Goal: Task Accomplishment & Management: Manage account settings

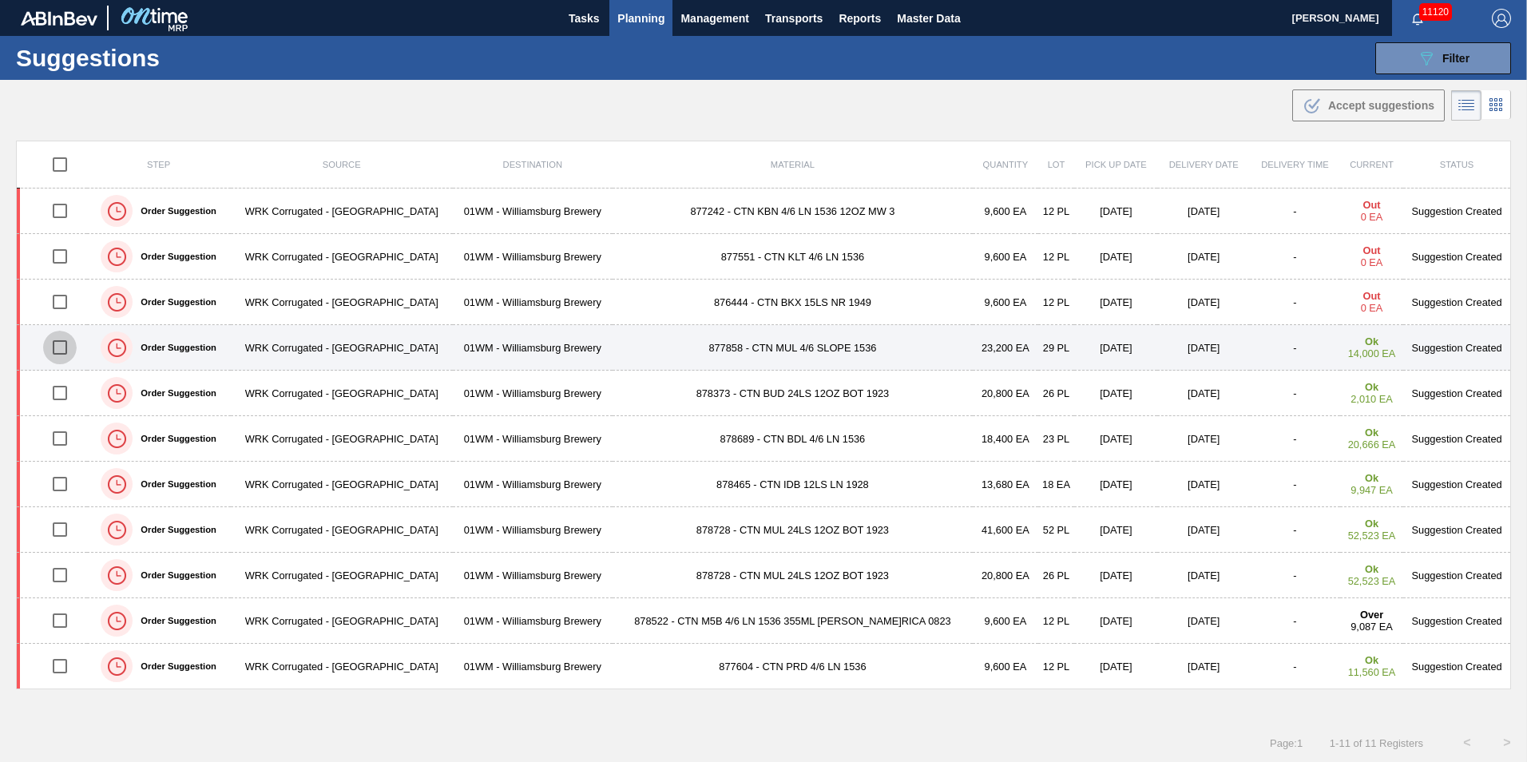
click at [61, 348] on input "checkbox" at bounding box center [60, 348] width 34 height 34
click at [61, 355] on input "checkbox" at bounding box center [60, 348] width 34 height 34
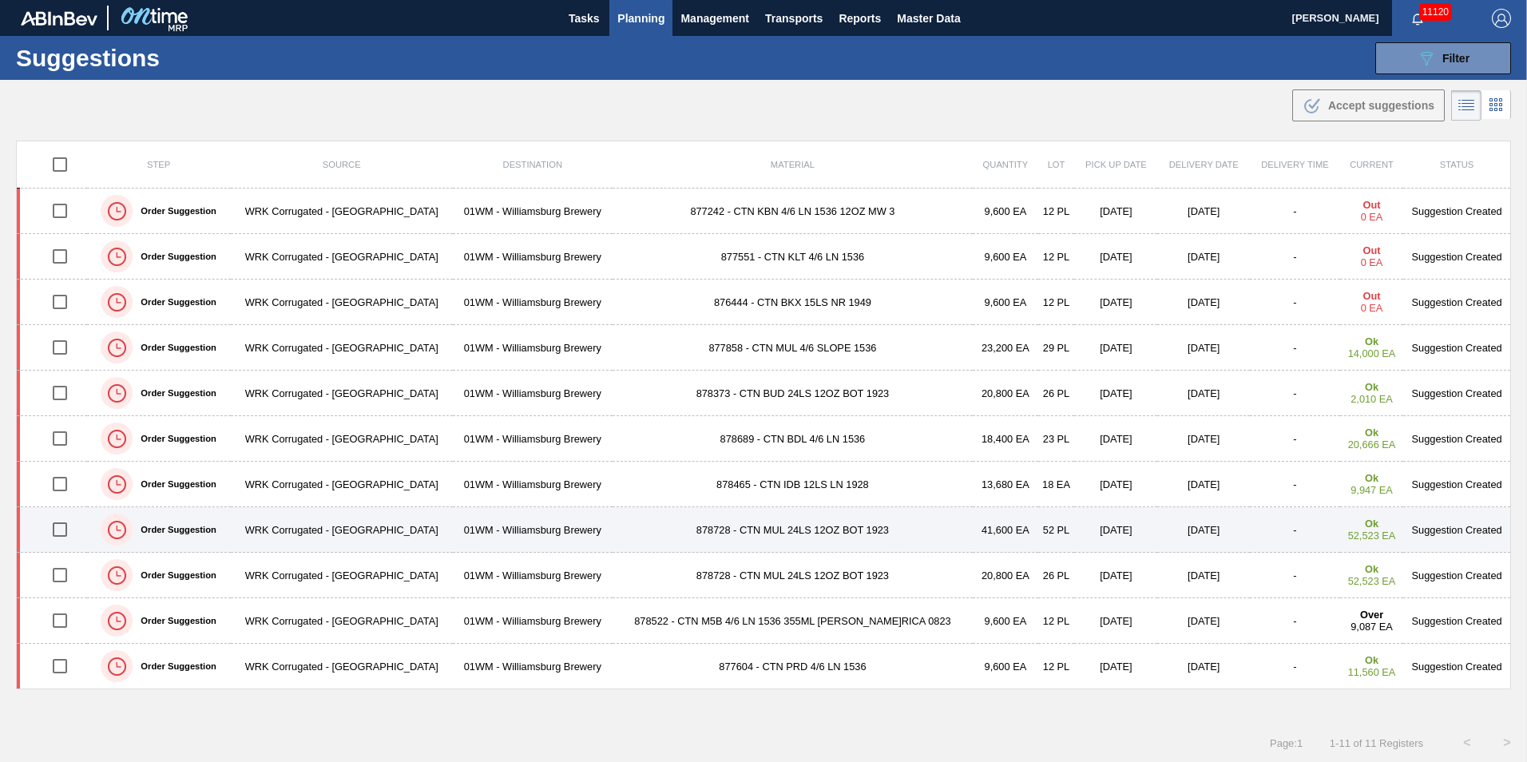
scroll to position [1, 0]
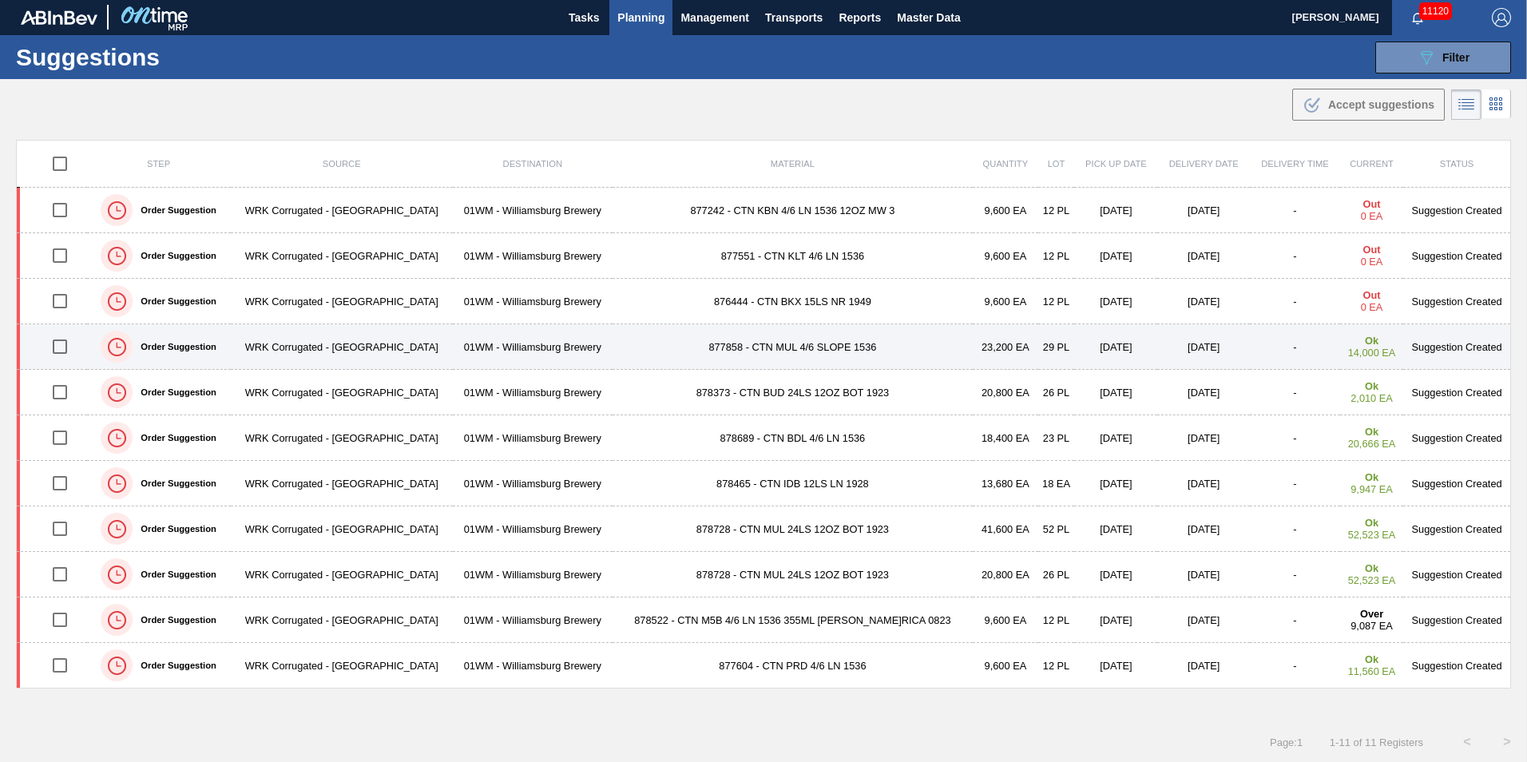
click at [57, 346] on input "checkbox" at bounding box center [60, 347] width 34 height 34
checkbox input "true"
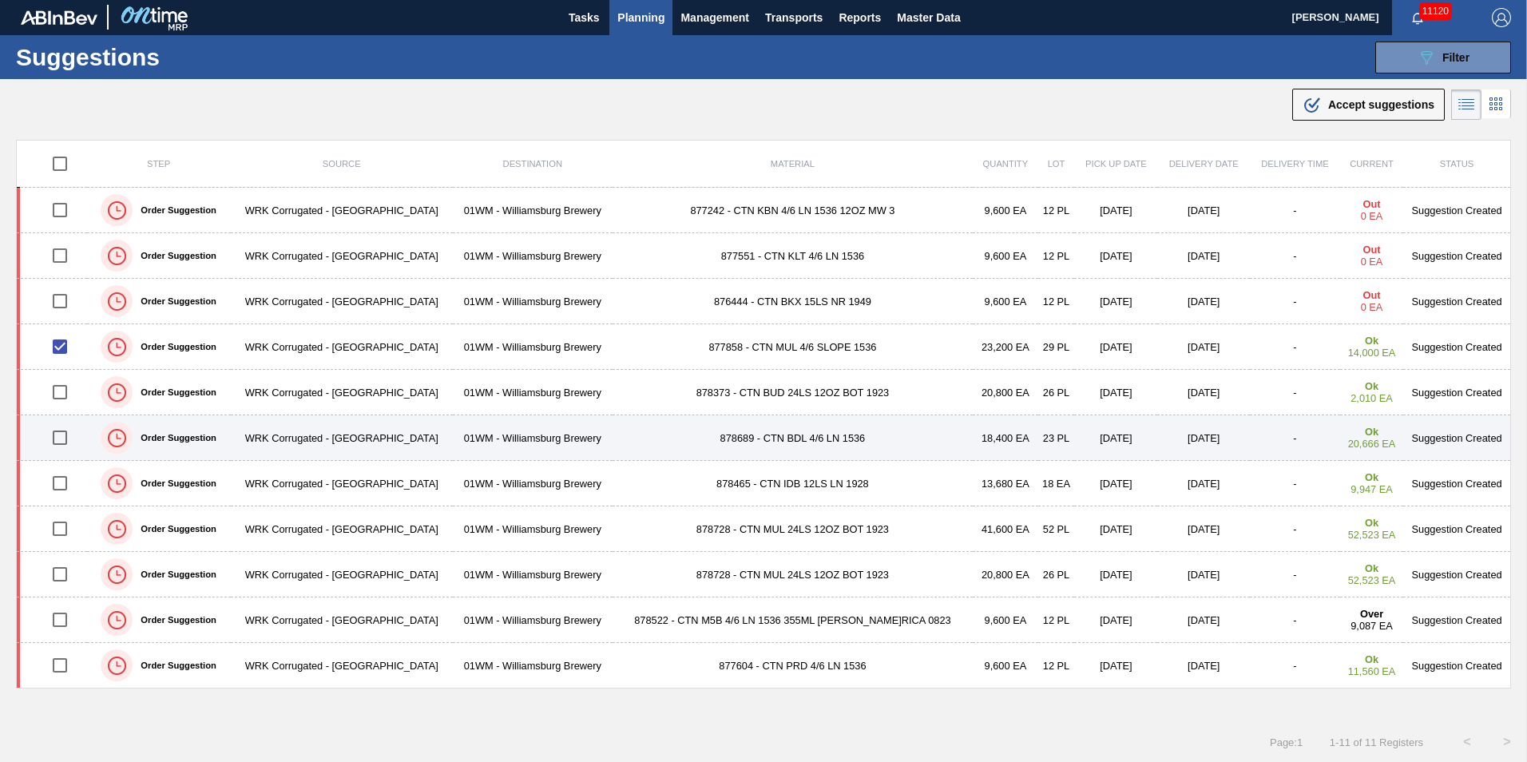
click at [66, 436] on input "checkbox" at bounding box center [60, 438] width 34 height 34
checkbox input "true"
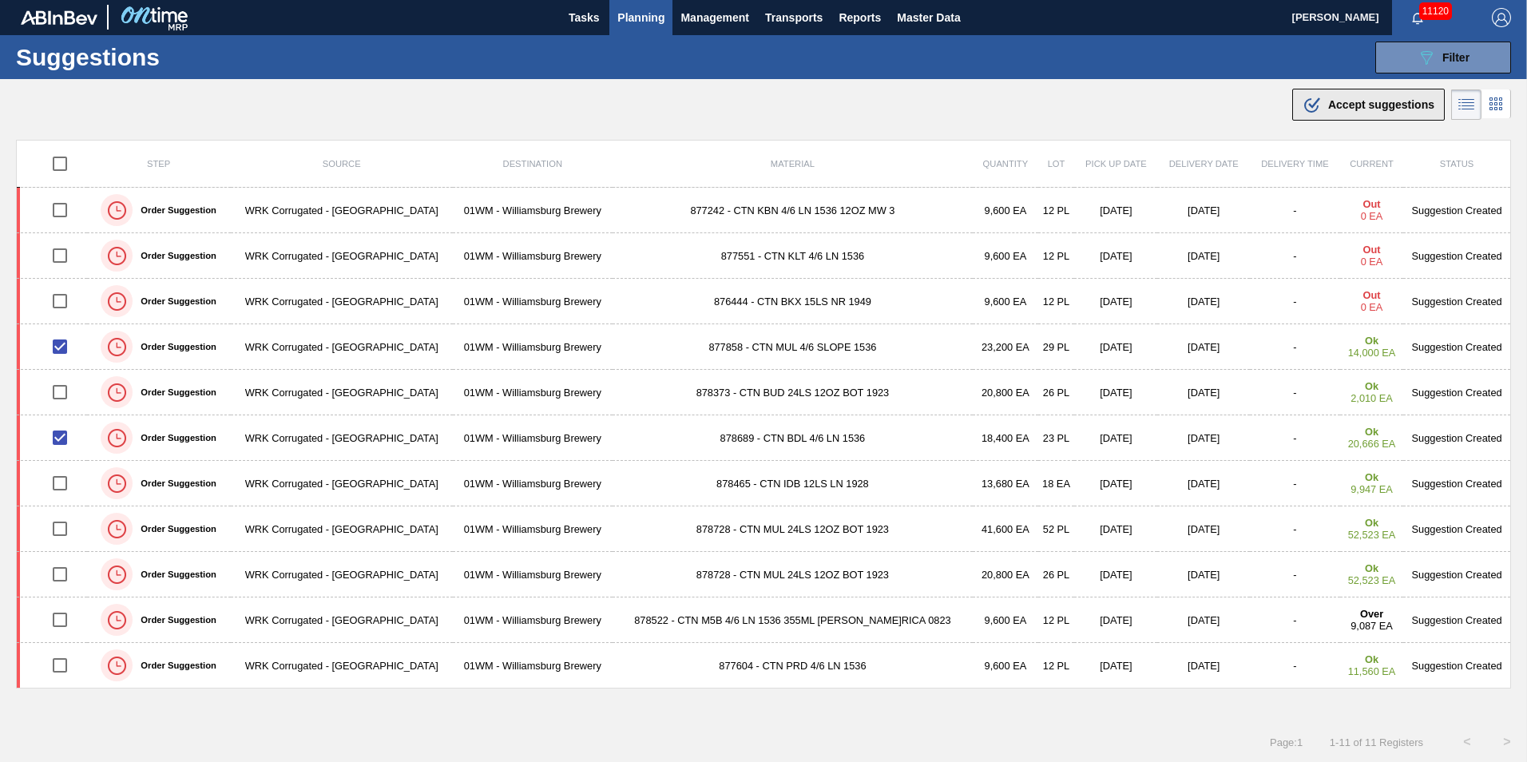
click at [1345, 97] on div ".b{fill:var(--color-action-default)} Accept suggestions" at bounding box center [1369, 104] width 132 height 19
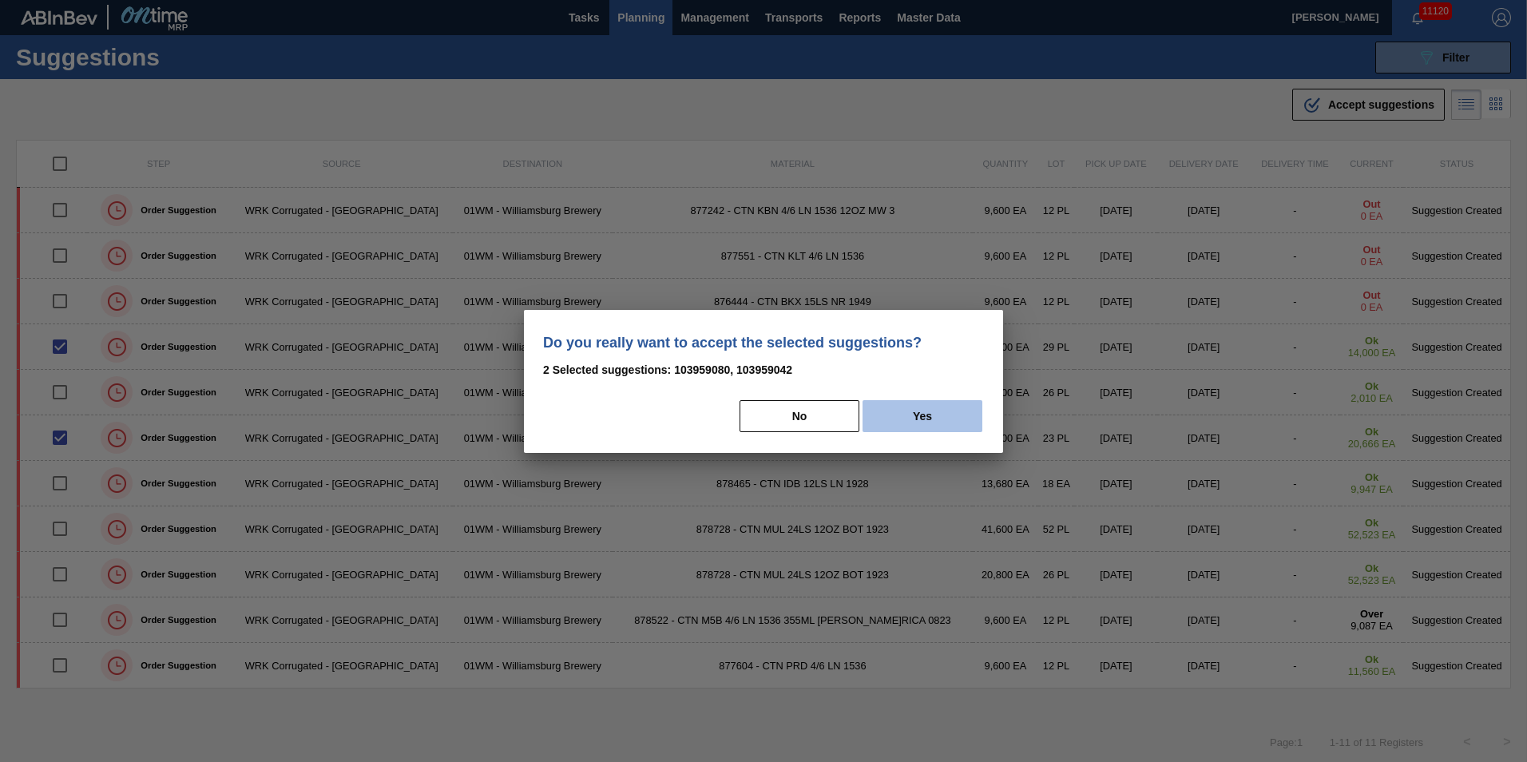
click at [938, 416] on button "Yes" at bounding box center [922, 416] width 120 height 32
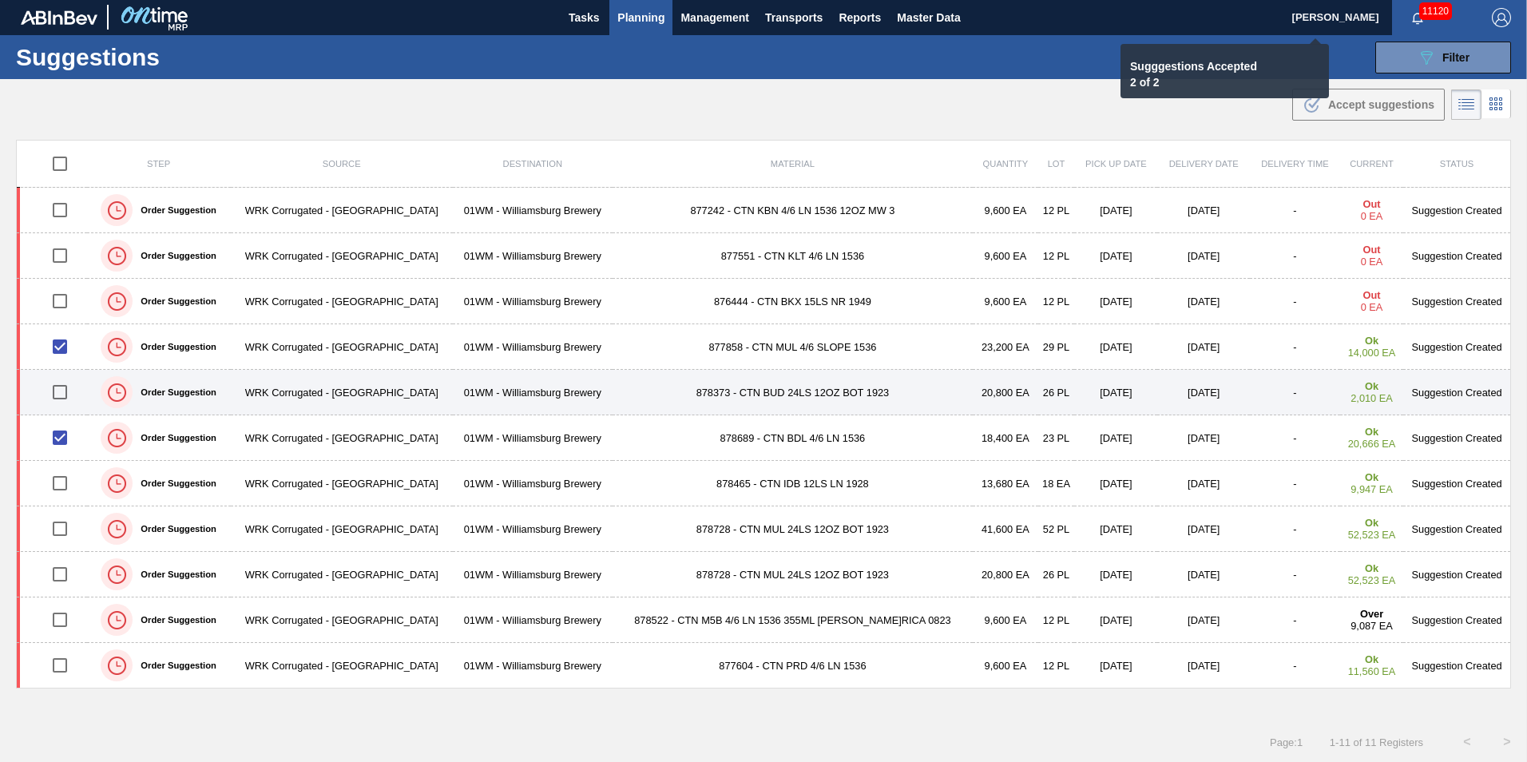
checkbox input "false"
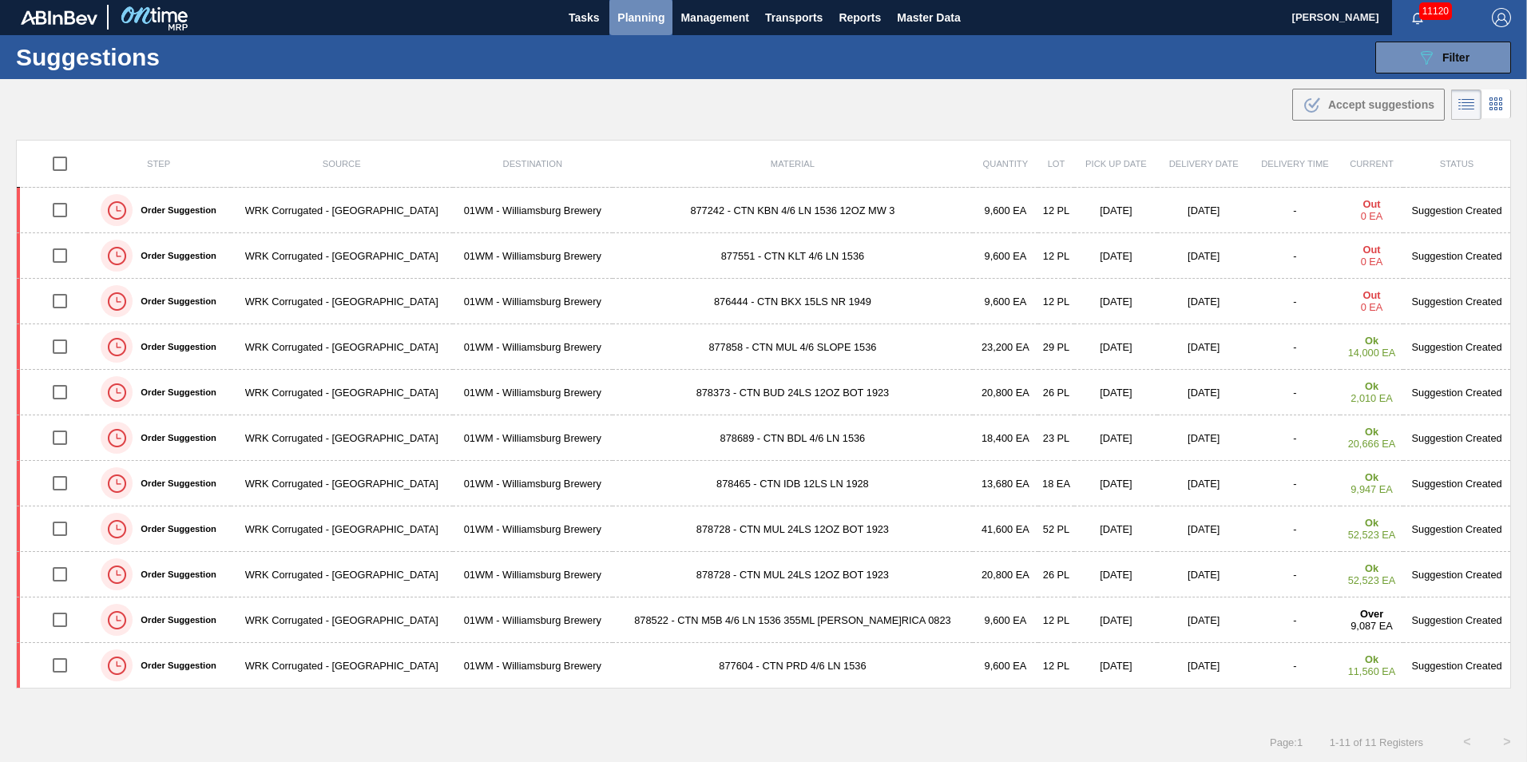
click at [648, 15] on span "Planning" at bounding box center [640, 17] width 47 height 19
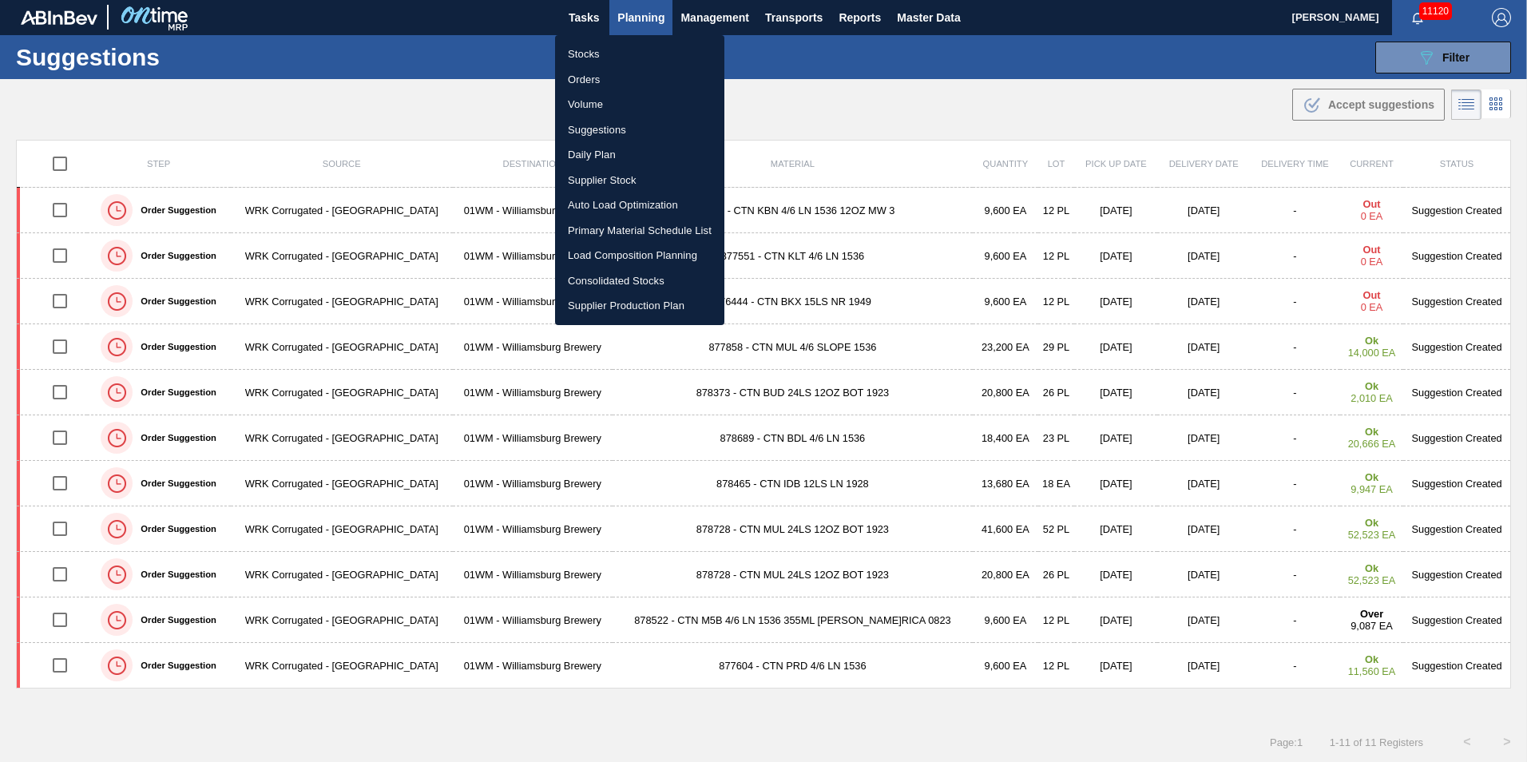
click at [637, 252] on li "Load Composition Planning" at bounding box center [639, 256] width 169 height 26
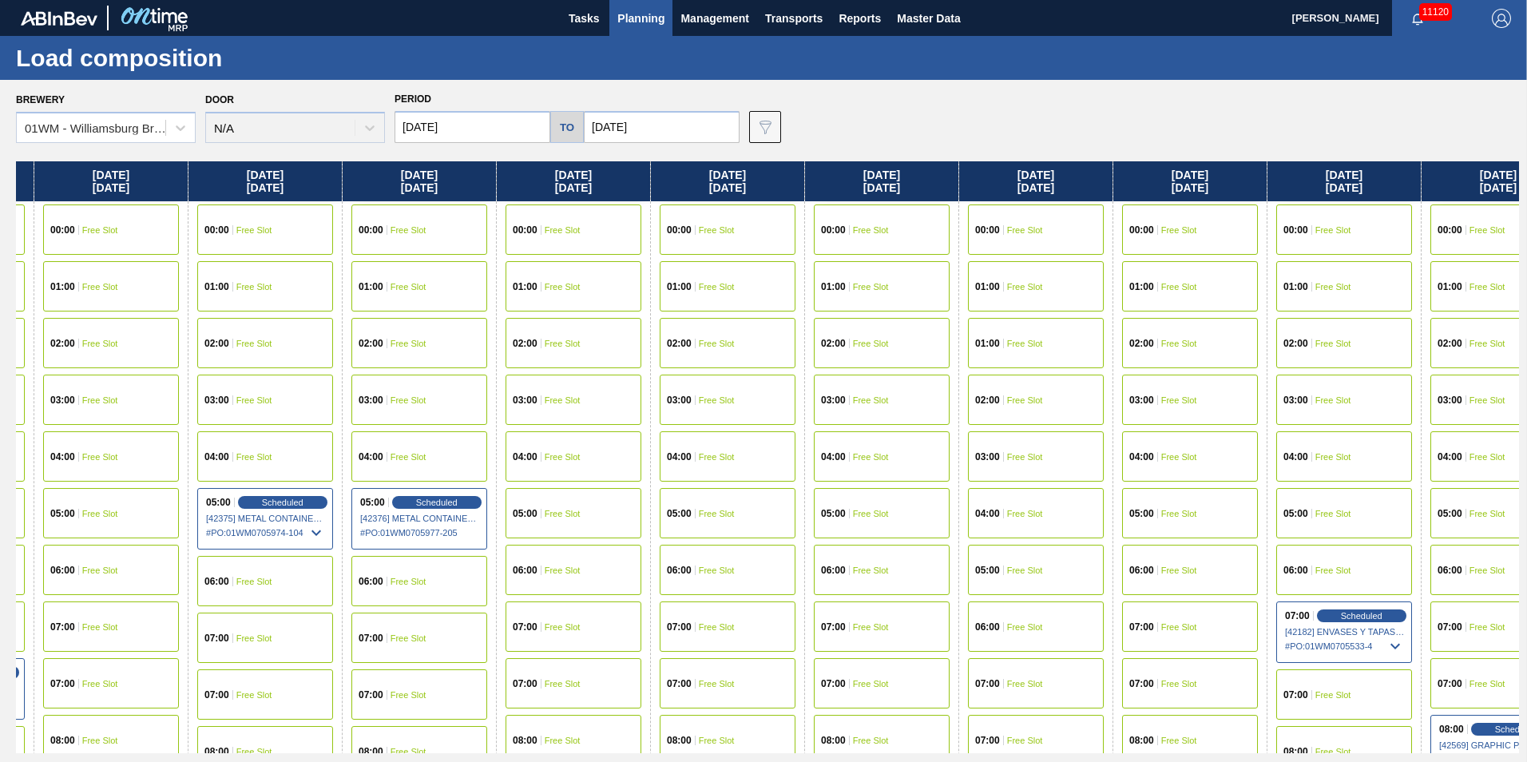
drag, startPoint x: 1097, startPoint y: 190, endPoint x: 935, endPoint y: 187, distance: 162.1
click at [936, 188] on div "Monday 09/15/2025 00:00 Free Slot 01:00 Free Slot 02:00 Free Slot 03:00 Free Sl…" at bounding box center [767, 457] width 1503 height 592
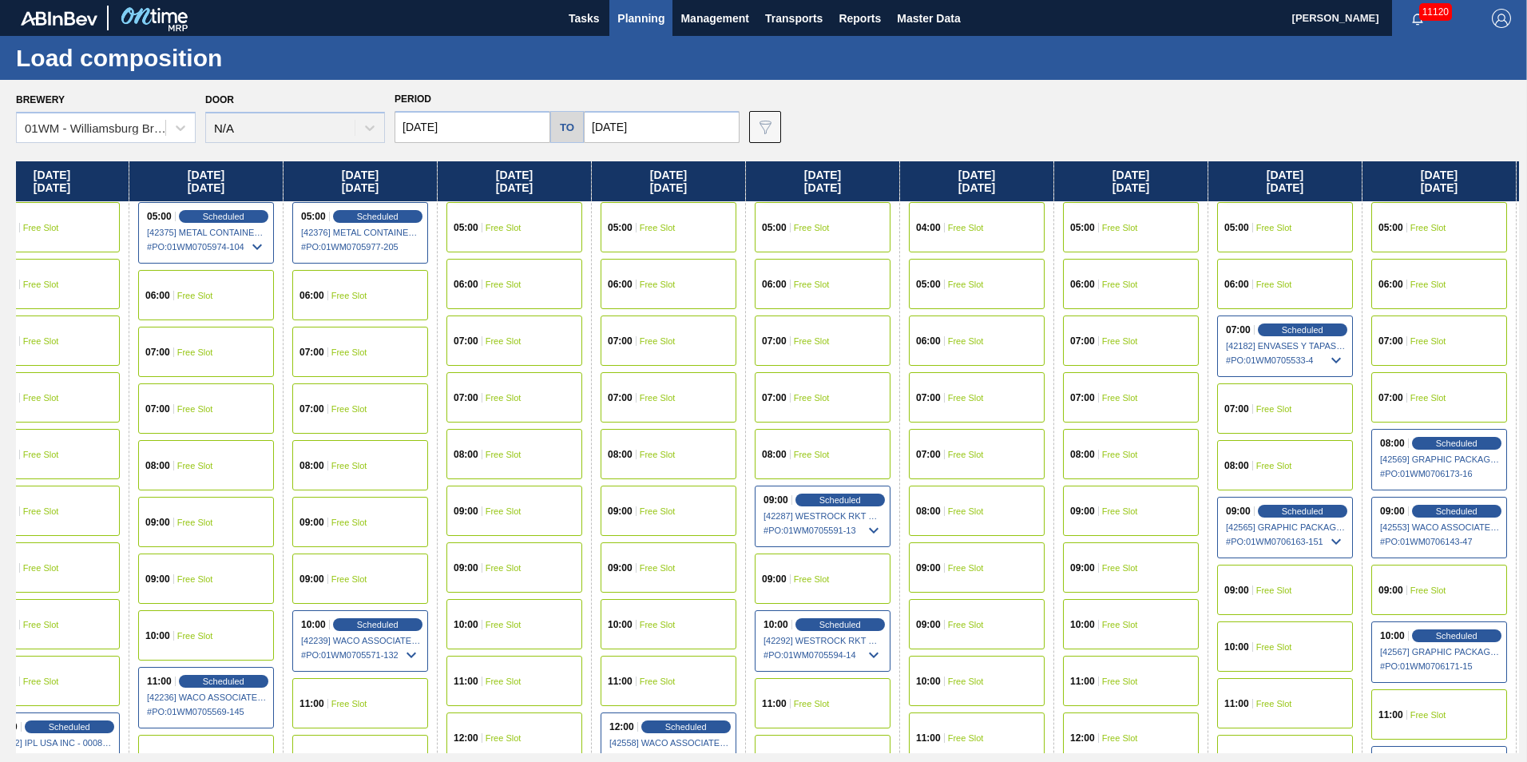
scroll to position [319, 503]
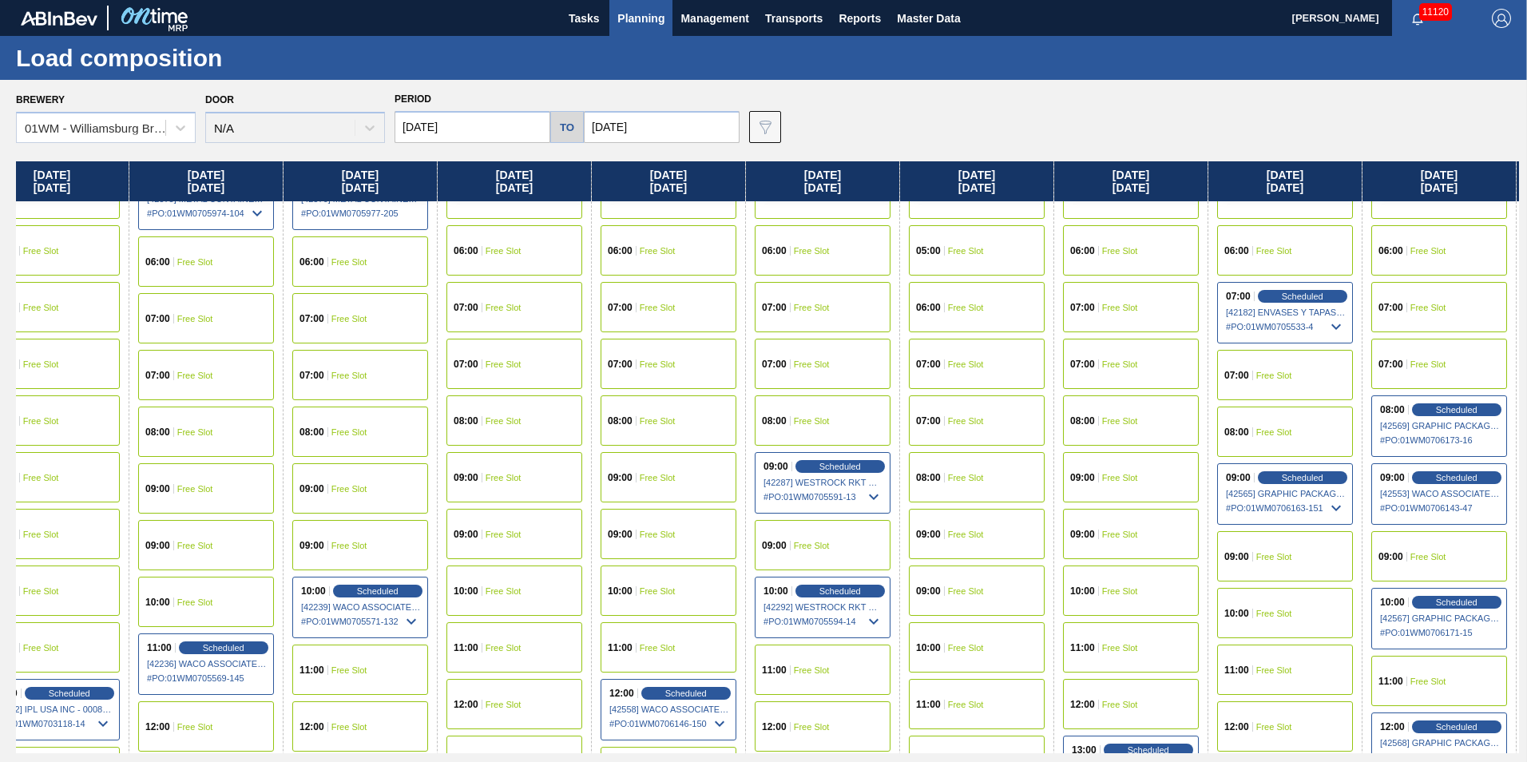
click at [1295, 620] on div "10:00 Free Slot" at bounding box center [1285, 613] width 136 height 50
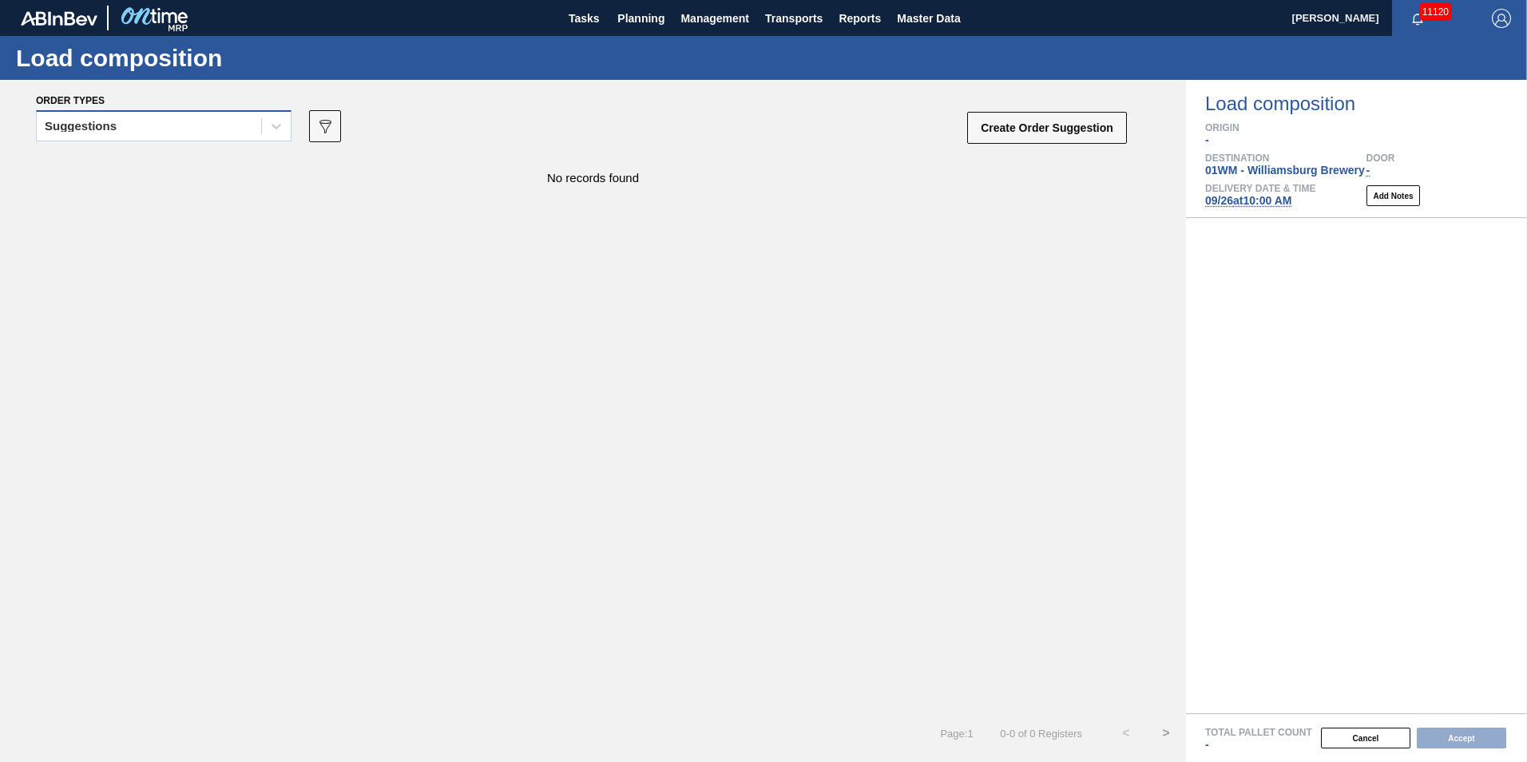
click at [245, 122] on div "Suggestions" at bounding box center [149, 126] width 224 height 23
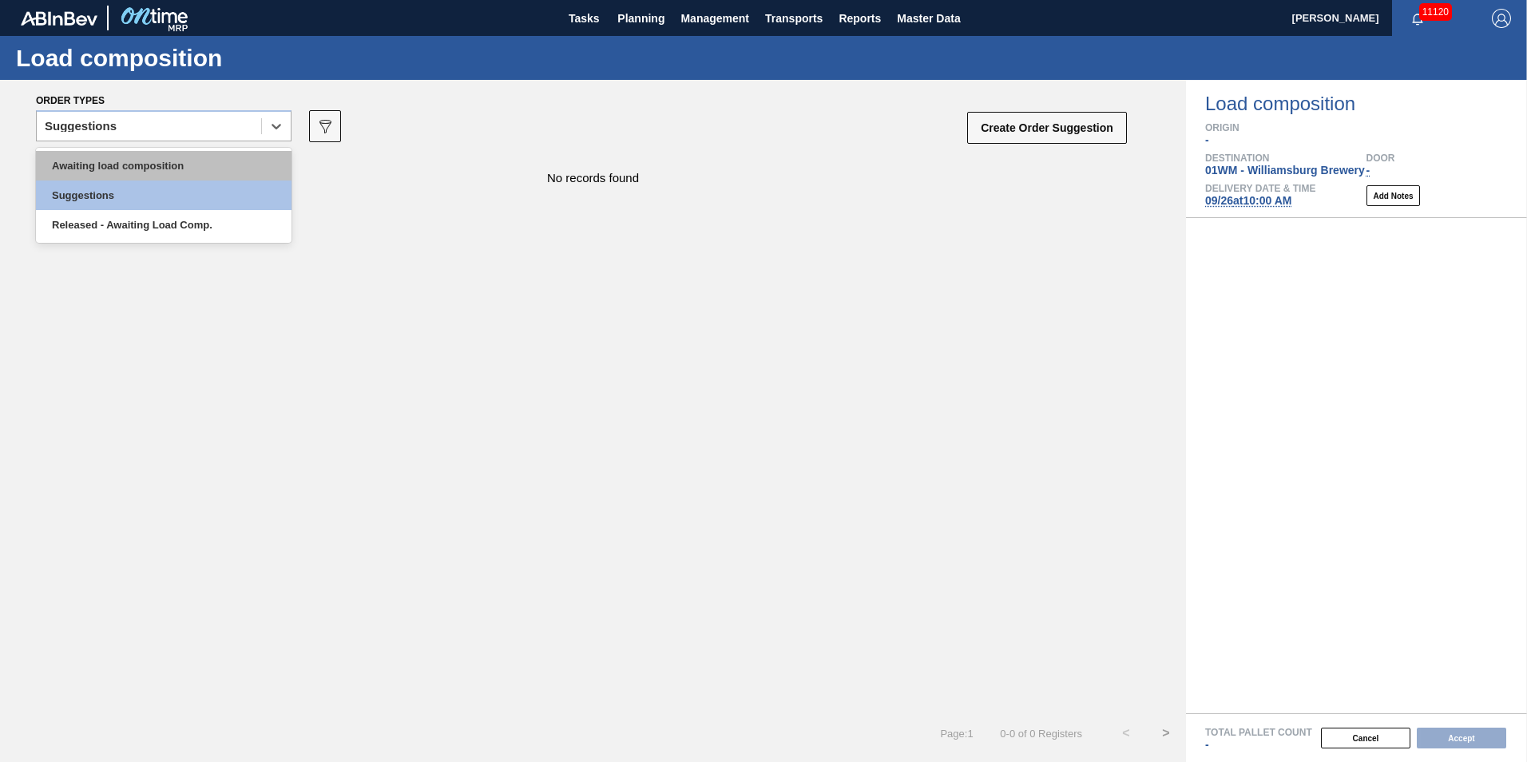
click at [195, 160] on div "Awaiting load composition" at bounding box center [164, 166] width 256 height 30
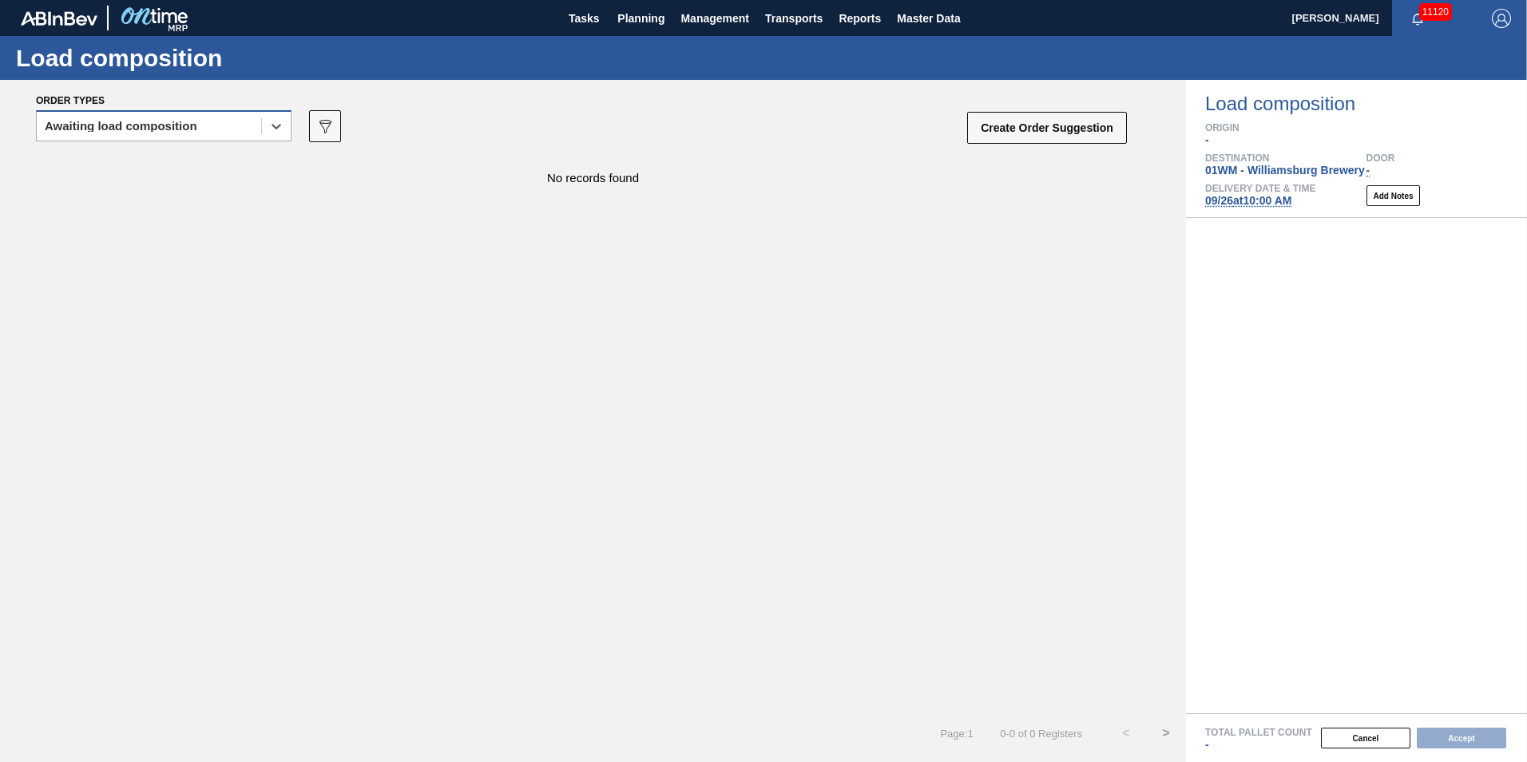
click at [248, 117] on div "Awaiting load composition" at bounding box center [149, 126] width 224 height 23
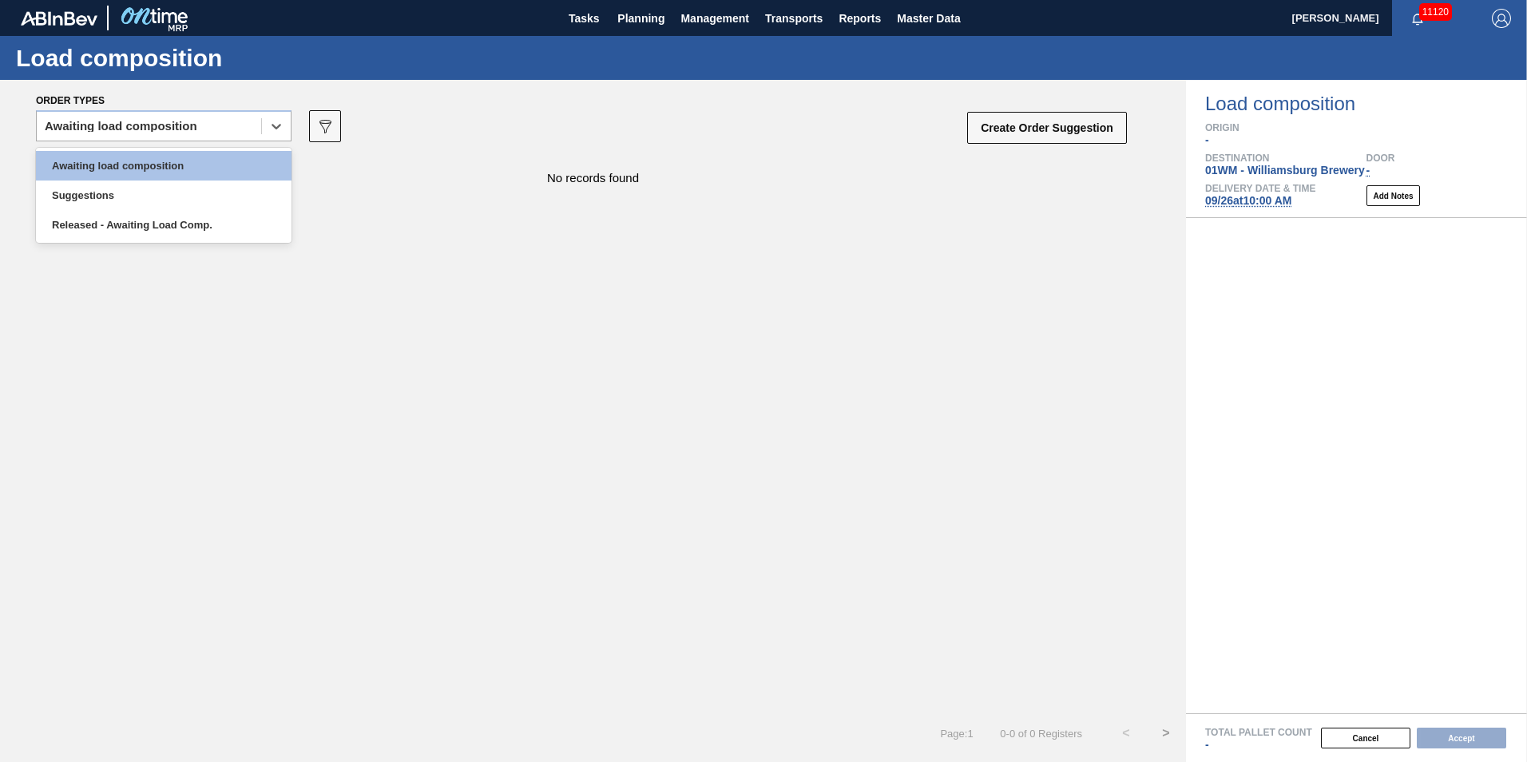
click at [813, 96] on div "Order types" at bounding box center [582, 100] width 1092 height 14
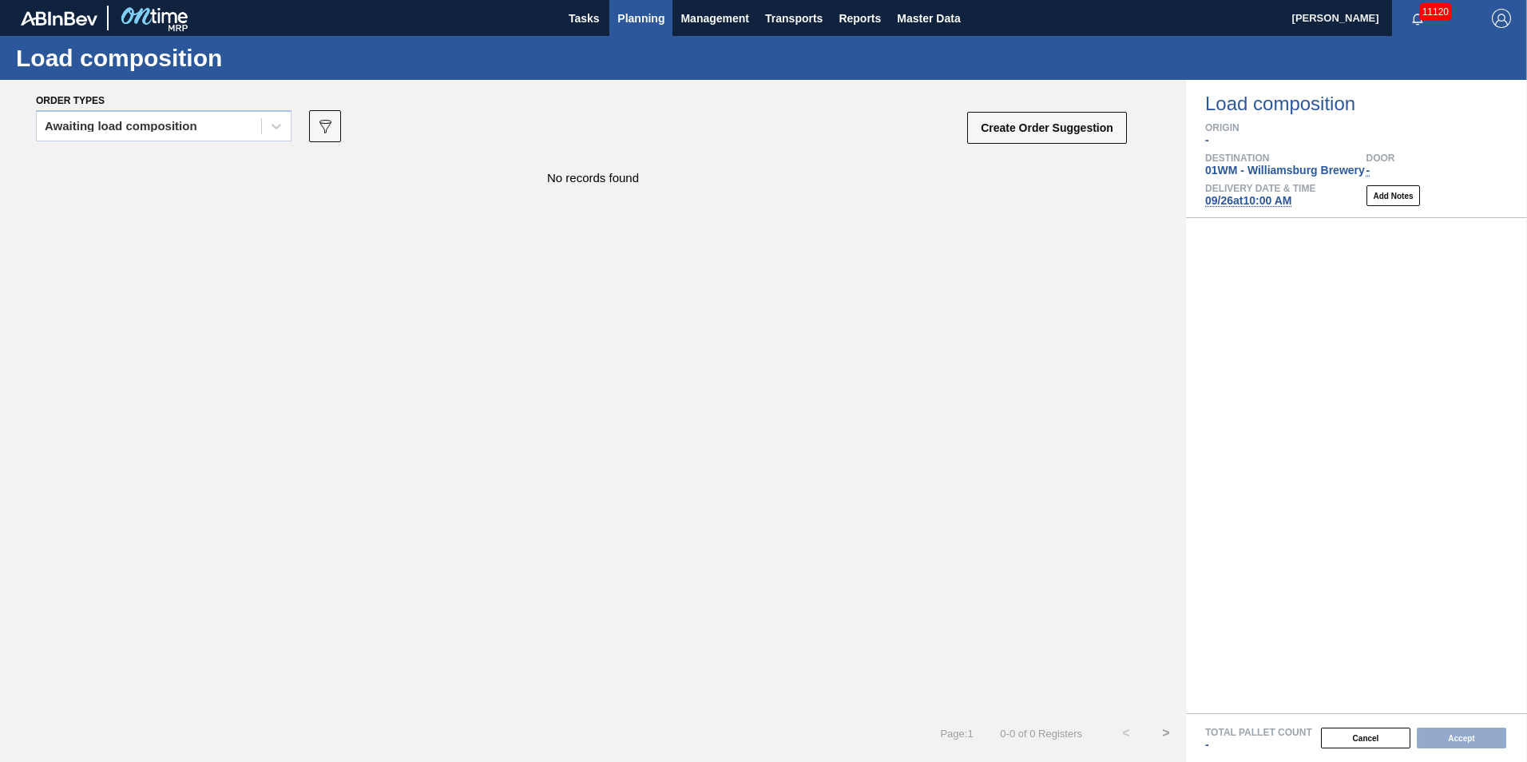
click at [633, 3] on button "Planning" at bounding box center [640, 18] width 63 height 36
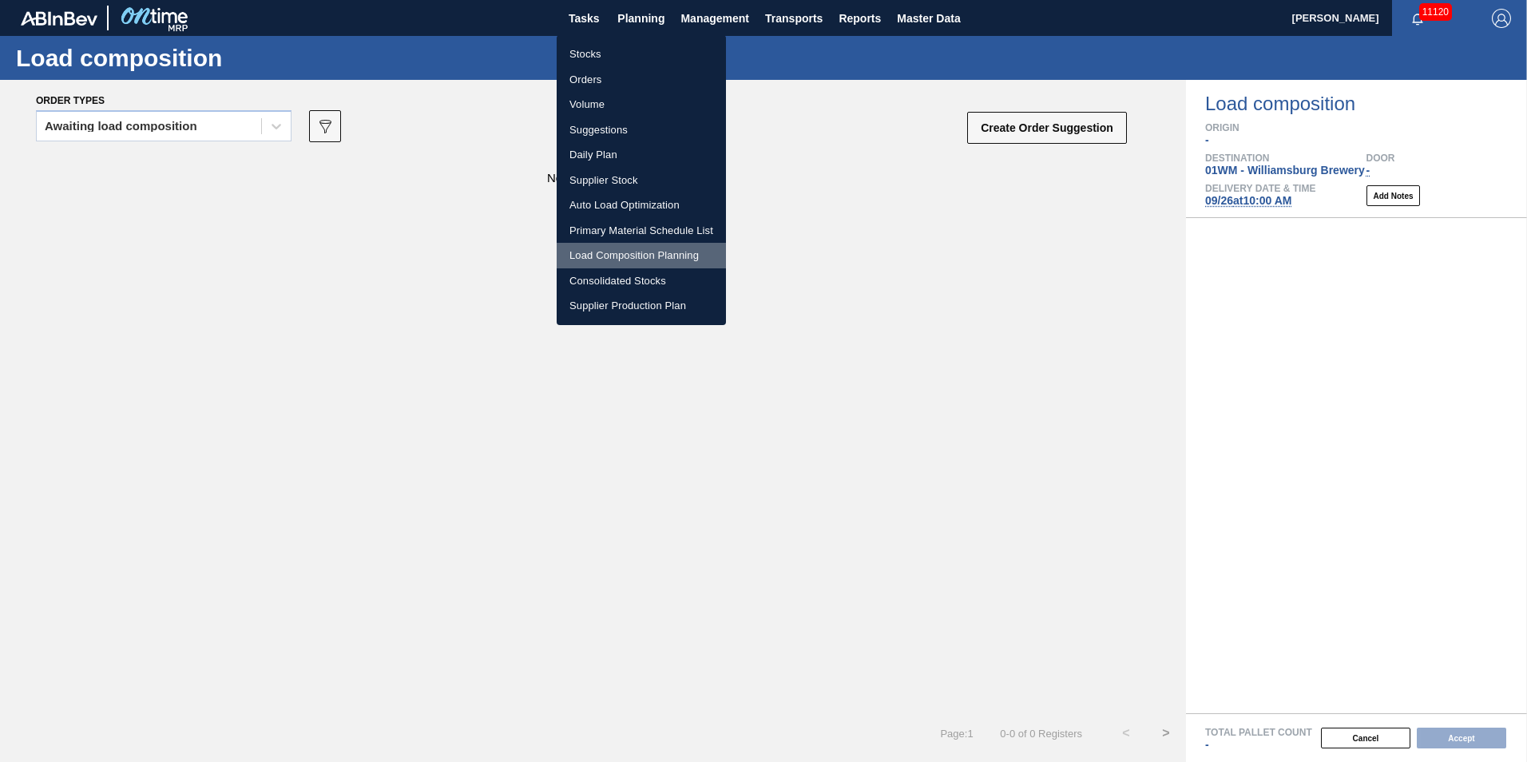
click at [622, 256] on li "Load Composition Planning" at bounding box center [641, 256] width 169 height 26
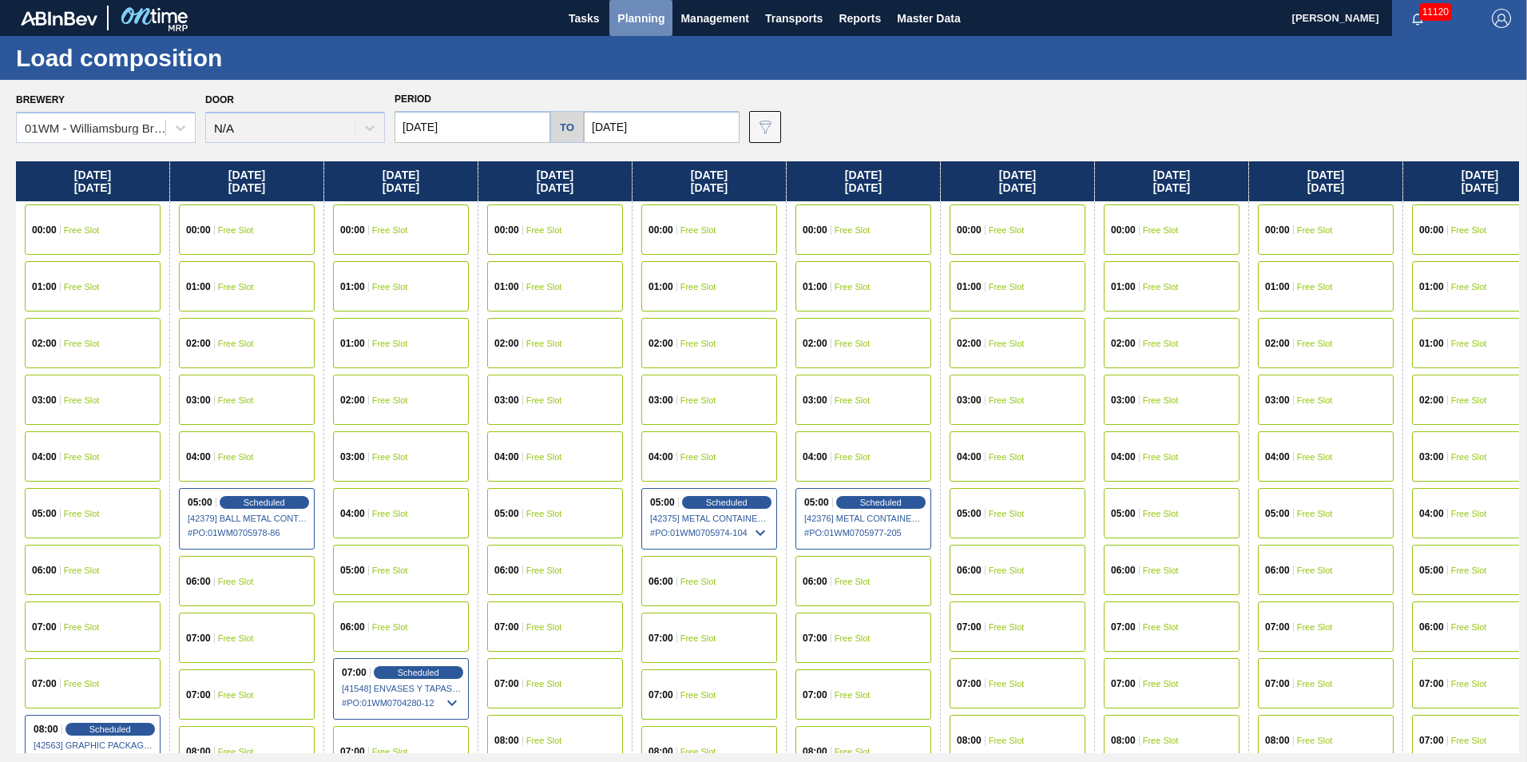
click at [632, 22] on span "Planning" at bounding box center [640, 18] width 47 height 19
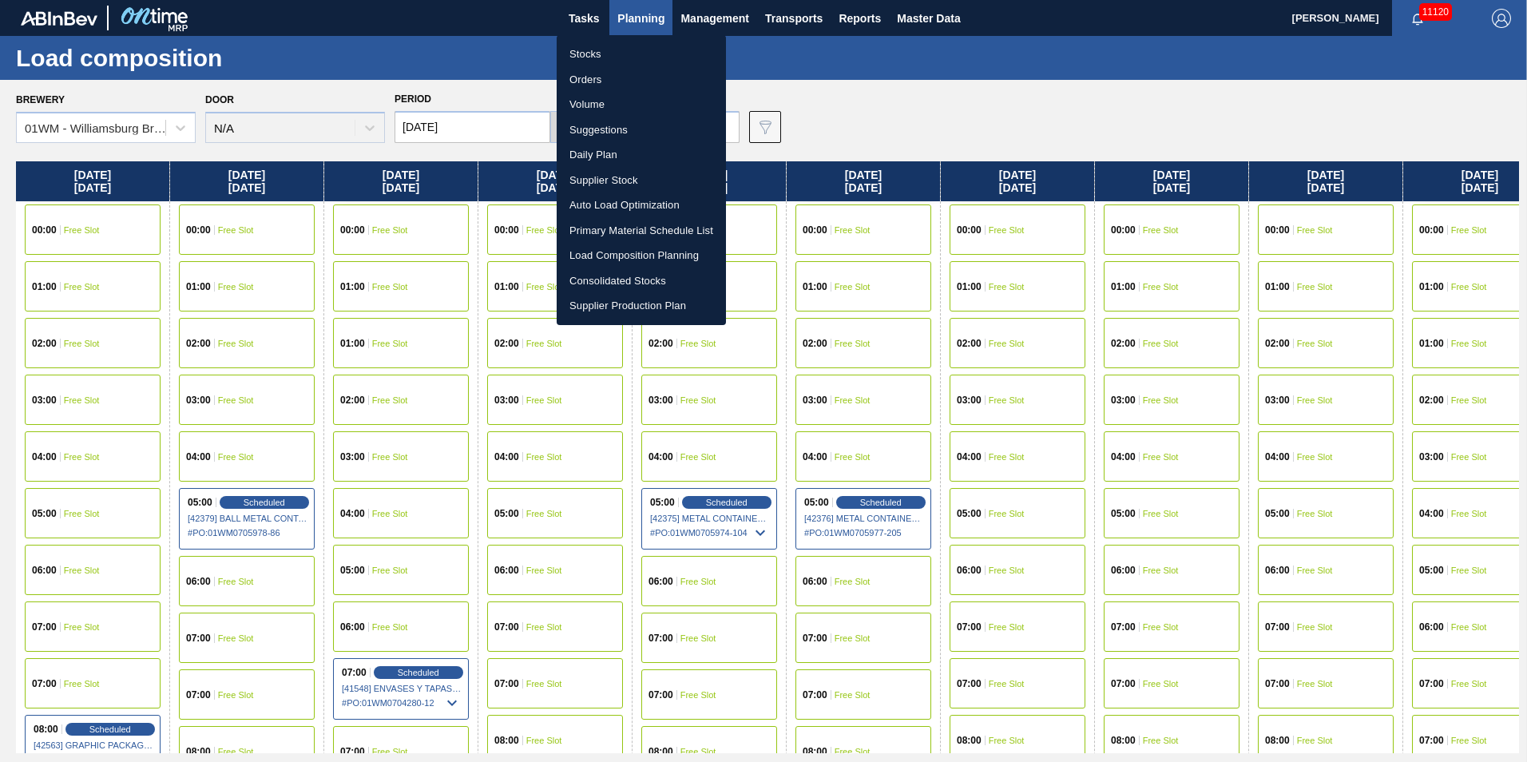
click at [632, 129] on li "Suggestions" at bounding box center [641, 130] width 169 height 26
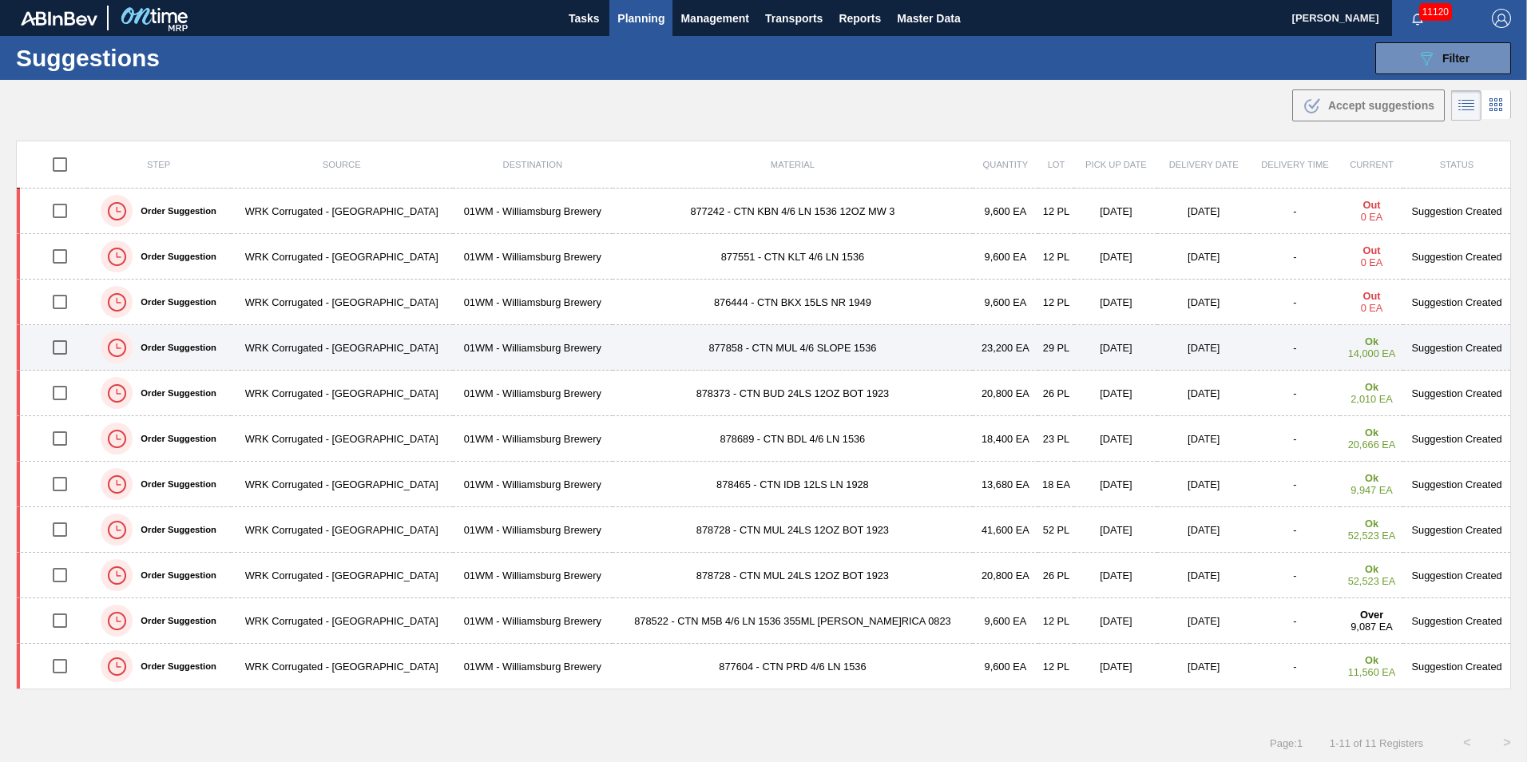
click at [65, 351] on input "checkbox" at bounding box center [60, 348] width 34 height 34
checkbox input "true"
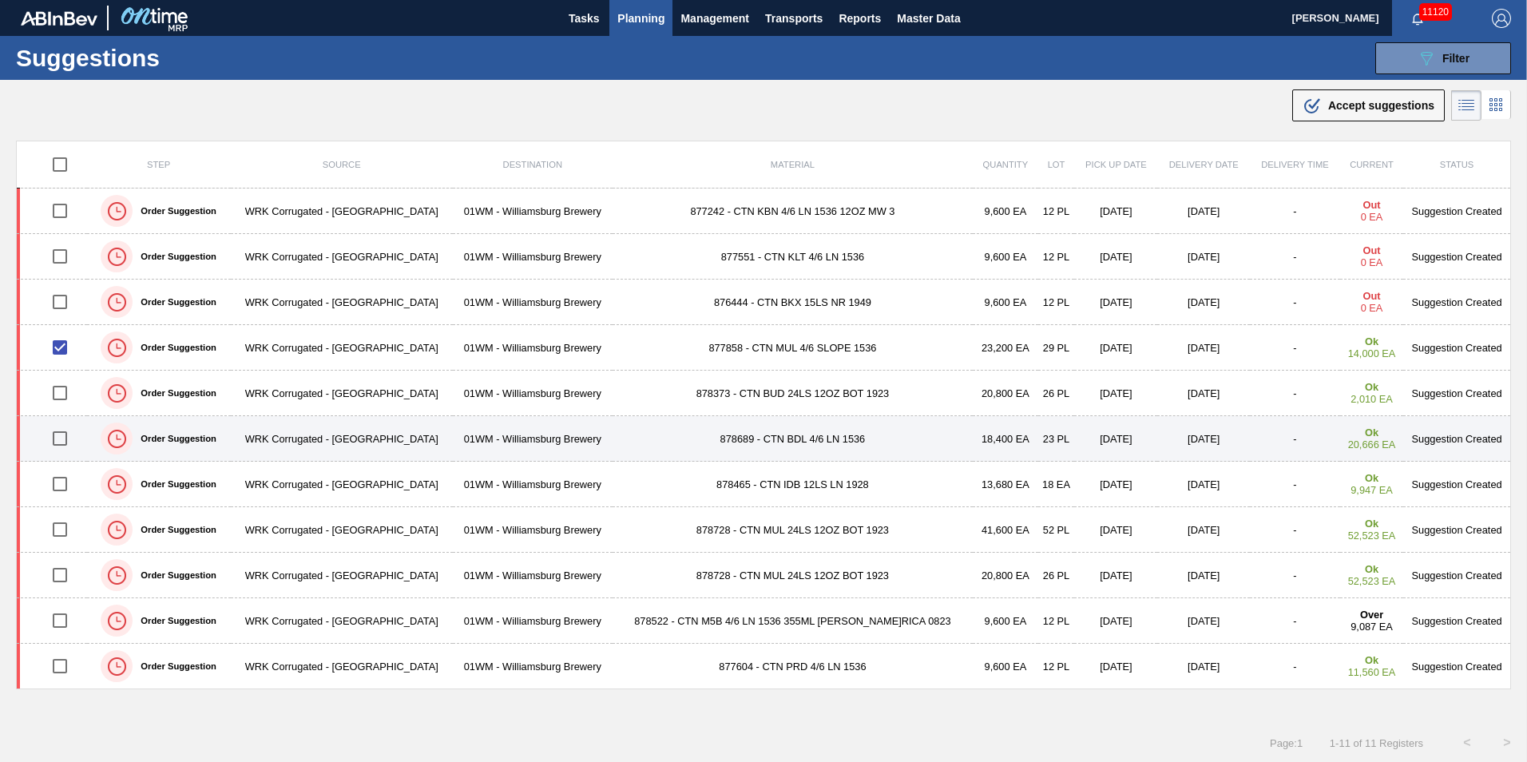
click at [64, 434] on input "checkbox" at bounding box center [60, 439] width 34 height 34
checkbox input "true"
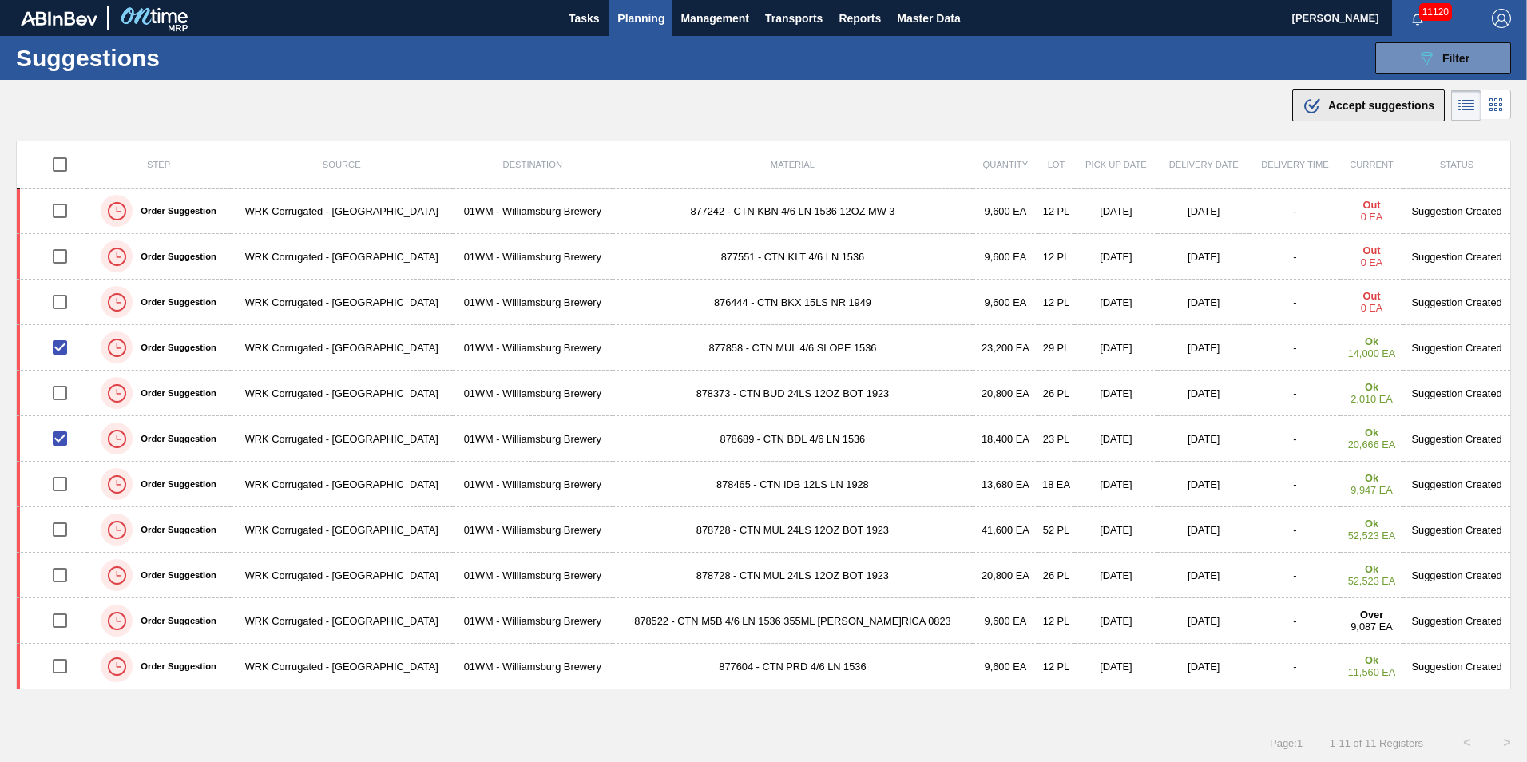
click at [1394, 96] on div ".b{fill:var(--color-action-default)} Accept suggestions" at bounding box center [1369, 105] width 132 height 19
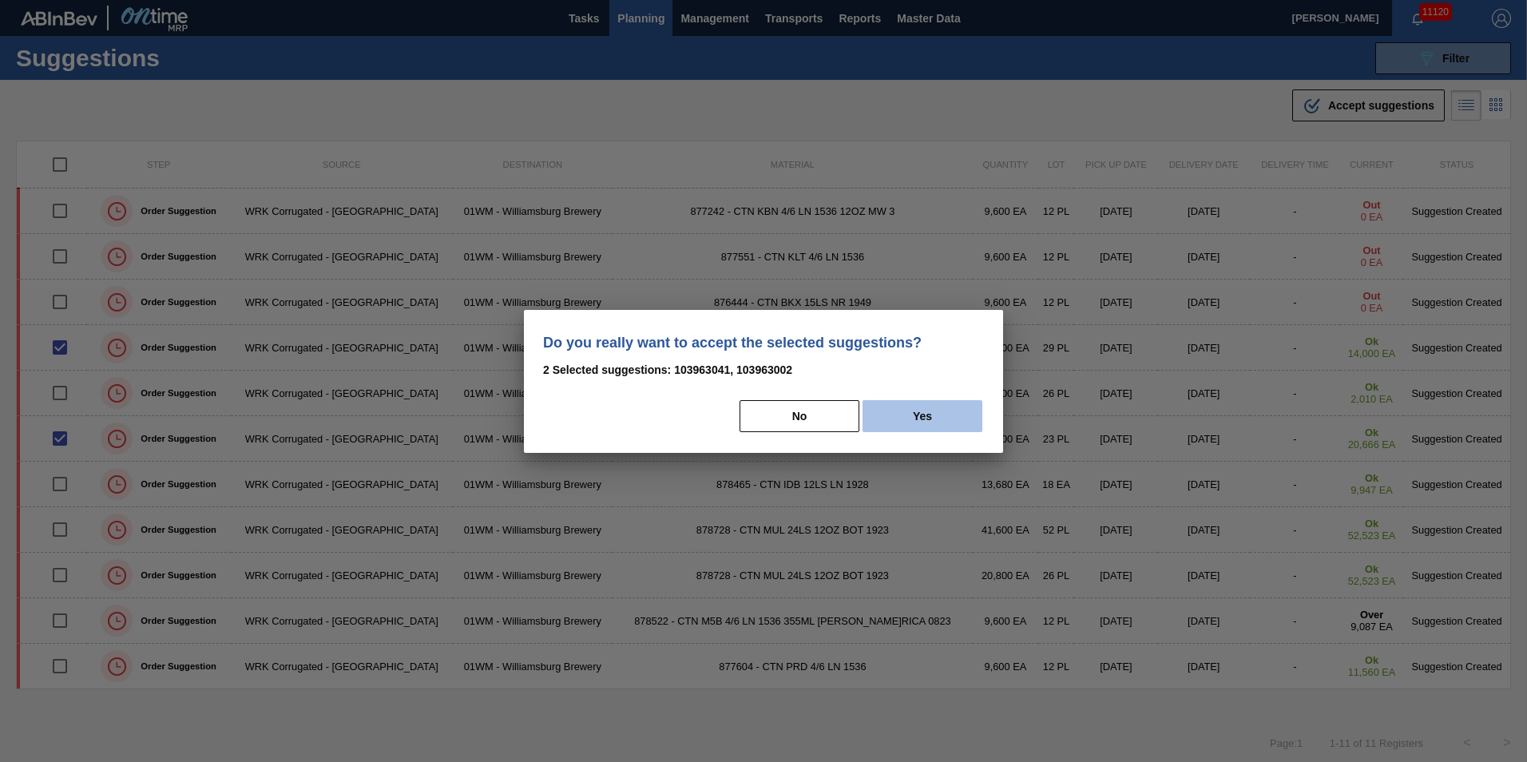
click at [954, 418] on button "Yes" at bounding box center [922, 416] width 120 height 32
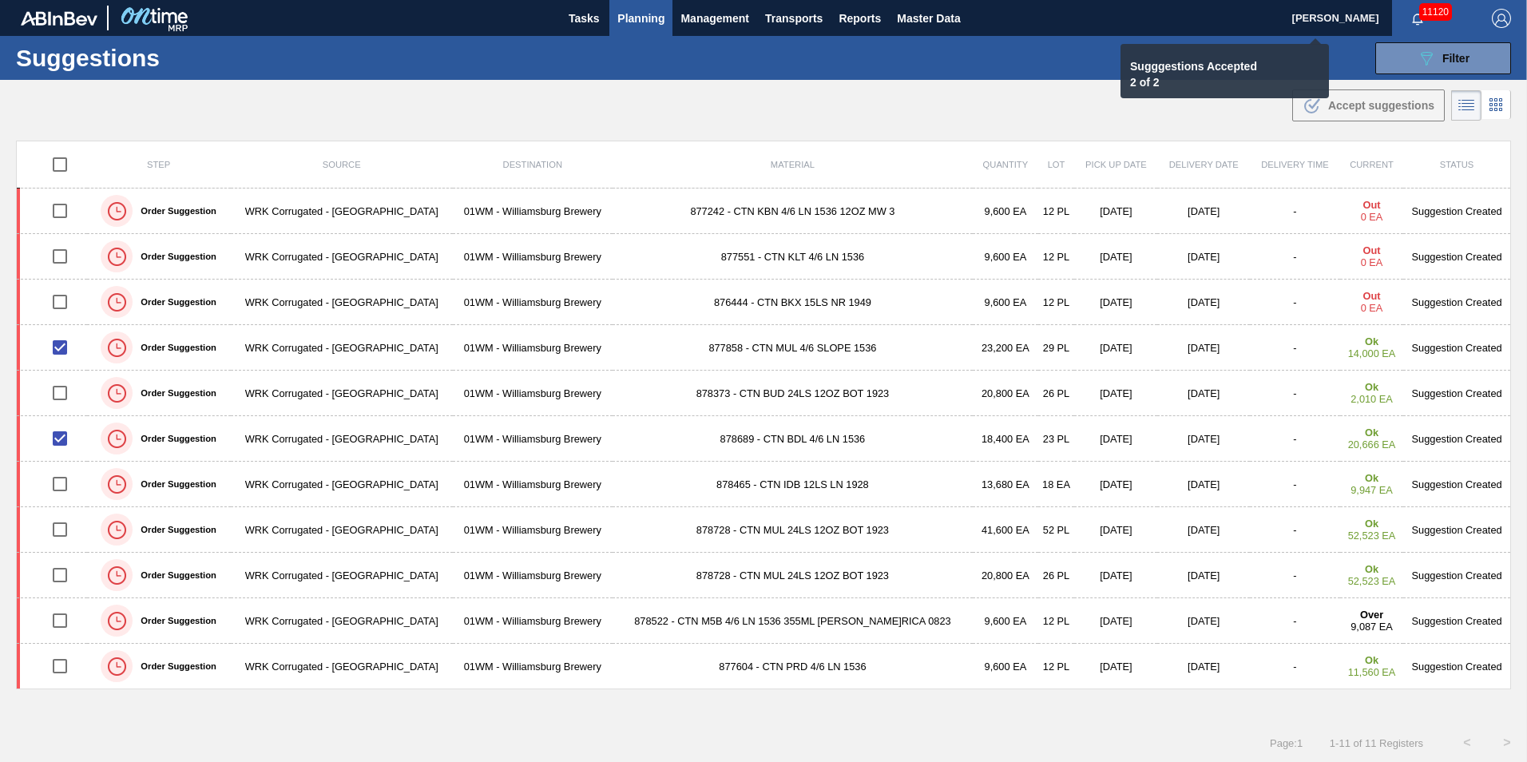
checkbox input "false"
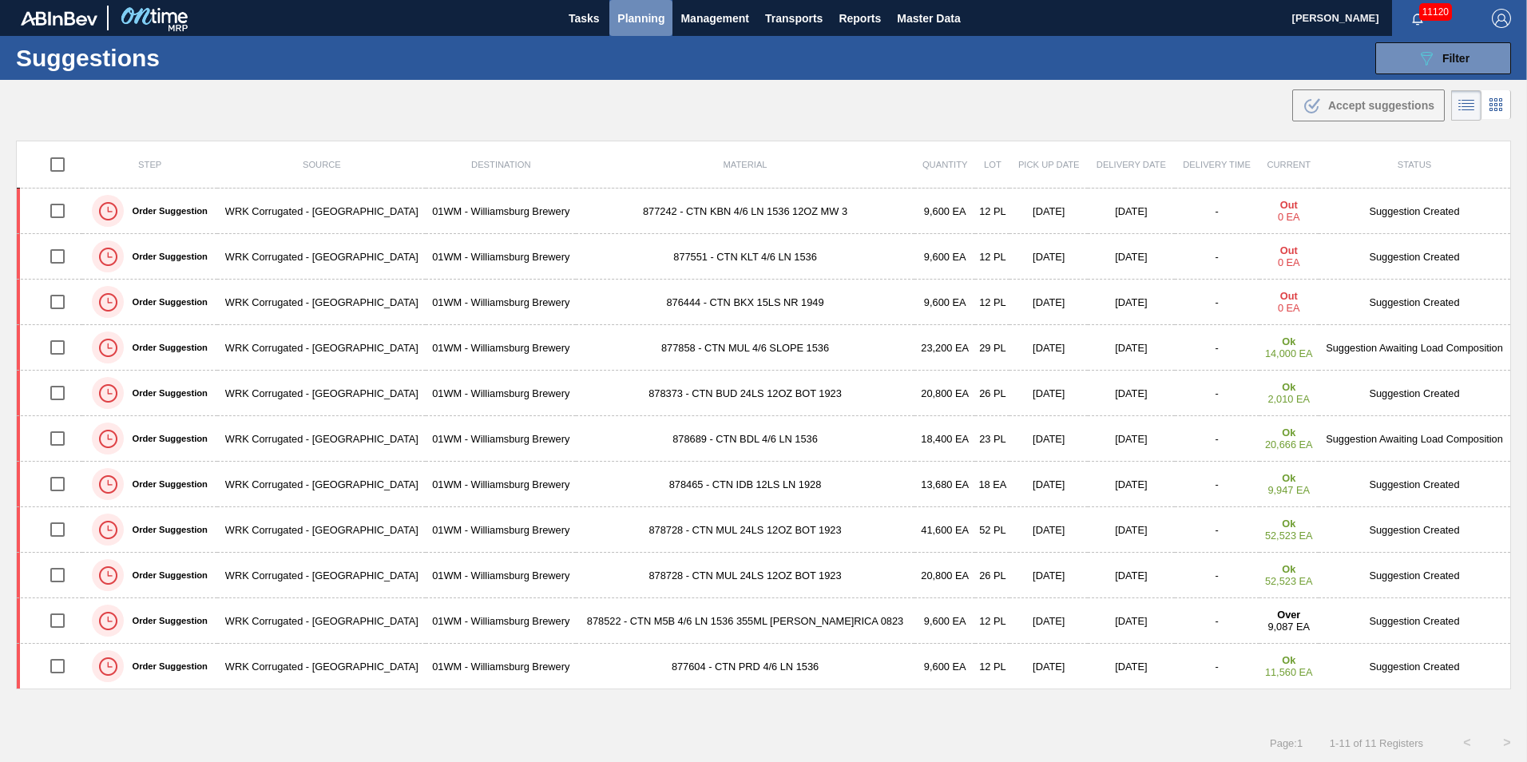
click at [635, 23] on span "Planning" at bounding box center [640, 18] width 47 height 19
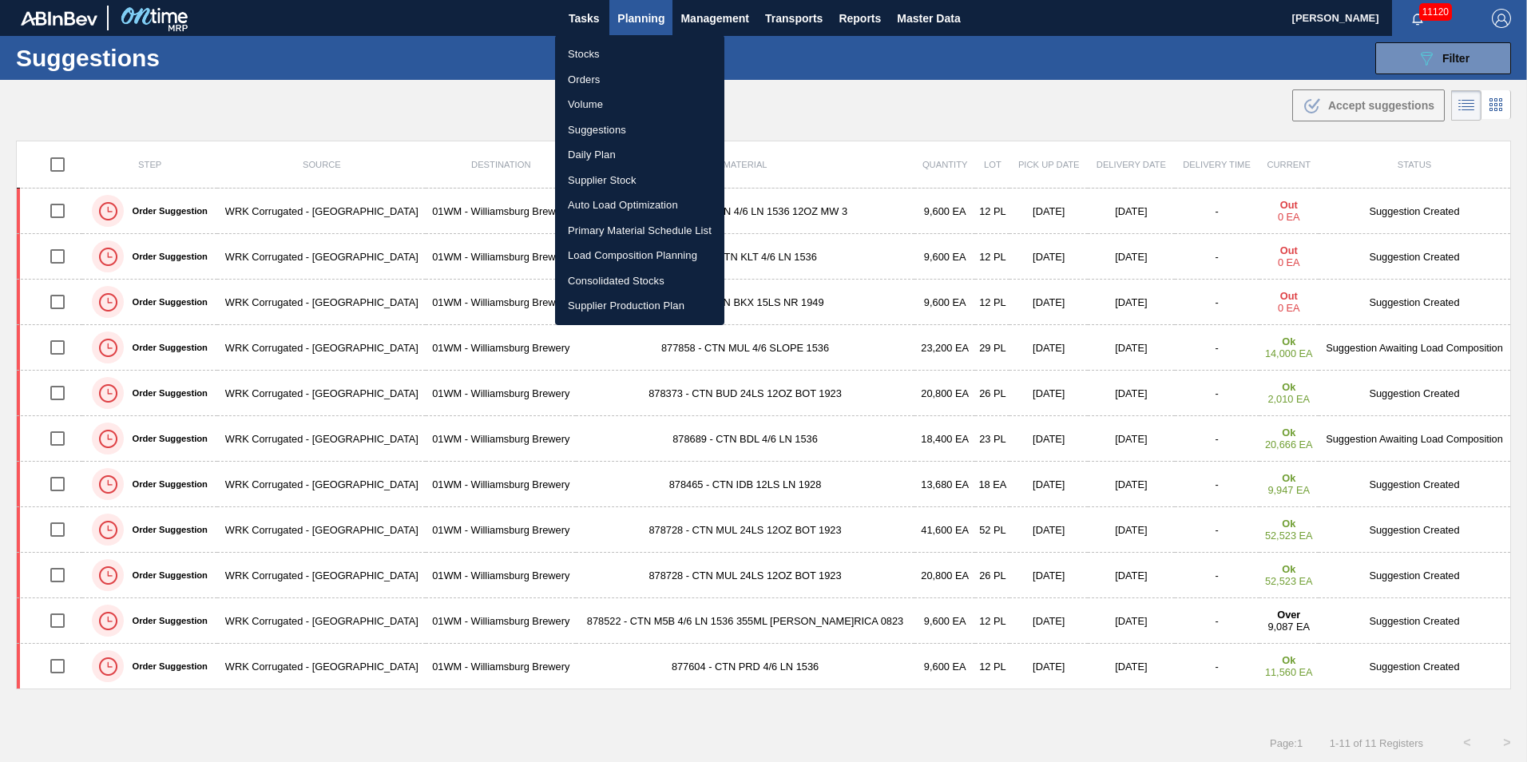
click at [652, 260] on li "Load Composition Planning" at bounding box center [639, 256] width 169 height 26
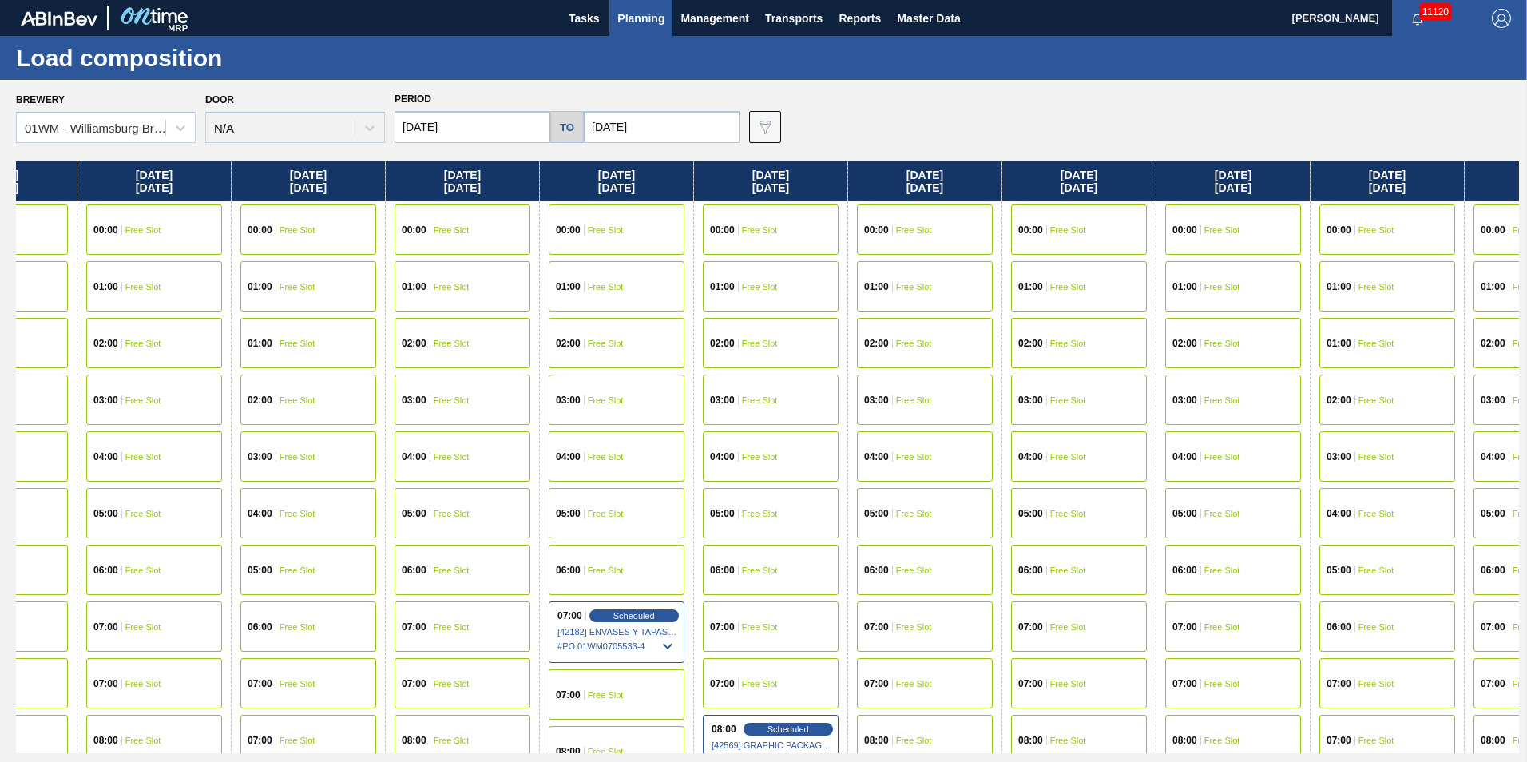
drag, startPoint x: 1478, startPoint y: 180, endPoint x: 278, endPoint y: 220, distance: 1201.0
click at [279, 220] on div "Monday 09/15/2025 00:00 Free Slot 01:00 Free Slot 02:00 Free Slot 03:00 Free Sl…" at bounding box center [767, 457] width 1503 height 592
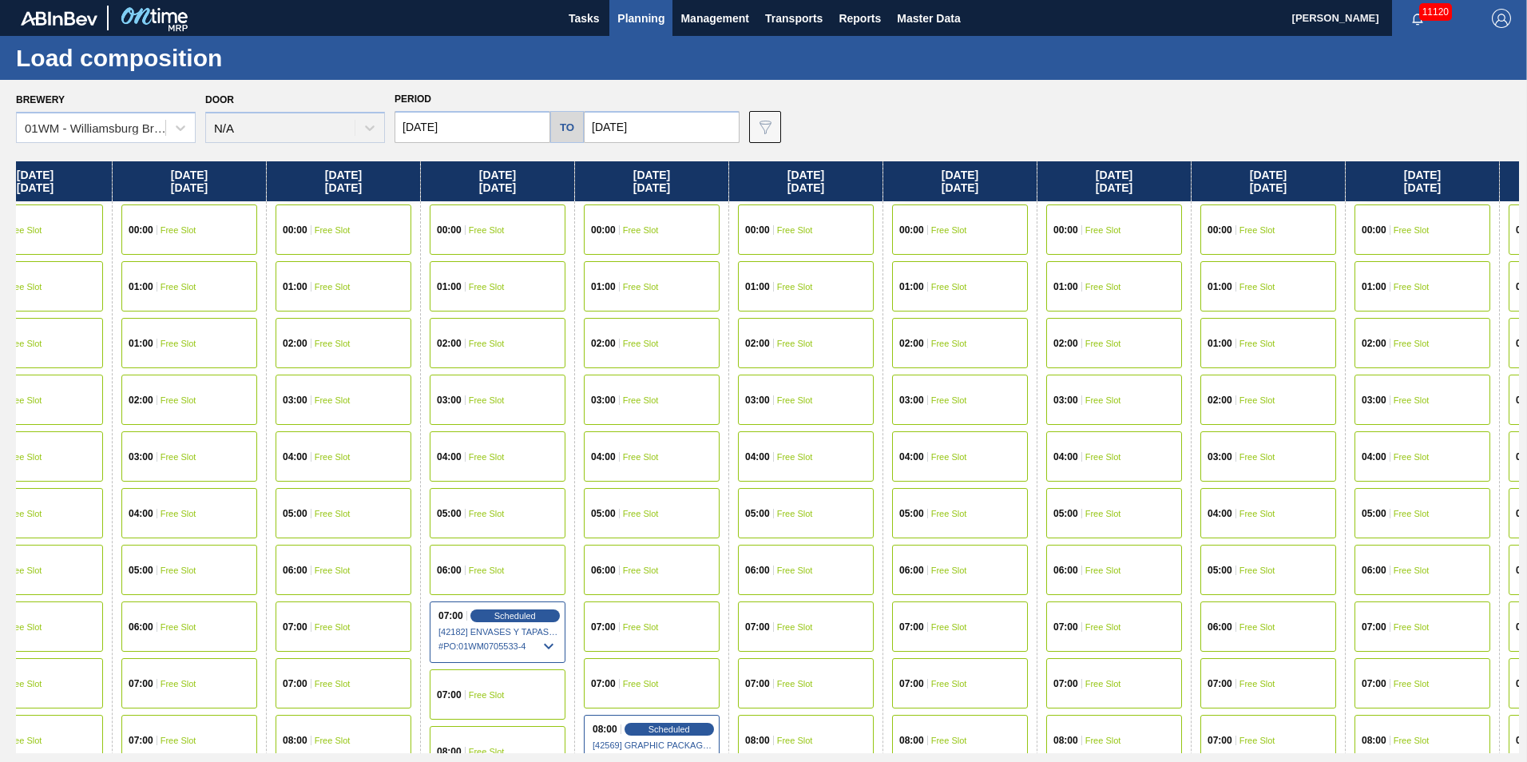
scroll to position [0, 1018]
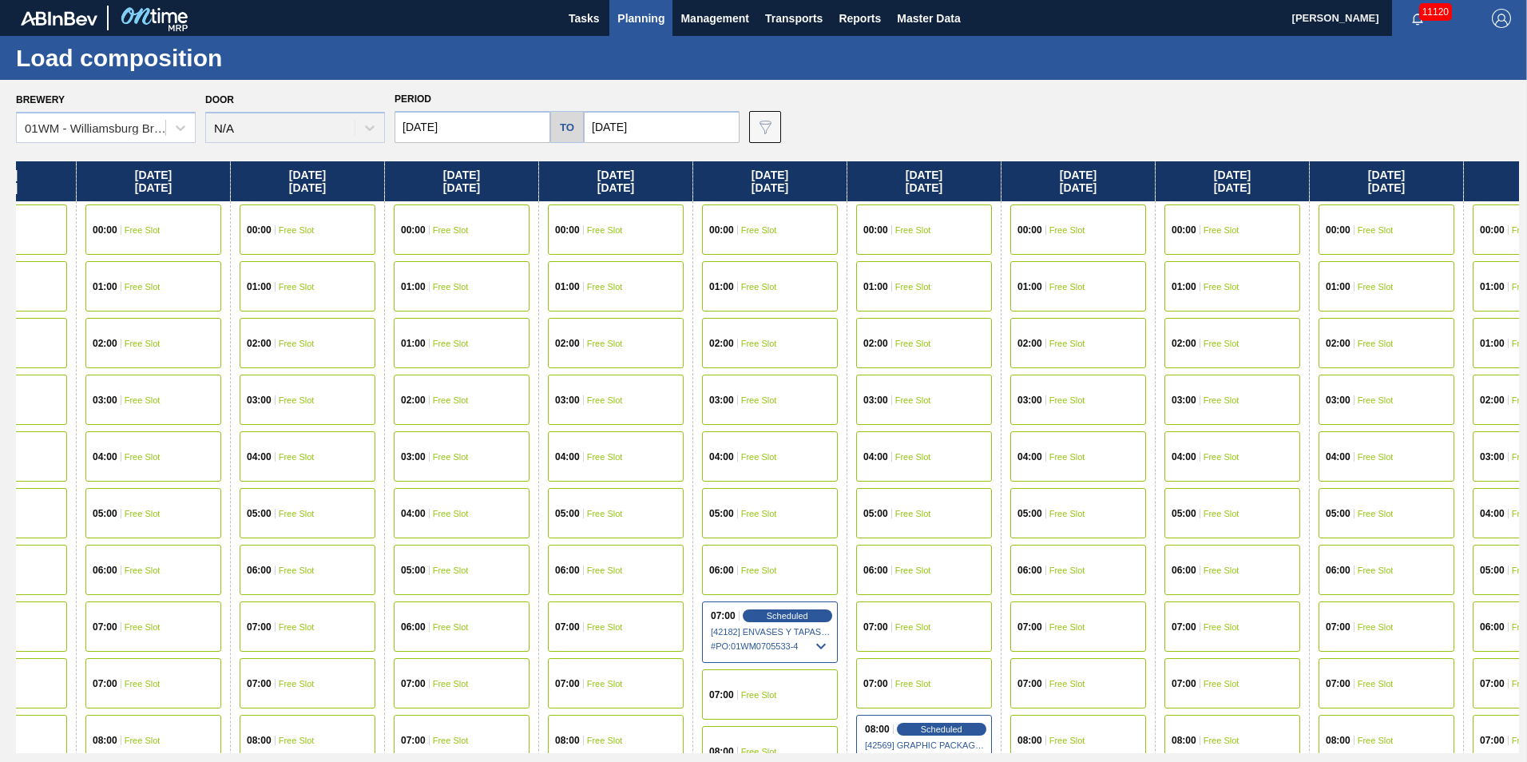
drag, startPoint x: 1278, startPoint y: 182, endPoint x: 1422, endPoint y: 185, distance: 144.6
click at [1422, 185] on div "Monday 09/15/2025 00:00 Free Slot 01:00 Free Slot 02:00 Free Slot 03:00 Free Sl…" at bounding box center [767, 457] width 1503 height 592
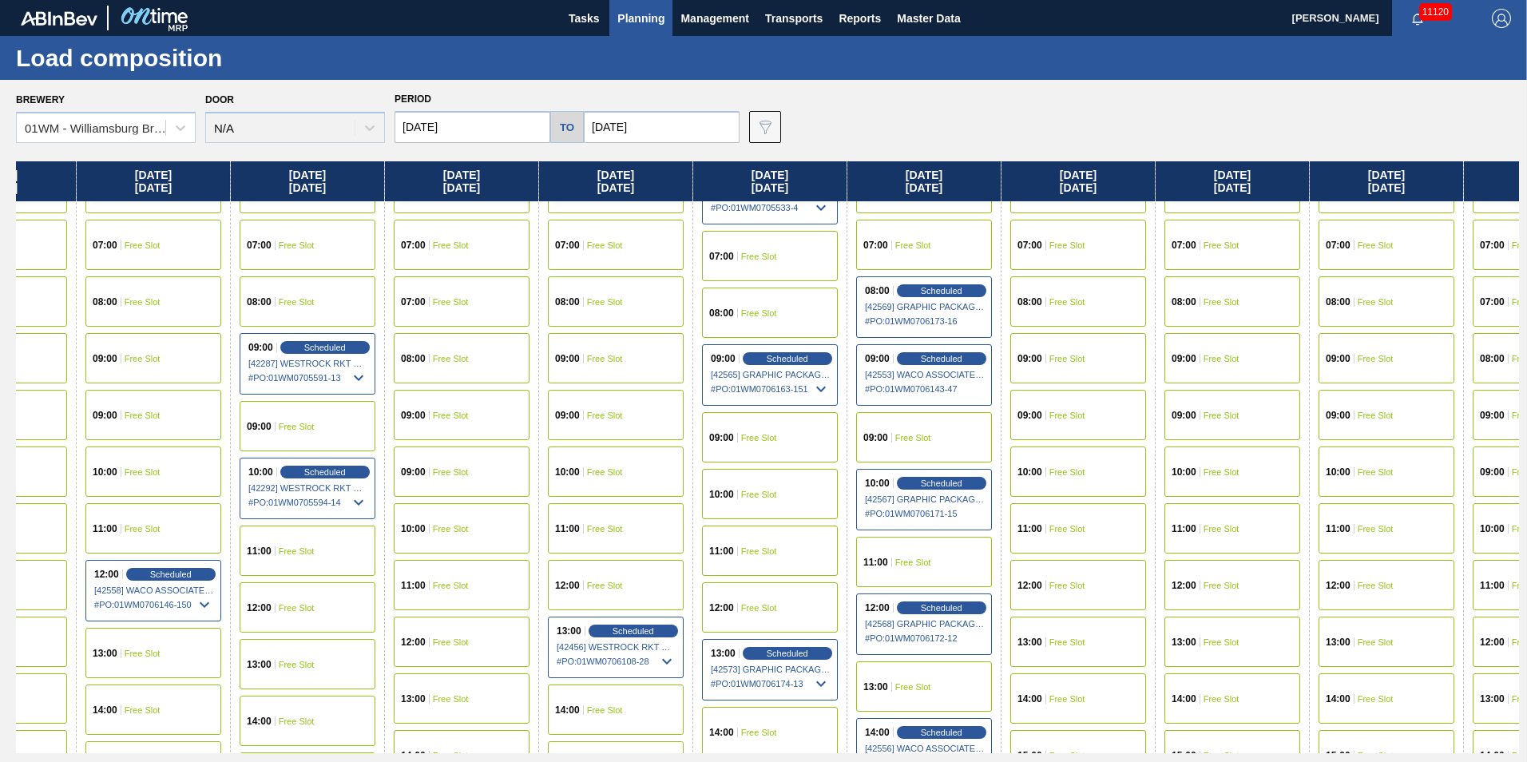
scroll to position [479, 1018]
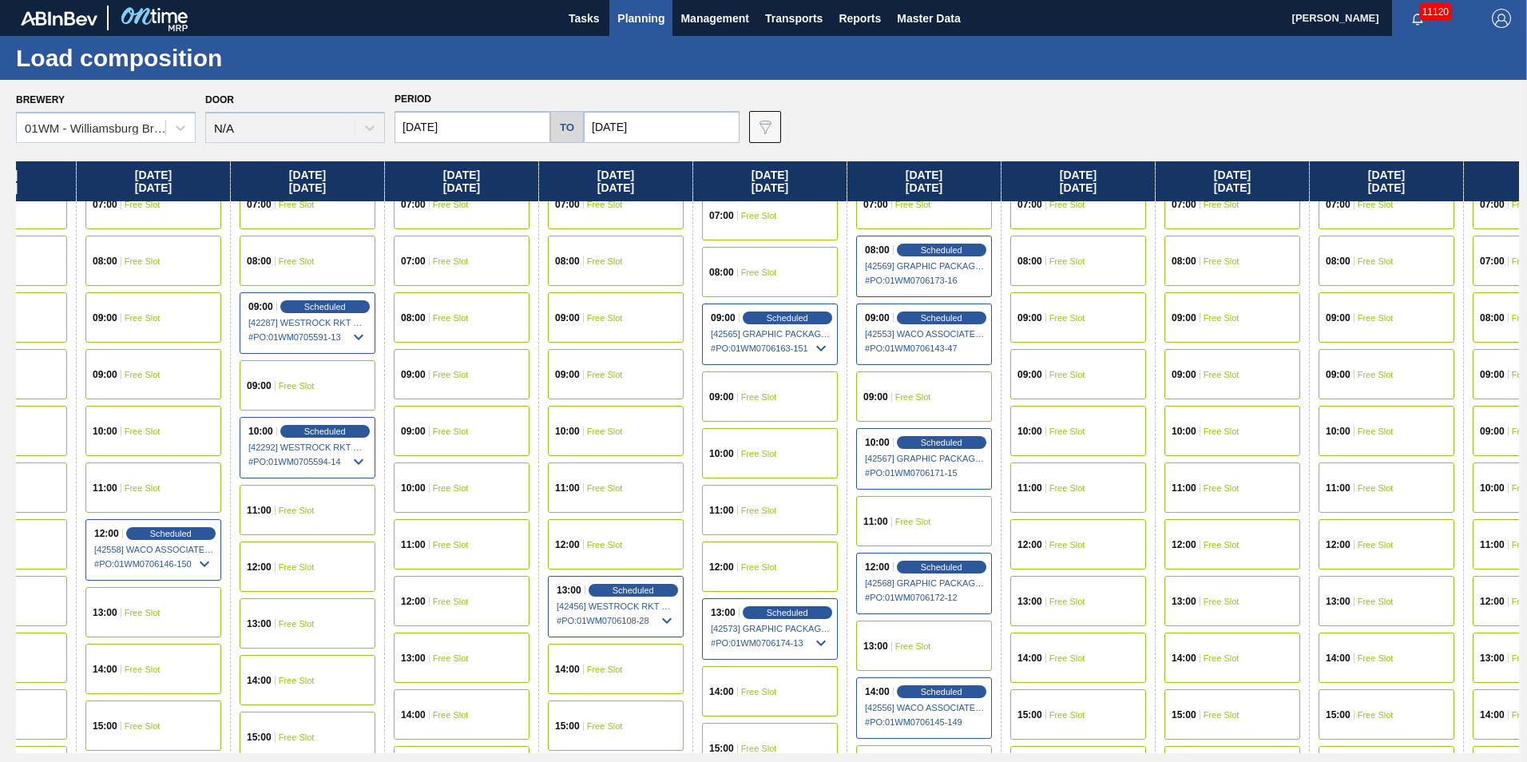
click at [792, 511] on div "11:00 Free Slot" at bounding box center [770, 510] width 136 height 50
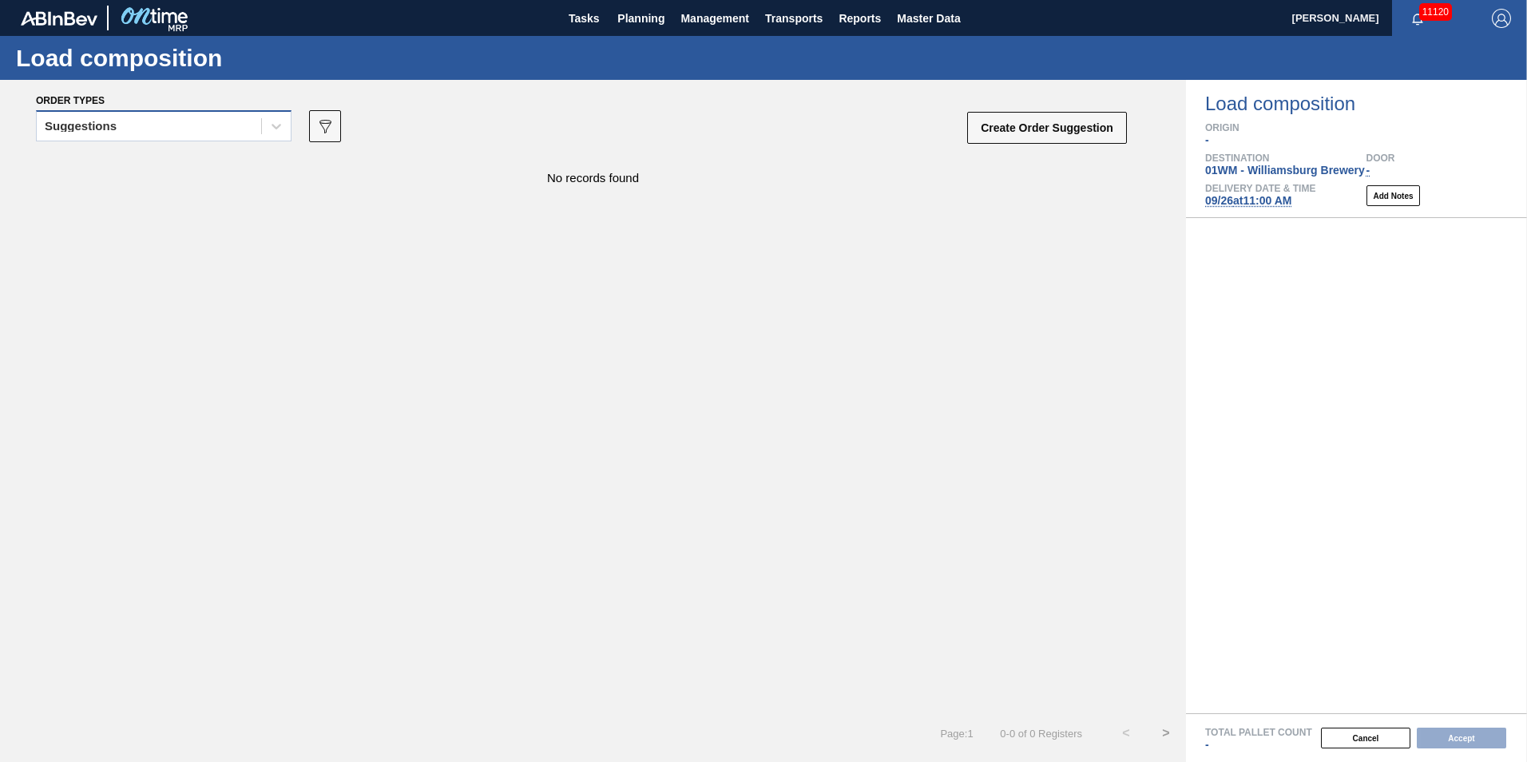
drag, startPoint x: 54, startPoint y: 104, endPoint x: 59, endPoint y: 113, distance: 11.1
click at [54, 104] on span "Order types" at bounding box center [70, 100] width 69 height 11
click at [63, 125] on div "Suggestions" at bounding box center [81, 126] width 72 height 11
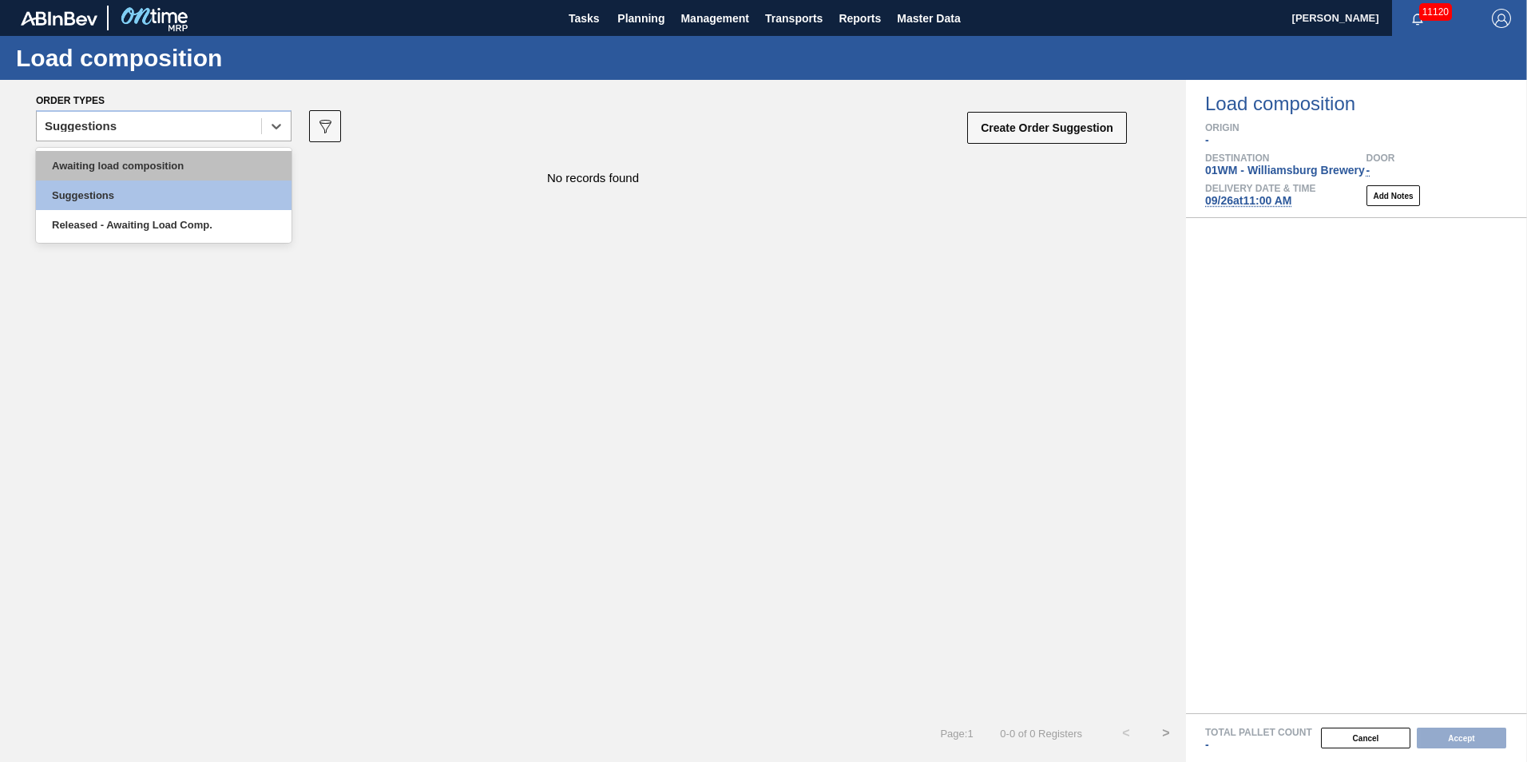
click at [73, 162] on div "Awaiting load composition" at bounding box center [164, 166] width 256 height 30
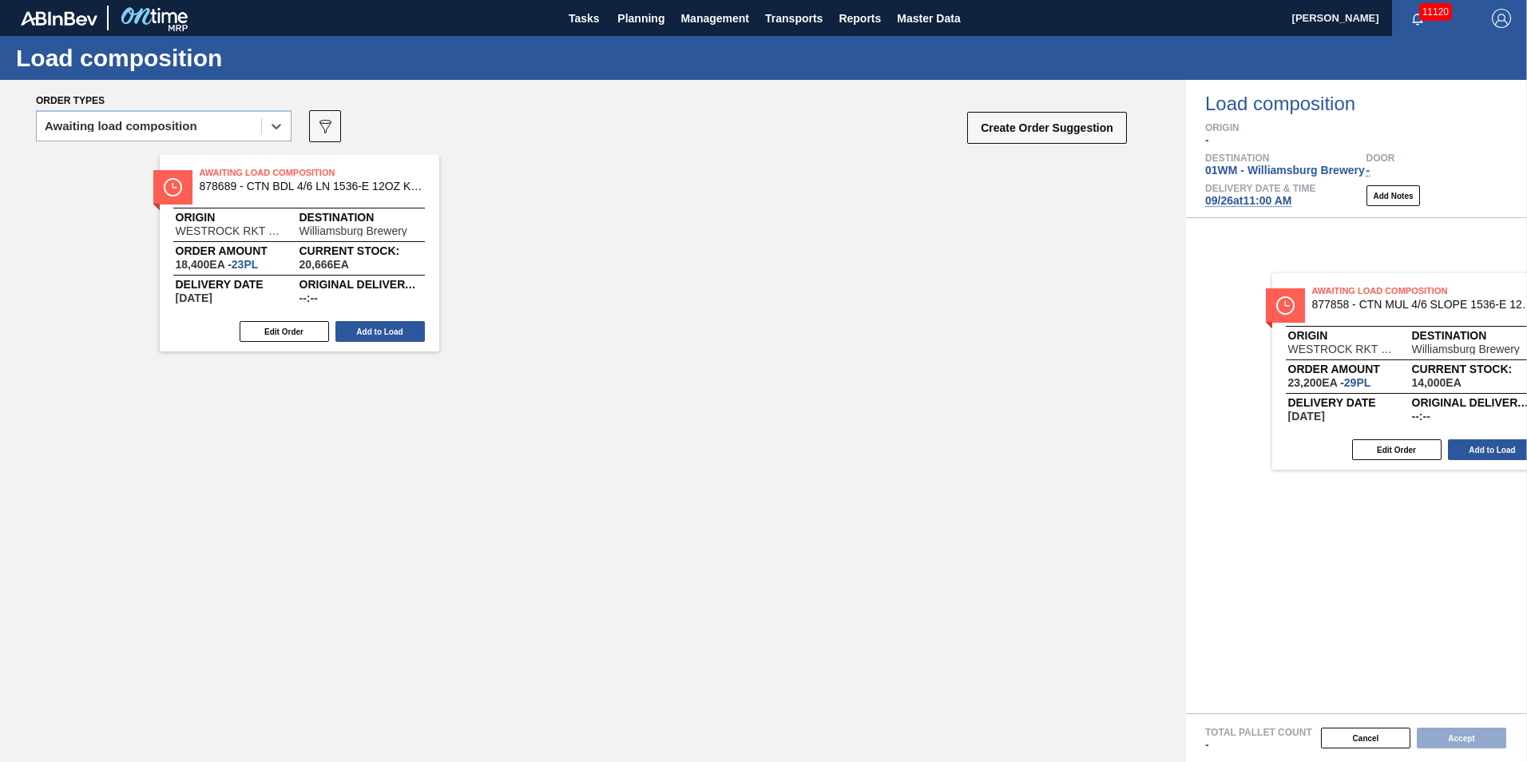
drag, startPoint x: 561, startPoint y: 236, endPoint x: 1370, endPoint y: 353, distance: 816.7
click at [1370, 353] on div "Order types option Awaiting load composition, selected. Select is focused ,type…" at bounding box center [763, 421] width 1527 height 682
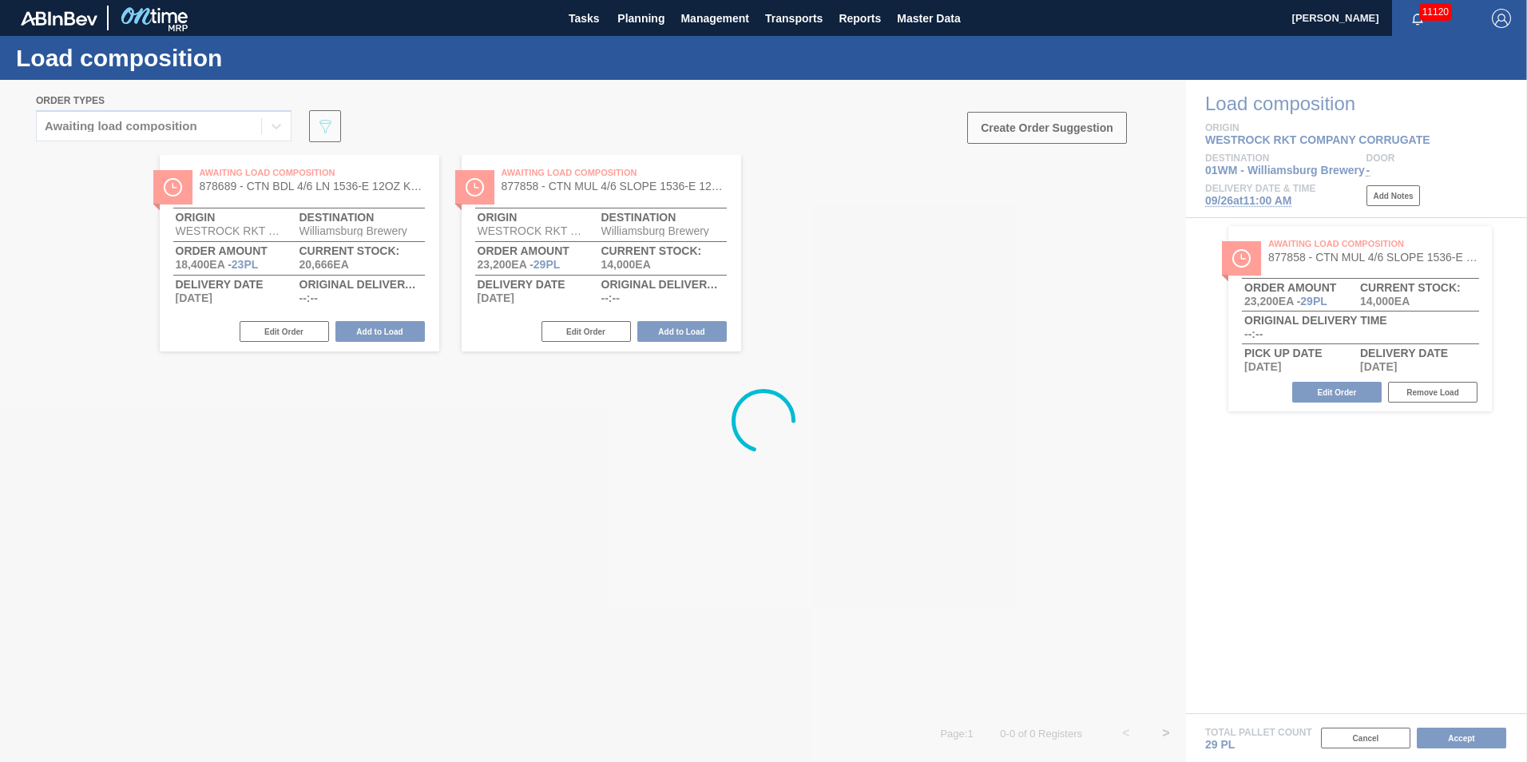
click at [1210, 410] on div at bounding box center [763, 421] width 1527 height 682
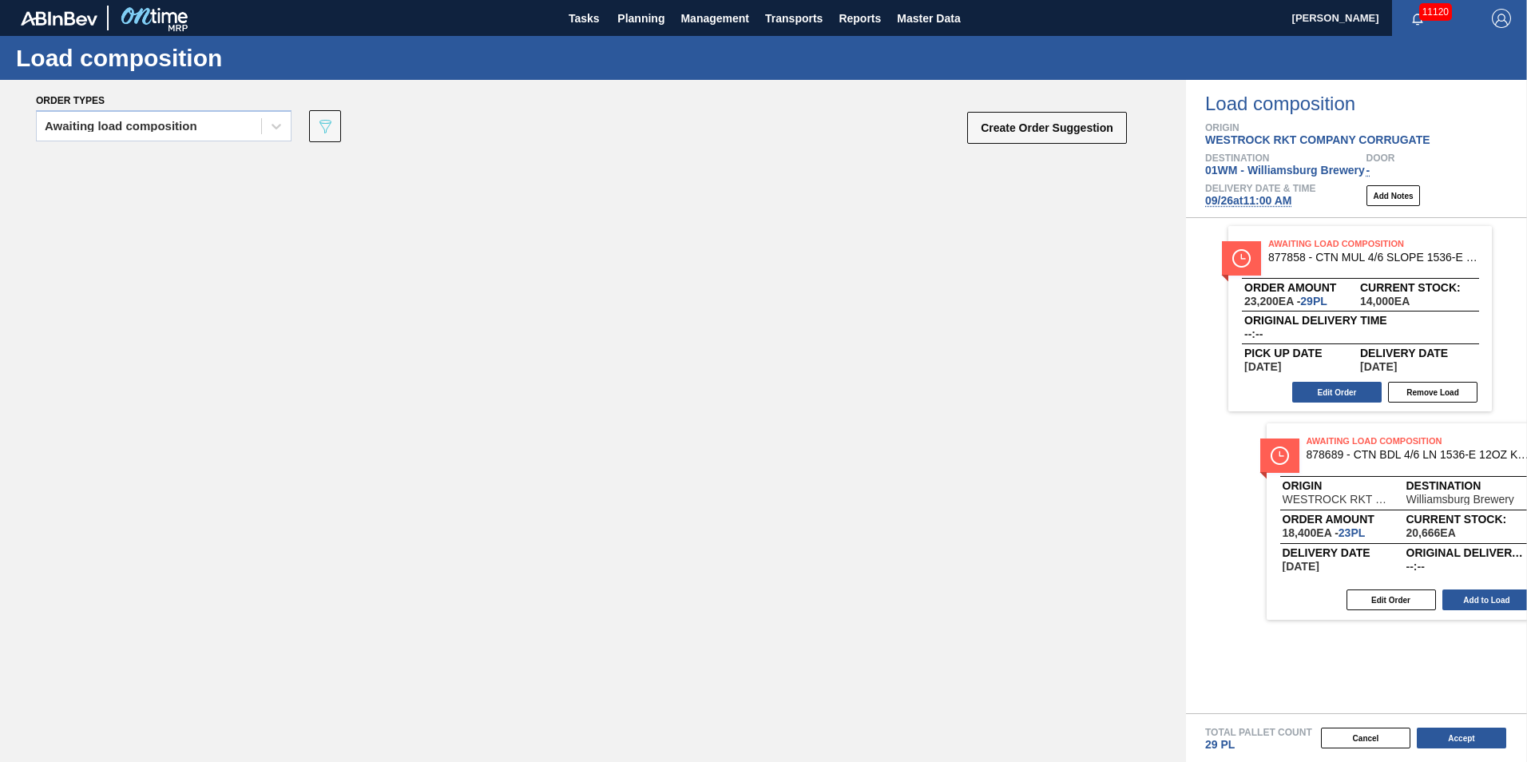
drag, startPoint x: 533, startPoint y: 279, endPoint x: 1492, endPoint y: 515, distance: 987.0
click at [1492, 515] on div "Order types Awaiting load composition 089F7B8B-B2A5-4AFE-B5C0-19BA573D28AC Crea…" at bounding box center [763, 421] width 1527 height 682
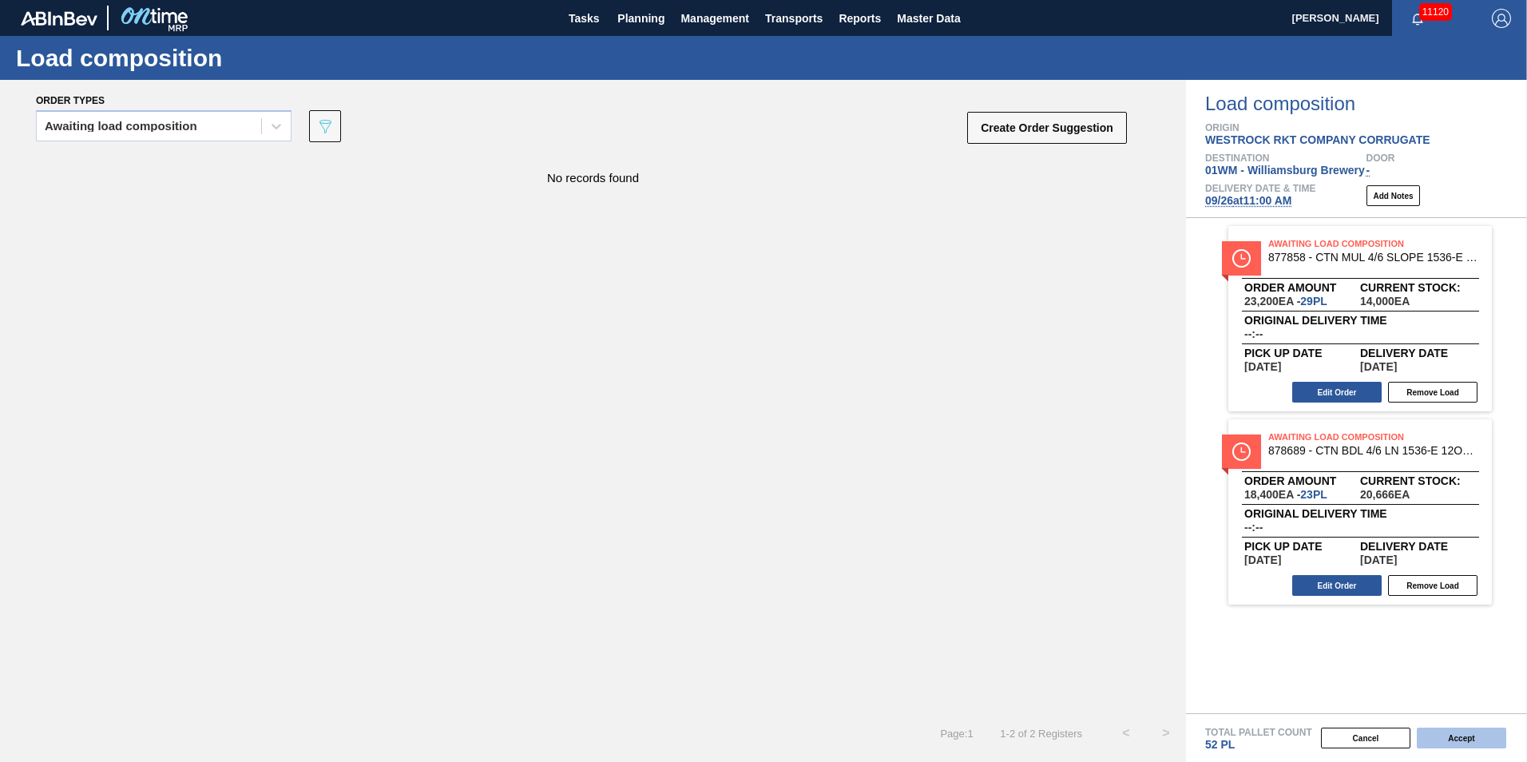
click at [1473, 740] on button "Accept" at bounding box center [1461, 738] width 89 height 21
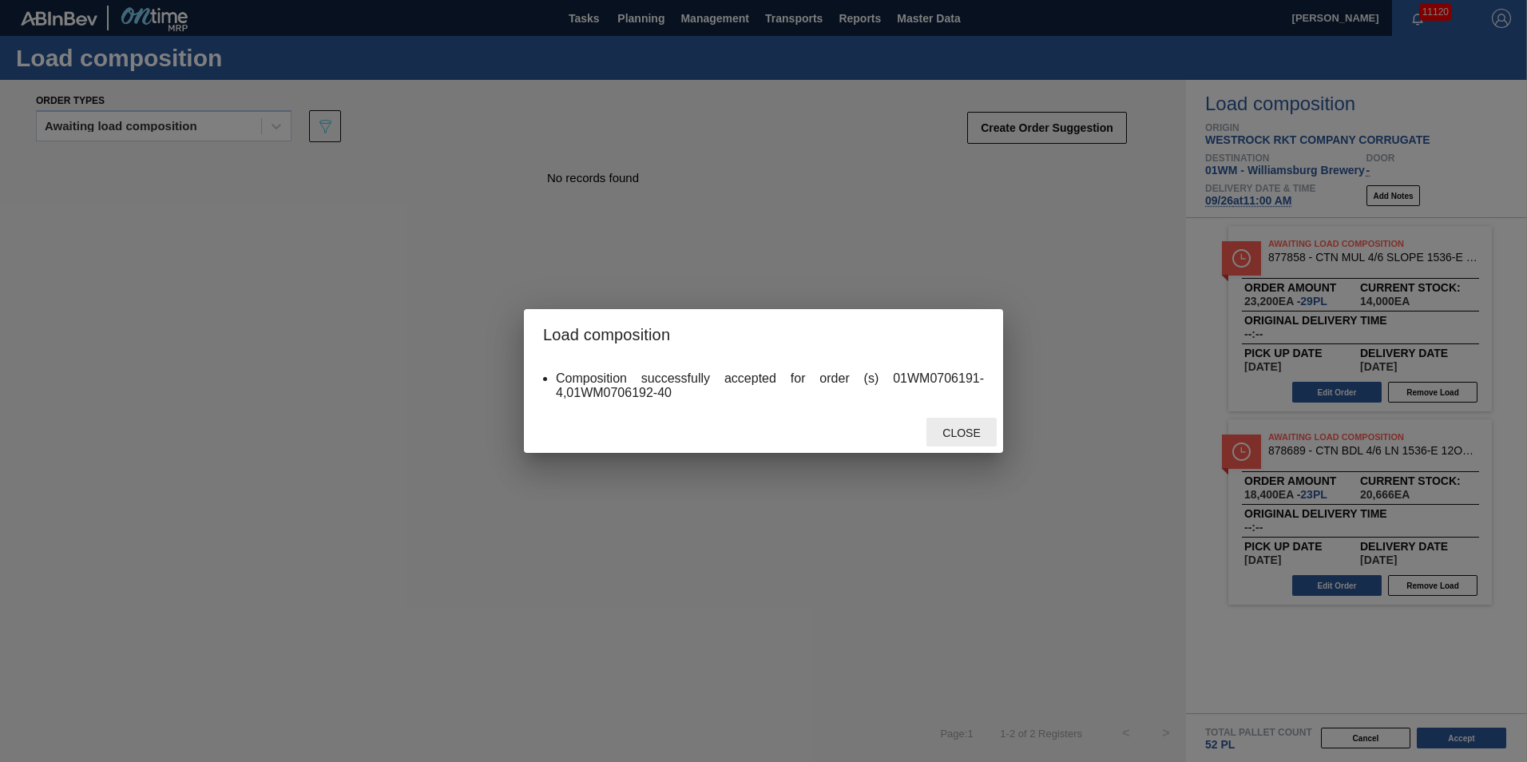
click at [964, 438] on span "Close" at bounding box center [961, 432] width 63 height 13
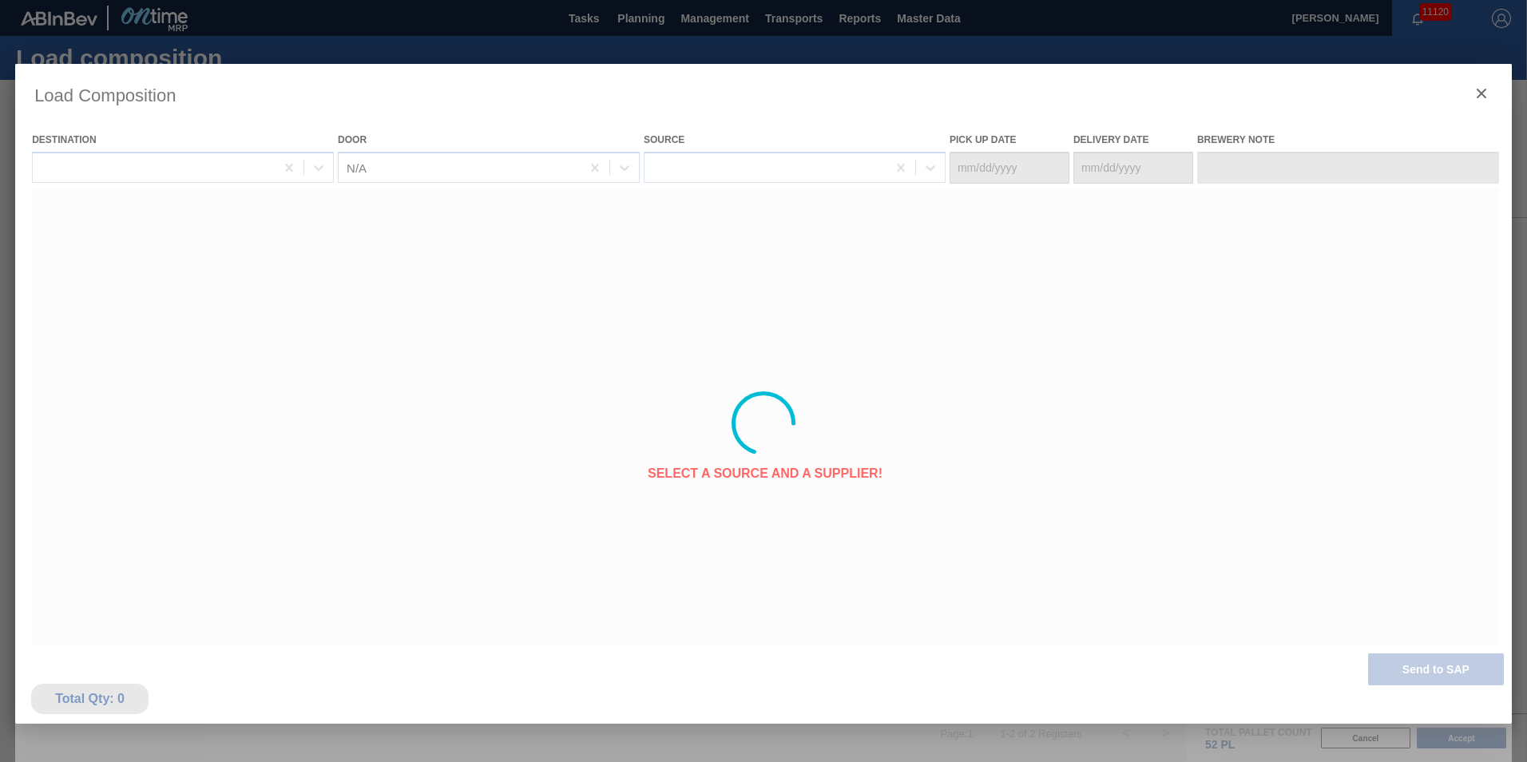
type Date "09/24/2025"
type Date "09/26/2025"
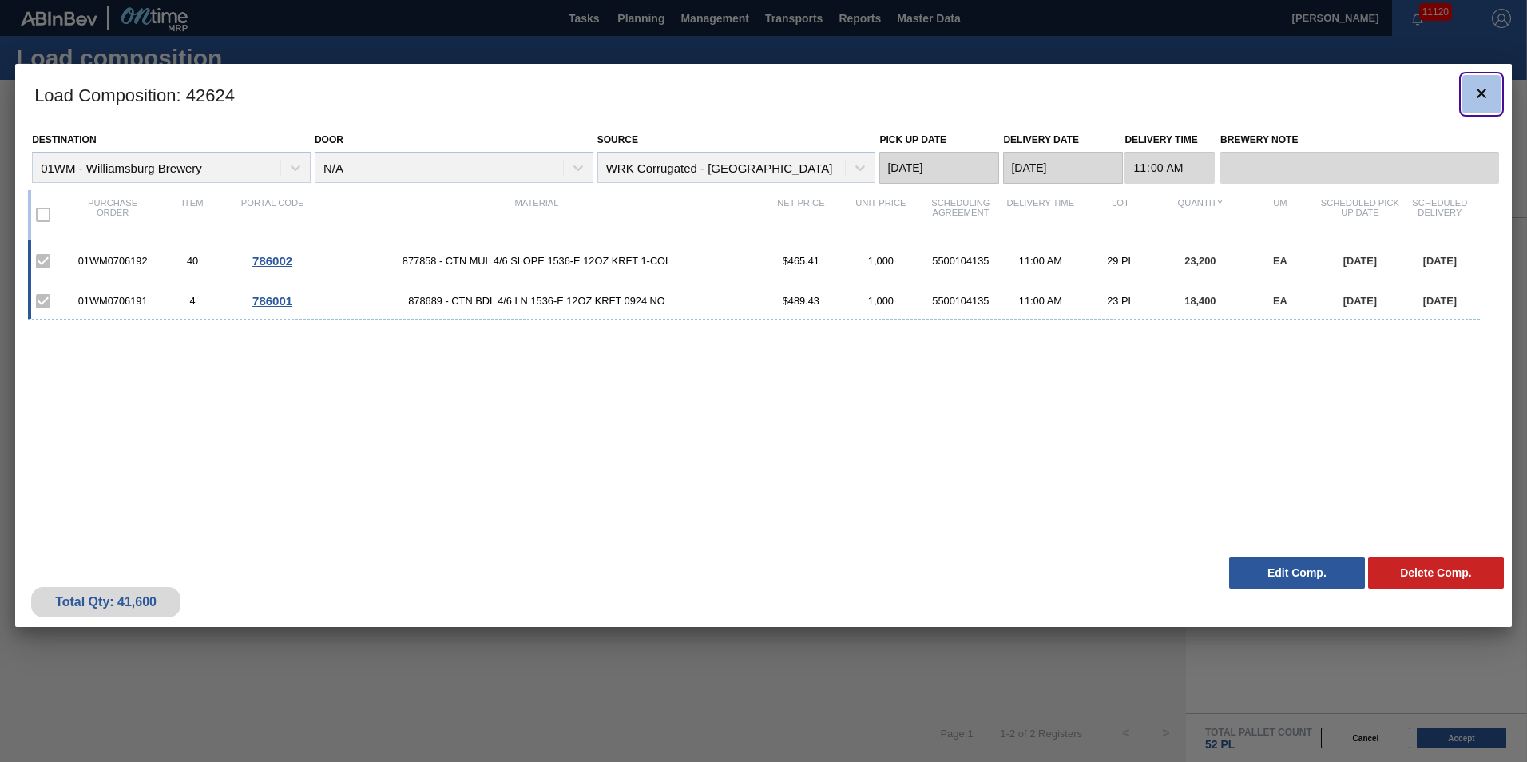
click at [1482, 95] on icon "botão de ícone" at bounding box center [1482, 94] width 10 height 10
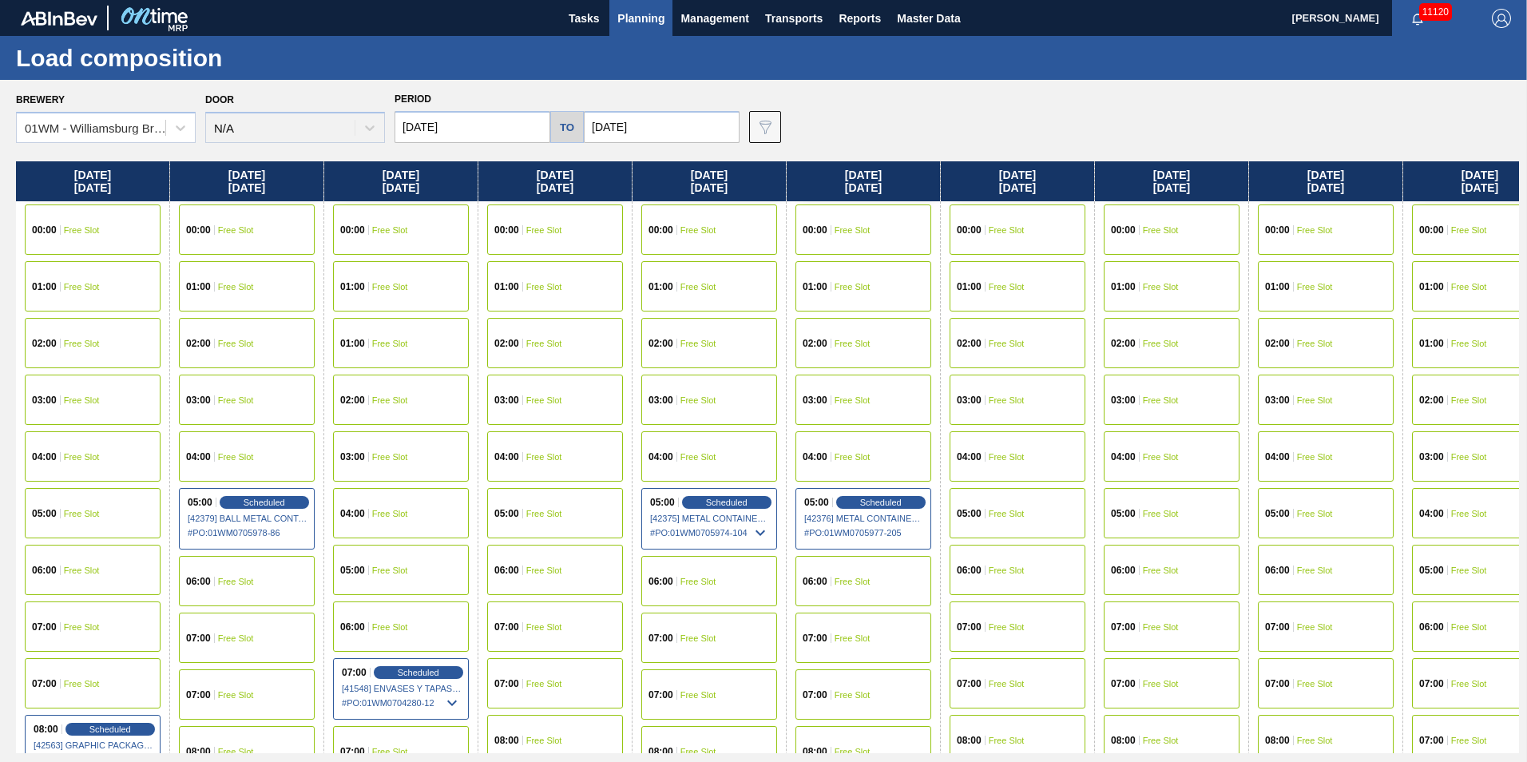
click at [632, 15] on span "Planning" at bounding box center [640, 18] width 47 height 19
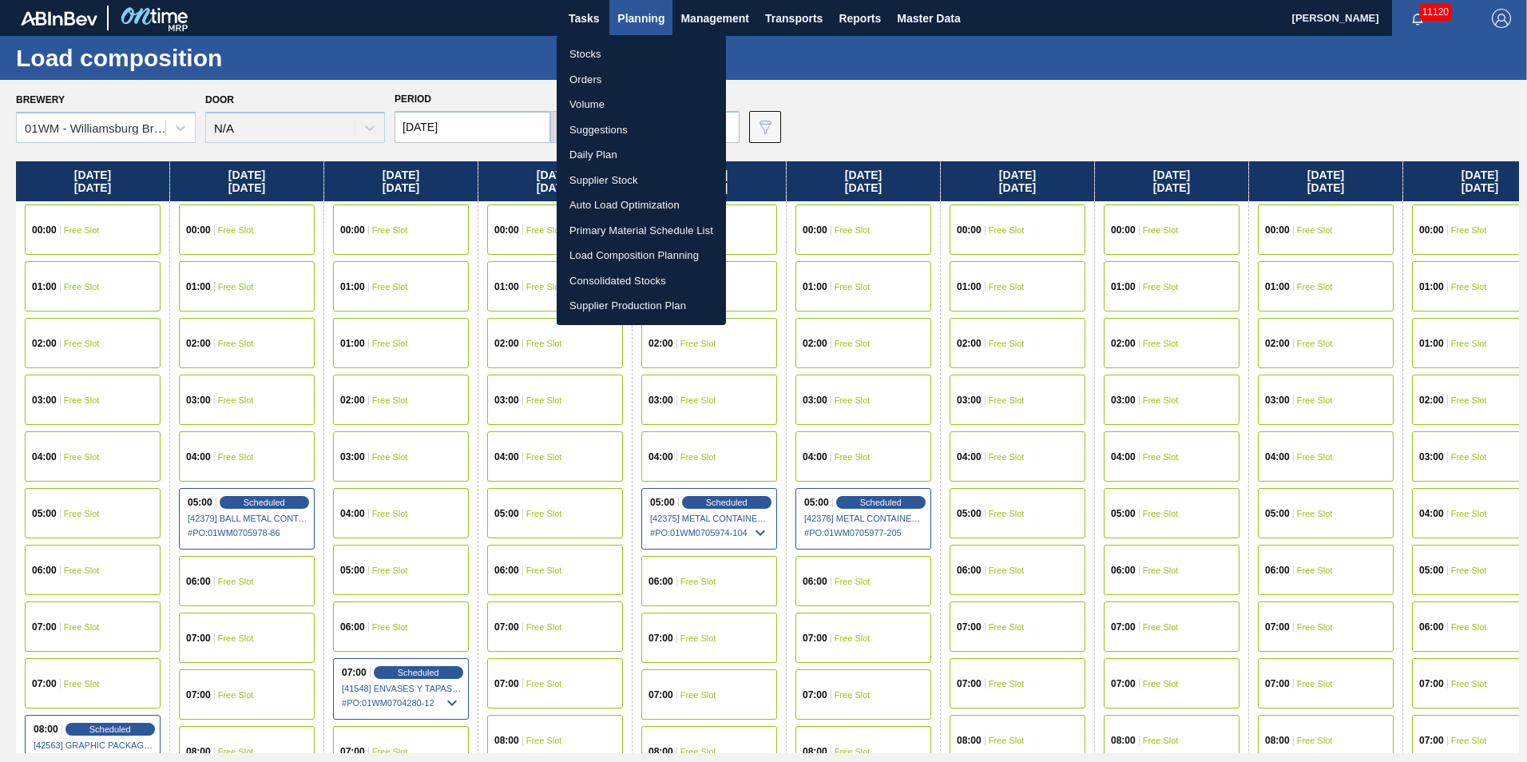
click at [621, 124] on li "Suggestions" at bounding box center [641, 130] width 169 height 26
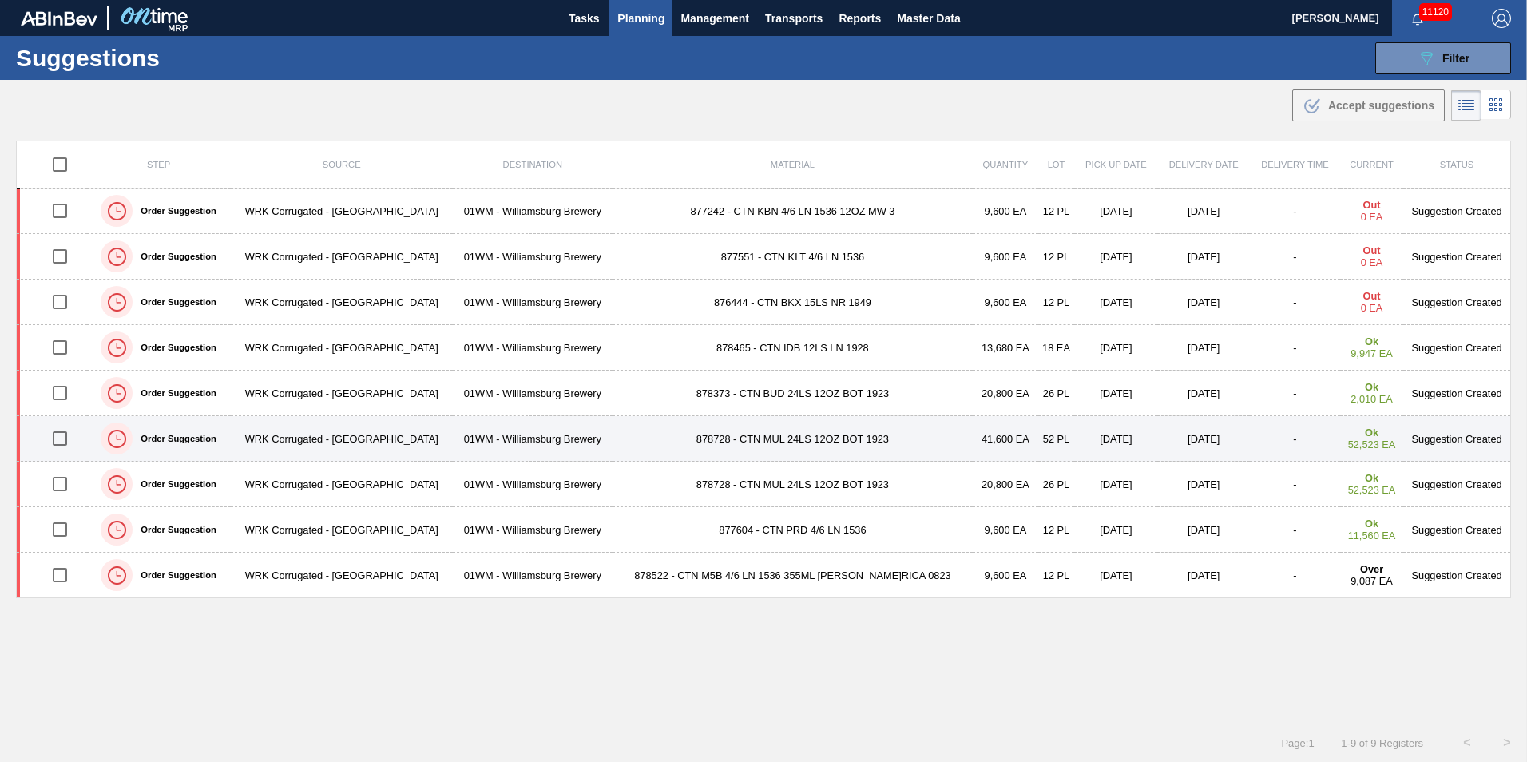
click at [64, 437] on input "checkbox" at bounding box center [60, 439] width 34 height 34
click at [63, 437] on input "checkbox" at bounding box center [60, 439] width 34 height 34
checkbox input "false"
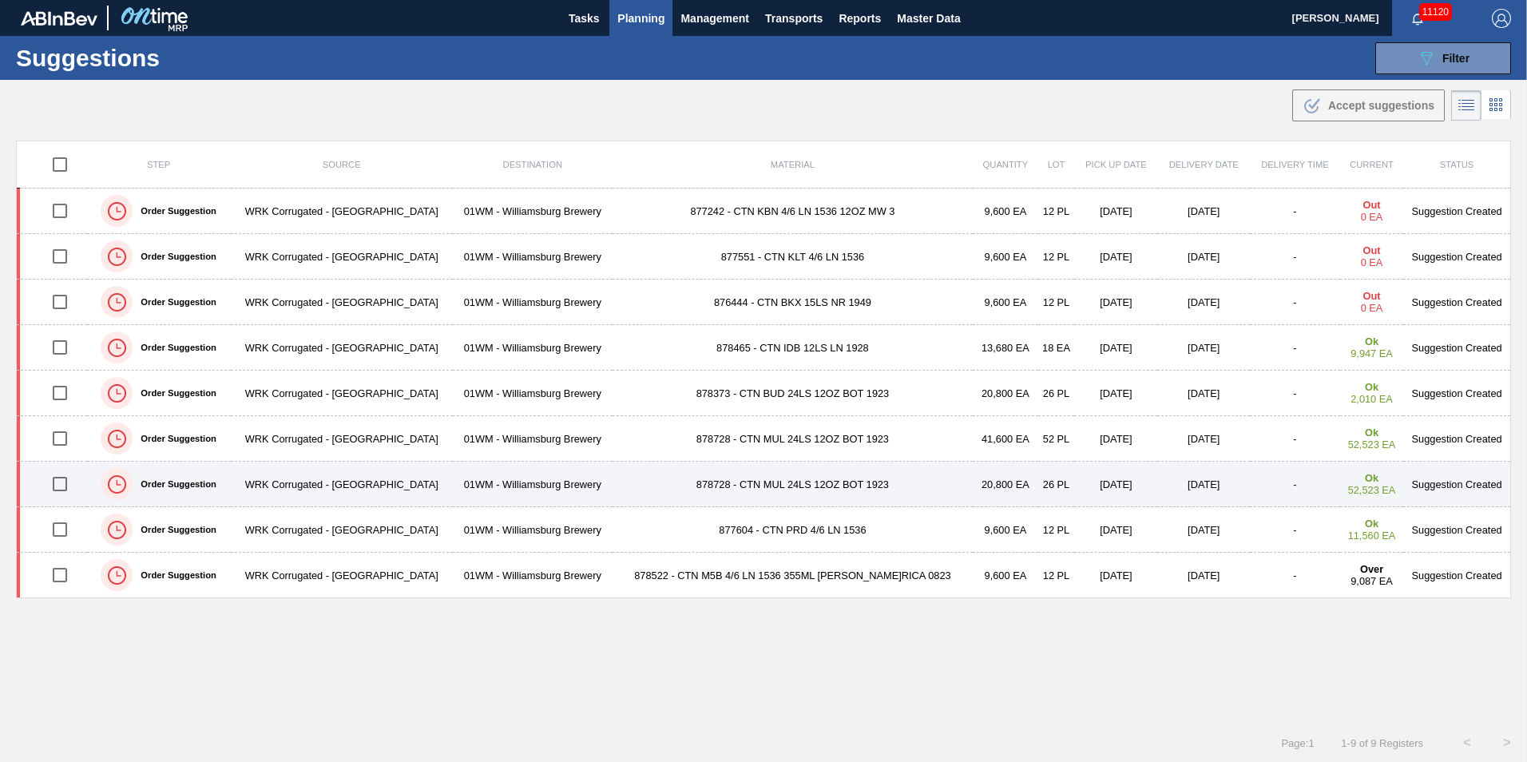
click at [973, 491] on td "20,800 EA" at bounding box center [1005, 485] width 65 height 46
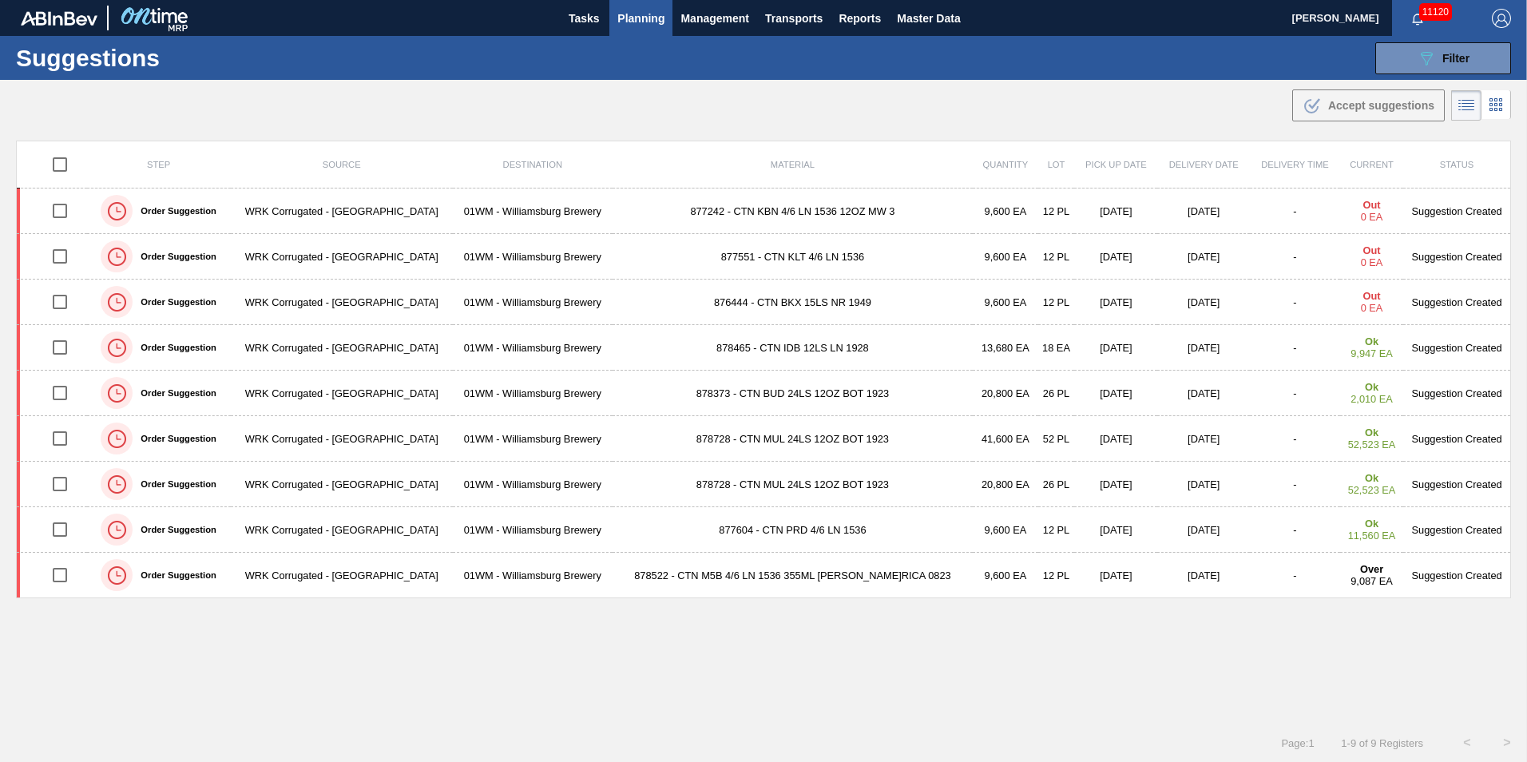
drag, startPoint x: 404, startPoint y: 667, endPoint x: 391, endPoint y: 642, distance: 28.2
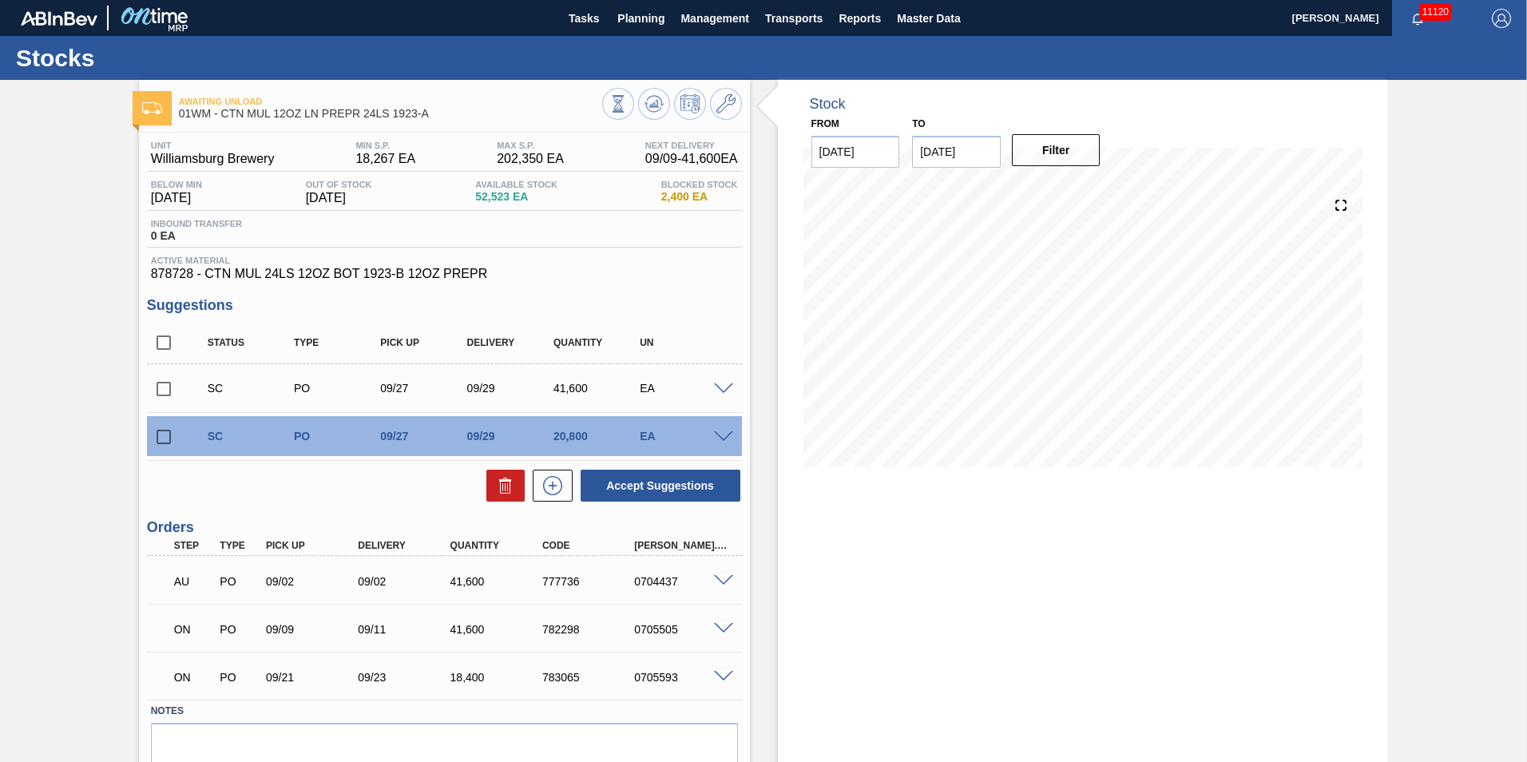
click at [169, 389] on input "checkbox" at bounding box center [164, 389] width 34 height 34
checkbox input "true"
click at [164, 431] on input "checkbox" at bounding box center [164, 437] width 34 height 34
checkbox input "true"
click at [656, 488] on button "Accept Suggestions" at bounding box center [661, 486] width 160 height 32
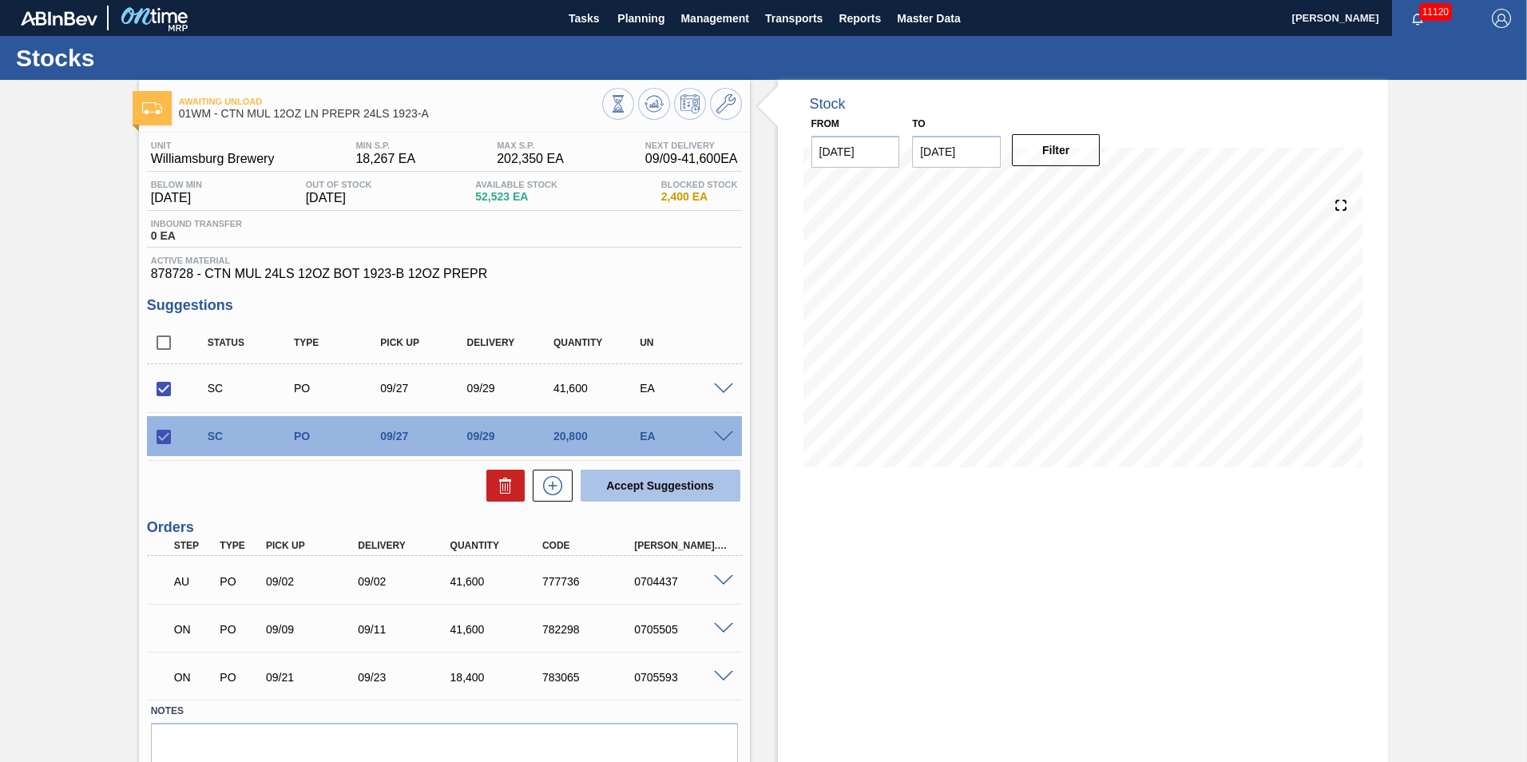
checkbox input "false"
click at [721, 390] on span at bounding box center [723, 389] width 19 height 12
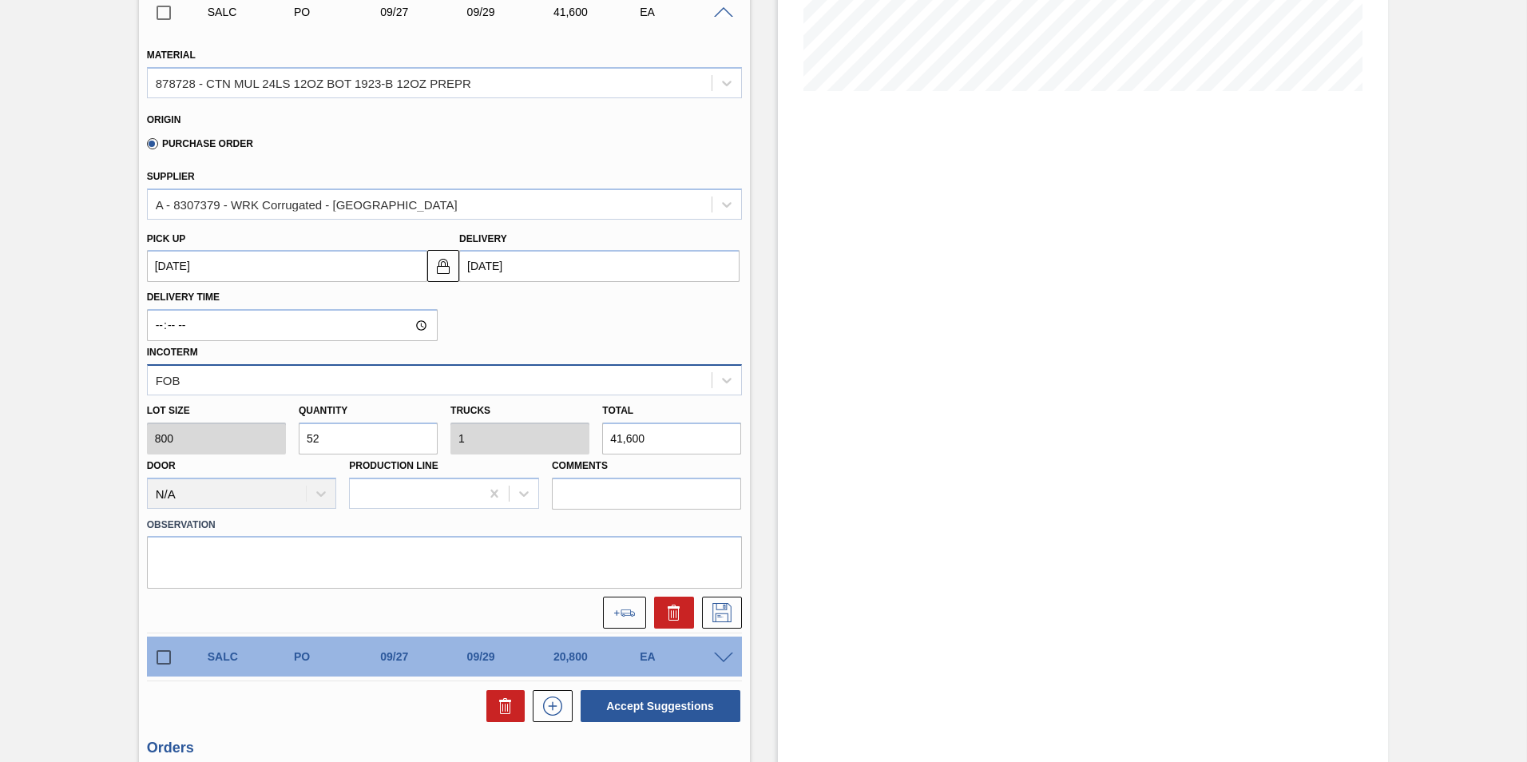
scroll to position [399, 0]
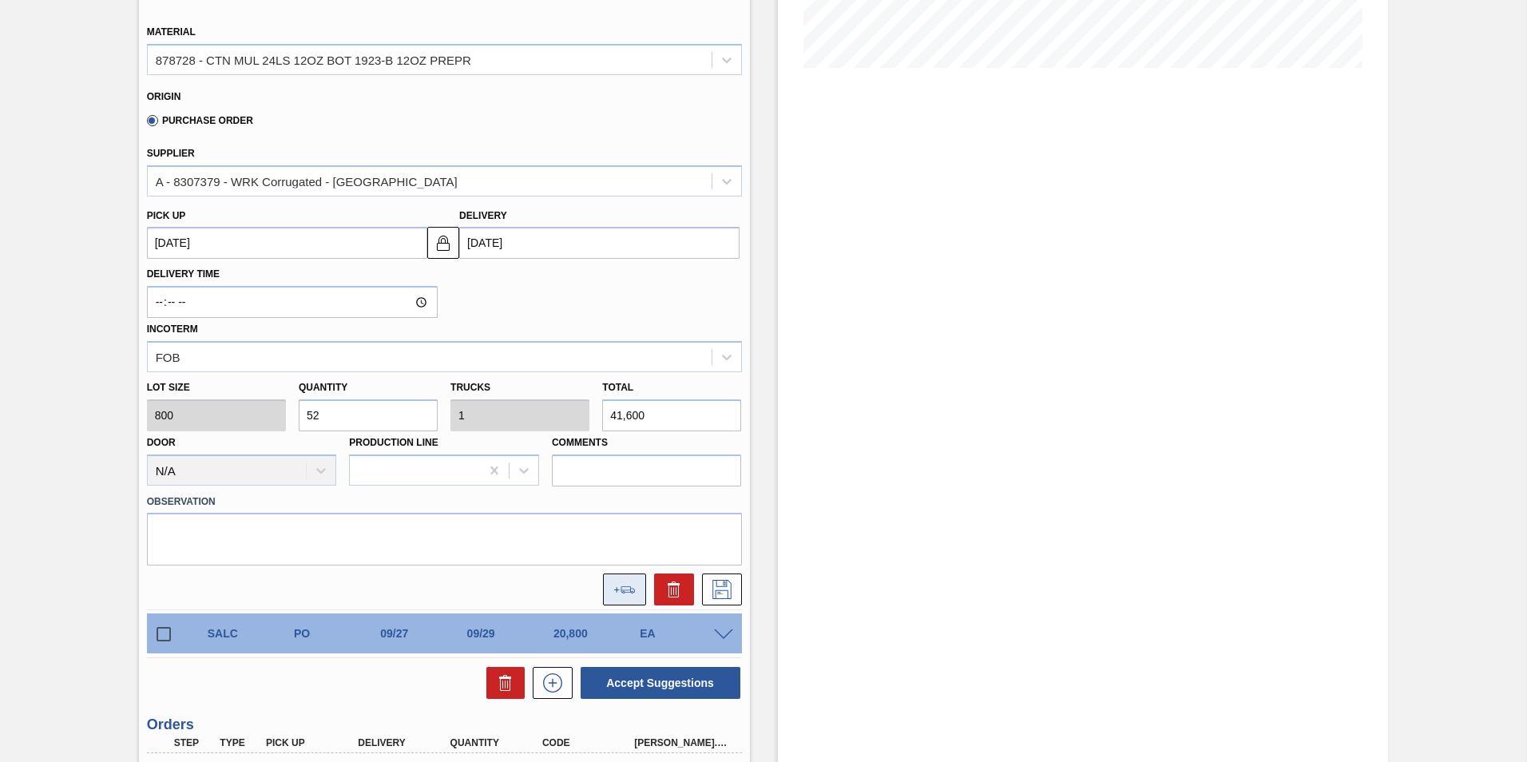
click at [611, 593] on button at bounding box center [624, 589] width 43 height 32
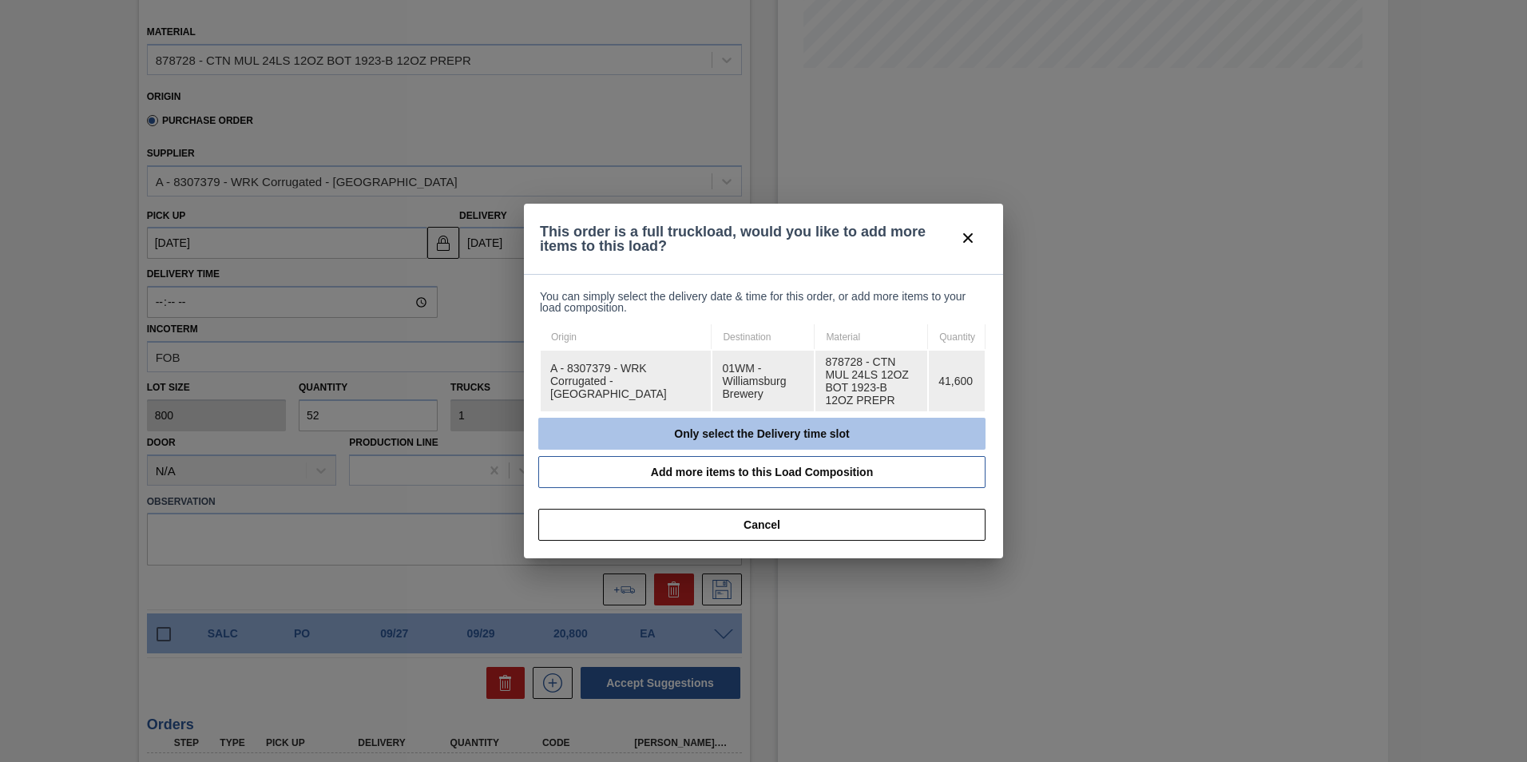
click at [754, 429] on button "Only select the Delivery time slot" at bounding box center [761, 434] width 447 height 32
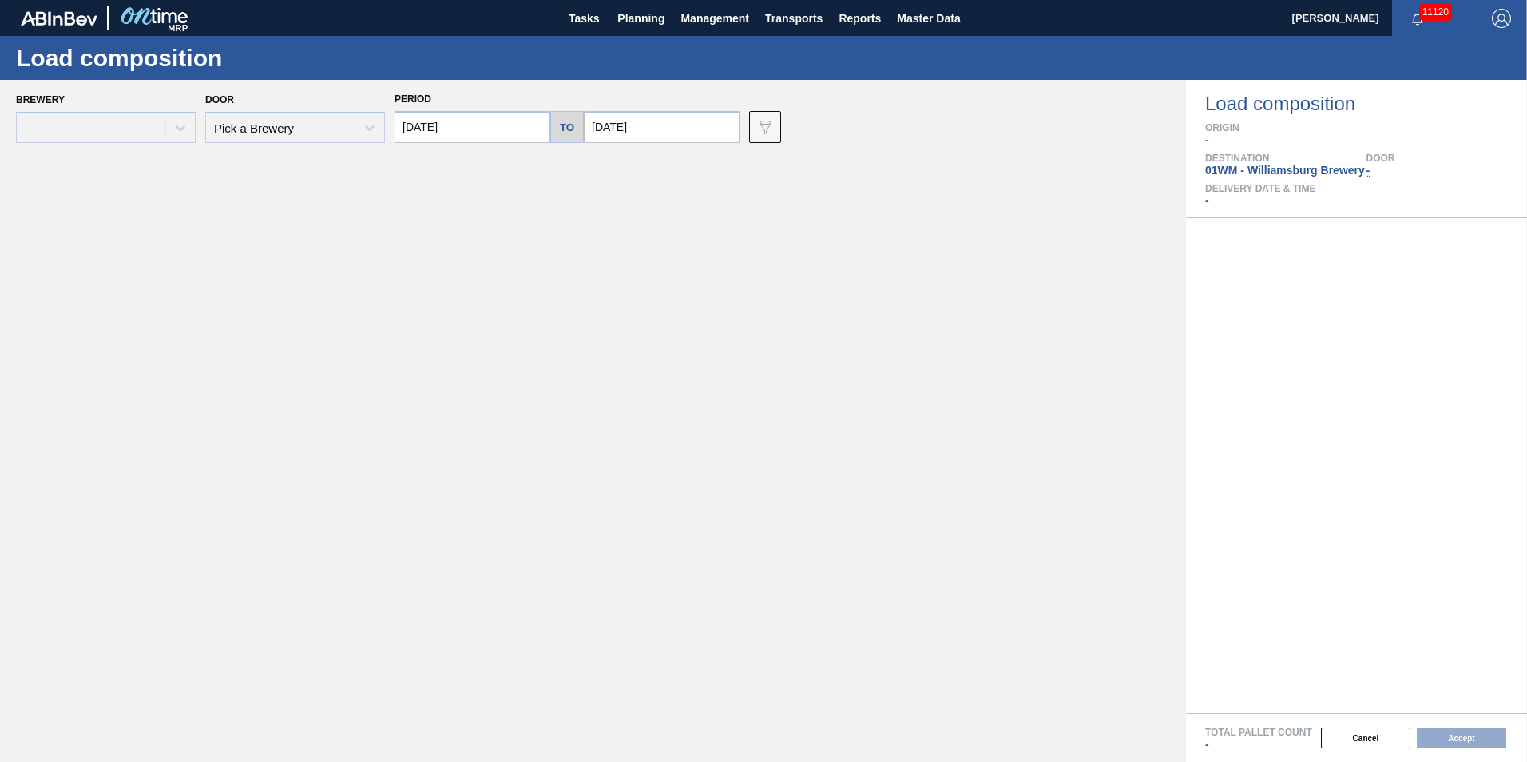
type input "09/09/2025"
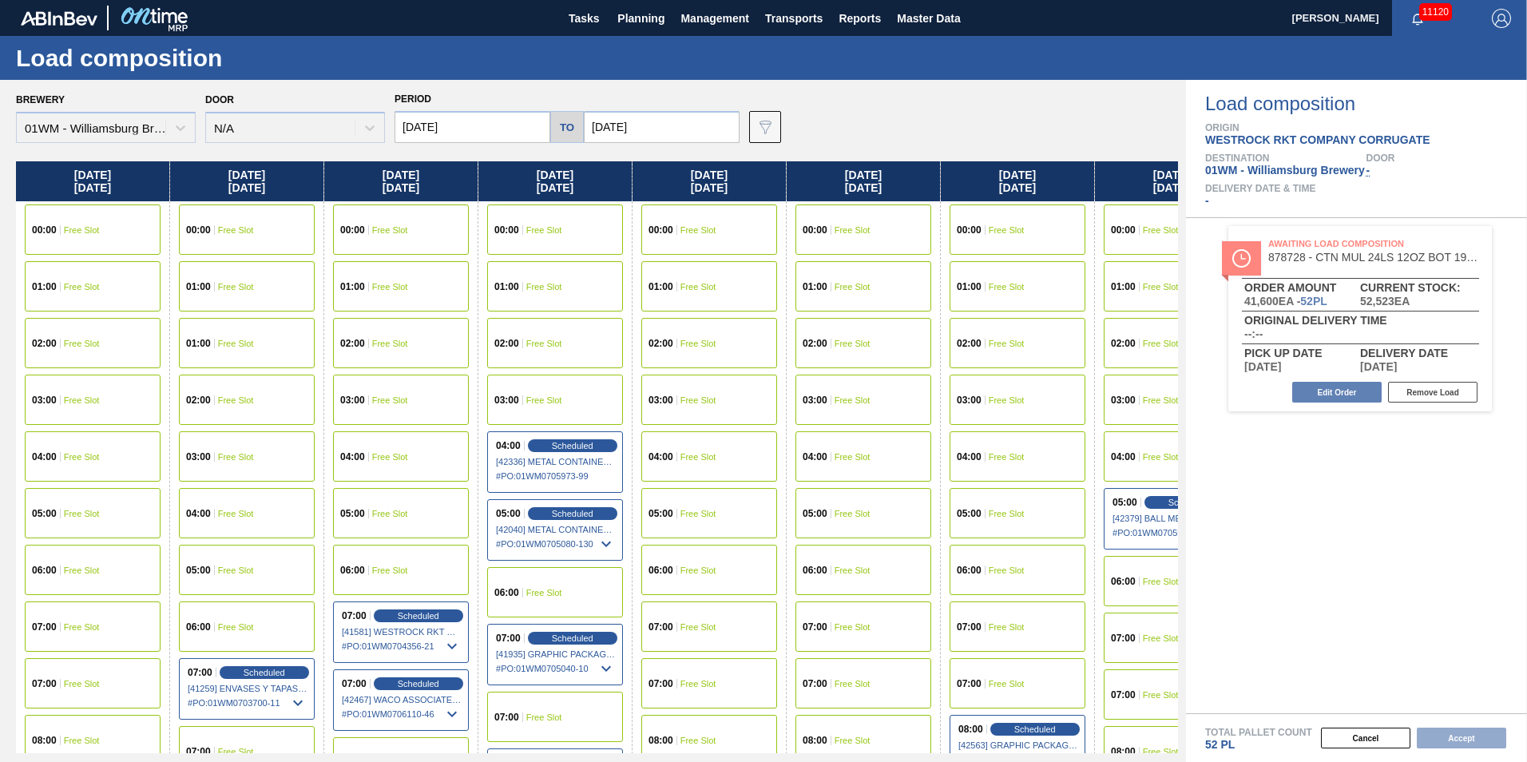
scroll to position [0, 71]
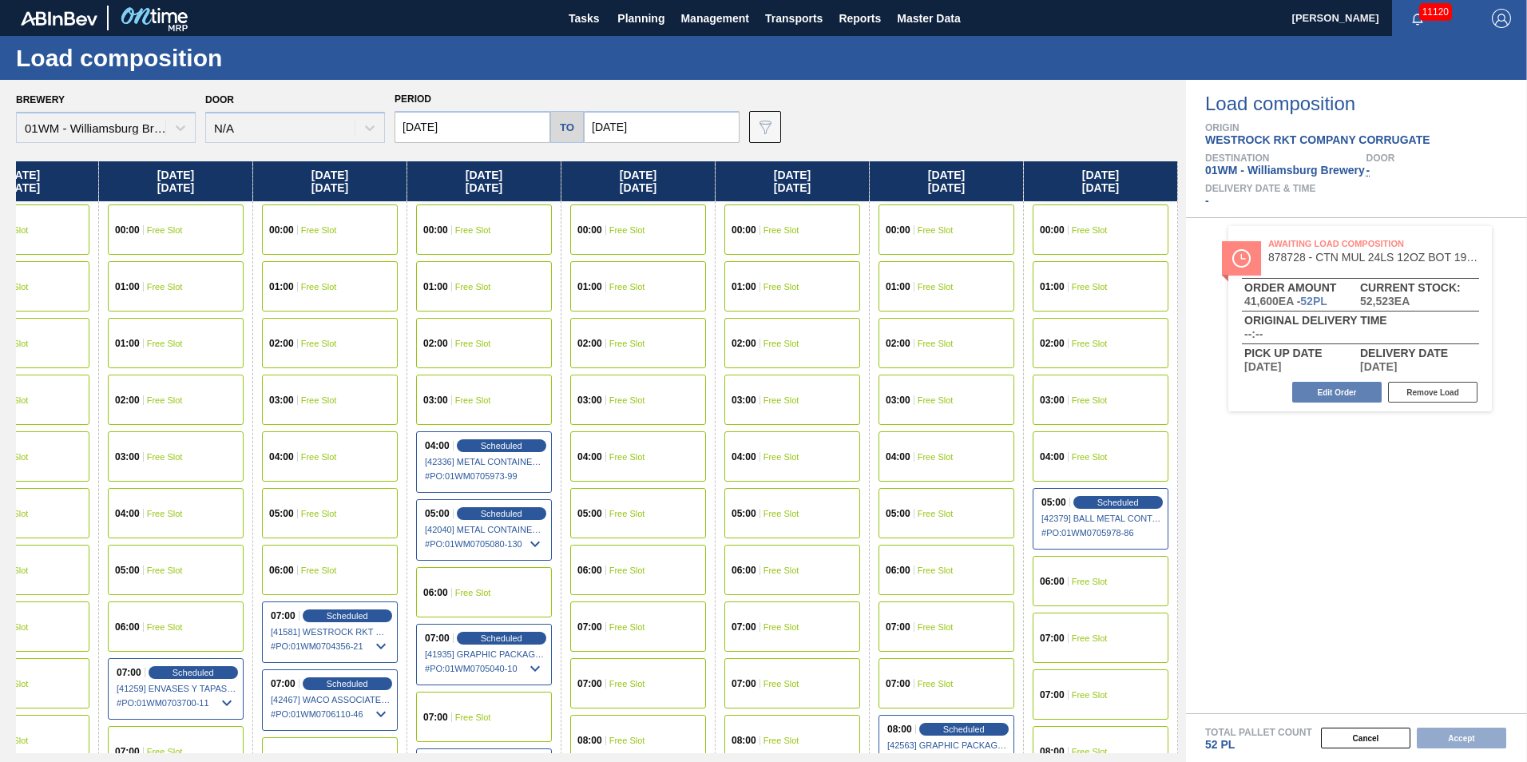
drag, startPoint x: 1056, startPoint y: 170, endPoint x: -216, endPoint y: 264, distance: 1275.6
click at [0, 0] on html "Tasks Planning Management Transports Reports Master Data Vincent Geritano 11120…" at bounding box center [763, 0] width 1527 height 0
click at [648, 131] on input "09/16/2025" at bounding box center [662, 127] width 156 height 32
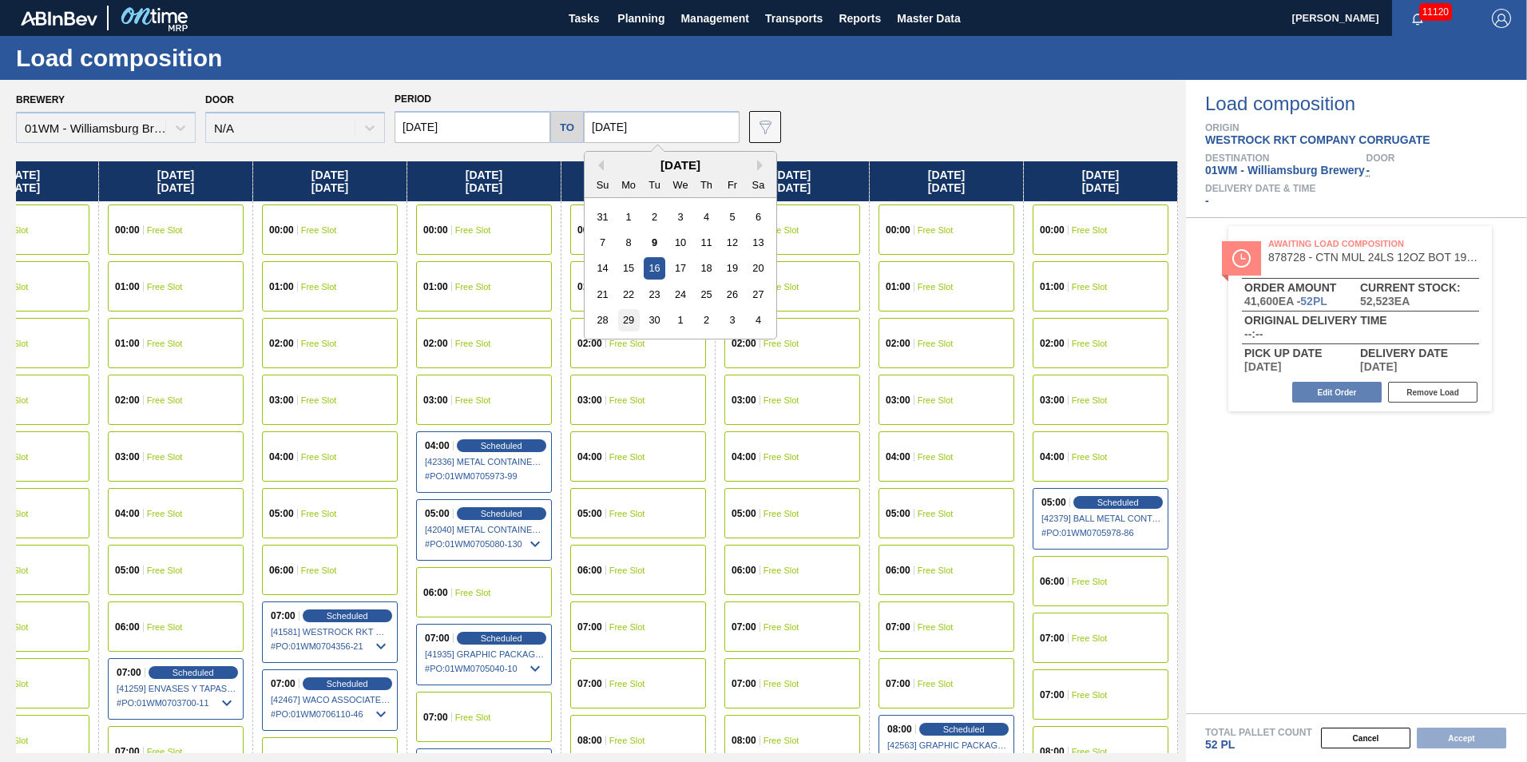
click at [618, 317] on div "29" at bounding box center [629, 320] width 22 height 22
type input "09/29/2025"
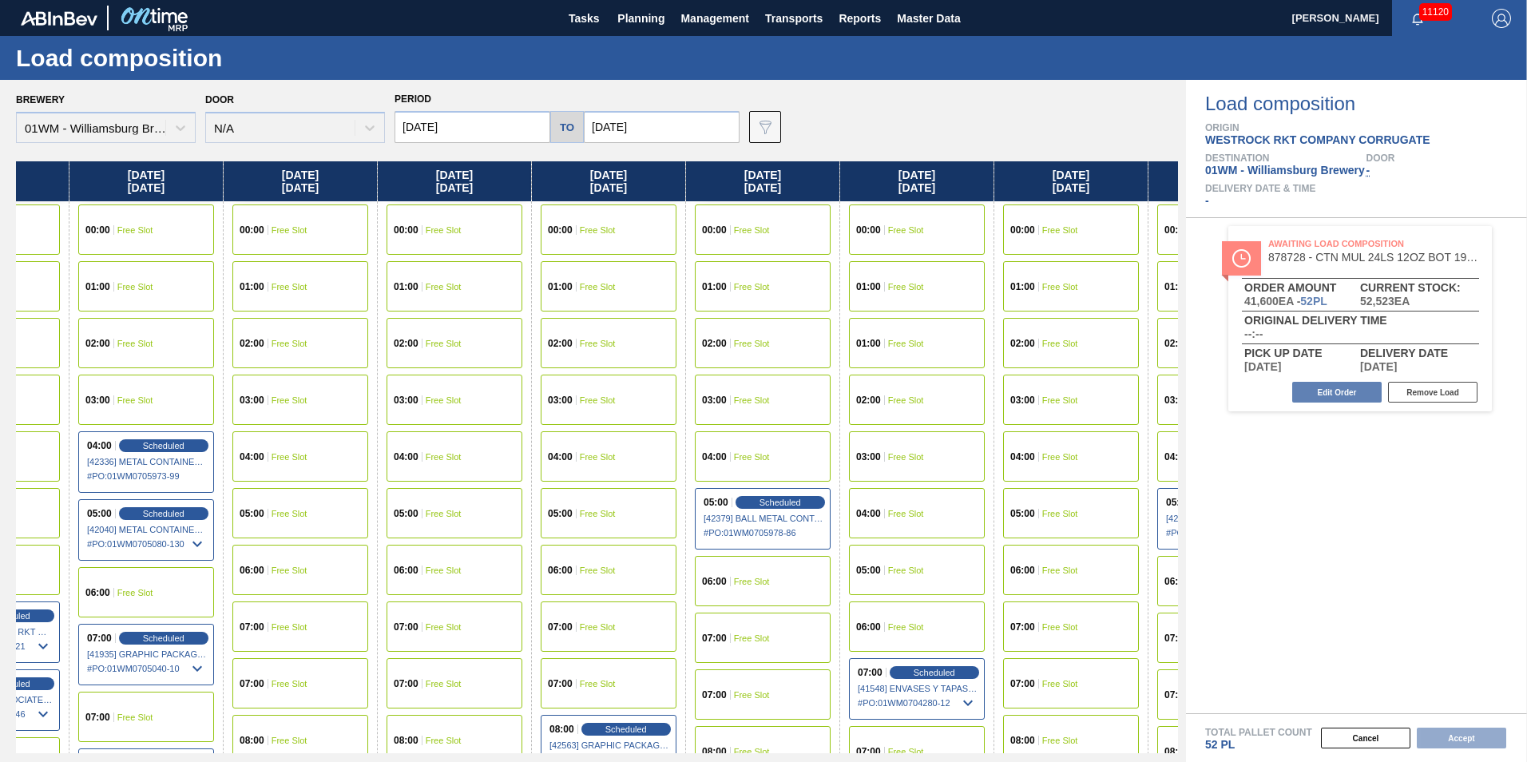
scroll to position [0, 1238]
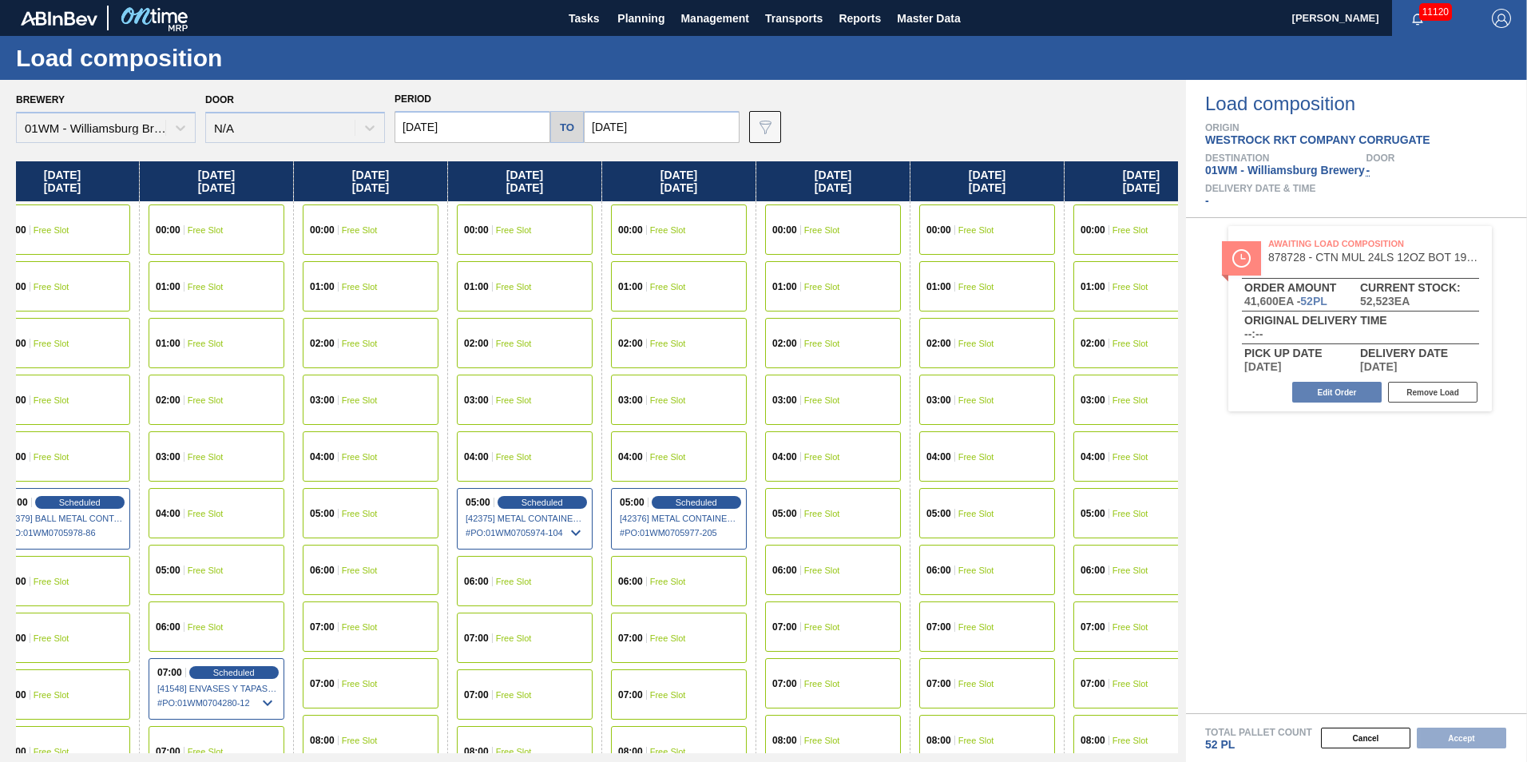
drag, startPoint x: 1006, startPoint y: 192, endPoint x: -242, endPoint y: 172, distance: 1248.4
click at [0, 0] on html "Tasks Planning Management Transports Reports Master Data Vincent Geritano 11120…" at bounding box center [763, 0] width 1527 height 0
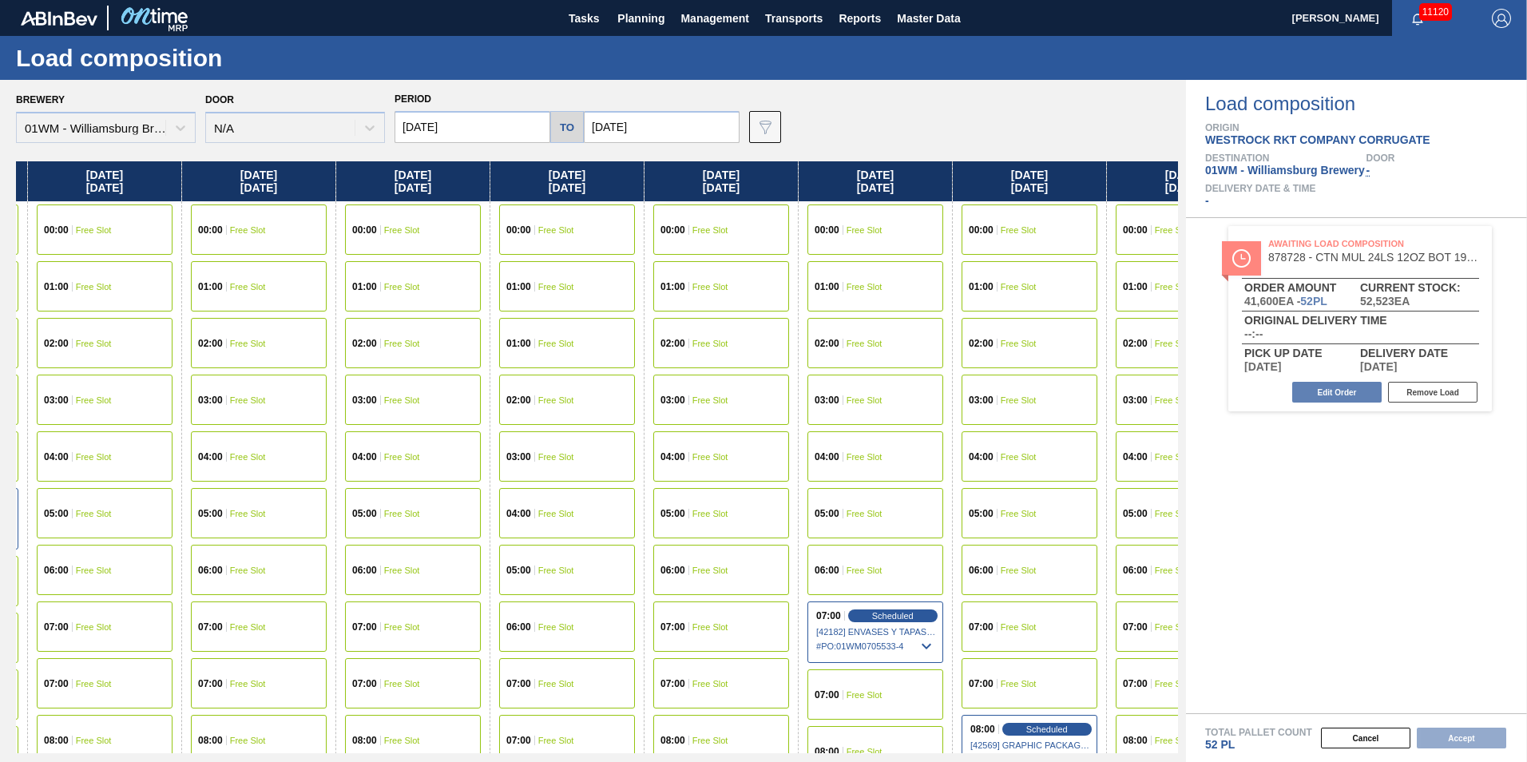
scroll to position [0, 2075]
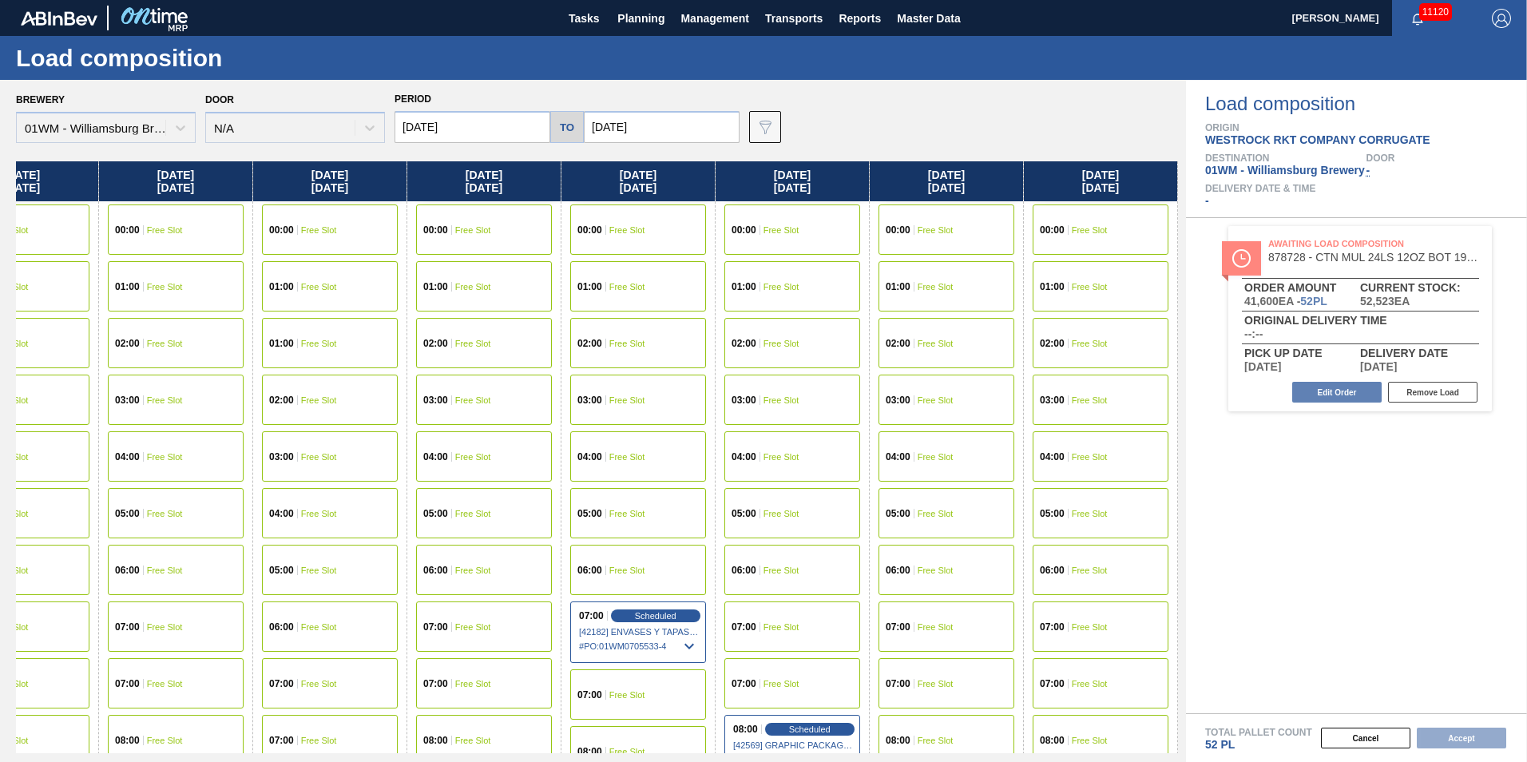
drag, startPoint x: 1104, startPoint y: 180, endPoint x: 54, endPoint y: 165, distance: 1050.3
click at [57, 165] on div "Tuesday 09/09/2025 00:00 Free Slot 01:00 Free Slot 02:00 Free Slot 03:00 Free S…" at bounding box center [597, 457] width 1162 height 592
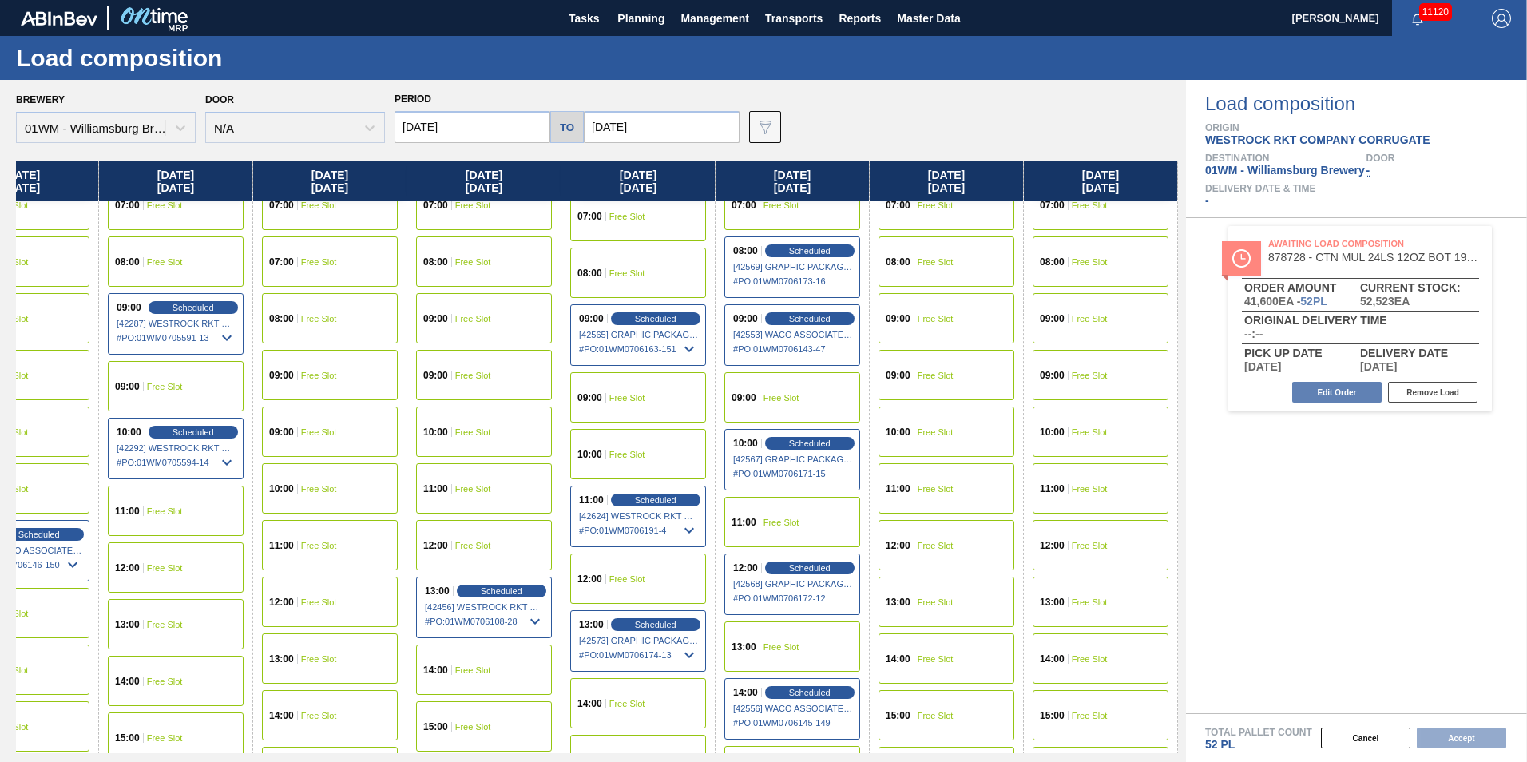
scroll to position [479, 2075]
click at [945, 434] on span "Free Slot" at bounding box center [936, 431] width 36 height 10
click at [1442, 735] on button "Accept" at bounding box center [1461, 738] width 89 height 21
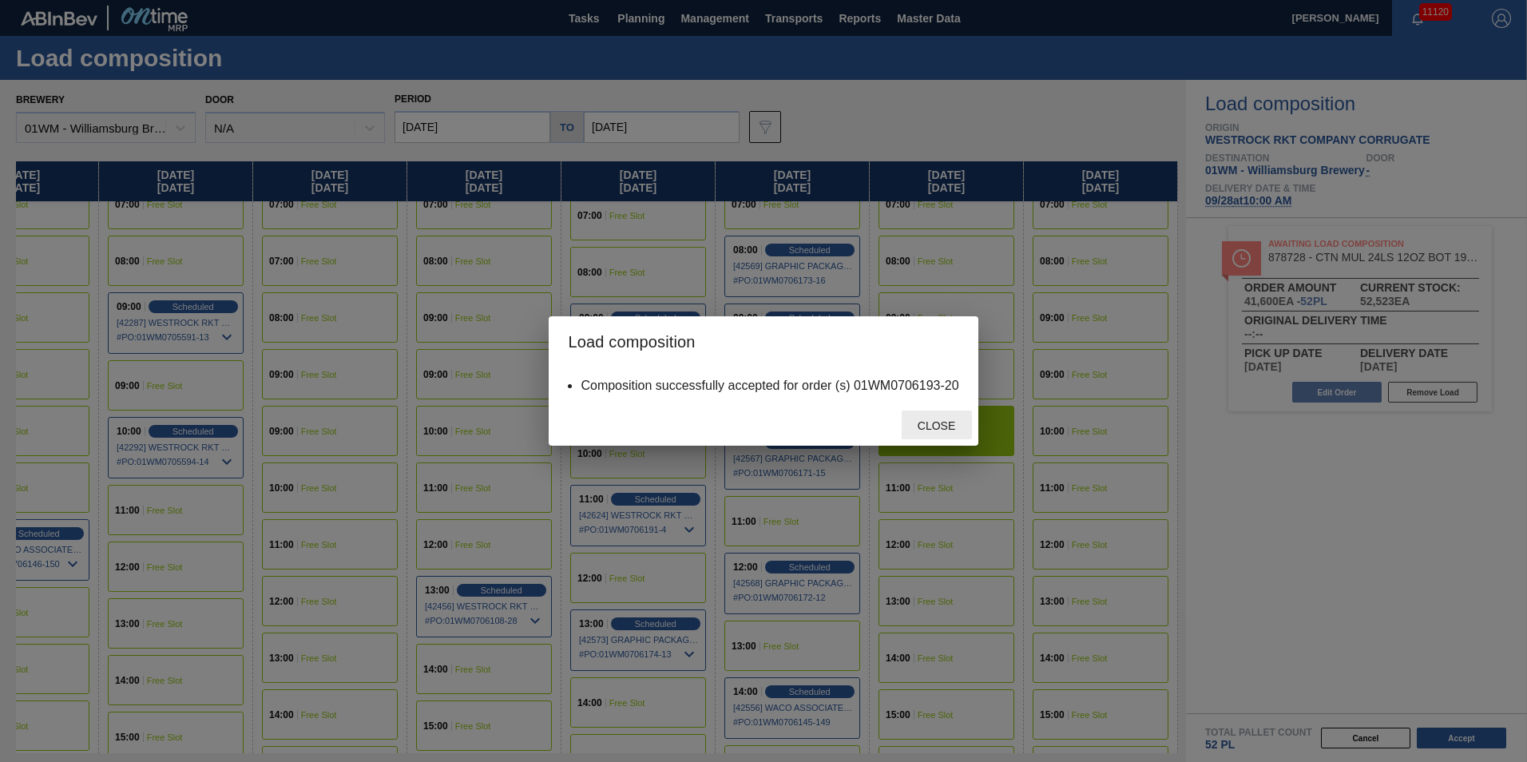
click at [942, 430] on span "Close" at bounding box center [936, 425] width 63 height 13
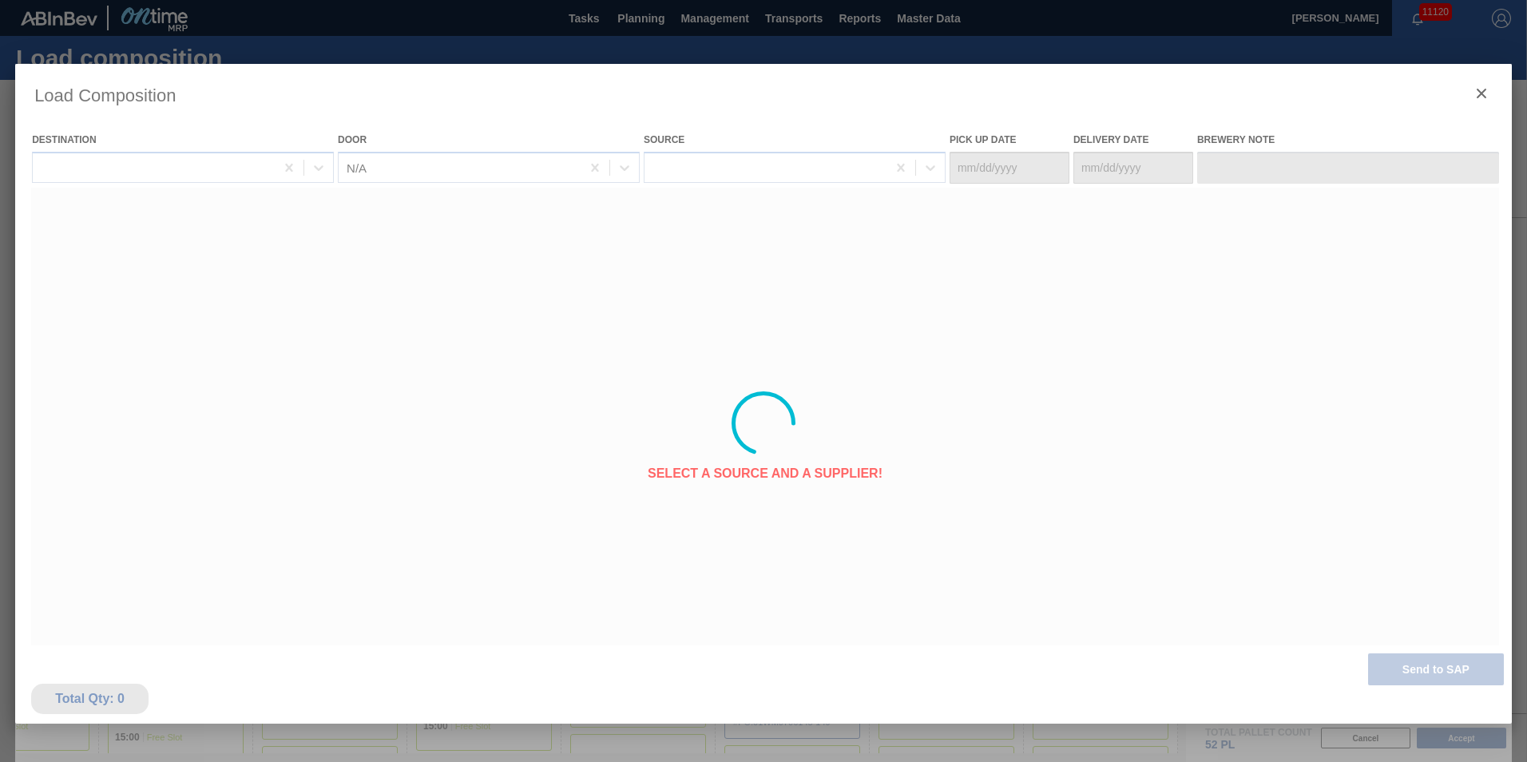
type Date "09/26/2025"
type Date "09/28/2025"
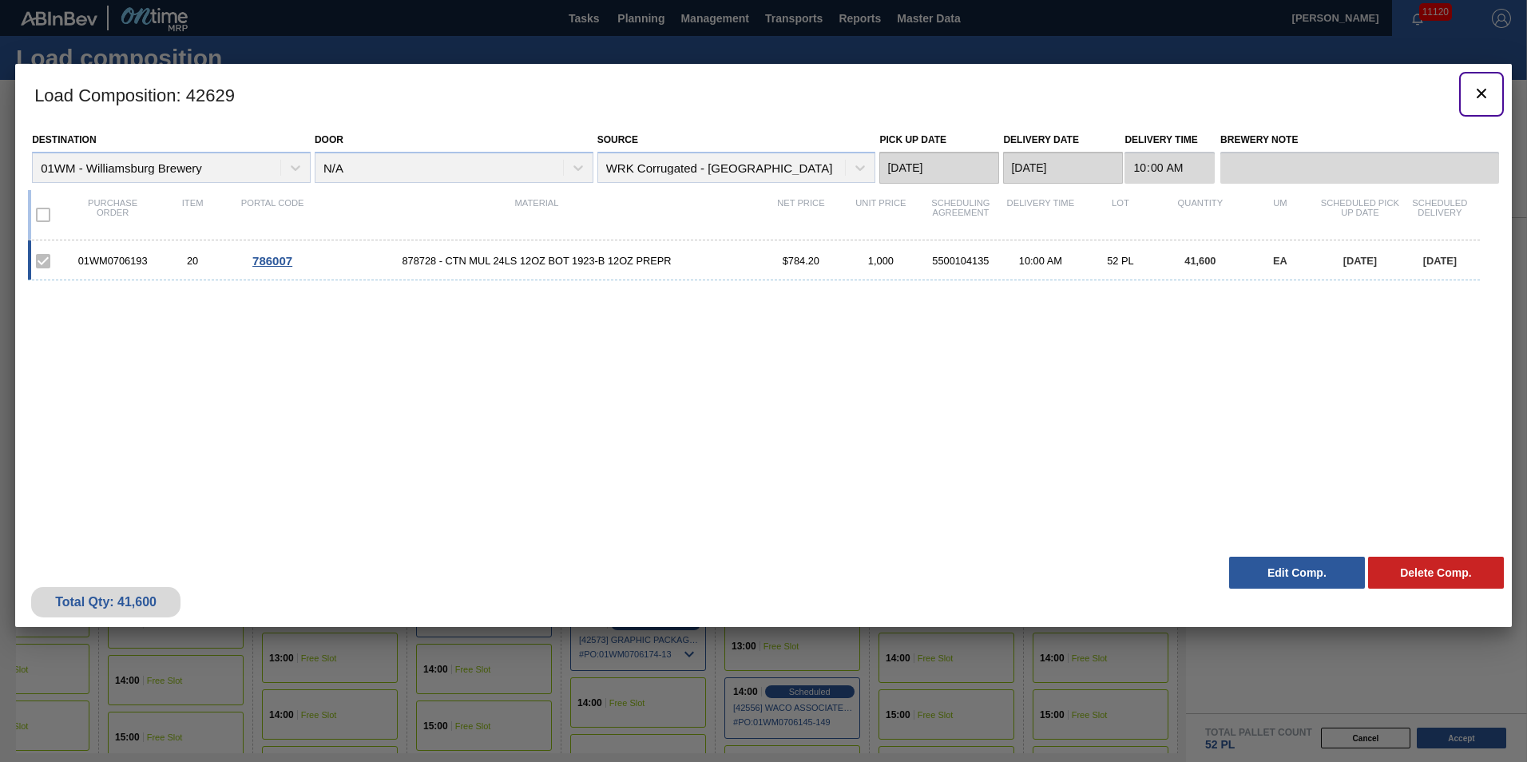
click at [1477, 93] on icon "botão de ícone" at bounding box center [1481, 93] width 19 height 19
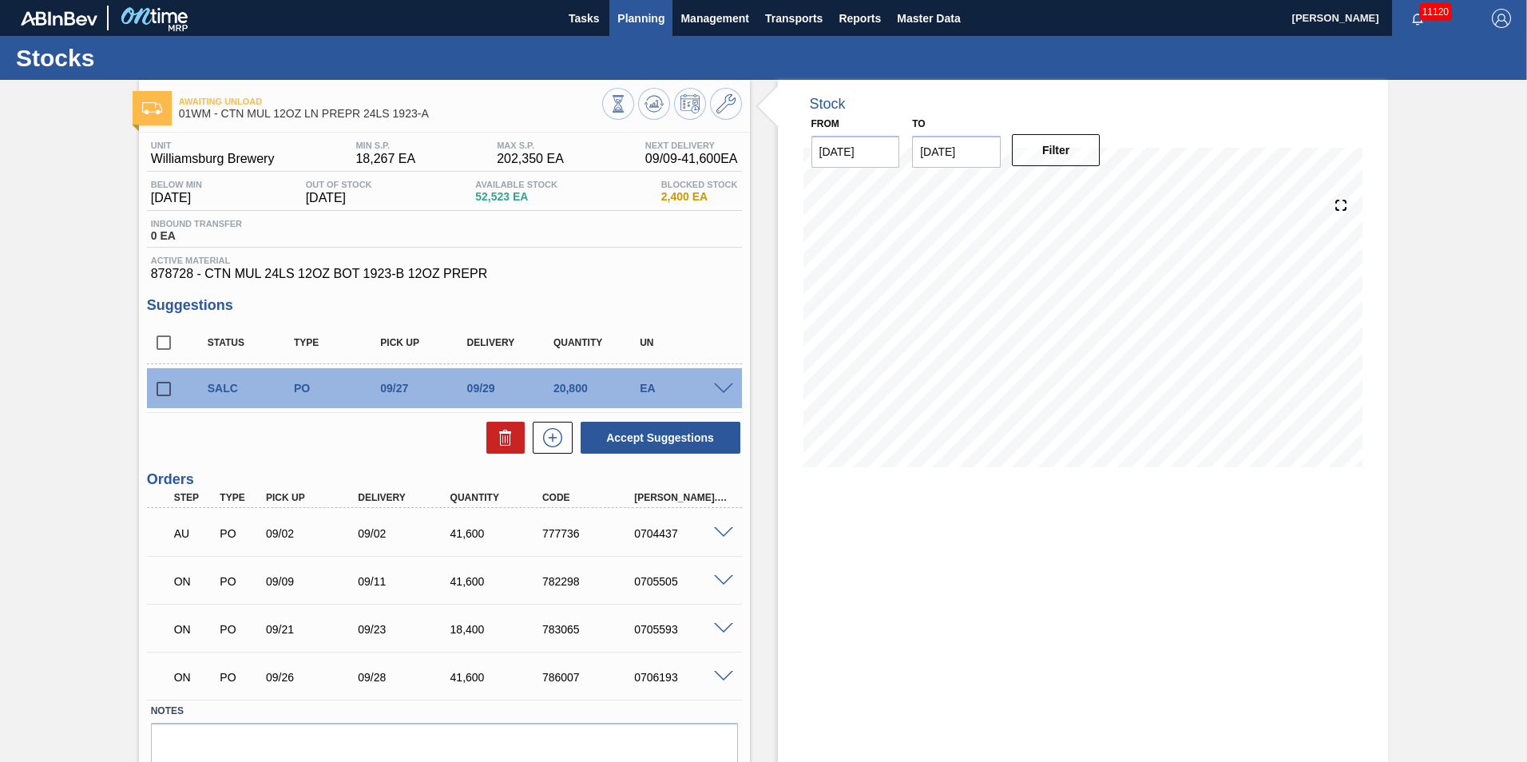
click at [636, 11] on span "Planning" at bounding box center [640, 18] width 47 height 19
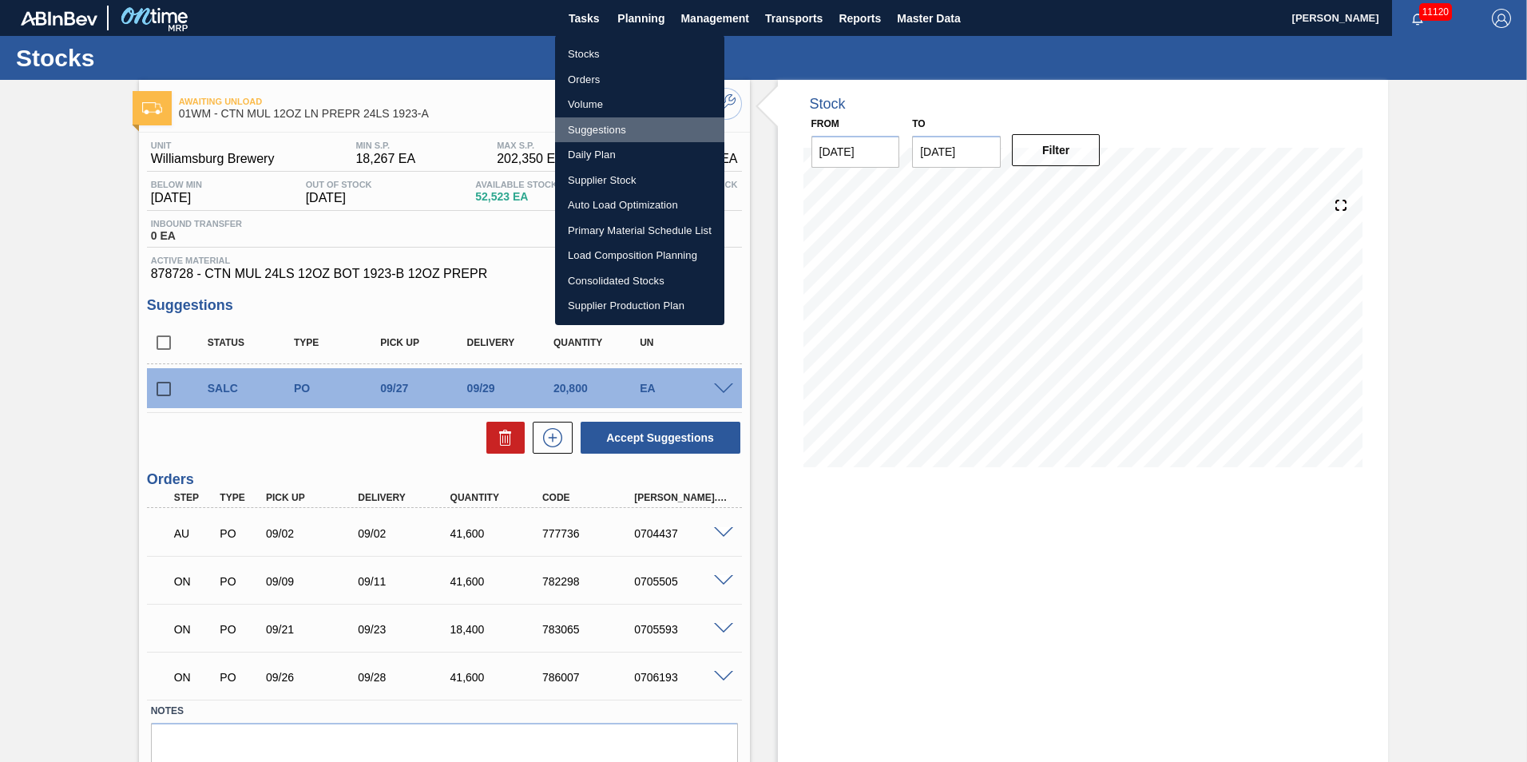
click at [632, 125] on li "Suggestions" at bounding box center [639, 130] width 169 height 26
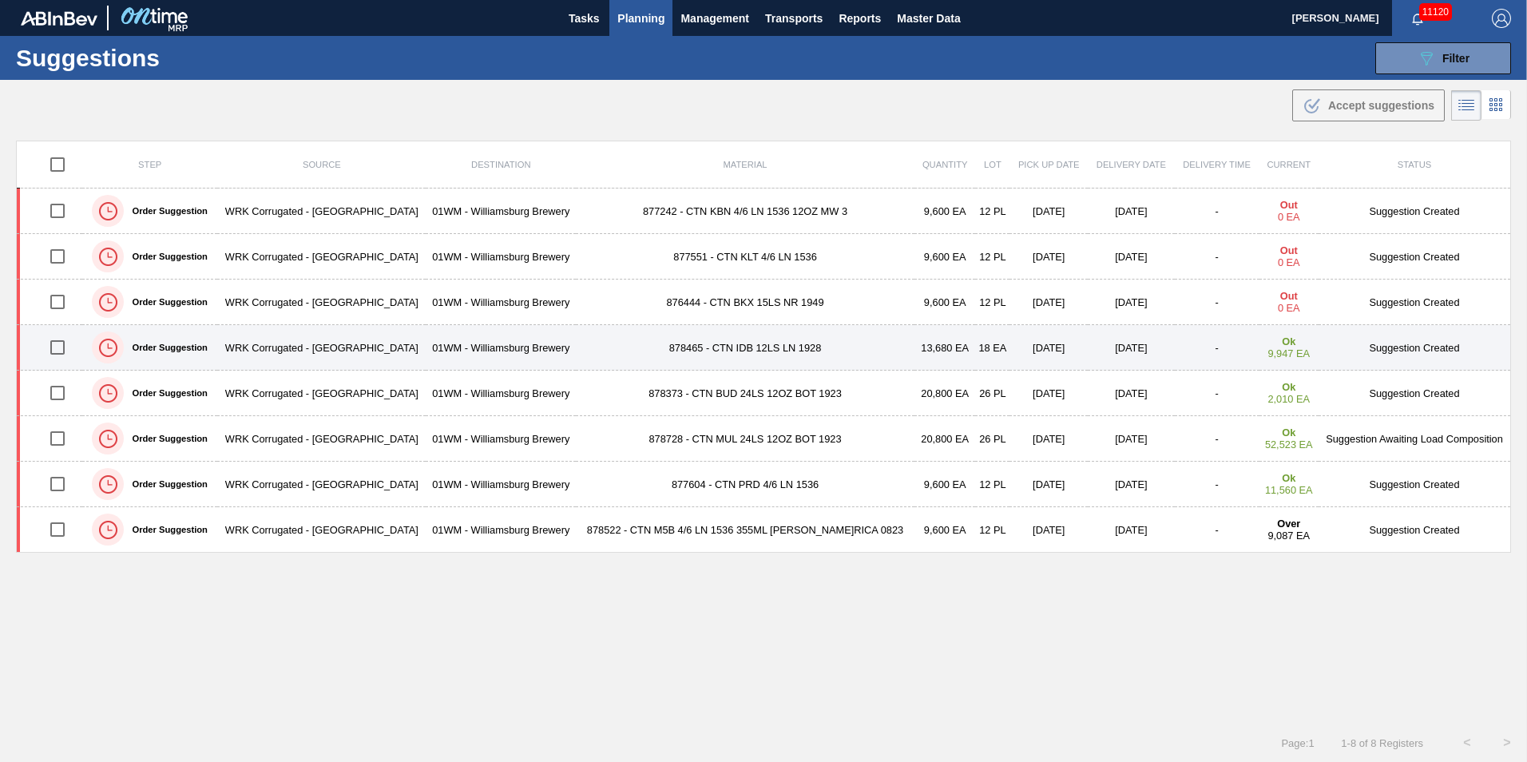
click at [67, 353] on input "checkbox" at bounding box center [58, 348] width 34 height 34
checkbox input "true"
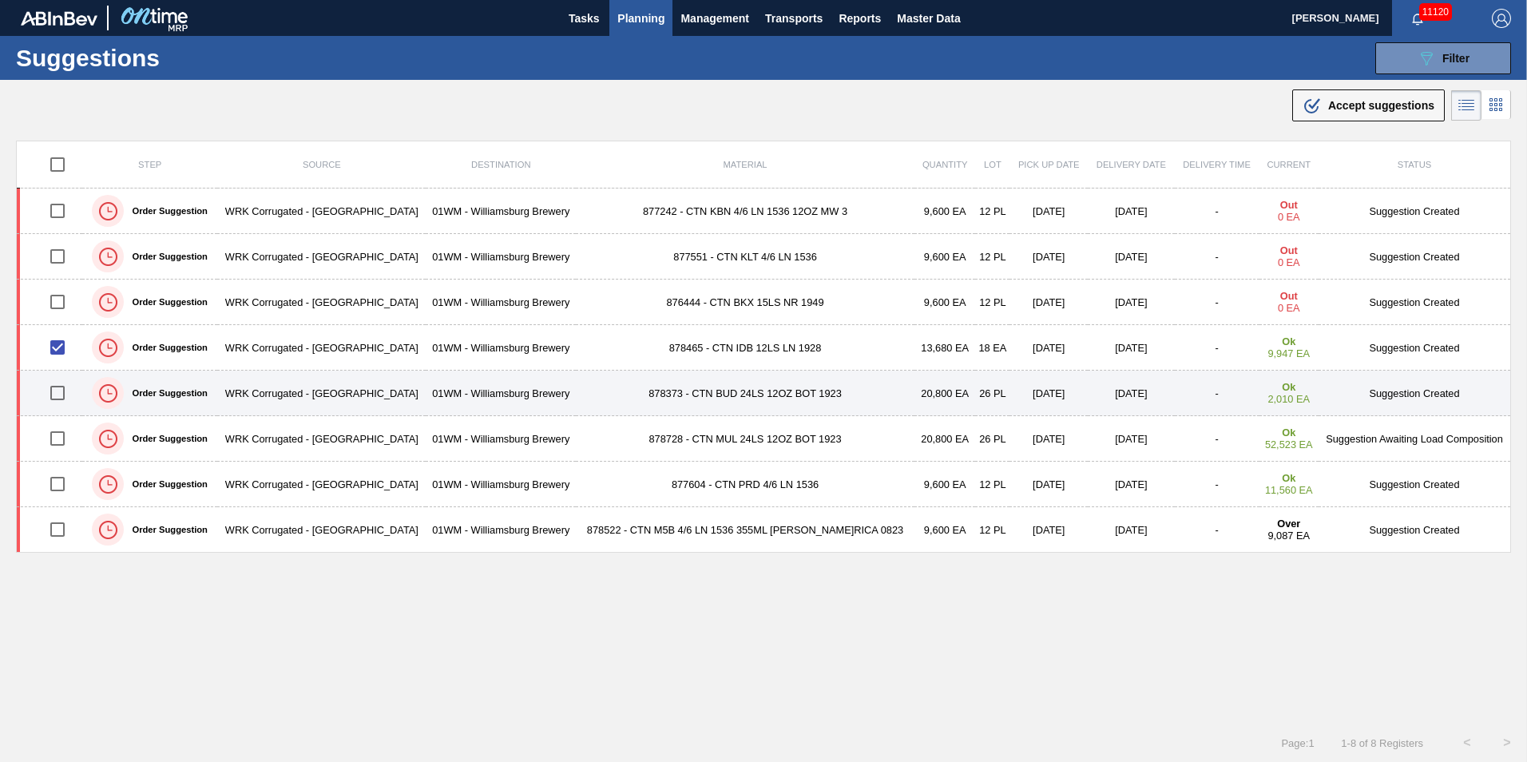
click at [69, 380] on input "checkbox" at bounding box center [58, 393] width 34 height 34
checkbox input "true"
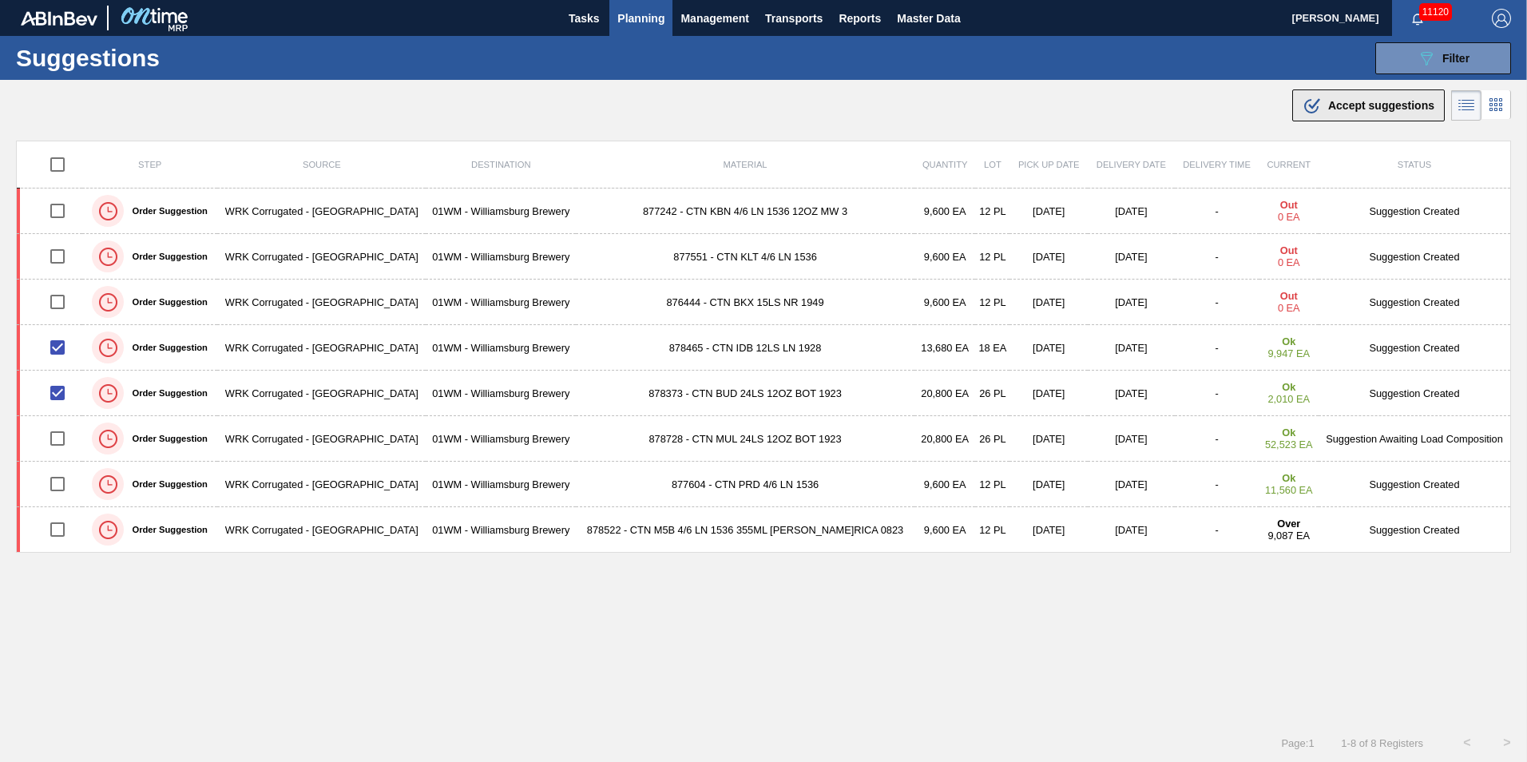
click at [1343, 102] on span "Accept suggestions" at bounding box center [1381, 105] width 106 height 13
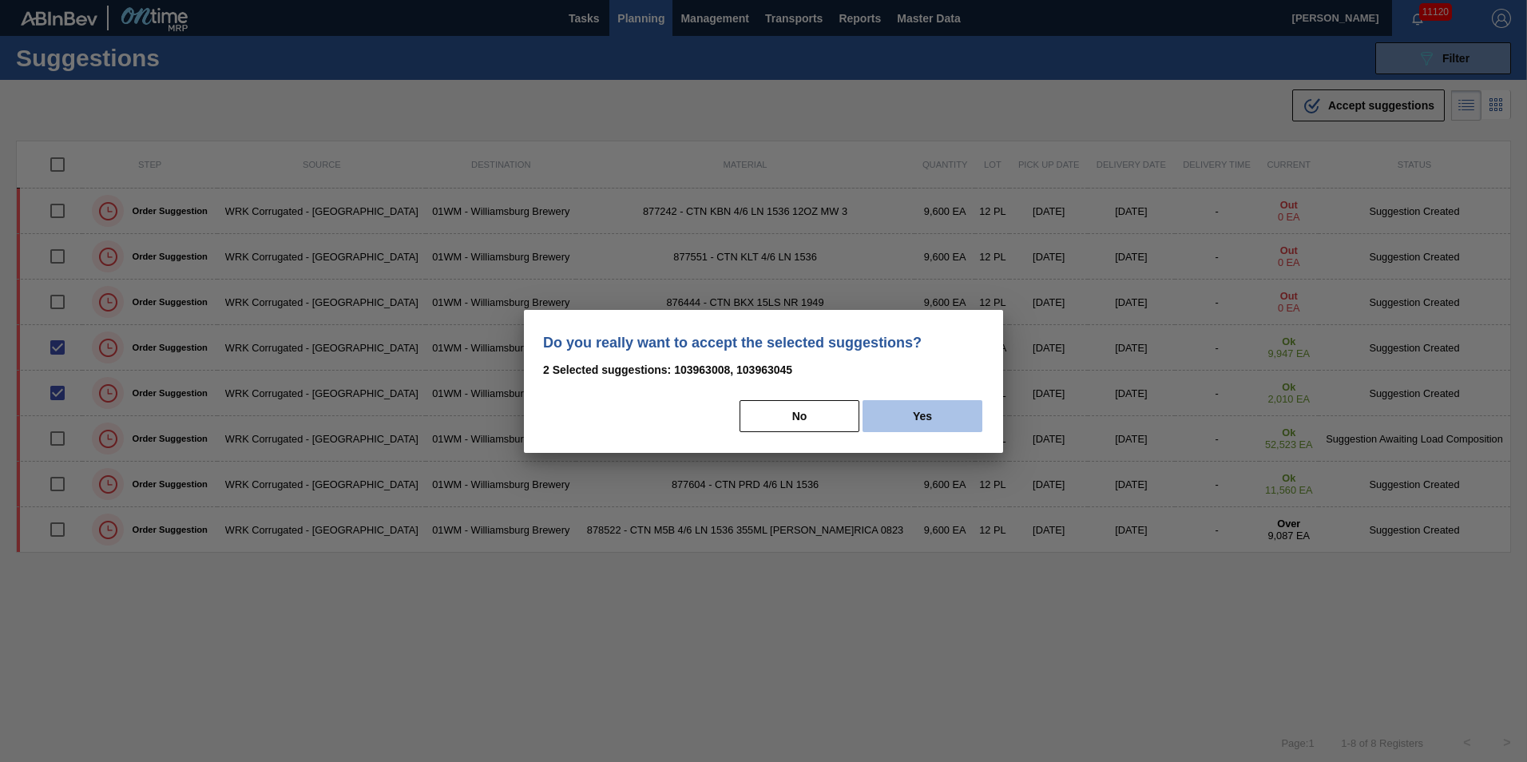
click at [933, 405] on button "Yes" at bounding box center [922, 416] width 120 height 32
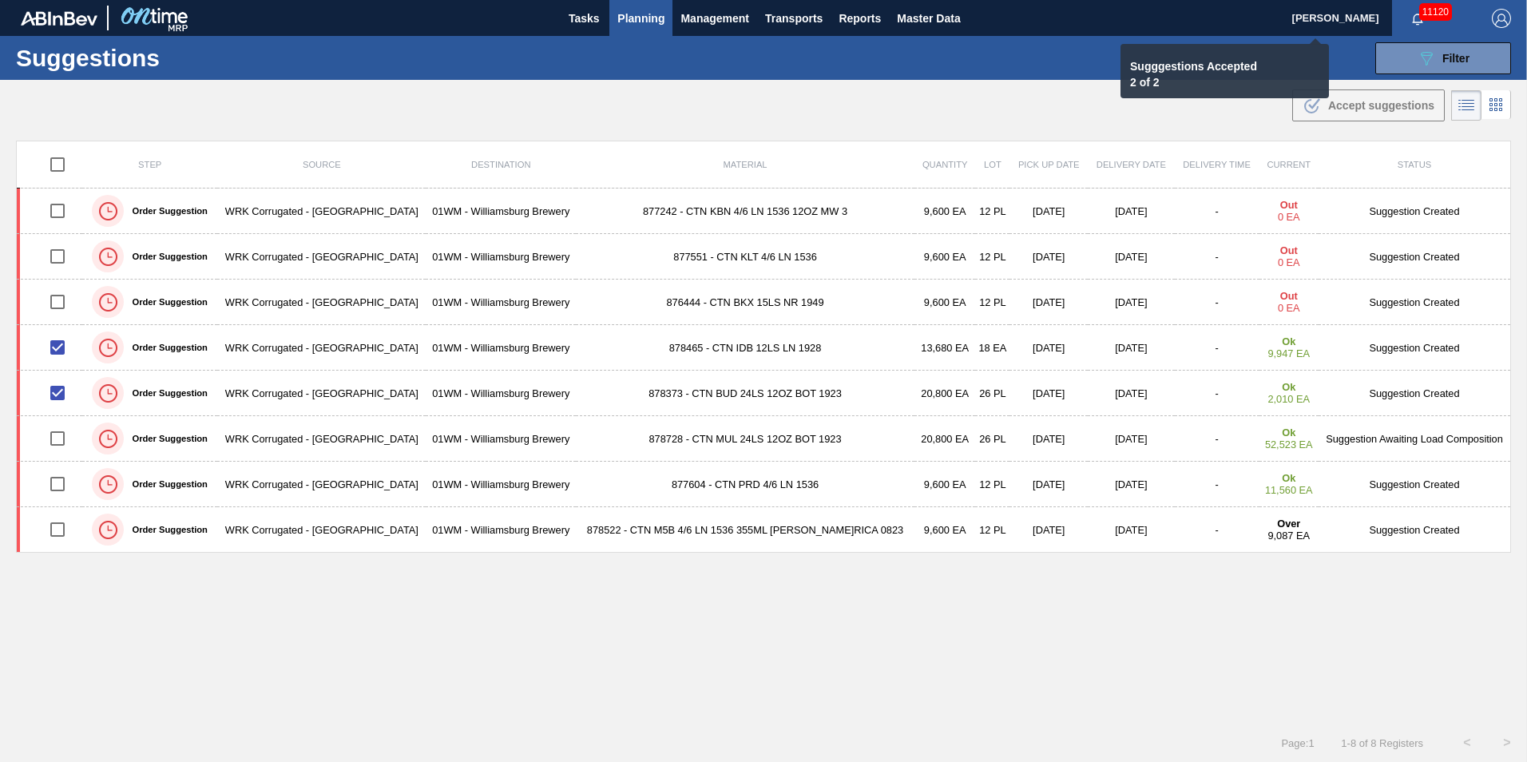
checkbox input "false"
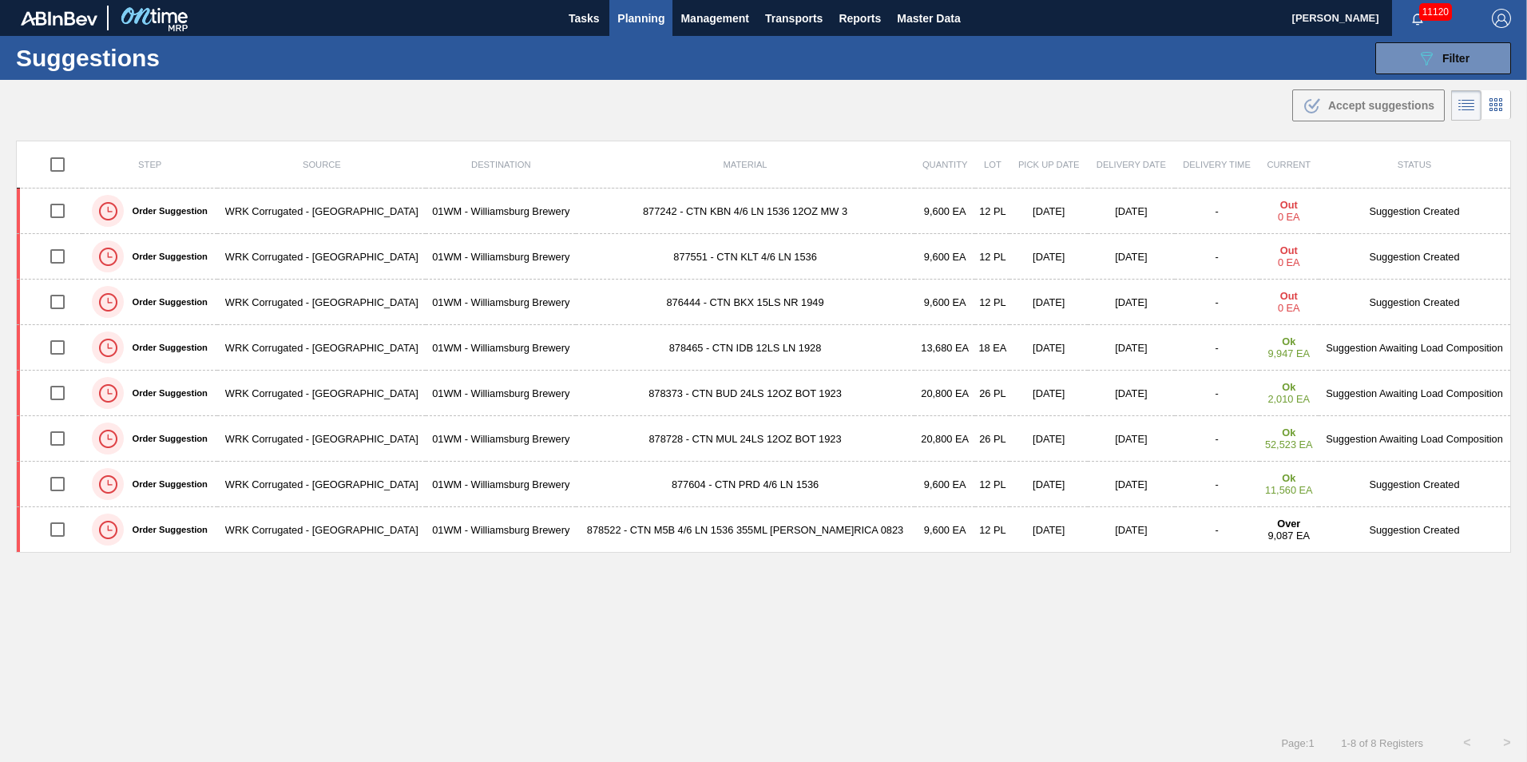
click at [633, 14] on span "Planning" at bounding box center [640, 18] width 47 height 19
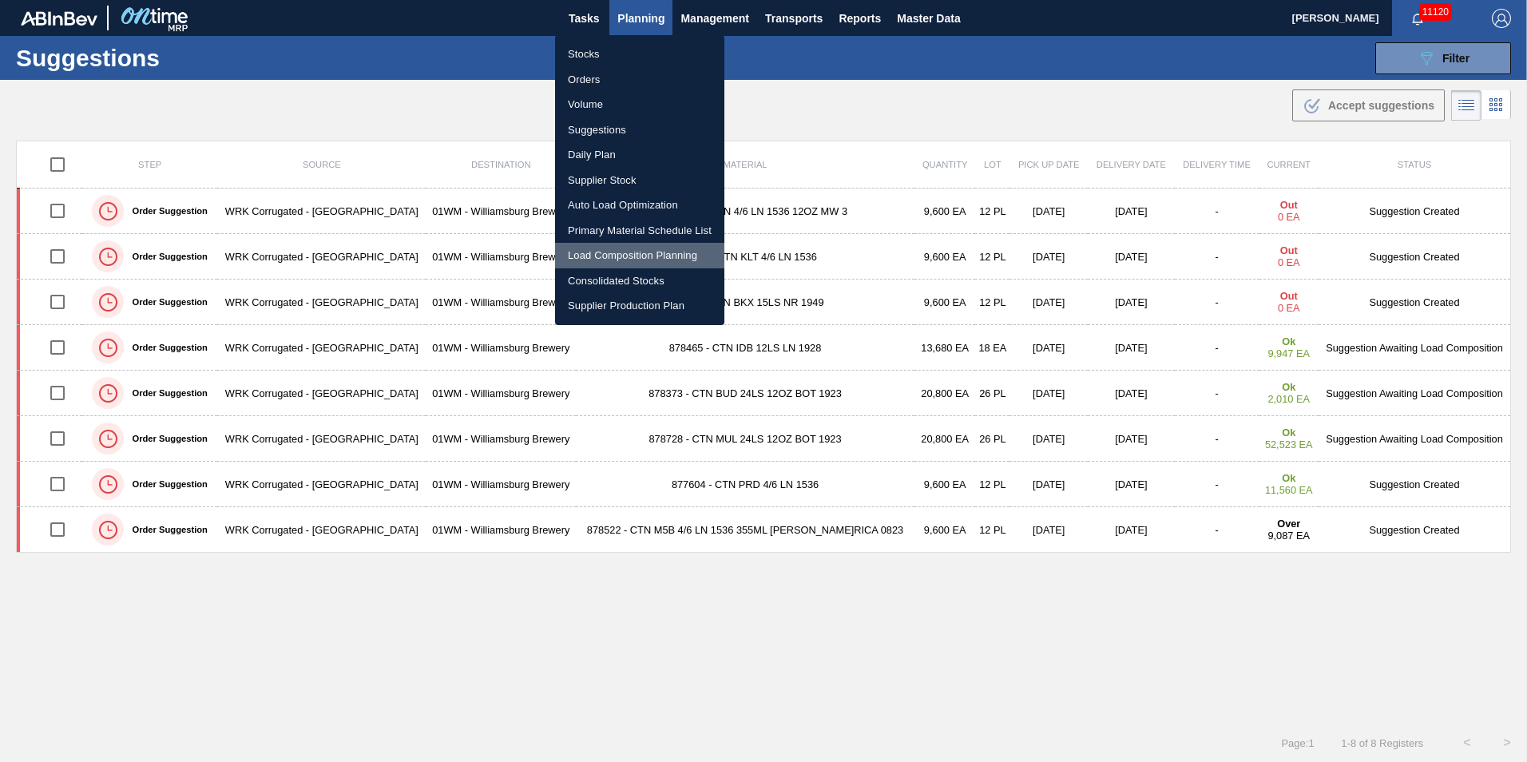
click at [628, 261] on li "Load Composition Planning" at bounding box center [639, 256] width 169 height 26
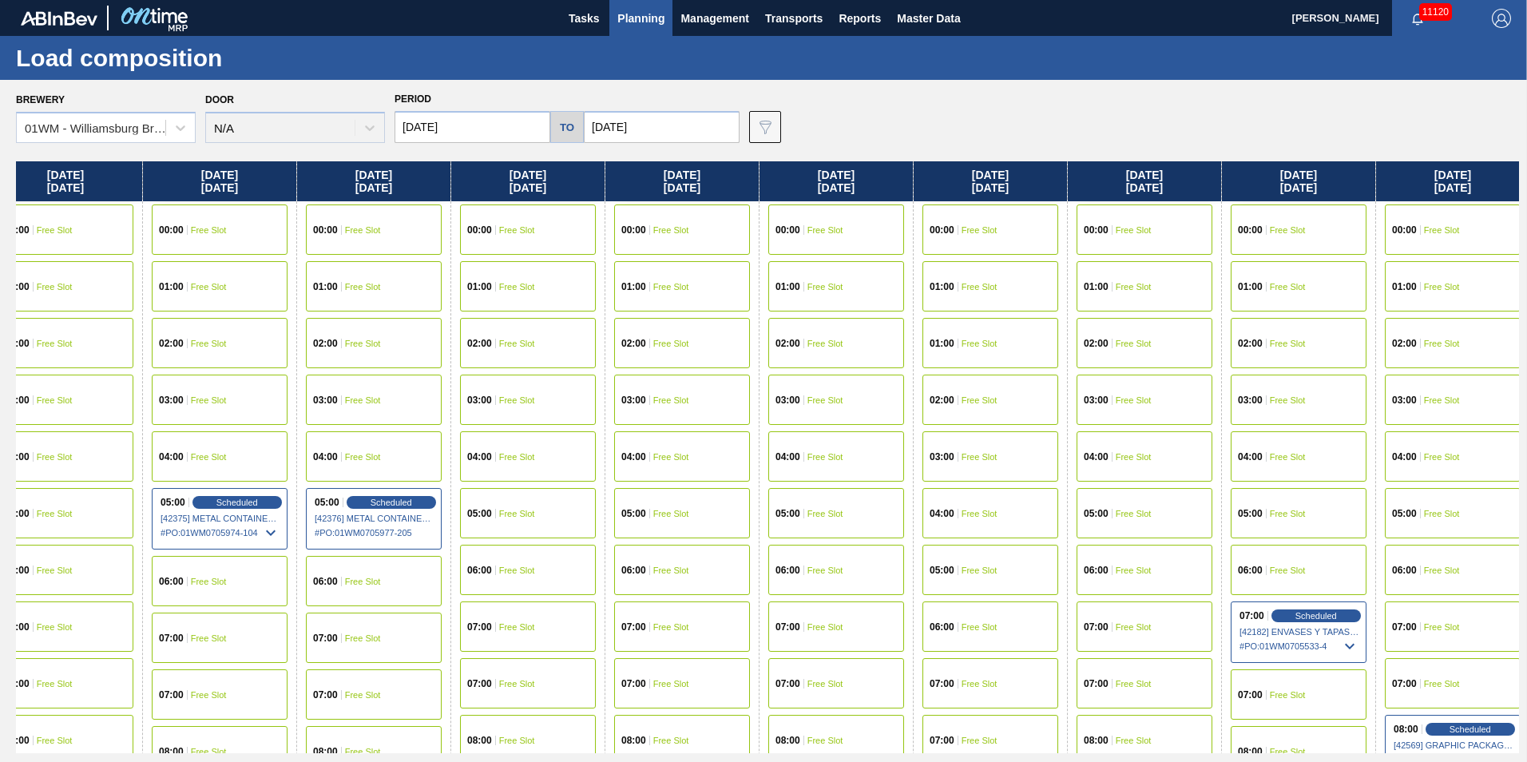
scroll to position [0, 494]
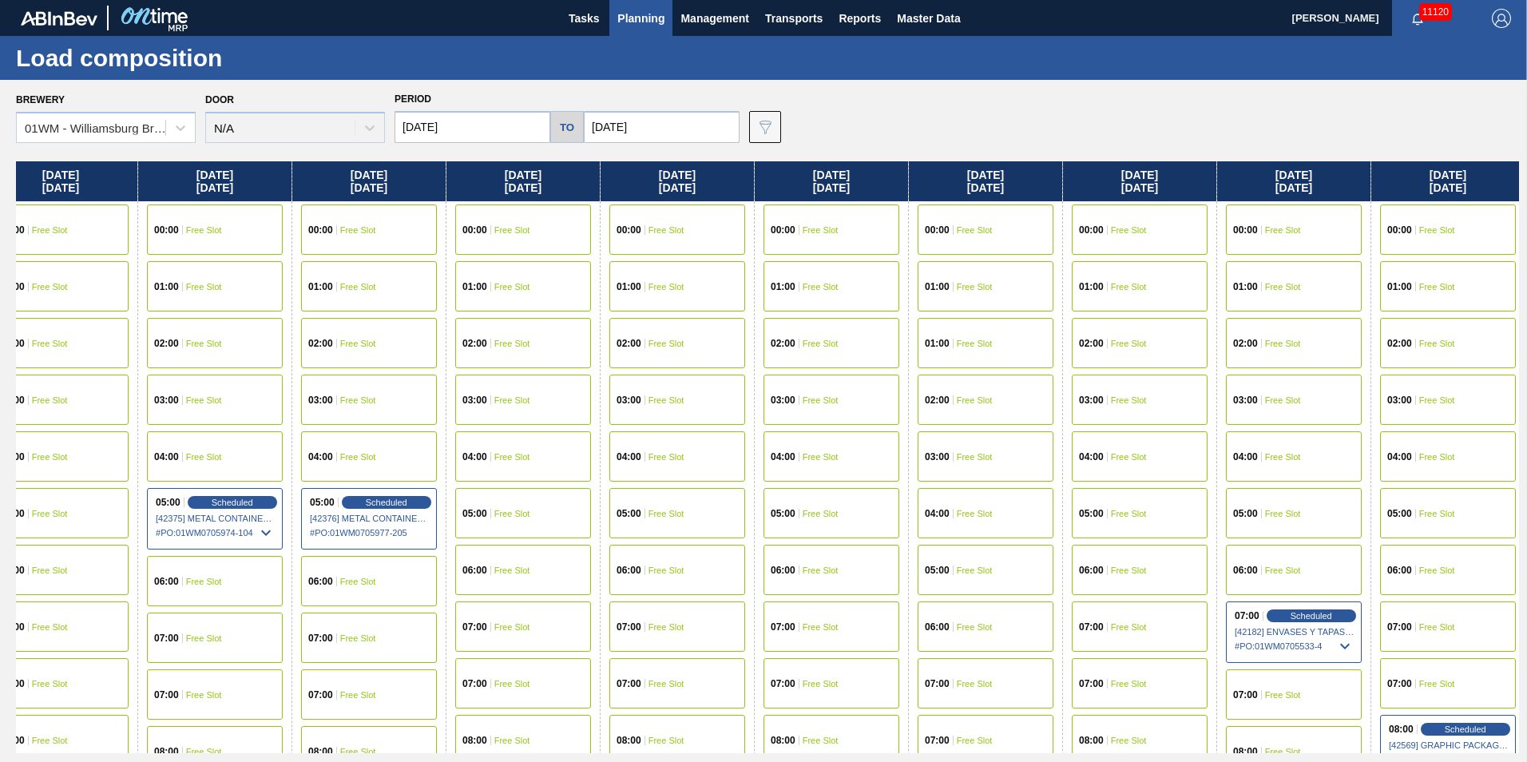
drag, startPoint x: 1487, startPoint y: 191, endPoint x: 989, endPoint y: 215, distance: 498.1
click at [989, 215] on div "Monday 09/15/2025 00:00 Free Slot 01:00 Free Slot 02:00 Free Slot 03:00 Free Sl…" at bounding box center [767, 457] width 1503 height 592
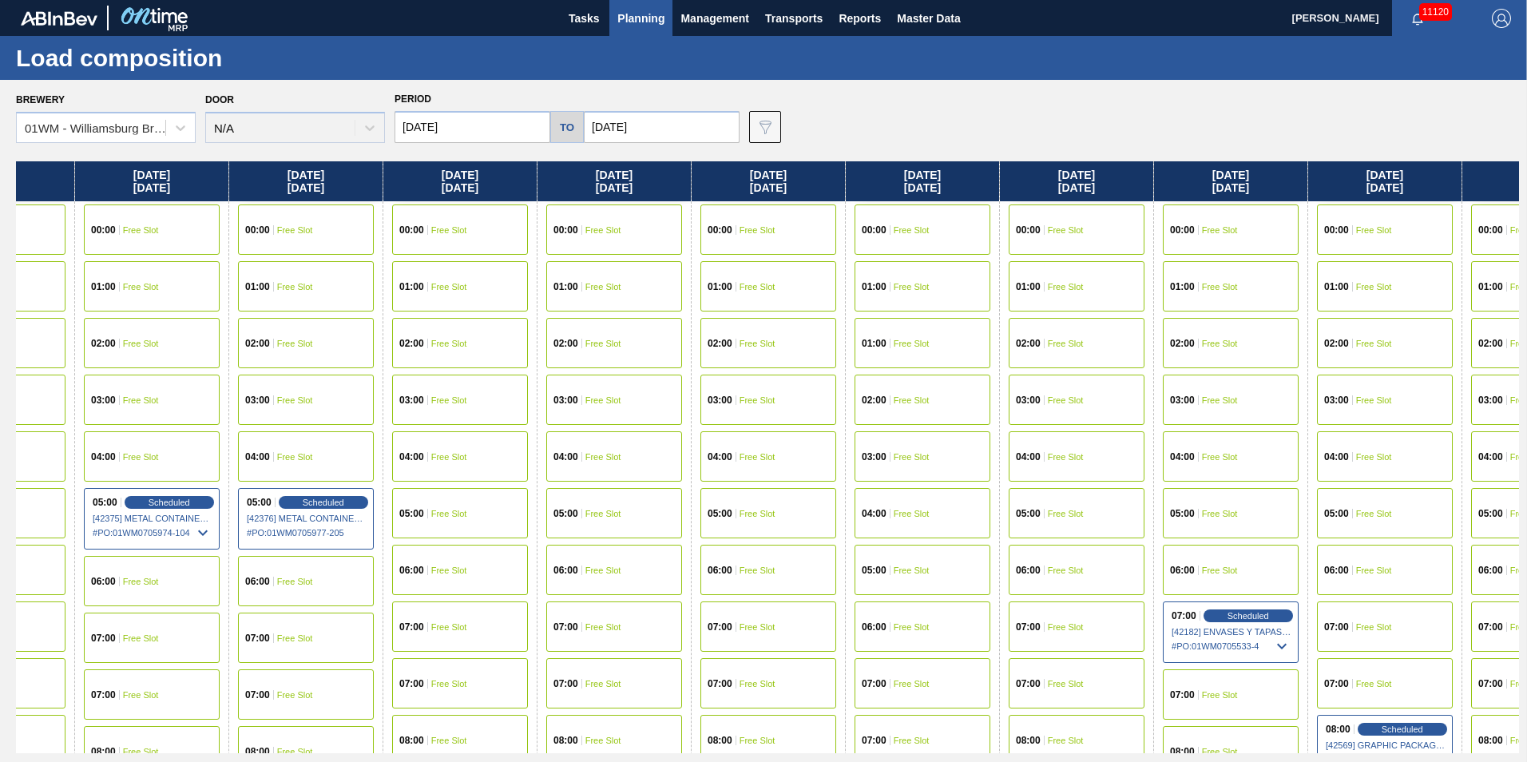
drag, startPoint x: 1384, startPoint y: 187, endPoint x: 1274, endPoint y: 196, distance: 110.6
click at [1289, 196] on div "Monday 09/15/2025 00:00 Free Slot 01:00 Free Slot 02:00 Free Slot 03:00 Free Sl…" at bounding box center [767, 457] width 1503 height 592
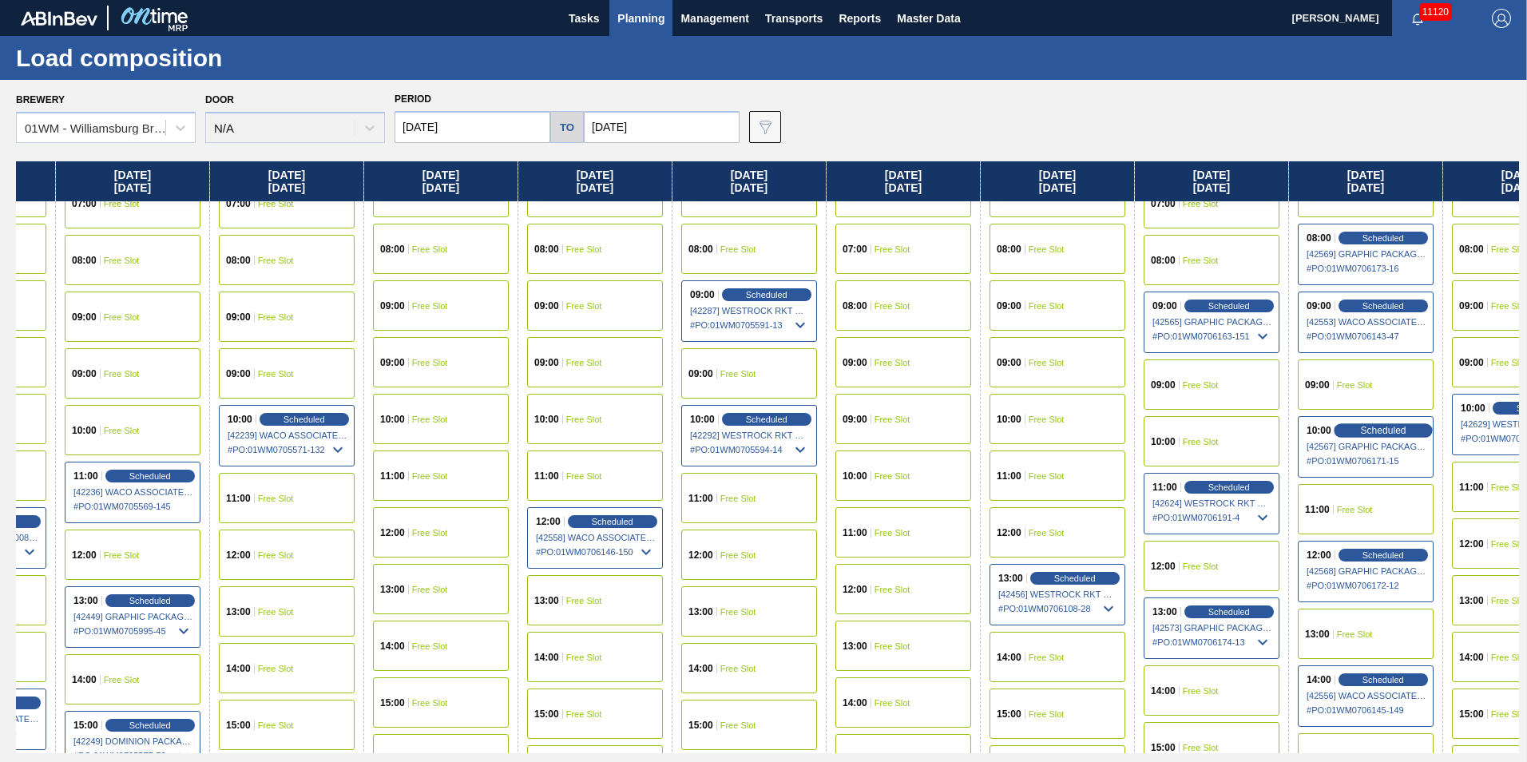
scroll to position [639, 577]
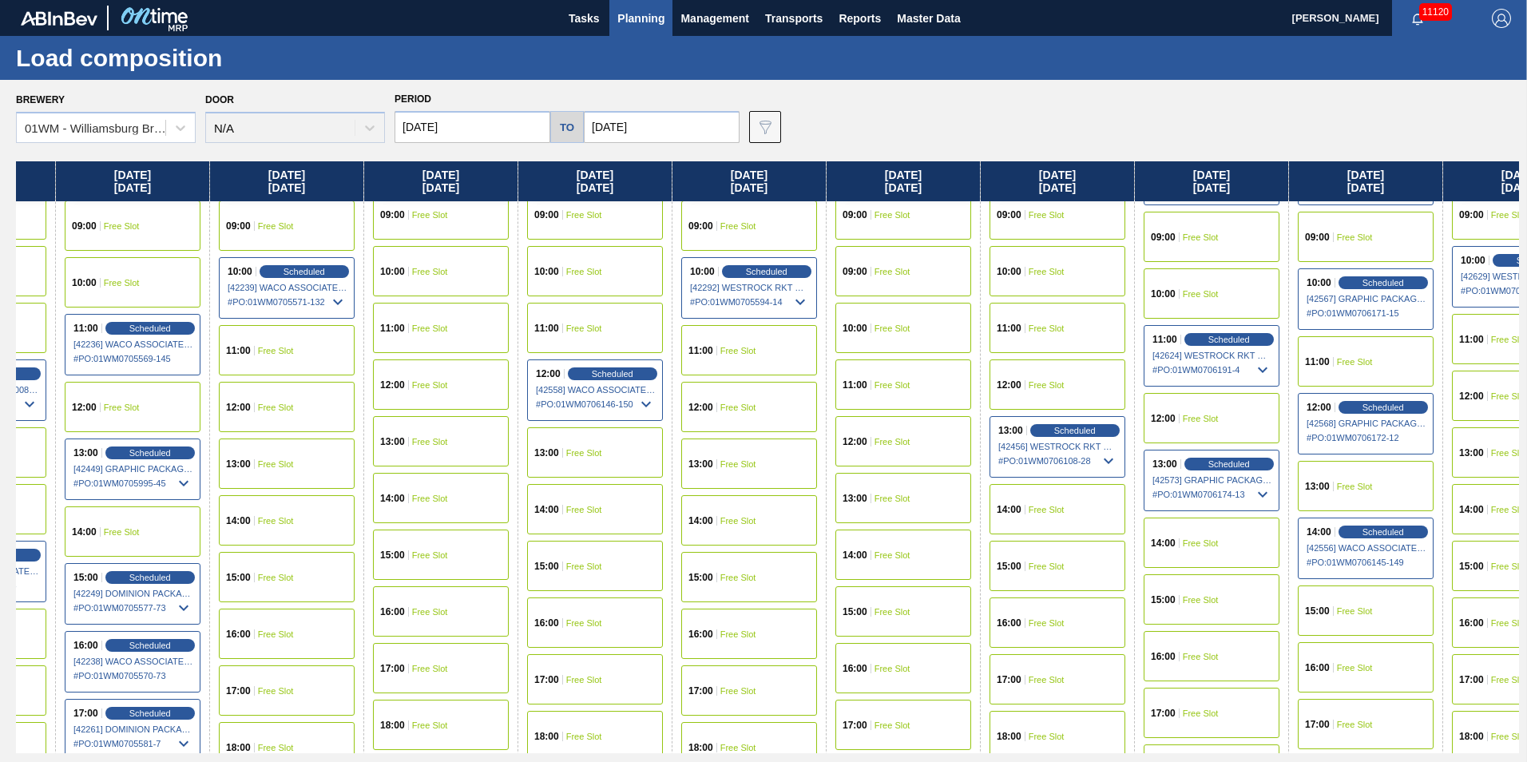
click at [1378, 481] on div "13:00 Free Slot" at bounding box center [1366, 486] width 136 height 50
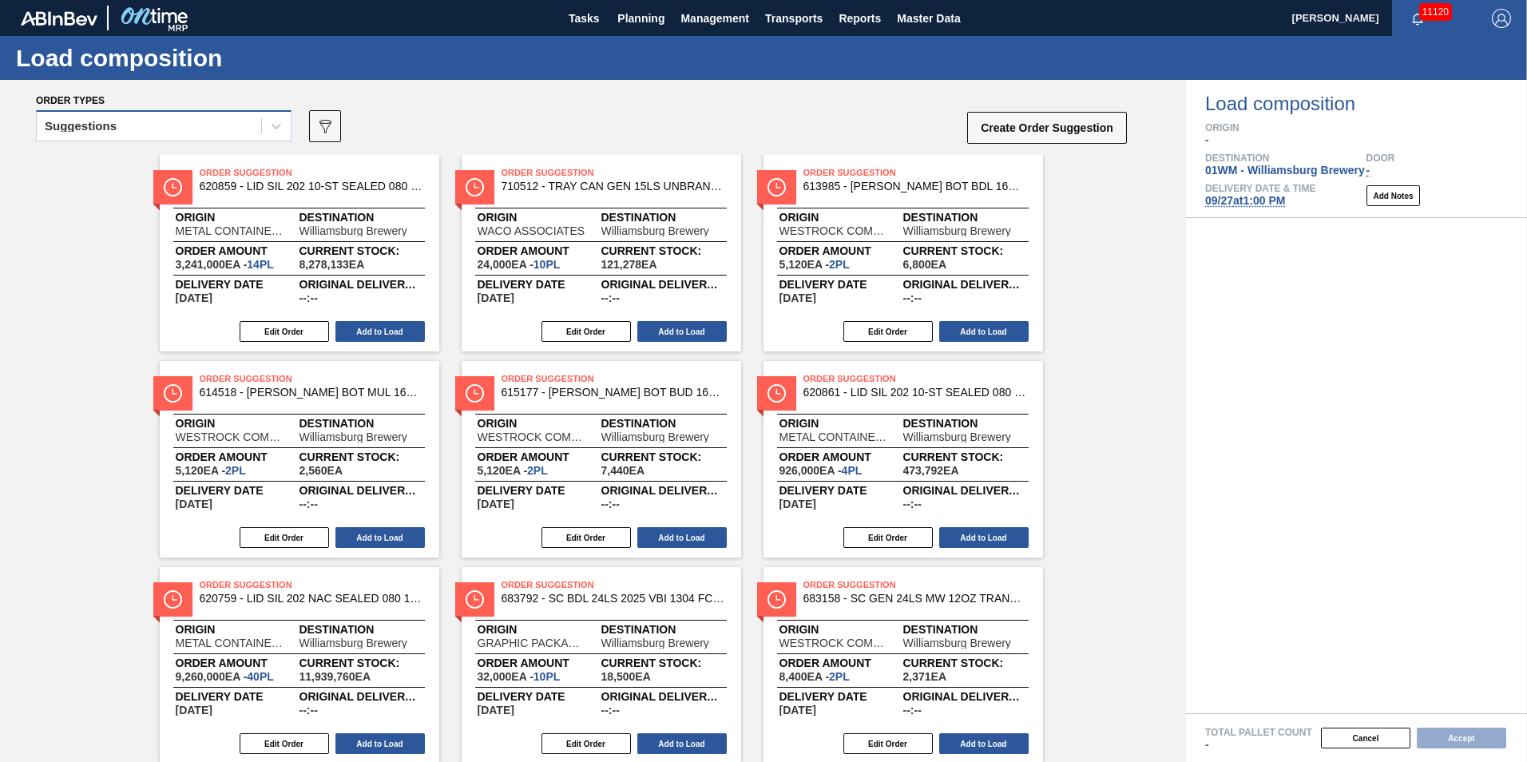
click at [82, 115] on div "Suggestions" at bounding box center [149, 126] width 224 height 23
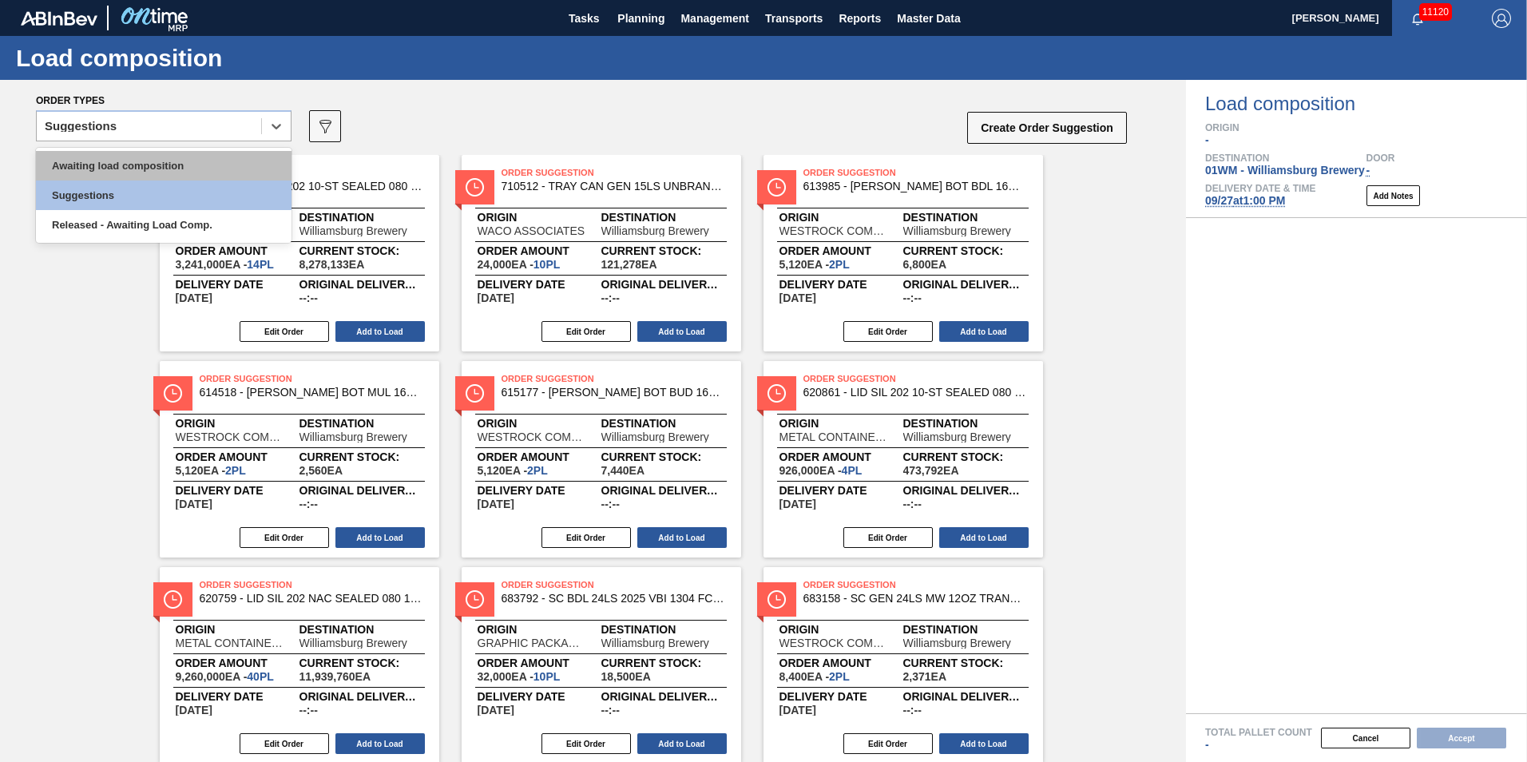
click at [77, 164] on div "Awaiting load composition" at bounding box center [164, 166] width 256 height 30
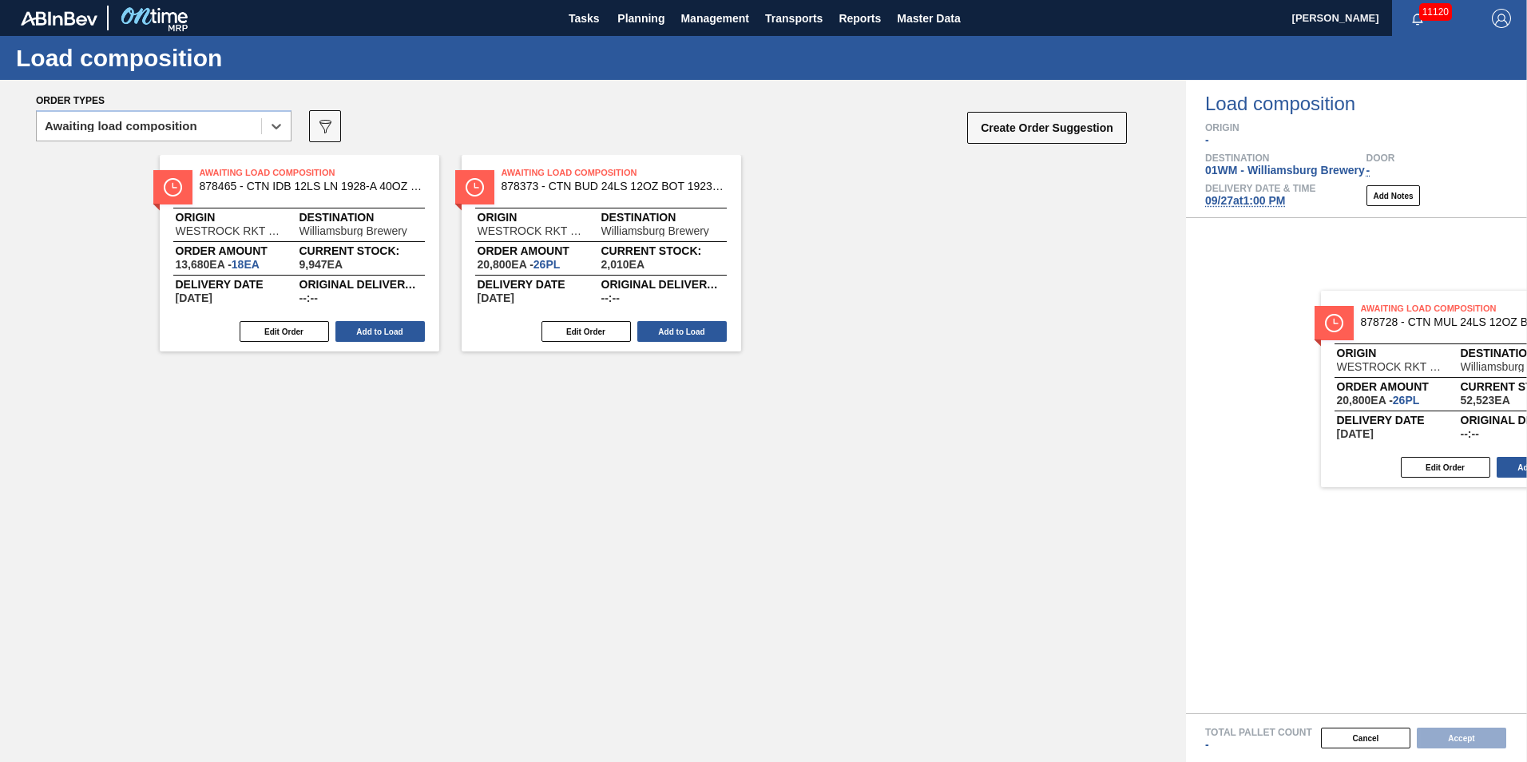
drag, startPoint x: 272, startPoint y: 257, endPoint x: 1378, endPoint y: 379, distance: 1112.8
click at [1382, 383] on div "Order types option Awaiting load composition, selected. Select is focused ,type…" at bounding box center [763, 421] width 1527 height 682
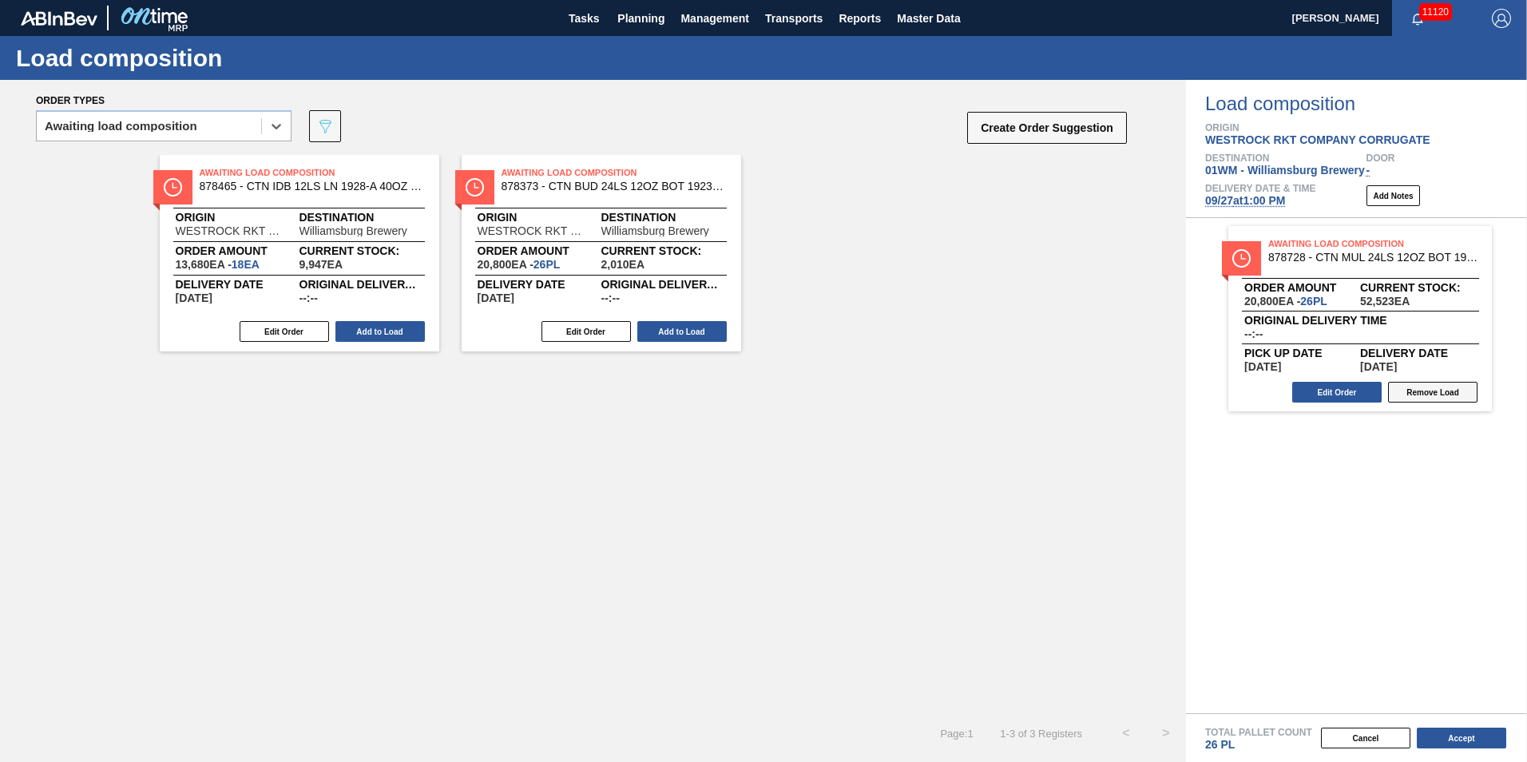
click at [1436, 387] on button "Remove Load" at bounding box center [1432, 392] width 89 height 21
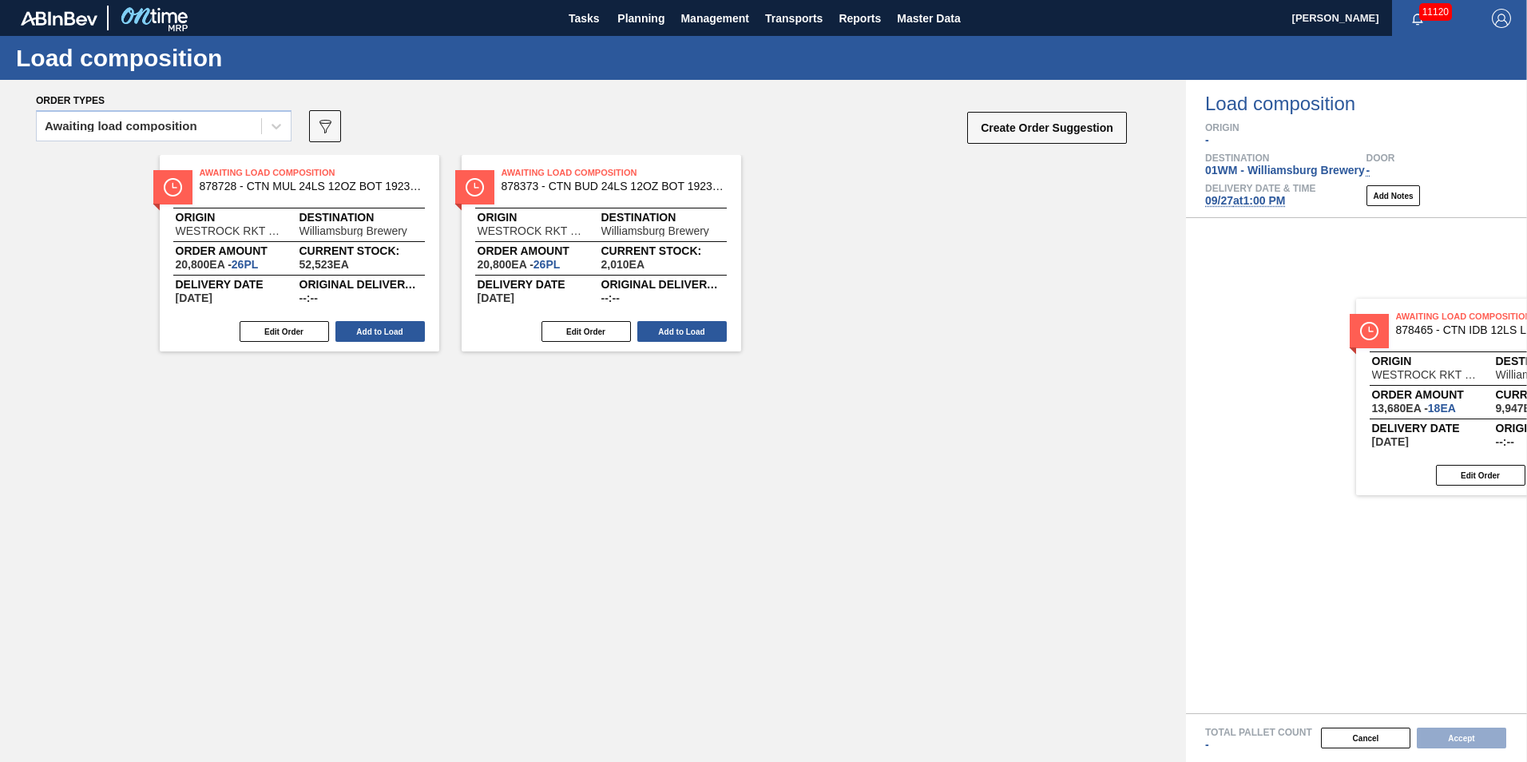
drag, startPoint x: 533, startPoint y: 240, endPoint x: 1366, endPoint y: 371, distance: 842.5
click at [1366, 372] on div "Order types Awaiting load composition 089F7B8B-B2A5-4AFE-B5C0-19BA573D28AC Crea…" at bounding box center [763, 421] width 1527 height 682
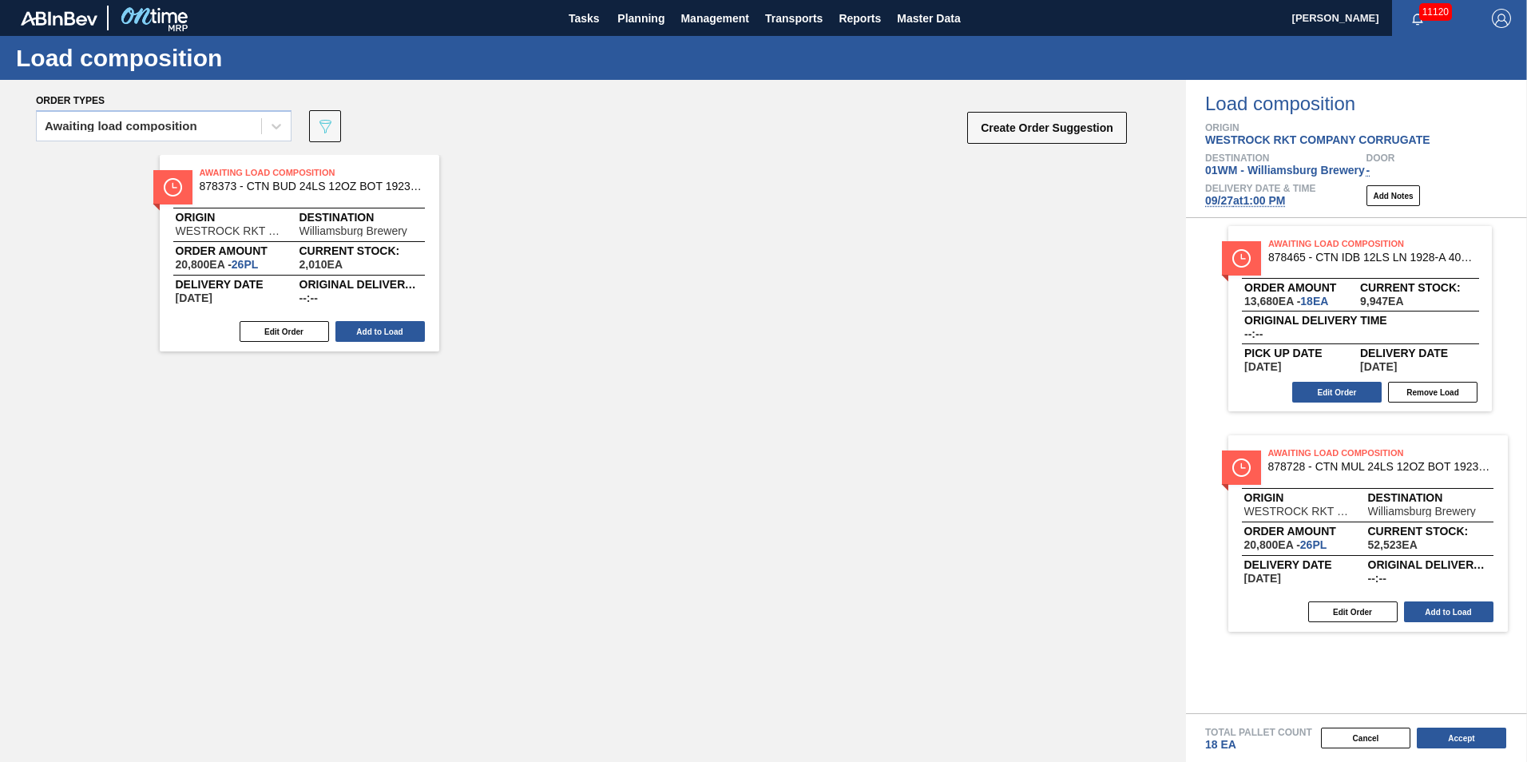
drag, startPoint x: 303, startPoint y: 249, endPoint x: 1361, endPoint y: 510, distance: 1089.9
click at [1366, 517] on div "Order types Awaiting load composition 089F7B8B-B2A5-4AFE-B5C0-19BA573D28AC Crea…" at bounding box center [763, 421] width 1527 height 682
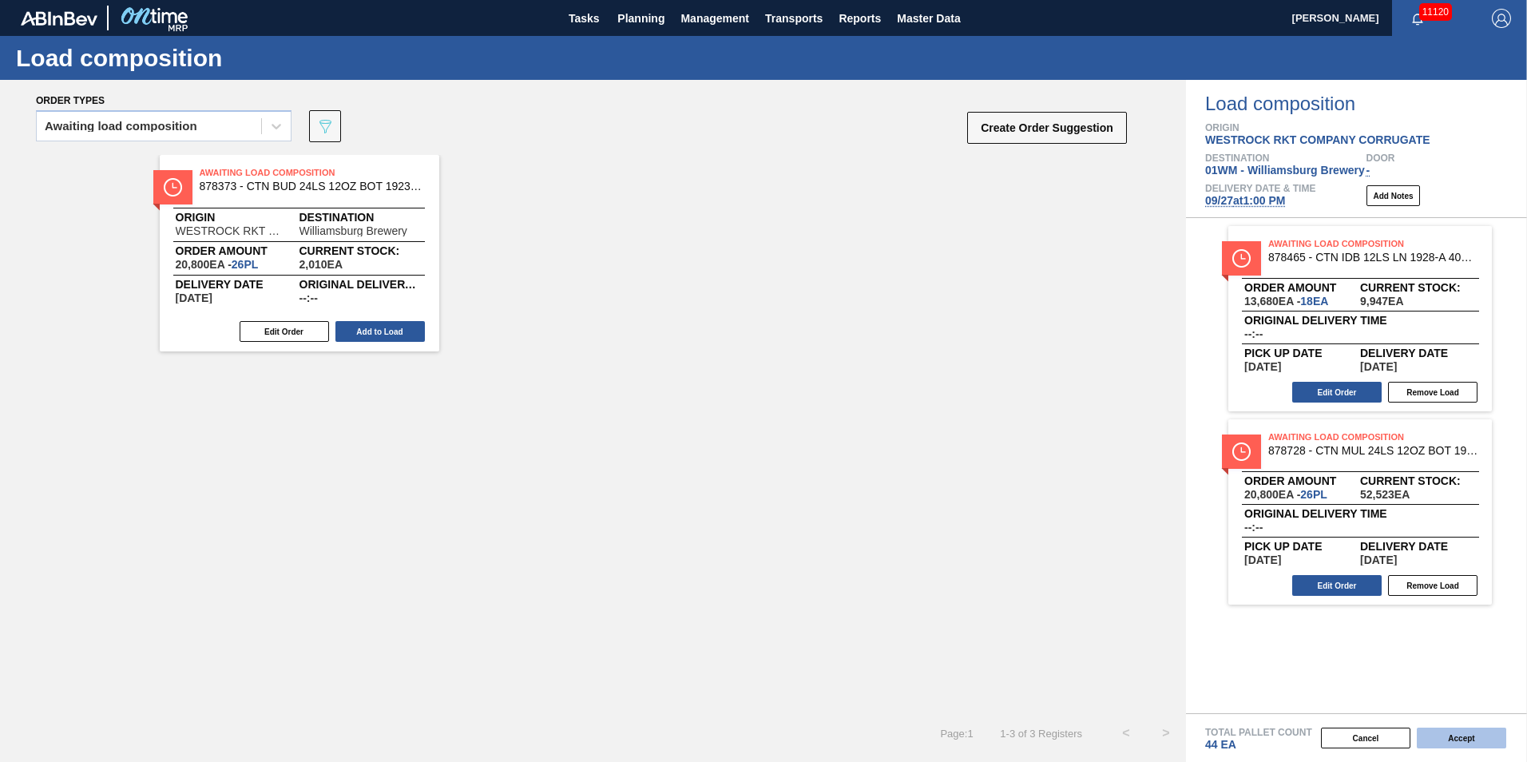
click at [1465, 737] on button "Accept" at bounding box center [1461, 738] width 89 height 21
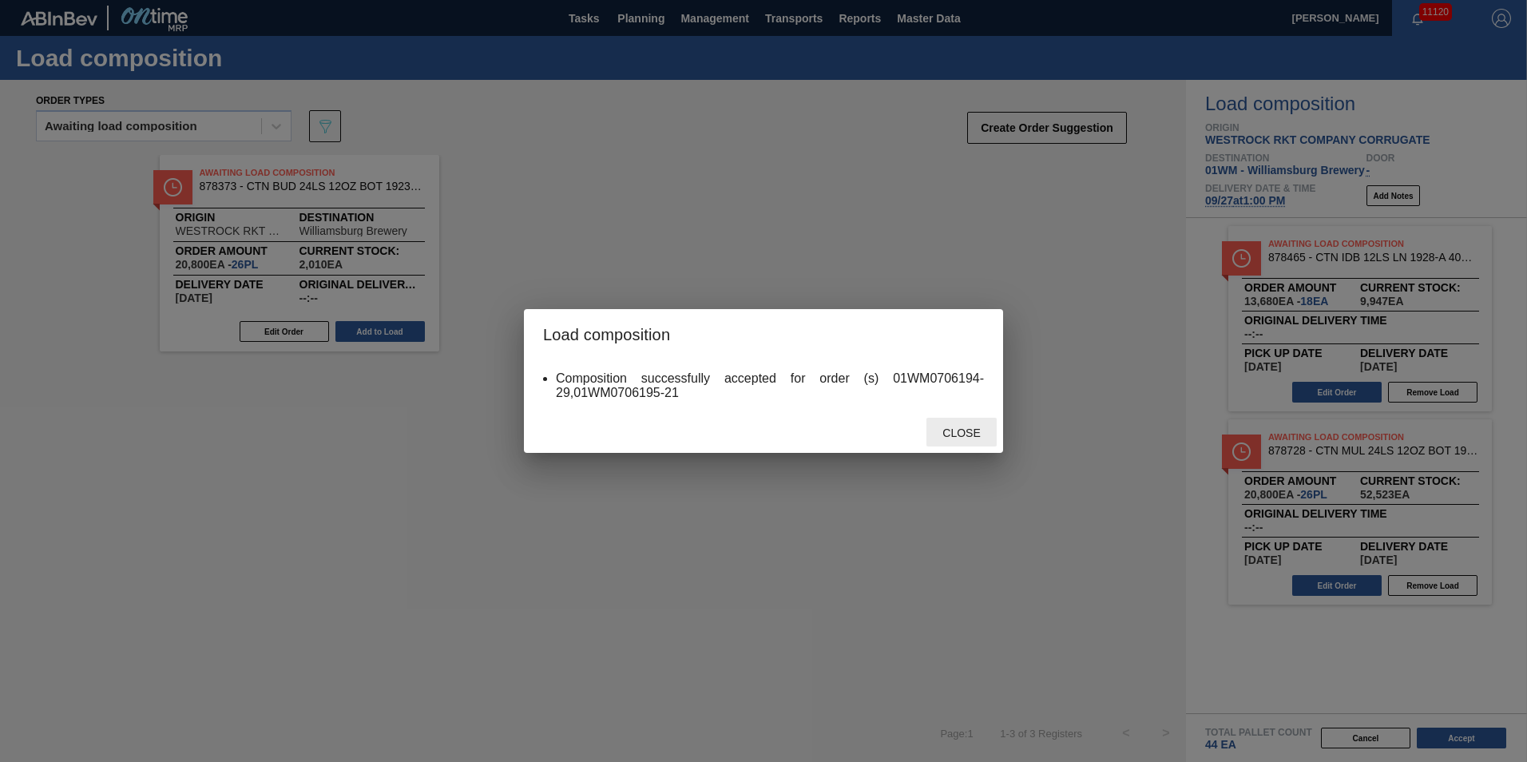
click at [955, 437] on span "Close" at bounding box center [961, 432] width 63 height 13
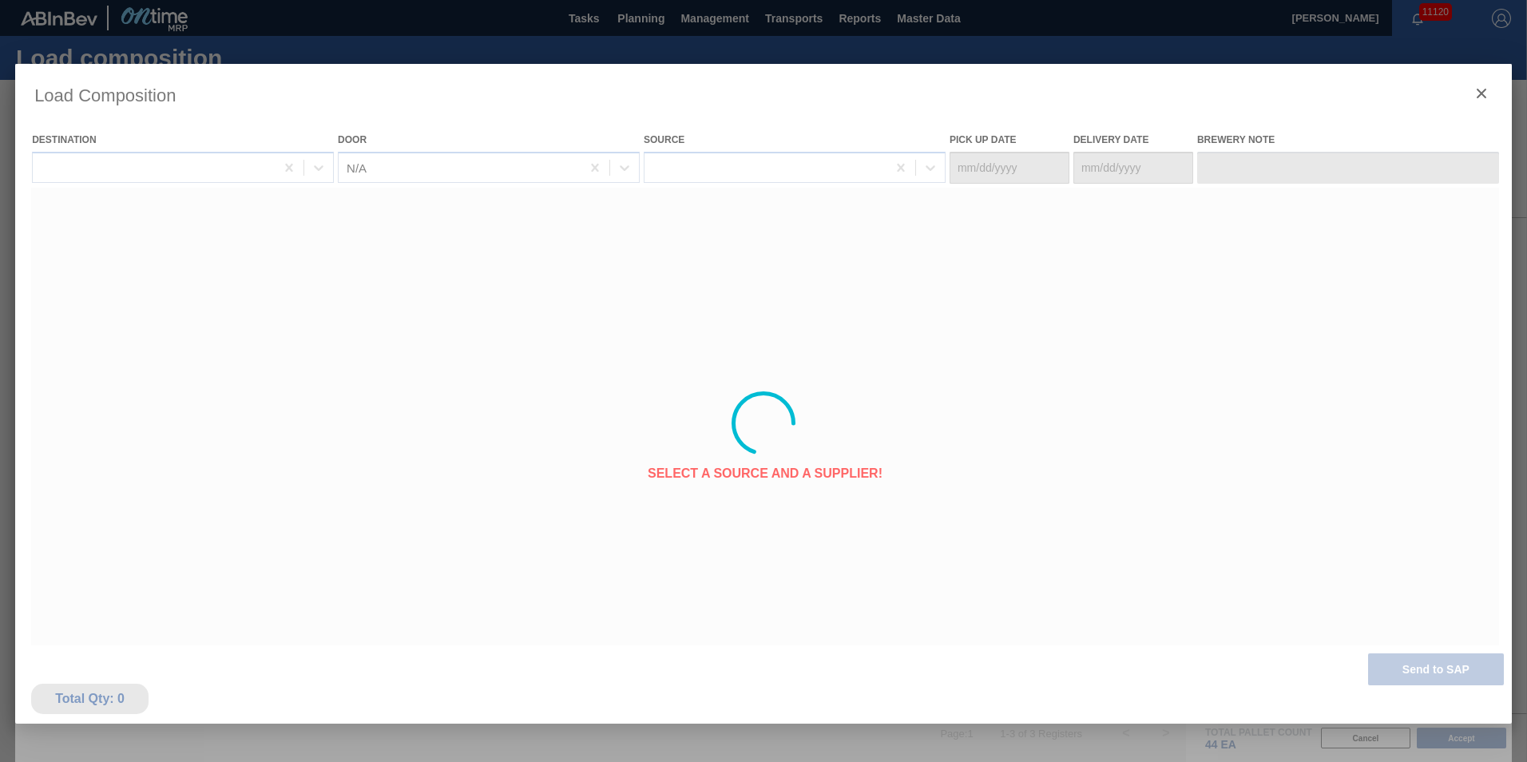
type Date "09/25/2025"
type Date "09/27/2025"
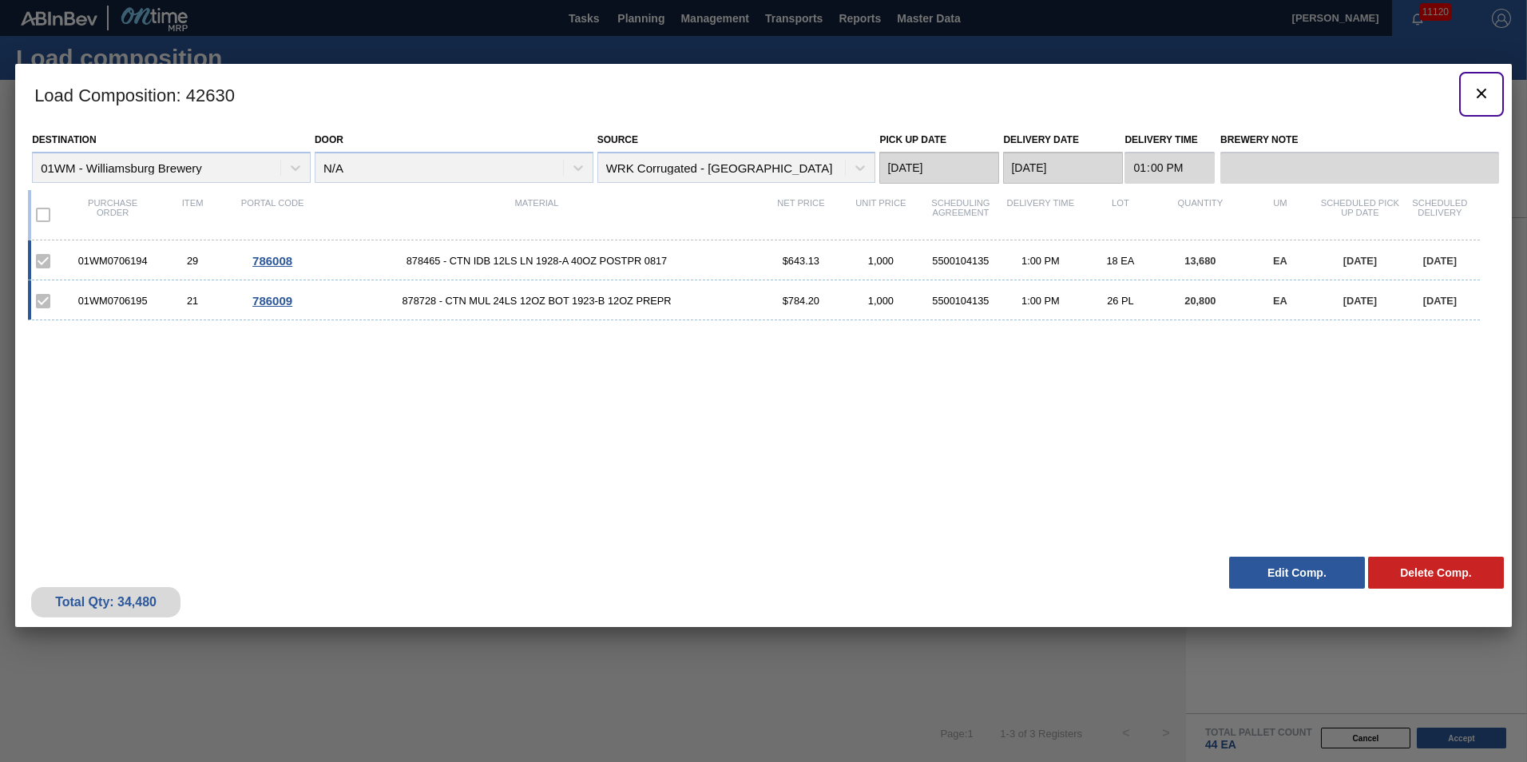
click at [1477, 93] on icon "botão de ícone" at bounding box center [1481, 93] width 19 height 19
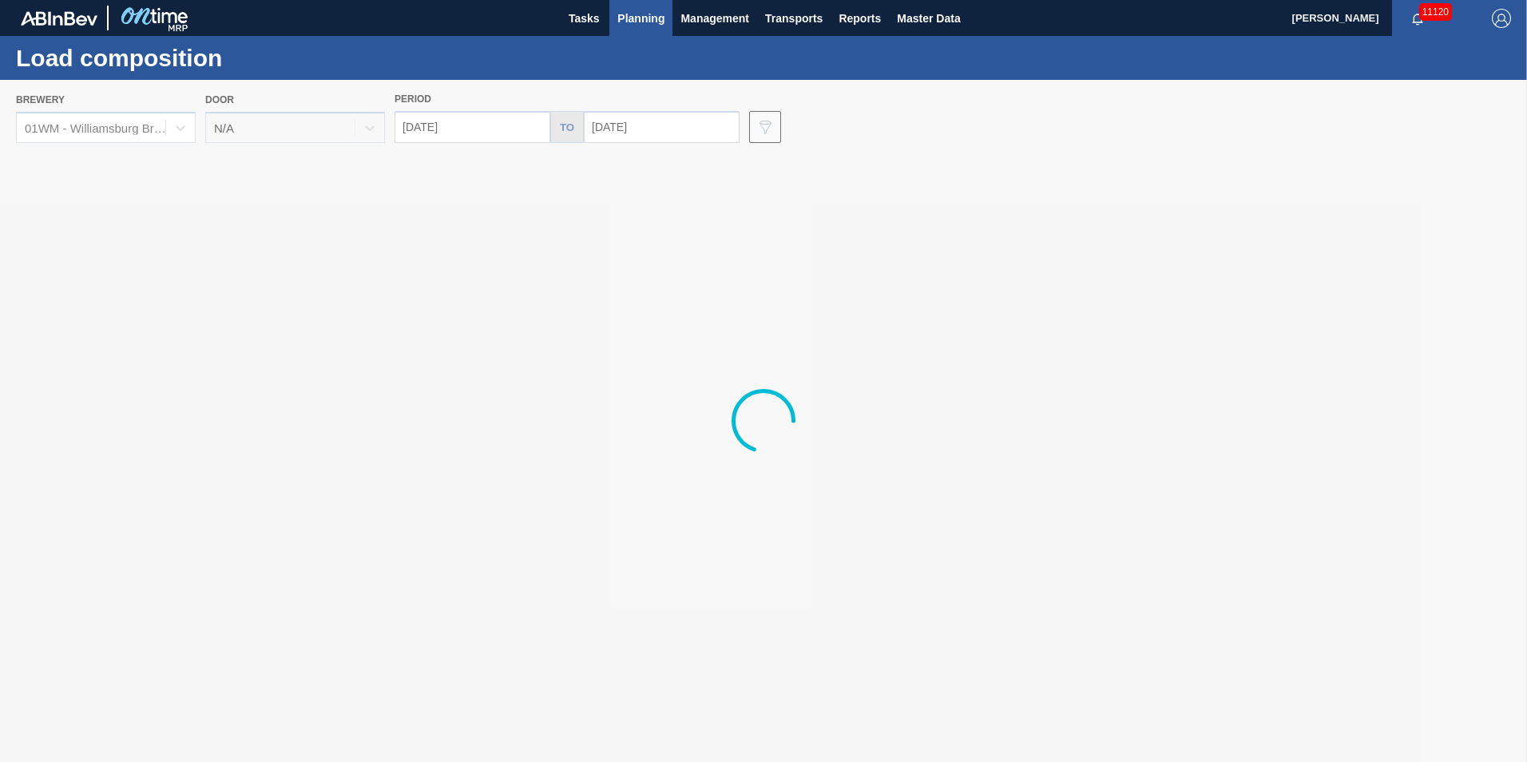
click at [658, 20] on span "Planning" at bounding box center [640, 18] width 47 height 19
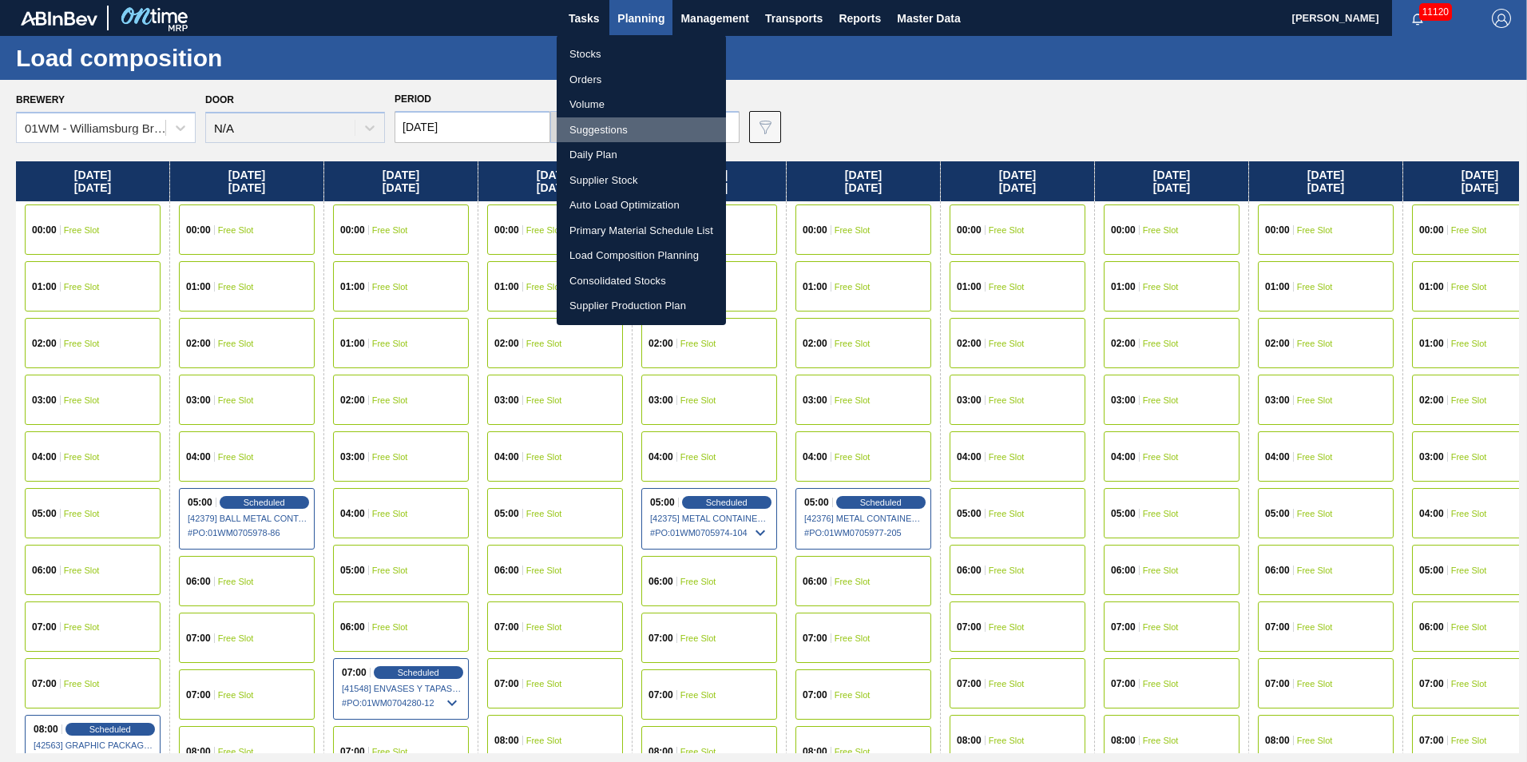
click at [617, 135] on li "Suggestions" at bounding box center [641, 130] width 169 height 26
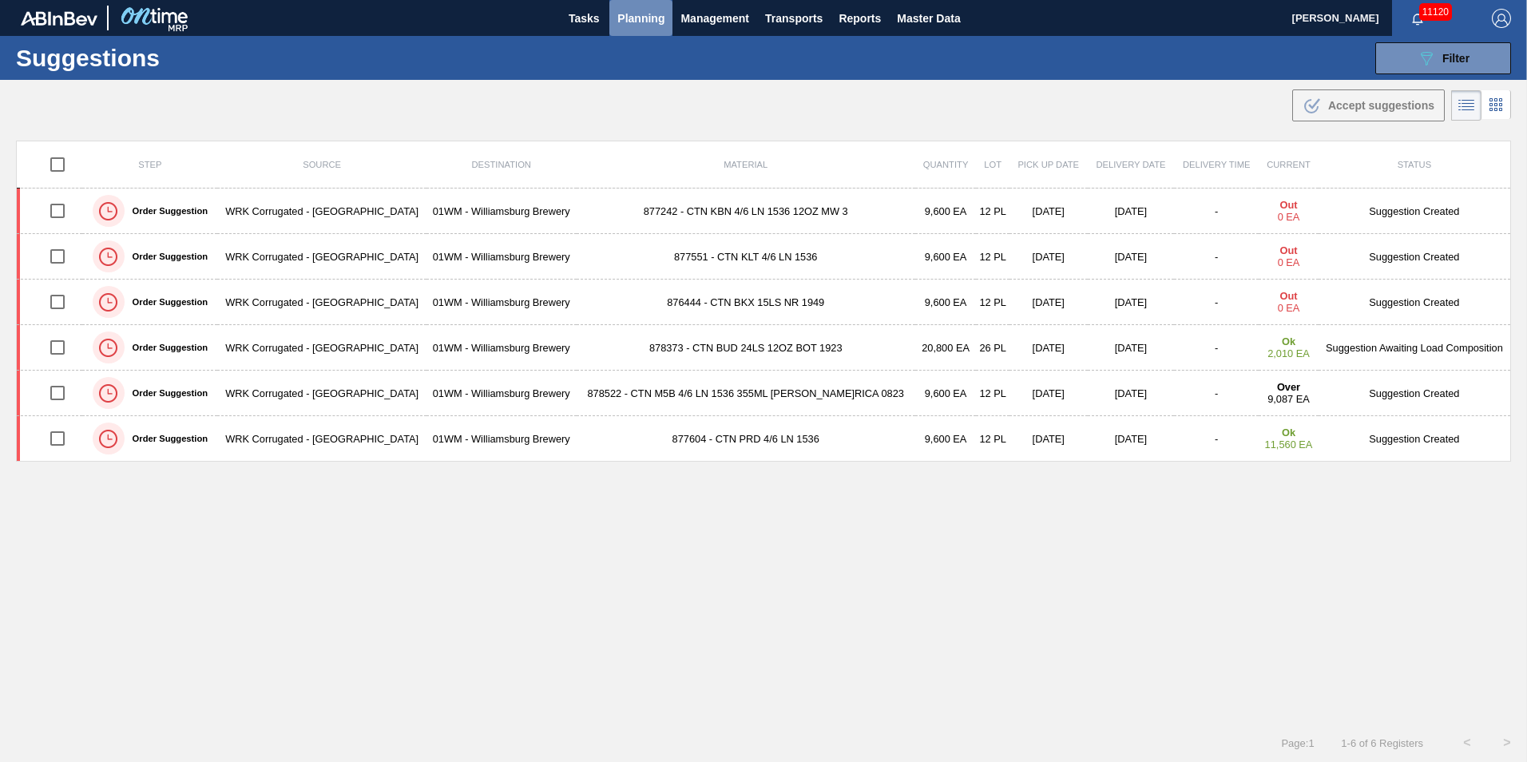
click at [640, 21] on span "Planning" at bounding box center [640, 18] width 47 height 19
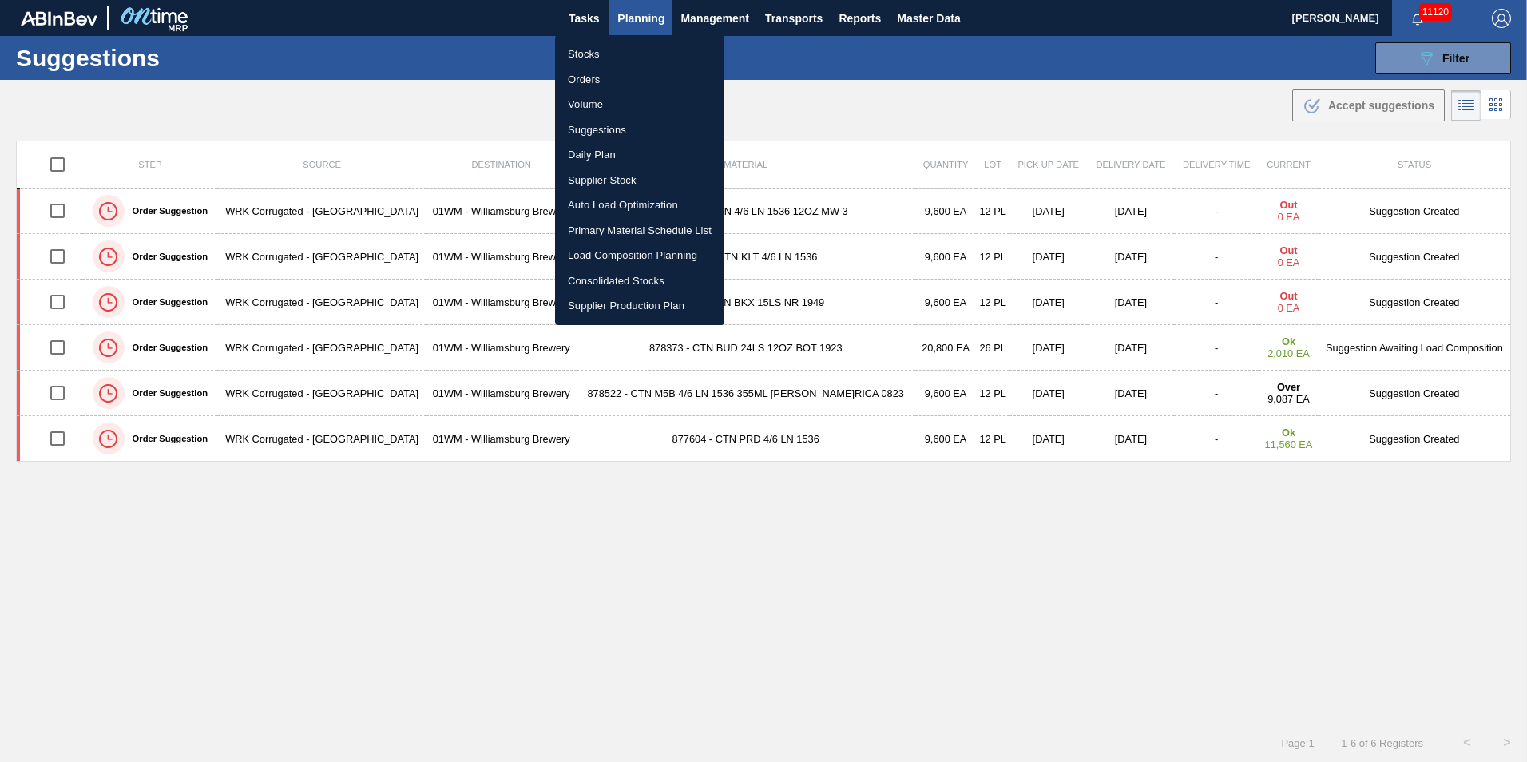
drag, startPoint x: 647, startPoint y: 252, endPoint x: 672, endPoint y: 196, distance: 61.1
click at [647, 252] on li "Load Composition Planning" at bounding box center [639, 256] width 169 height 26
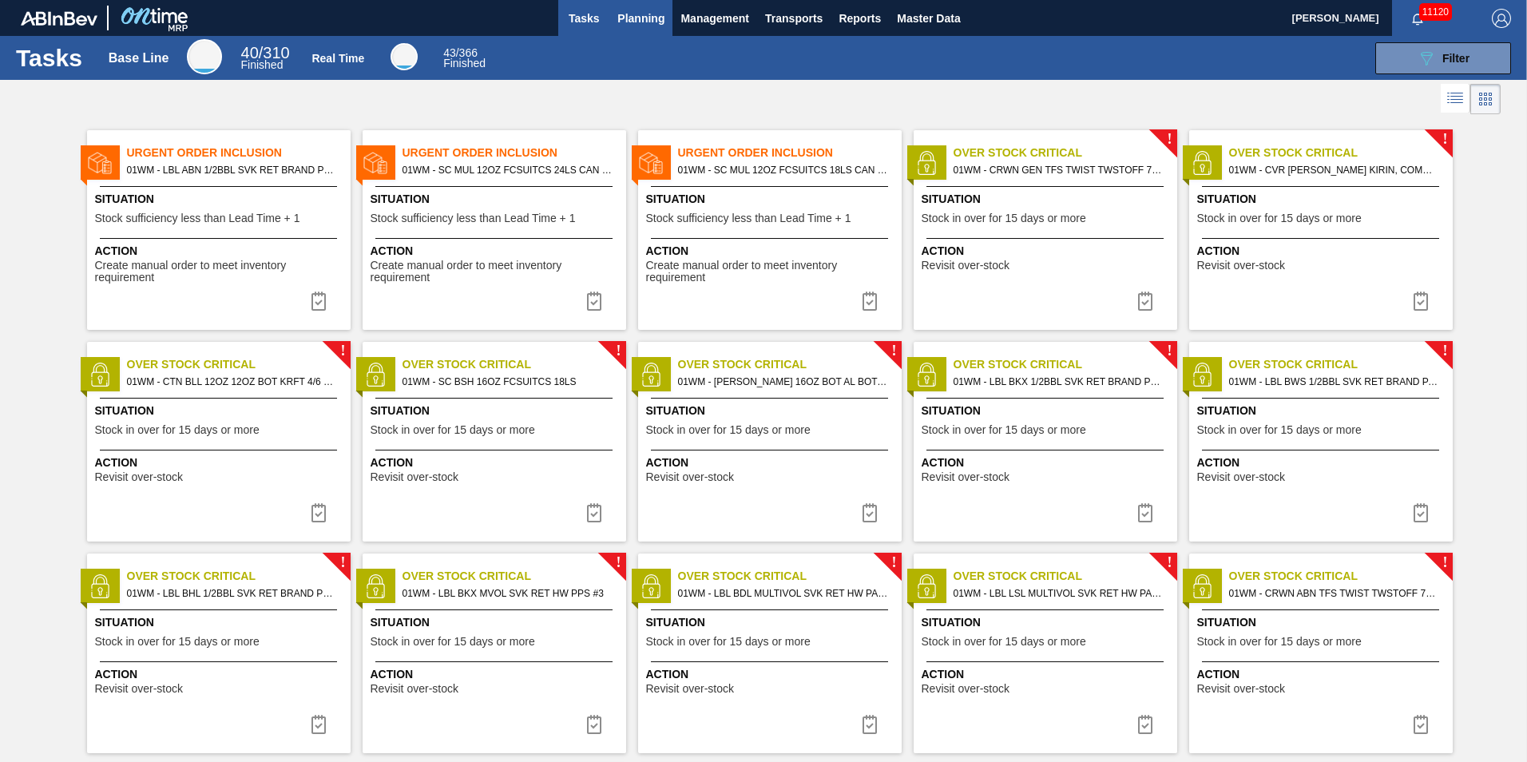
click at [642, 24] on span "Planning" at bounding box center [640, 18] width 47 height 19
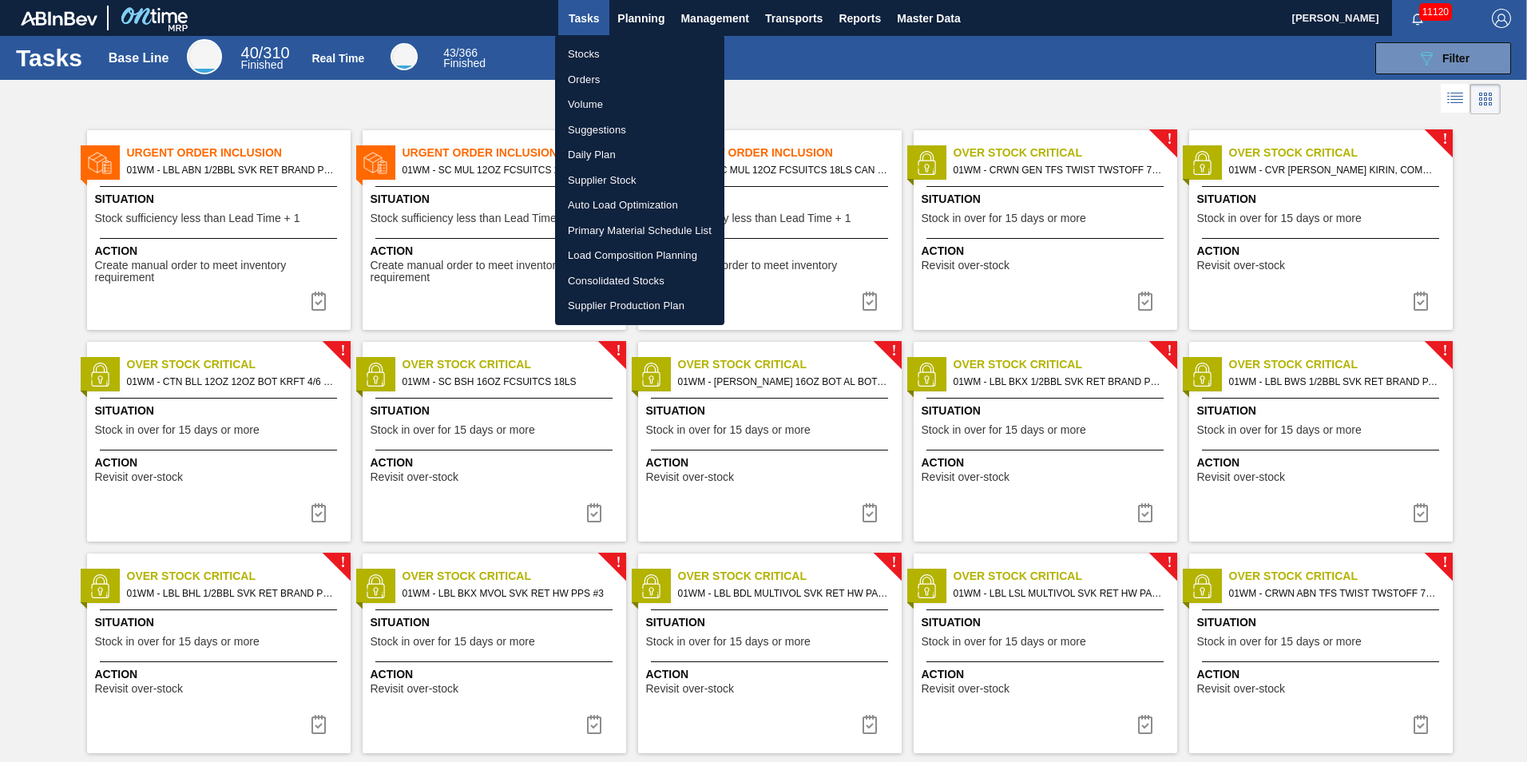
click at [633, 247] on li "Load Composition Planning" at bounding box center [639, 256] width 169 height 26
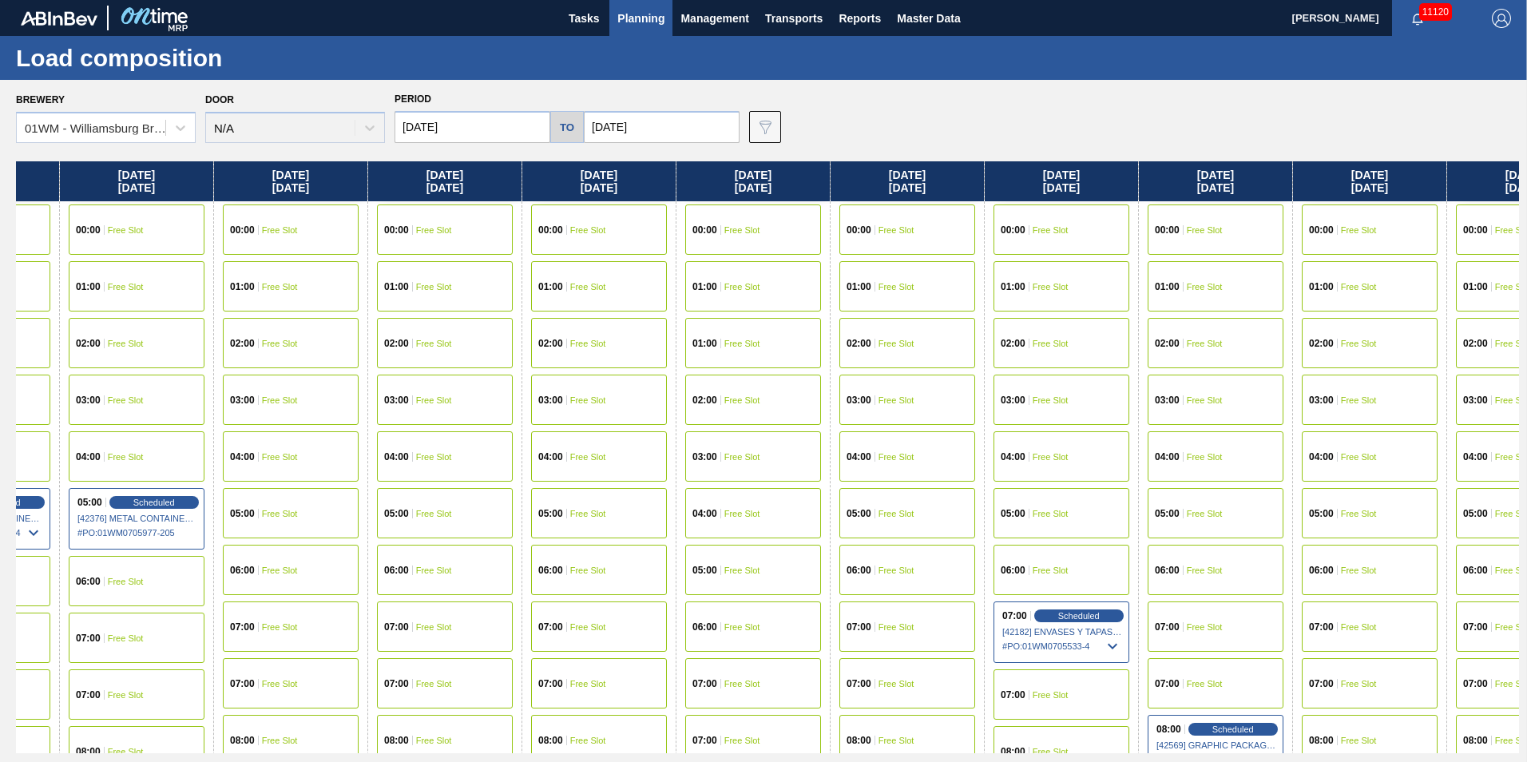
scroll to position [0, 1888]
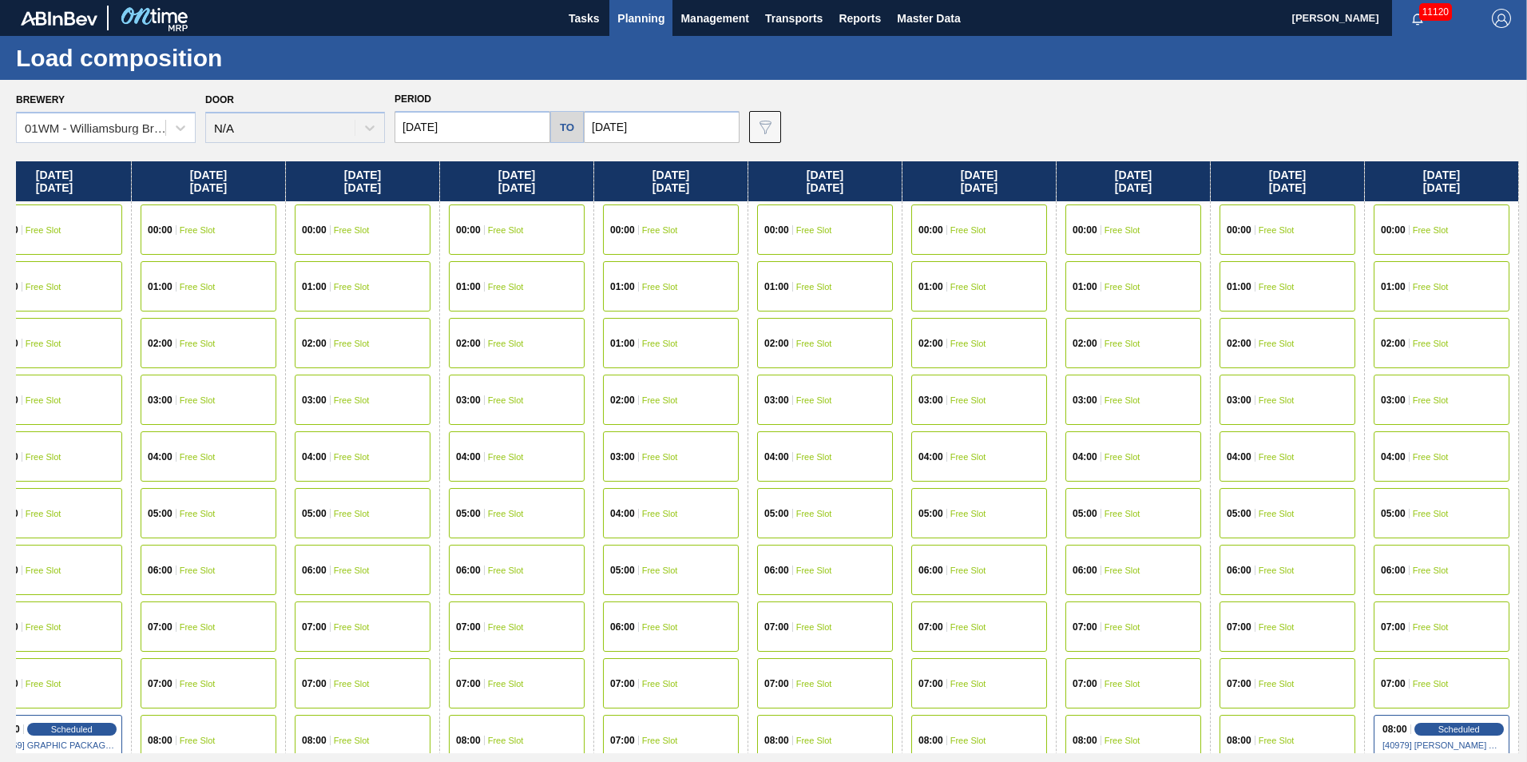
drag, startPoint x: 1439, startPoint y: 184, endPoint x: -659, endPoint y: 303, distance: 2101.3
click at [0, 0] on html "Tasks Planning Management Transports Reports Master Data Vincent Geritano 11120…" at bounding box center [763, 0] width 1527 height 0
drag, startPoint x: 1449, startPoint y: 184, endPoint x: 1196, endPoint y: 189, distance: 253.2
click at [1196, 189] on div "Monday 09/15/2025 00:00 Free Slot 01:00 Free Slot 02:00 Free Slot 03:00 Free Sl…" at bounding box center [767, 457] width 1503 height 592
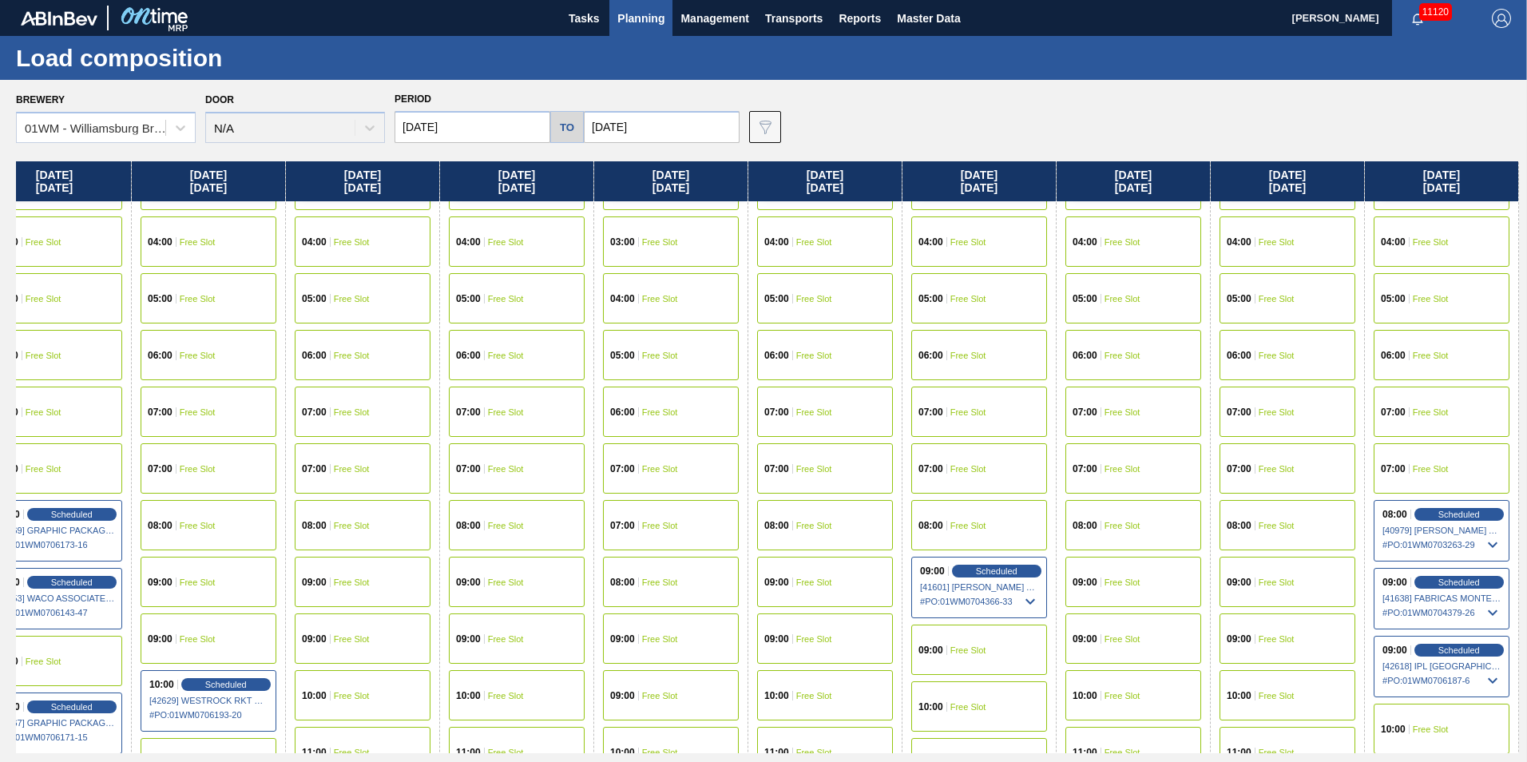
scroll to position [240, 1888]
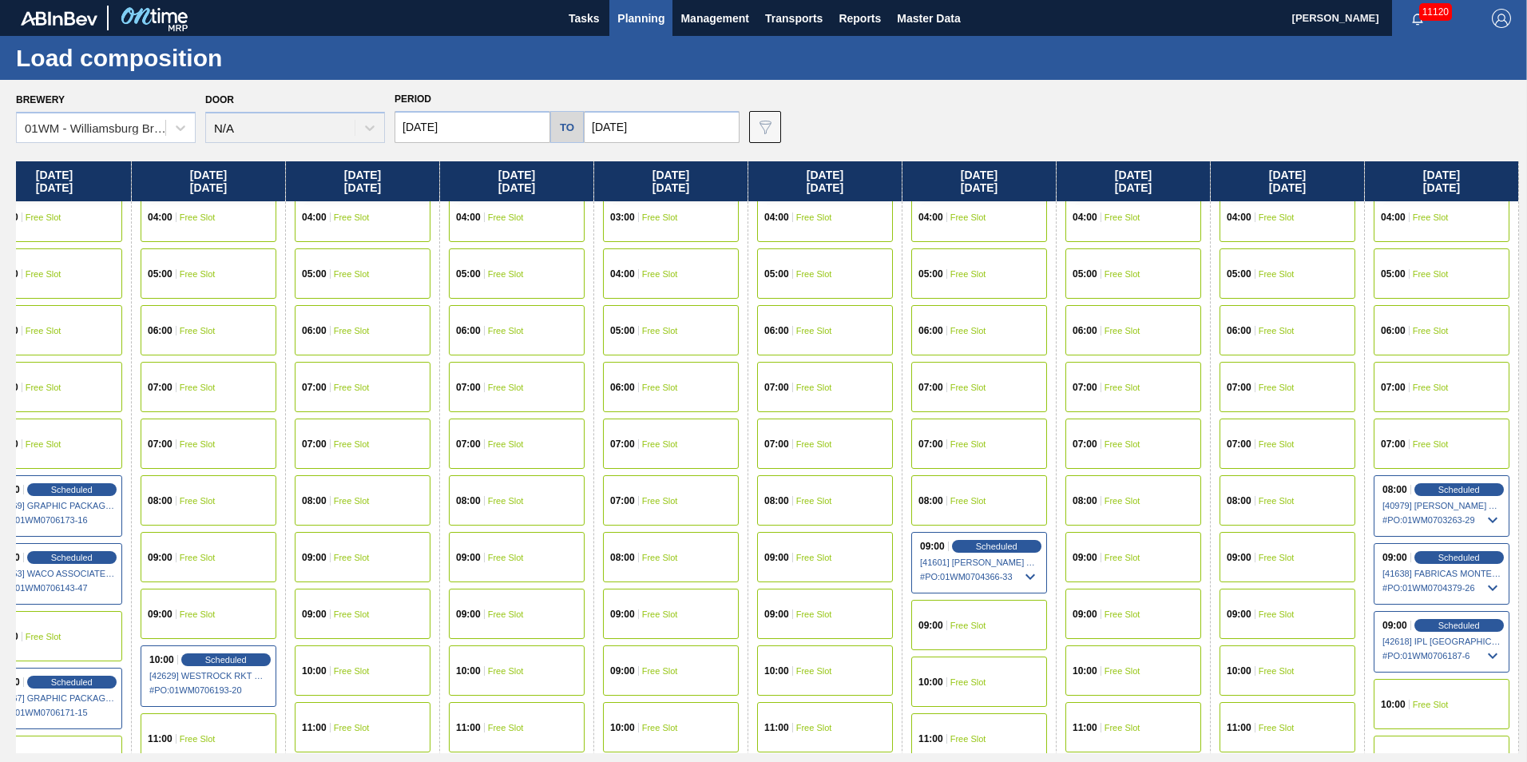
click at [656, 23] on span "Planning" at bounding box center [640, 18] width 47 height 19
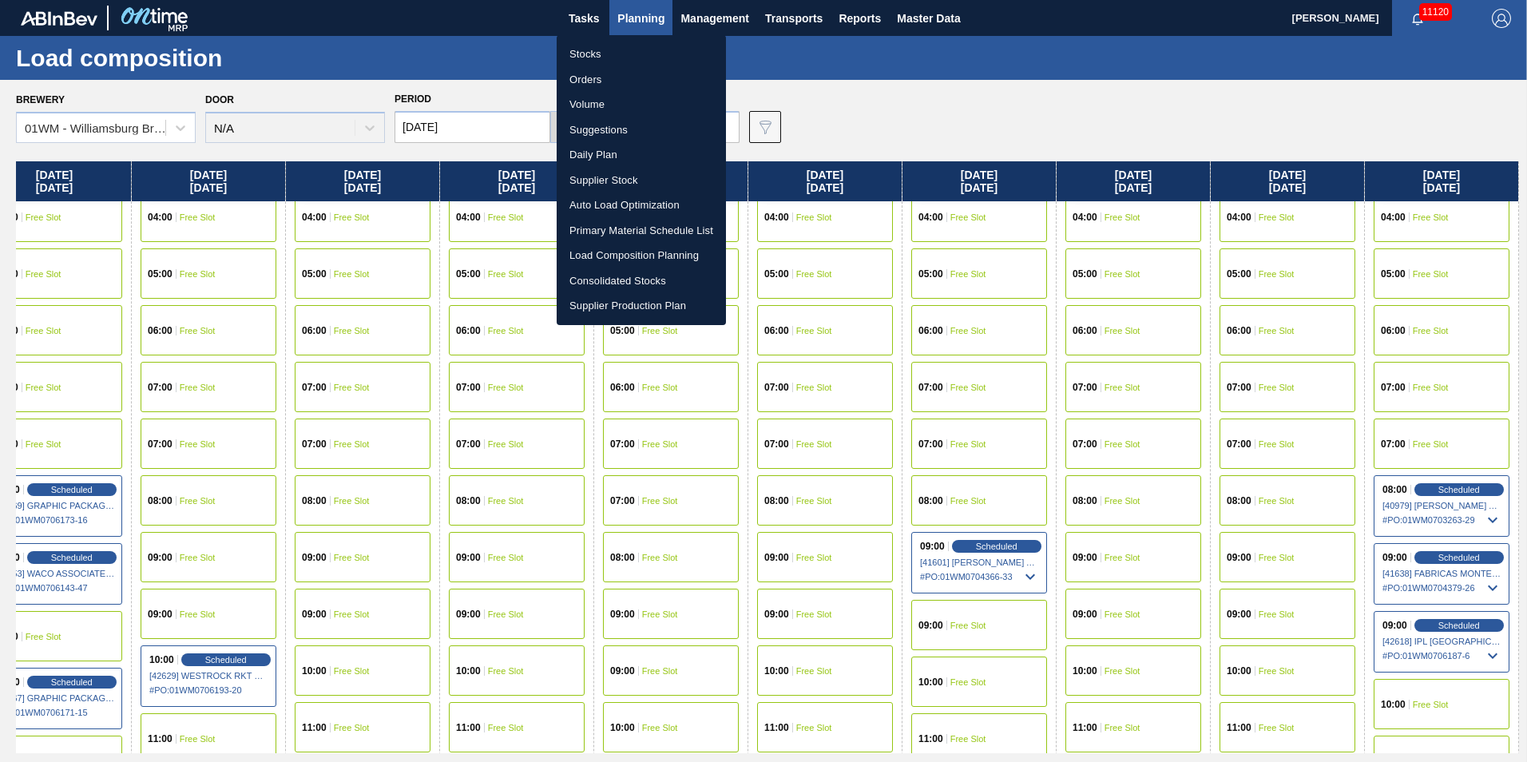
click at [632, 257] on li "Load Composition Planning" at bounding box center [641, 256] width 169 height 26
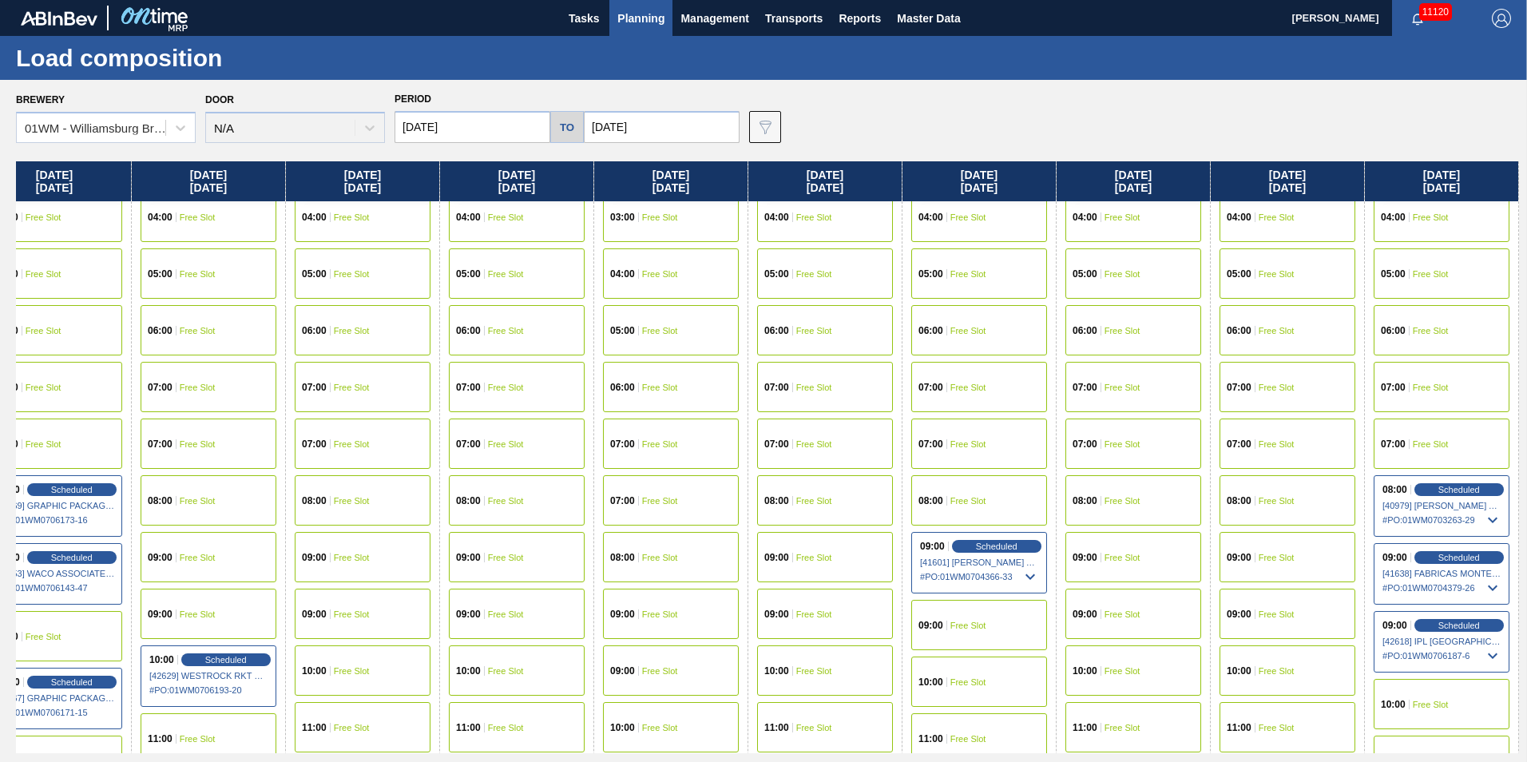
click at [640, 22] on span "Planning" at bounding box center [640, 18] width 47 height 19
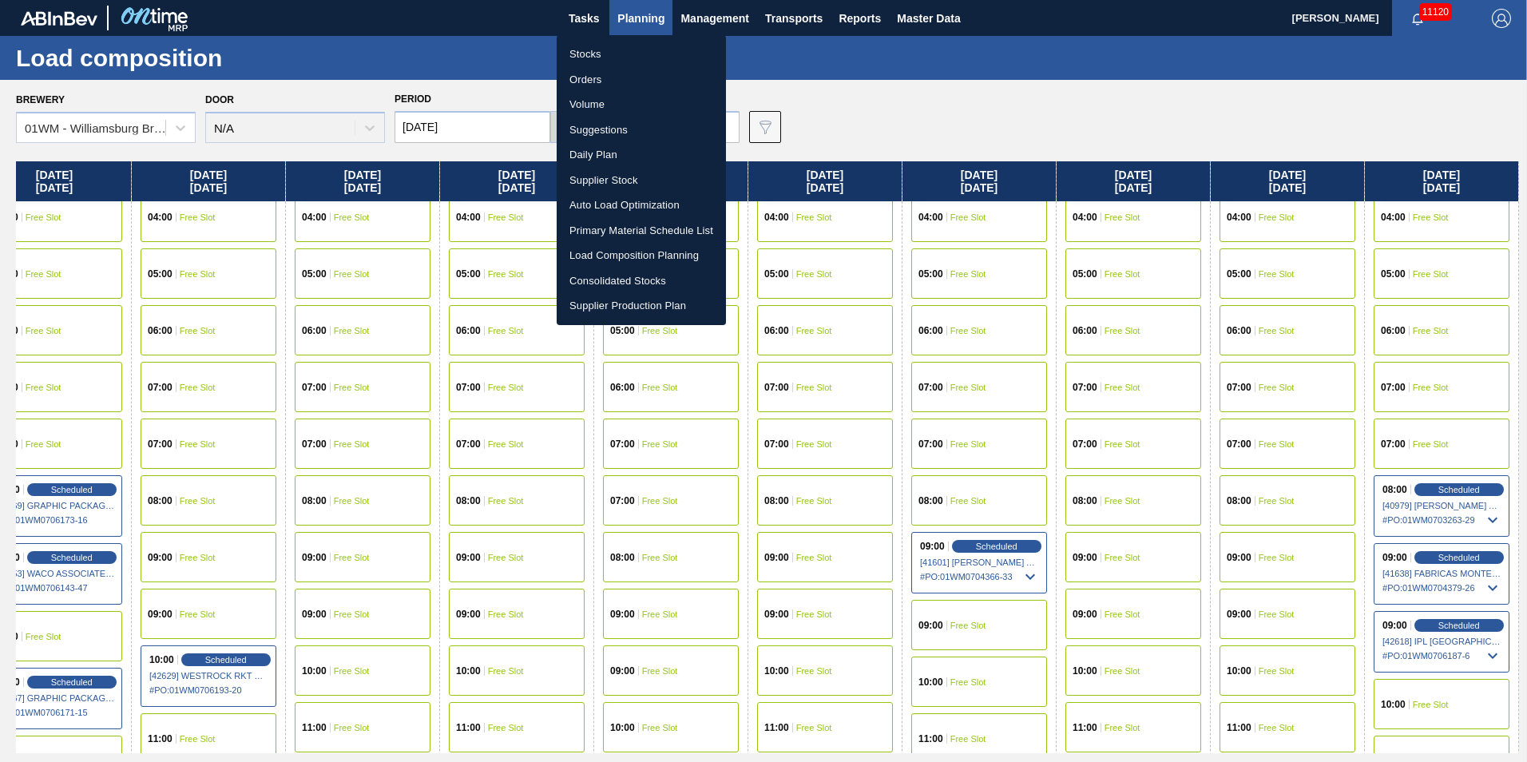
click at [887, 117] on div at bounding box center [763, 381] width 1527 height 762
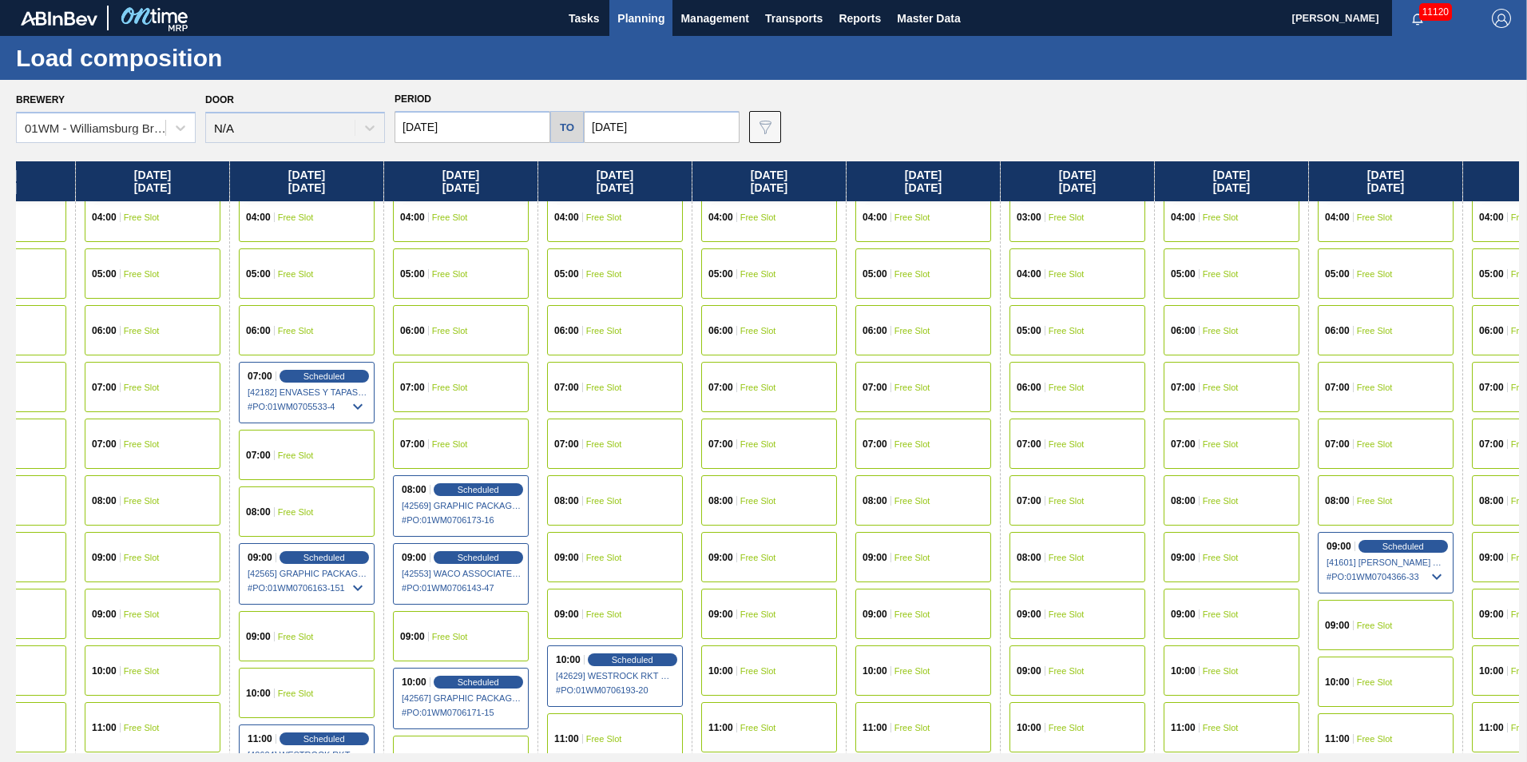
drag, startPoint x: 282, startPoint y: 190, endPoint x: 570, endPoint y: 190, distance: 288.3
click at [570, 190] on div "Monday 09/15/2025 00:00 Free Slot 01:00 Free Slot 02:00 Free Slot 03:00 Free Sl…" at bounding box center [767, 457] width 1503 height 592
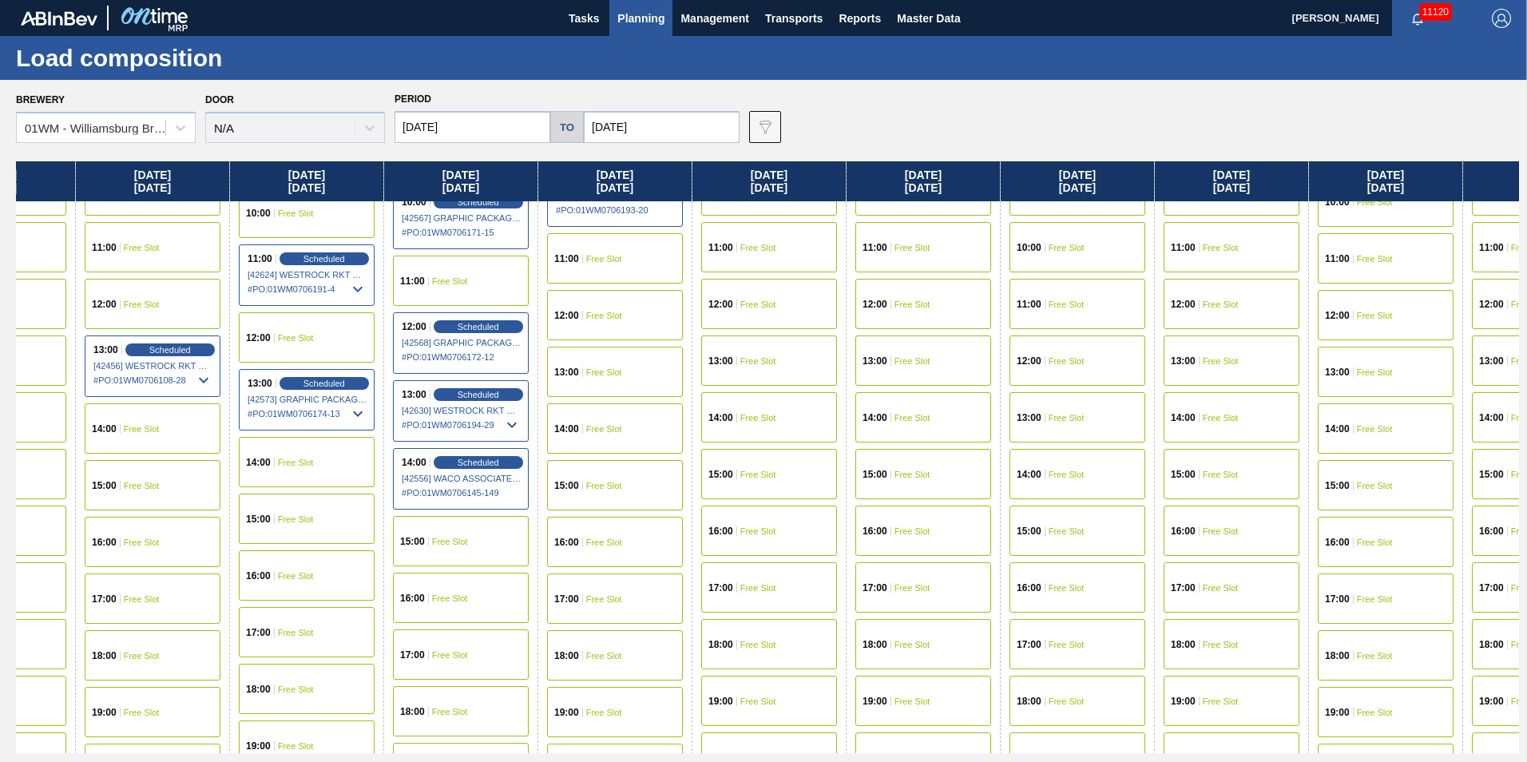
scroll to position [719, 1481]
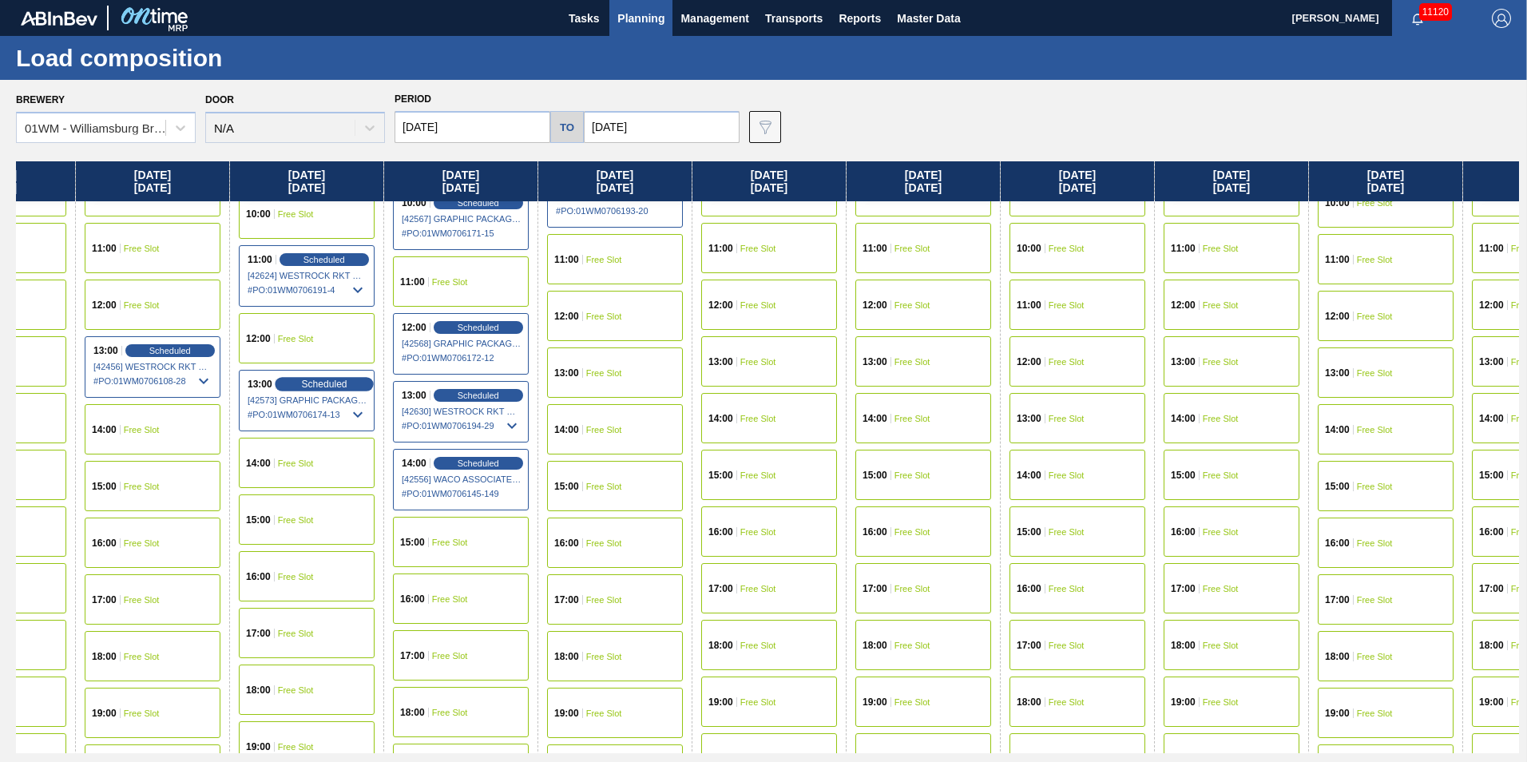
click at [323, 383] on span "Scheduled" at bounding box center [324, 384] width 46 height 10
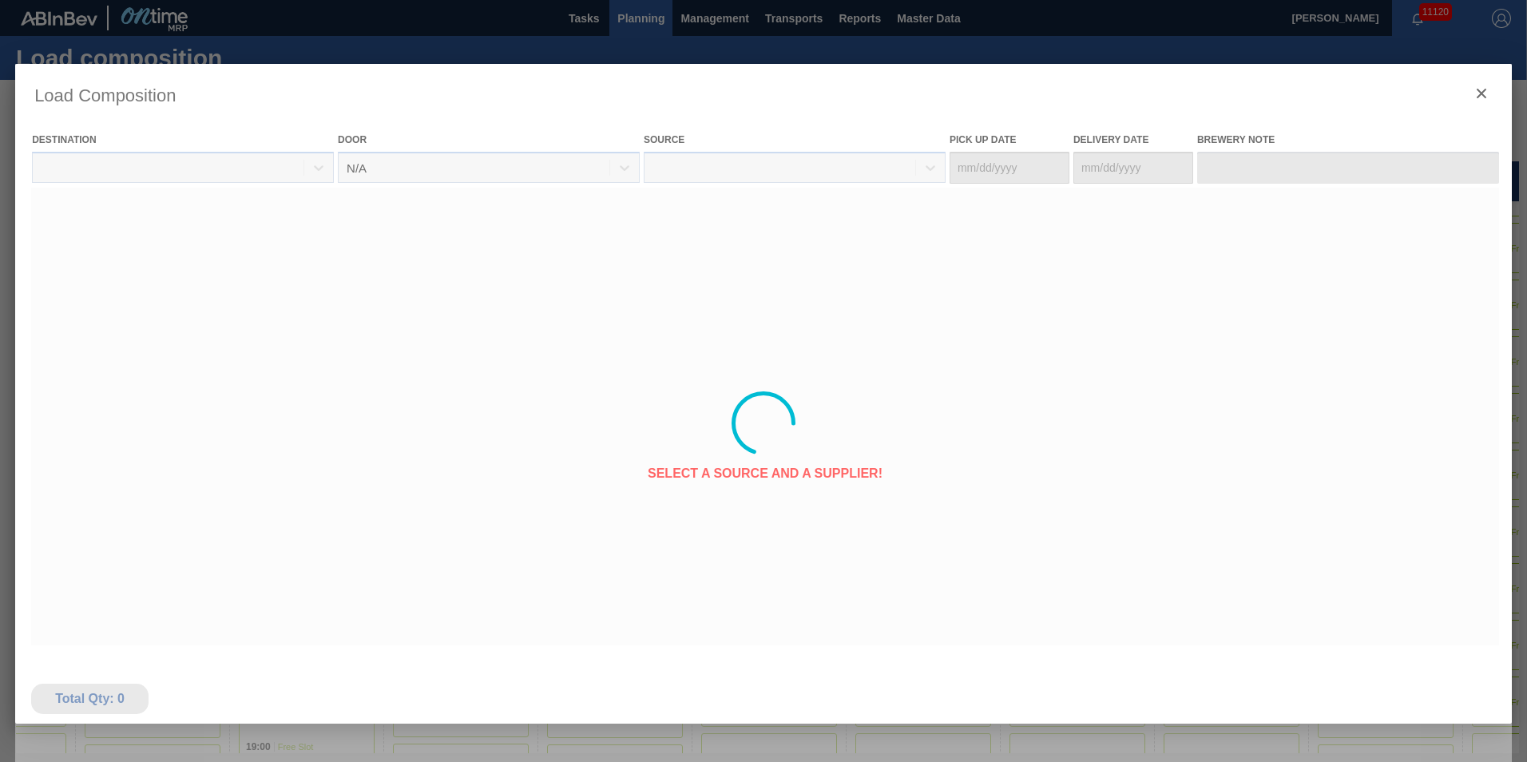
type Date "09/22/2025"
type Date "09/26/2025"
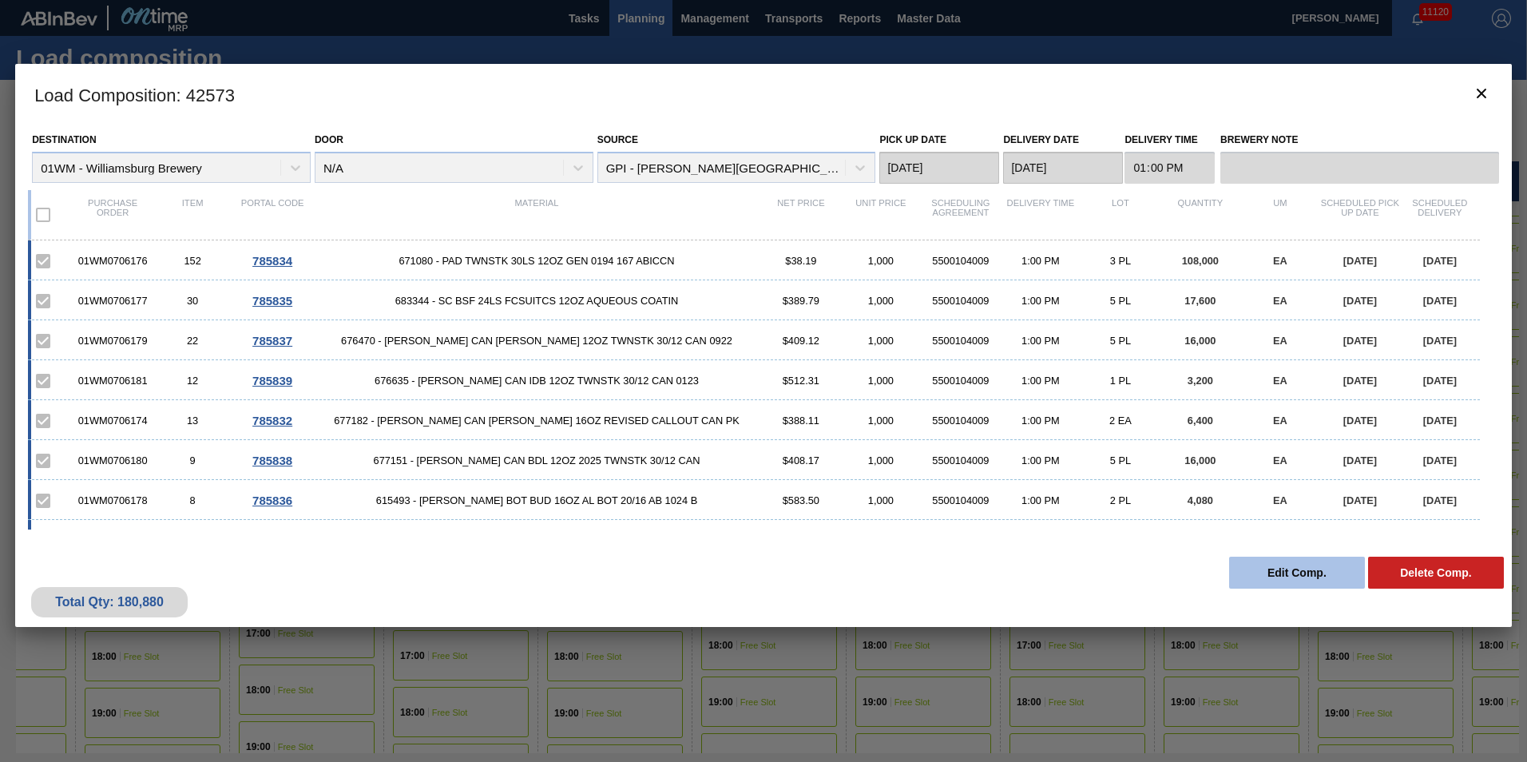
click at [1275, 569] on button "Edit Comp." at bounding box center [1297, 573] width 136 height 32
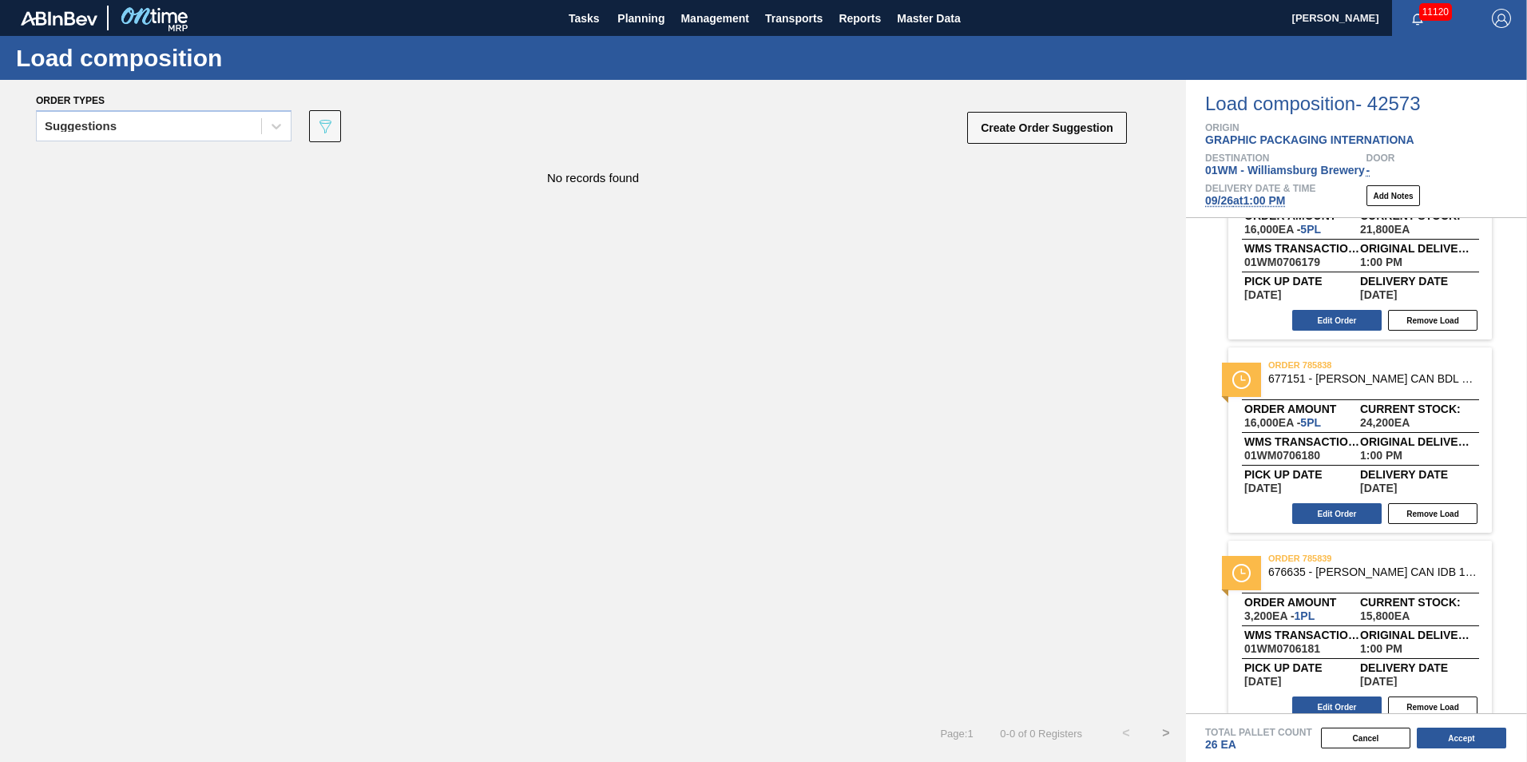
scroll to position [1059, 0]
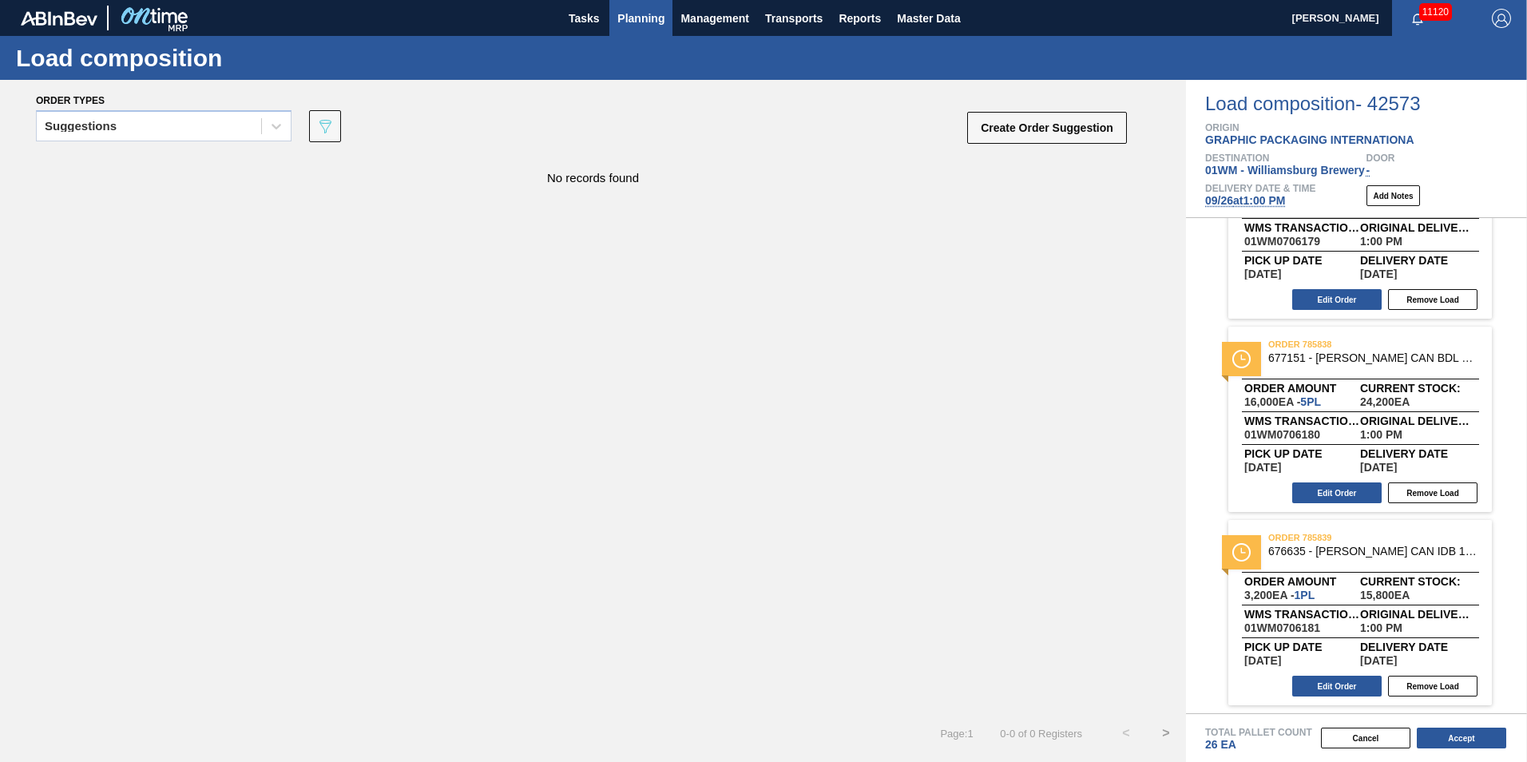
click at [645, 18] on span "Planning" at bounding box center [640, 18] width 47 height 19
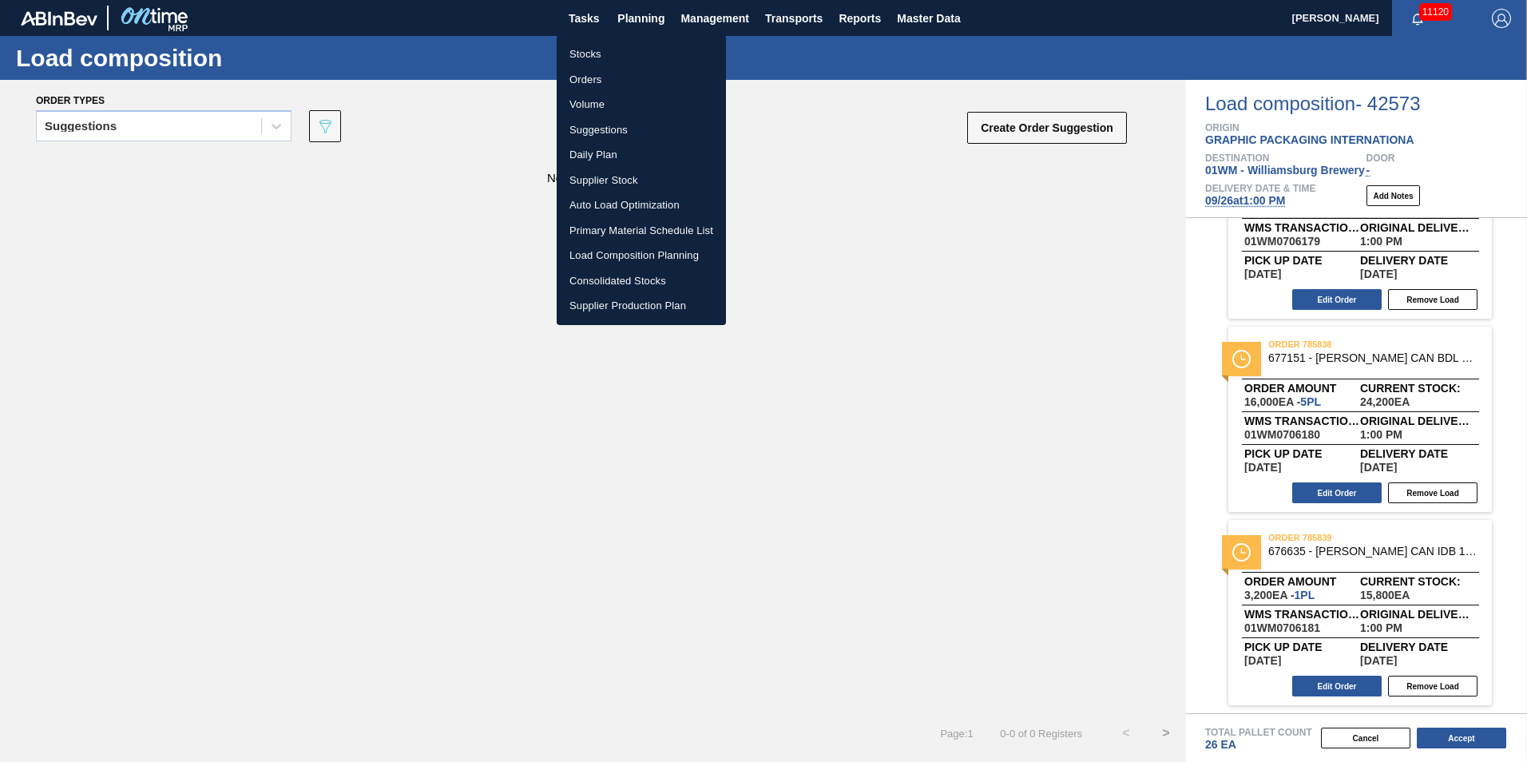
click at [361, 148] on div at bounding box center [763, 381] width 1527 height 762
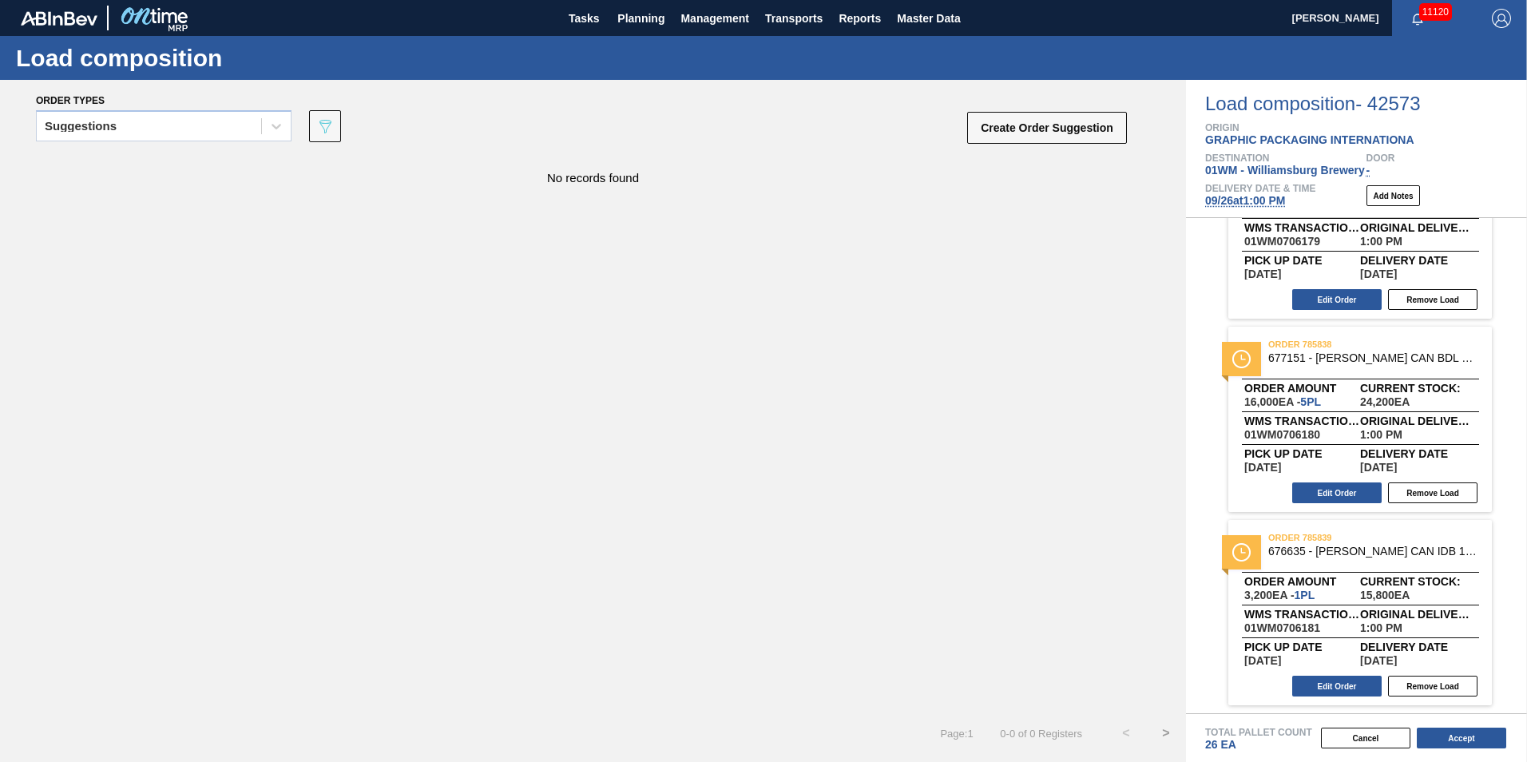
click at [232, 123] on div "Stocks Orders Volume Suggestions Daily Plan Supplier Stock Auto Load Optimizati…" at bounding box center [763, 381] width 1527 height 762
click at [200, 131] on div "Suggestions" at bounding box center [149, 126] width 224 height 23
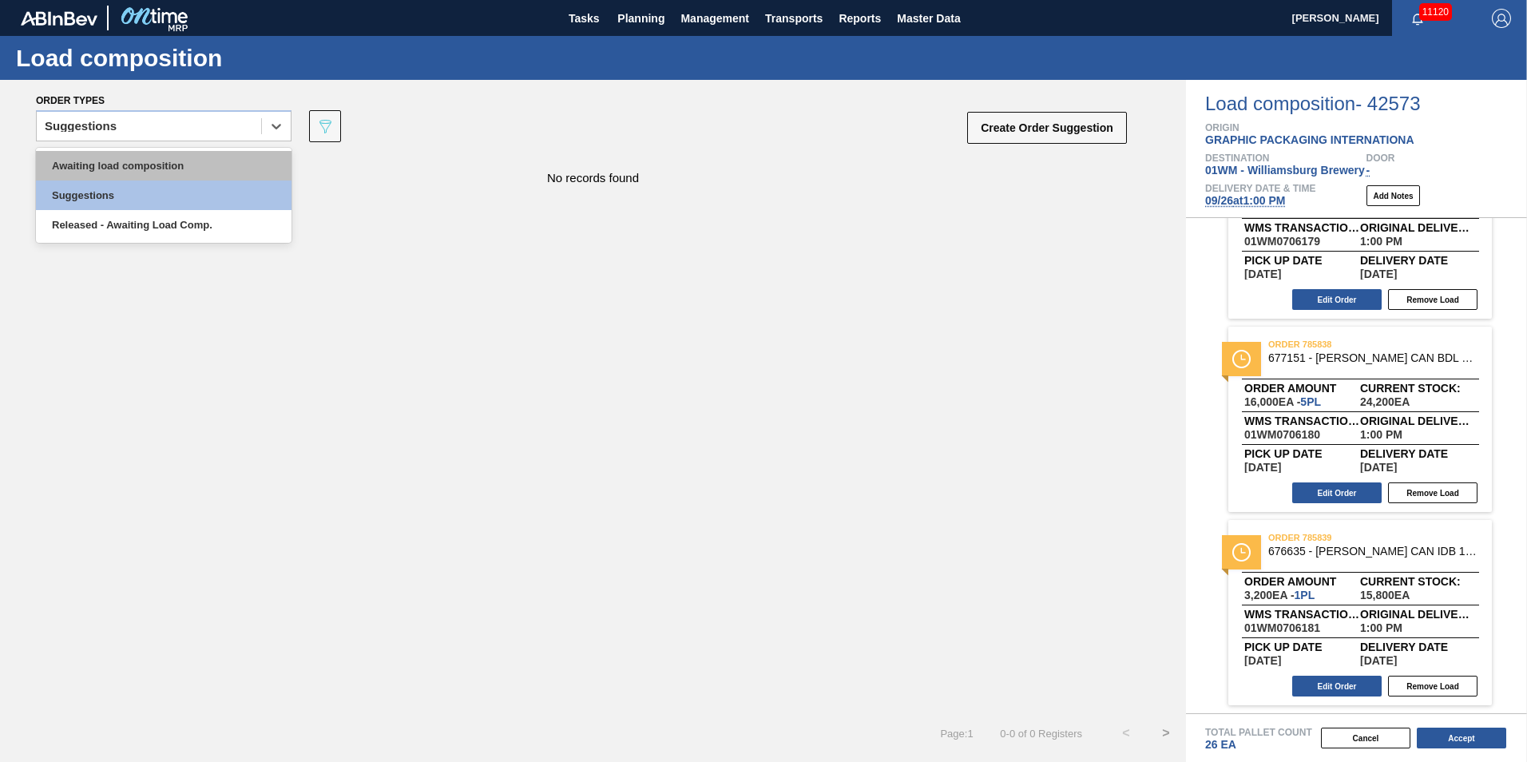
click at [176, 172] on div "Awaiting load composition" at bounding box center [164, 166] width 256 height 30
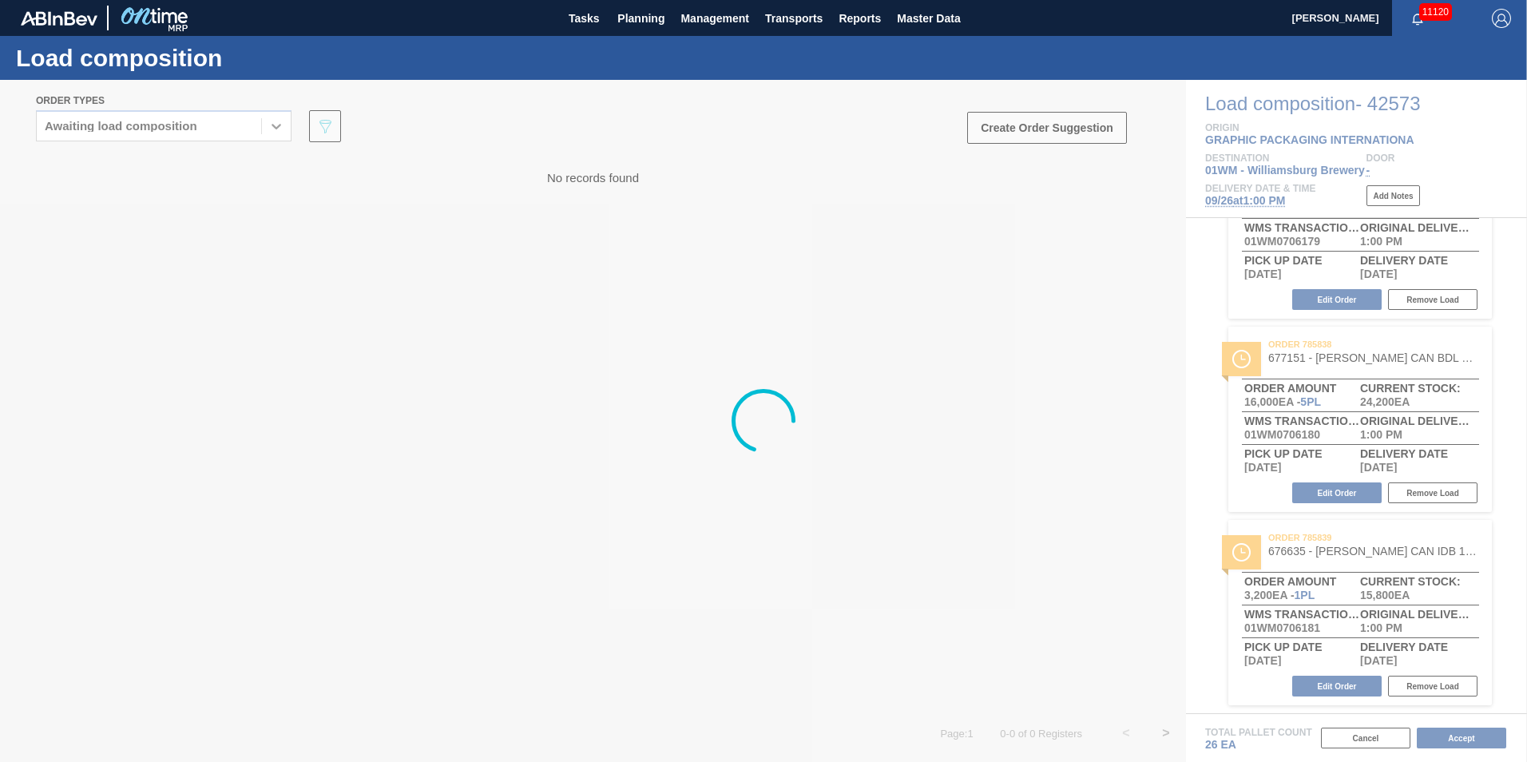
click at [1072, 131] on div at bounding box center [763, 421] width 1527 height 682
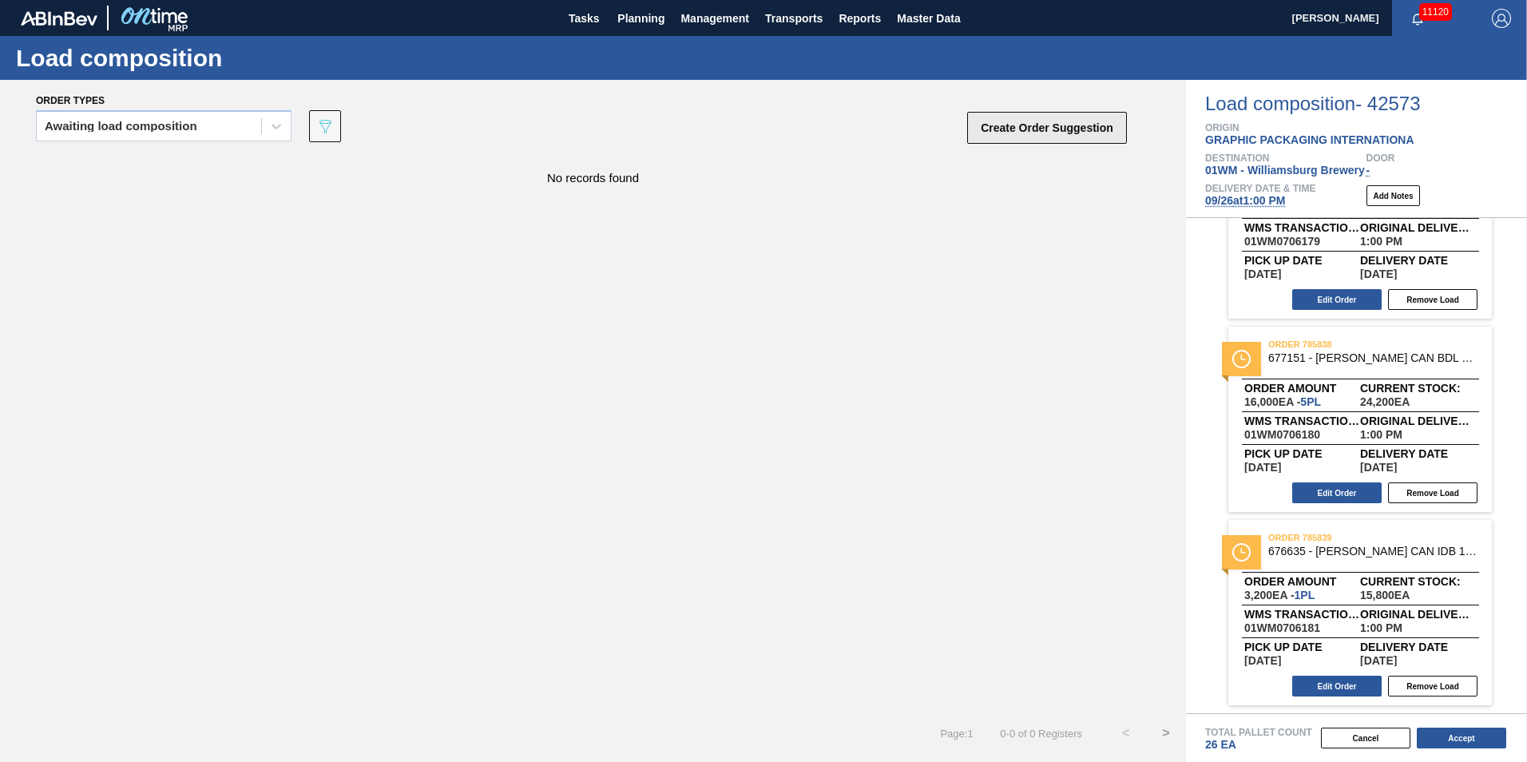
click at [1047, 127] on button "Create Order Suggestion" at bounding box center [1047, 128] width 160 height 32
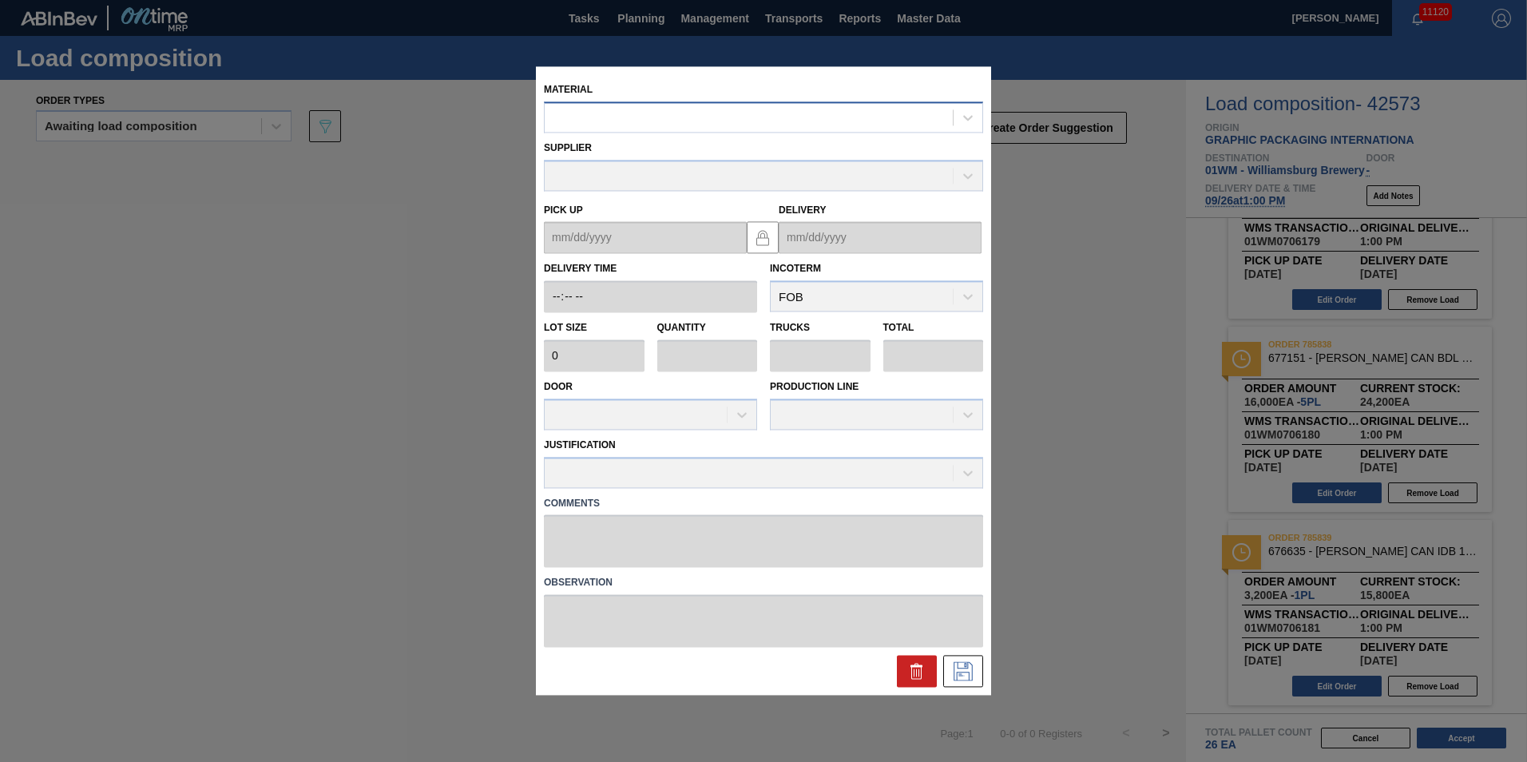
click at [679, 121] on div at bounding box center [749, 117] width 408 height 23
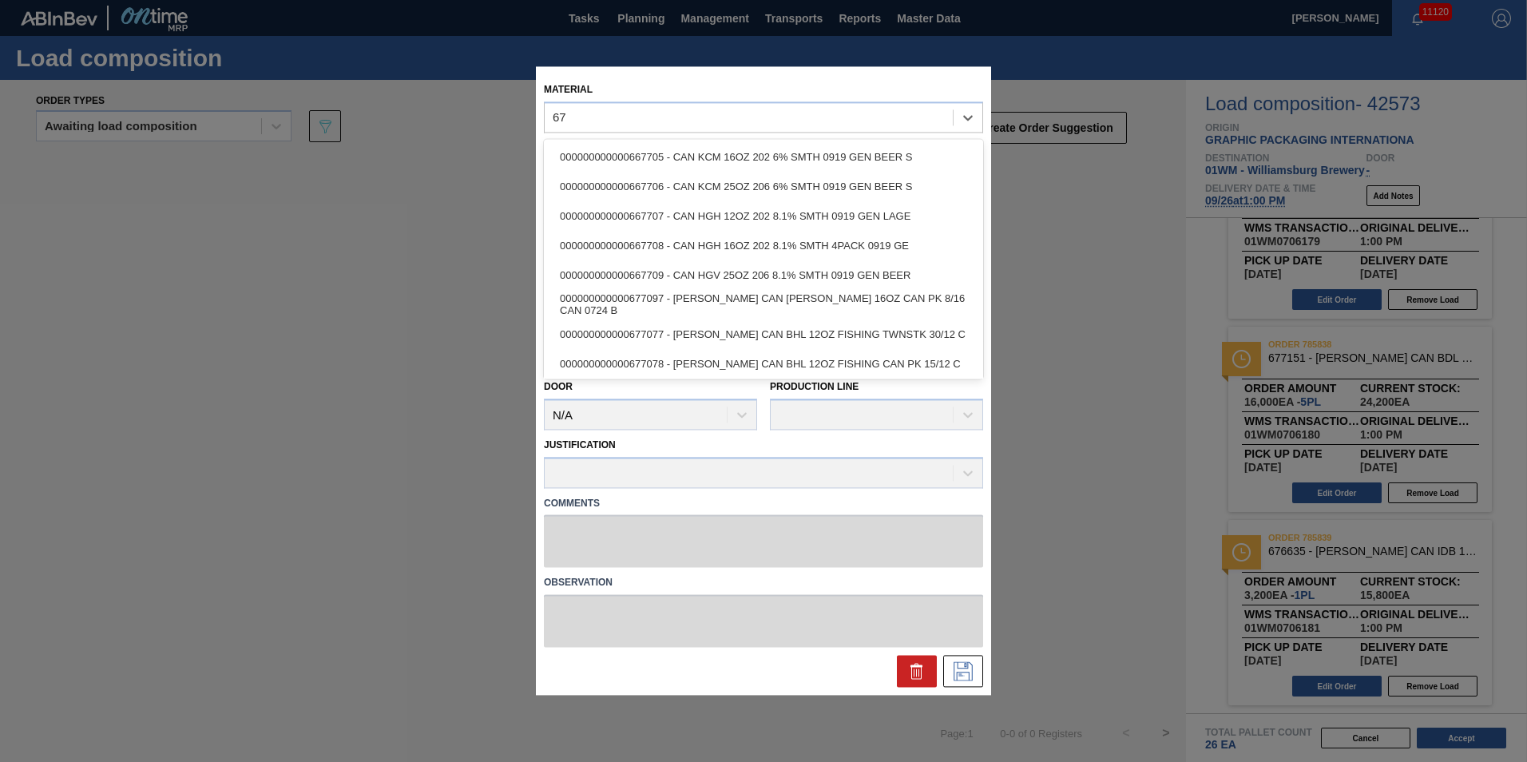
type input "6"
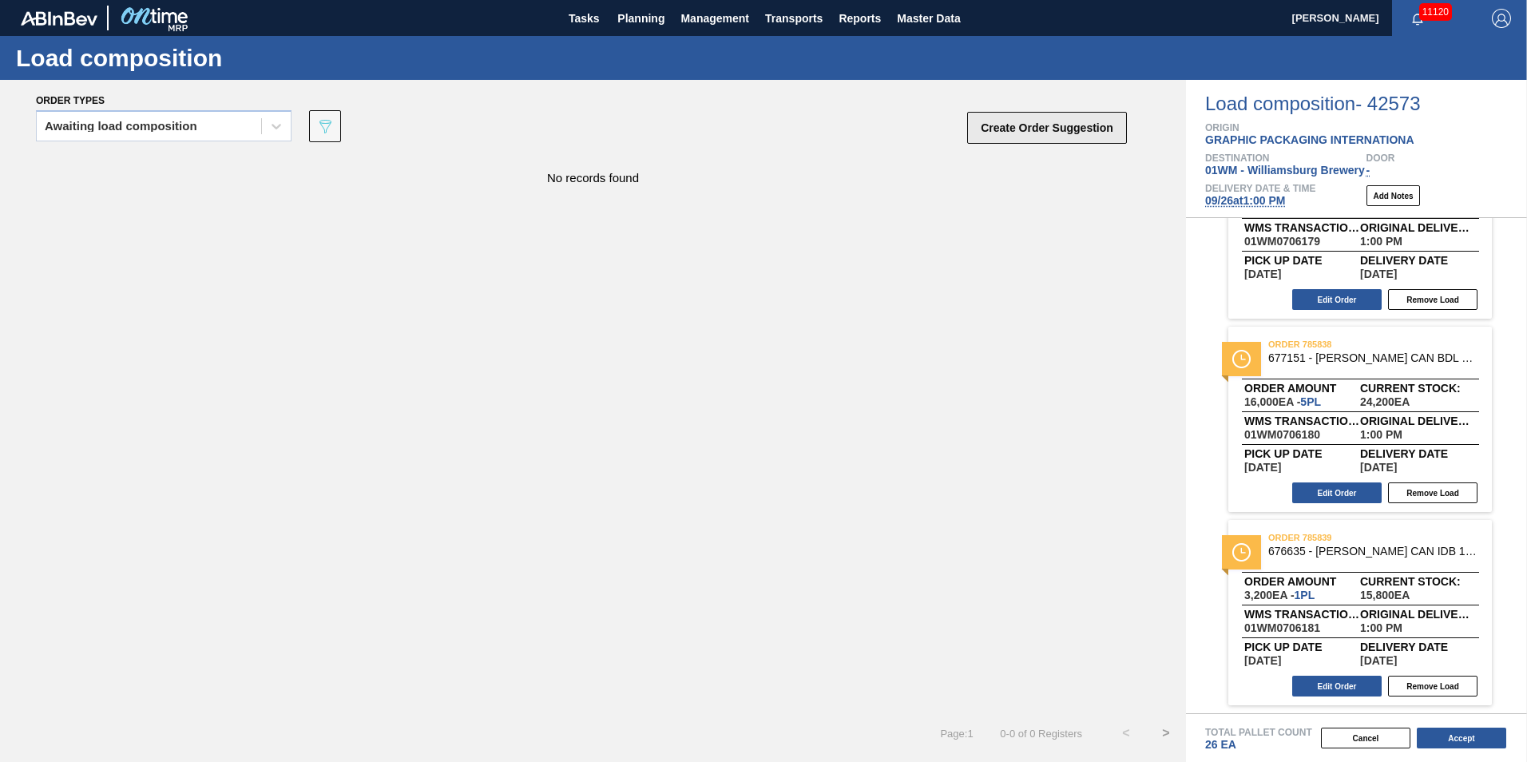
click at [1039, 128] on button "Create Order Suggestion" at bounding box center [1047, 128] width 160 height 32
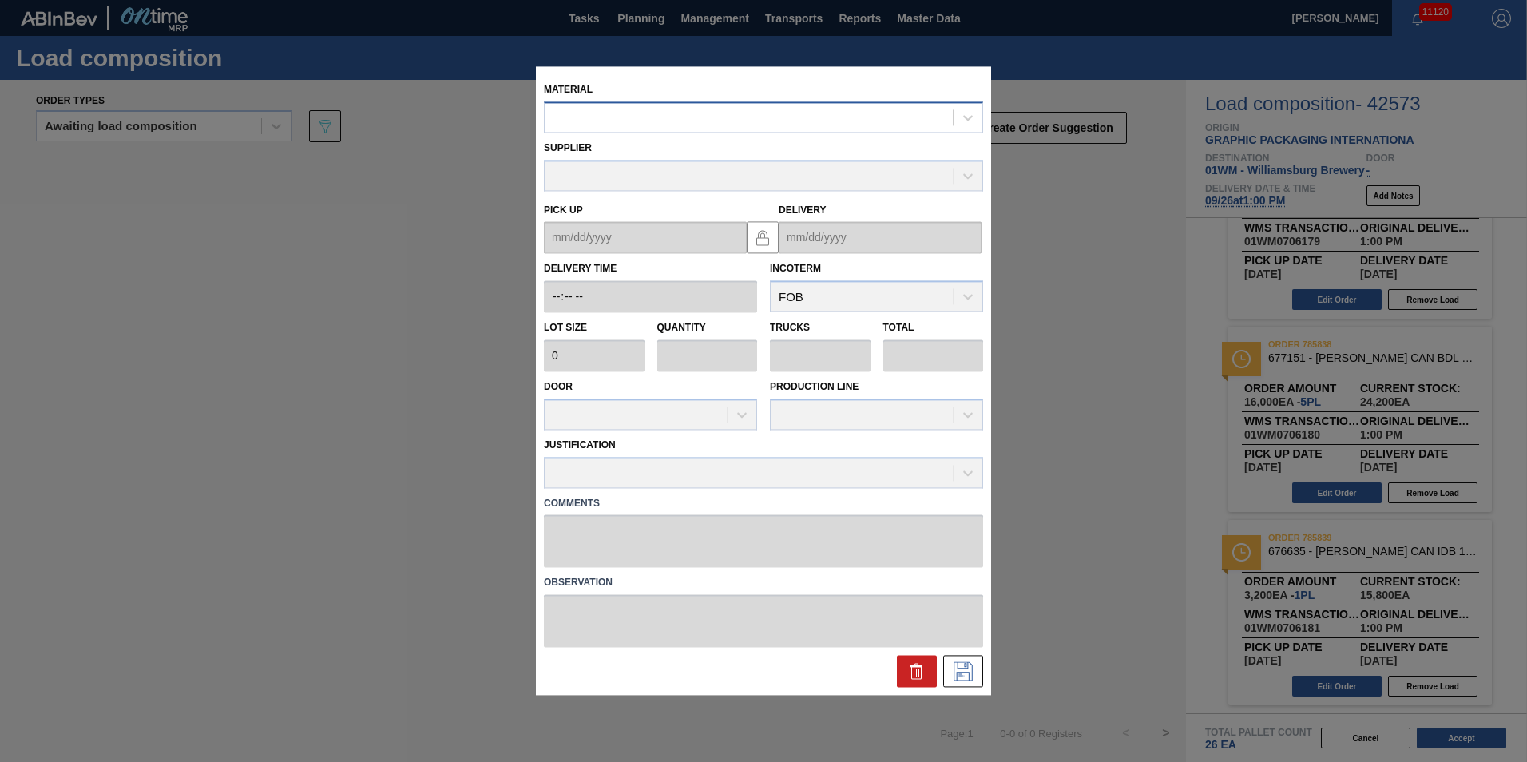
click at [758, 117] on div at bounding box center [749, 117] width 408 height 23
type input "677099"
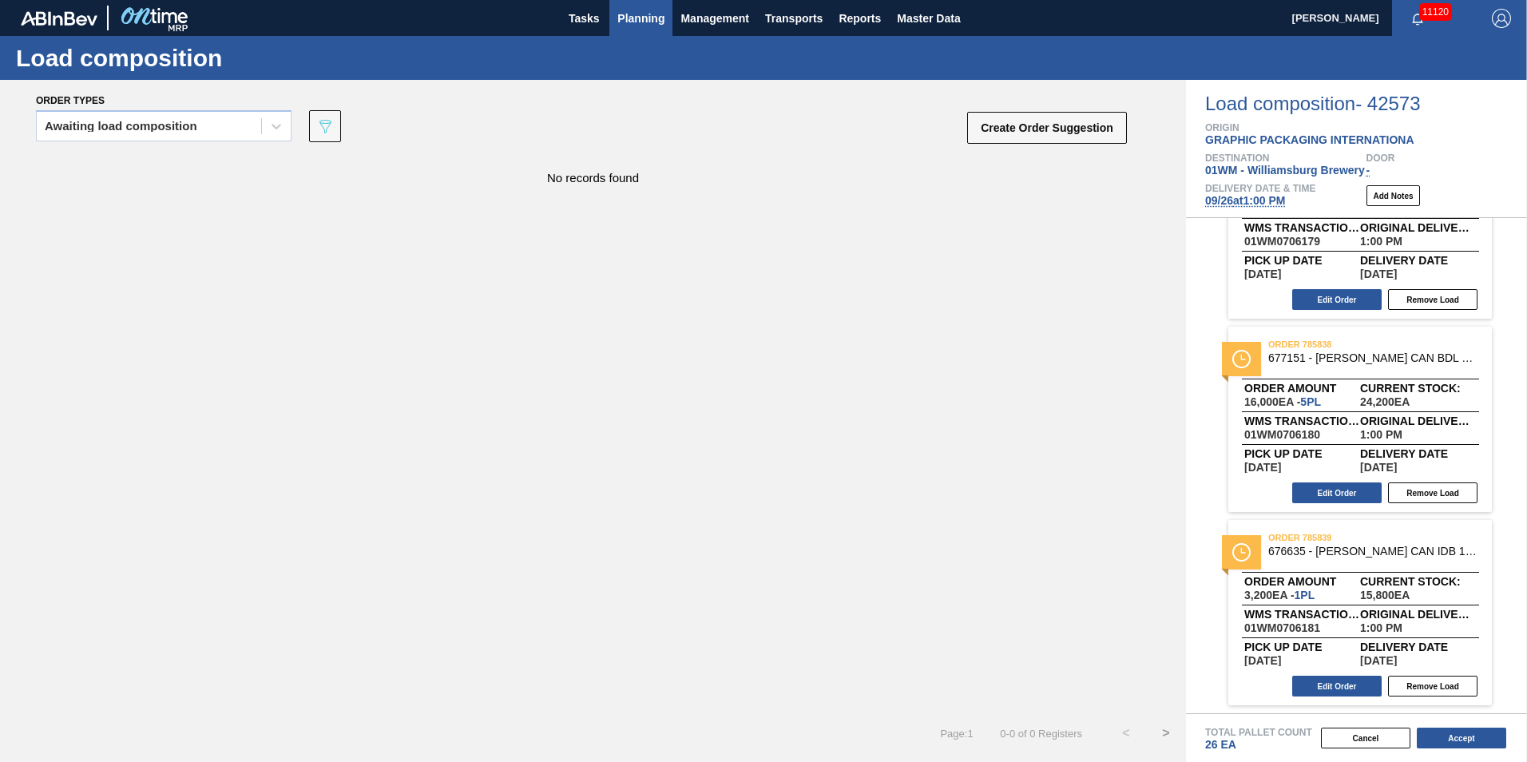
click at [648, 20] on span "Planning" at bounding box center [640, 18] width 47 height 19
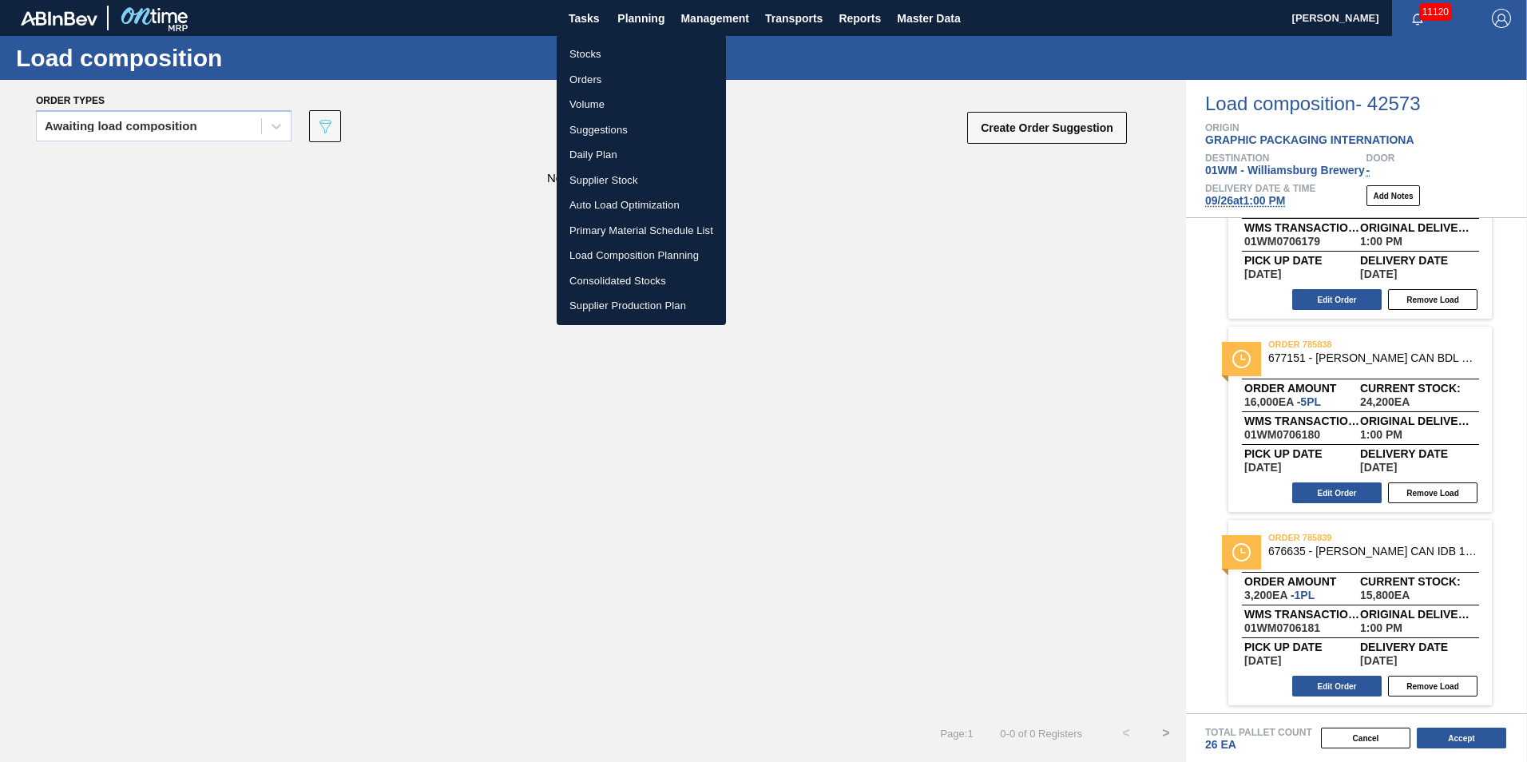
click at [935, 14] on div at bounding box center [763, 381] width 1527 height 762
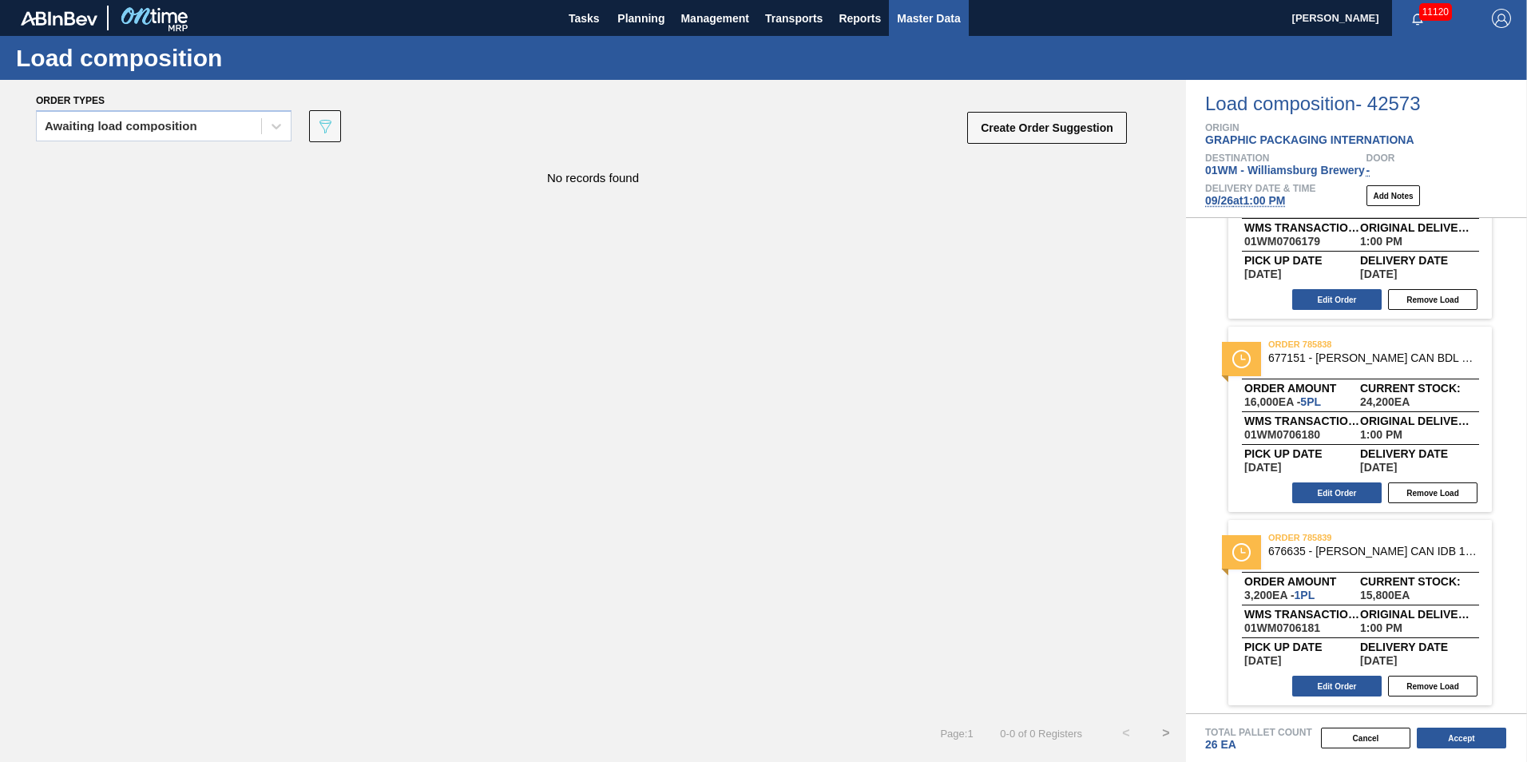
click at [932, 19] on span "Master Data" at bounding box center [928, 18] width 63 height 19
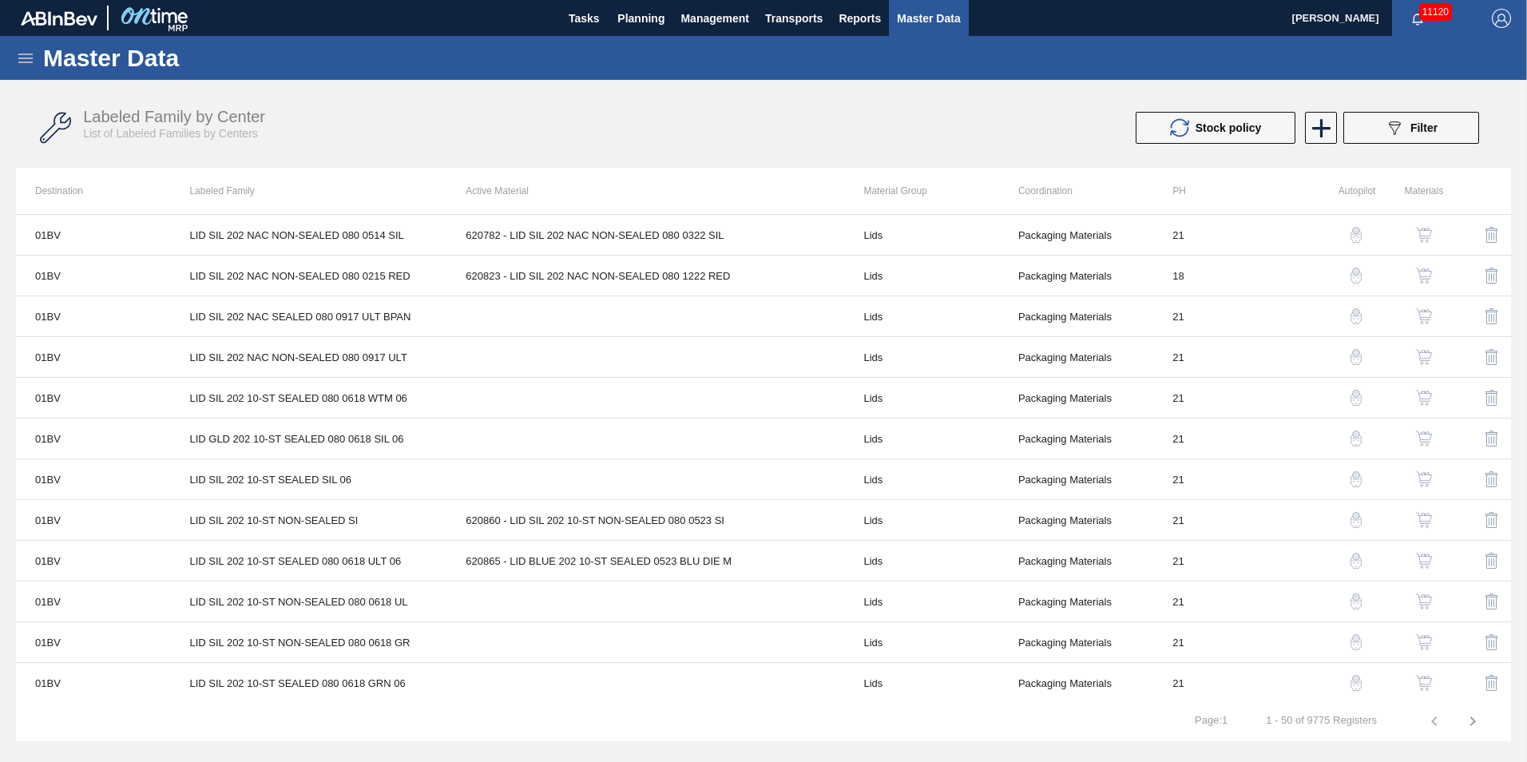
click at [27, 60] on icon at bounding box center [25, 58] width 19 height 19
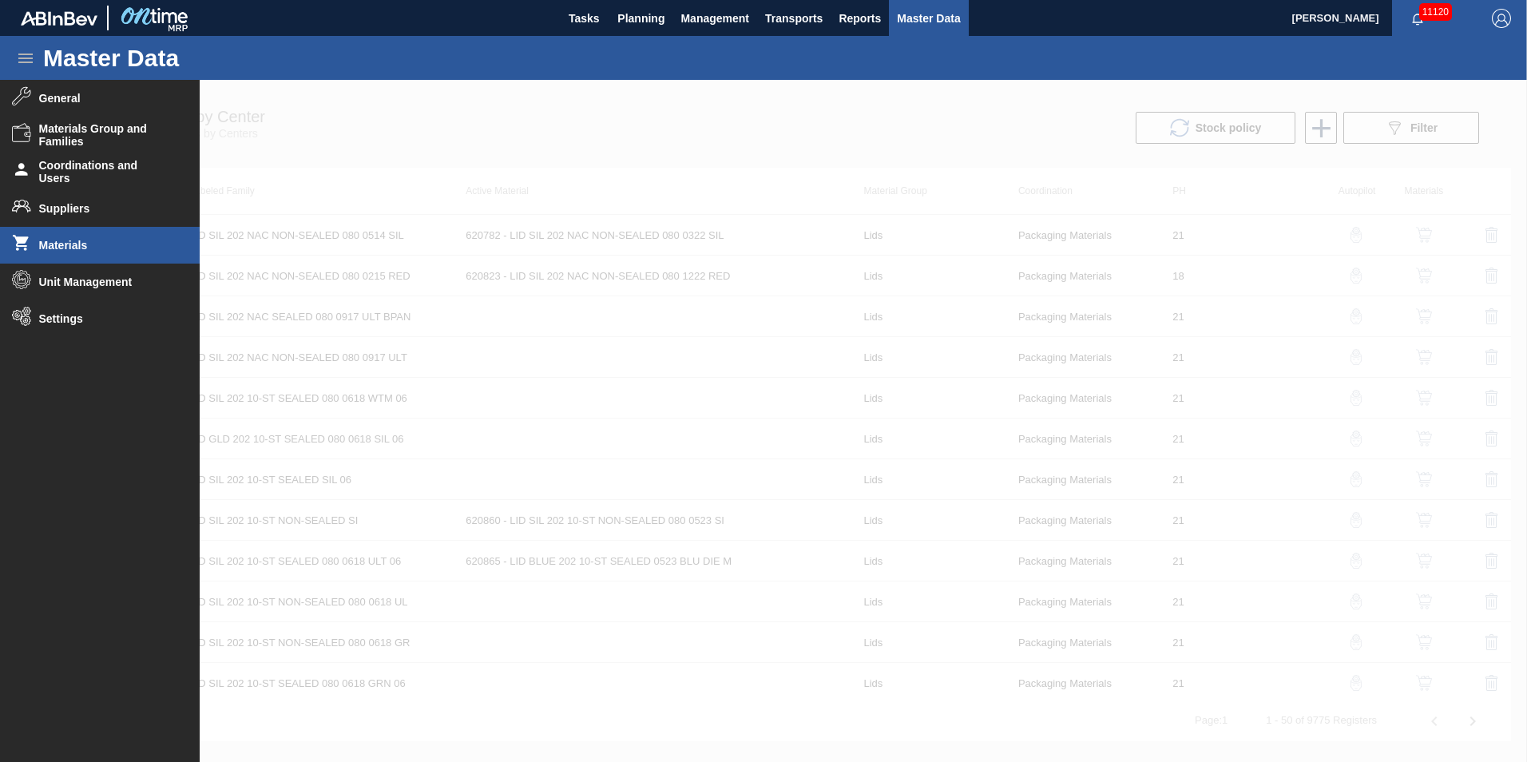
click at [76, 243] on span "Materials" at bounding box center [105, 245] width 132 height 13
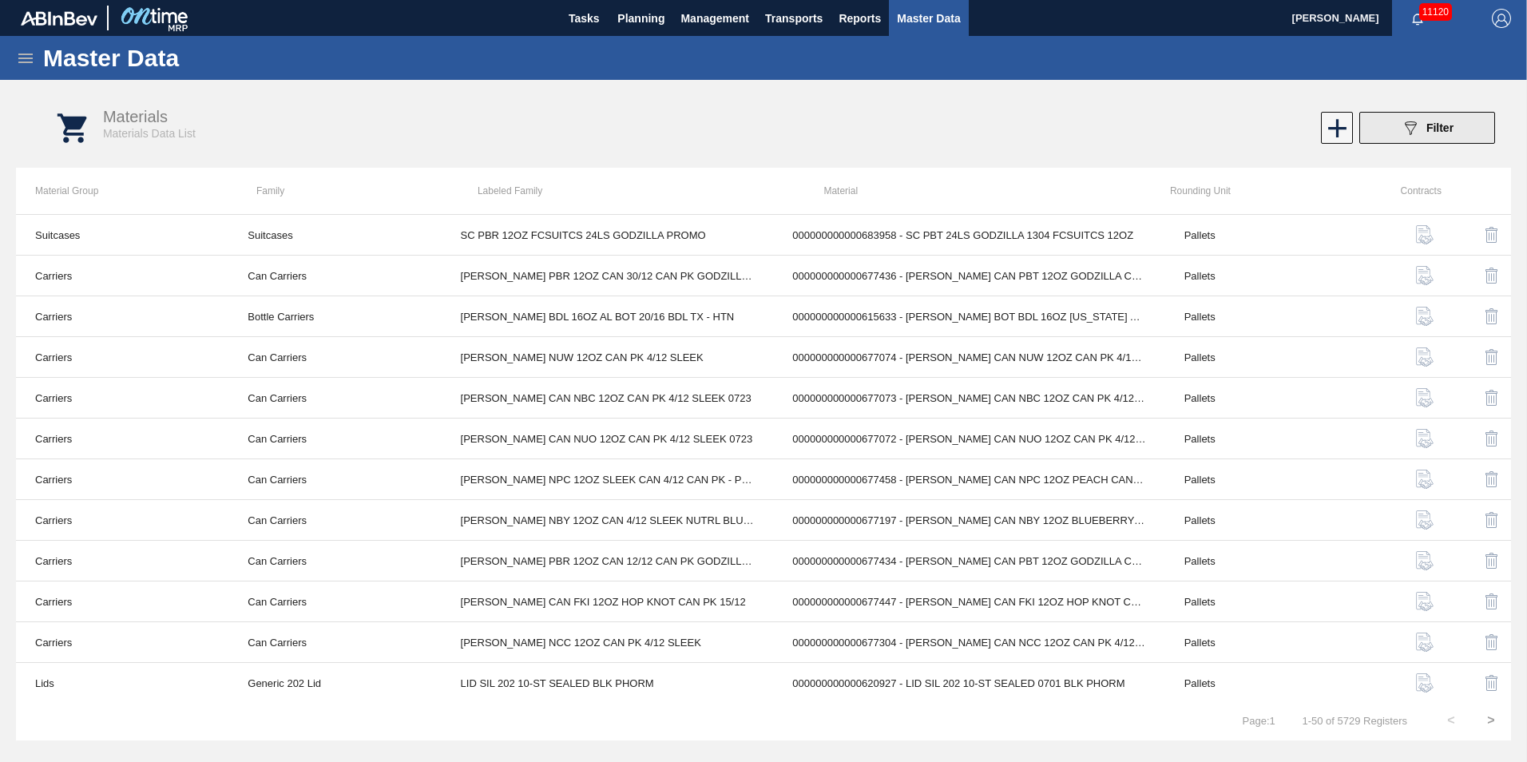
click at [1405, 129] on icon "089F7B8B-B2A5-4AFE-B5C0-19BA573D28AC" at bounding box center [1410, 127] width 19 height 19
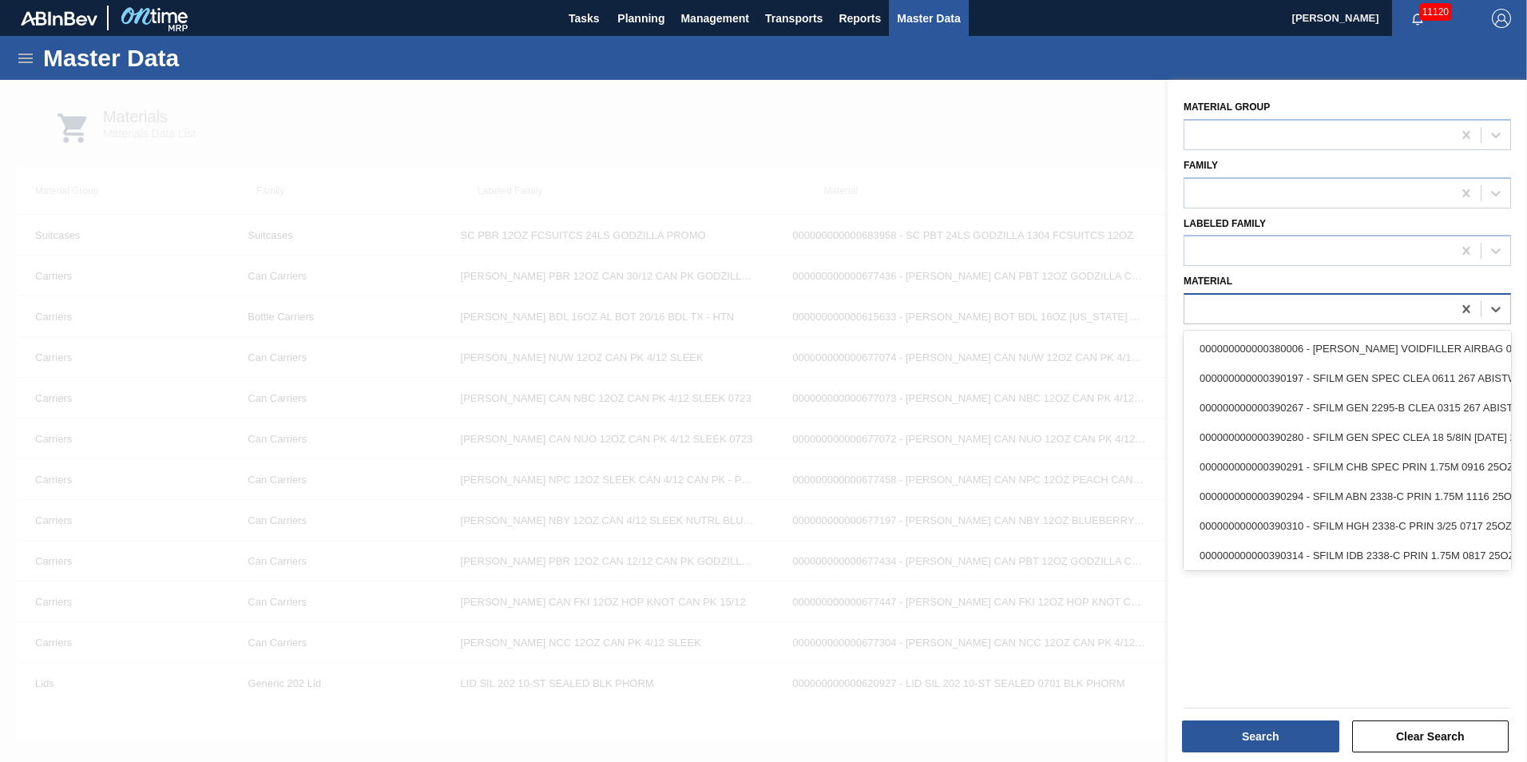
click at [1270, 310] on div at bounding box center [1318, 309] width 268 height 23
type input "677099"
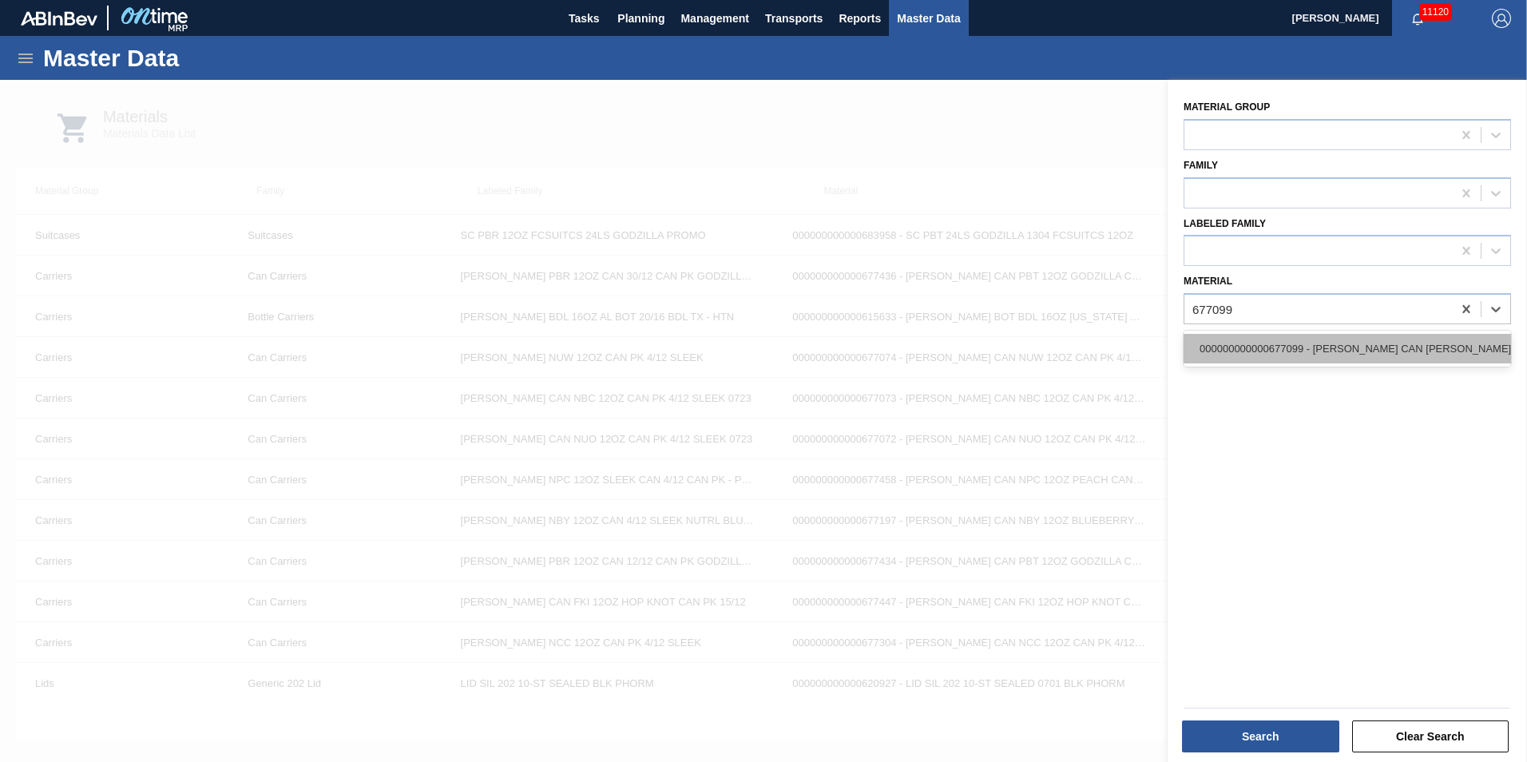
click at [1267, 355] on div "000000000000677099 - CARR CAN BUD 12OZ TWNSTK 30/12 CAN 0724" at bounding box center [1347, 349] width 327 height 30
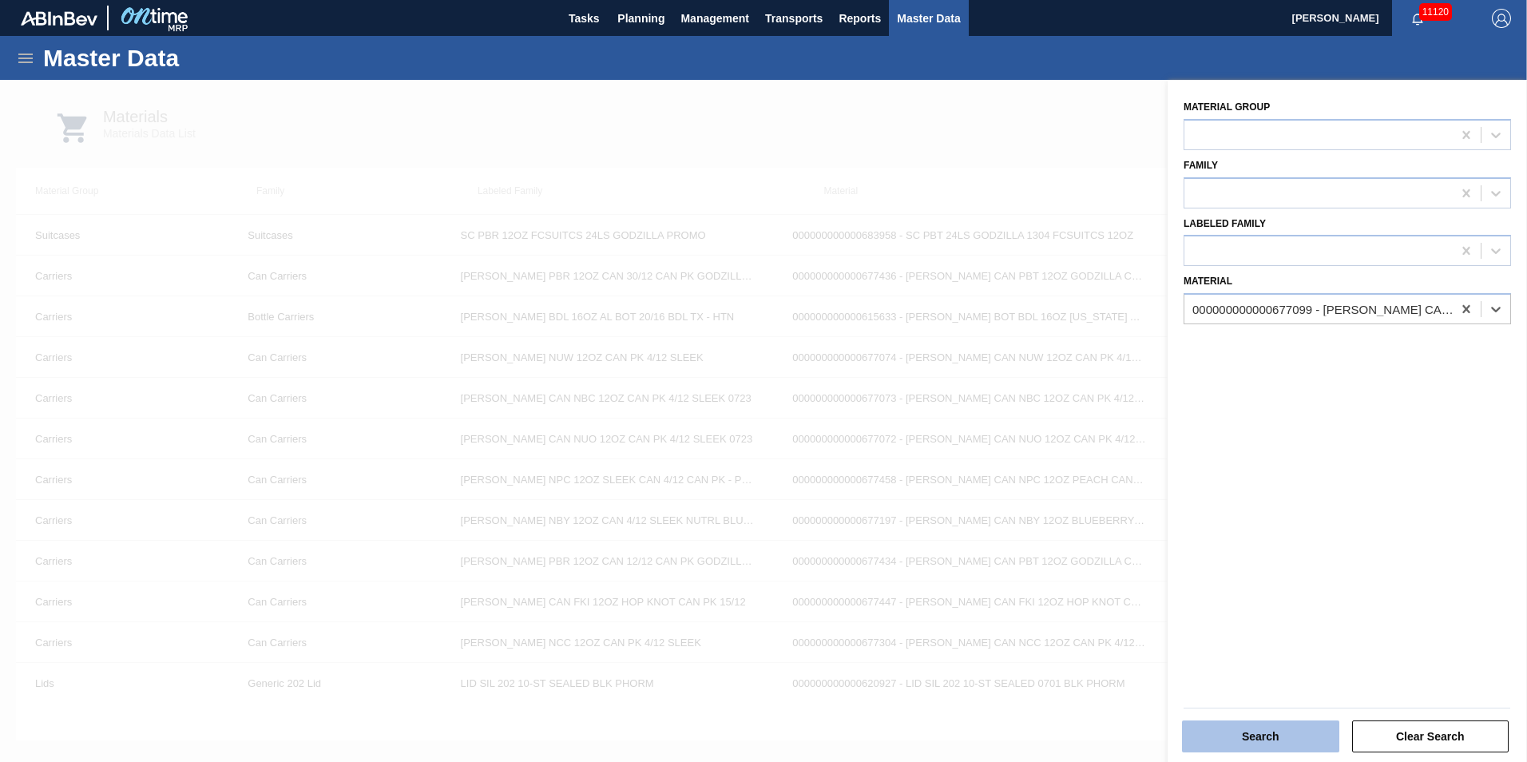
click at [1273, 730] on button "Search" at bounding box center [1260, 736] width 157 height 32
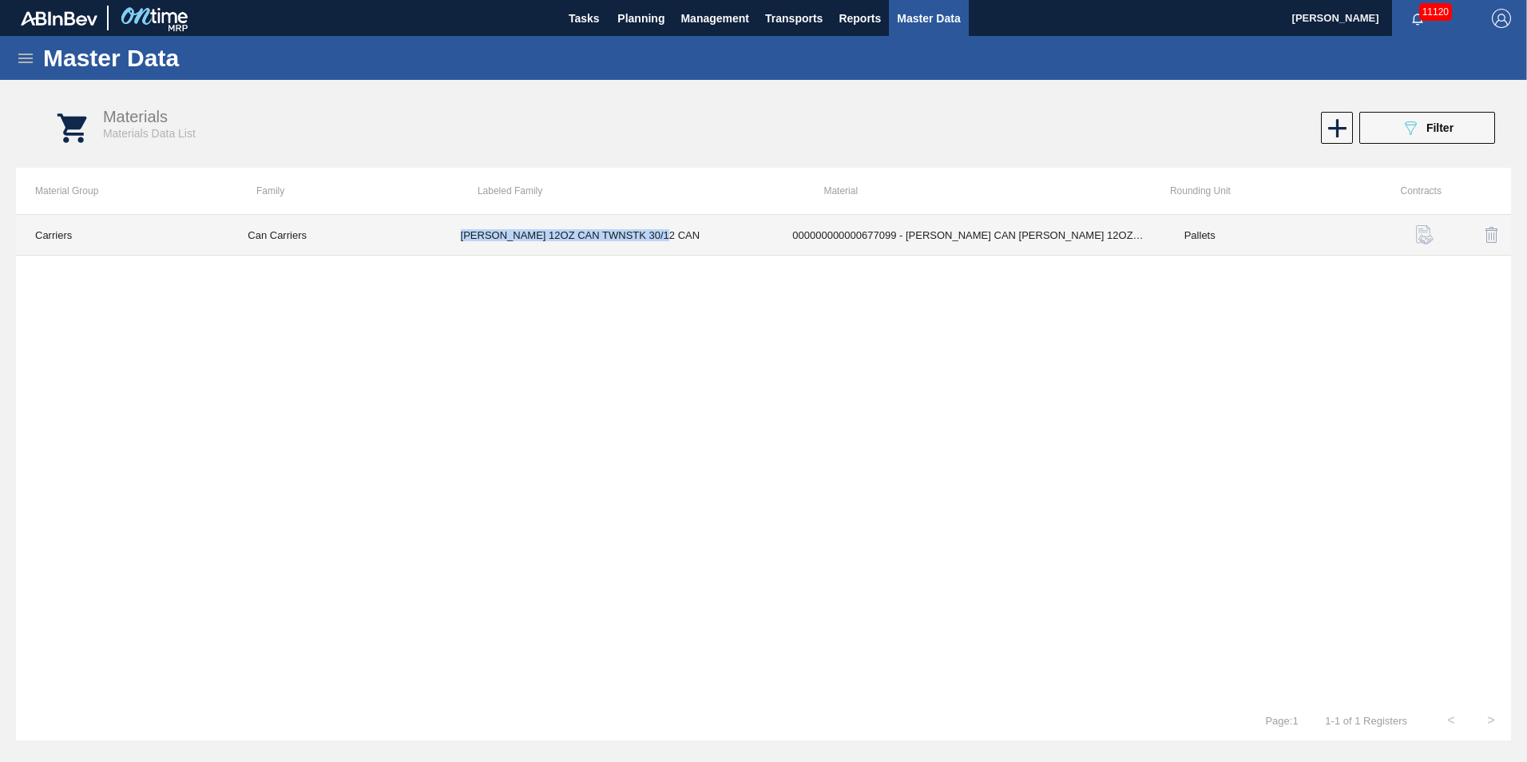
copy td "CARR BUD 12OZ CAN TWNSTK 30/12 CAN"
drag, startPoint x: 680, startPoint y: 236, endPoint x: 464, endPoint y: 232, distance: 215.7
click at [464, 232] on td "CARR BUD 12OZ CAN TWNSTK 30/12 CAN" at bounding box center [608, 235] width 332 height 41
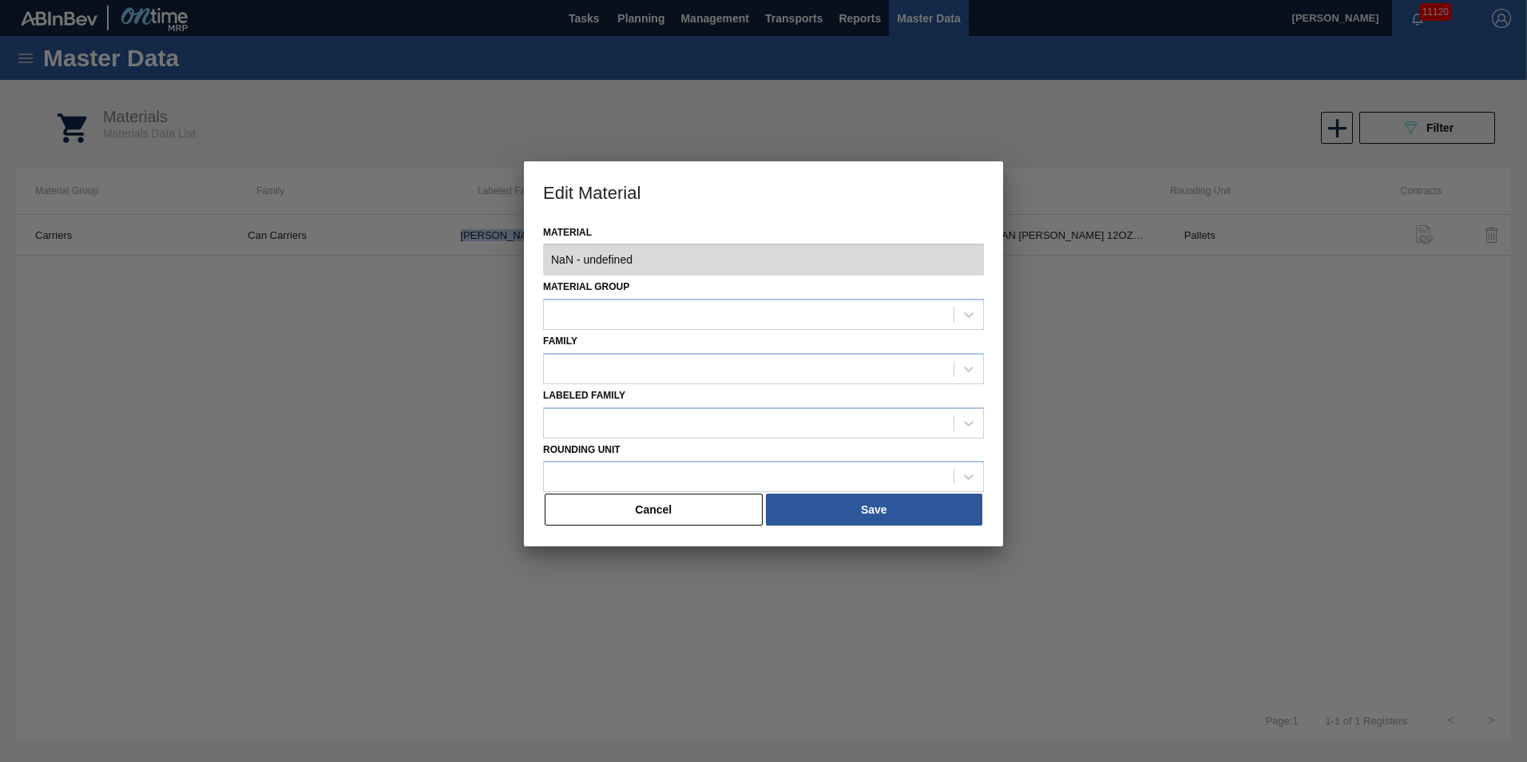
type input "677099 - 000000000000677099 - CARR CAN BUD 12OZ TWNSTK 30/12 CAN 0724"
click at [740, 510] on button "Cancel" at bounding box center [654, 510] width 218 height 32
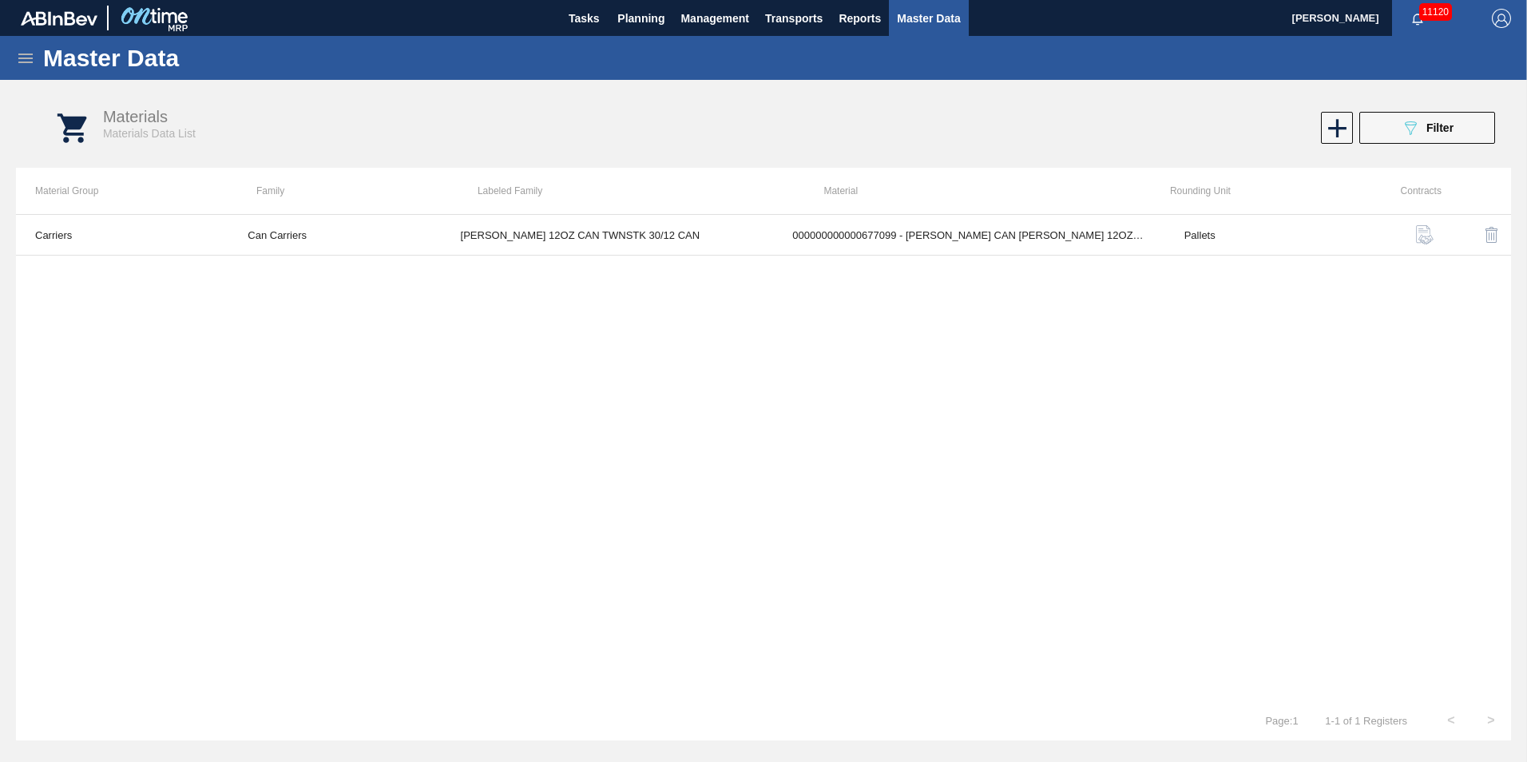
click at [10, 61] on div "Master Data" at bounding box center [763, 58] width 1527 height 44
click at [20, 61] on icon at bounding box center [25, 58] width 19 height 19
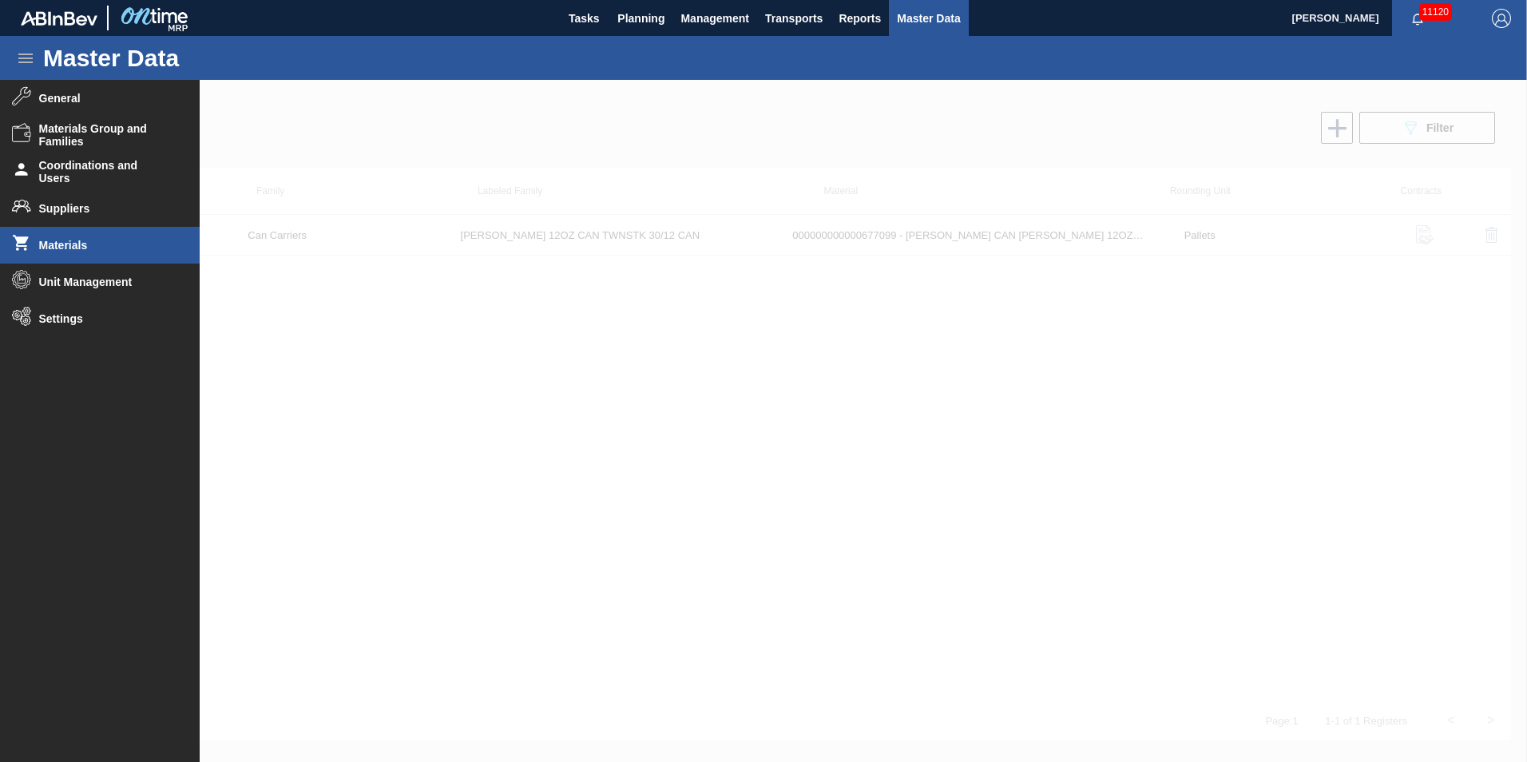
click at [97, 243] on span "Materials" at bounding box center [105, 245] width 132 height 13
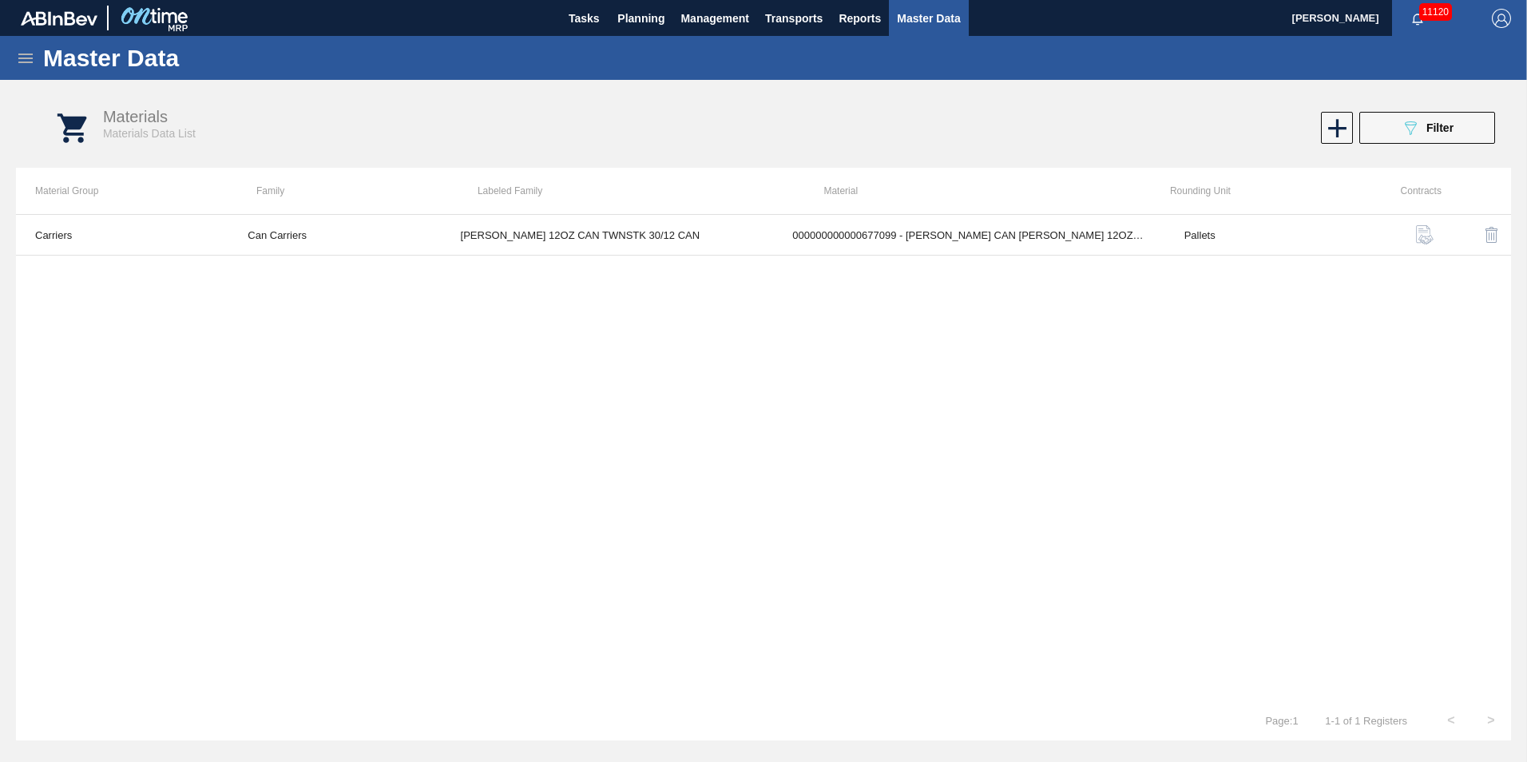
click at [911, 23] on span "Master Data" at bounding box center [928, 18] width 63 height 19
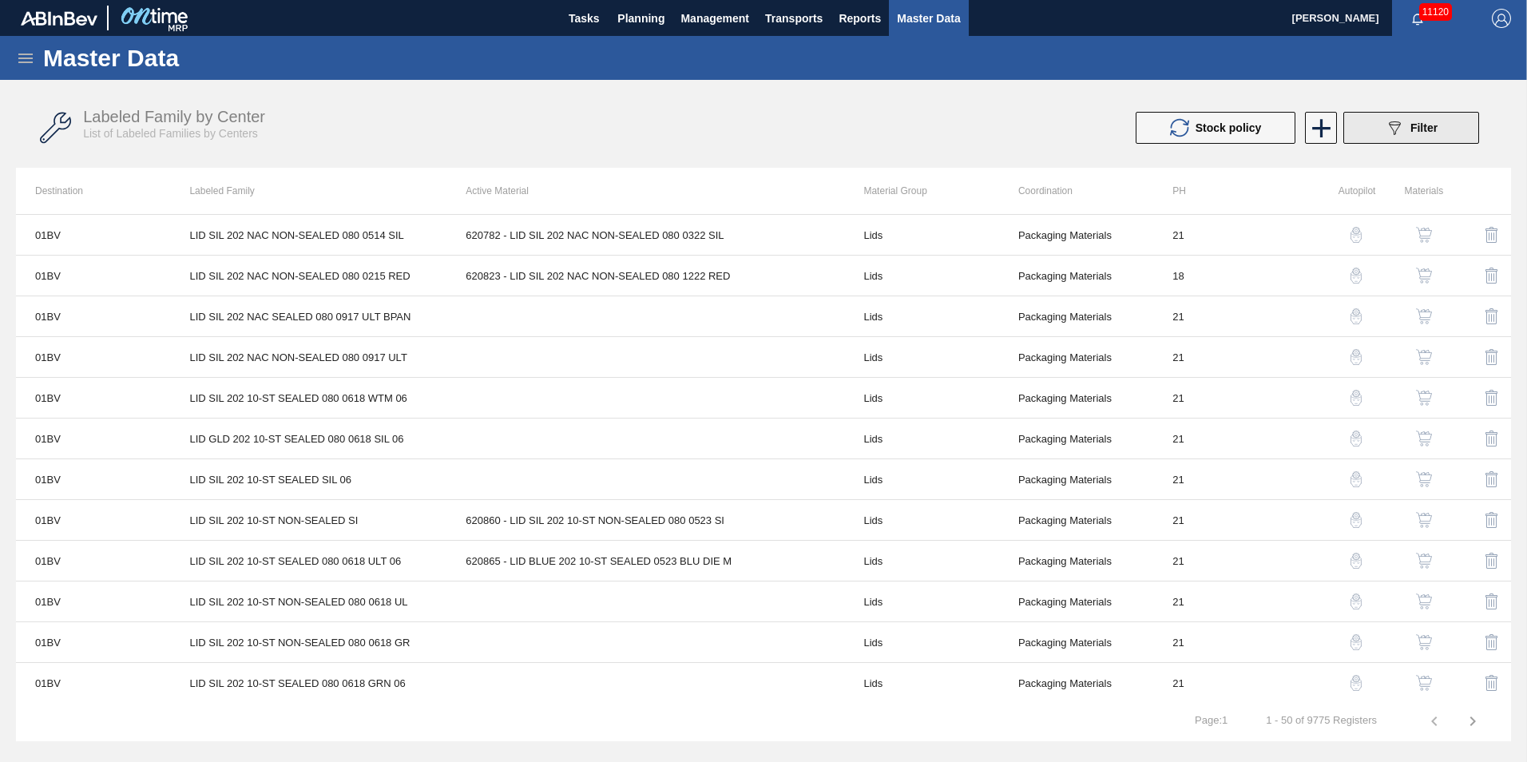
click at [1406, 125] on div "089F7B8B-B2A5-4AFE-B5C0-19BA573D28AC Filter" at bounding box center [1411, 127] width 53 height 19
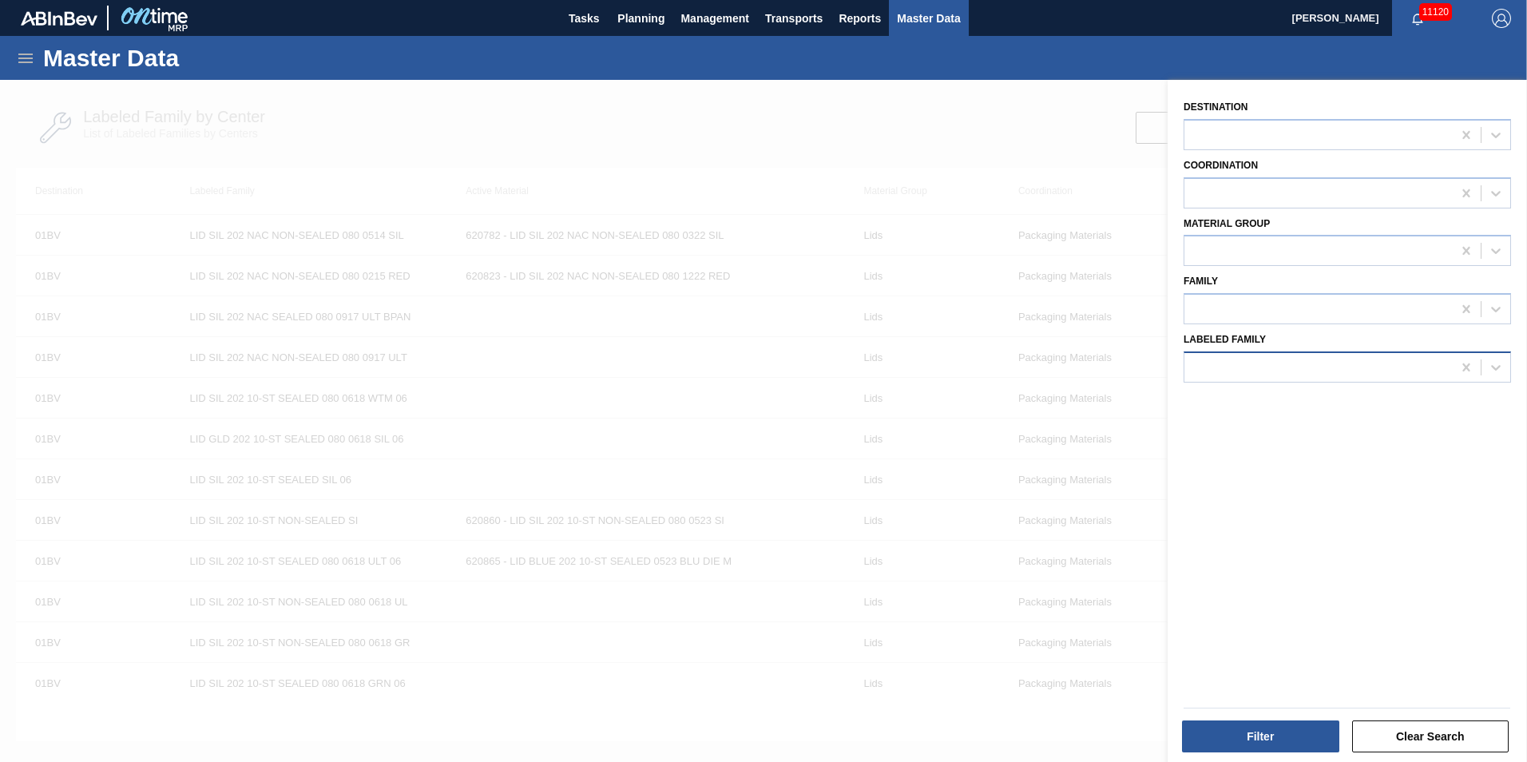
click at [1276, 355] on div at bounding box center [1318, 366] width 268 height 23
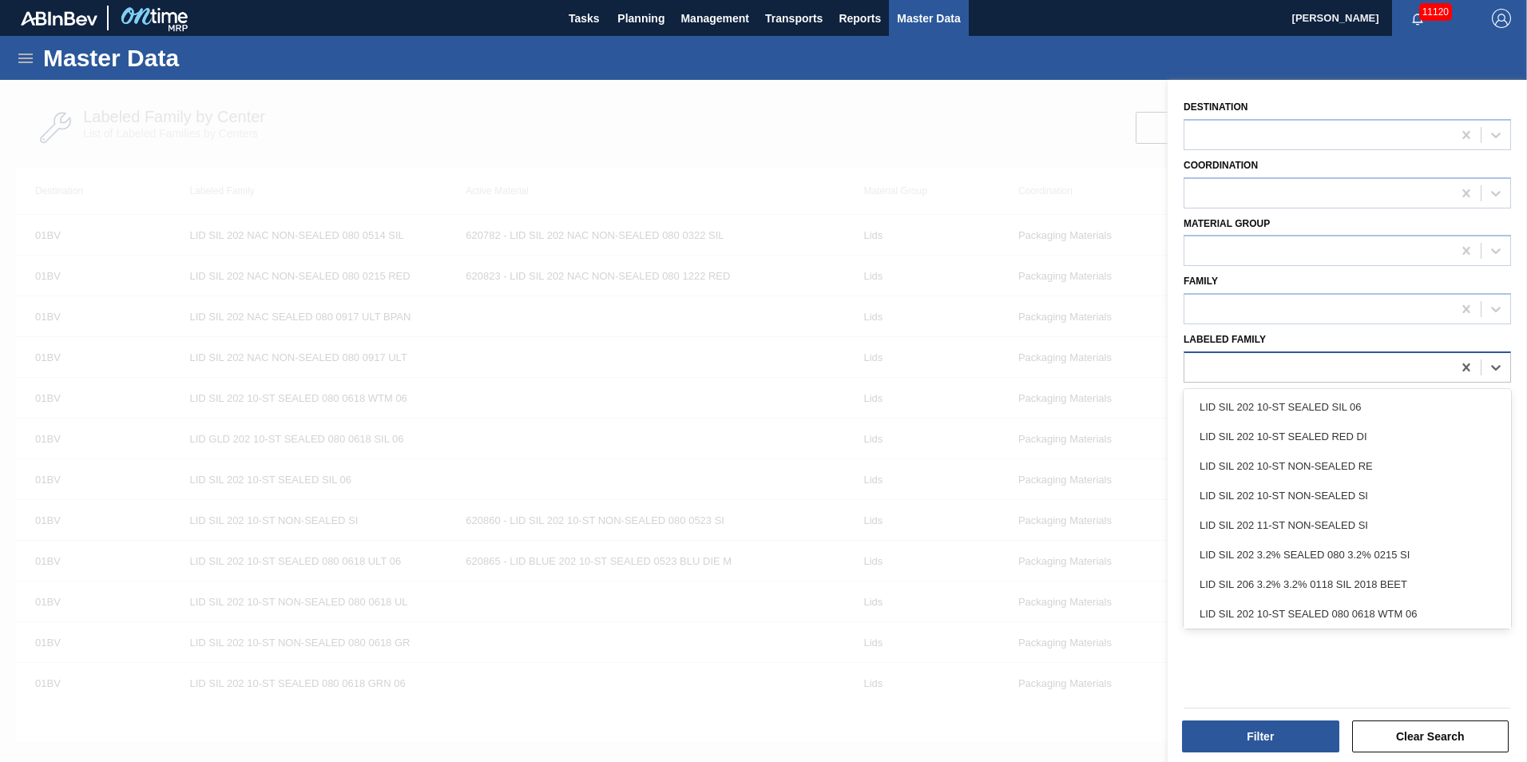
paste Family "CARR BUD 12OZ CAN TWNSTK 30/12 CAN"
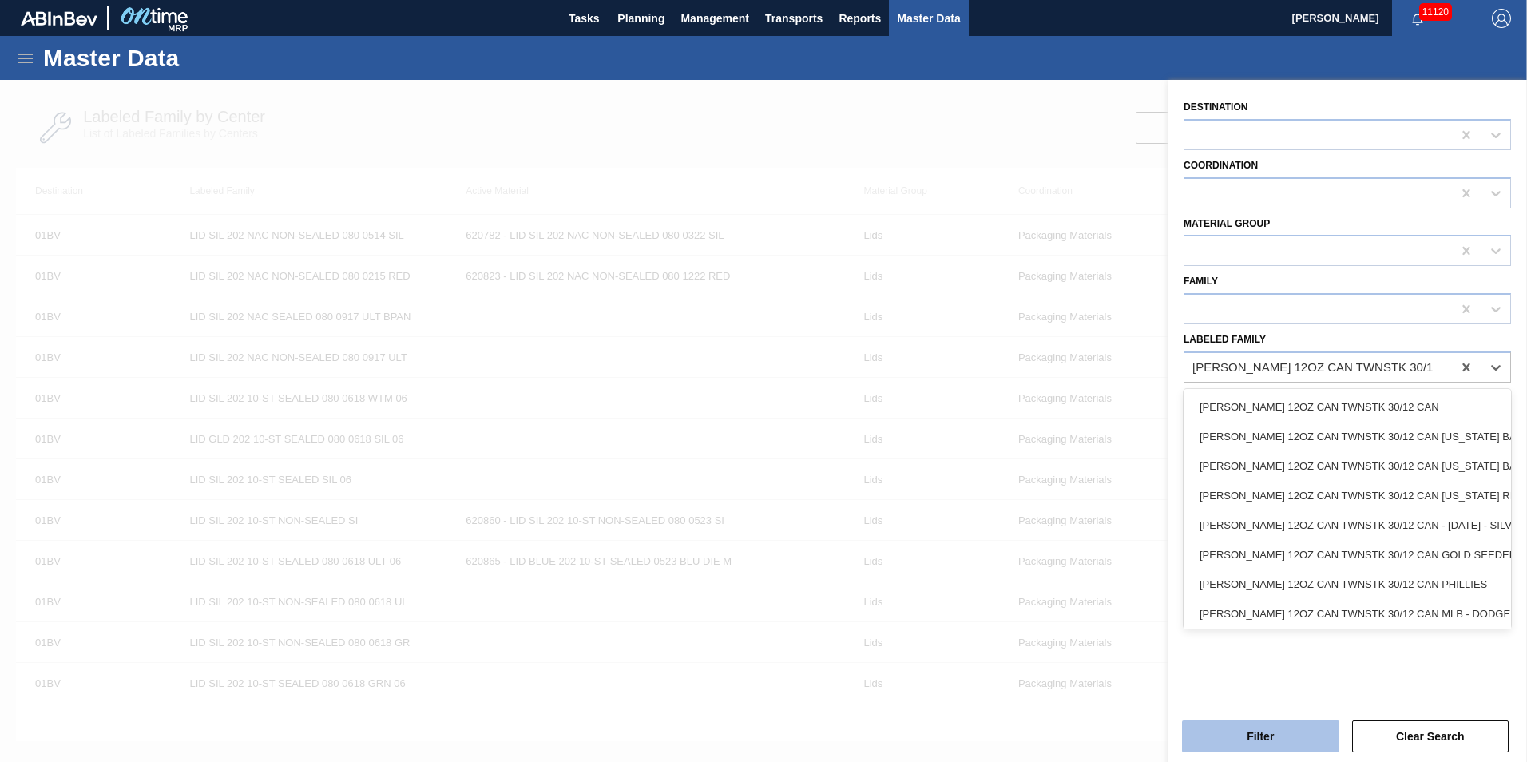
type Family "CARR BUD 12OZ CAN TWNSTK 30/12 CAN"
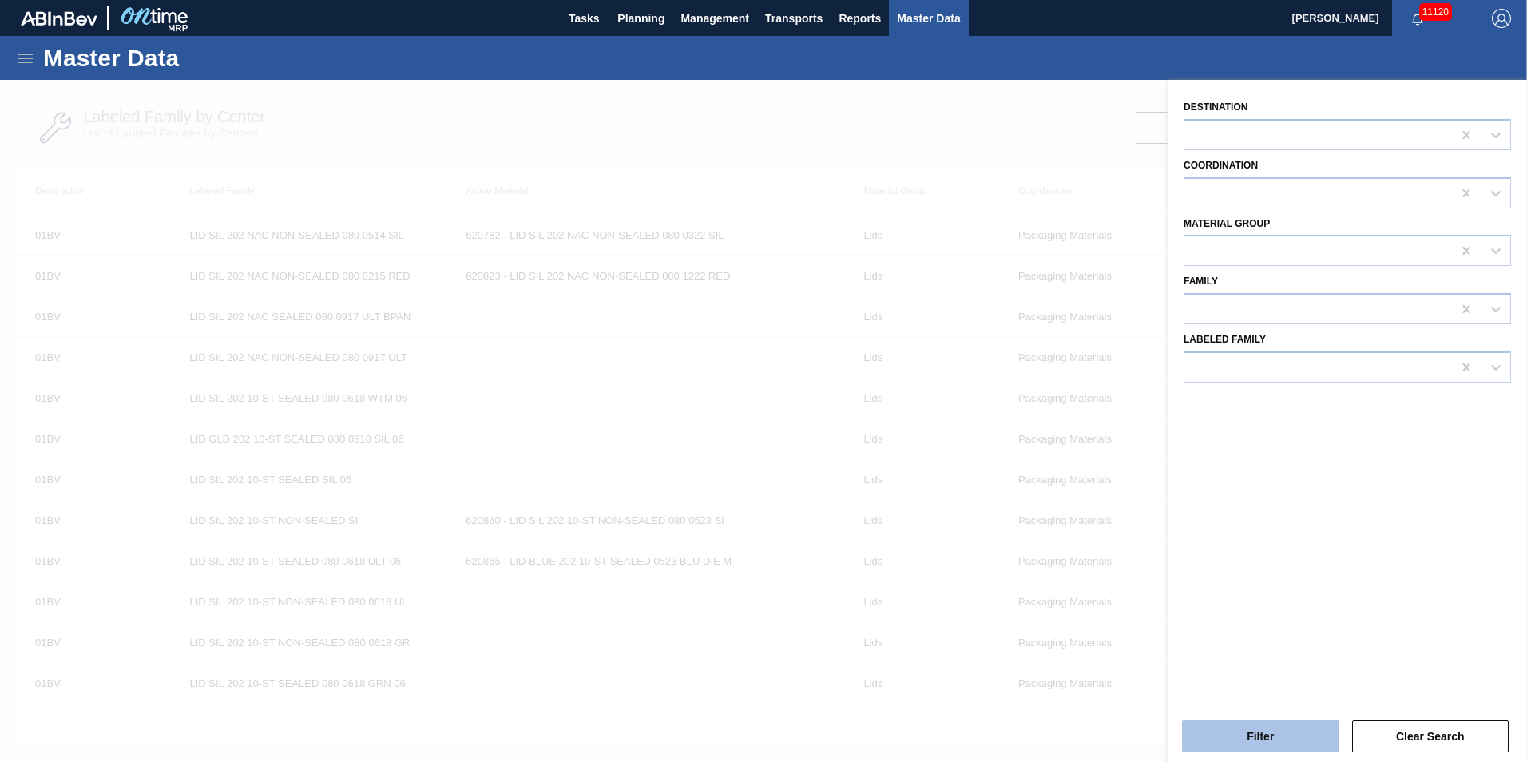
click at [1280, 751] on button "Filter" at bounding box center [1260, 736] width 157 height 32
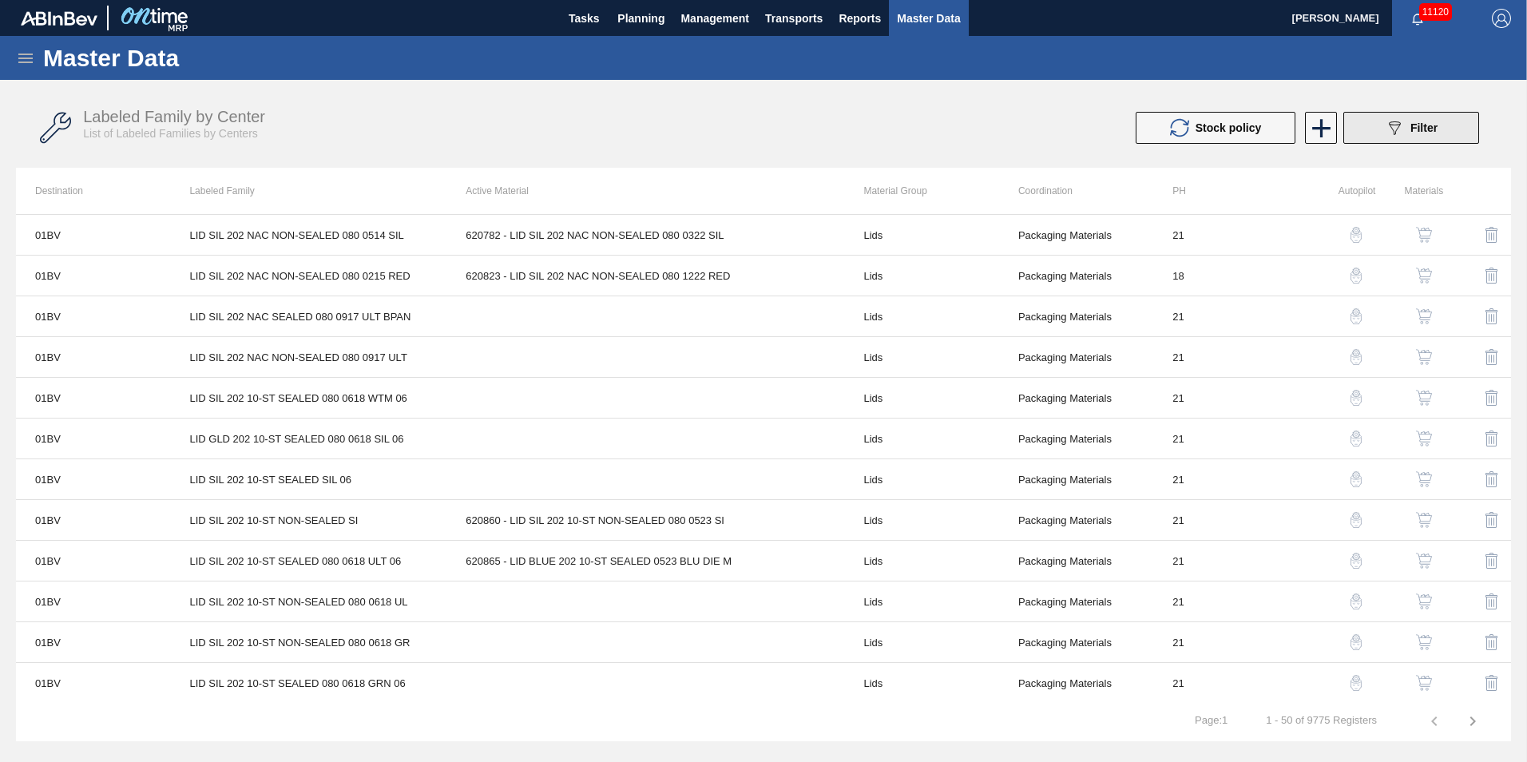
click at [1402, 137] on button "089F7B8B-B2A5-4AFE-B5C0-19BA573D28AC Filter" at bounding box center [1411, 128] width 136 height 32
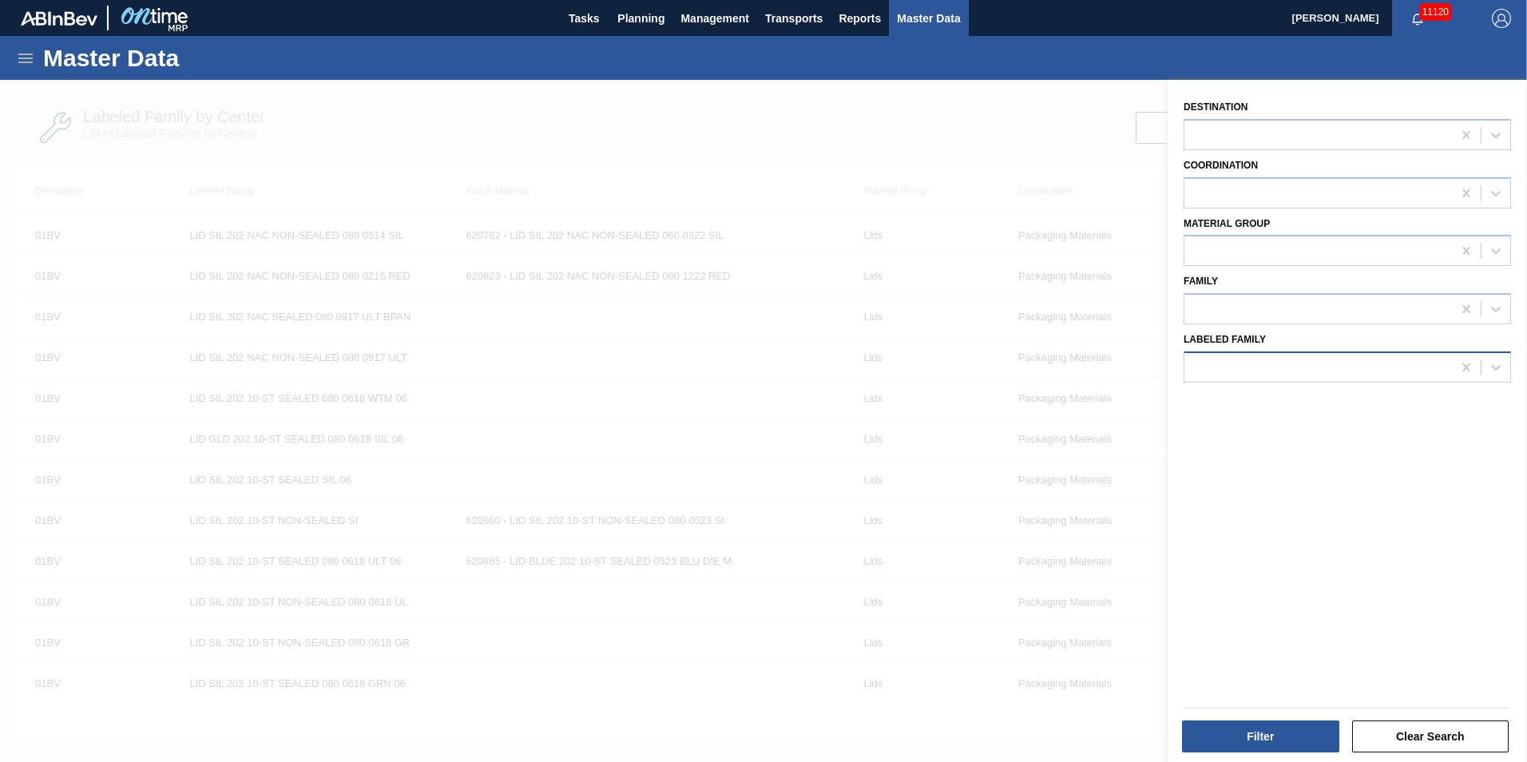
click at [1243, 361] on div at bounding box center [1318, 366] width 268 height 23
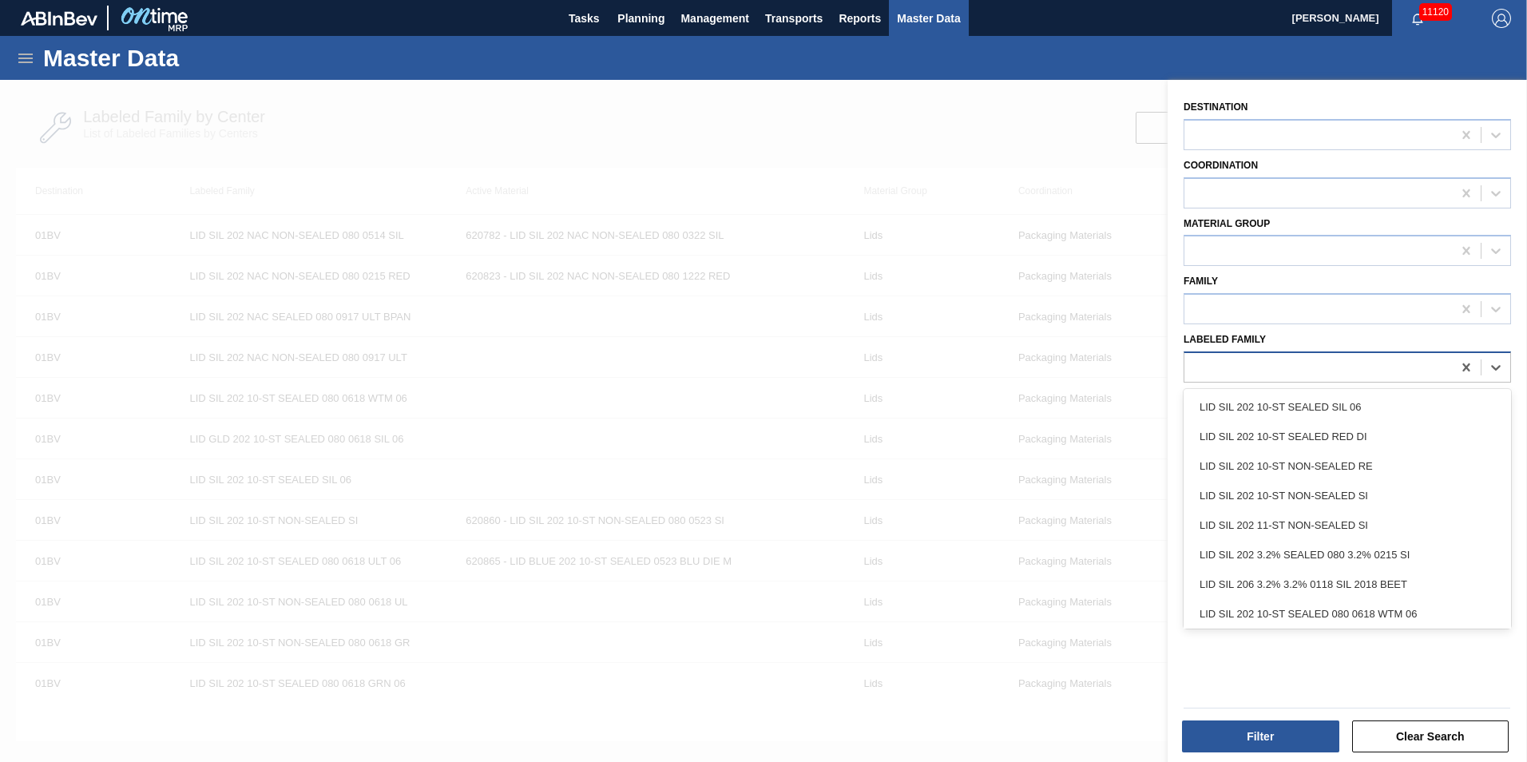
paste Family "CARR BUD 12OZ CAN TWNSTK 30/12 CAN"
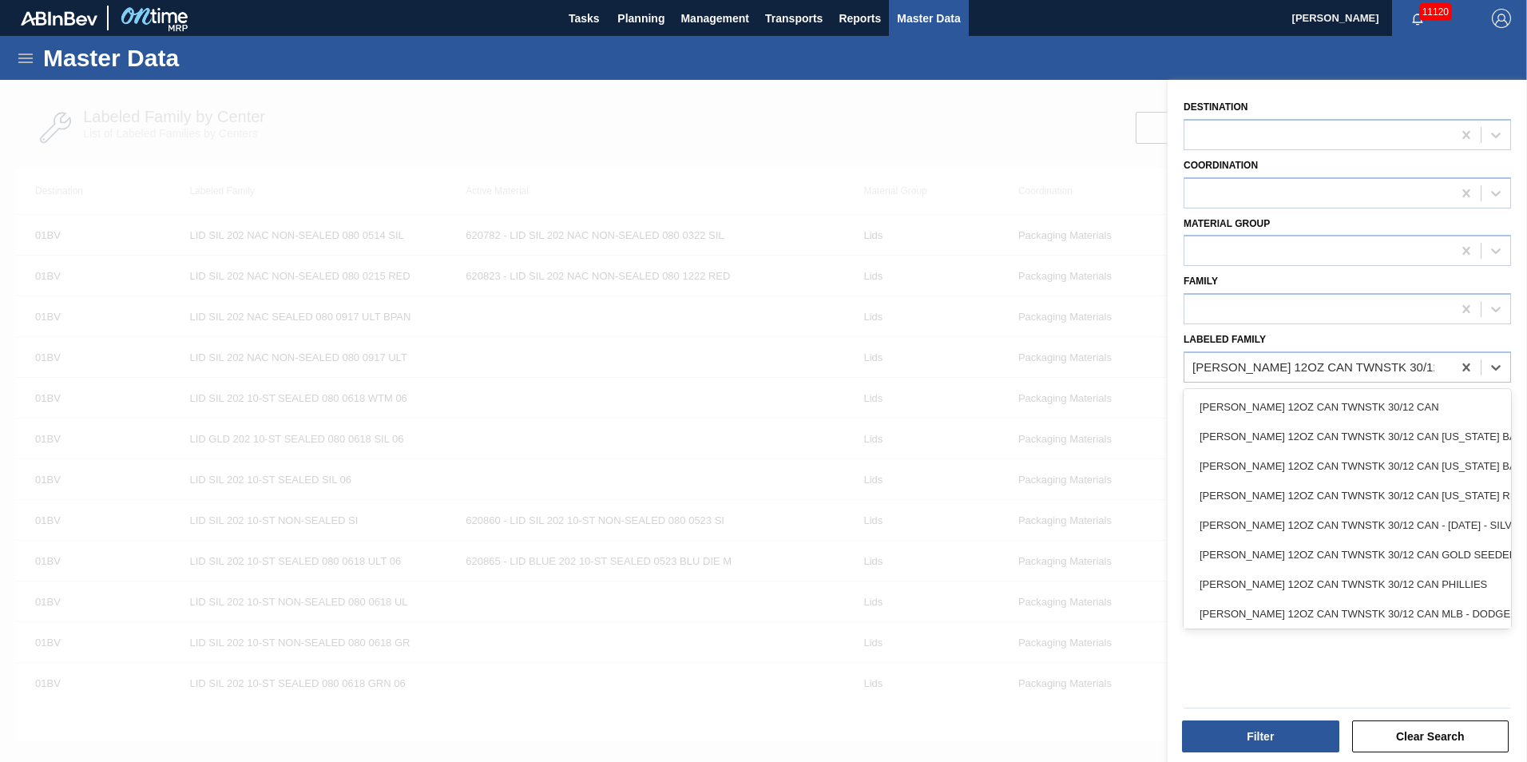
type Family "CARR BUD 12OZ CAN TWNSTK 30/12 CAN"
click at [1361, 678] on div "Destination Coordination Material Group Family Labeled Family option CARR BUD 1…" at bounding box center [1347, 423] width 359 height 686
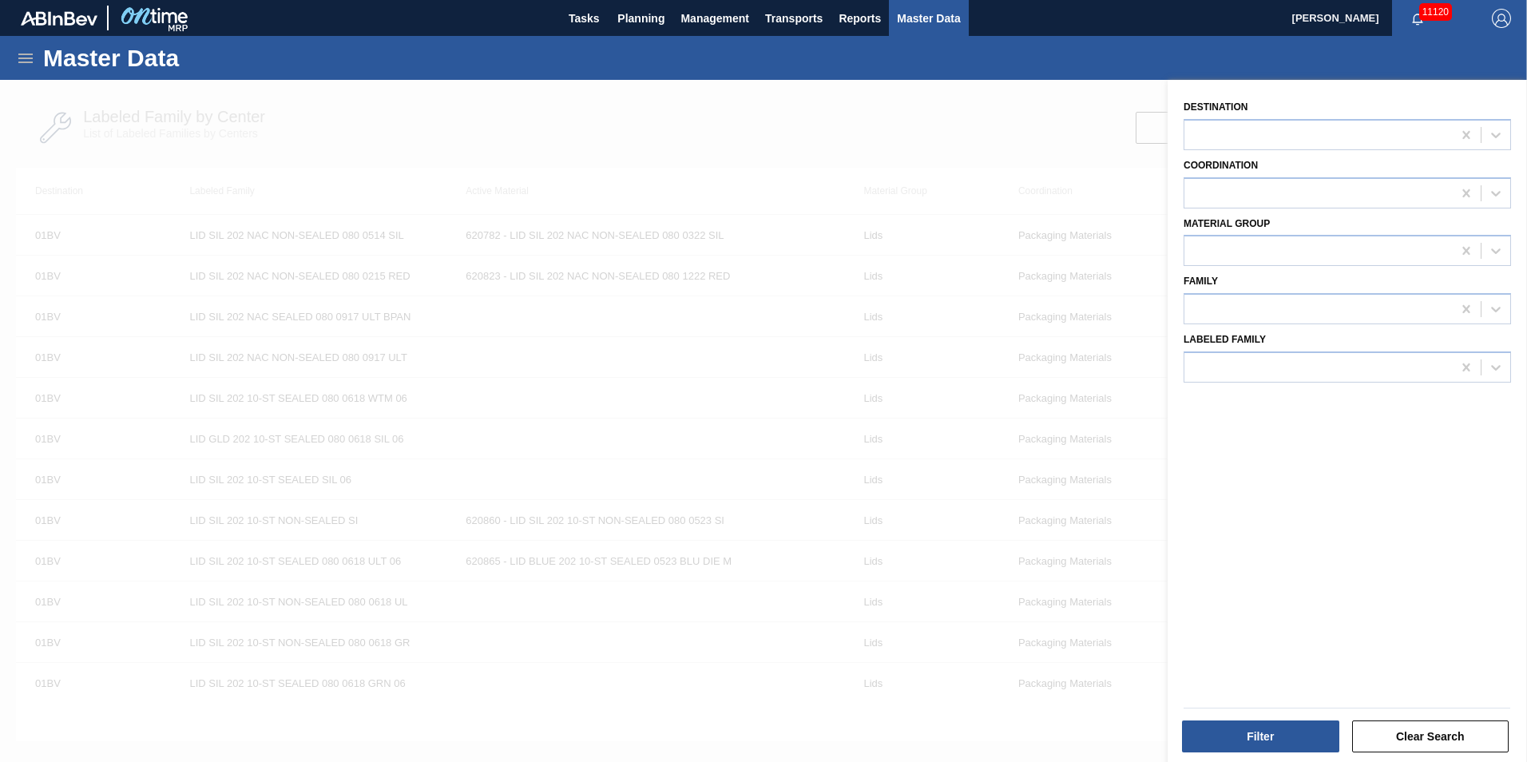
click at [1311, 383] on div "Destination Coordination Material Group Family Labeled Family" at bounding box center [1347, 423] width 359 height 686
click at [1291, 319] on div at bounding box center [1318, 309] width 268 height 23
click at [1310, 628] on div "Destination Coordination Material Group Family option Corrugate Cartons focused…" at bounding box center [1347, 423] width 359 height 686
click at [1215, 366] on div at bounding box center [1318, 366] width 268 height 23
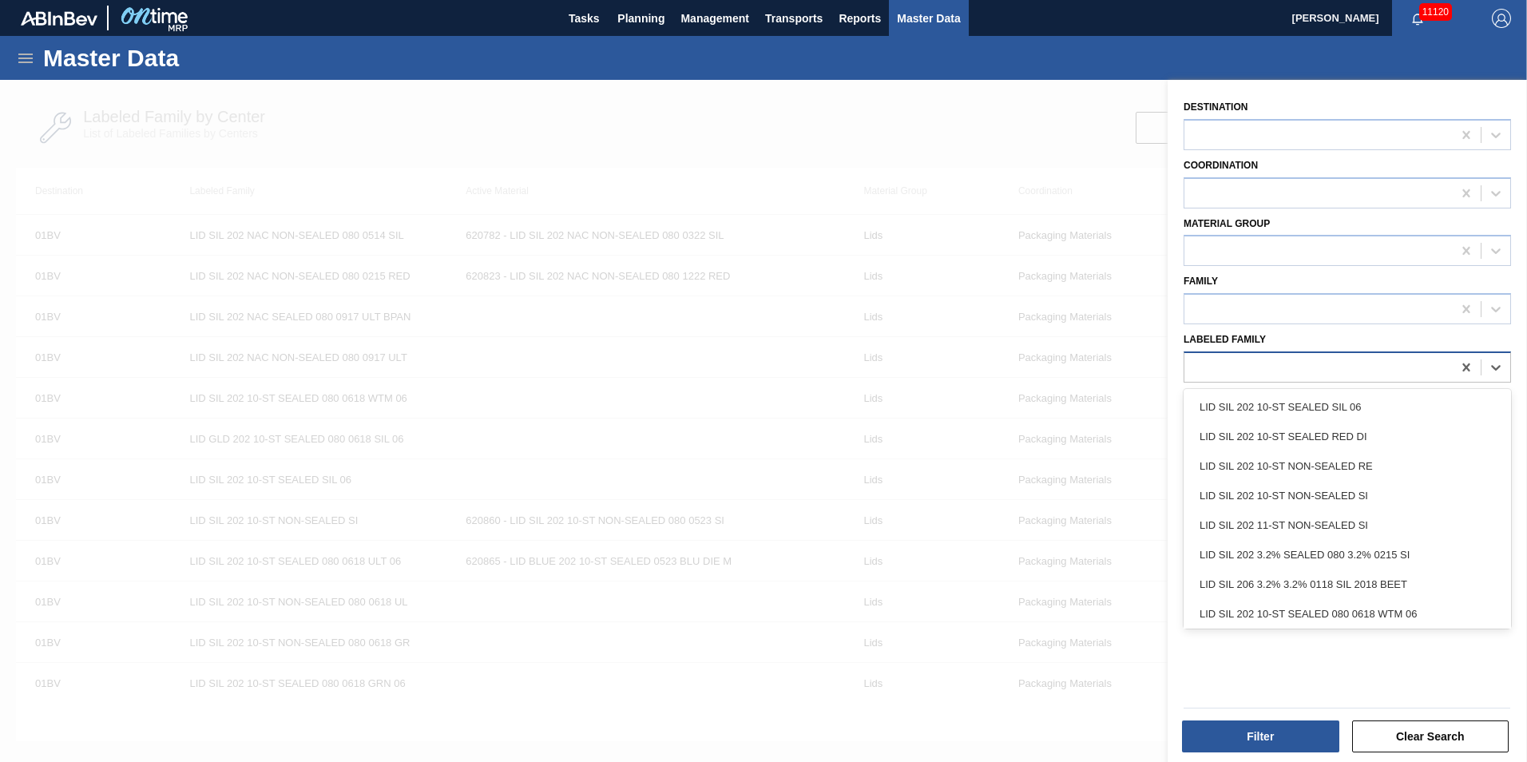
paste Family "CARR BUD 12OZ CAN TWNSTK 30/12 CAN"
type Family "CARR BUD 12OZ CAN TWNSTK 30/12 CAN"
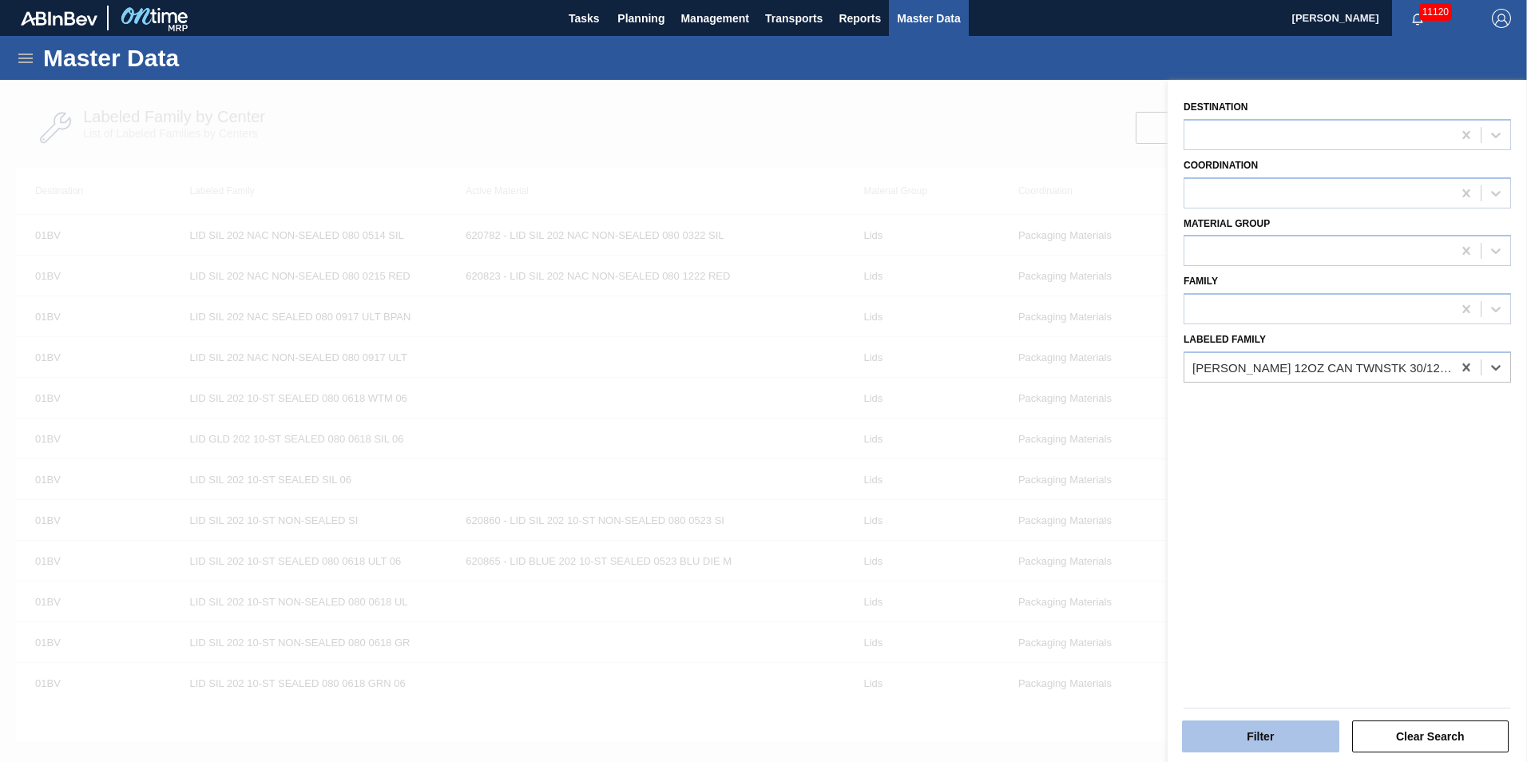
click at [1254, 732] on button "Filter" at bounding box center [1260, 736] width 157 height 32
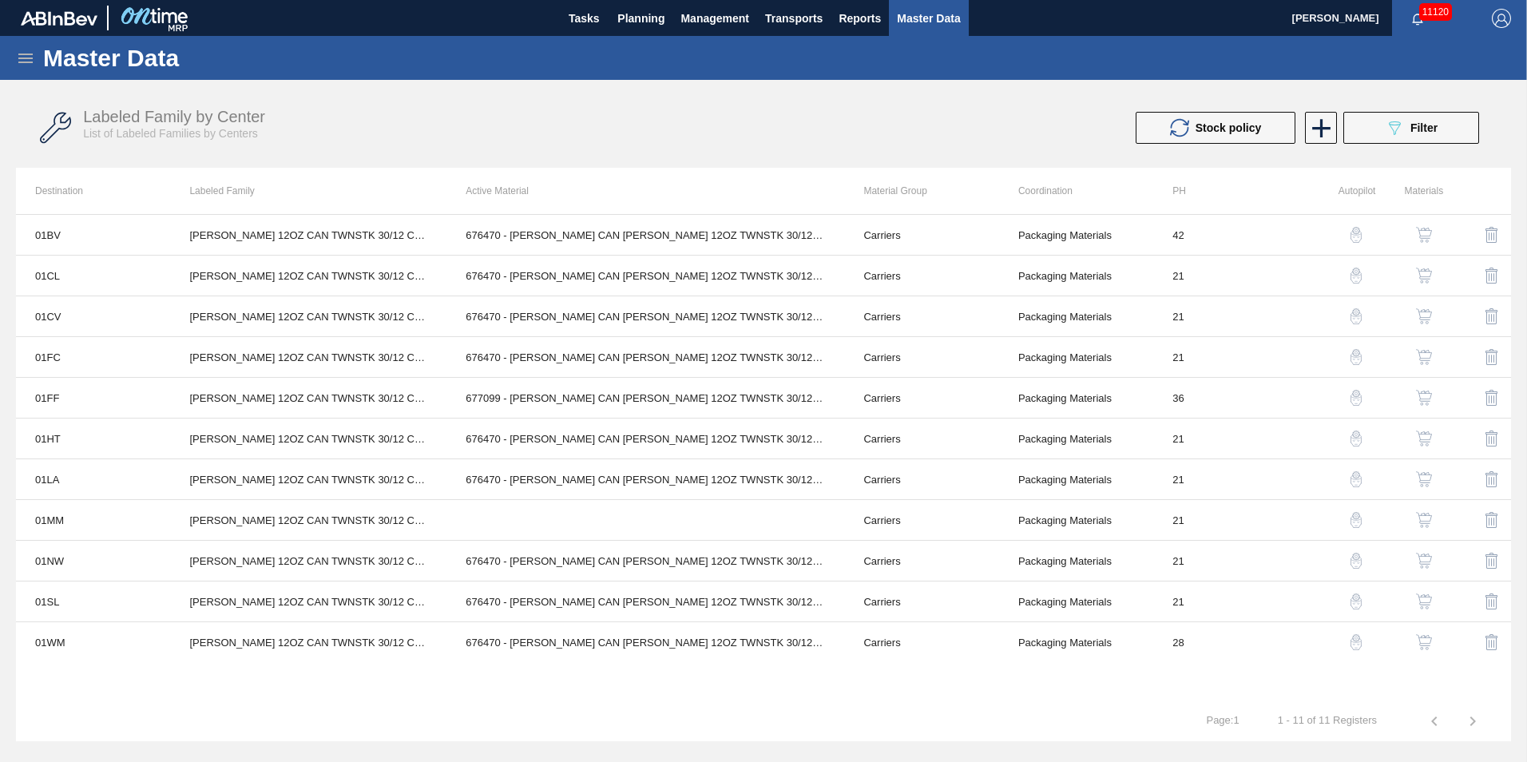
click at [1353, 642] on img "button" at bounding box center [1356, 642] width 16 height 16
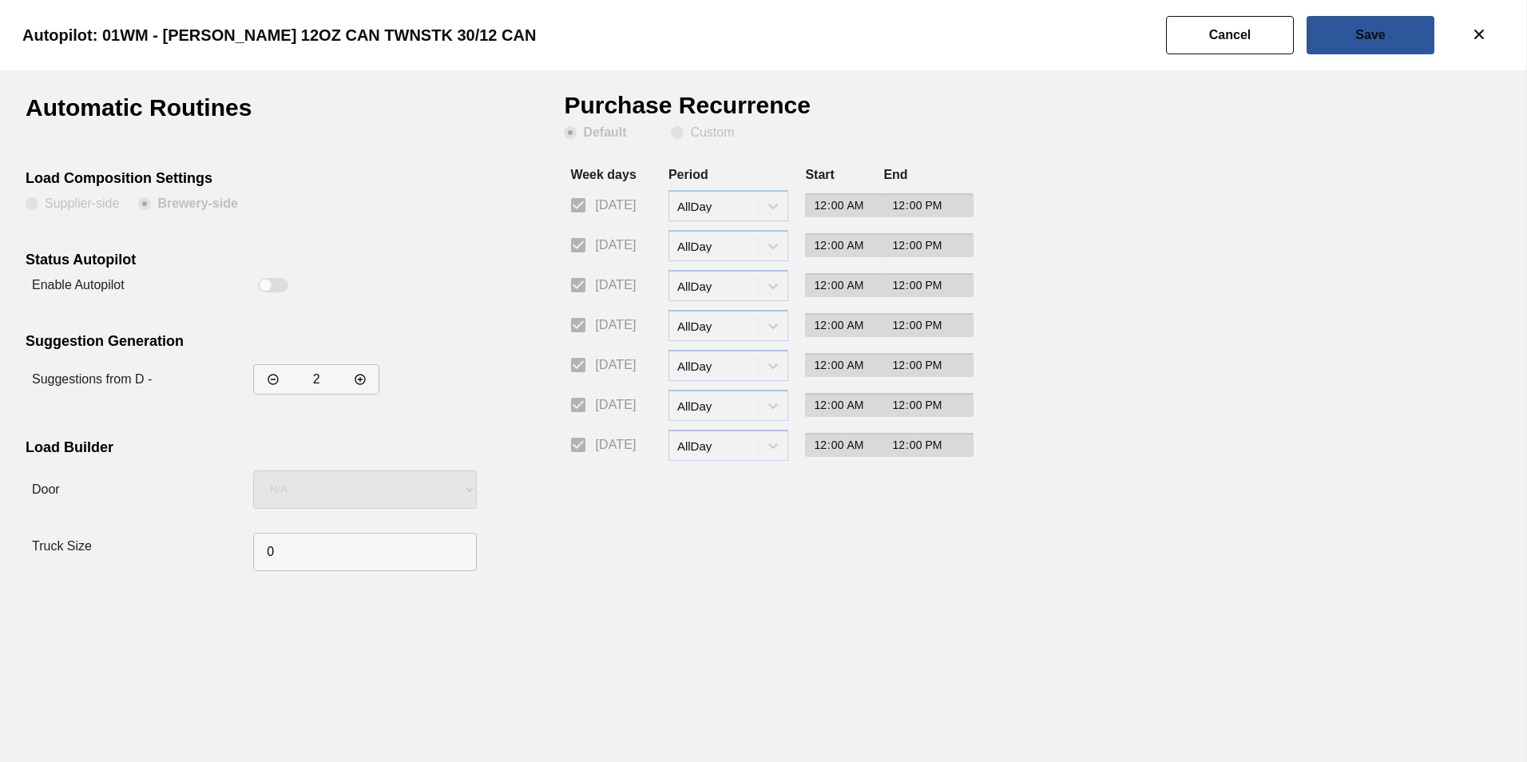
click at [1157, 52] on div "Autopilot: 01WM - CARR BUD 12OZ CAN TWNSTK 30/12 CAN" at bounding box center [760, 35] width 1527 height 70
click at [1181, 37] on button "Cancel" at bounding box center [1230, 35] width 128 height 38
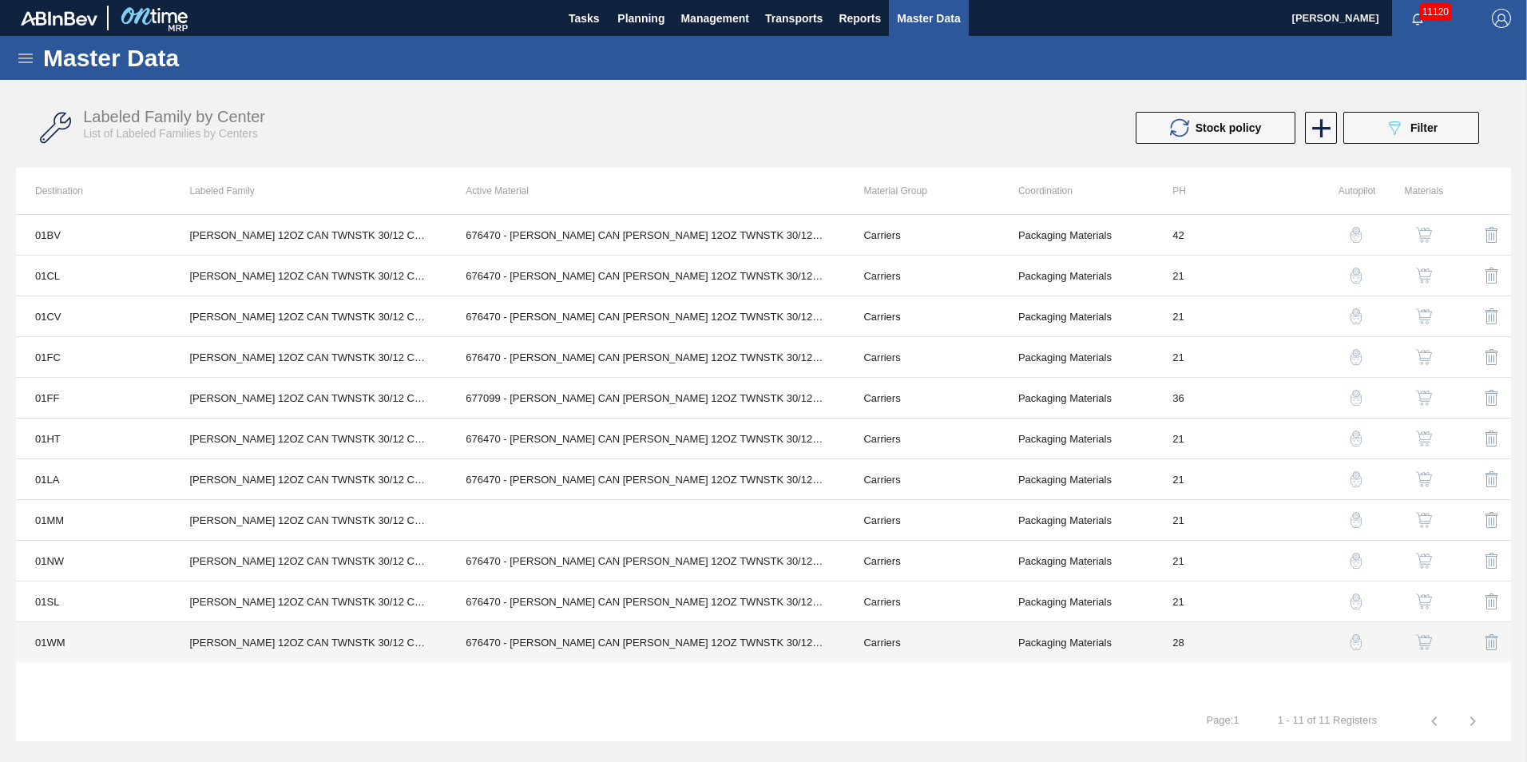
click at [523, 645] on td "676470 - CARR CAN BUD 12OZ TWNSTK 30/12 CAN 0922" at bounding box center [645, 642] width 398 height 41
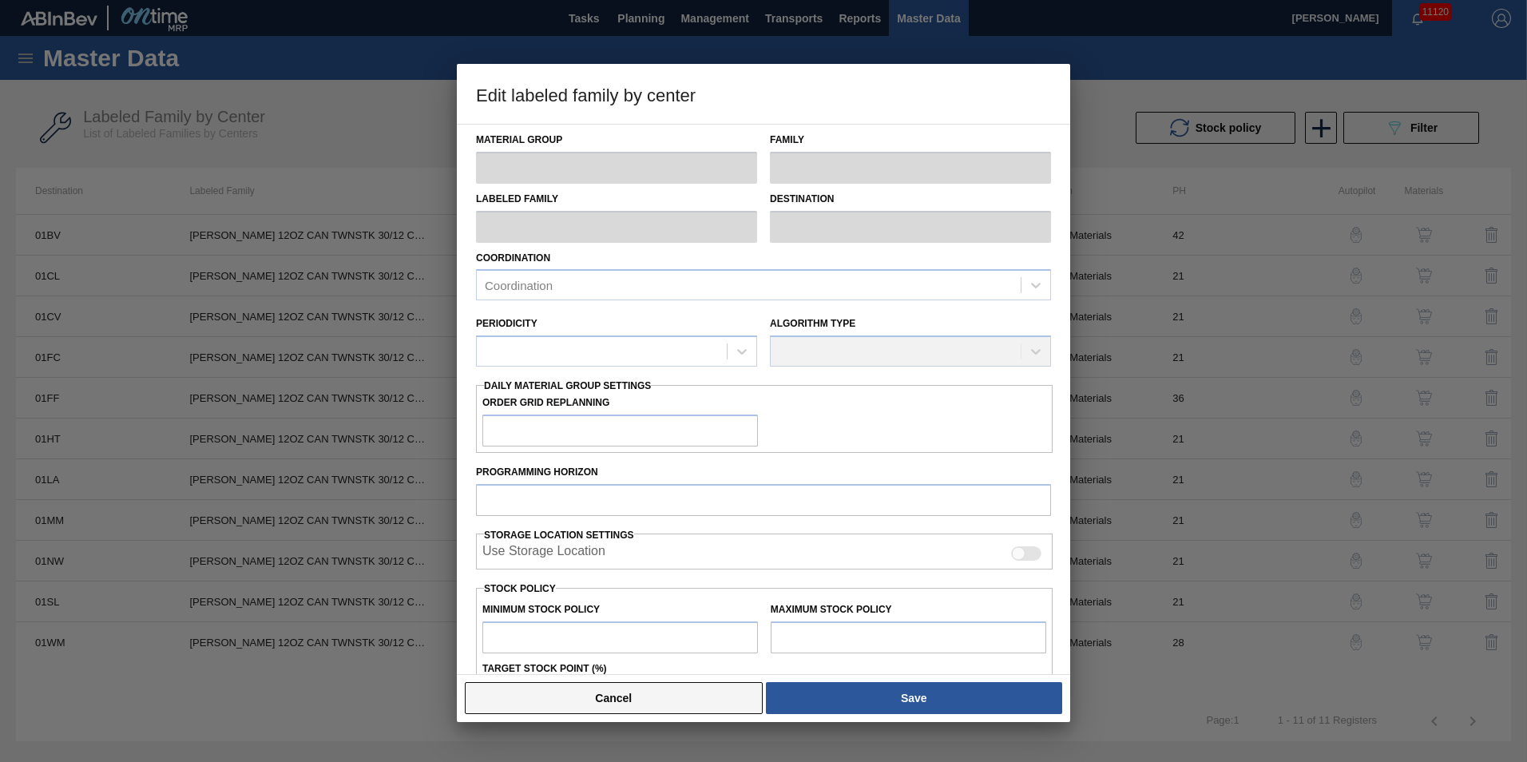
type input "Carriers"
type input "Can Carriers"
type input "CARR BUD 12OZ CAN TWNSTK 30/12 CAN"
type input "01WM - Williamsburg Brewery"
type input "28"
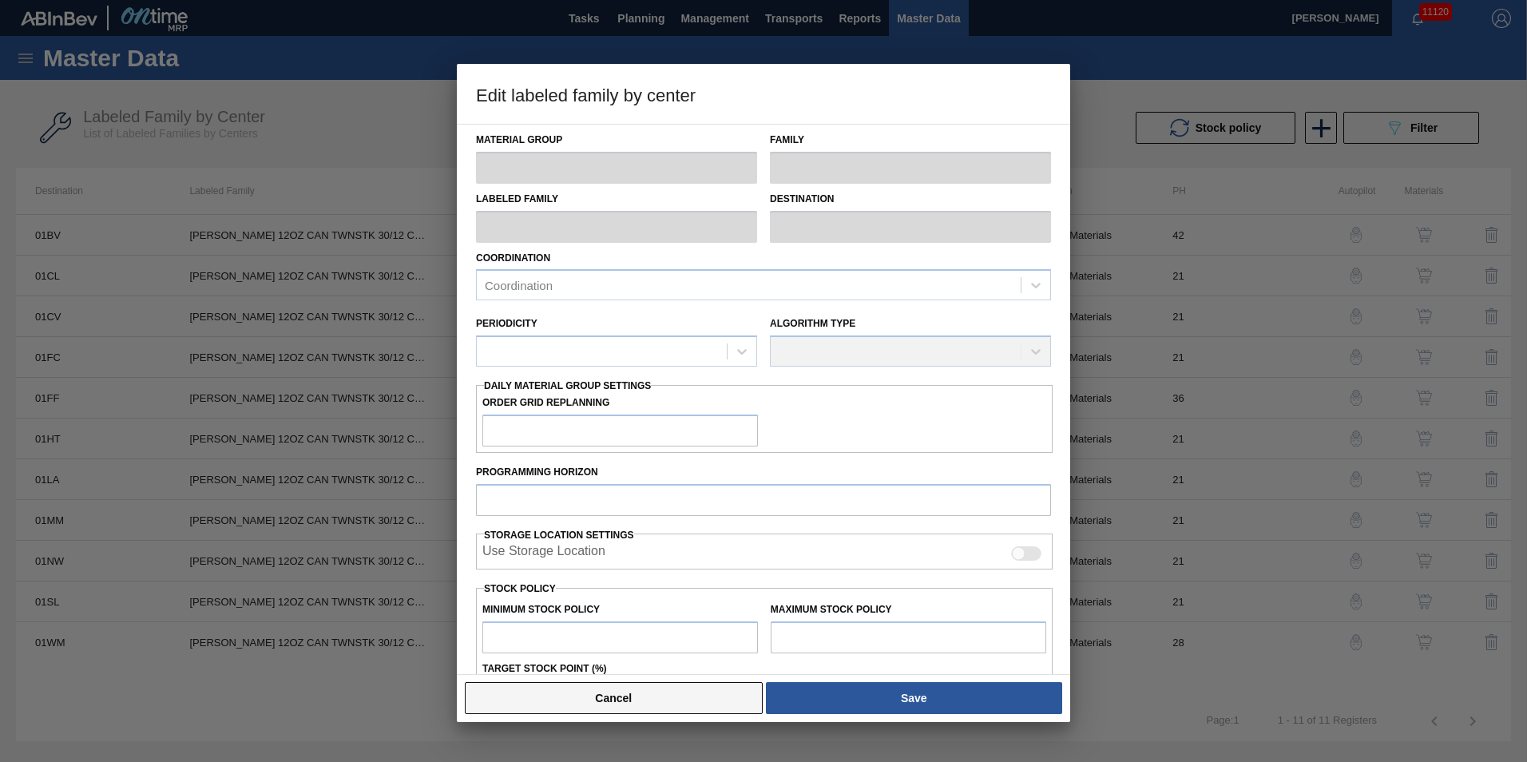
type input "6,660"
type input "99,221"
type input "3"
type input "9,437"
checkbox input "true"
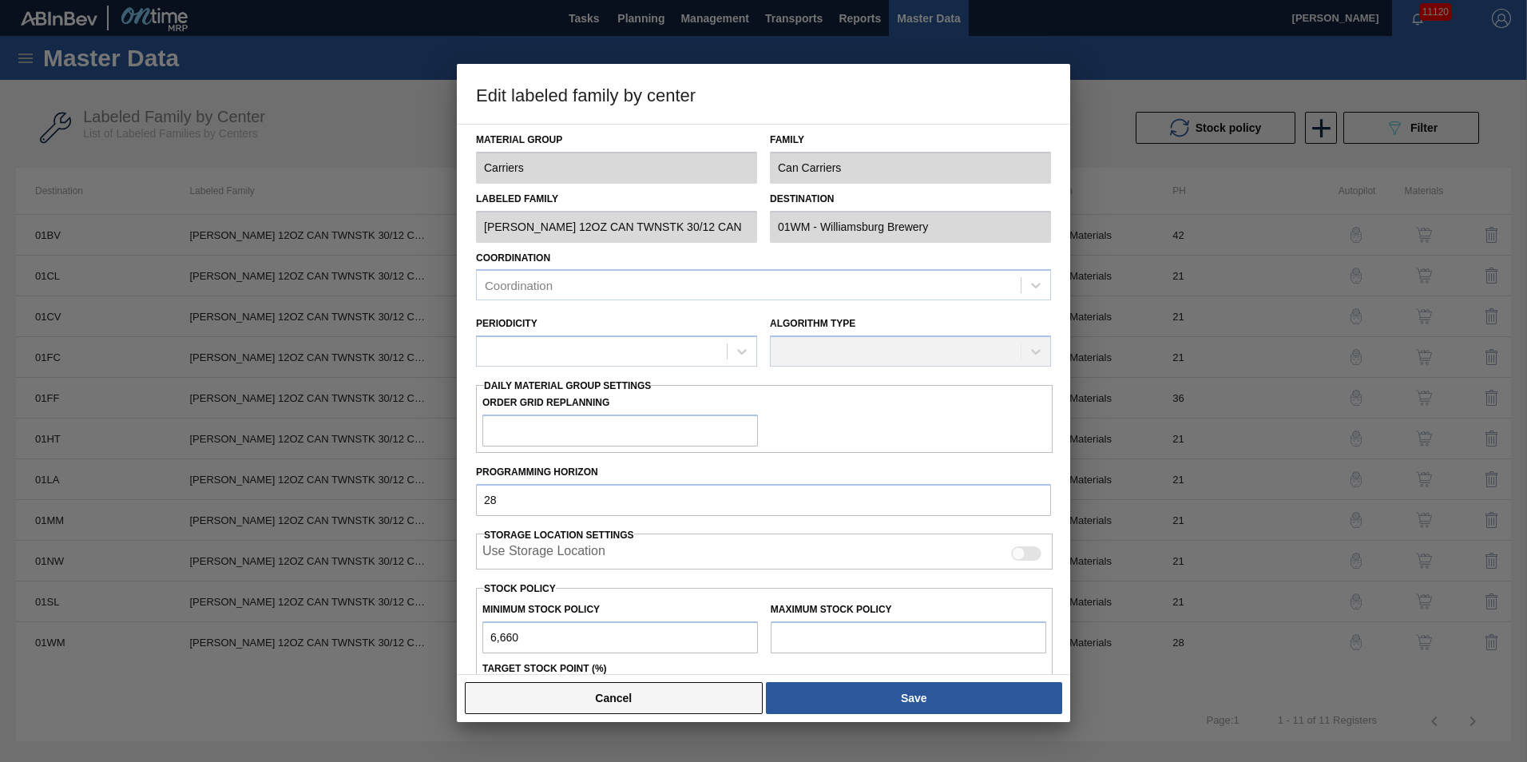
checkbox input "true"
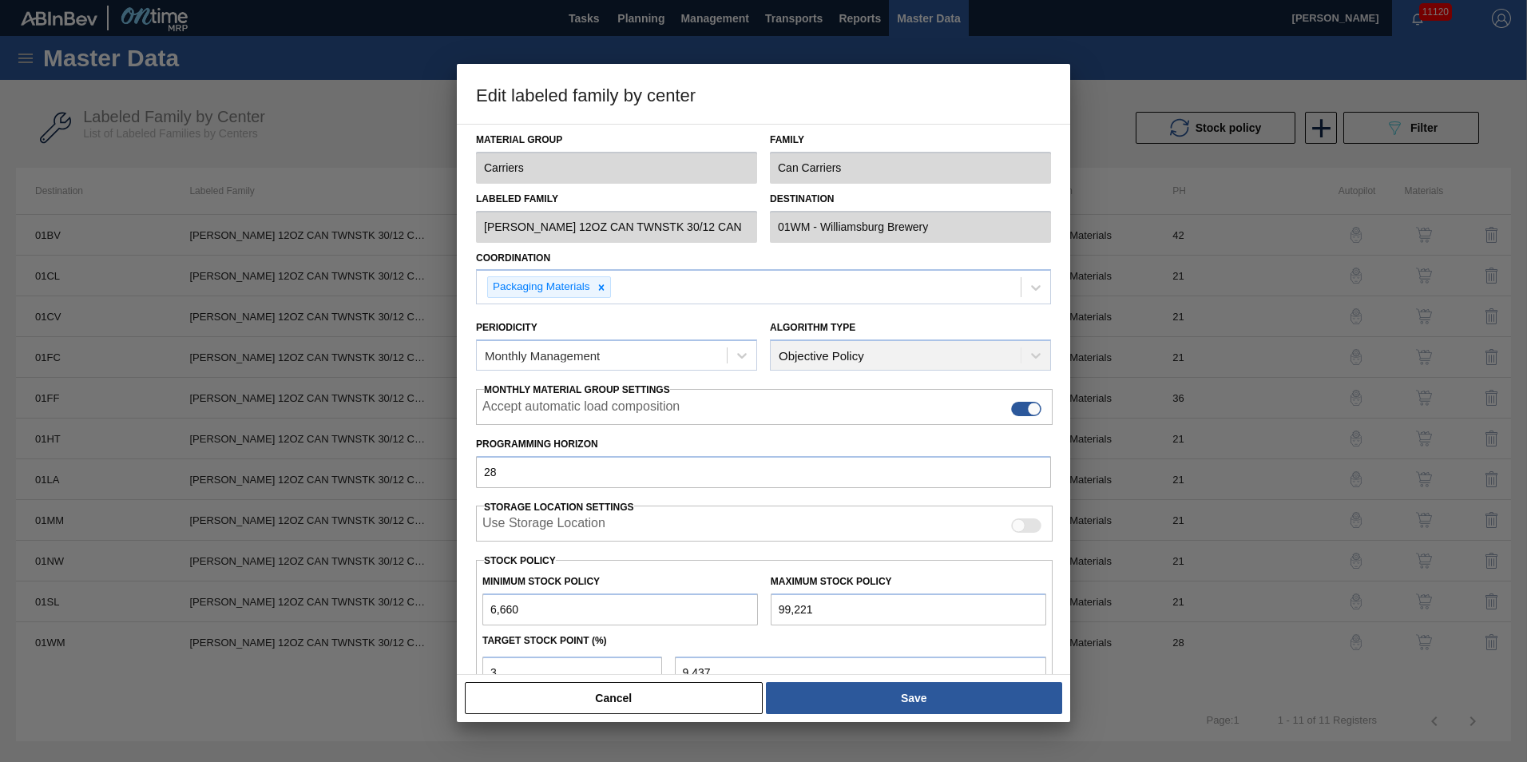
click at [672, 700] on button "Cancel" at bounding box center [614, 698] width 298 height 32
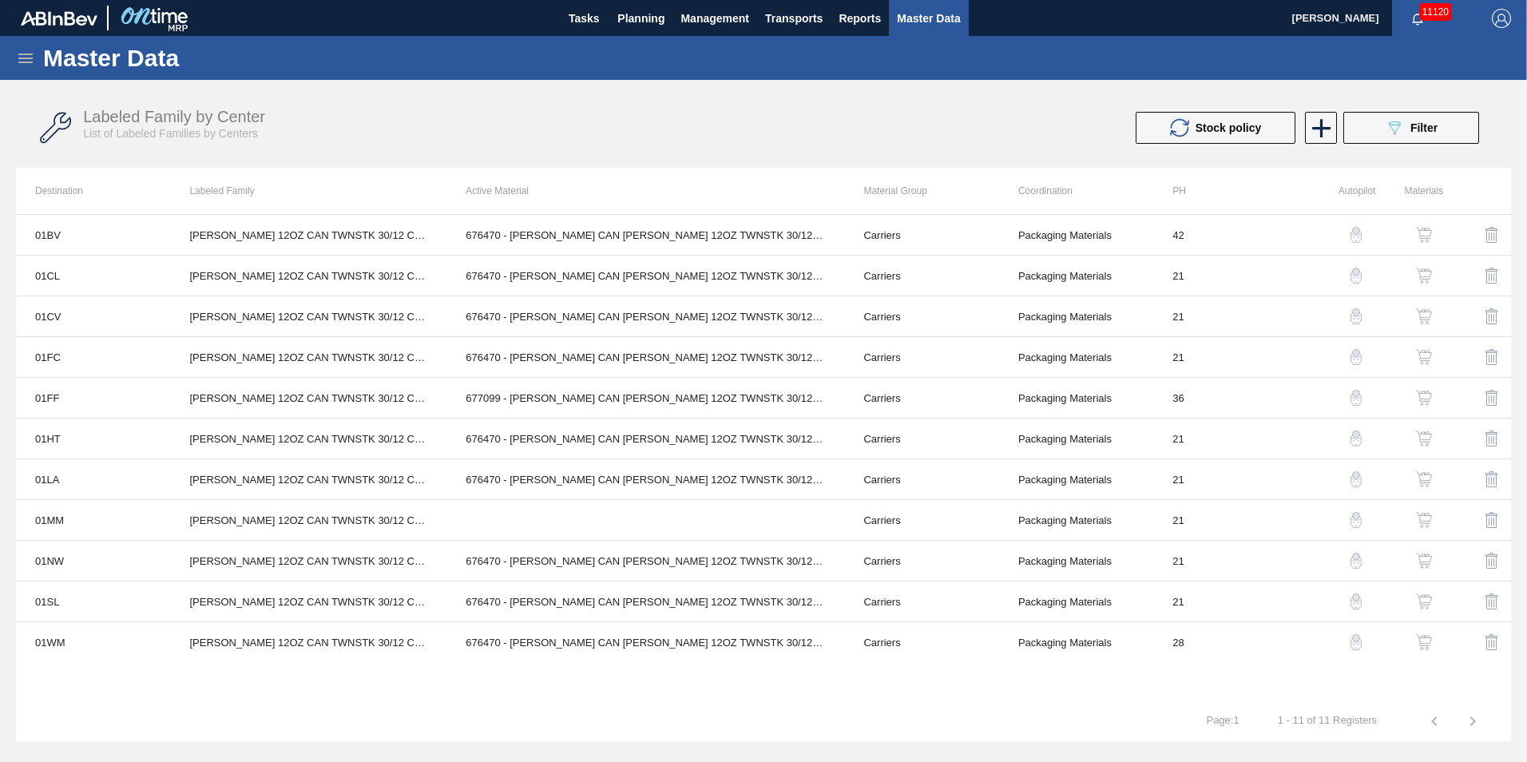
click at [1420, 640] on img "button" at bounding box center [1424, 642] width 16 height 16
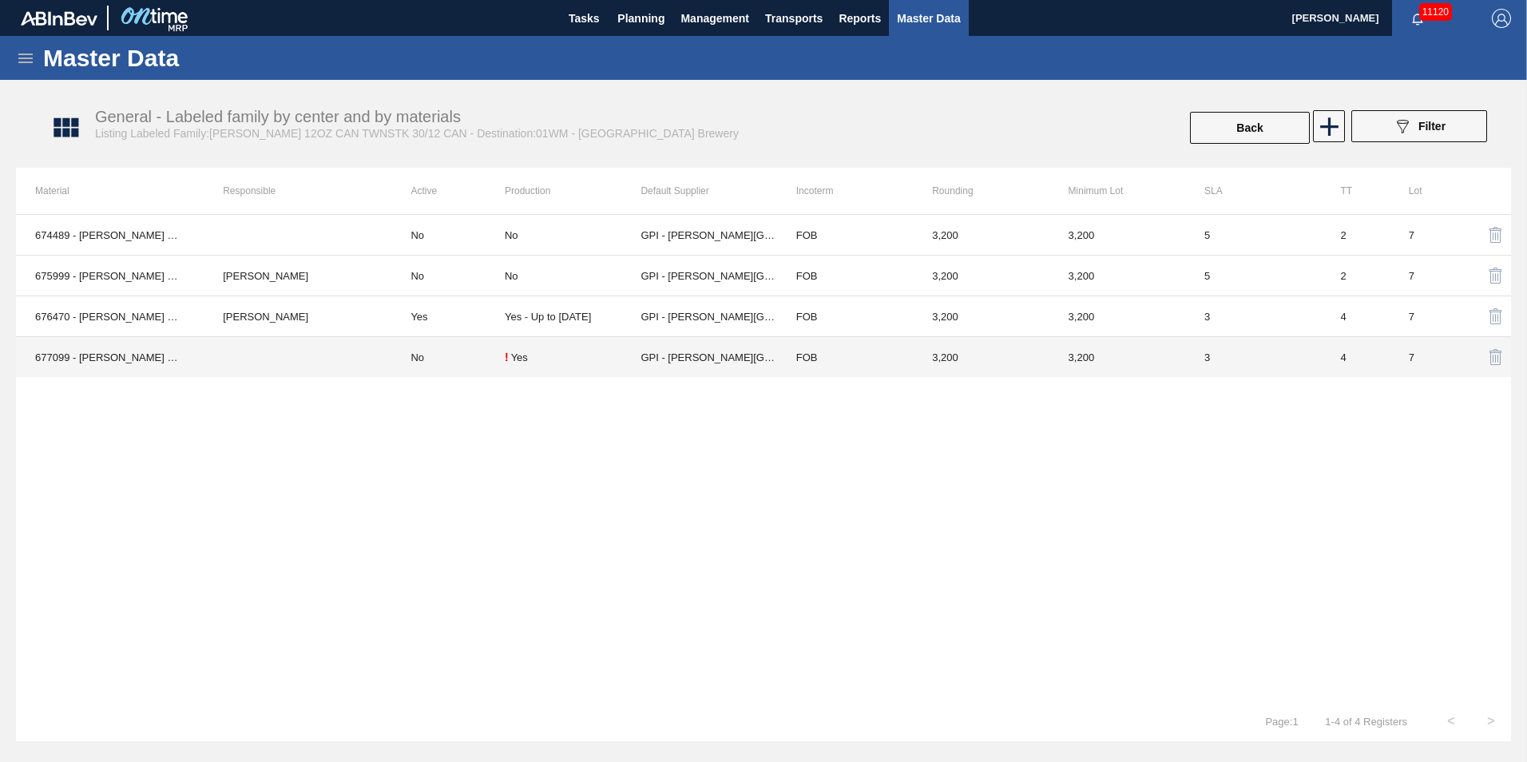
click at [565, 358] on div "! Yes" at bounding box center [573, 357] width 136 height 13
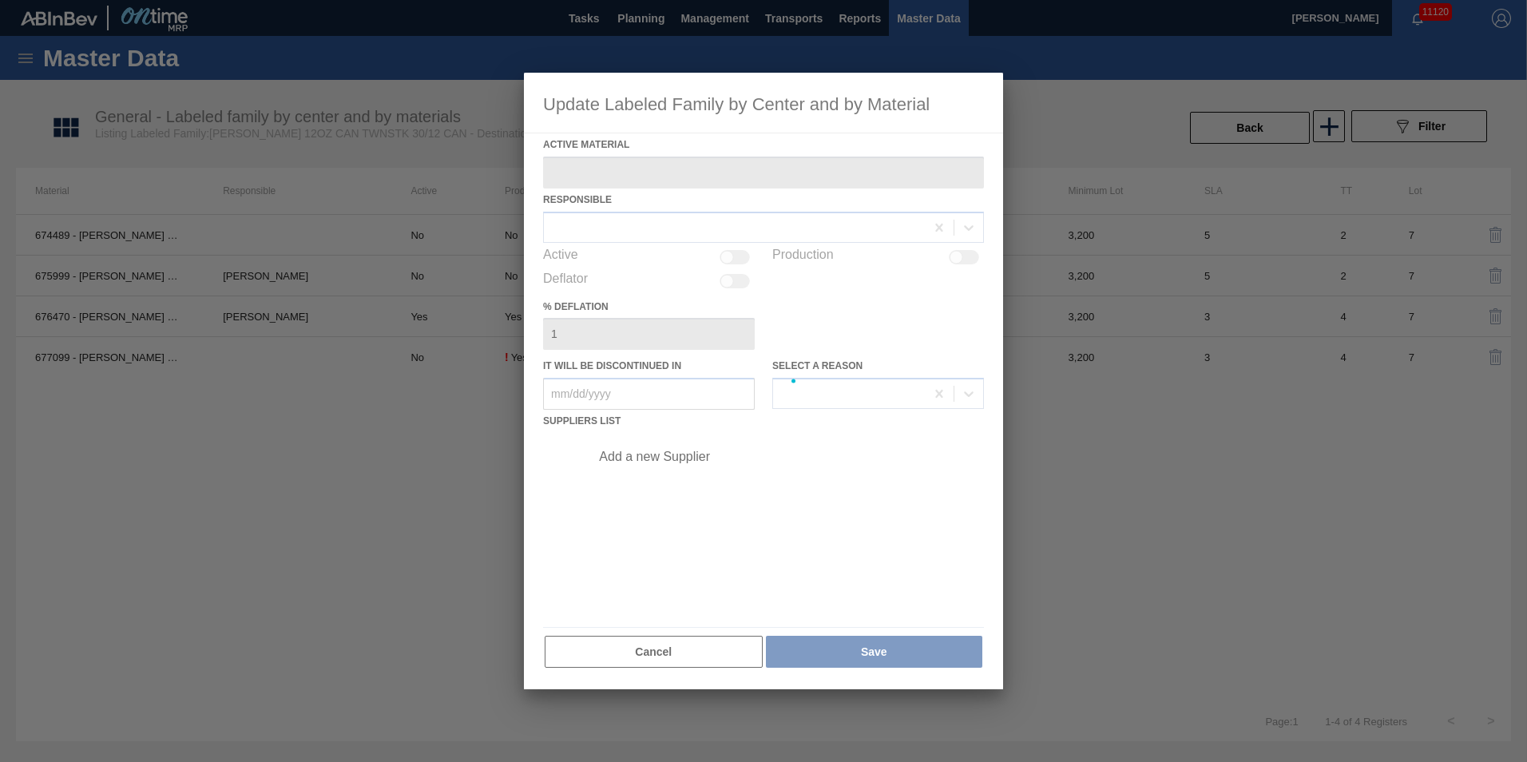
type Material "677099 - CARR CAN BUD 12OZ TWNSTK 30/12 CAN 0724"
checkbox input "true"
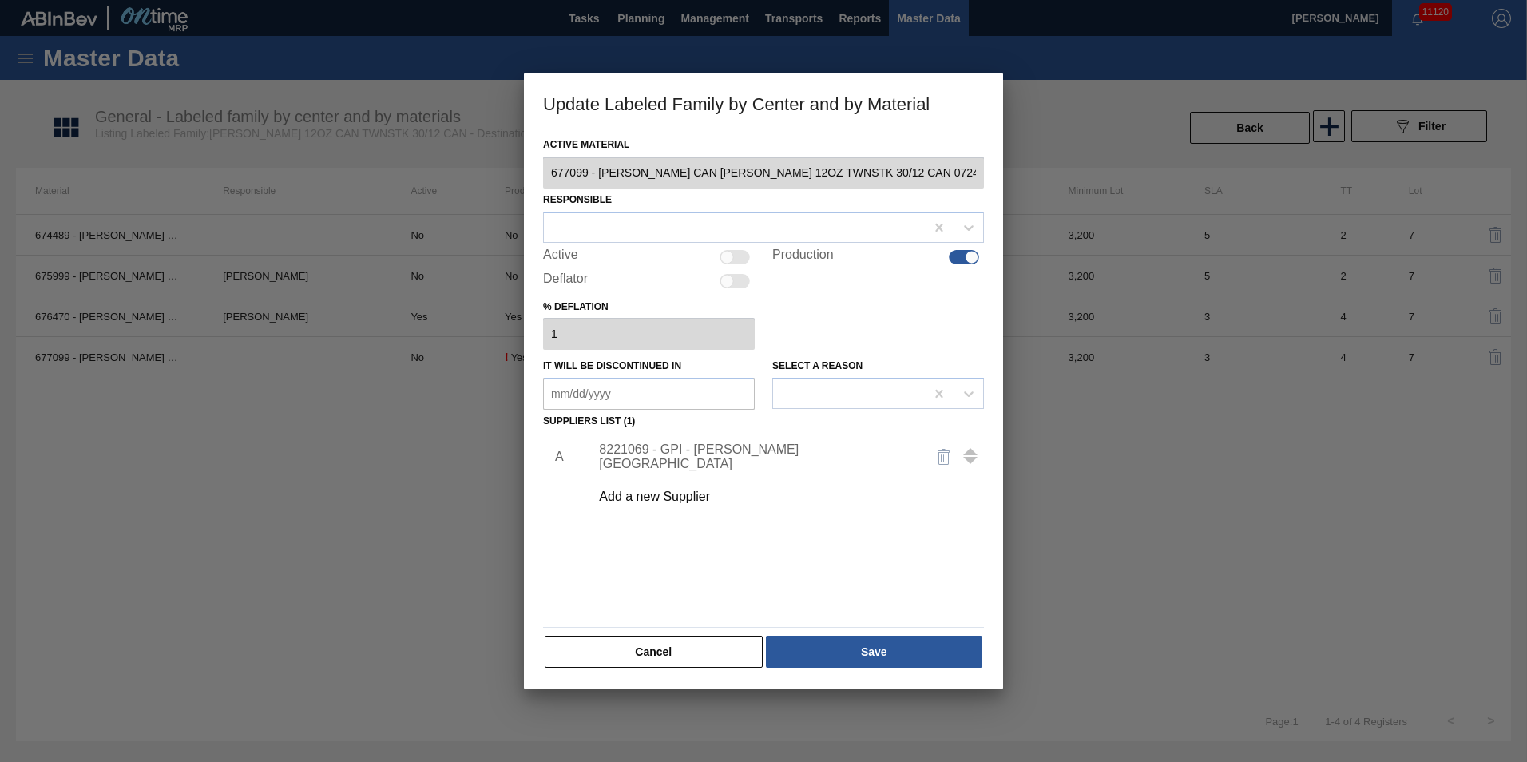
click at [743, 256] on div at bounding box center [735, 257] width 30 height 14
checkbox input "true"
click at [878, 656] on button "Save" at bounding box center [874, 652] width 216 height 32
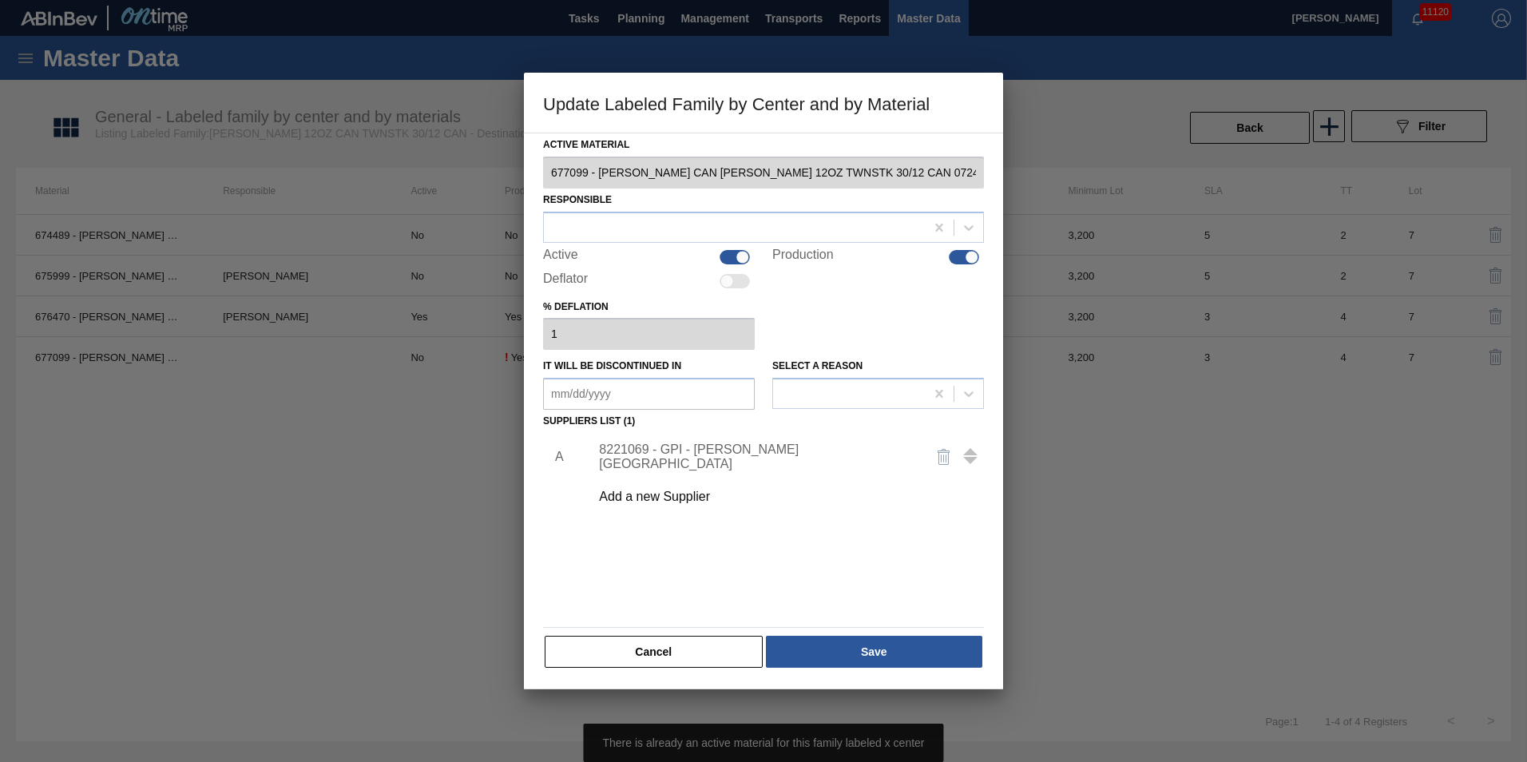
click at [688, 648] on button "Cancel" at bounding box center [654, 652] width 218 height 32
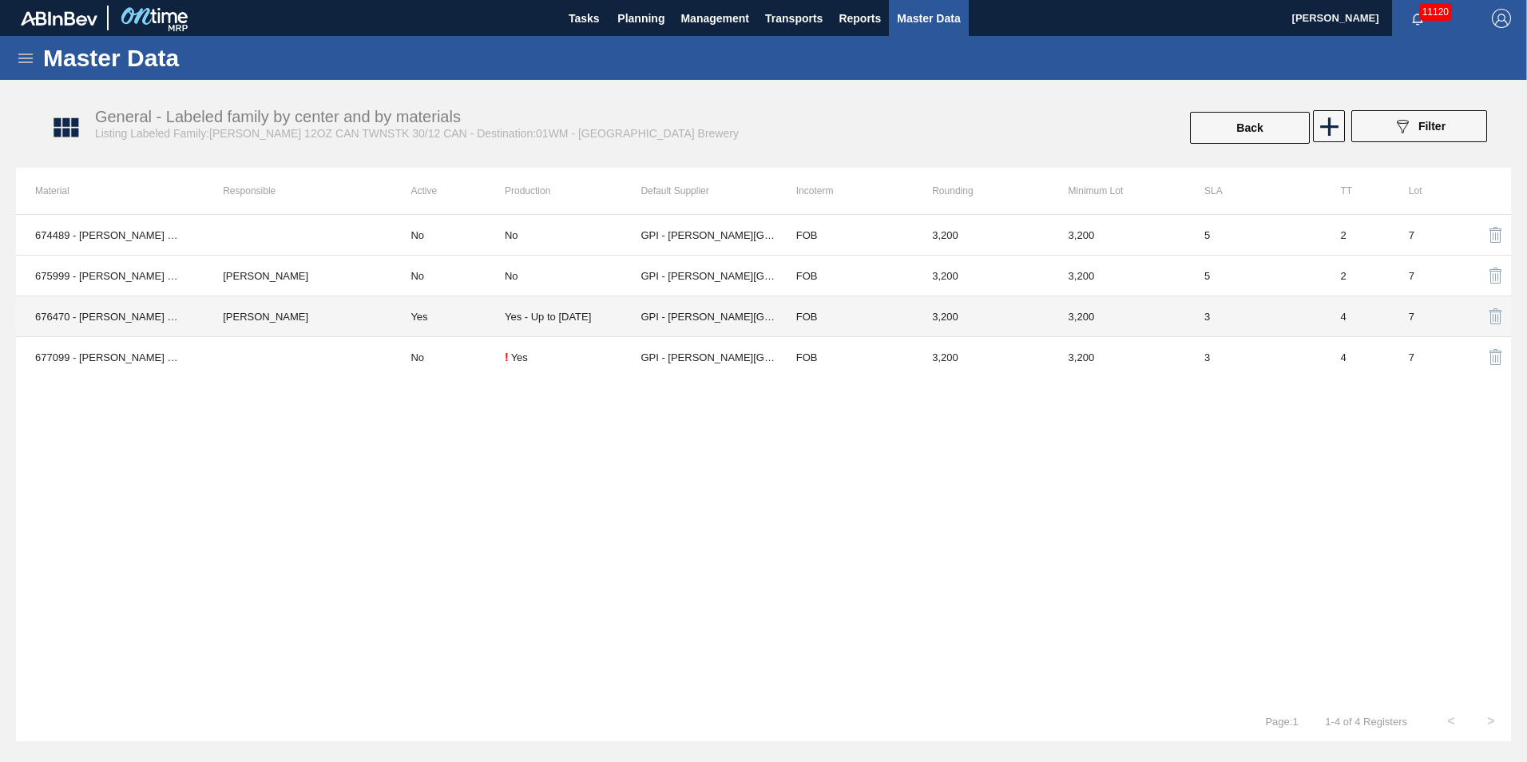
click at [450, 325] on td "Yes" at bounding box center [447, 316] width 113 height 41
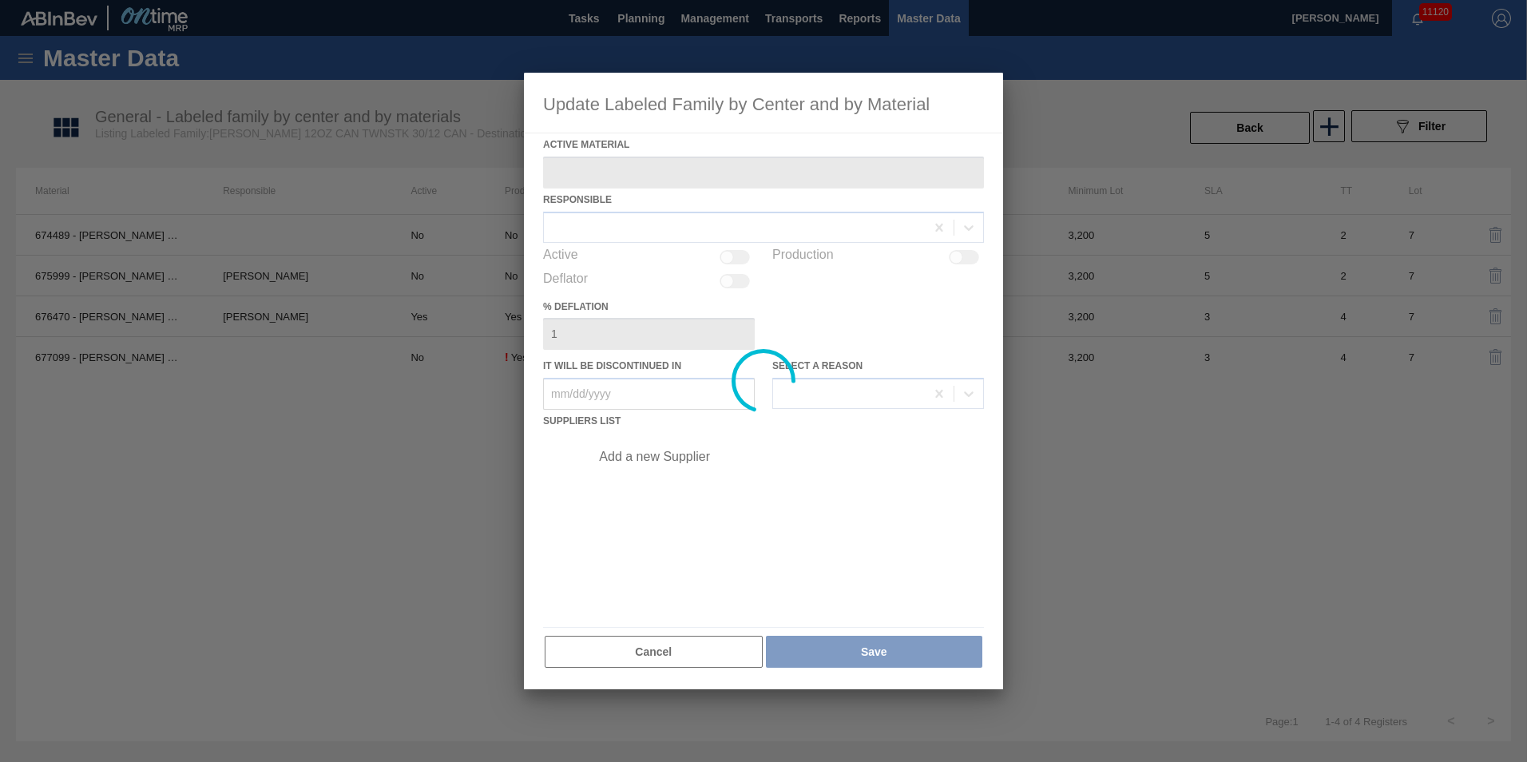
type Material "676470 - CARR CAN BUD 12OZ TWNSTK 30/12 CAN 0922"
checkbox input "true"
type in "10/31/2025"
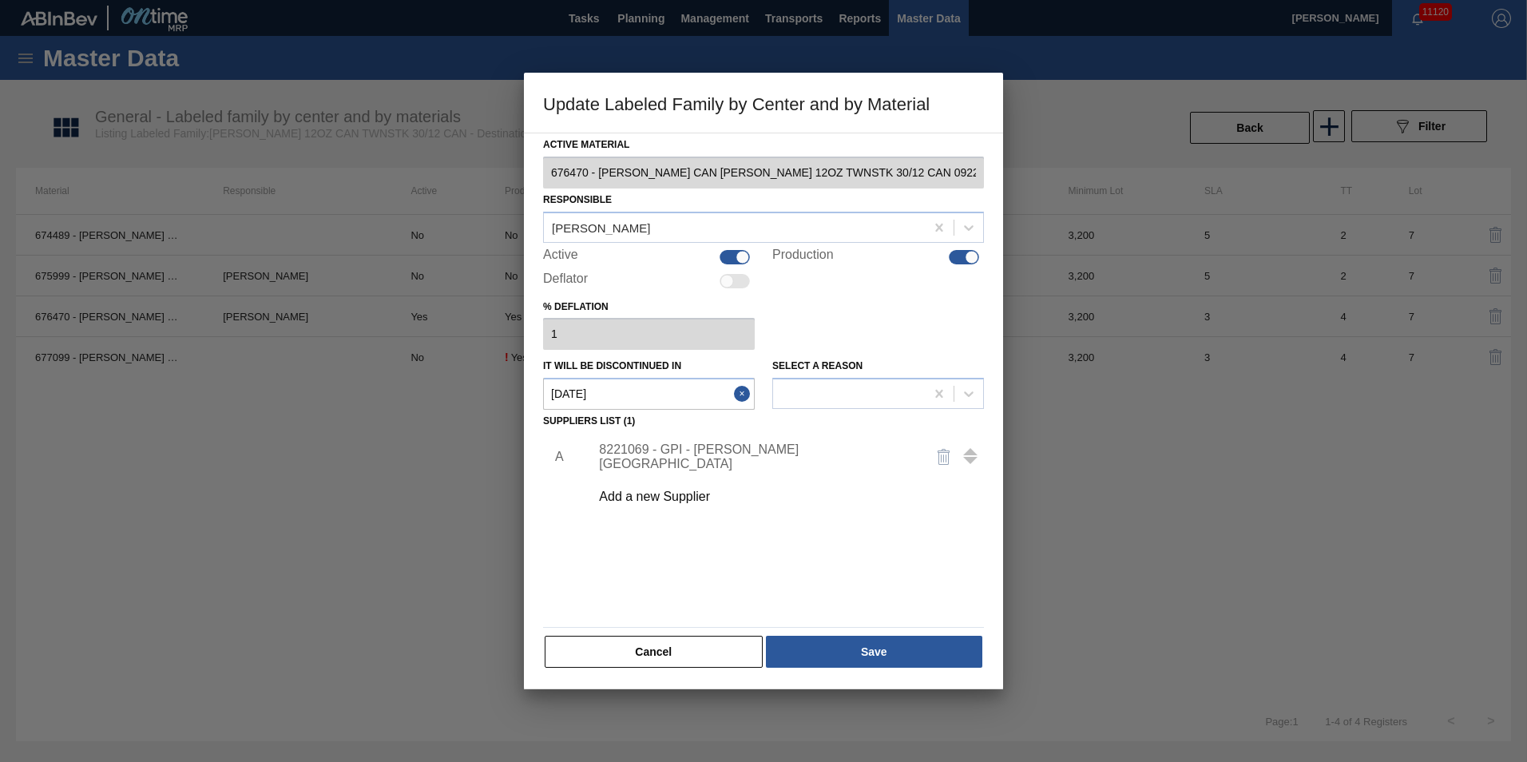
click at [727, 251] on div at bounding box center [735, 257] width 30 height 14
checkbox input "false"
click at [866, 644] on button "Save" at bounding box center [874, 652] width 216 height 32
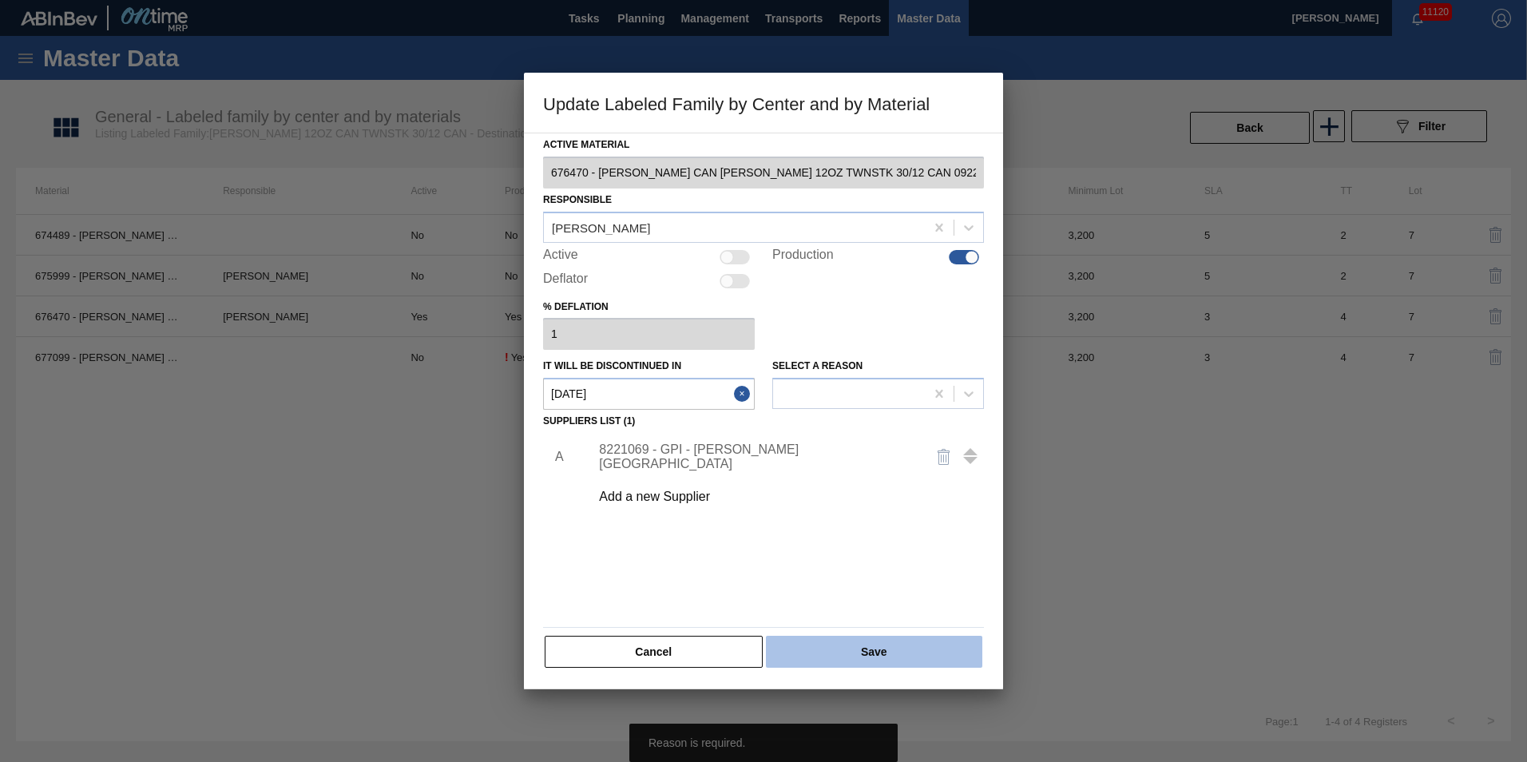
click at [835, 657] on button "Save" at bounding box center [874, 652] width 216 height 32
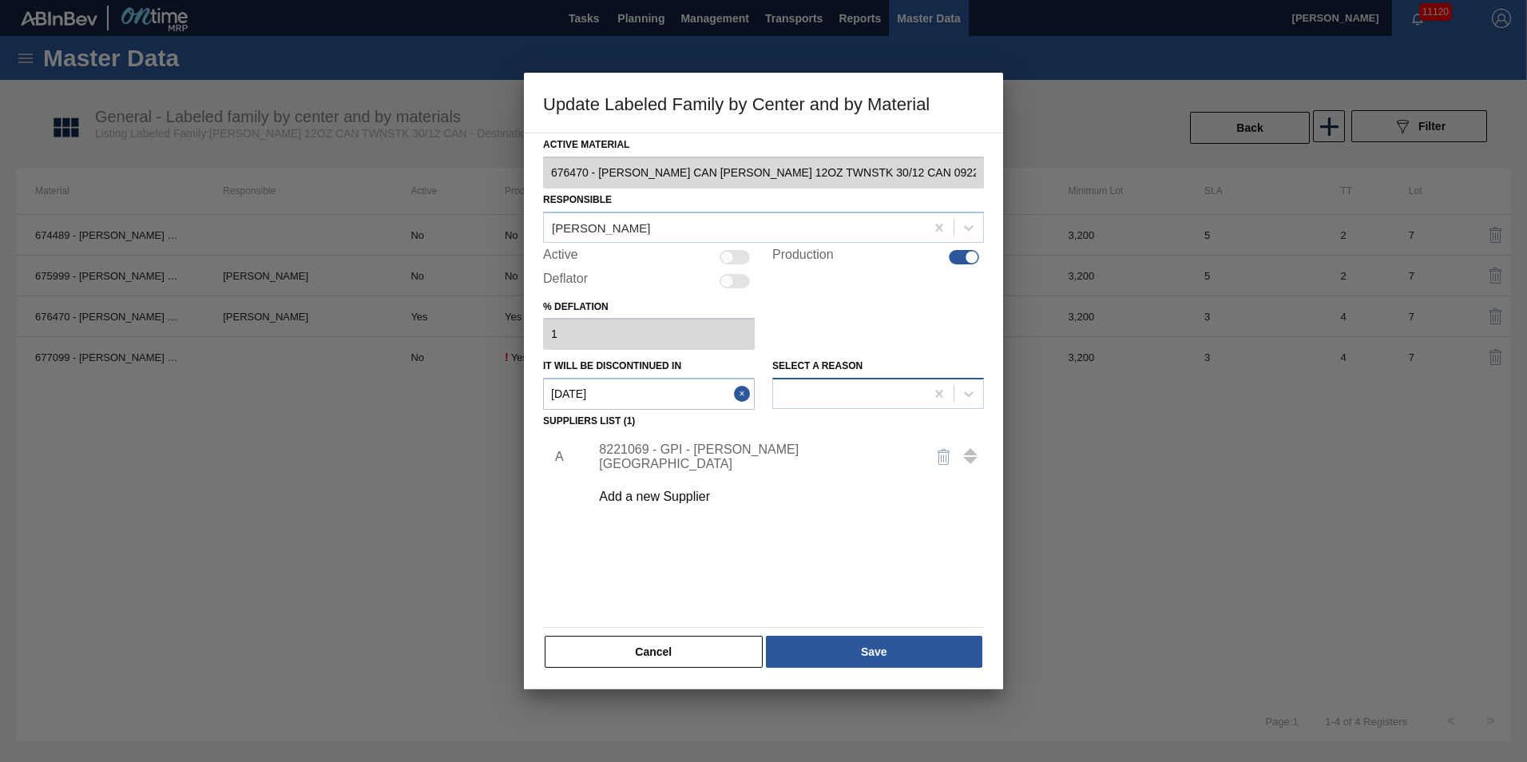
click at [804, 379] on div at bounding box center [878, 393] width 212 height 31
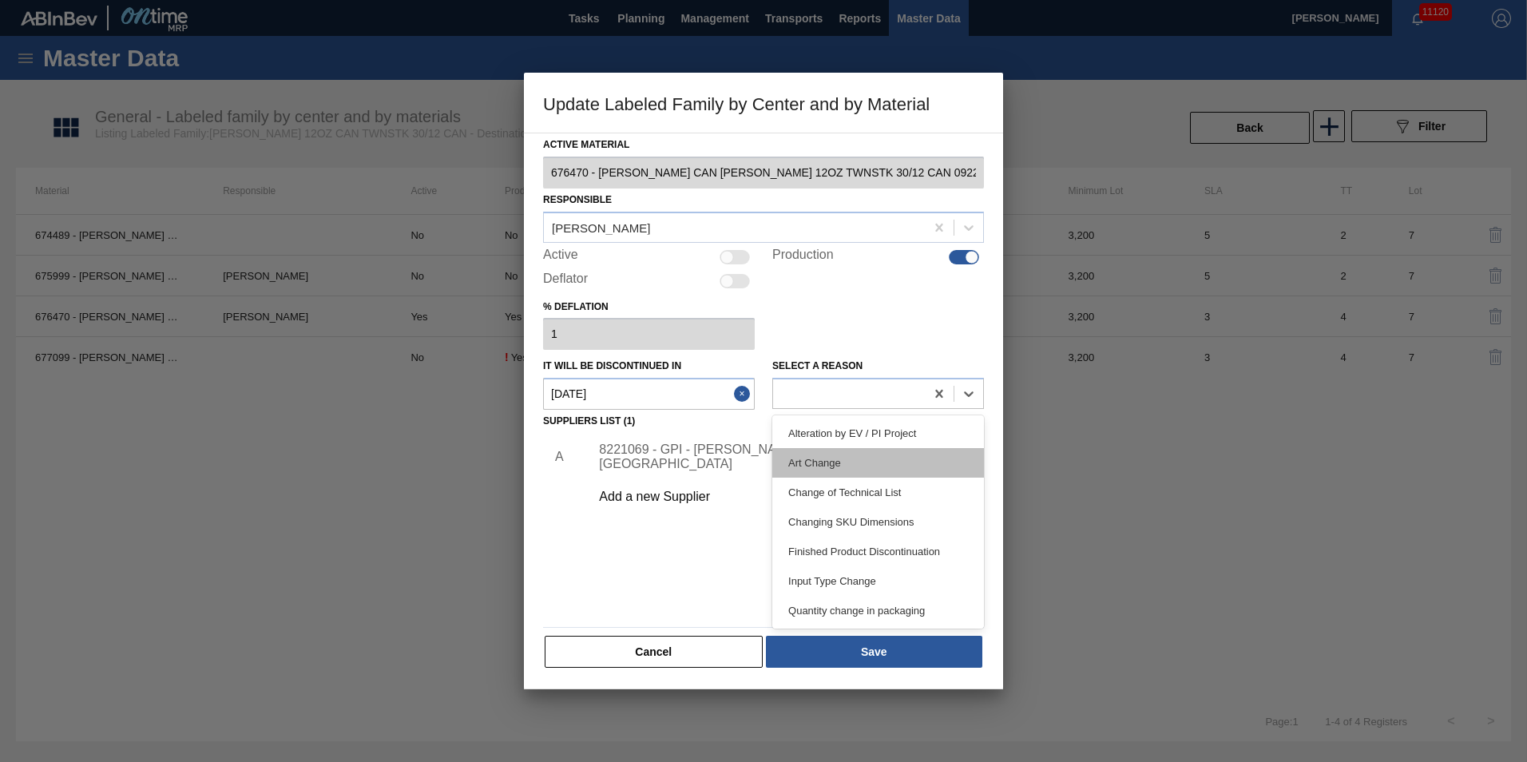
click at [910, 463] on div "Art Change" at bounding box center [878, 463] width 212 height 30
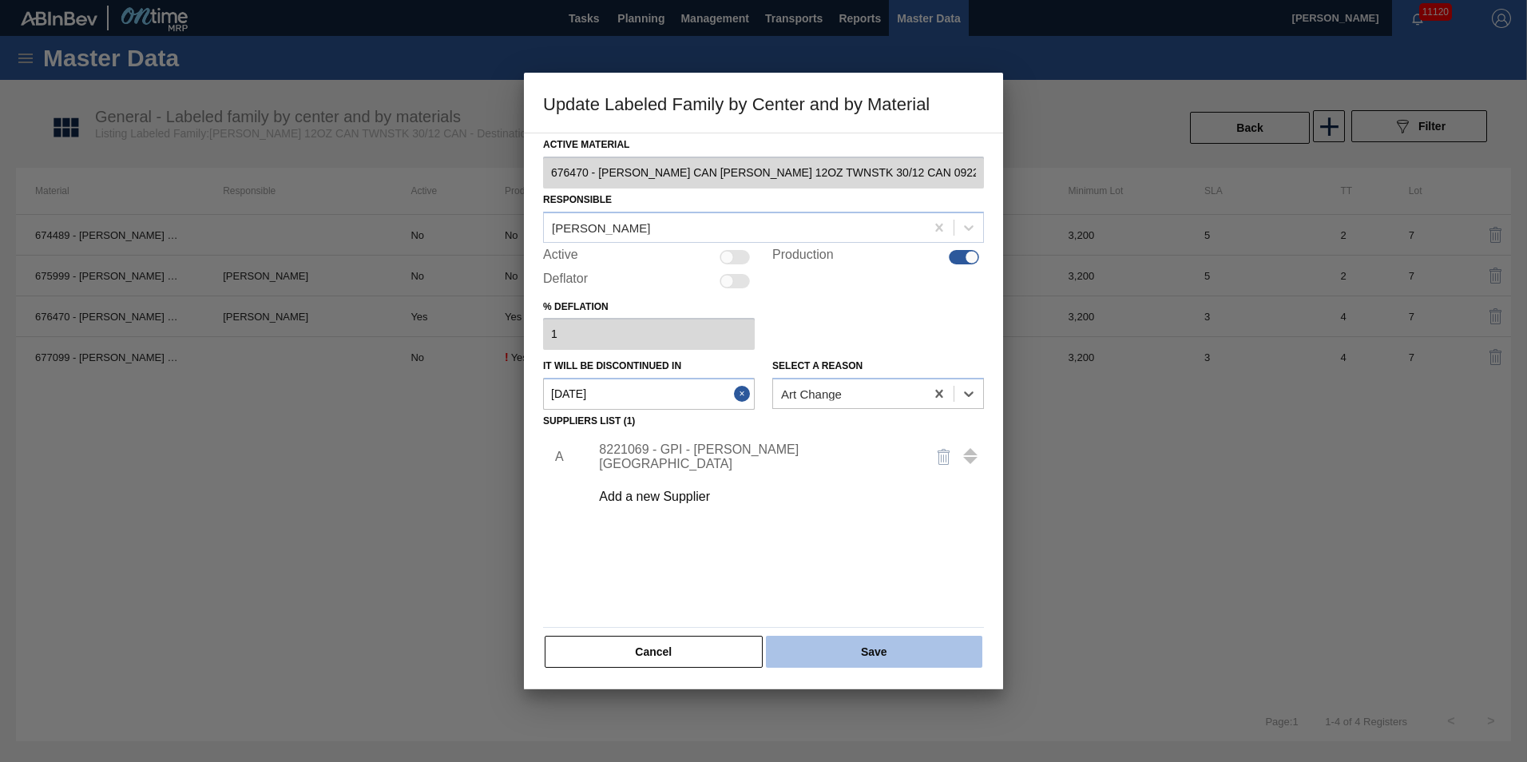
click at [883, 647] on button "Save" at bounding box center [874, 652] width 216 height 32
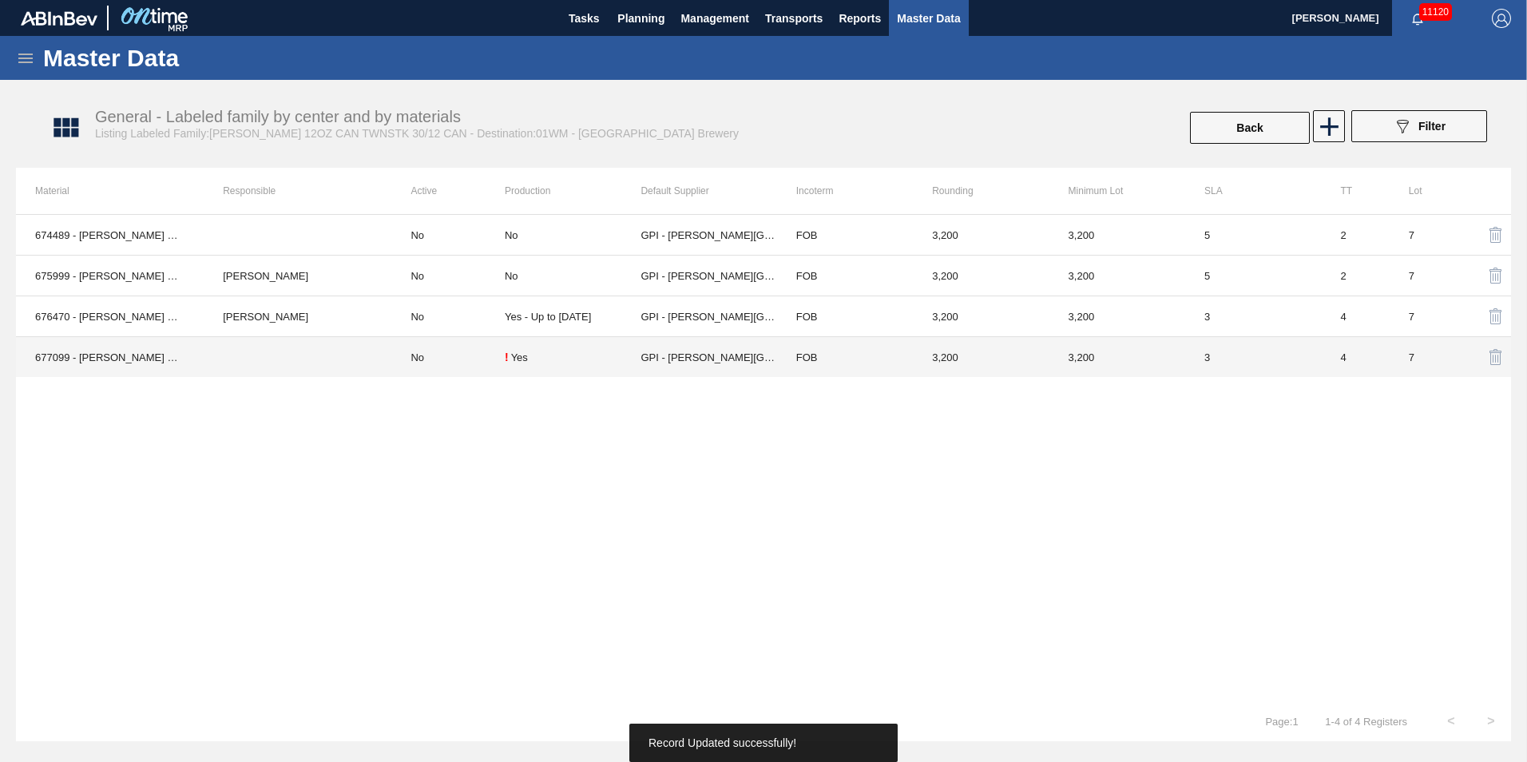
click at [454, 371] on td "No" at bounding box center [447, 357] width 113 height 41
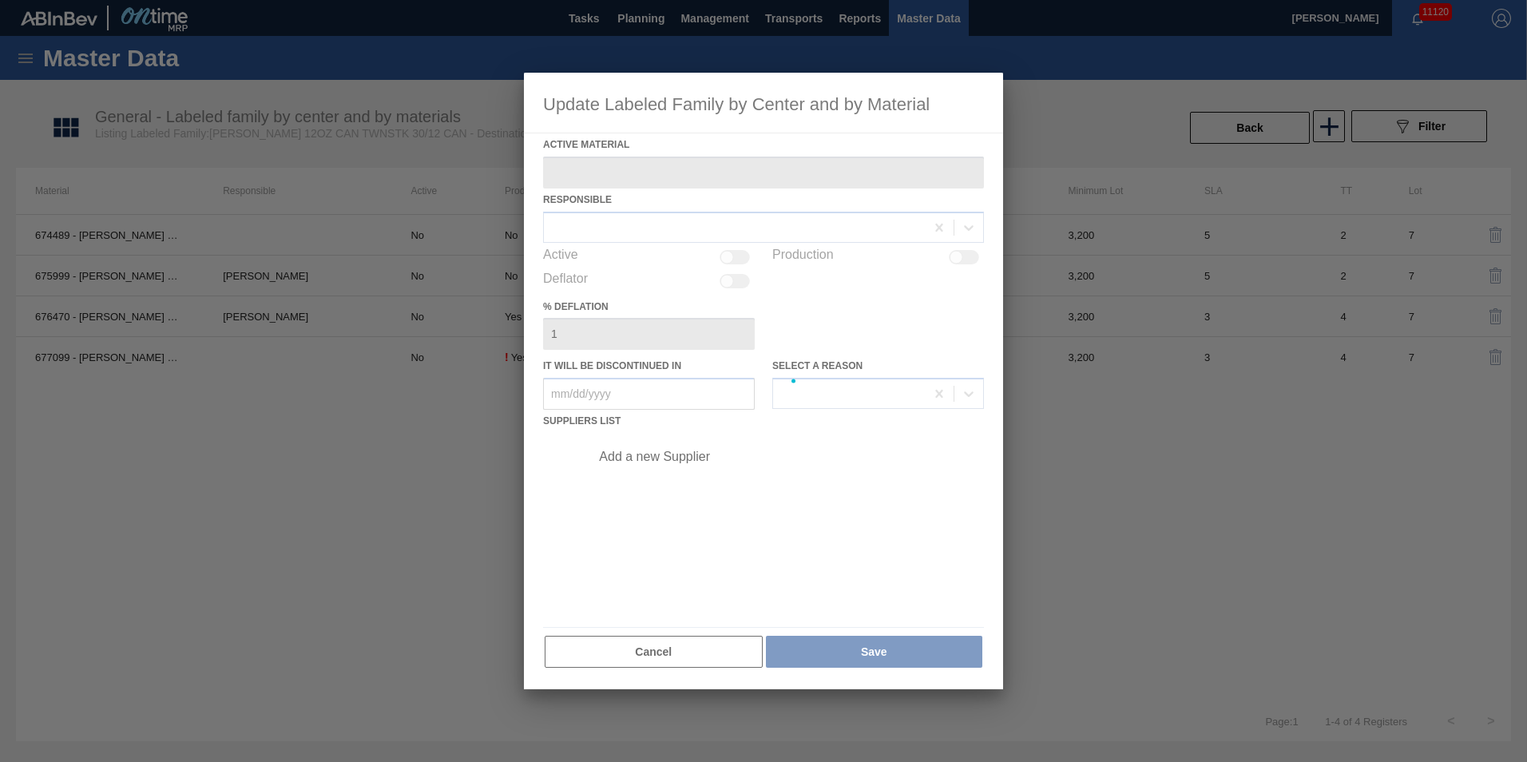
type Material "677099 - CARR CAN BUD 12OZ TWNSTK 30/12 CAN 0724"
checkbox input "true"
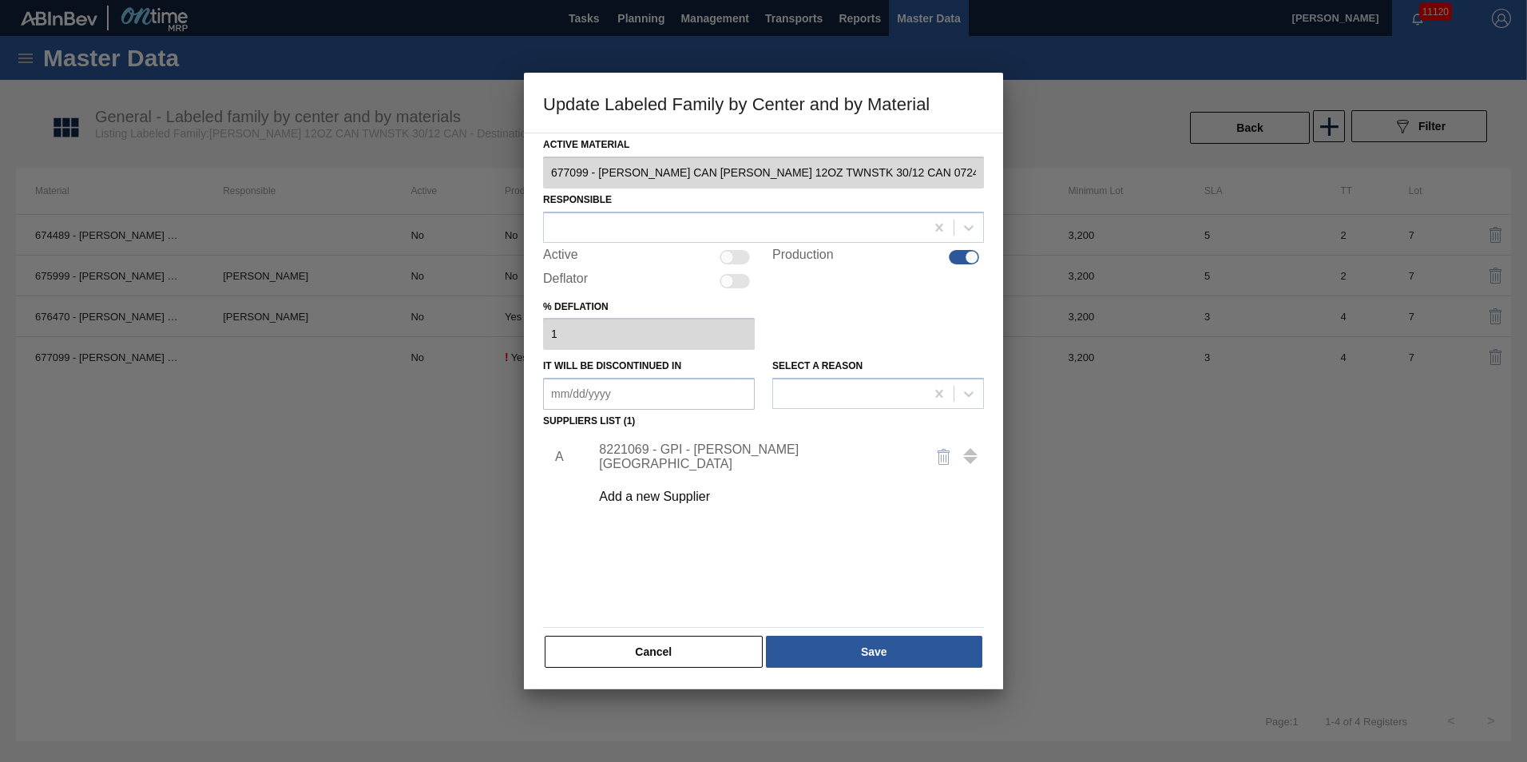
click at [728, 256] on div at bounding box center [727, 257] width 14 height 14
checkbox input "true"
click at [873, 650] on button "Save" at bounding box center [874, 652] width 216 height 32
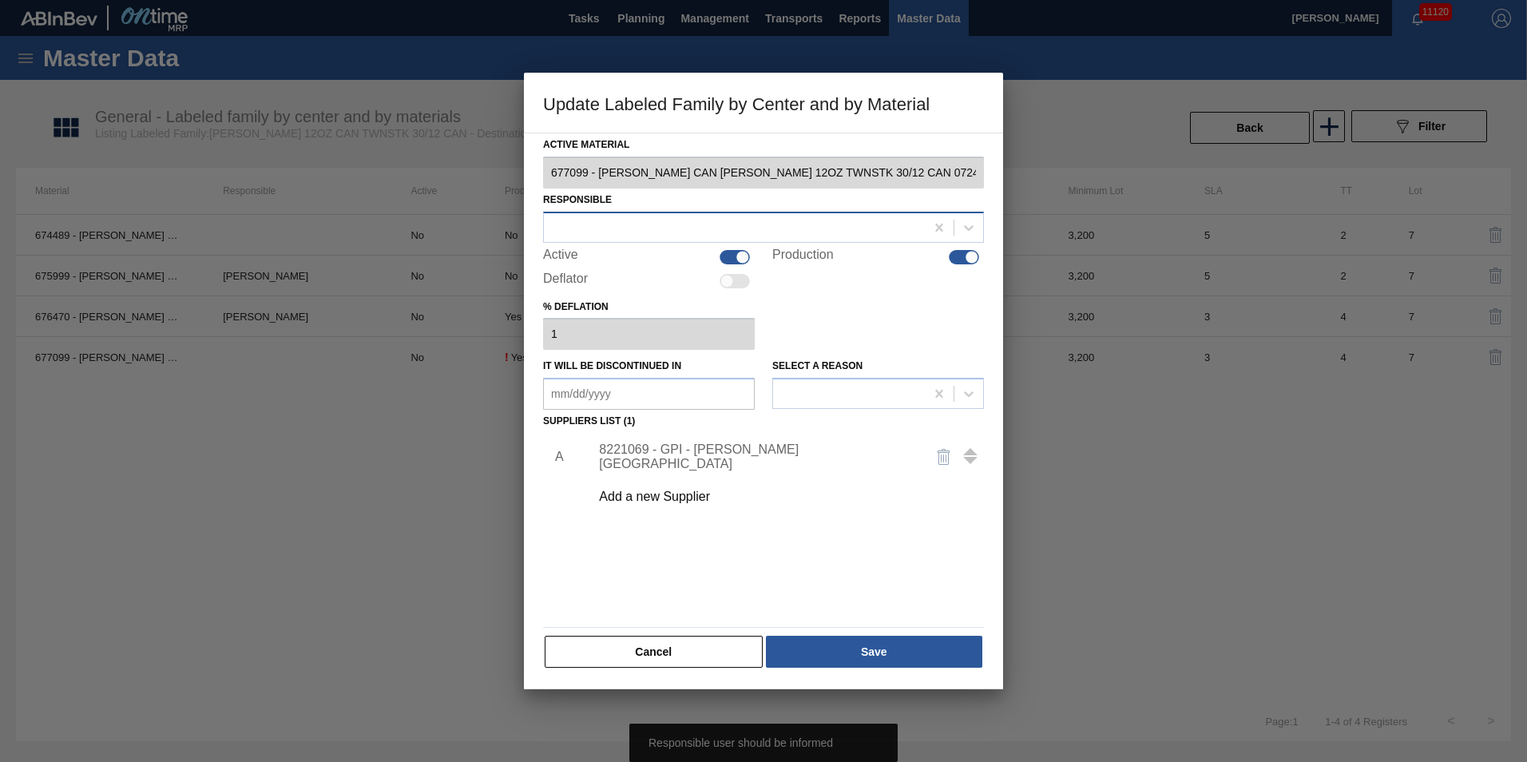
click at [708, 219] on div at bounding box center [734, 227] width 381 height 23
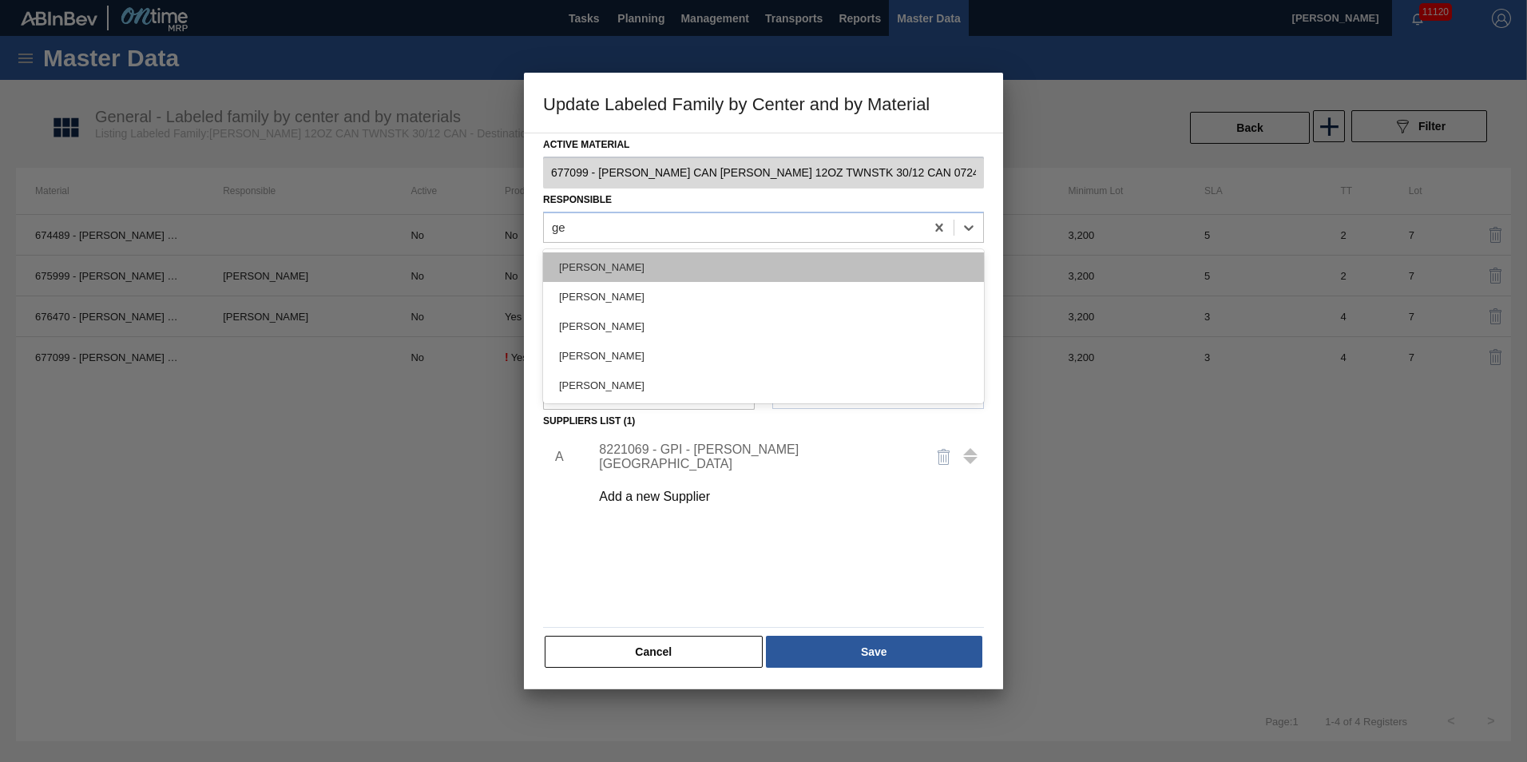
type input "ger"
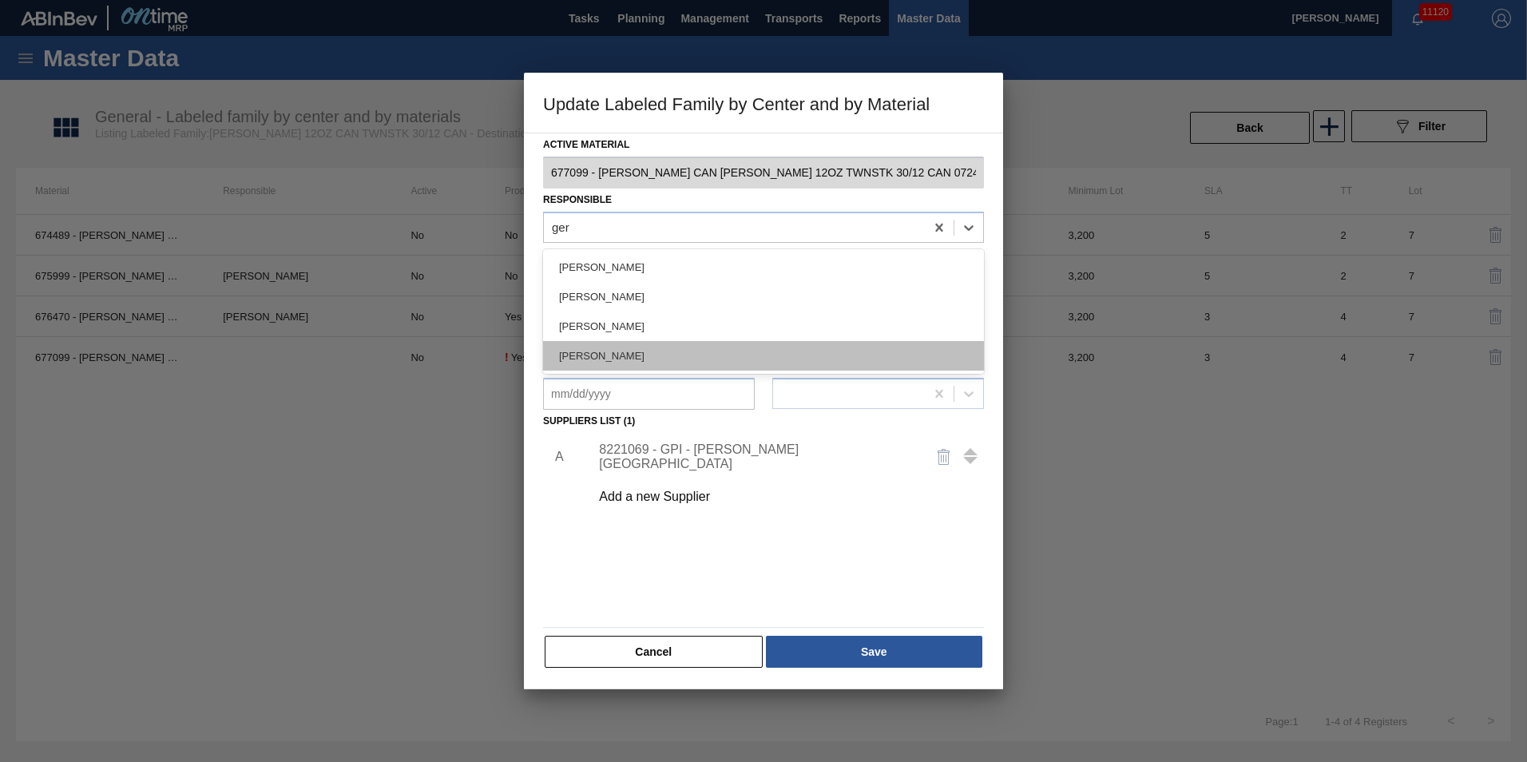
click at [679, 355] on div "[PERSON_NAME]" at bounding box center [763, 356] width 441 height 30
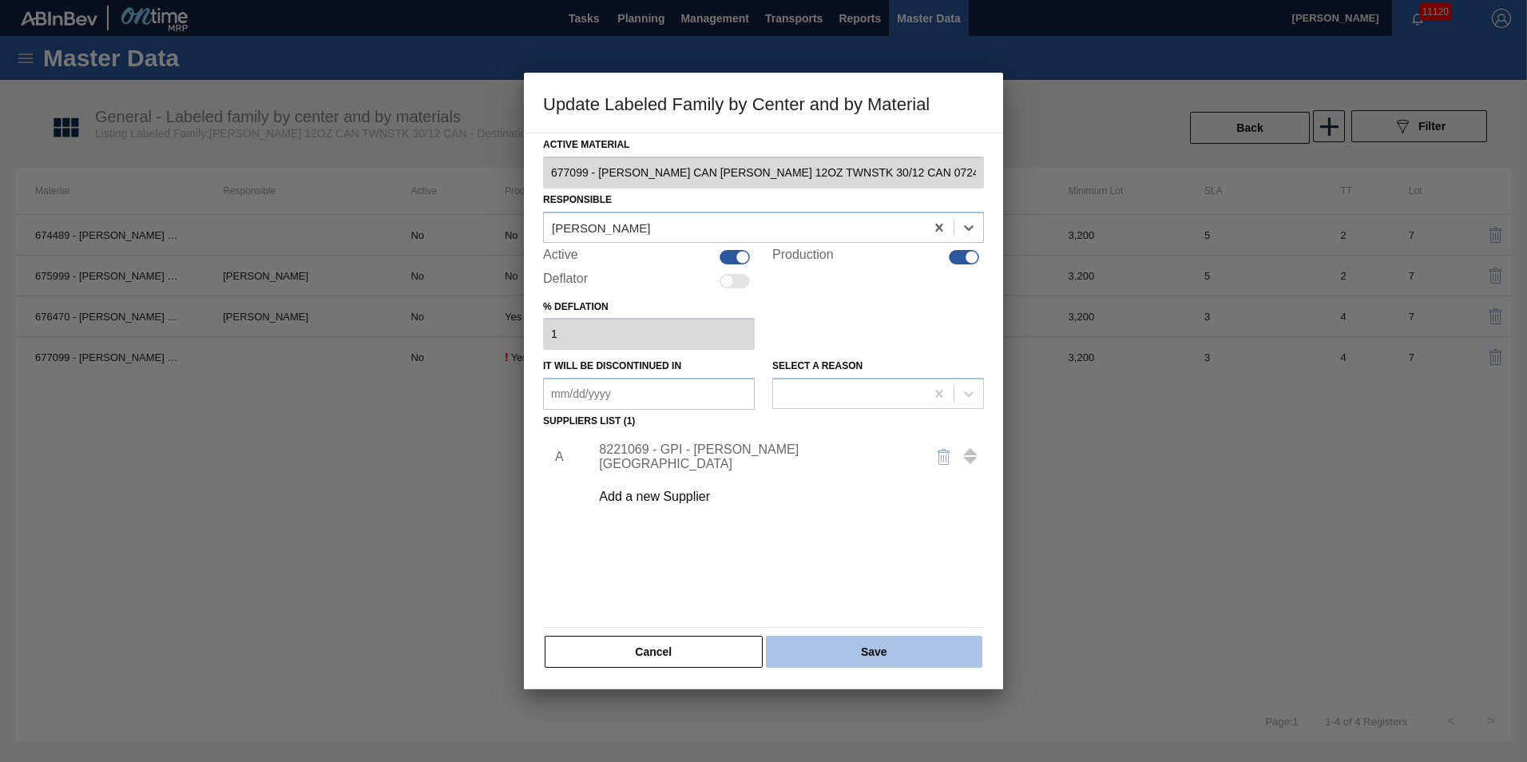
click at [827, 643] on button "Save" at bounding box center [874, 652] width 216 height 32
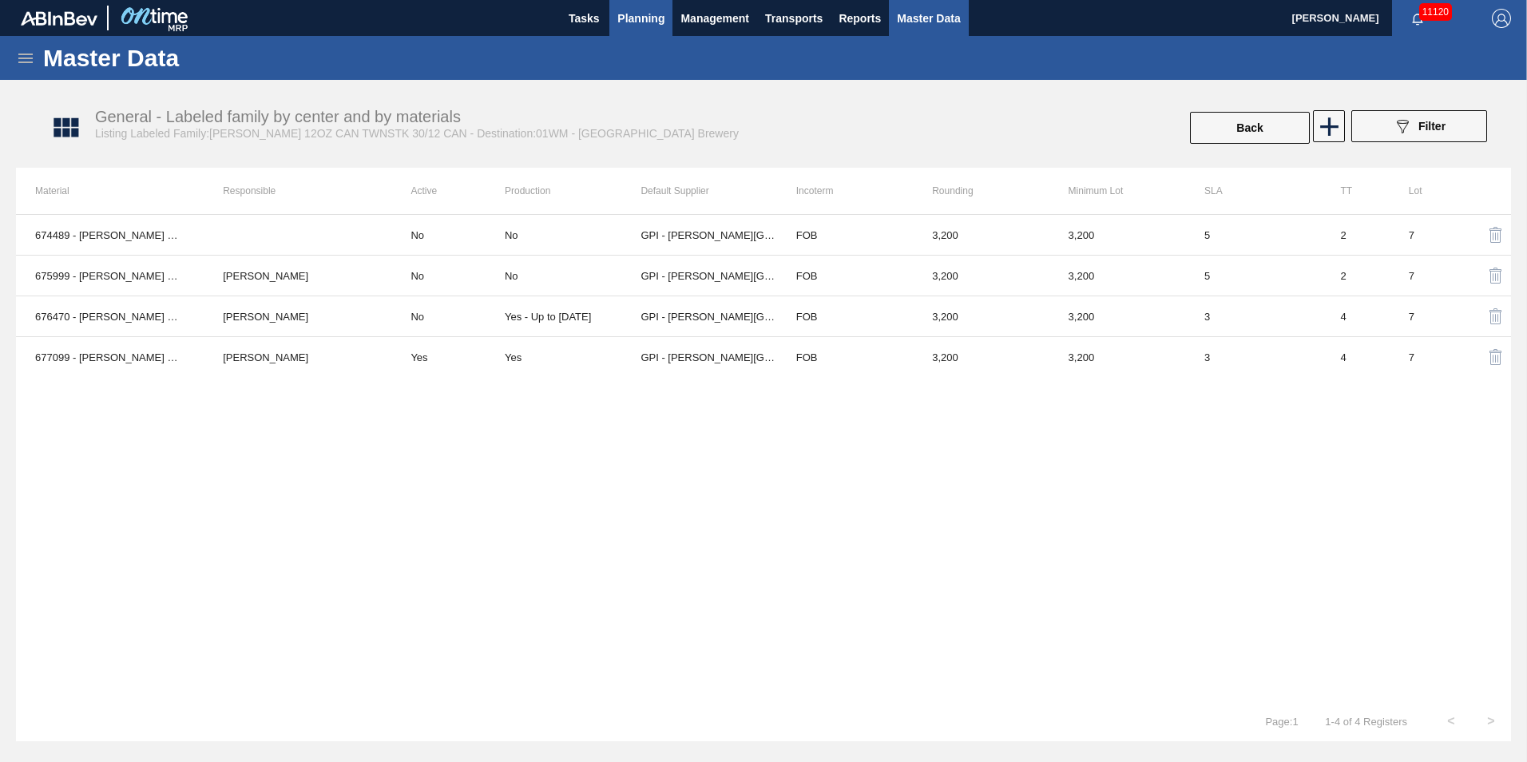
click at [668, 22] on button "Planning" at bounding box center [640, 18] width 63 height 36
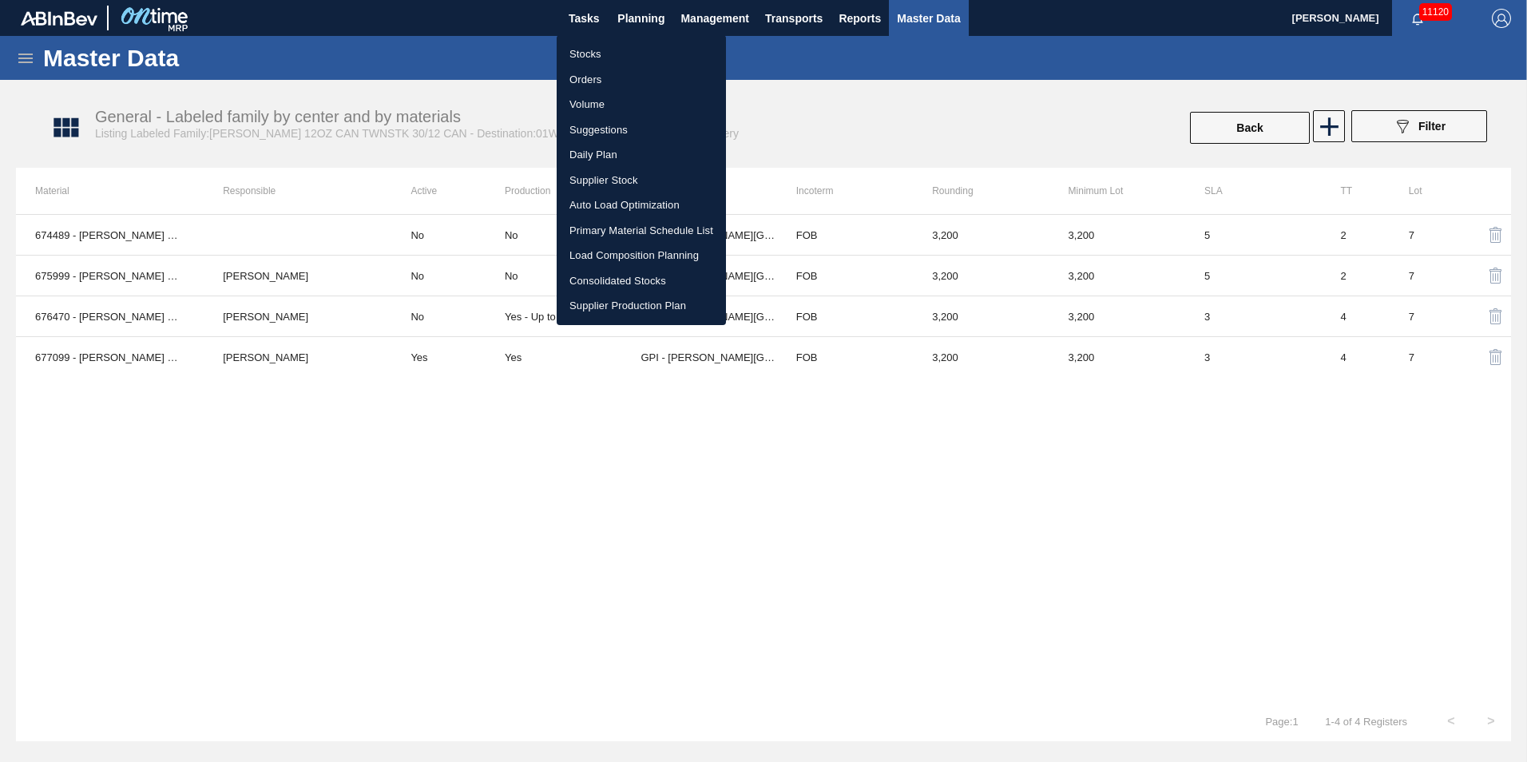
click at [621, 262] on li "Load Composition Planning" at bounding box center [641, 256] width 169 height 26
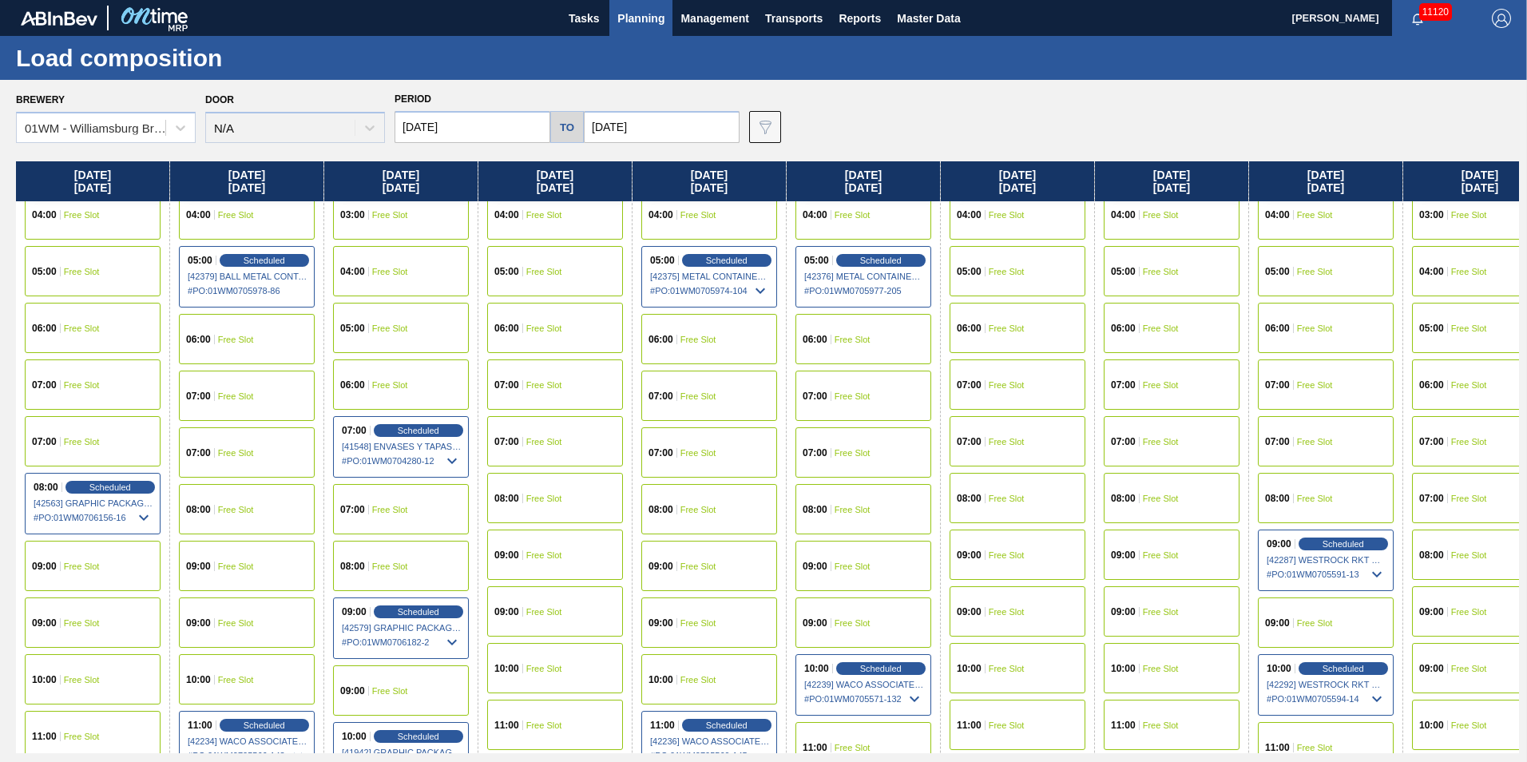
scroll to position [559, 0]
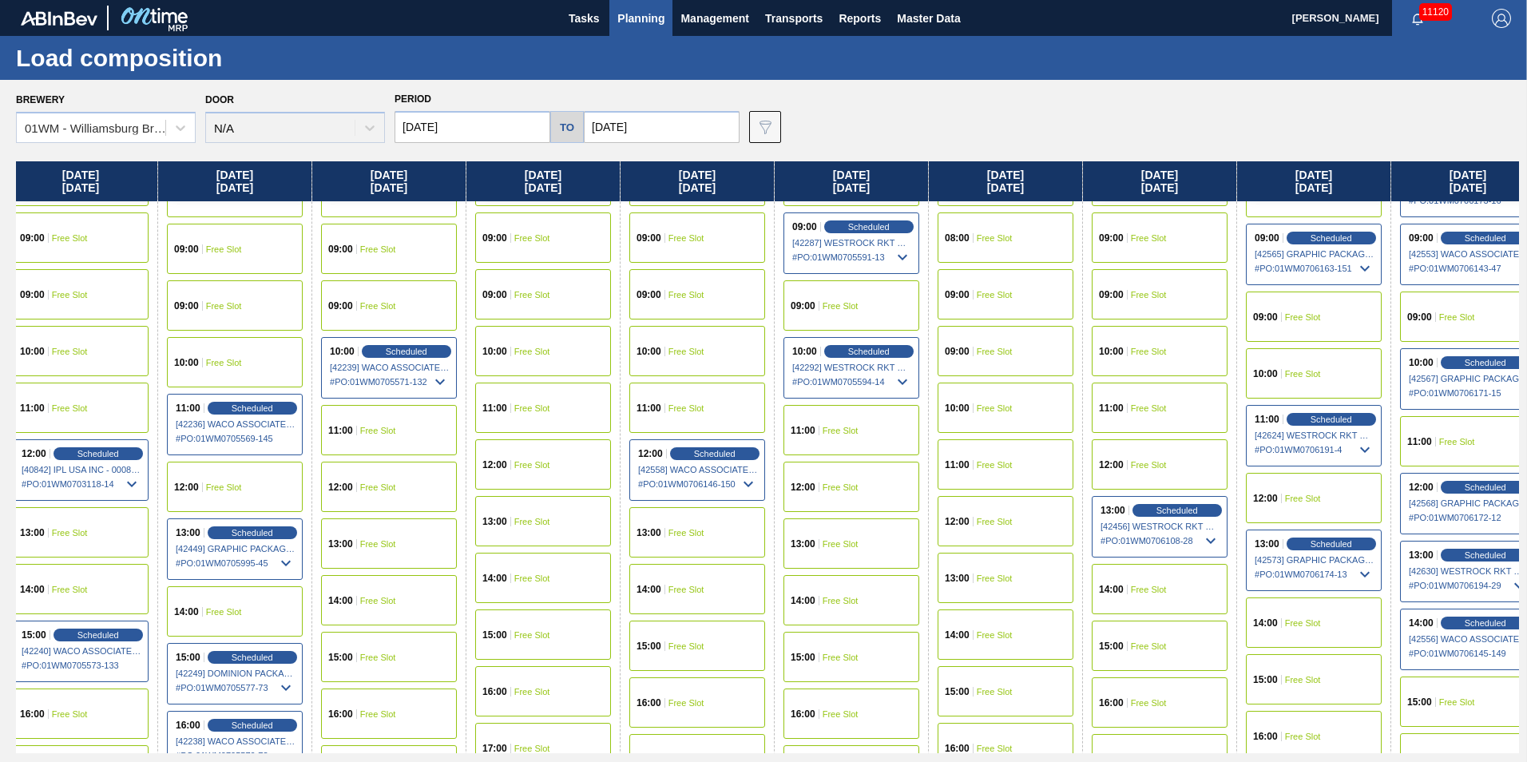
drag, startPoint x: 1326, startPoint y: 177, endPoint x: 849, endPoint y: 149, distance: 478.4
click at [849, 150] on div "Brewery 01WM - Williamsburg Brewery Door N/A Period 09/15/2025 to 10/06/2025 Da…" at bounding box center [763, 420] width 1527 height 681
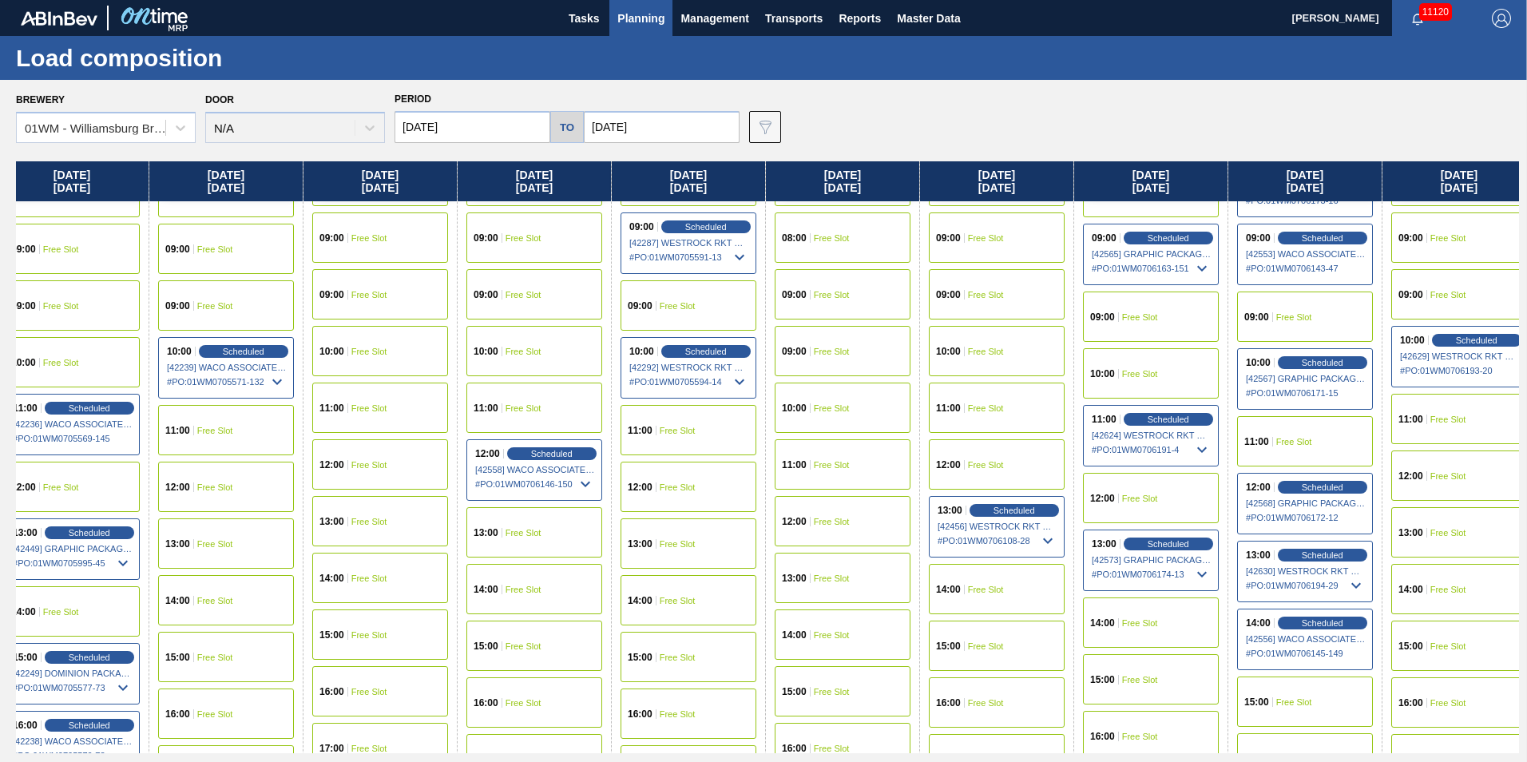
drag, startPoint x: 1362, startPoint y: 180, endPoint x: 1188, endPoint y: 179, distance: 174.1
click at [1190, 179] on div "Monday 09/15/2025 00:00 Free Slot 01:00 Free Slot 02:00 Free Slot 03:00 Free Sl…" at bounding box center [767, 457] width 1503 height 592
click at [1164, 541] on span "Scheduled" at bounding box center [1166, 543] width 46 height 10
click at [1136, 545] on div "Scheduled" at bounding box center [1165, 544] width 98 height 14
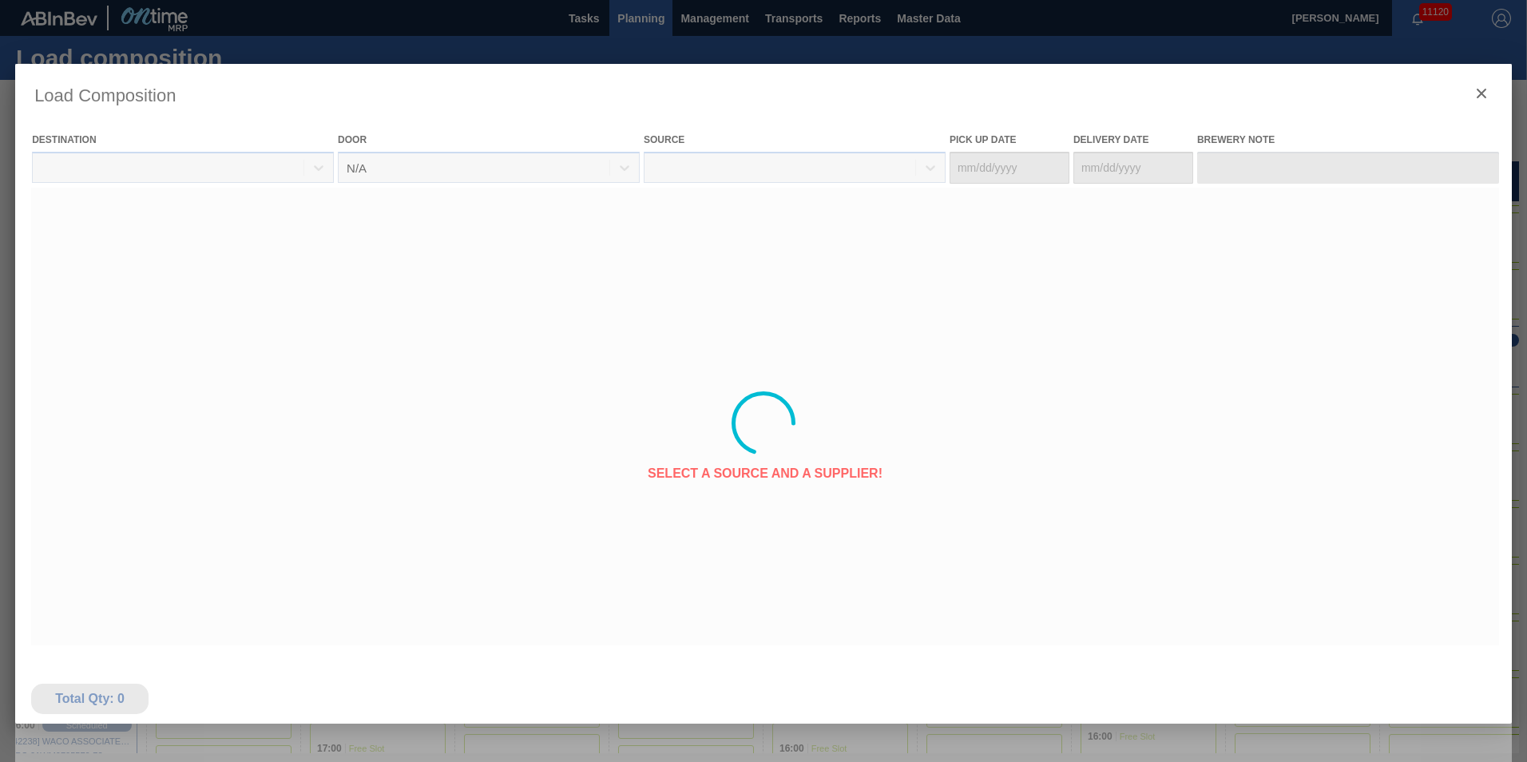
type Date "09/22/2025"
type Date "09/26/2025"
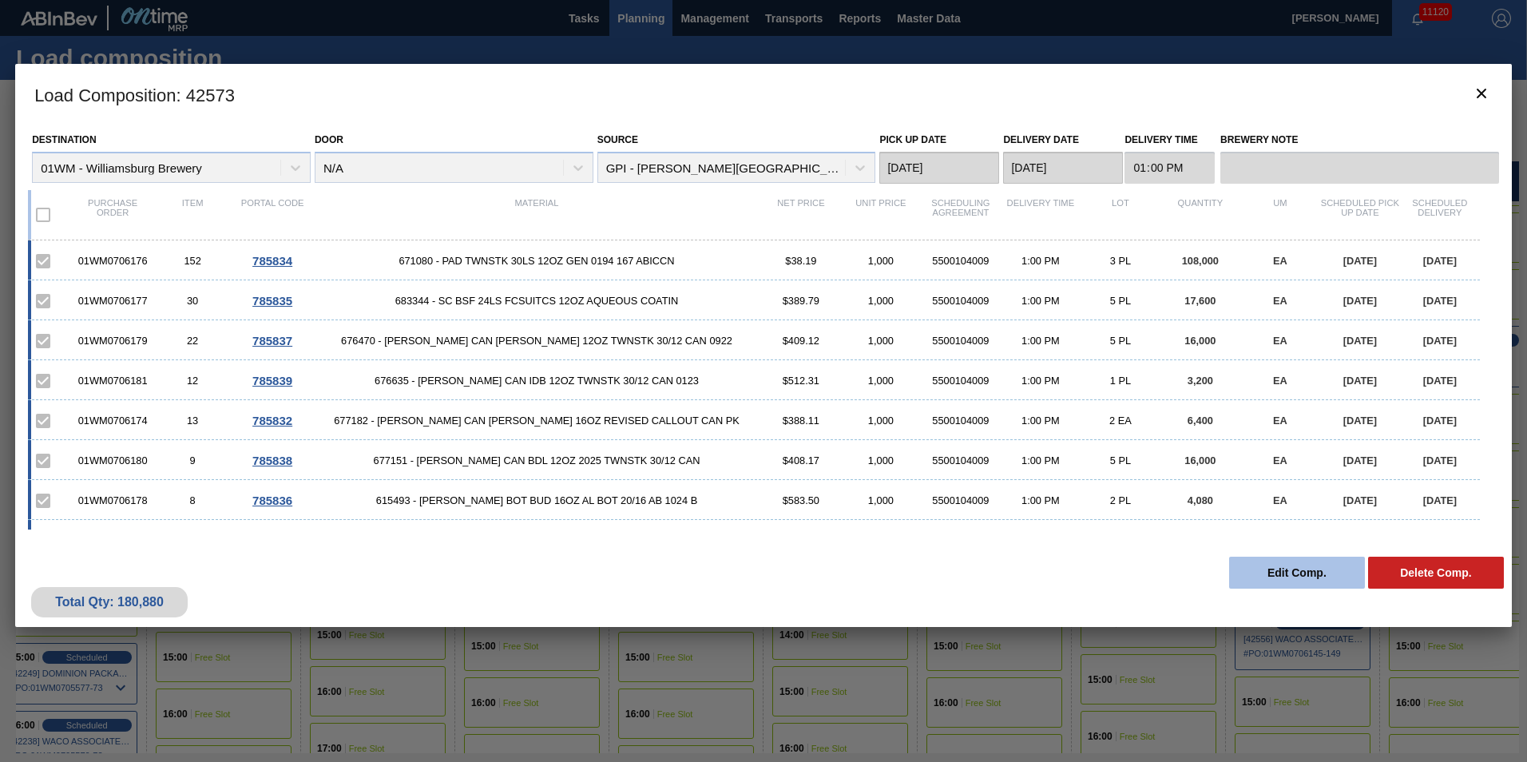
click at [1263, 579] on button "Edit Comp." at bounding box center [1297, 573] width 136 height 32
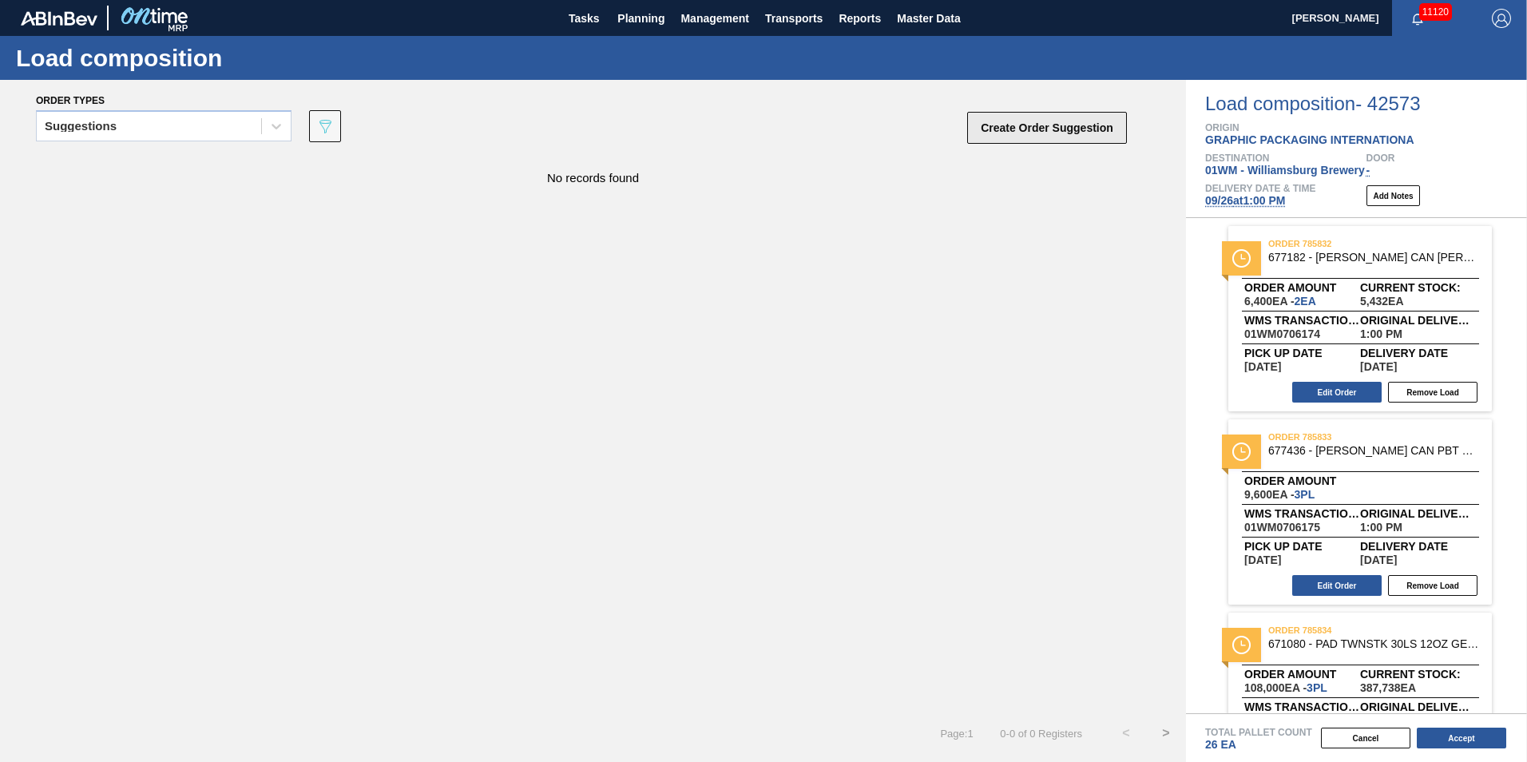
click at [1036, 123] on button "Create Order Suggestion" at bounding box center [1047, 128] width 160 height 32
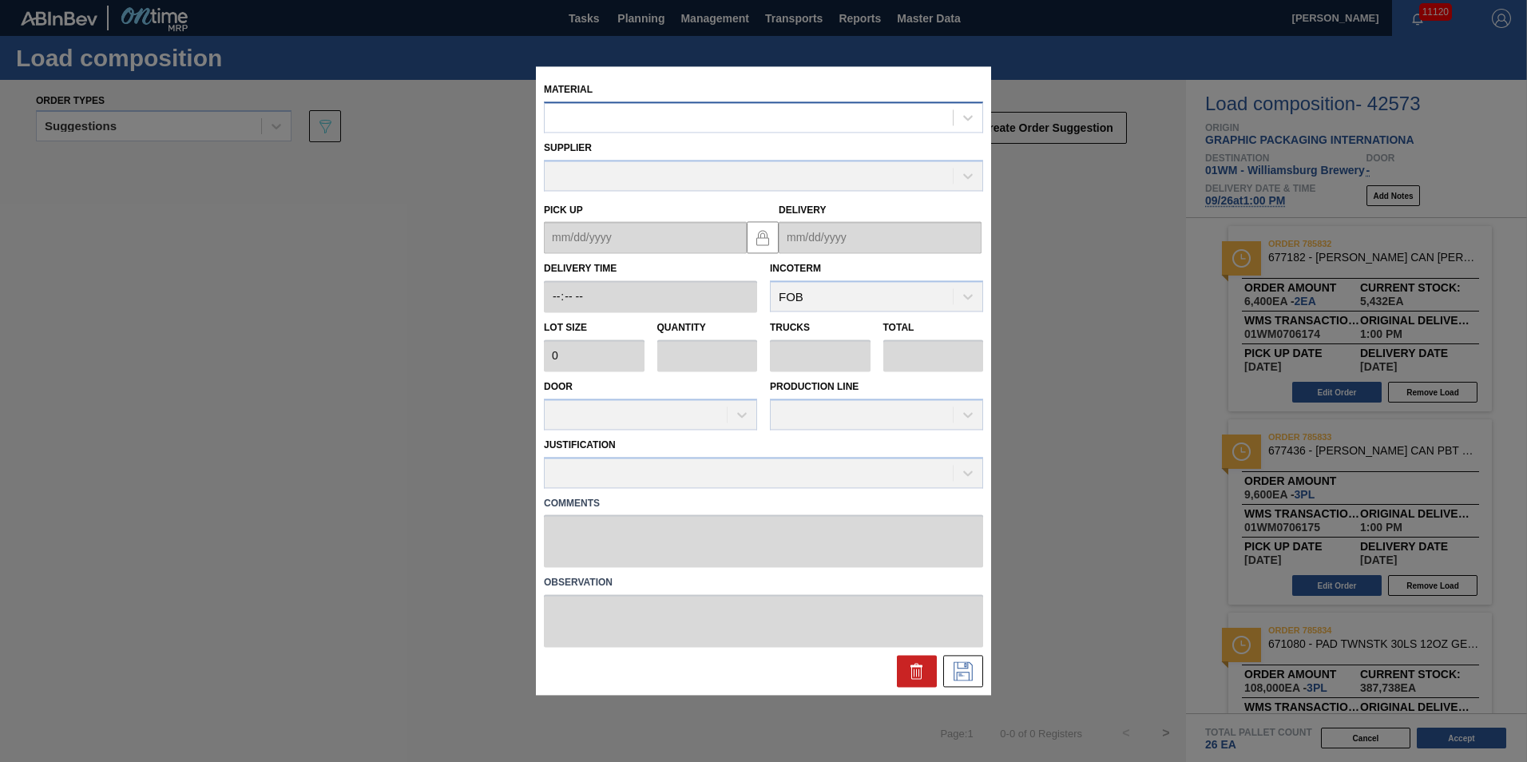
click at [822, 113] on div at bounding box center [749, 117] width 408 height 23
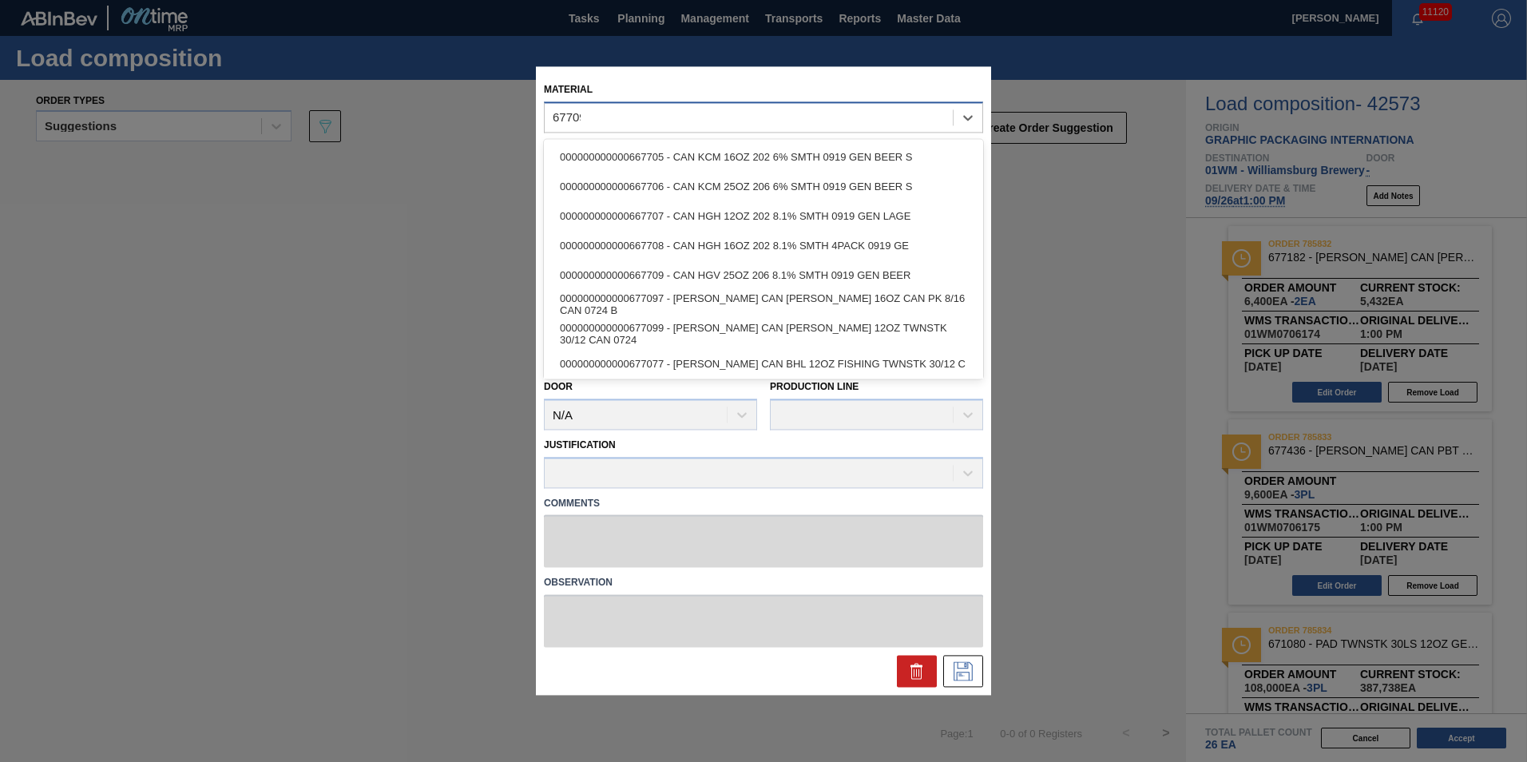
type input "677099"
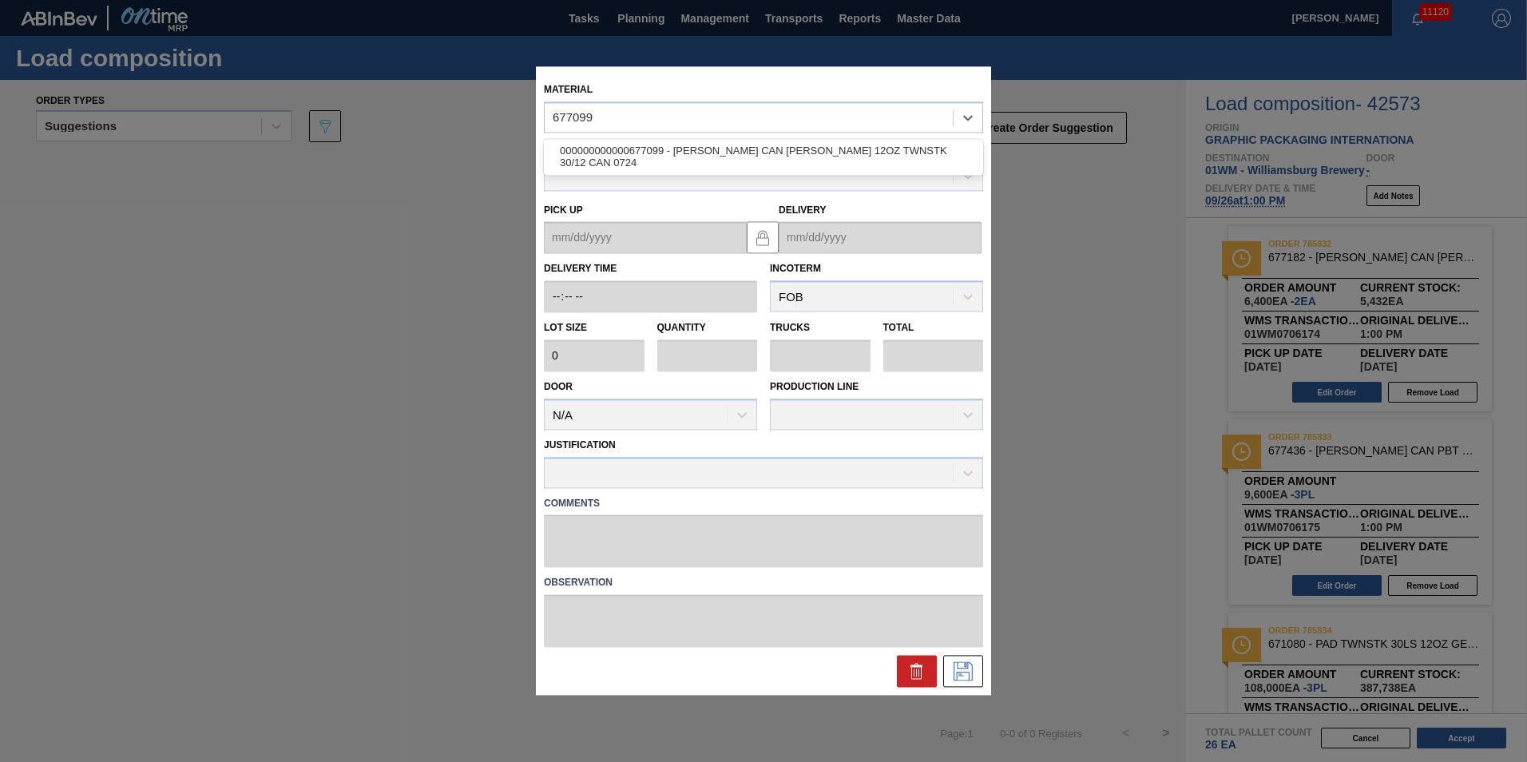
click at [825, 151] on div "000000000000677099 - CARR CAN BUD 12OZ TWNSTK 30/12 CAN 0724" at bounding box center [763, 157] width 439 height 30
type input "3,200"
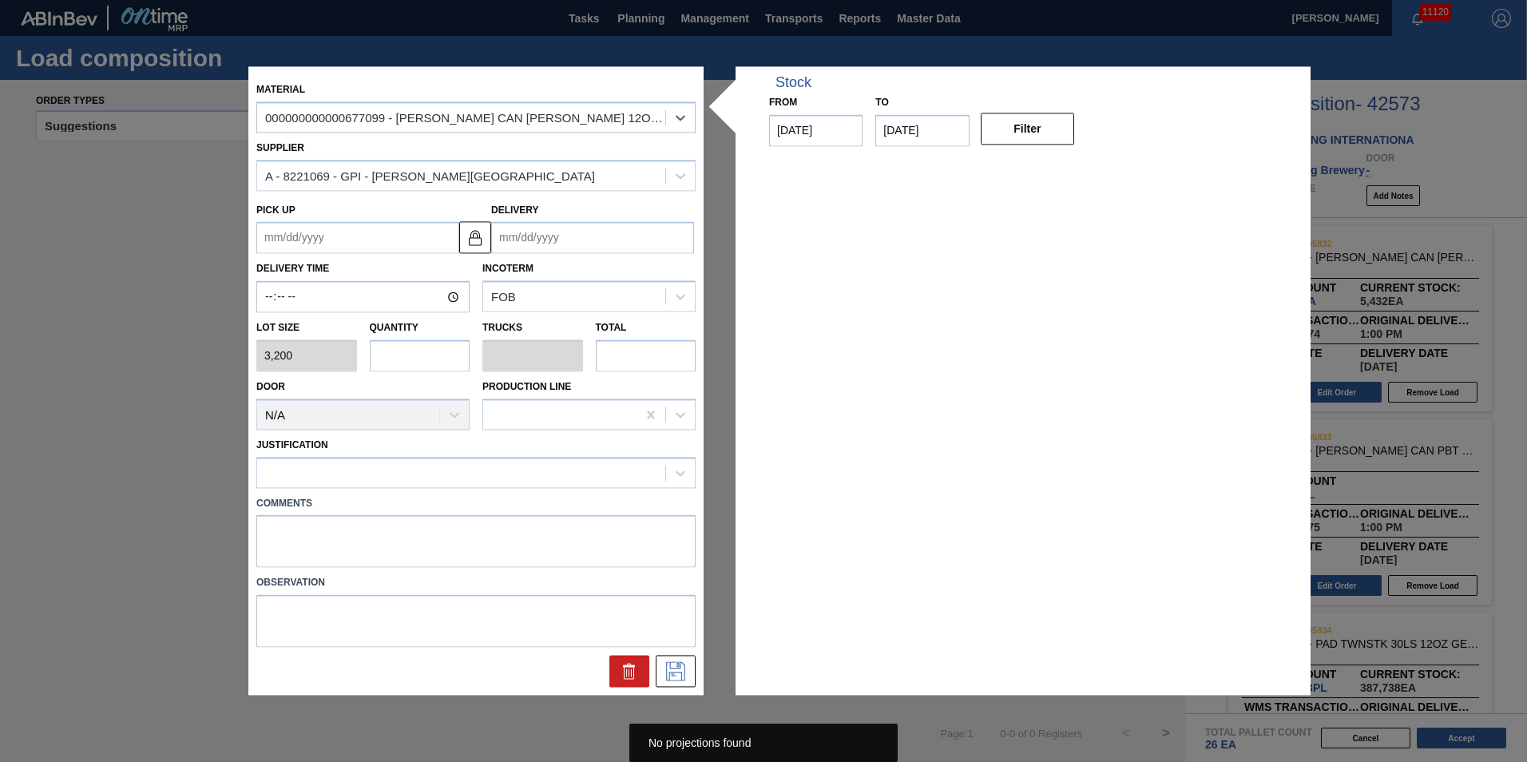
click at [418, 365] on input "text" at bounding box center [420, 355] width 101 height 32
type input "5"
type input "0.192"
type input "16,000"
type input "5"
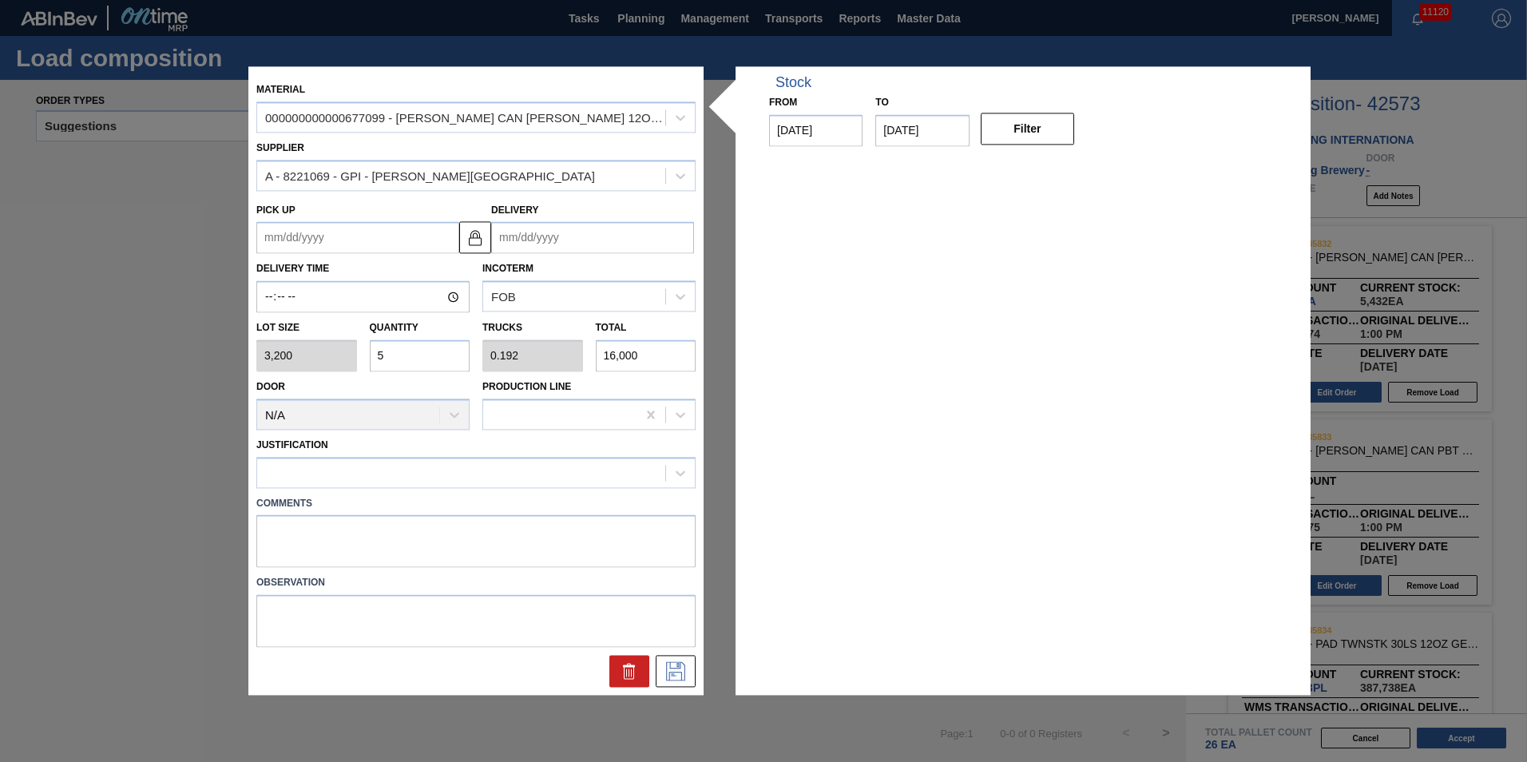
click at [438, 488] on div "Comments" at bounding box center [476, 528] width 452 height 80
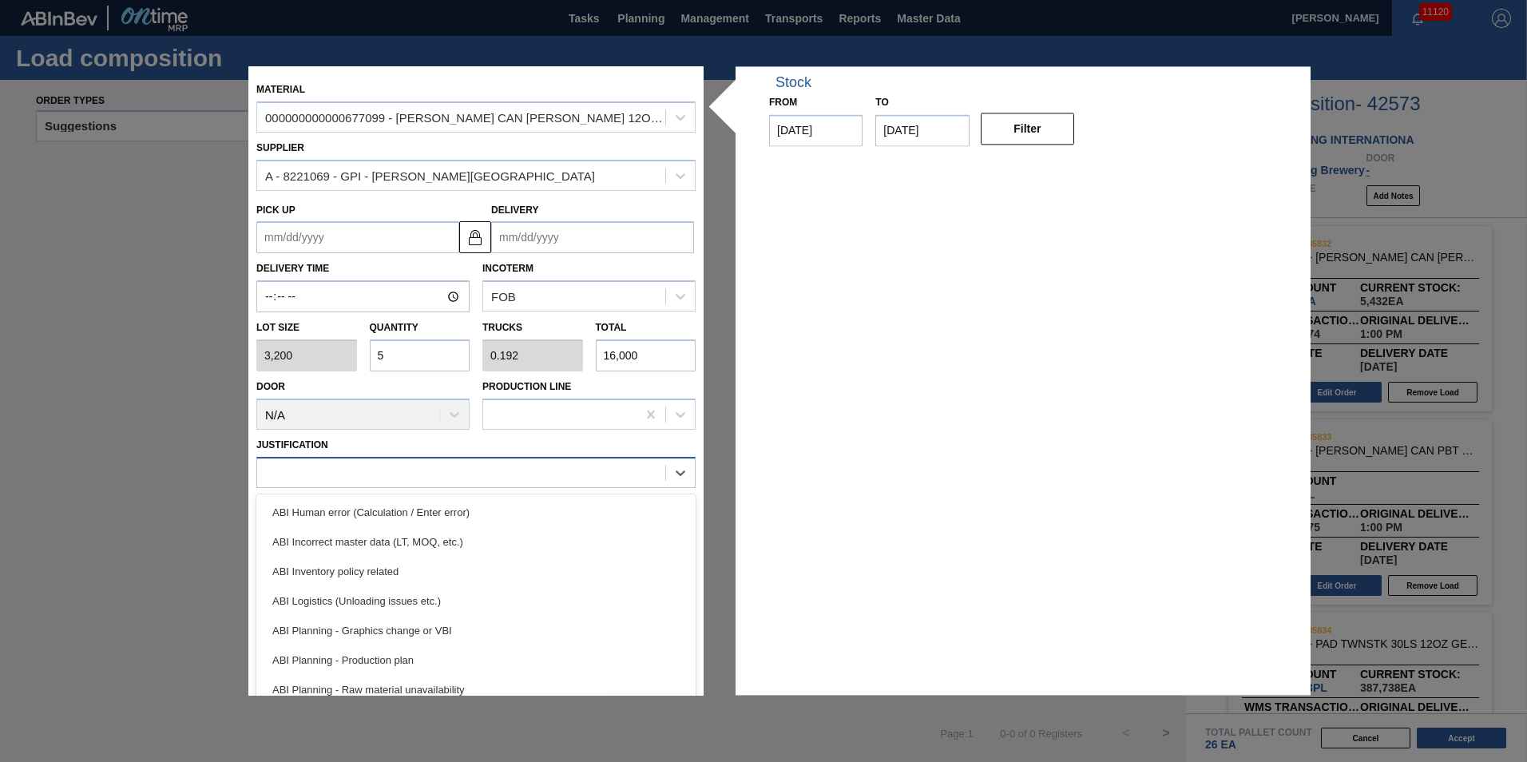
click at [447, 471] on div at bounding box center [461, 472] width 408 height 23
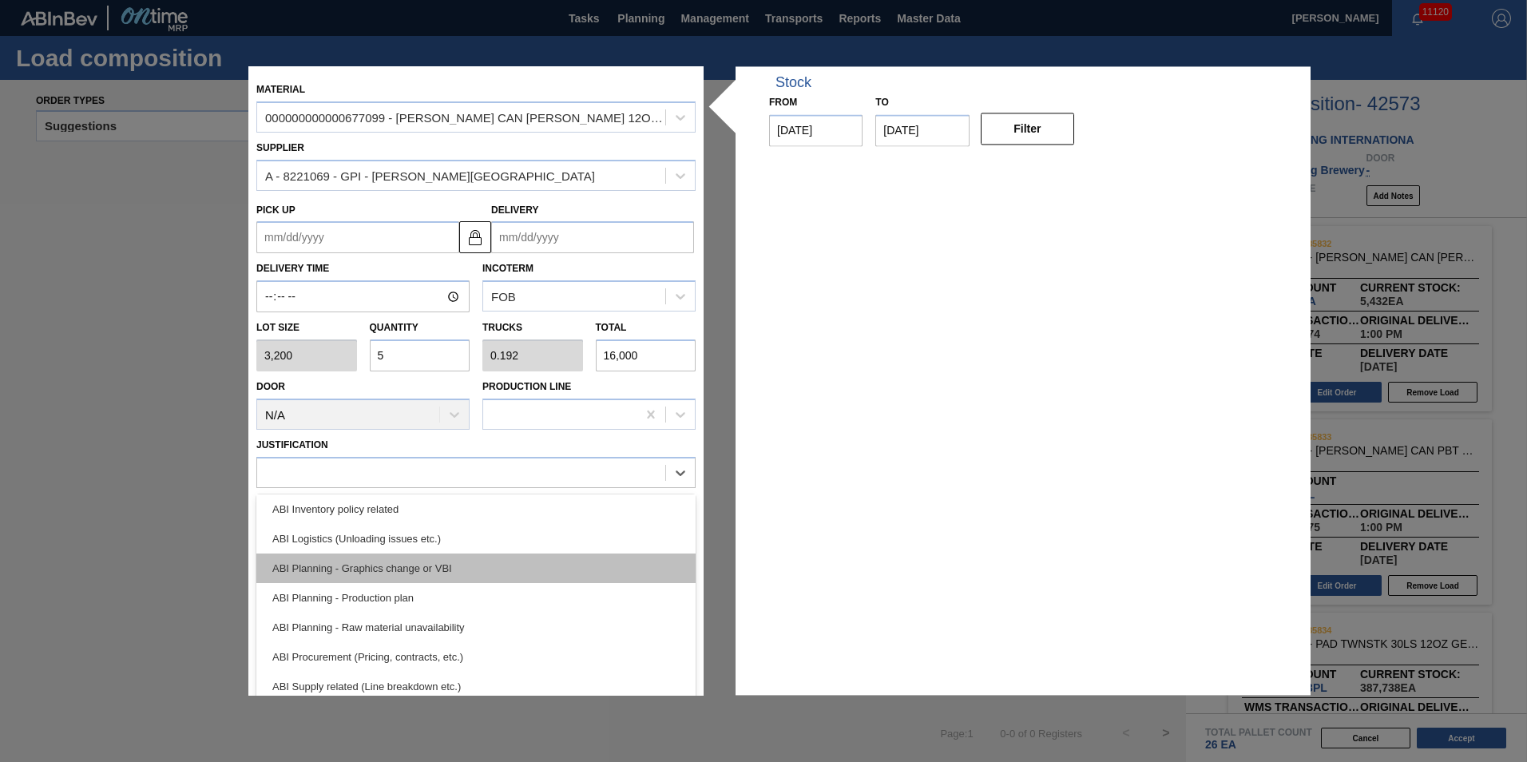
scroll to position [80, 0]
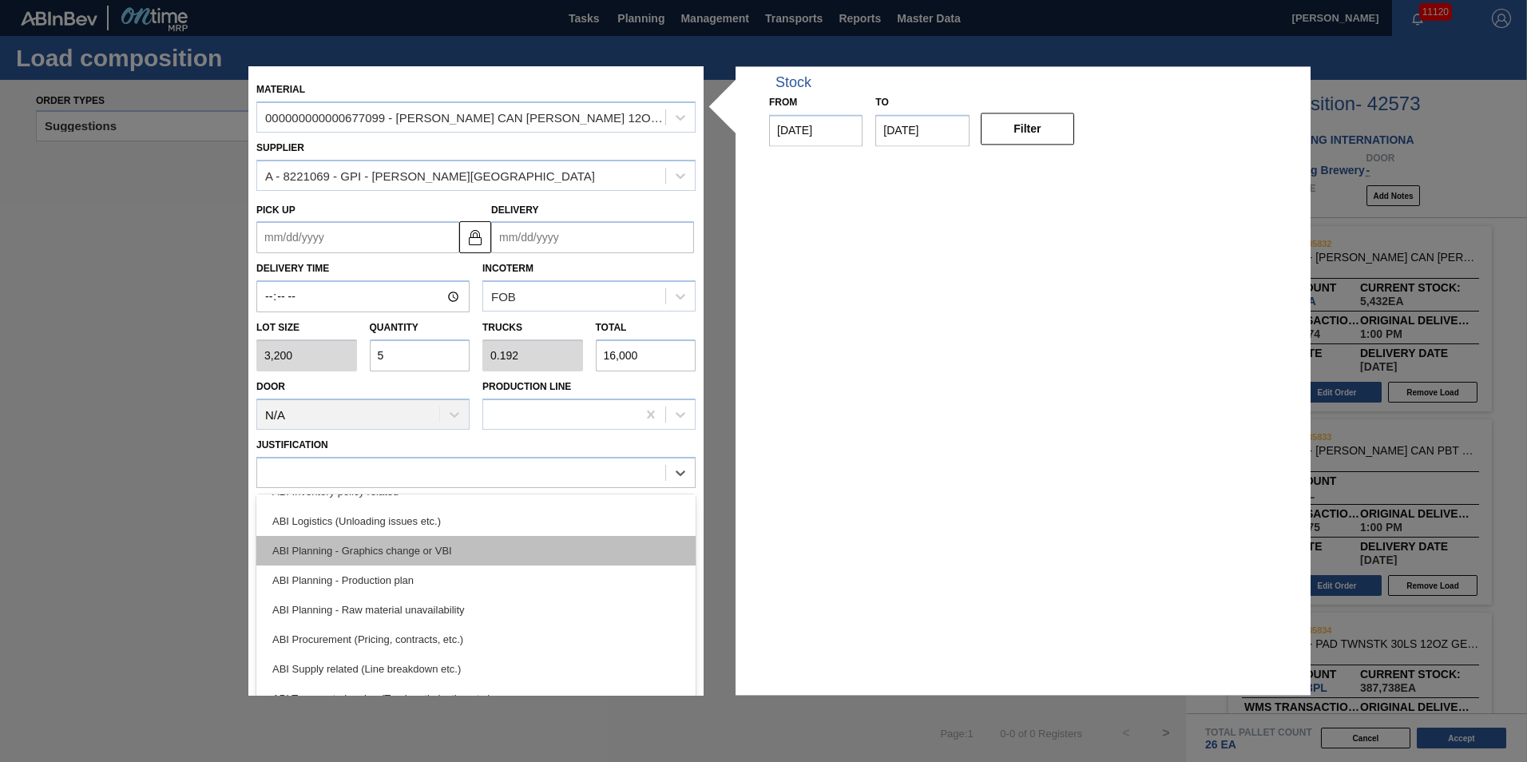
click at [462, 555] on div "ABI Planning - Graphics change or VBI" at bounding box center [475, 551] width 439 height 30
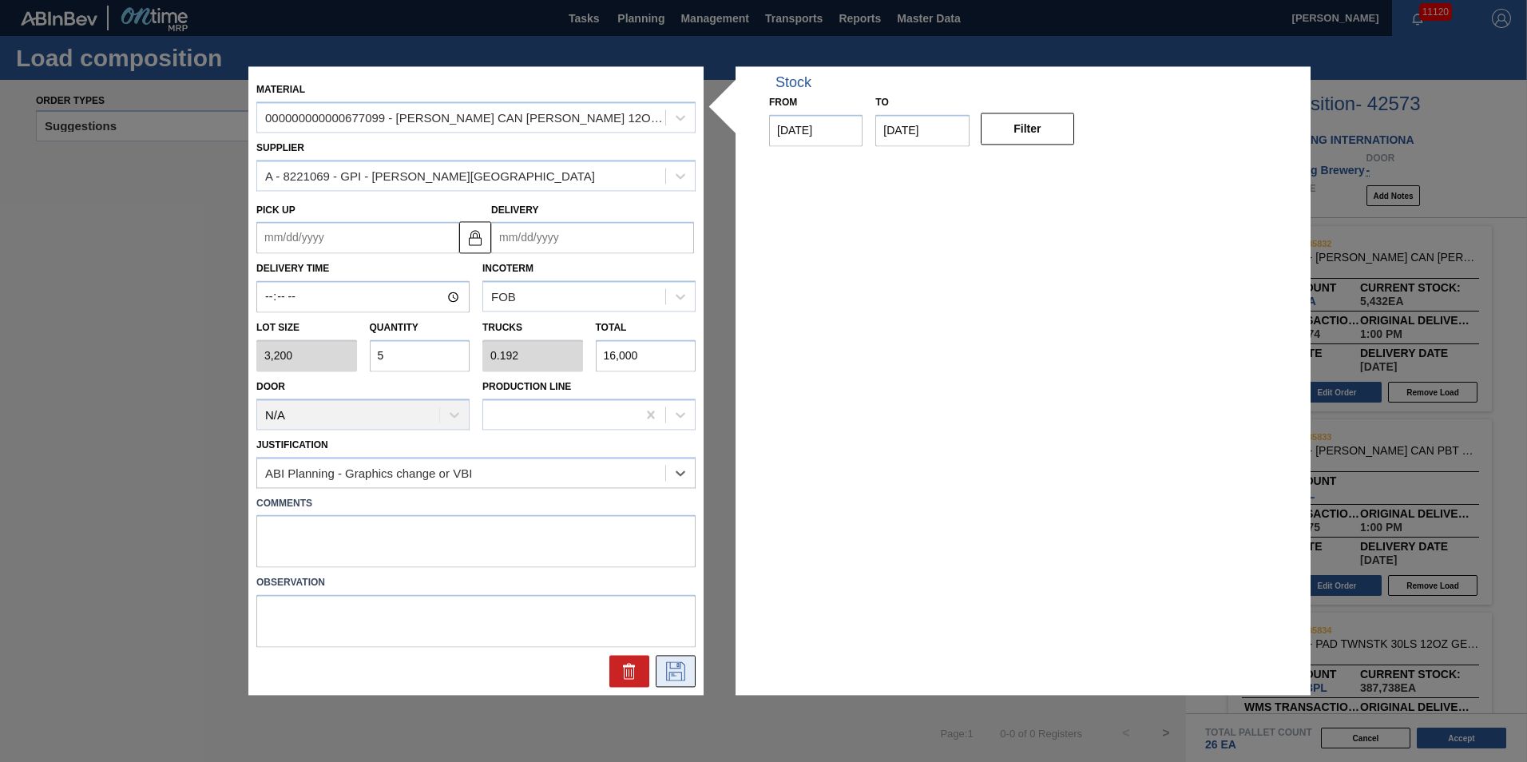
click at [665, 672] on icon at bounding box center [676, 671] width 26 height 19
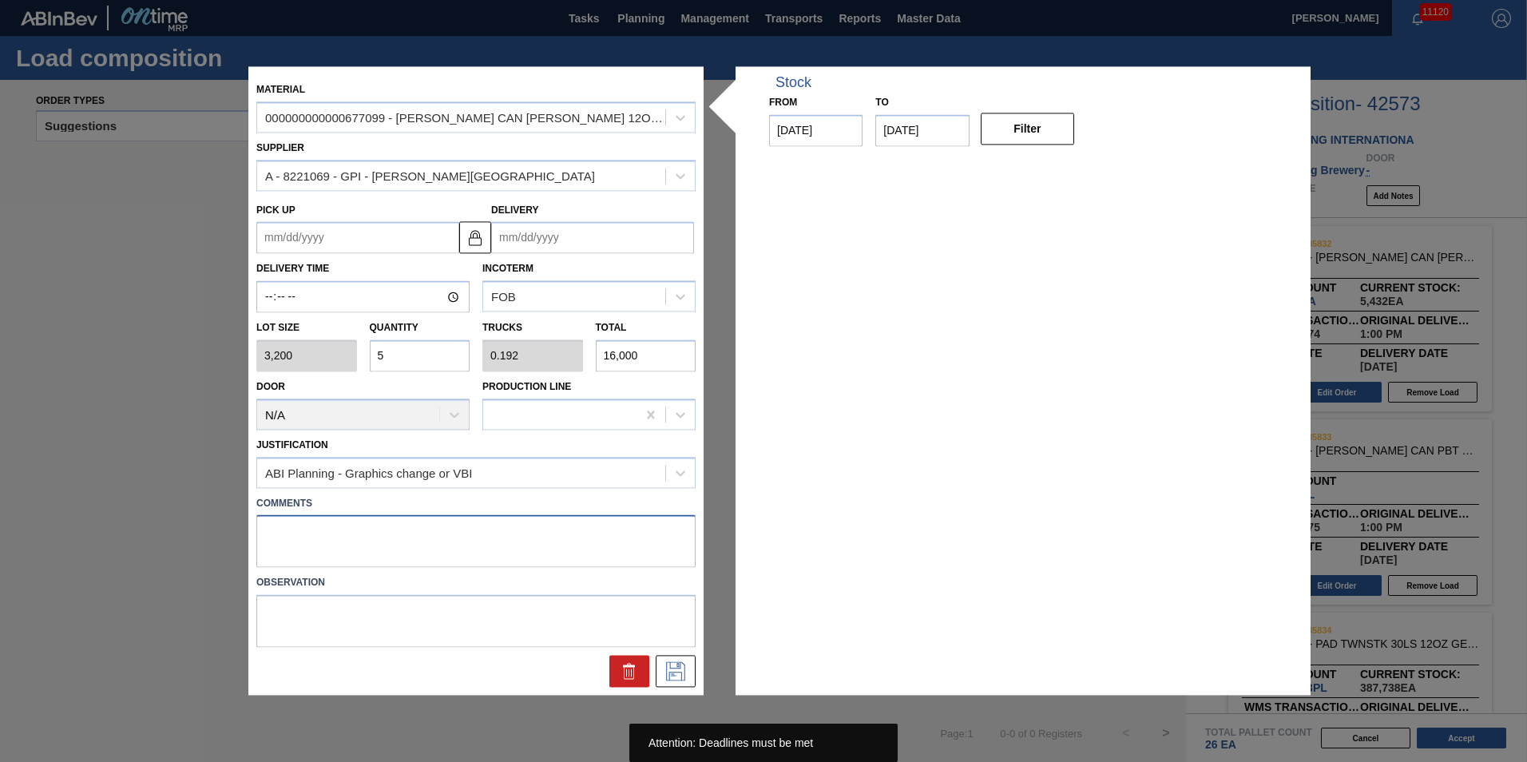
click at [543, 550] on textarea at bounding box center [475, 541] width 439 height 53
type textarea "REPLACES 676470"
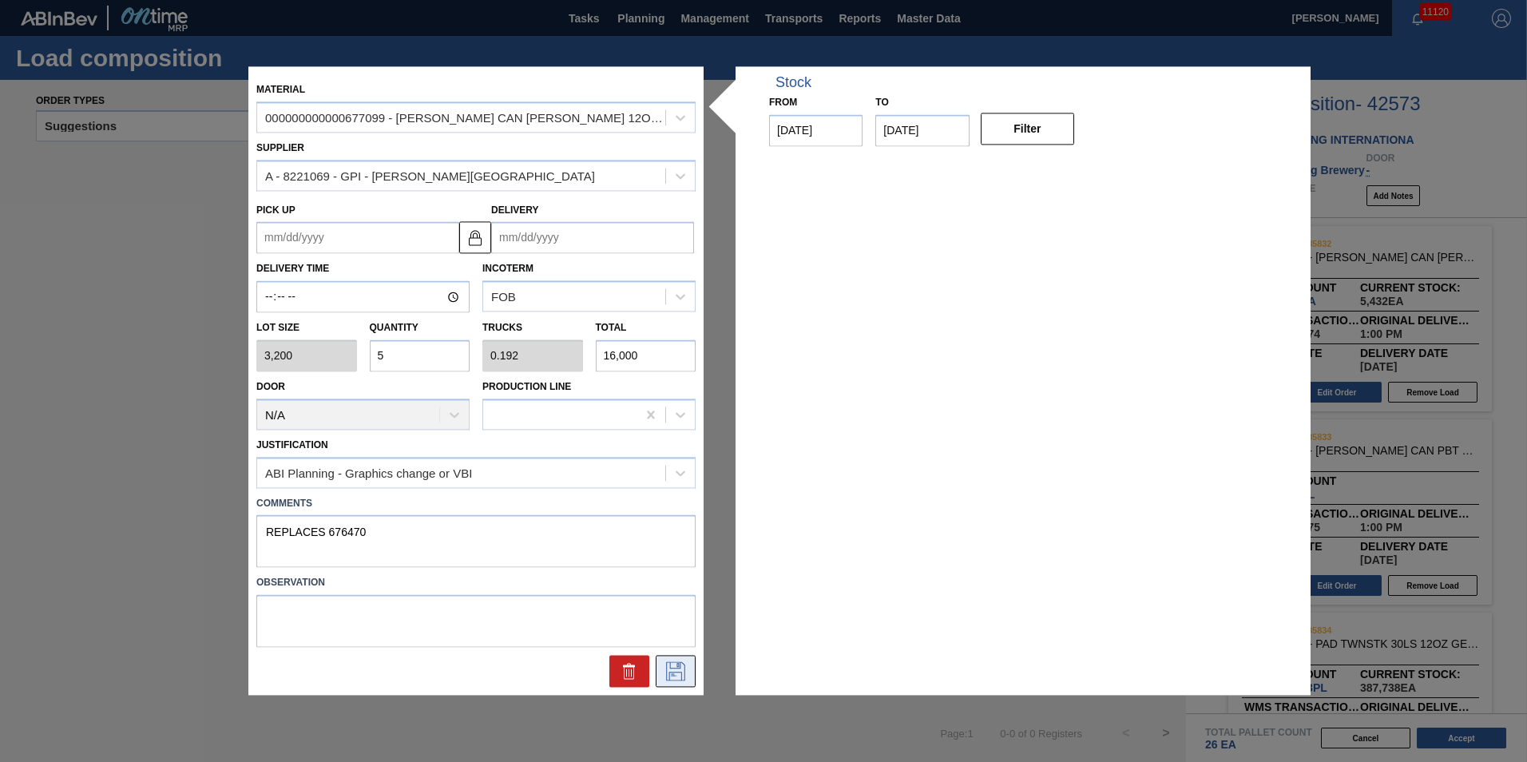
click at [691, 662] on button at bounding box center [676, 672] width 40 height 32
click at [624, 233] on input "Delivery" at bounding box center [592, 238] width 203 height 32
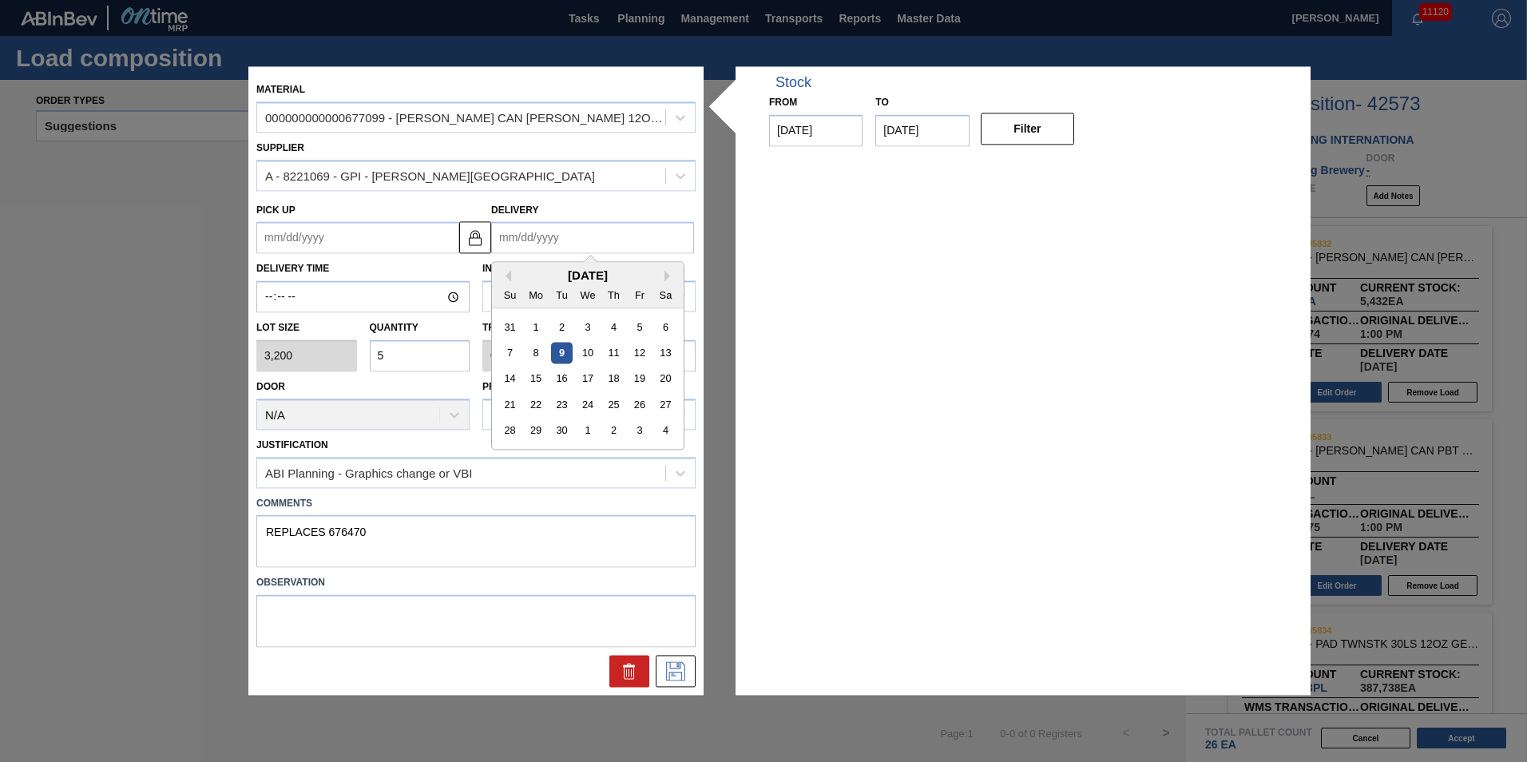
type input "0"
type up "12/28/1999"
type input "09"
type up "08/28/2025"
type input "09/2"
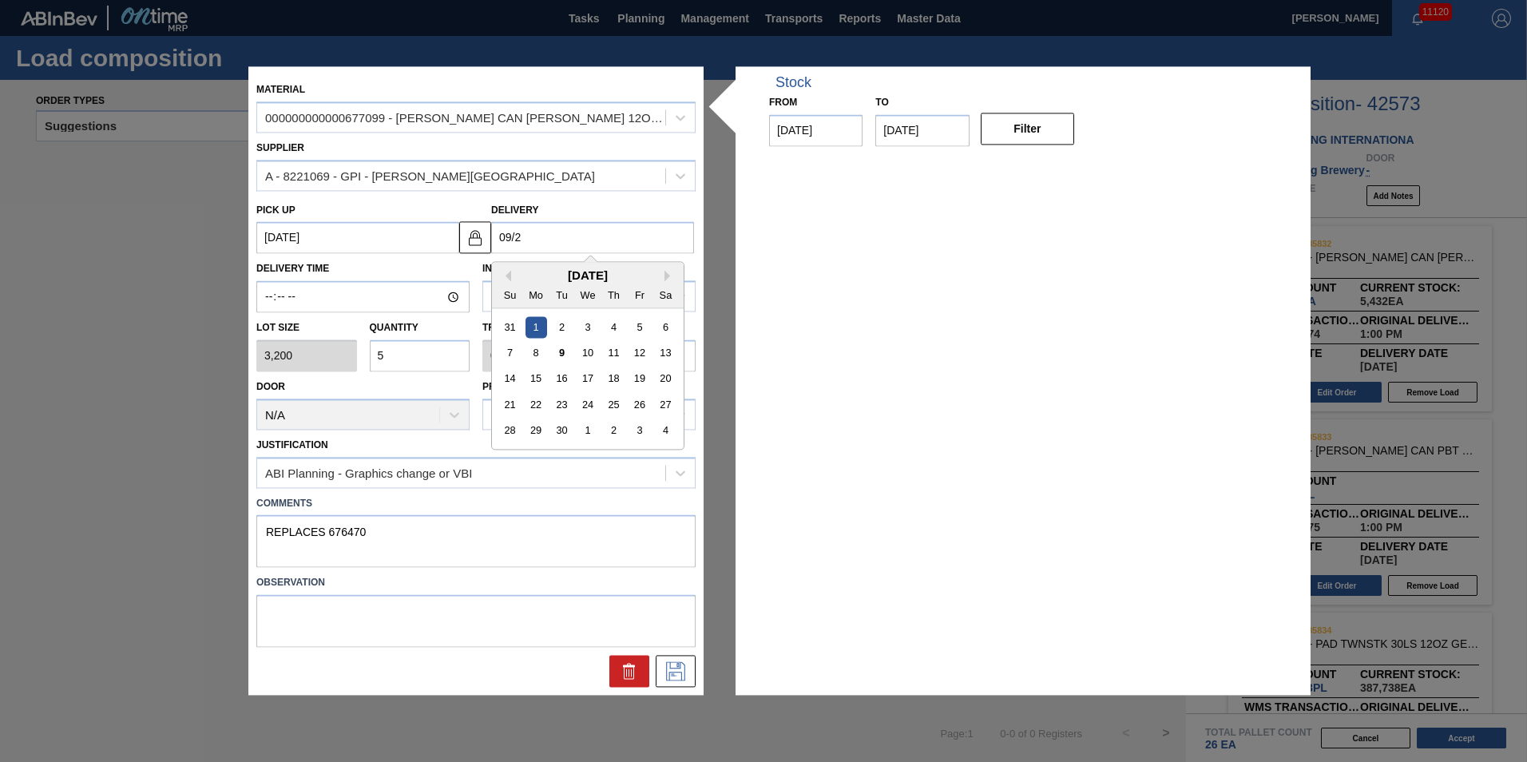
type up "08/29/2025"
type input "09/26"
type up "09/22/2025"
click at [641, 409] on div "26" at bounding box center [639, 406] width 22 height 22
type input "09/26/2025"
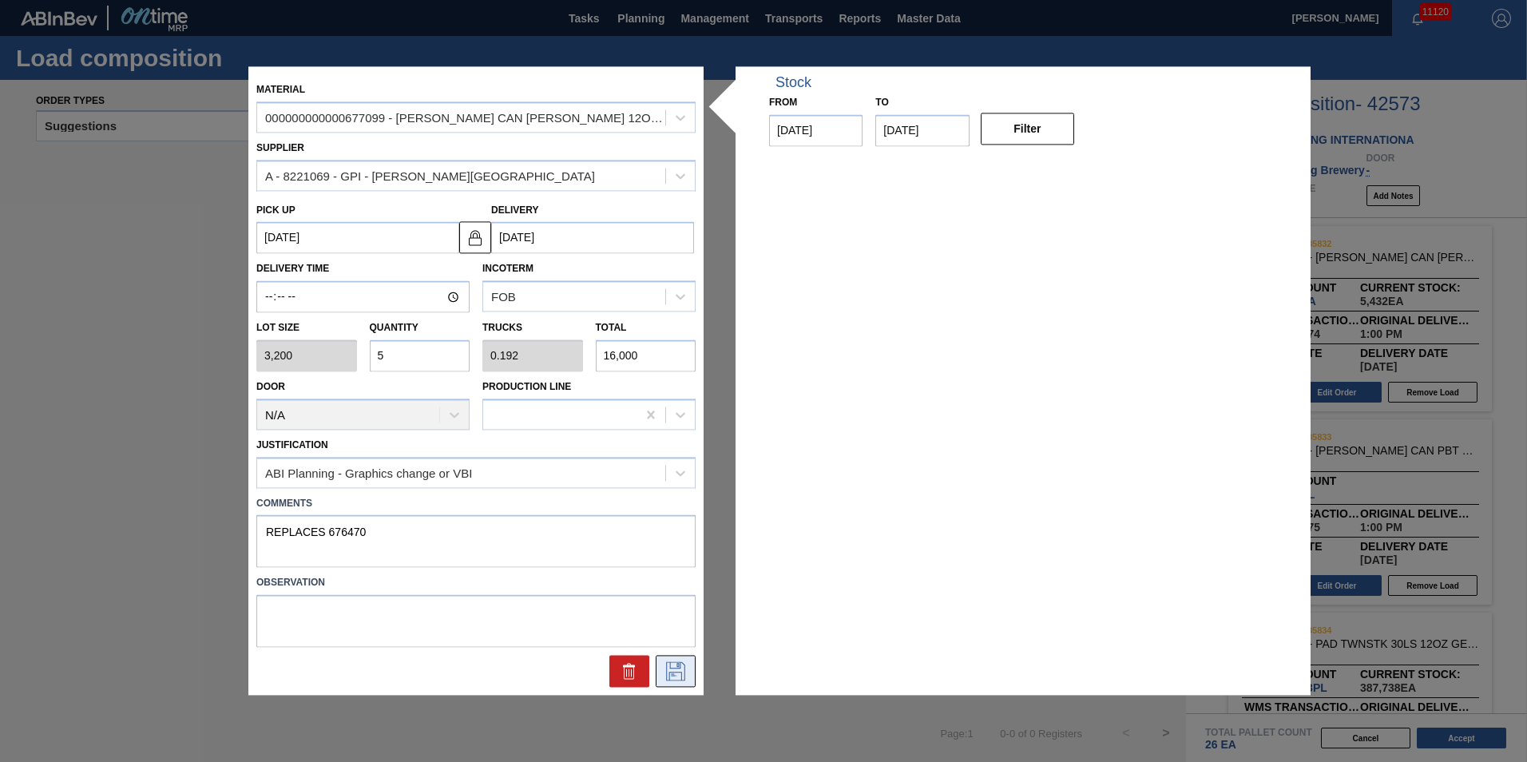
click at [661, 676] on button at bounding box center [676, 672] width 40 height 32
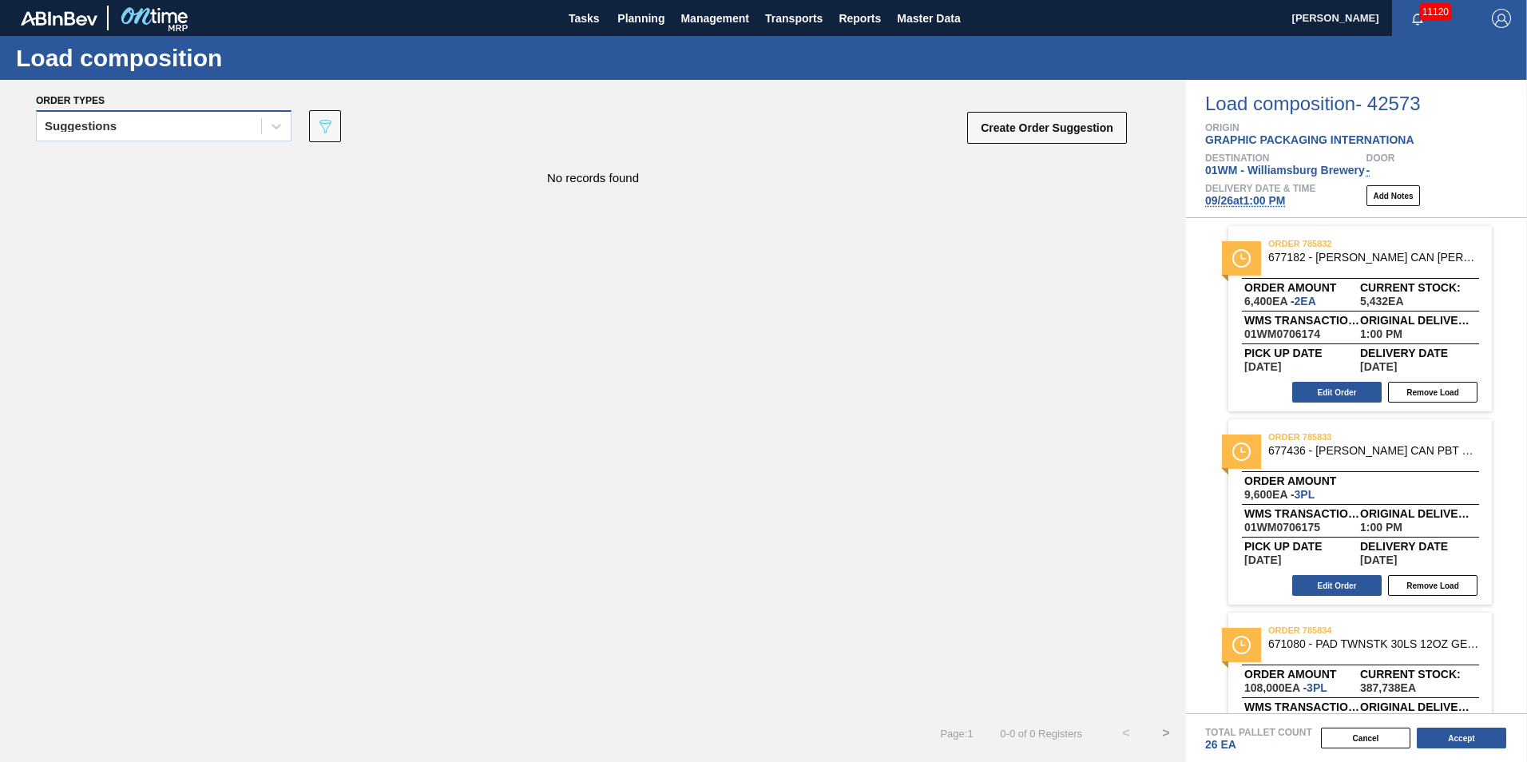
click at [172, 128] on div "Suggestions" at bounding box center [149, 126] width 224 height 23
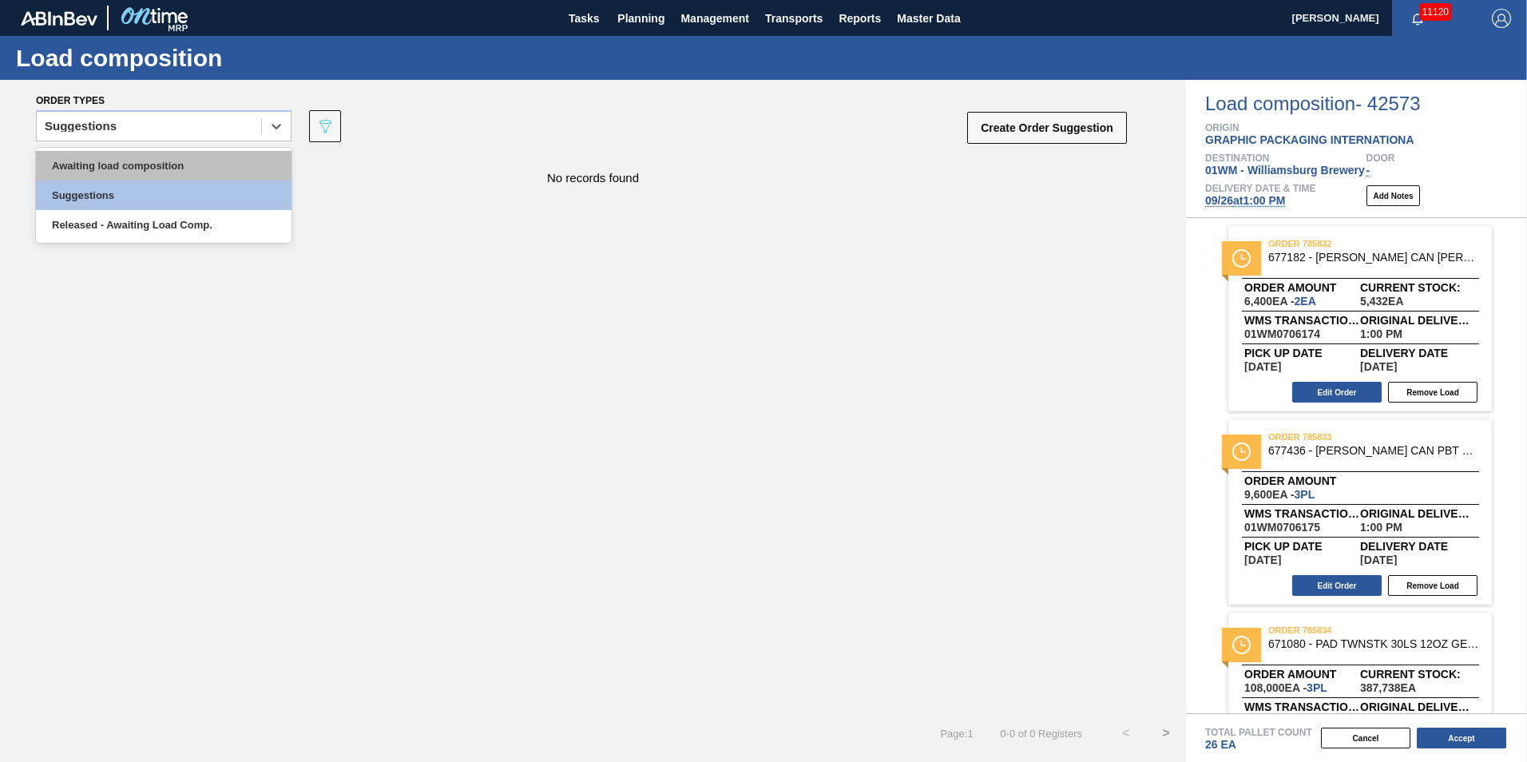
click at [141, 159] on div "Awaiting load composition" at bounding box center [164, 166] width 256 height 30
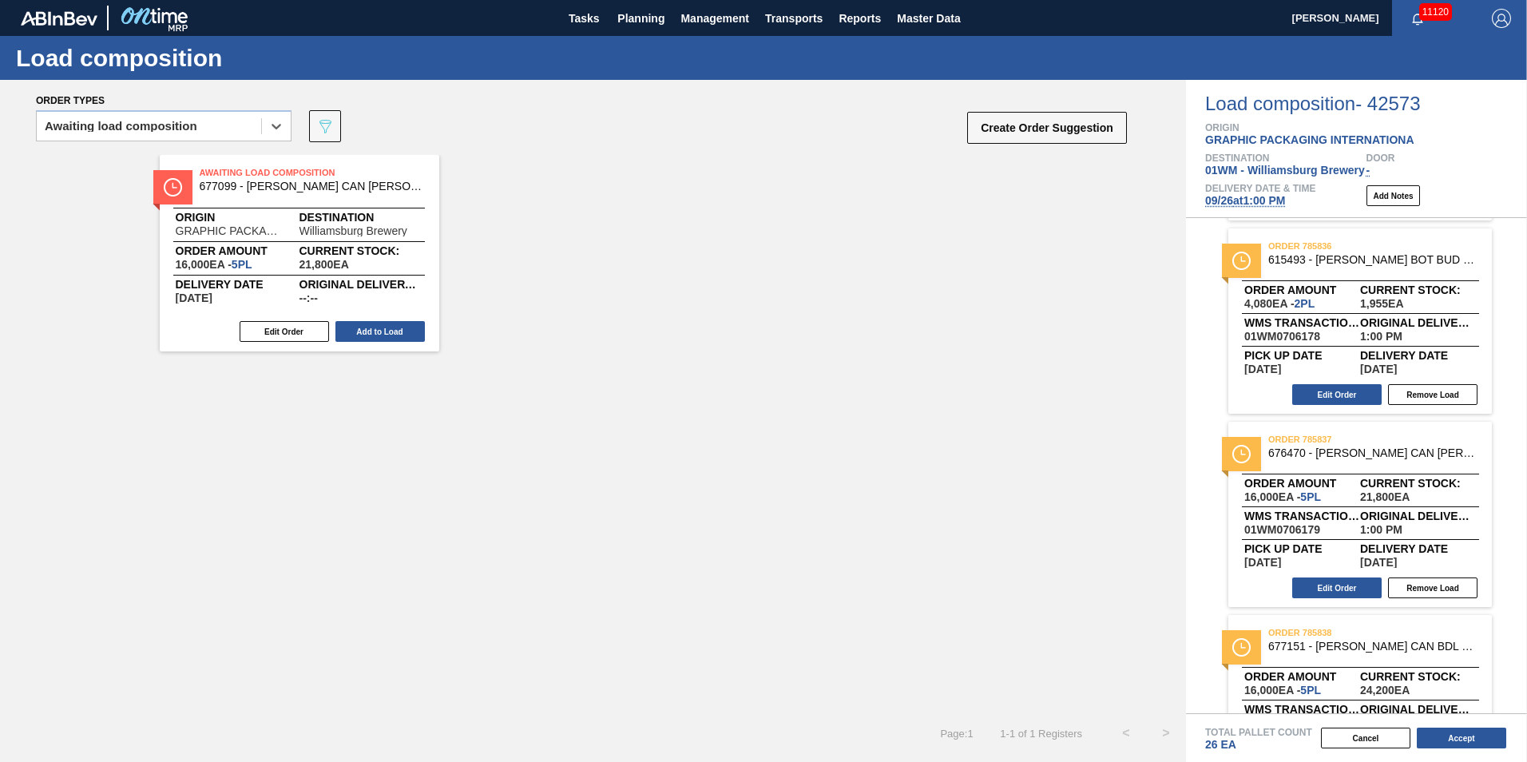
scroll to position [799, 0]
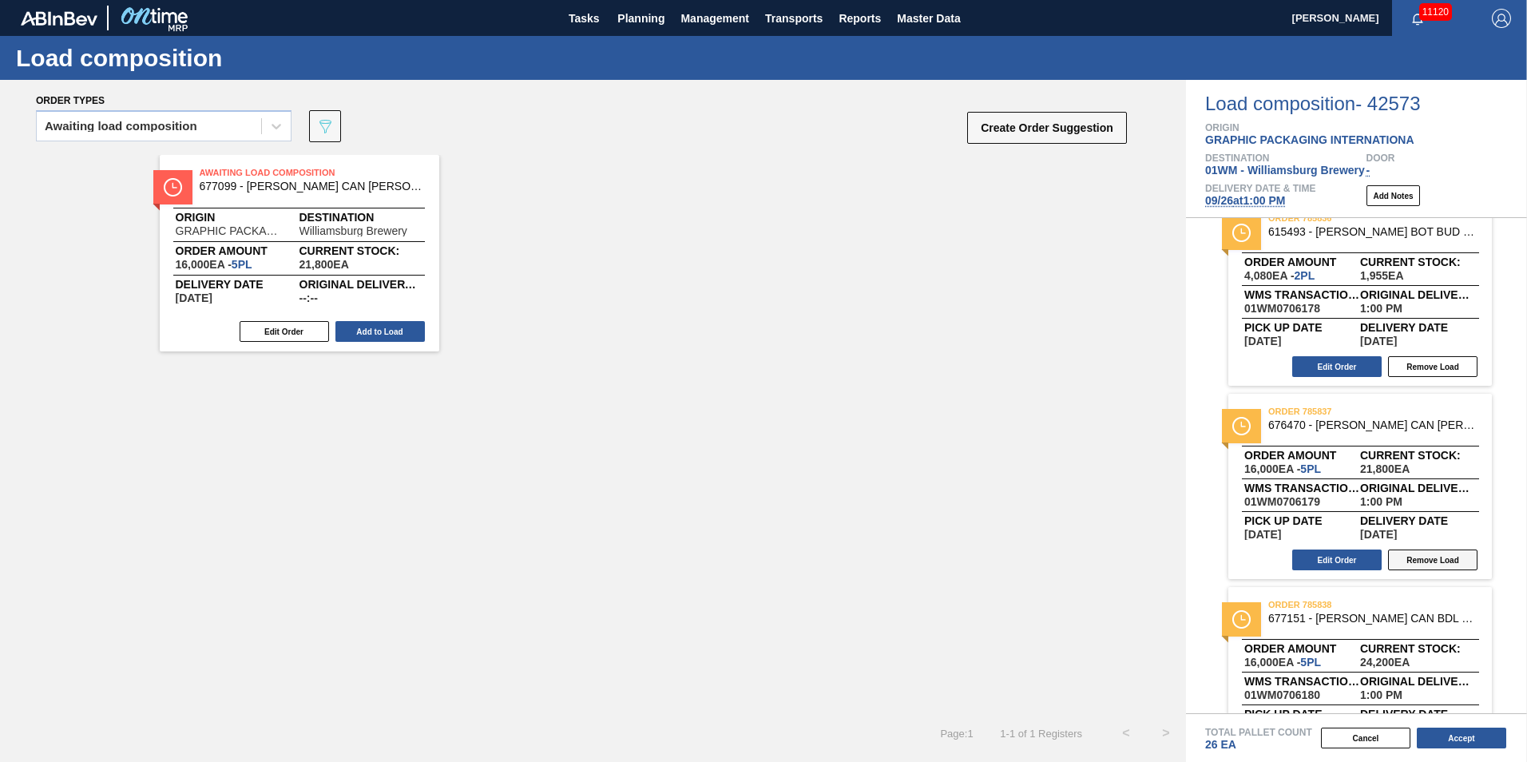
click at [1444, 558] on button "Remove Load" at bounding box center [1432, 559] width 89 height 21
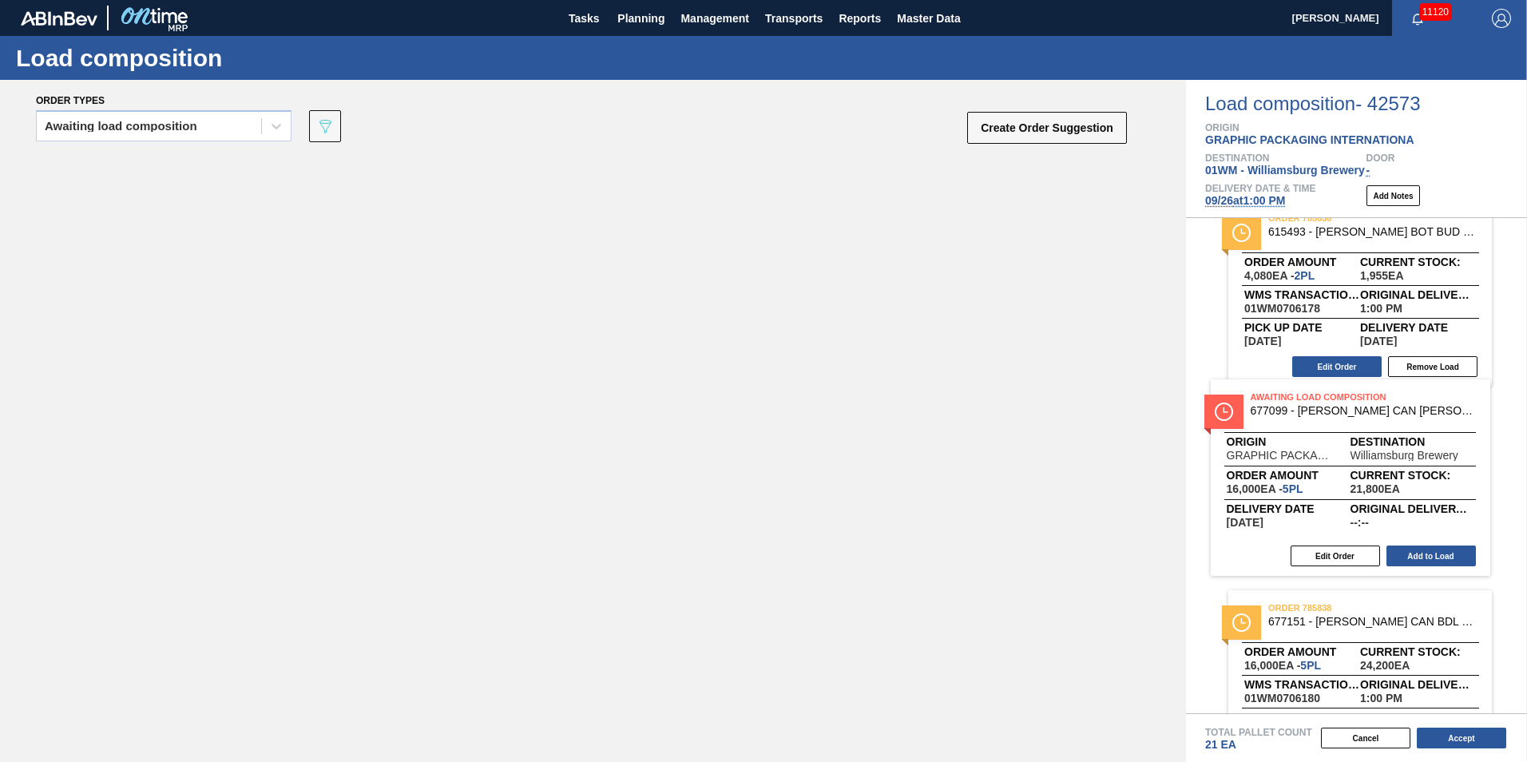
drag, startPoint x: 347, startPoint y: 257, endPoint x: 1404, endPoint y: 478, distance: 1080.2
click at [1406, 482] on div "Order types Awaiting load composition 089F7B8B-B2A5-4AFE-B5C0-19BA573D28AC Crea…" at bounding box center [763, 421] width 1527 height 682
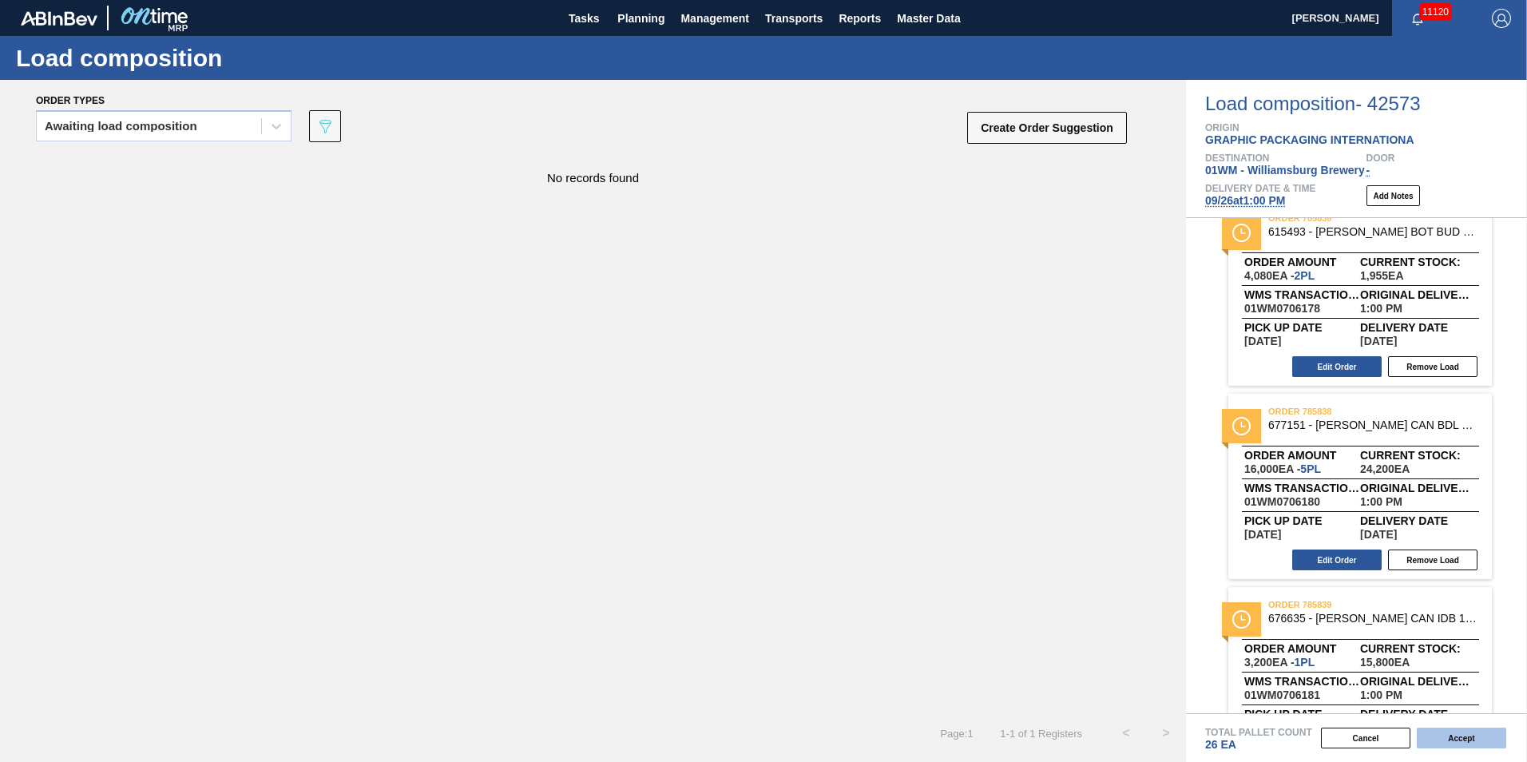
click at [1495, 740] on button "Accept" at bounding box center [1461, 738] width 89 height 21
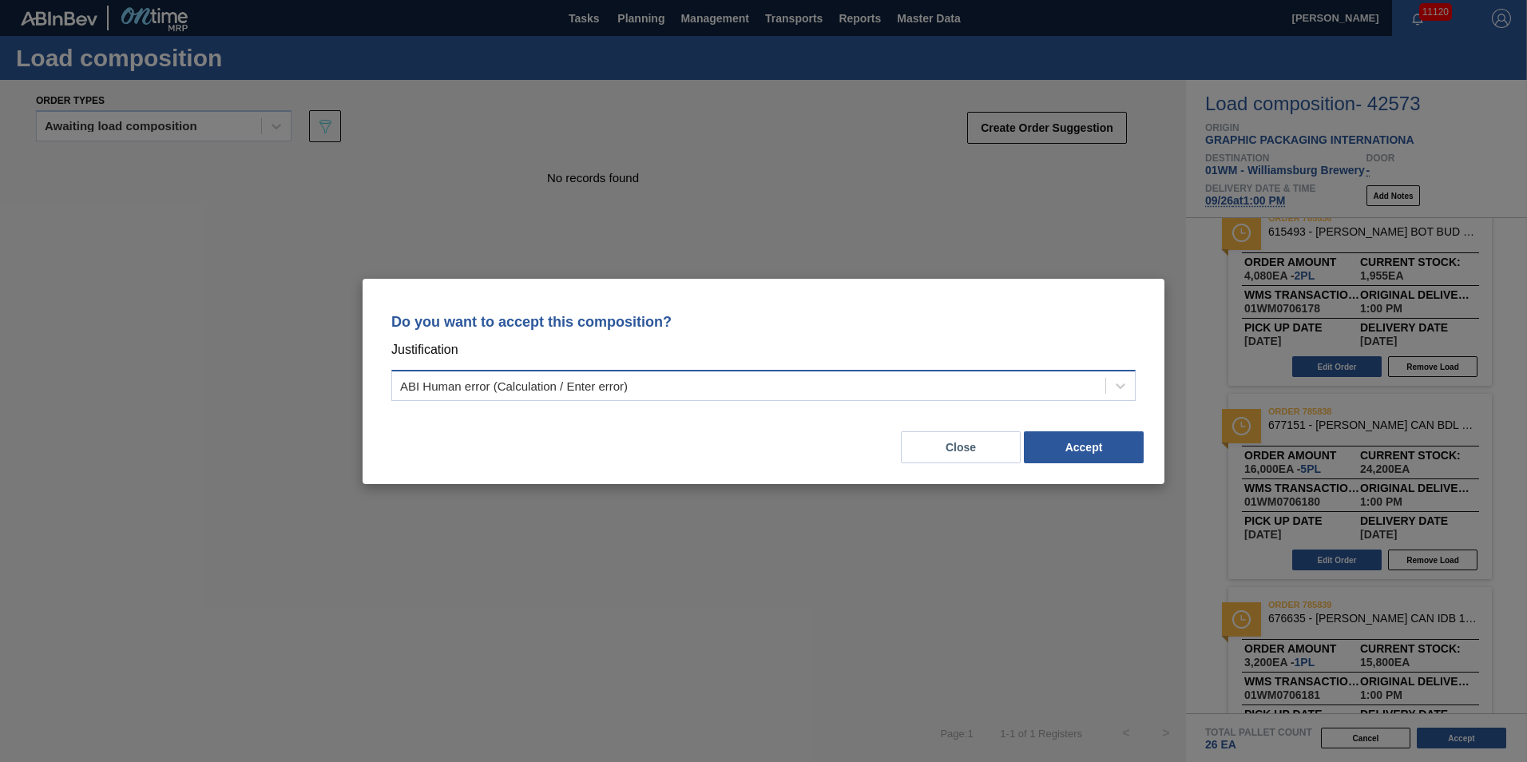
click at [856, 391] on div "ABI Human error (Calculation / Enter error)" at bounding box center [748, 385] width 713 height 23
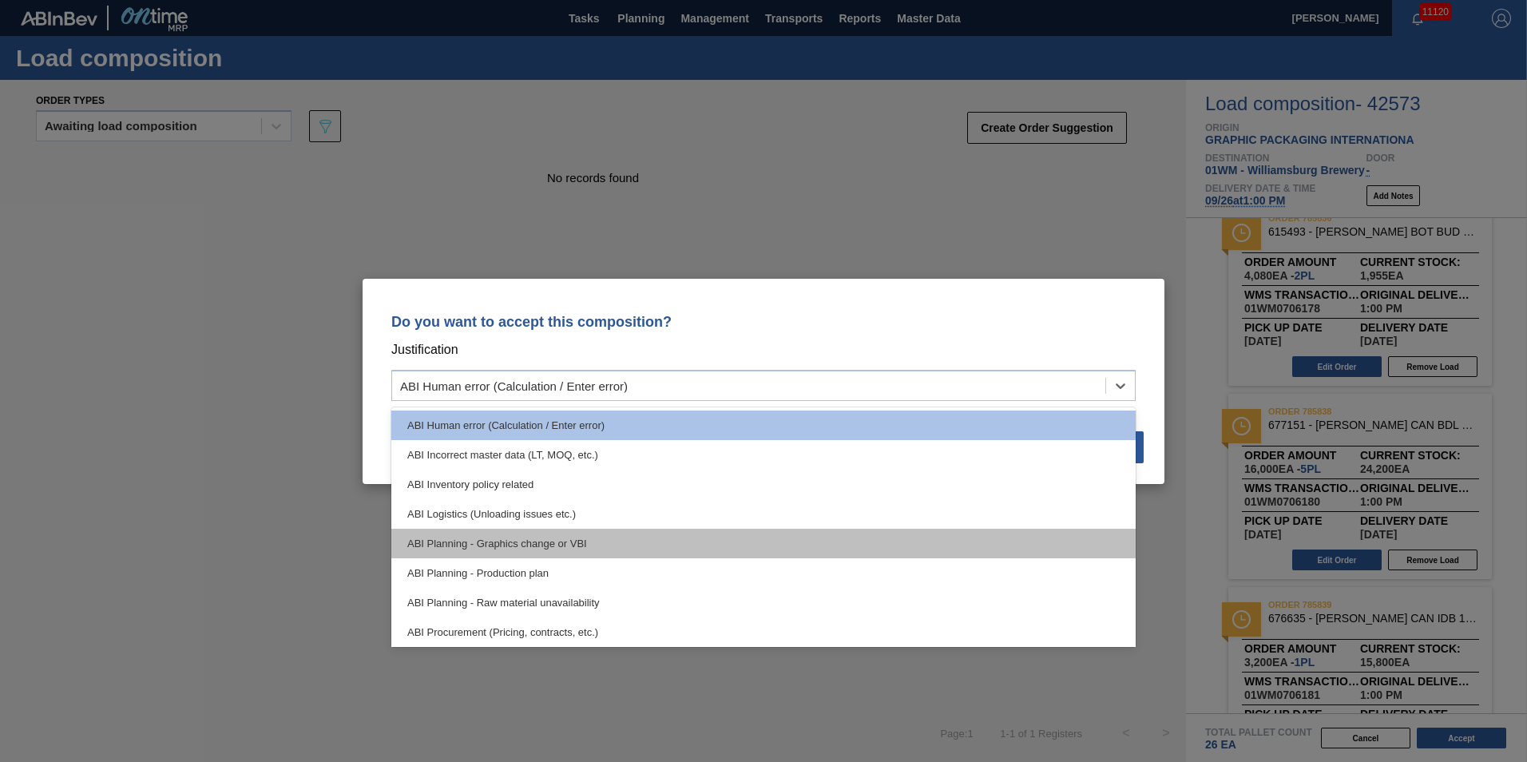
click at [835, 547] on div "ABI Planning - Graphics change or VBI" at bounding box center [763, 544] width 744 height 30
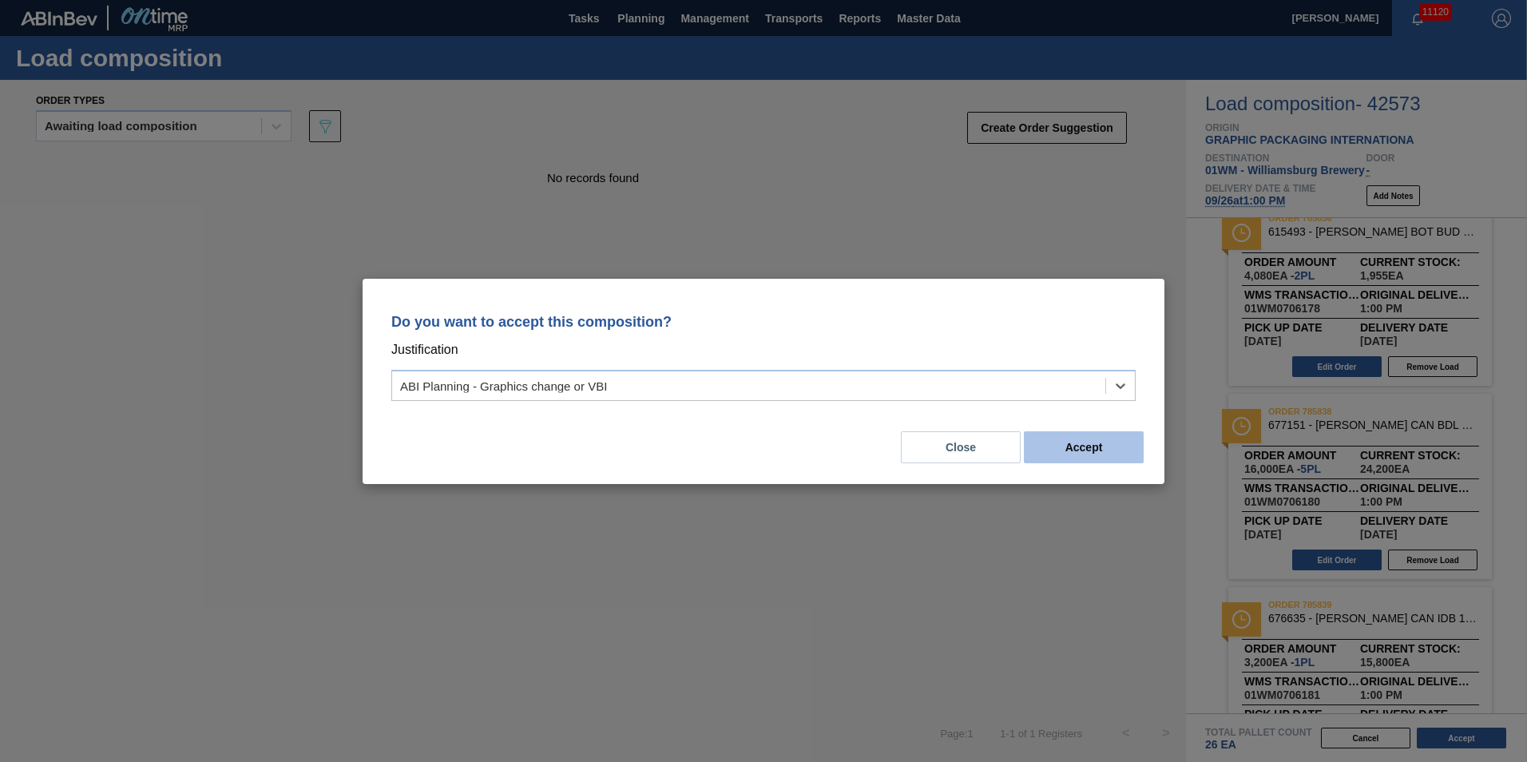
click at [1118, 450] on button "Accept" at bounding box center [1084, 447] width 120 height 32
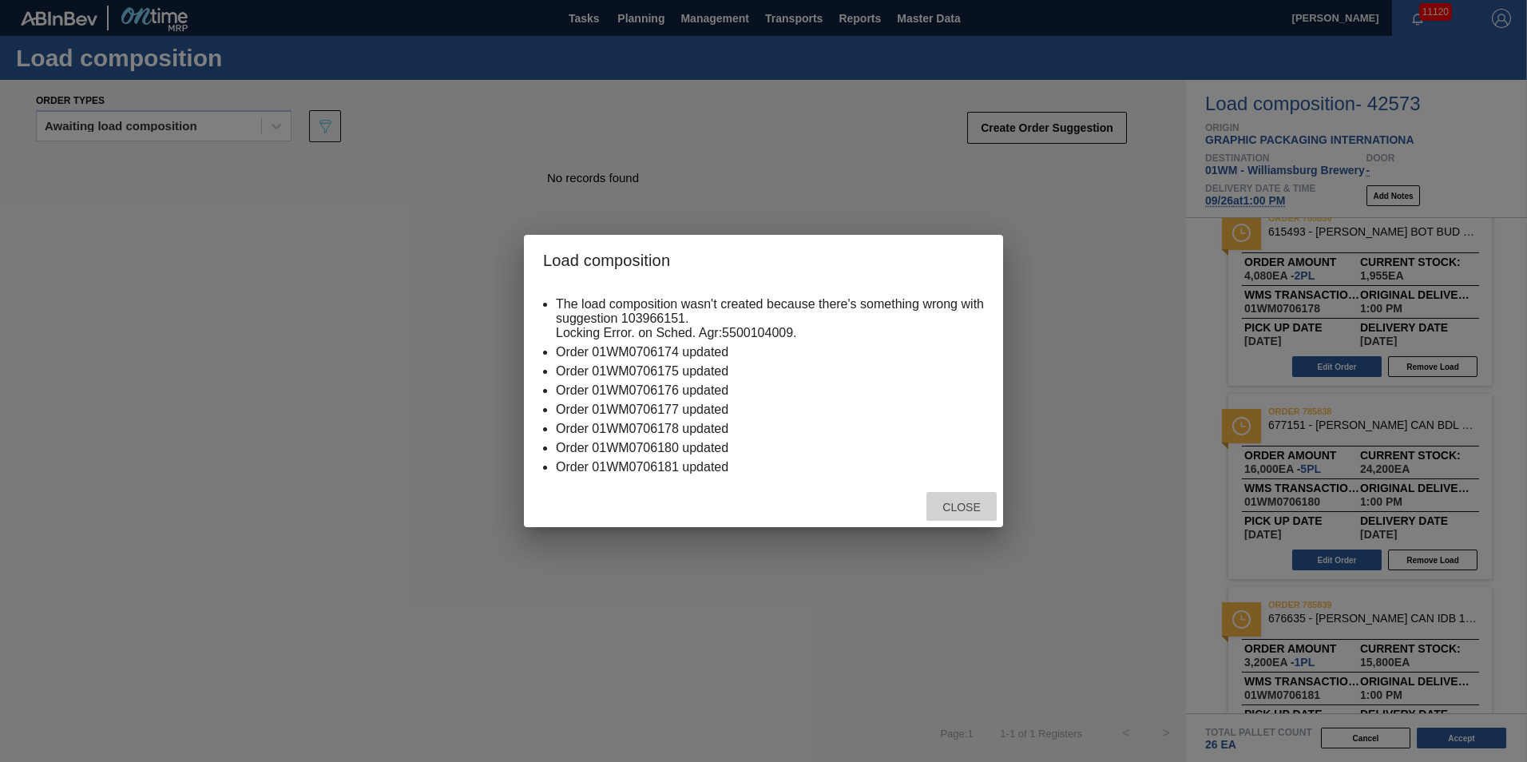
click at [971, 505] on span "Close" at bounding box center [961, 507] width 63 height 13
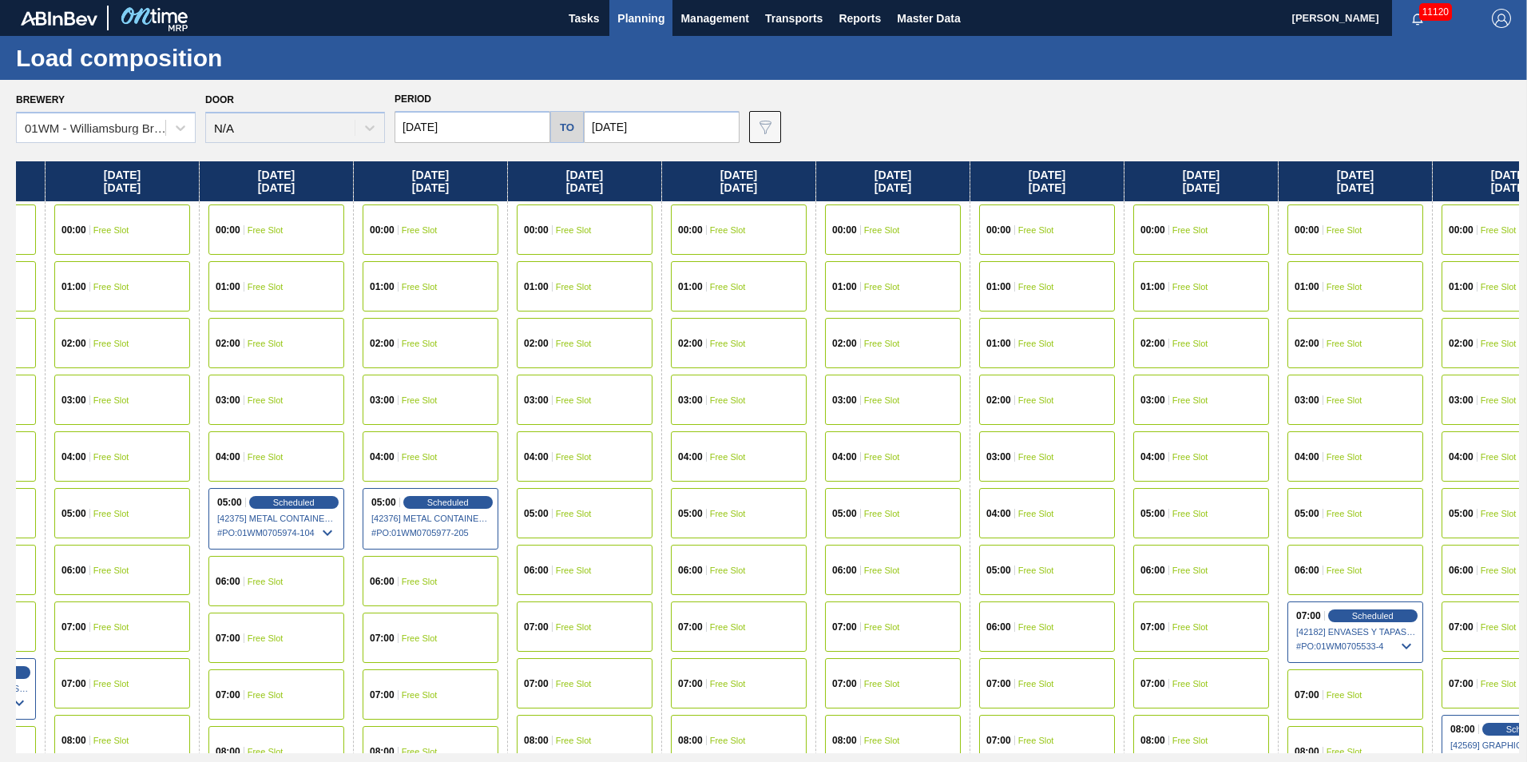
scroll to position [0, 434]
drag, startPoint x: 1375, startPoint y: 184, endPoint x: 1026, endPoint y: 203, distance: 349.5
click at [1026, 203] on div "Monday 09/15/2025 00:00 Free Slot 01:00 Free Slot 02:00 Free Slot 03:00 Free Sl…" at bounding box center [767, 457] width 1503 height 592
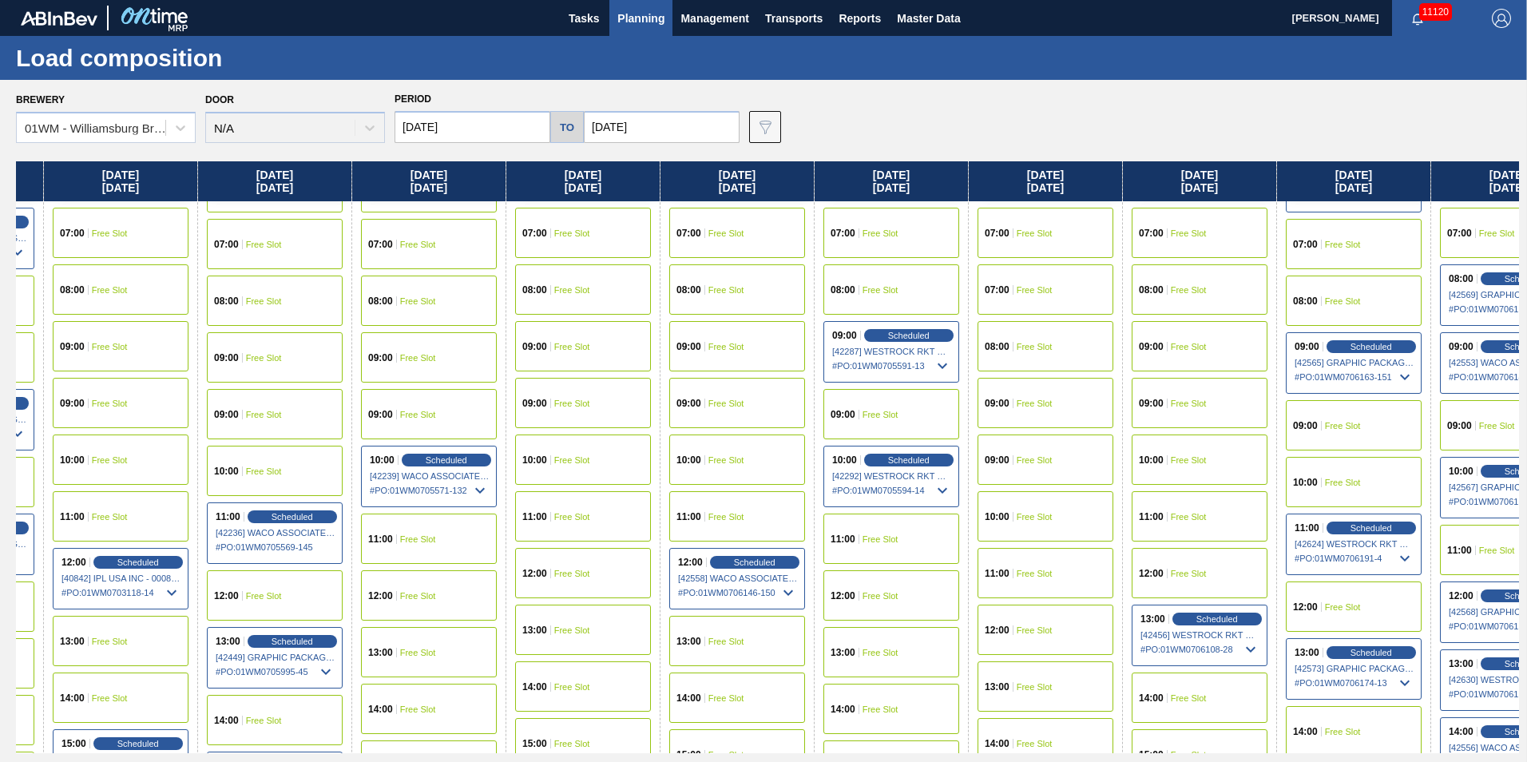
scroll to position [479, 434]
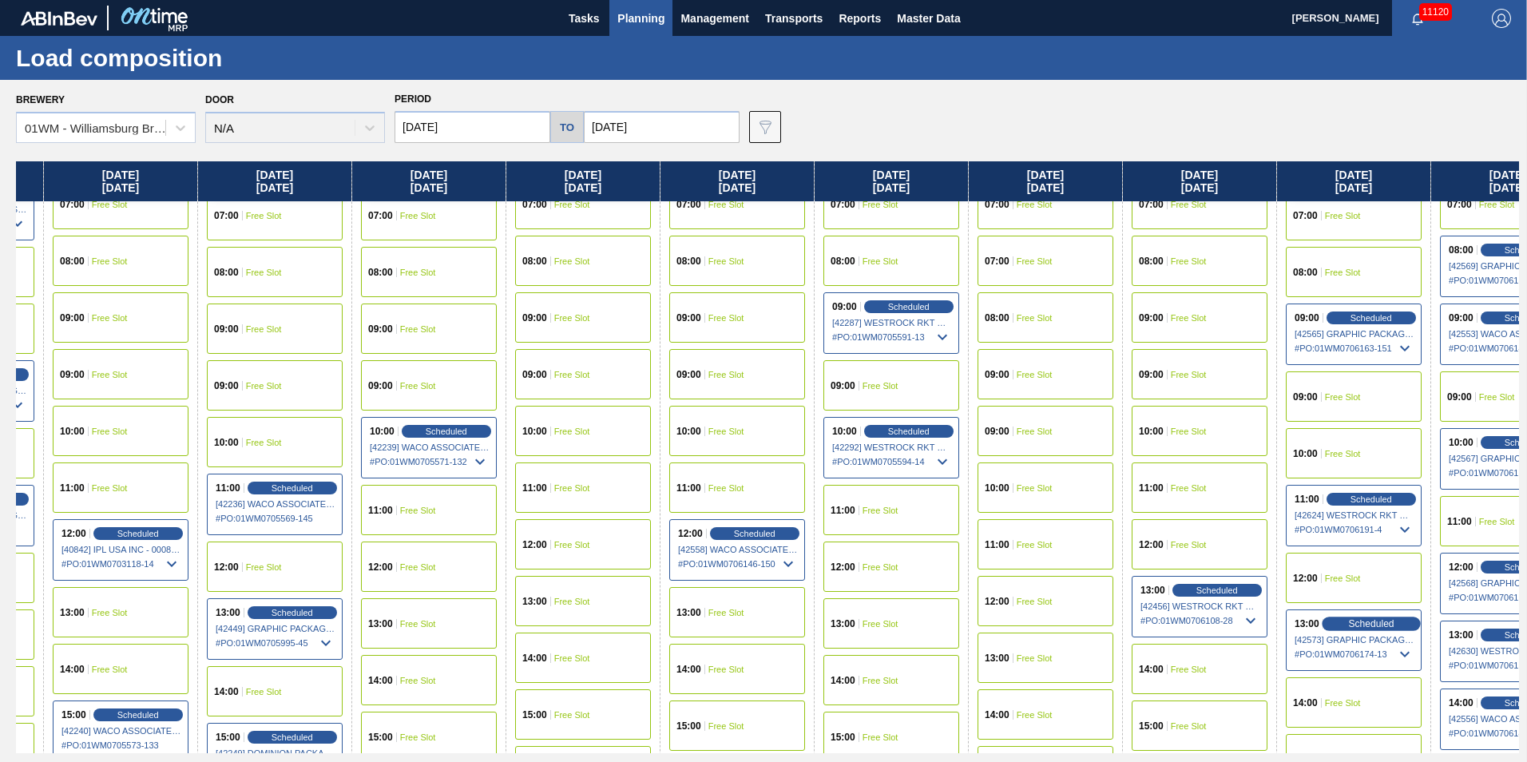
click at [1366, 624] on span "Scheduled" at bounding box center [1371, 623] width 46 height 10
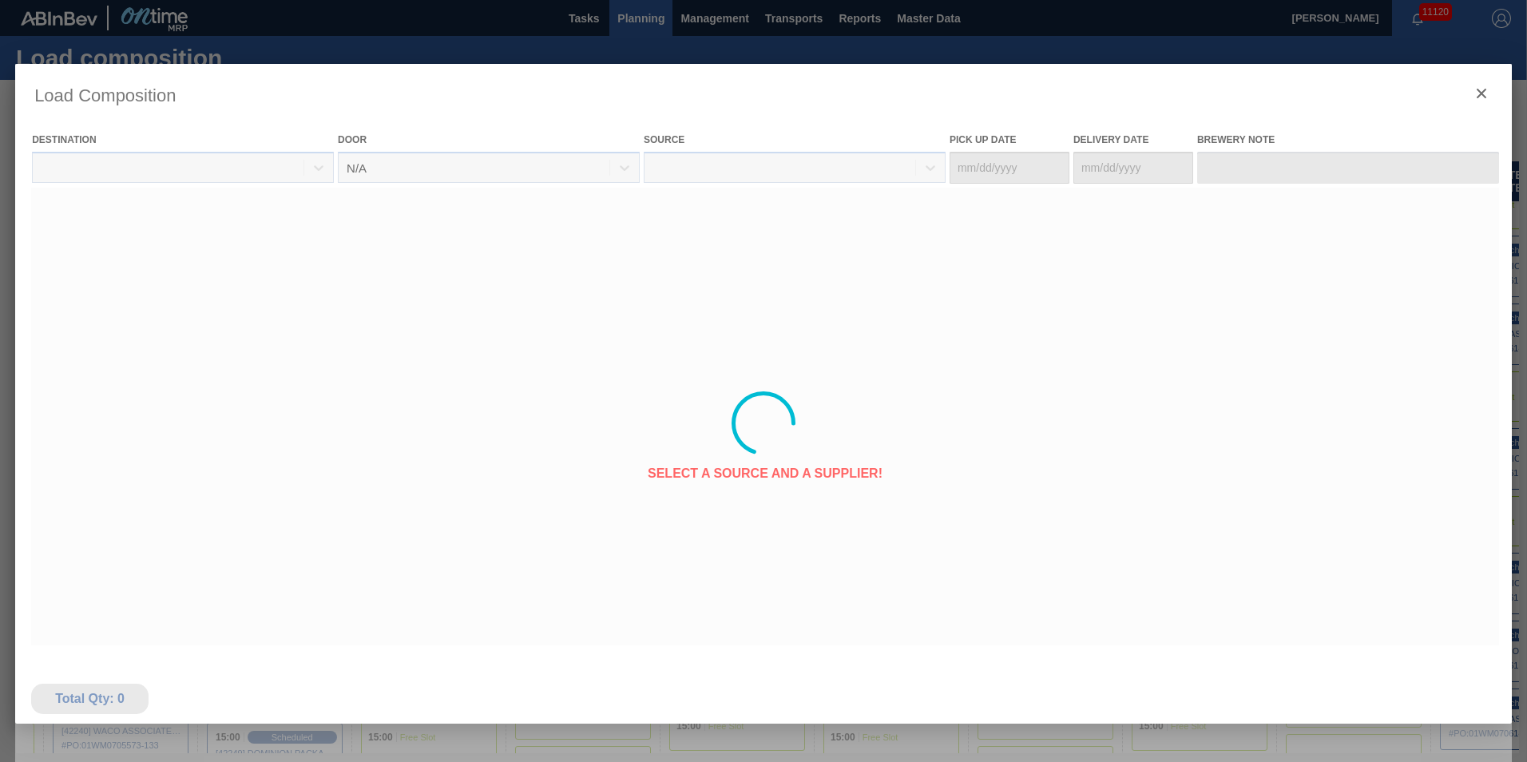
type Date "09/22/2025"
type Date "09/26/2025"
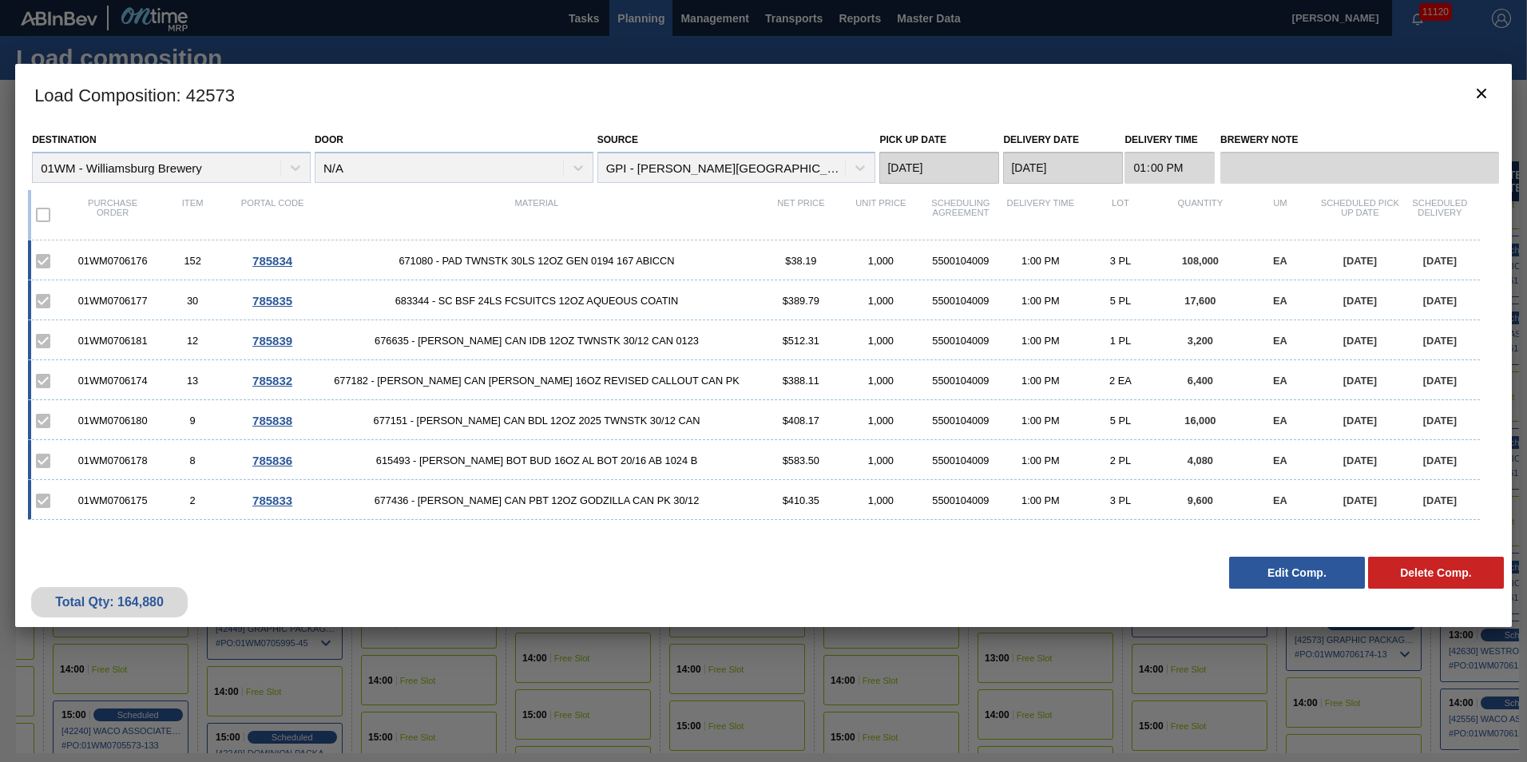
click at [1281, 576] on button "Edit Comp." at bounding box center [1297, 573] width 136 height 32
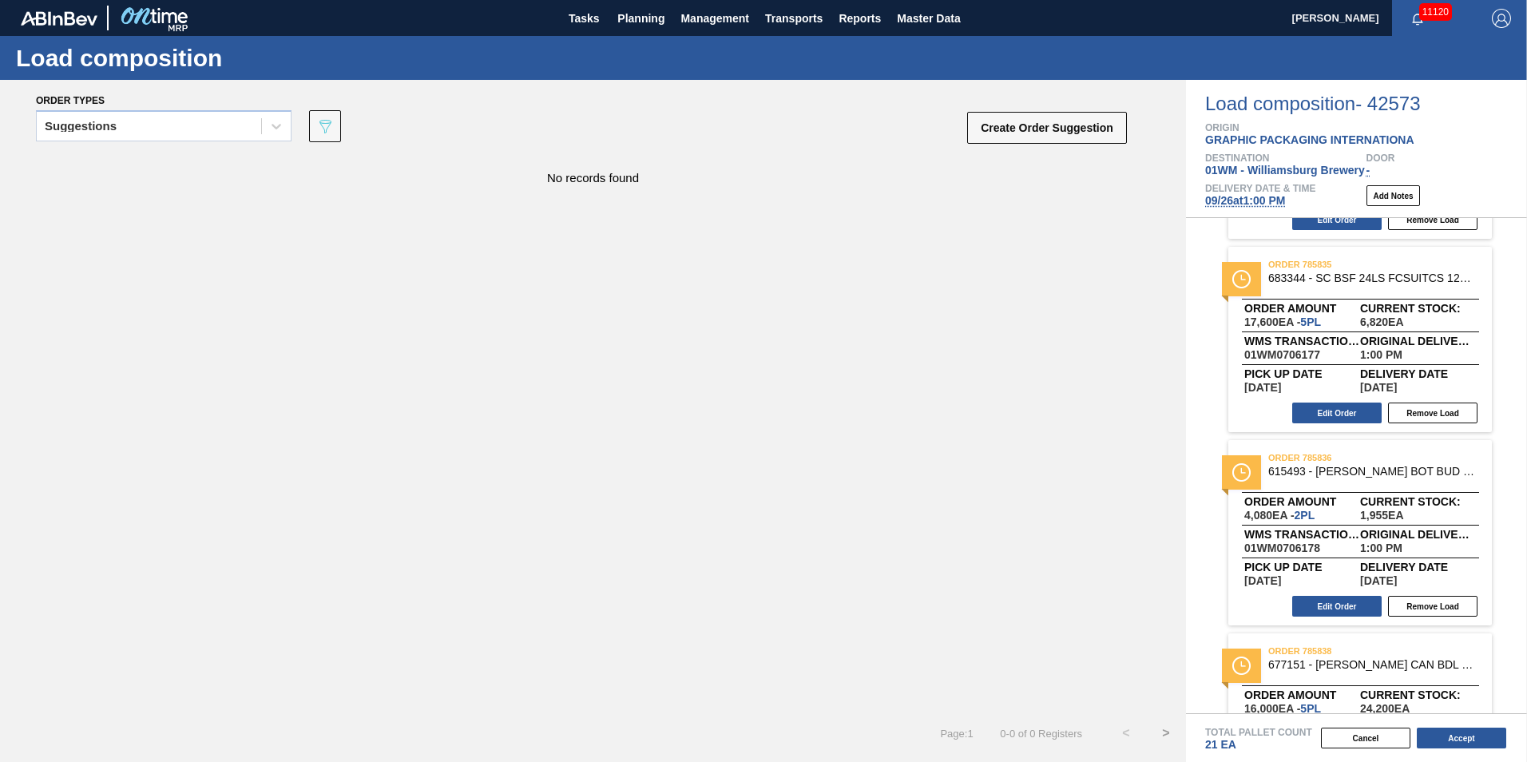
scroll to position [866, 0]
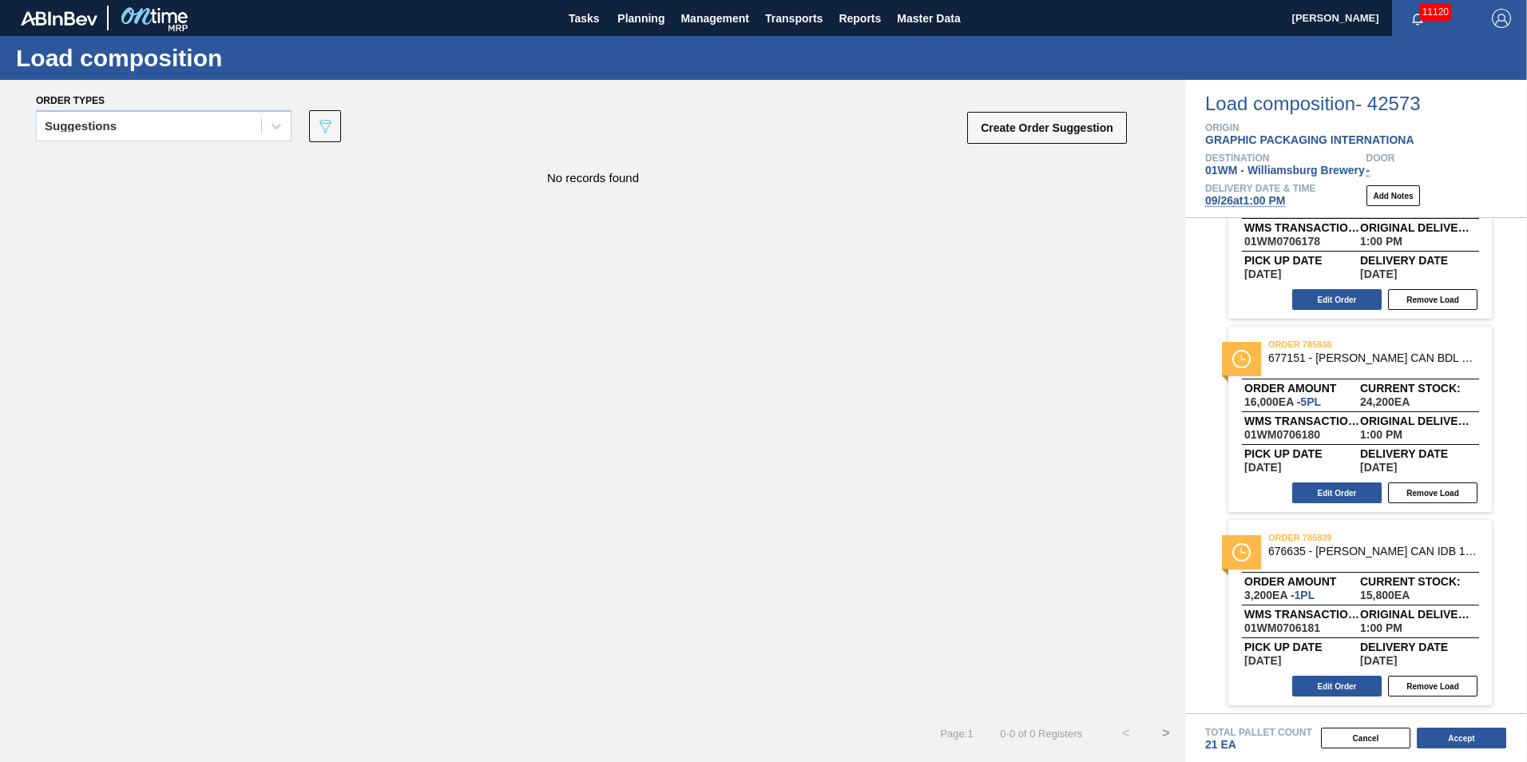
click at [135, 152] on div "Suggestions 089F7B8B-B2A5-4AFE-B5C0-19BA573D28AC Create Order Suggestion" at bounding box center [582, 131] width 1092 height 48
click at [136, 136] on div "Suggestions" at bounding box center [149, 126] width 224 height 23
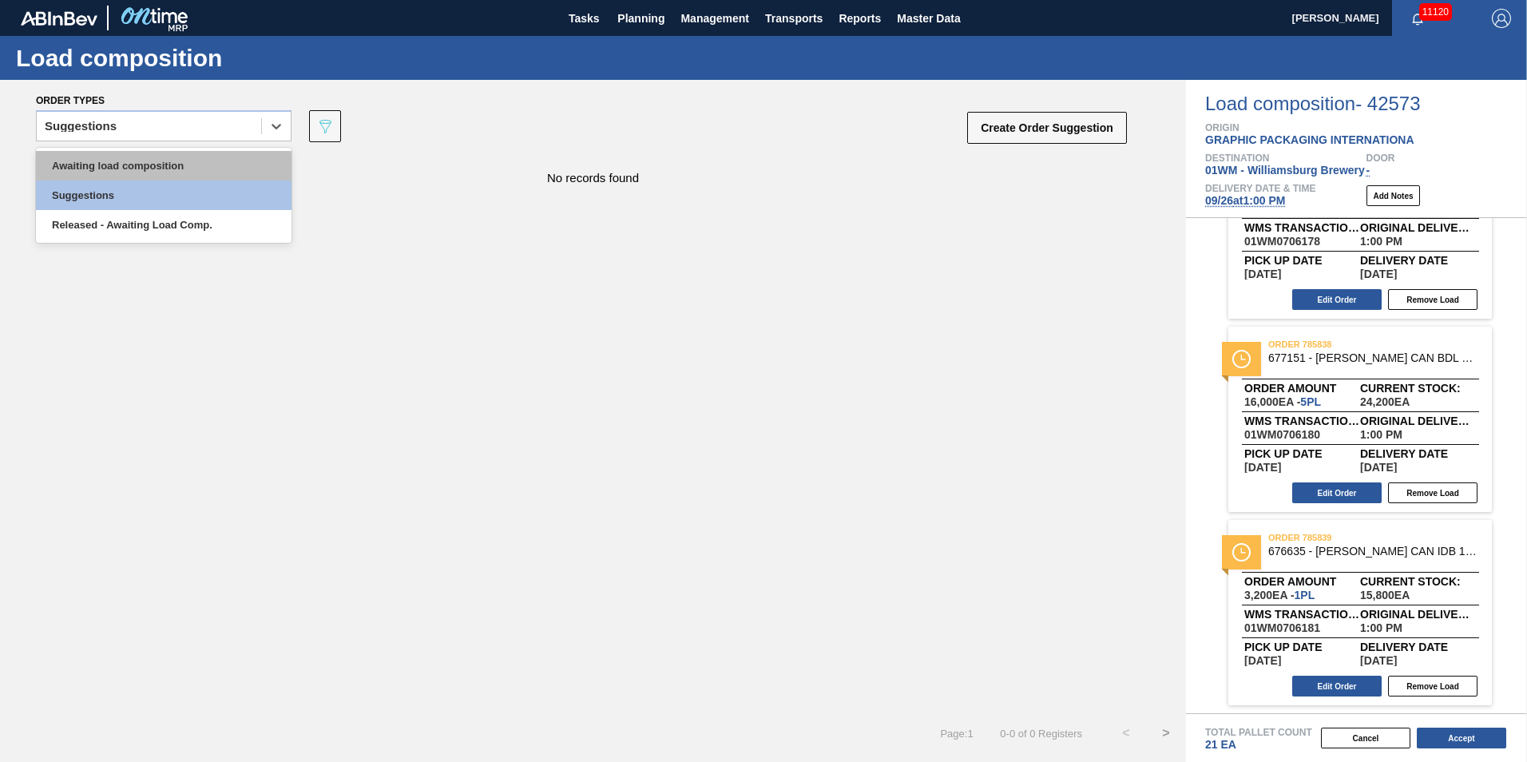
click at [133, 164] on div "Awaiting load composition" at bounding box center [164, 166] width 256 height 30
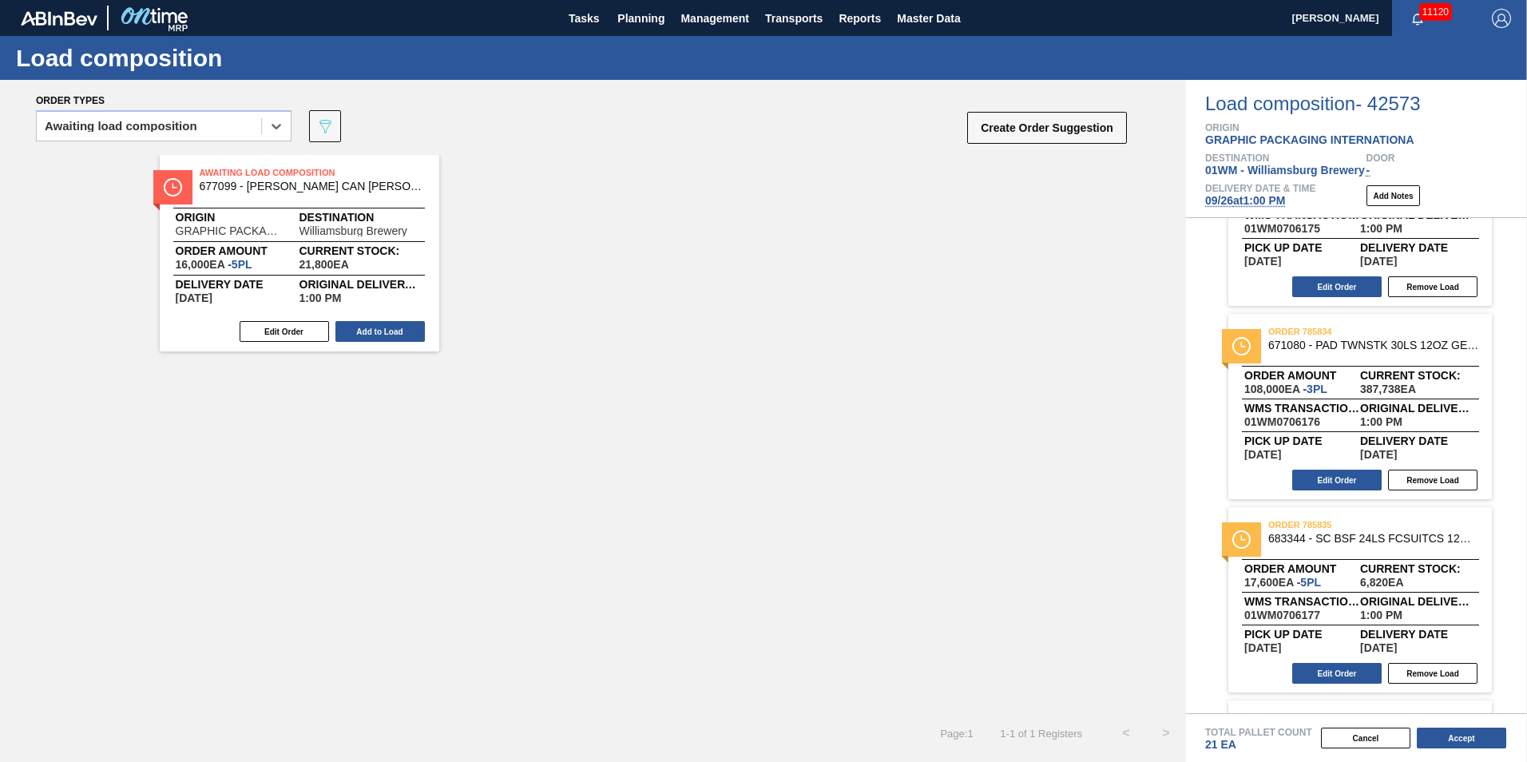
scroll to position [227, 0]
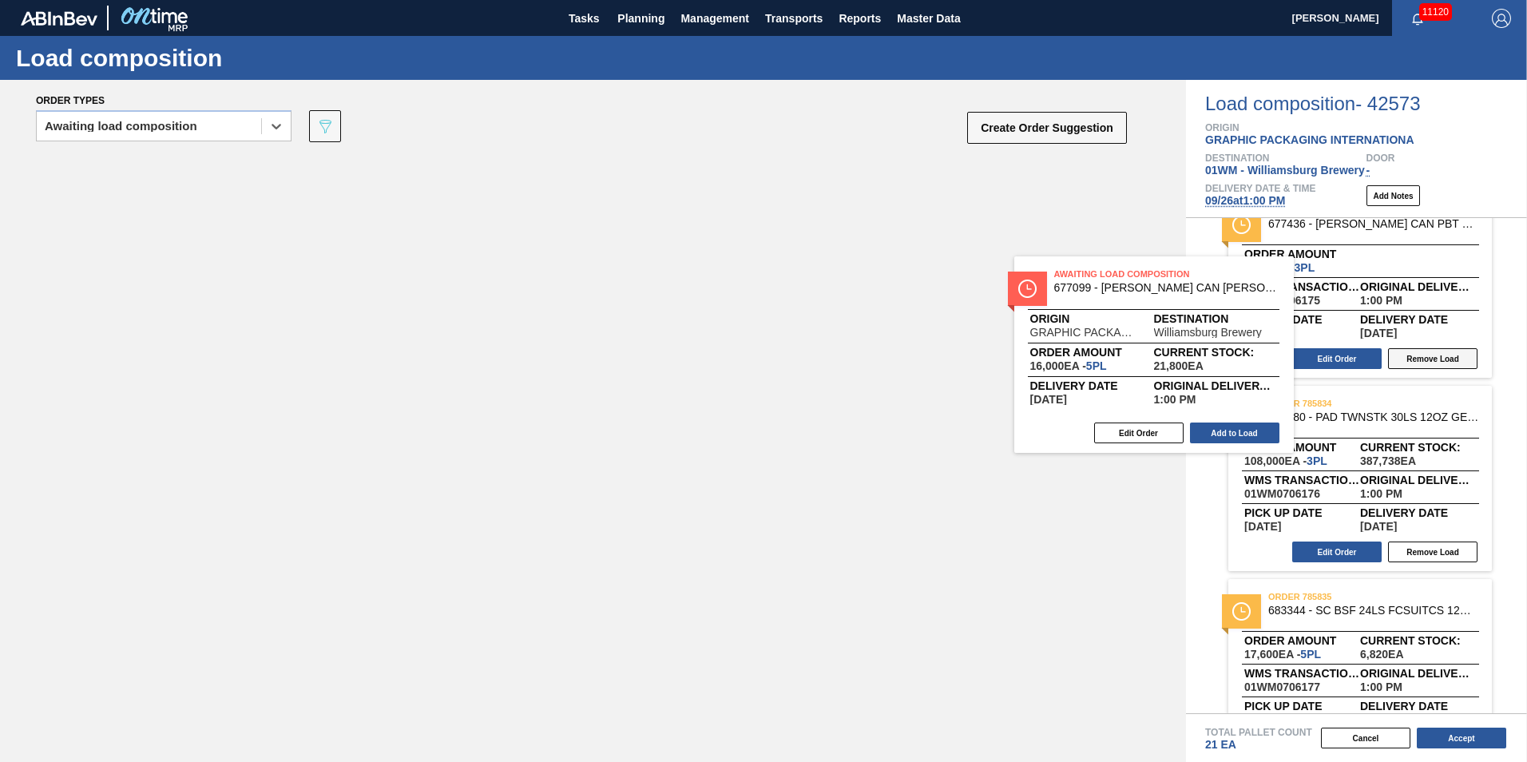
drag, startPoint x: 753, startPoint y: 280, endPoint x: 1439, endPoint y: 366, distance: 691.3
click at [1437, 367] on div "Order types option Awaiting load composition, selected. Select is focused ,type…" at bounding box center [763, 421] width 1527 height 682
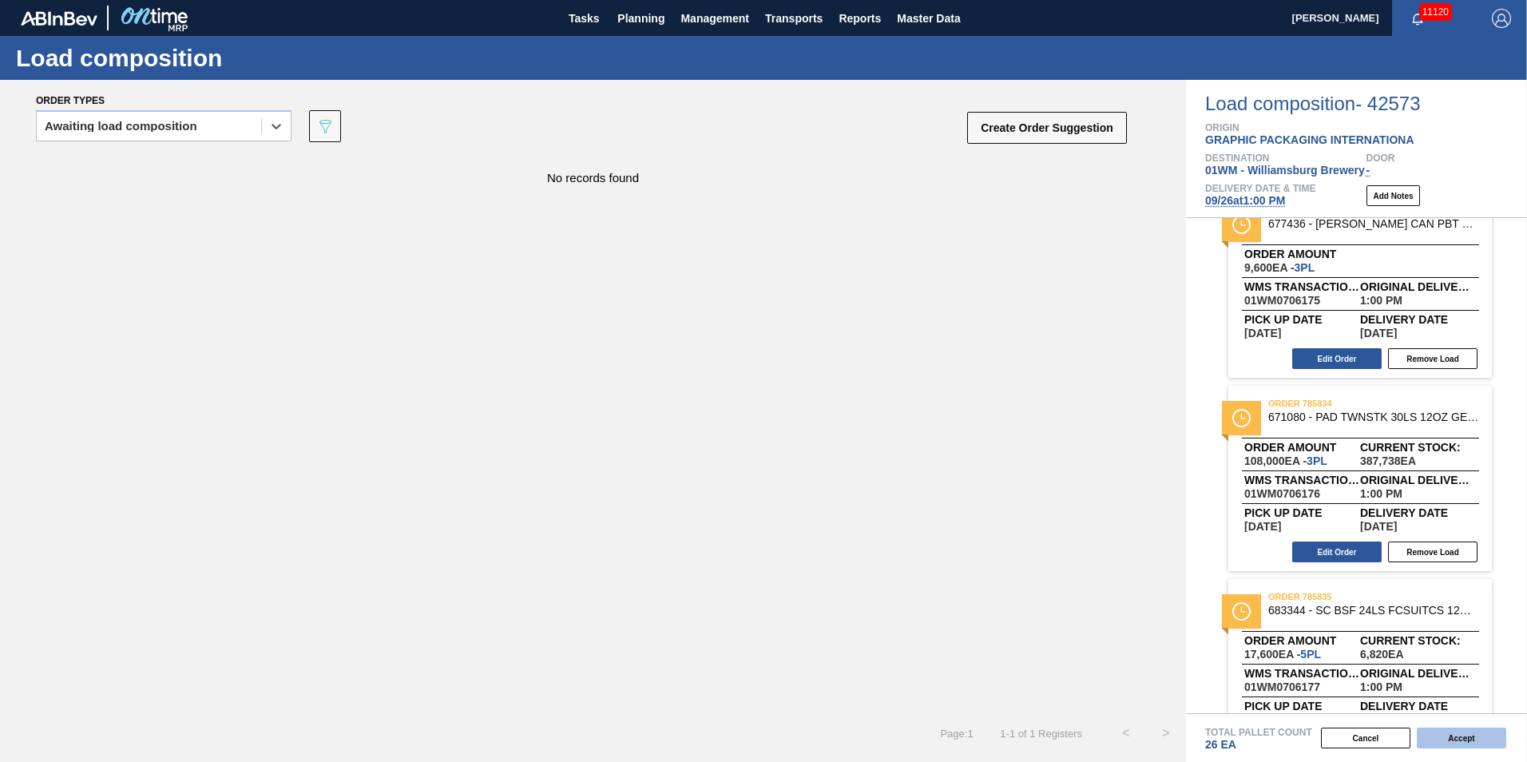
click at [1465, 734] on button "Accept" at bounding box center [1461, 738] width 89 height 21
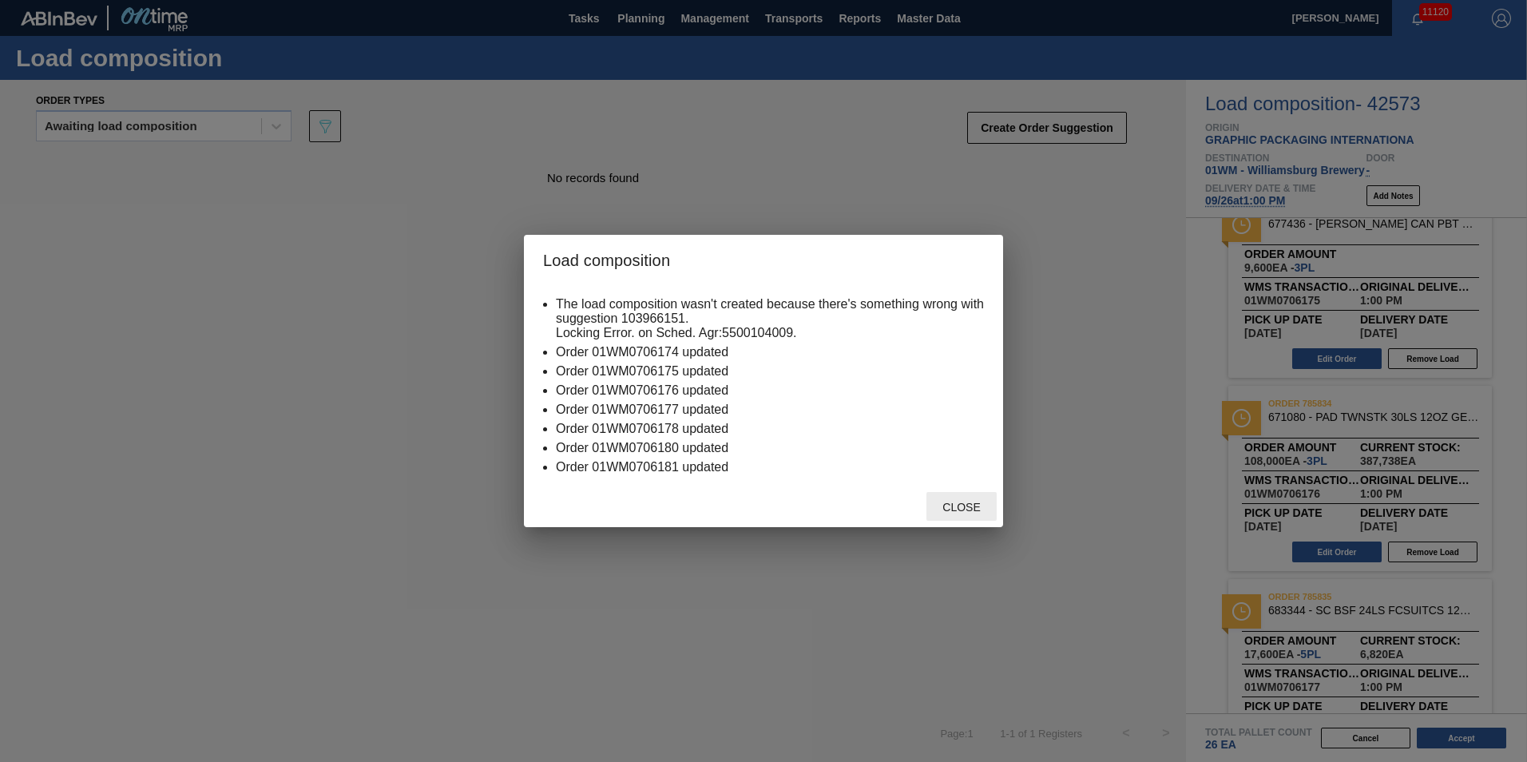
click at [949, 510] on span "Close" at bounding box center [961, 507] width 63 height 13
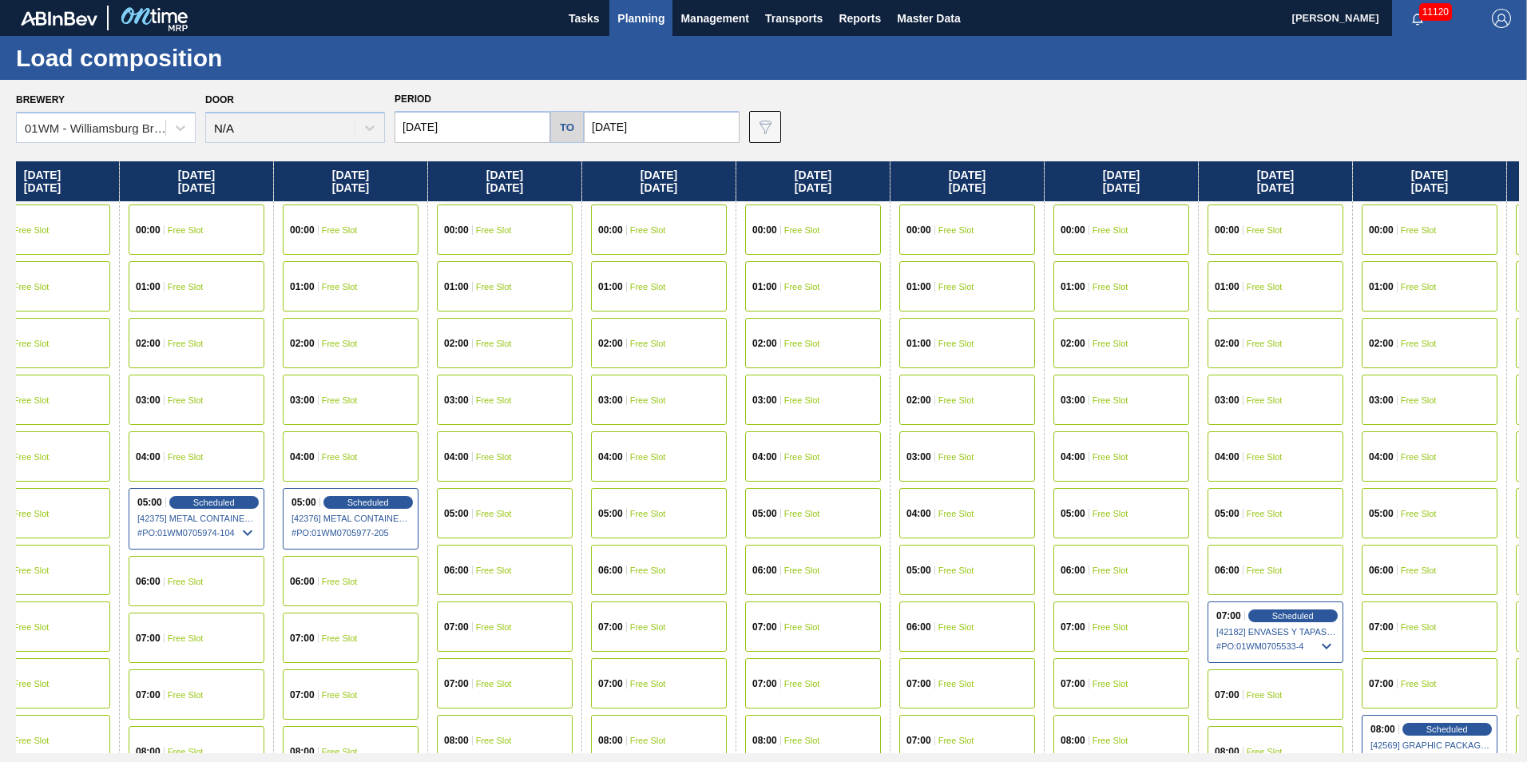
scroll to position [0, 586]
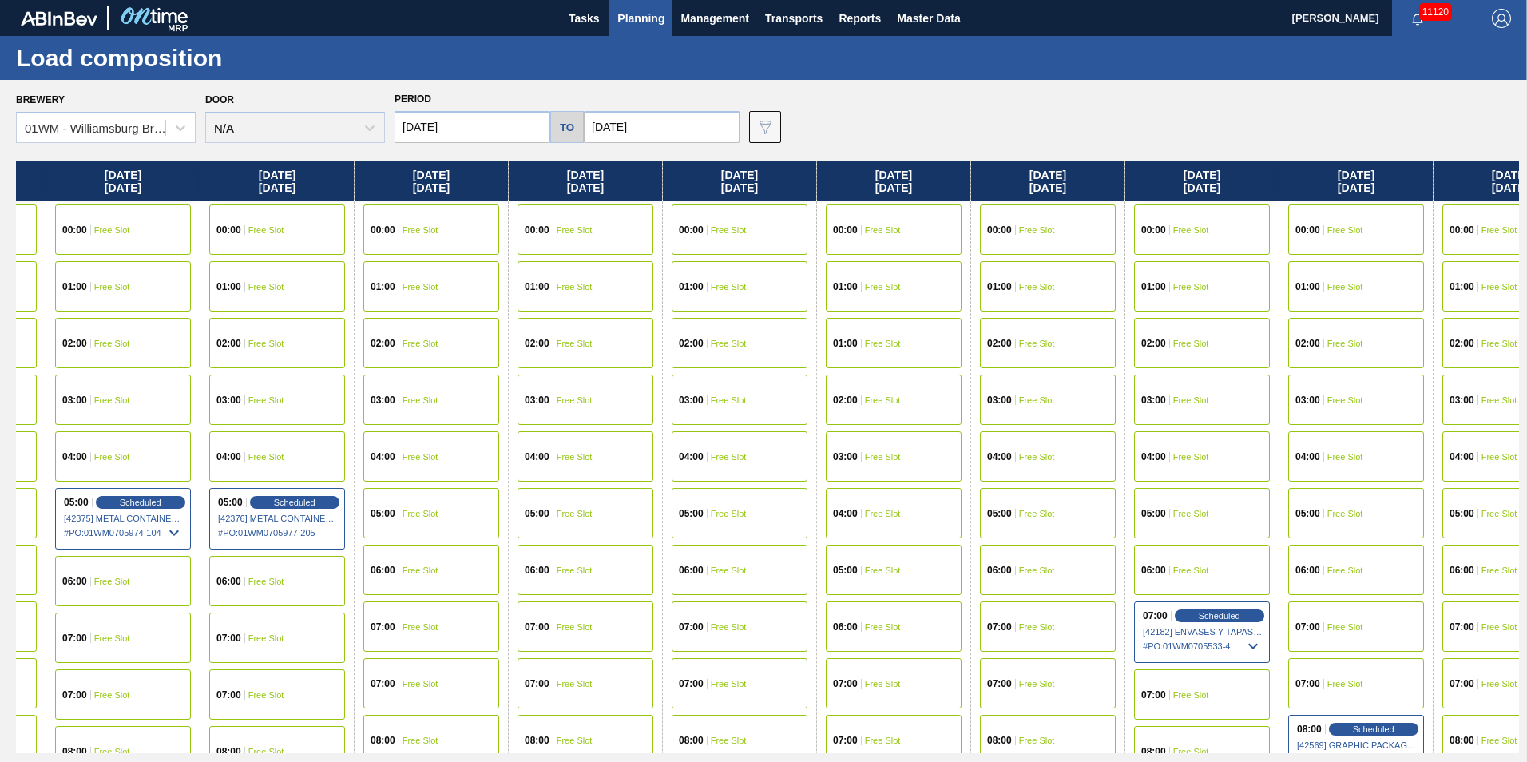
drag, startPoint x: 1391, startPoint y: 178, endPoint x: 793, endPoint y: 203, distance: 598.7
click at [793, 203] on div "Monday 09/15/2025 00:00 Free Slot 01:00 Free Slot 02:00 Free Slot 03:00 Free Sl…" at bounding box center [767, 457] width 1503 height 592
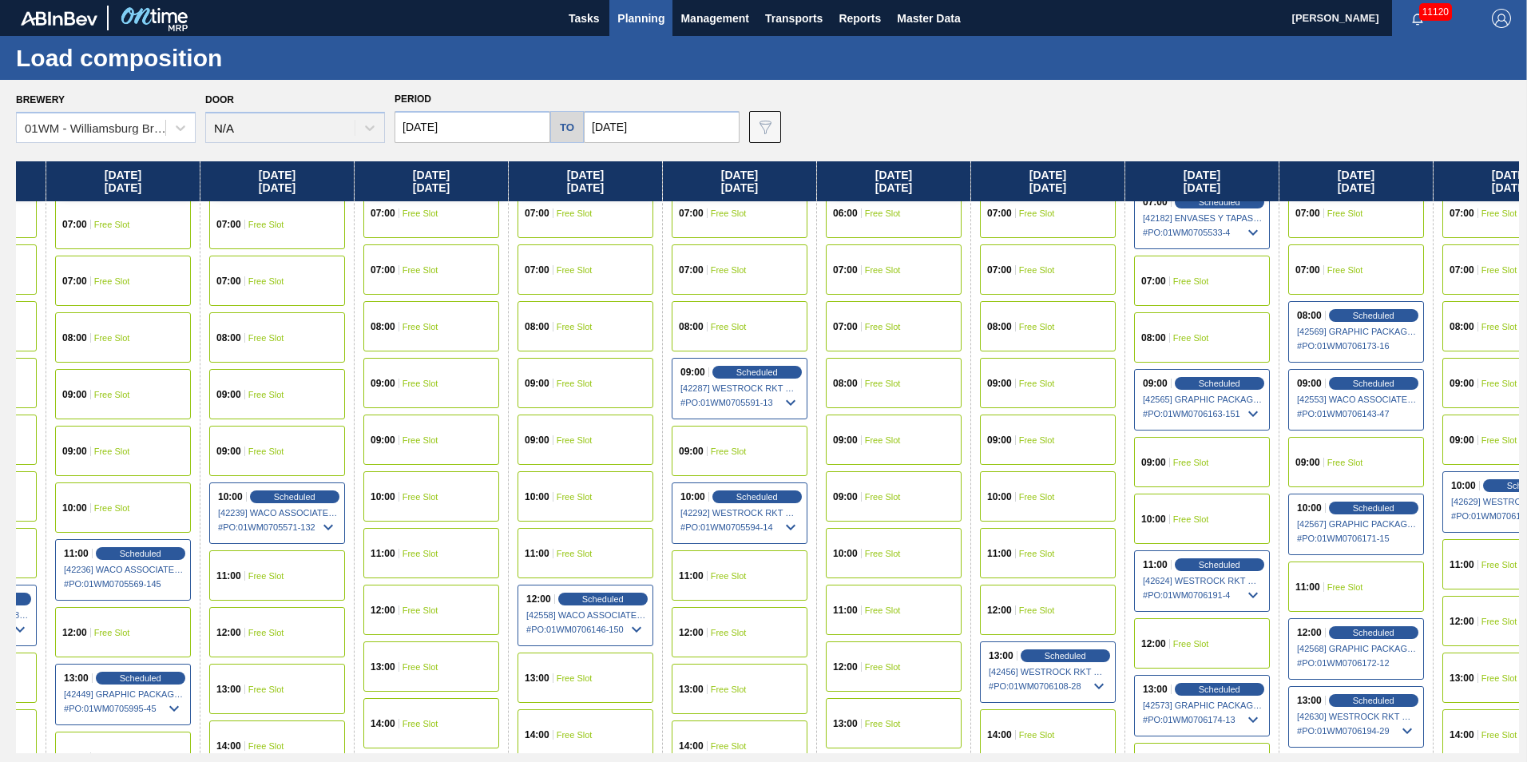
scroll to position [559, 586]
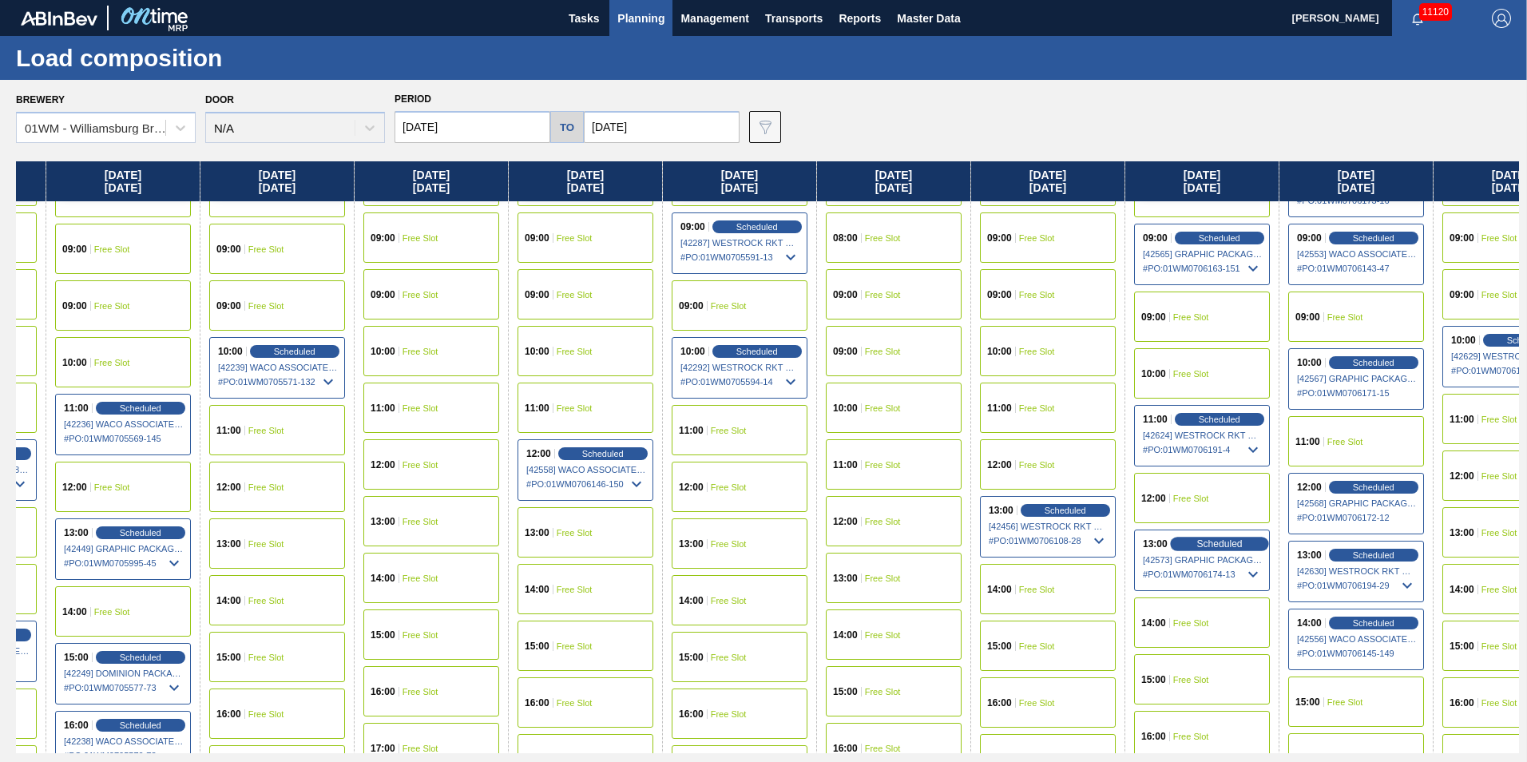
click at [1213, 541] on span "Scheduled" at bounding box center [1219, 543] width 46 height 10
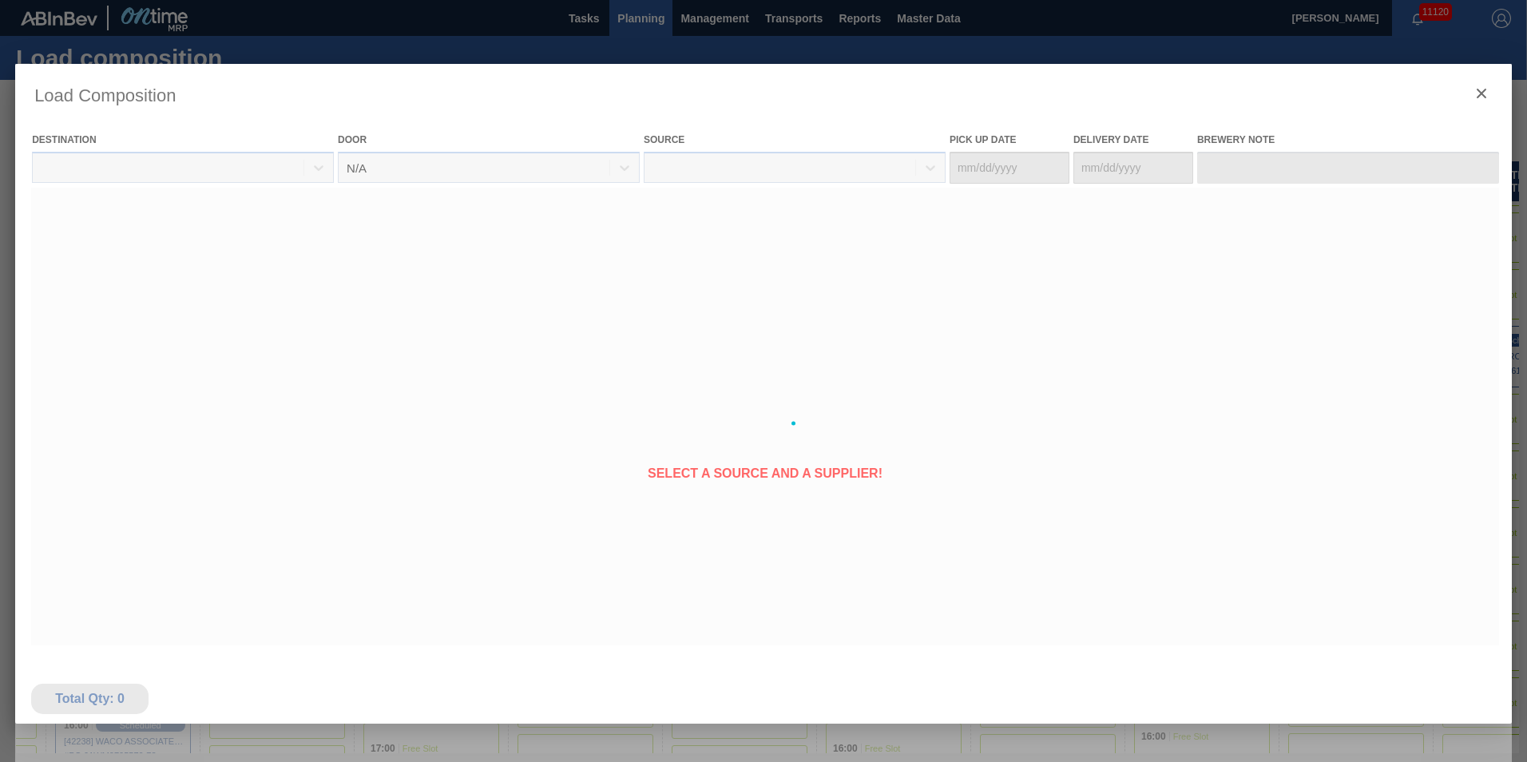
click at [1228, 545] on div at bounding box center [763, 423] width 1497 height 719
type Date "09/22/2025"
type Date "09/26/2025"
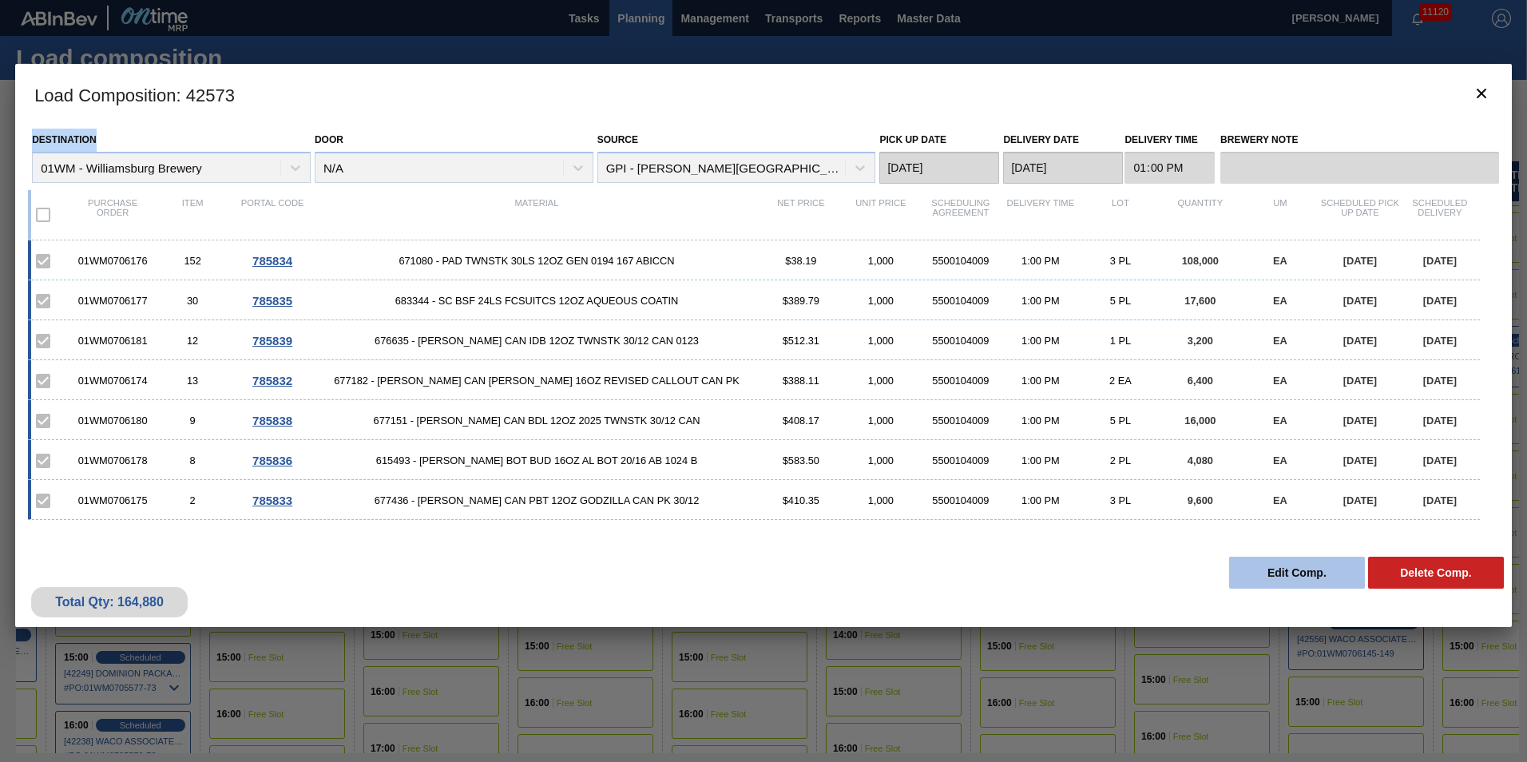
click at [1260, 573] on button "Edit Comp." at bounding box center [1297, 573] width 136 height 32
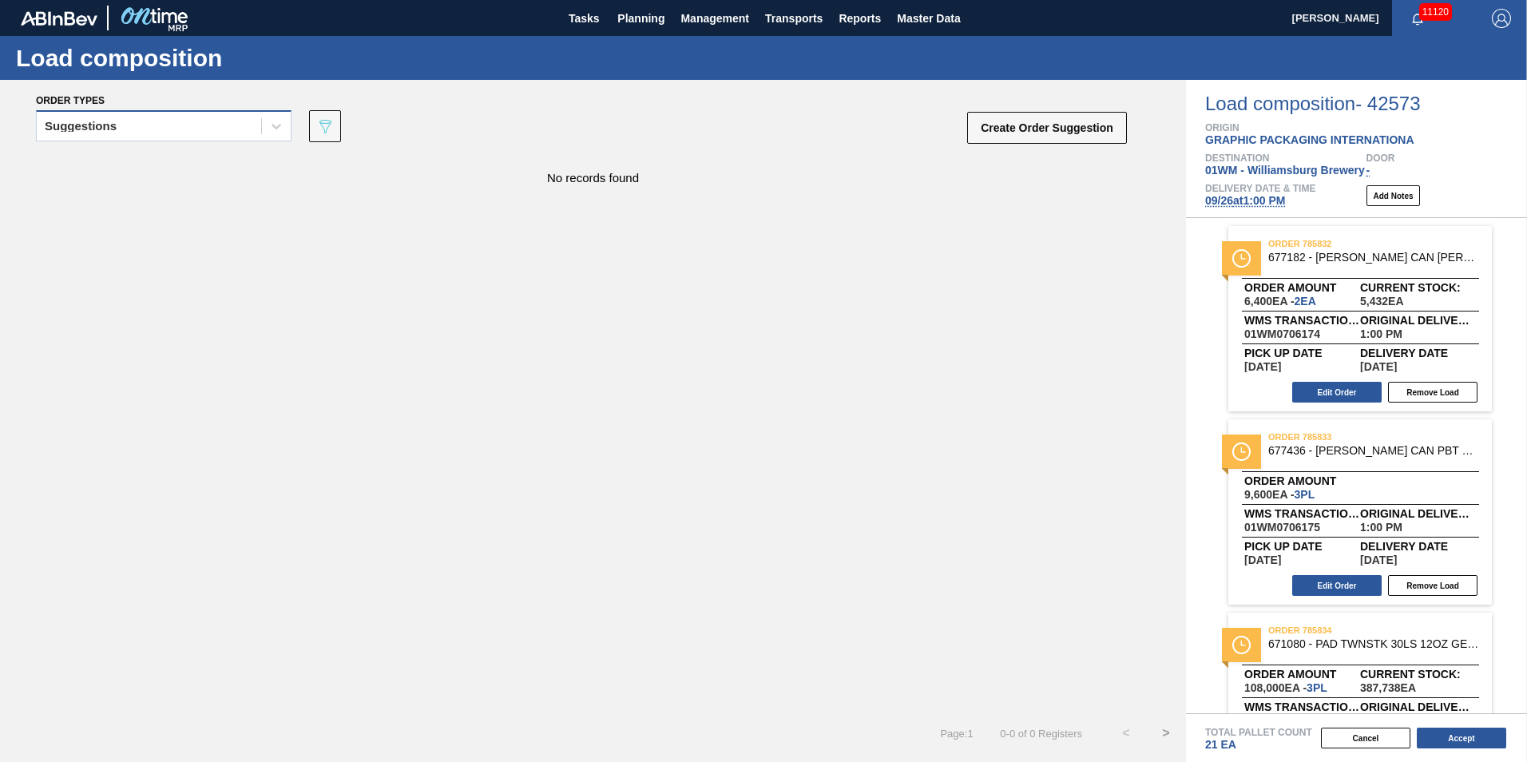
click at [138, 133] on div "Suggestions" at bounding box center [149, 126] width 224 height 23
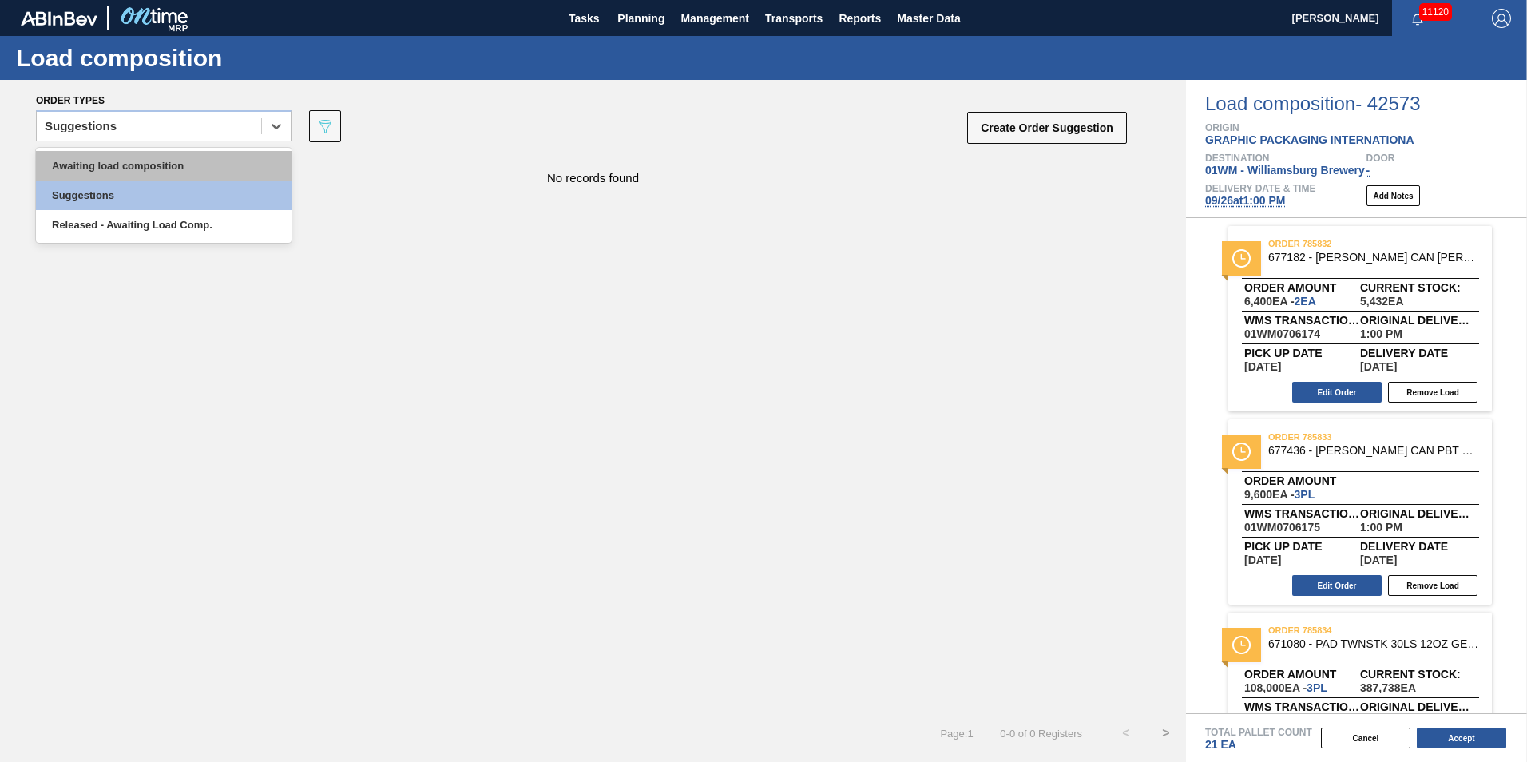
click at [135, 168] on div "Awaiting load composition" at bounding box center [164, 166] width 256 height 30
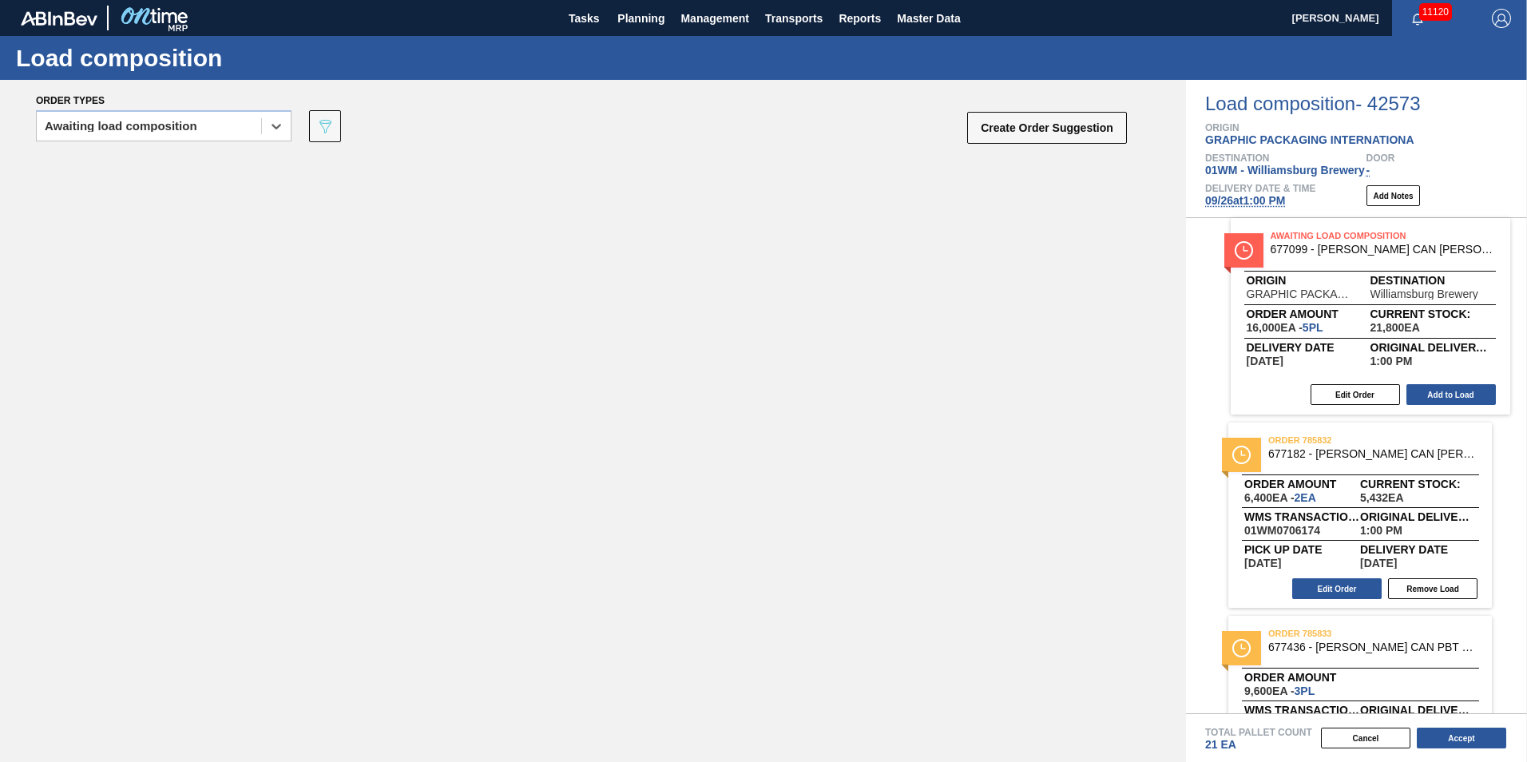
drag, startPoint x: 1004, startPoint y: 283, endPoint x: 1306, endPoint y: 284, distance: 301.9
click at [1305, 284] on div "Order types option Awaiting load composition, selected. Select is focused ,type…" at bounding box center [763, 421] width 1527 height 682
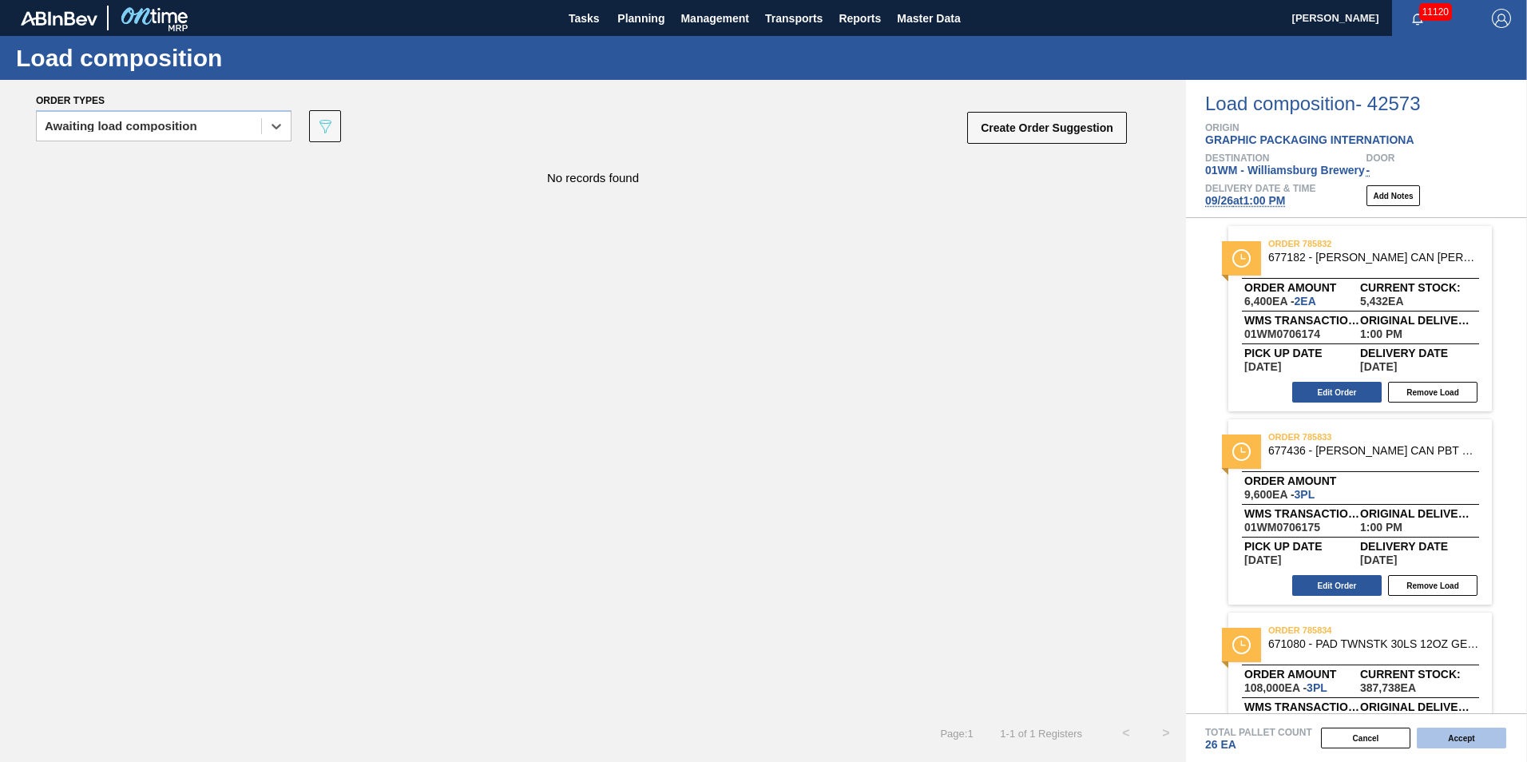
click at [1458, 732] on button "Accept" at bounding box center [1461, 738] width 89 height 21
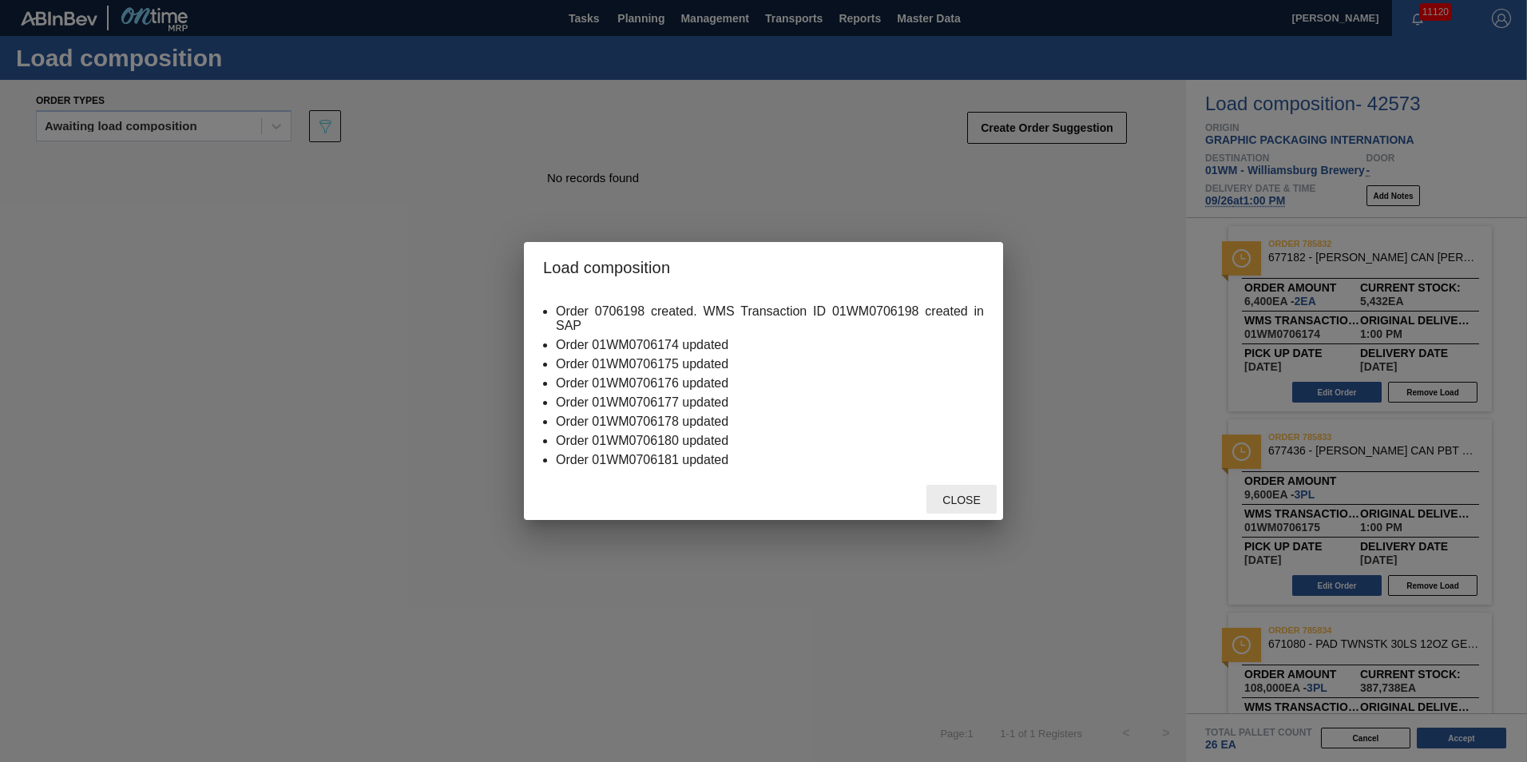
click at [962, 497] on span "Close" at bounding box center [961, 500] width 63 height 13
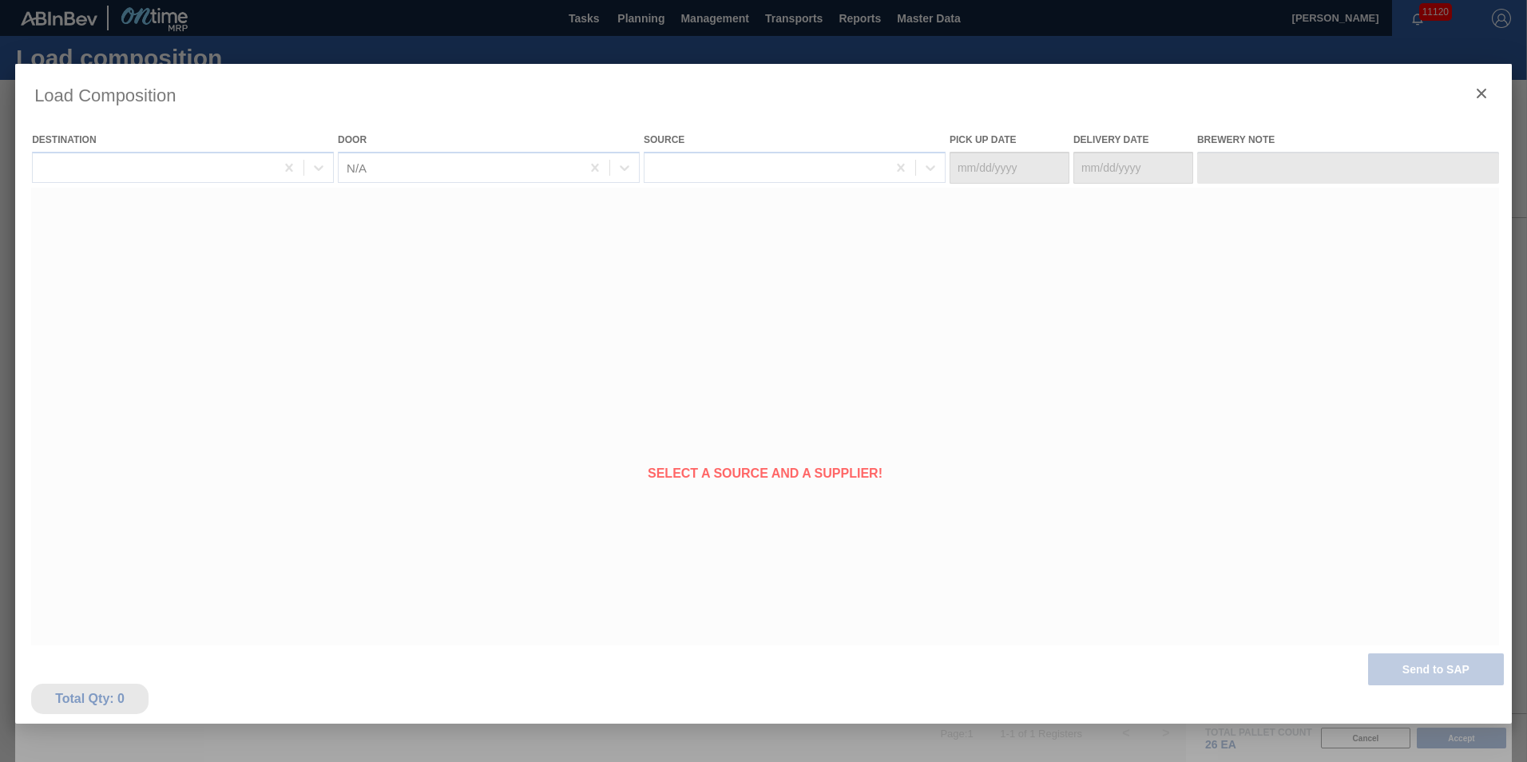
type Date "09/22/2025"
type Date "09/26/2025"
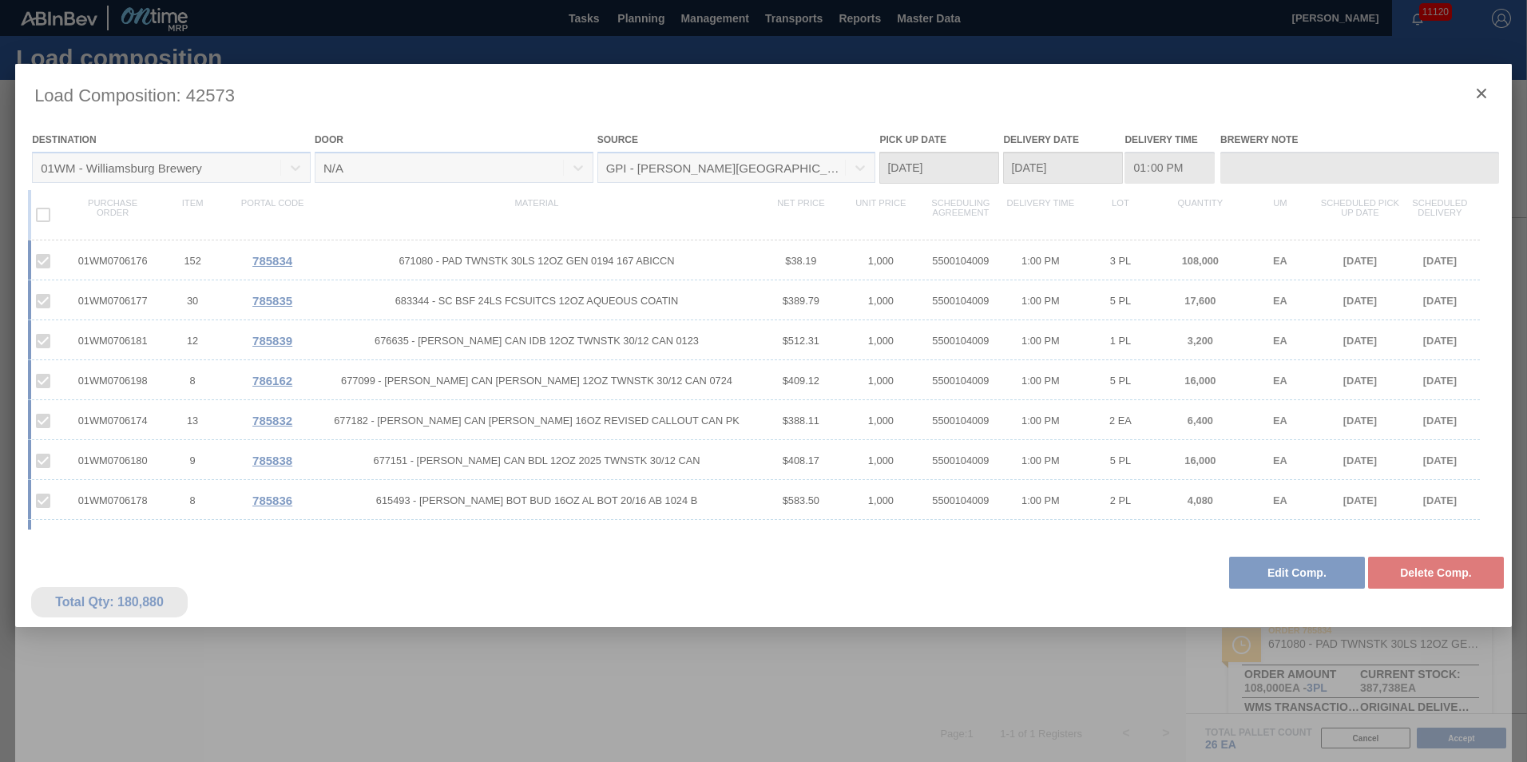
drag, startPoint x: 153, startPoint y: 383, endPoint x: 116, endPoint y: 383, distance: 36.7
click at [116, 383] on div at bounding box center [763, 423] width 1497 height 719
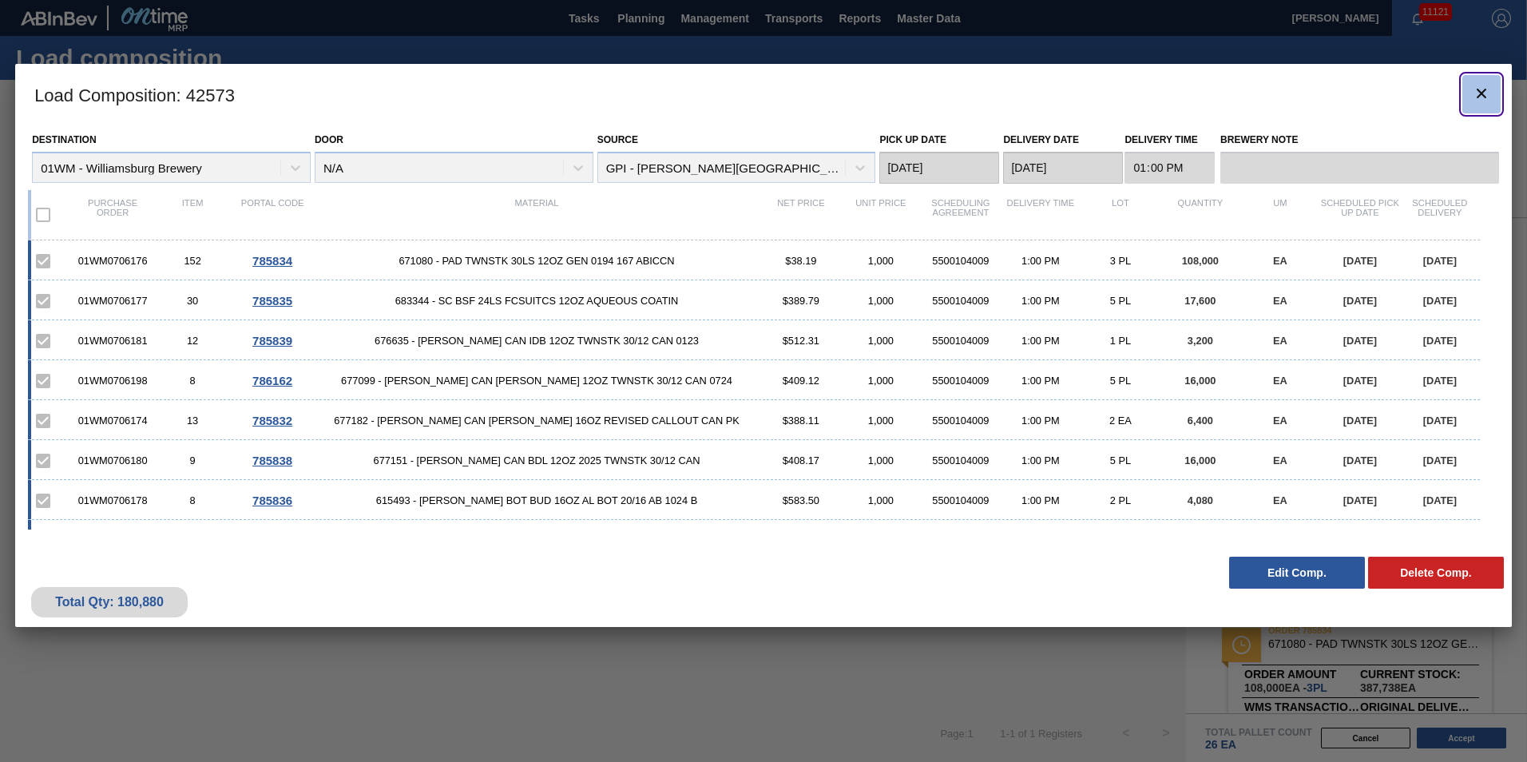
click at [1485, 92] on icon "botão de ícone" at bounding box center [1481, 93] width 19 height 19
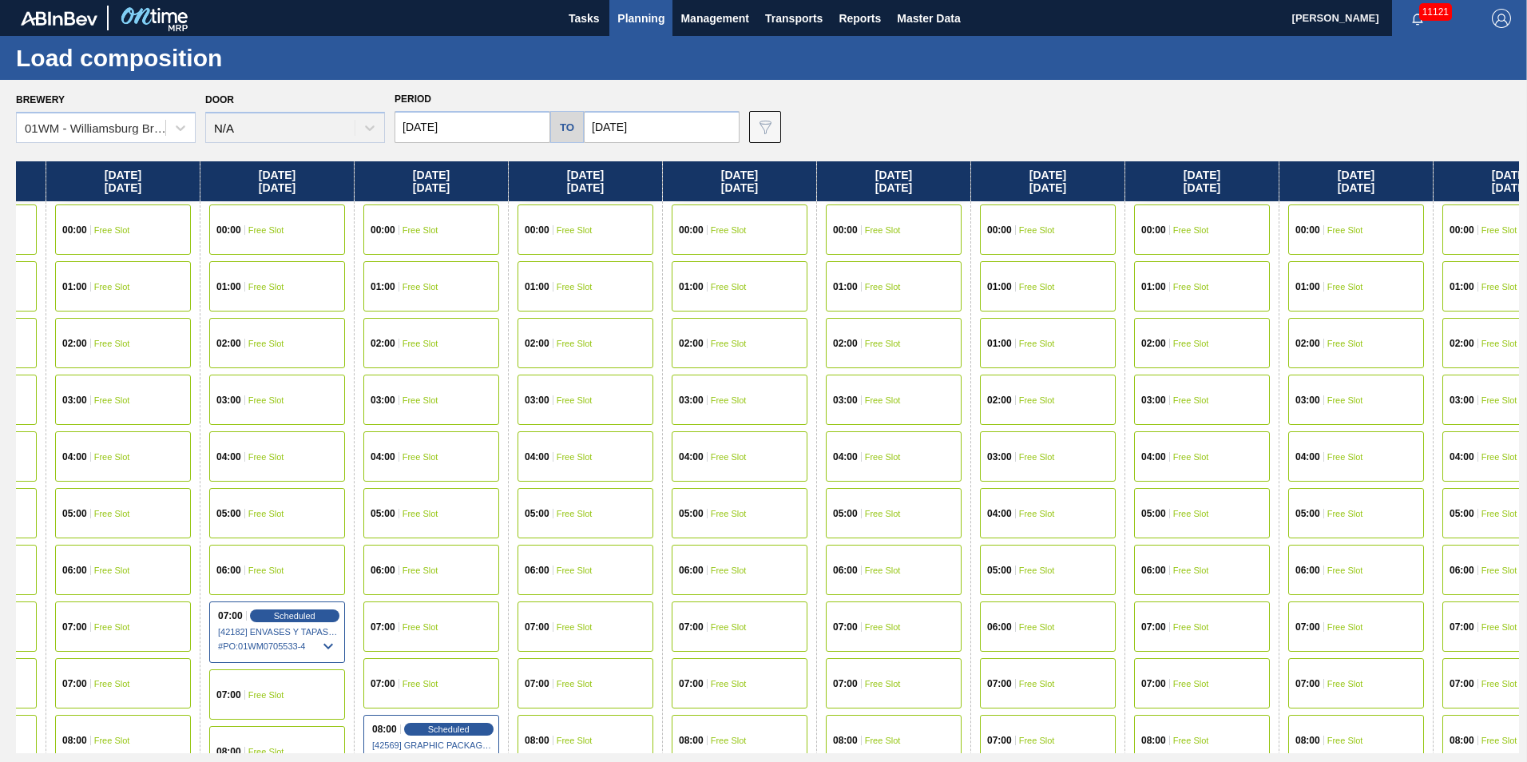
drag, startPoint x: 1452, startPoint y: 181, endPoint x: -103, endPoint y: 216, distance: 1555.3
click at [0, 0] on html "Tasks Planning Management Transports Reports Master Data Vincent Geritano 11121…" at bounding box center [763, 0] width 1527 height 0
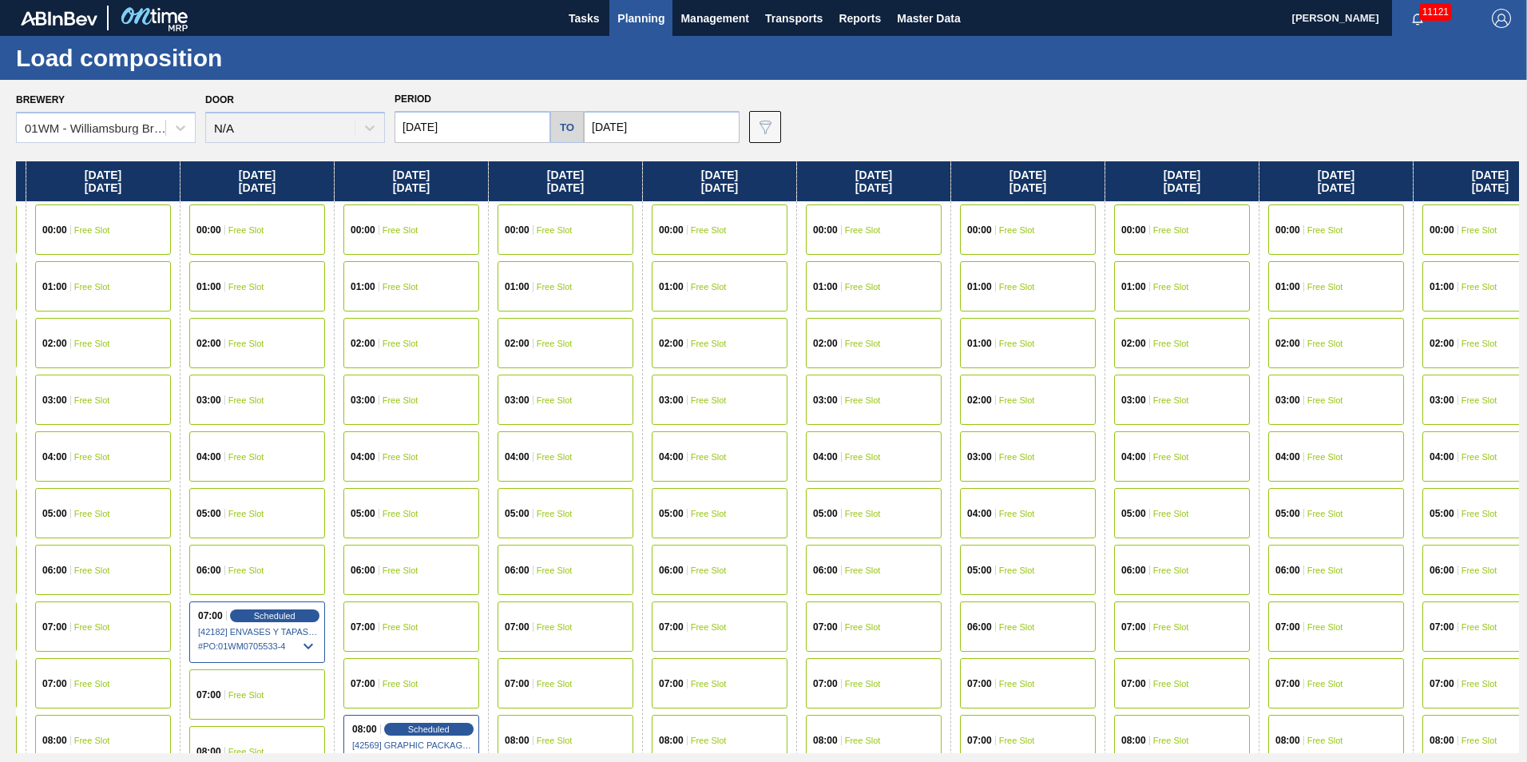
scroll to position [0, 1888]
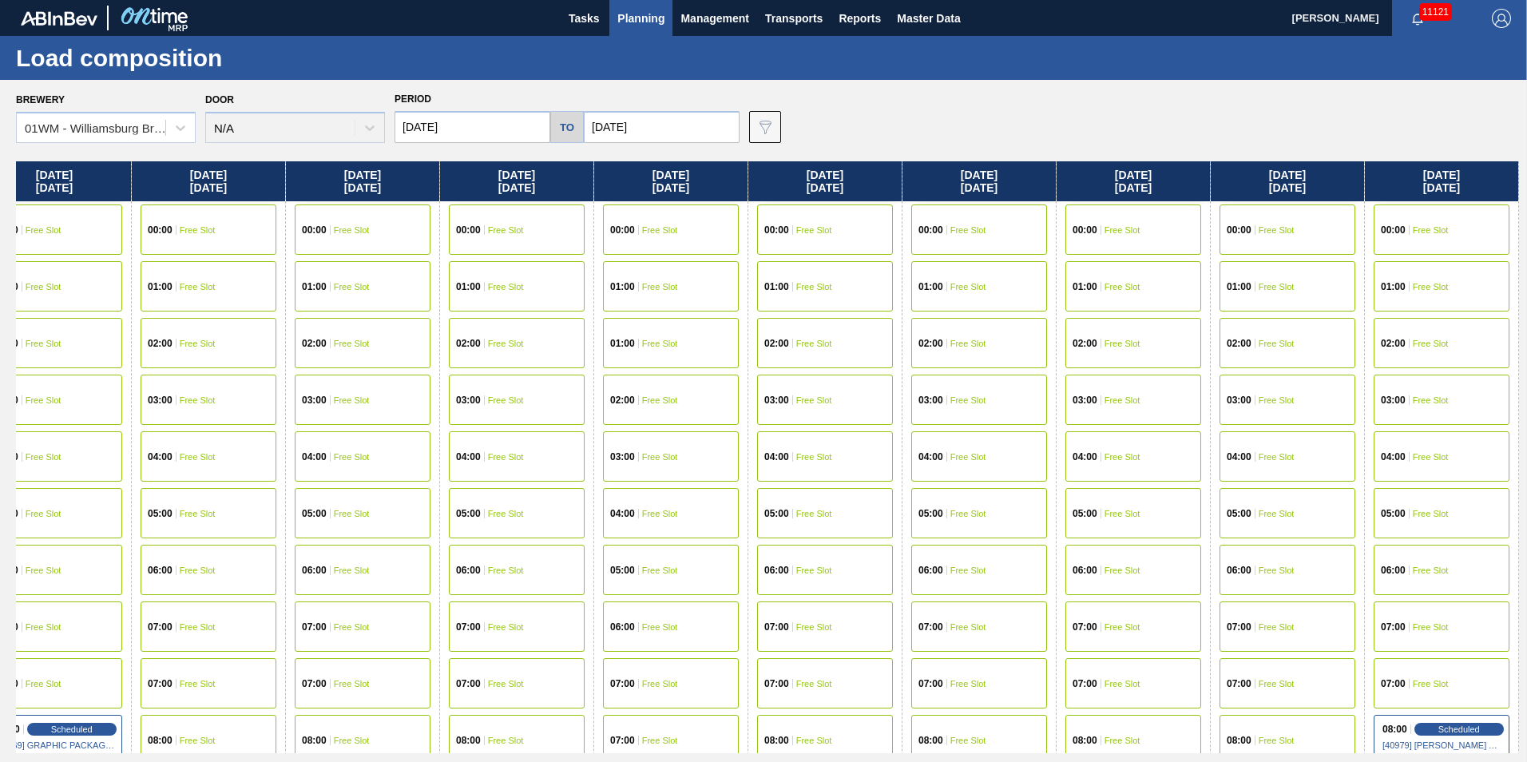
drag, startPoint x: 1027, startPoint y: 162, endPoint x: 645, endPoint y: 154, distance: 381.8
click at [645, 154] on div "Brewery 01WM - Williamsburg Brewery Door N/A Period 09/15/2025 to 10/06/2025 Da…" at bounding box center [763, 420] width 1527 height 681
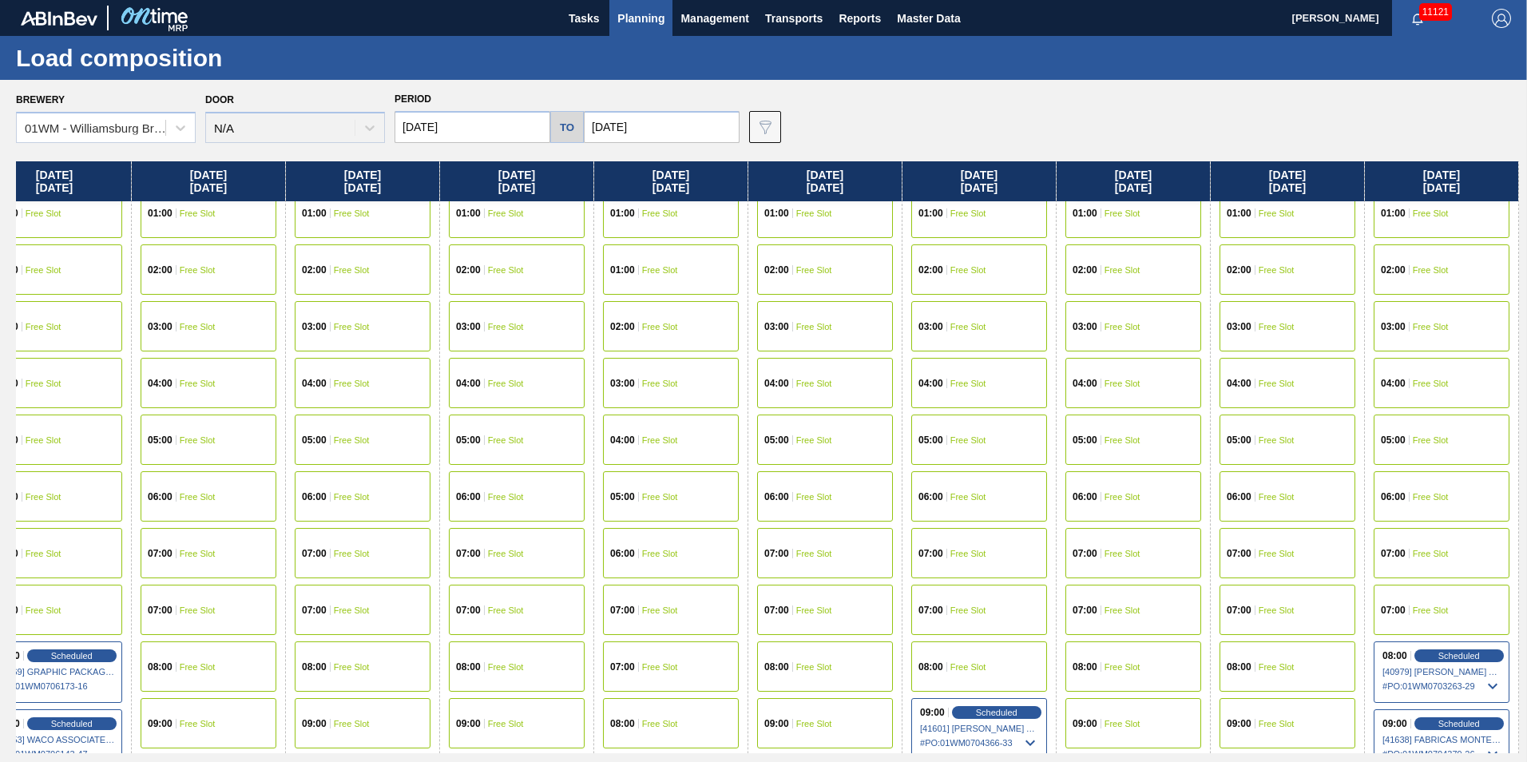
scroll to position [319, 1888]
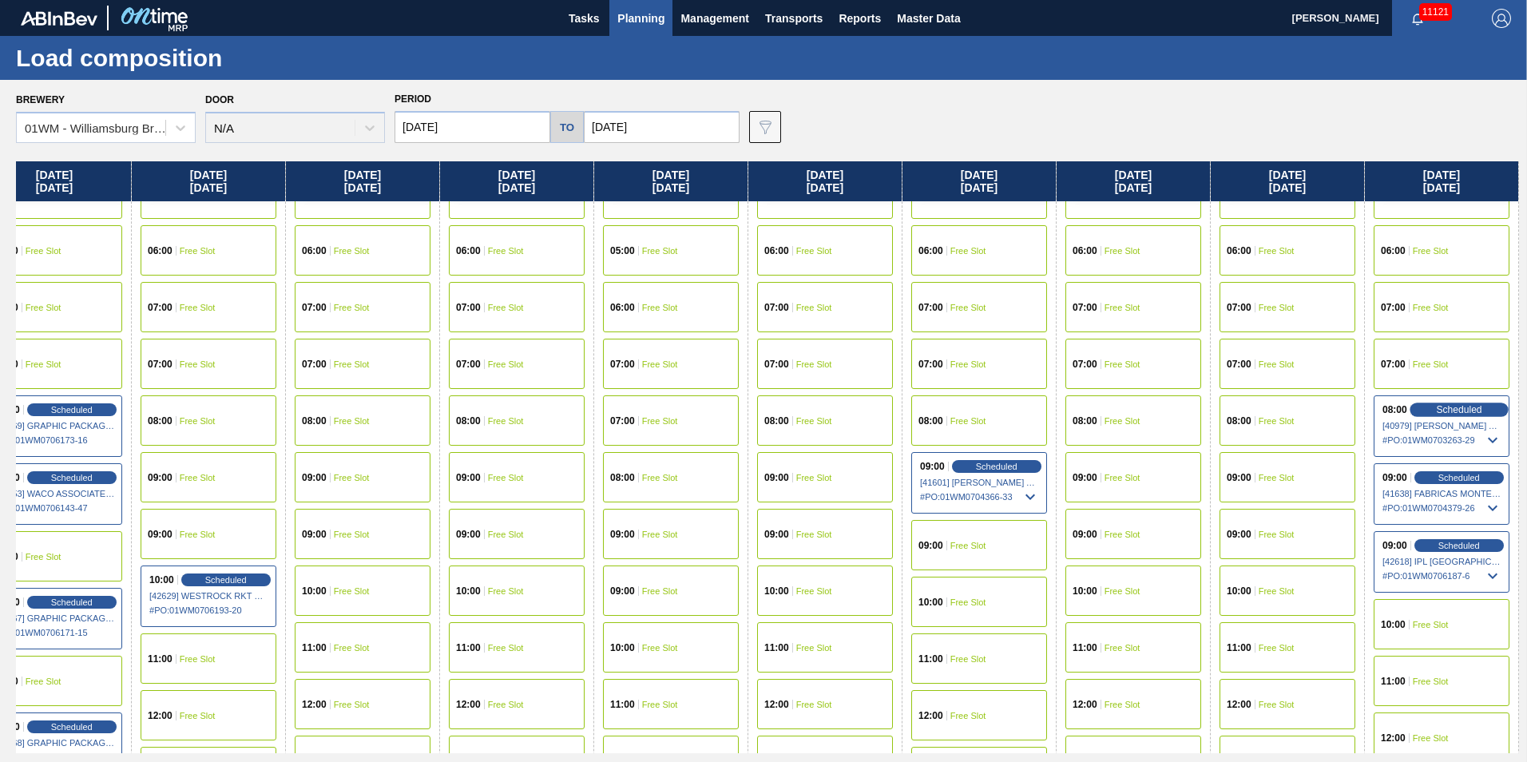
click at [1453, 412] on span "Scheduled" at bounding box center [1459, 409] width 46 height 10
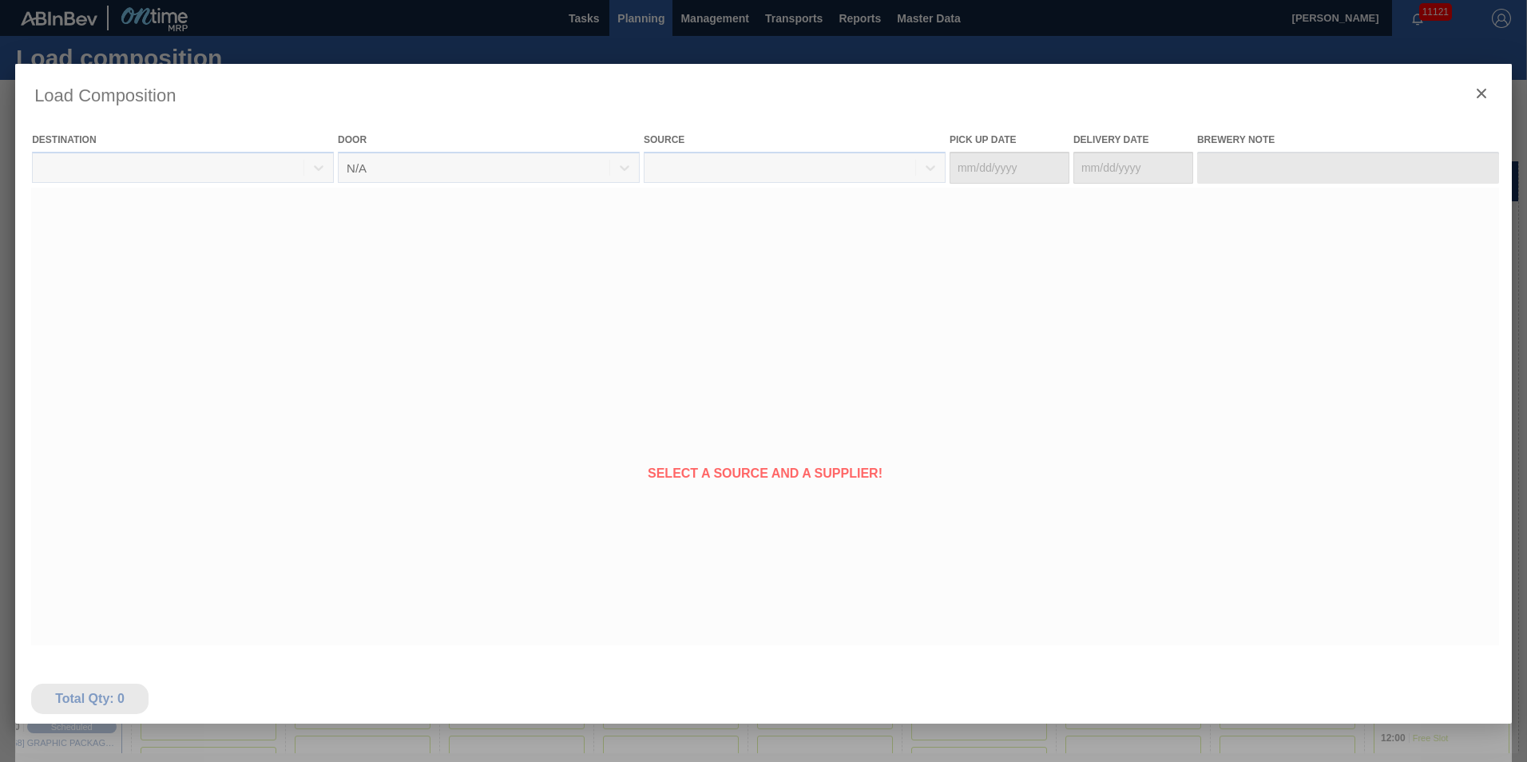
type Date "10/04/2025"
type Date "10/06/2025"
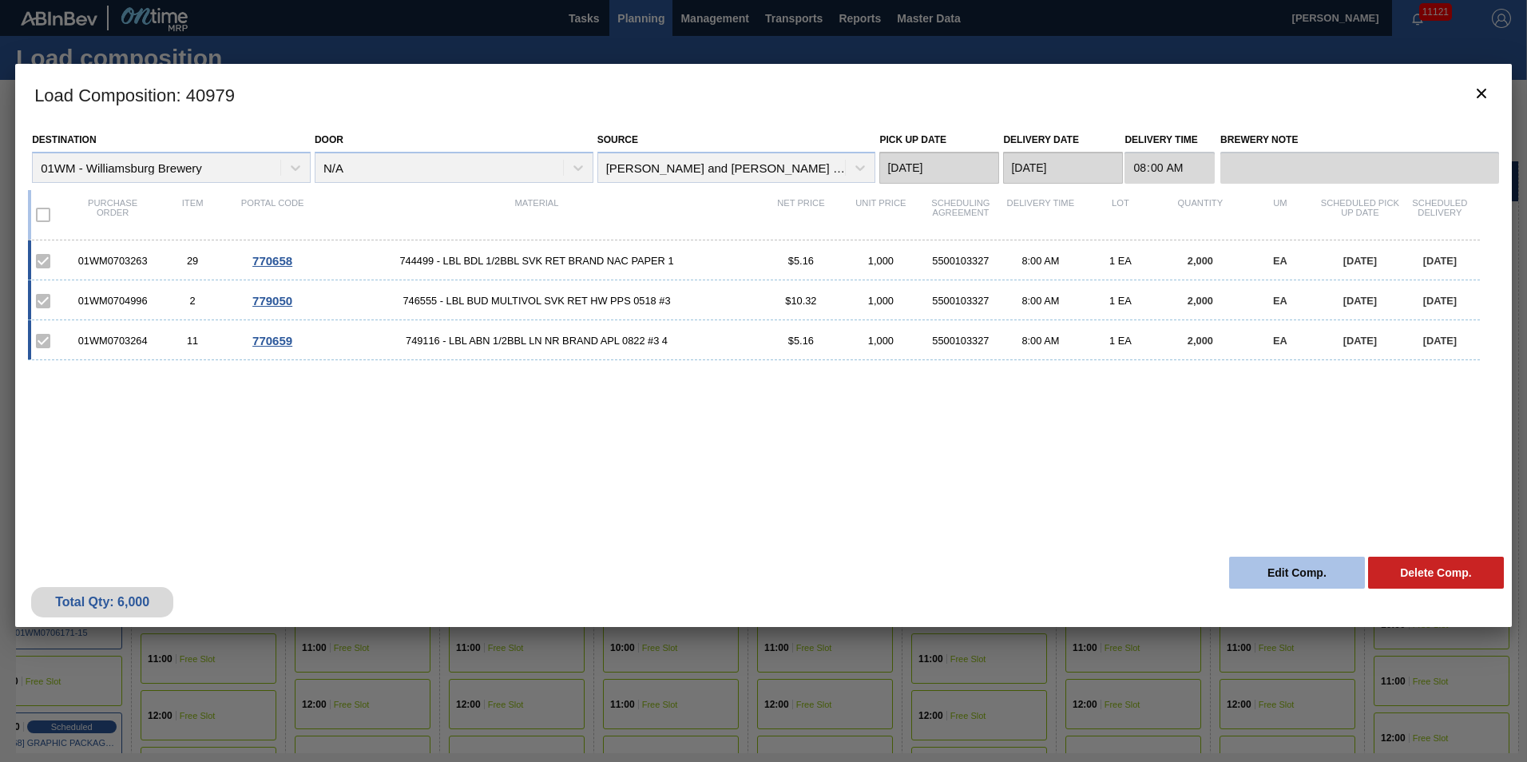
click at [1247, 577] on button "Edit Comp." at bounding box center [1297, 573] width 136 height 32
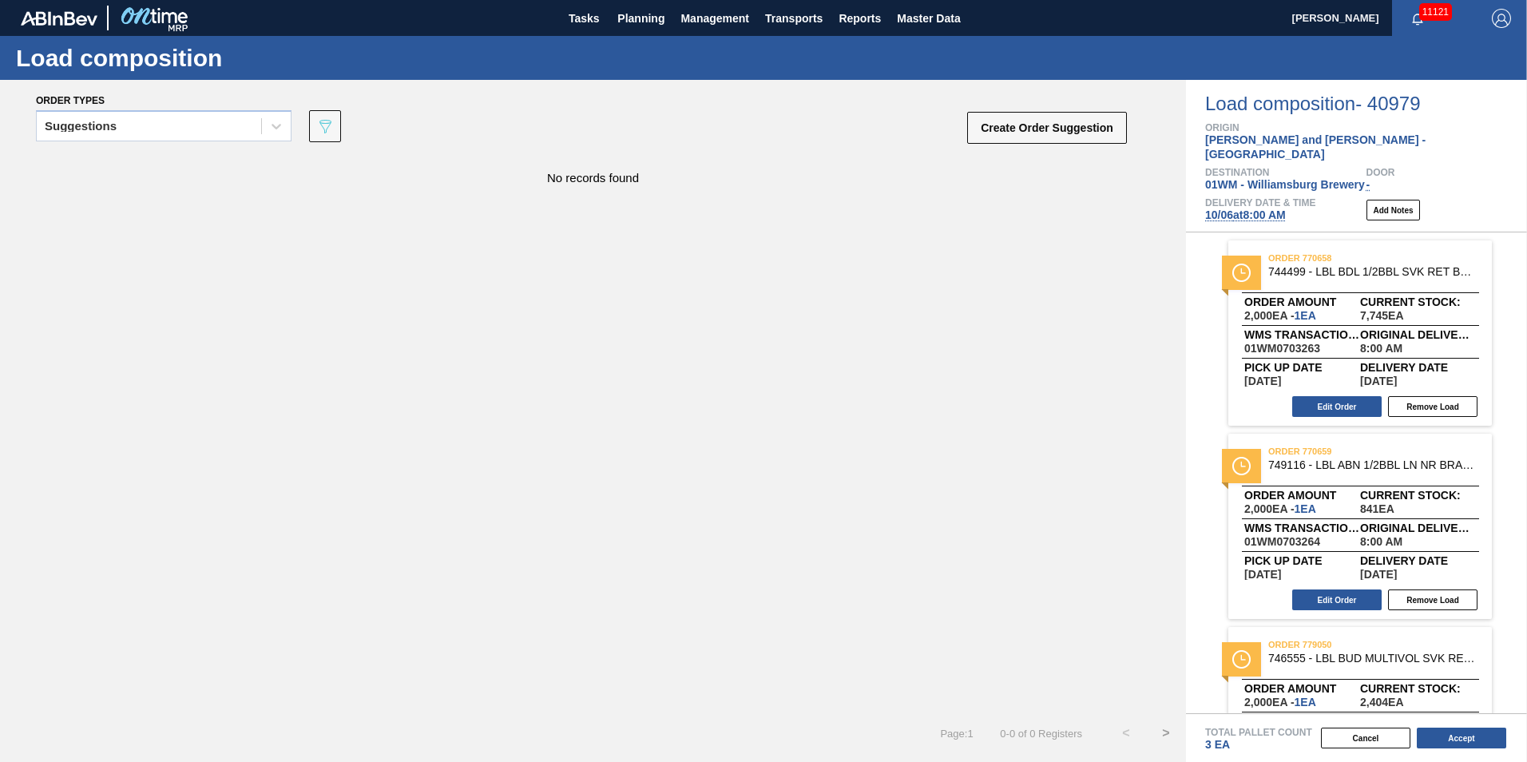
click at [1231, 208] on span "10/06 at 8:00 AM" at bounding box center [1245, 214] width 81 height 13
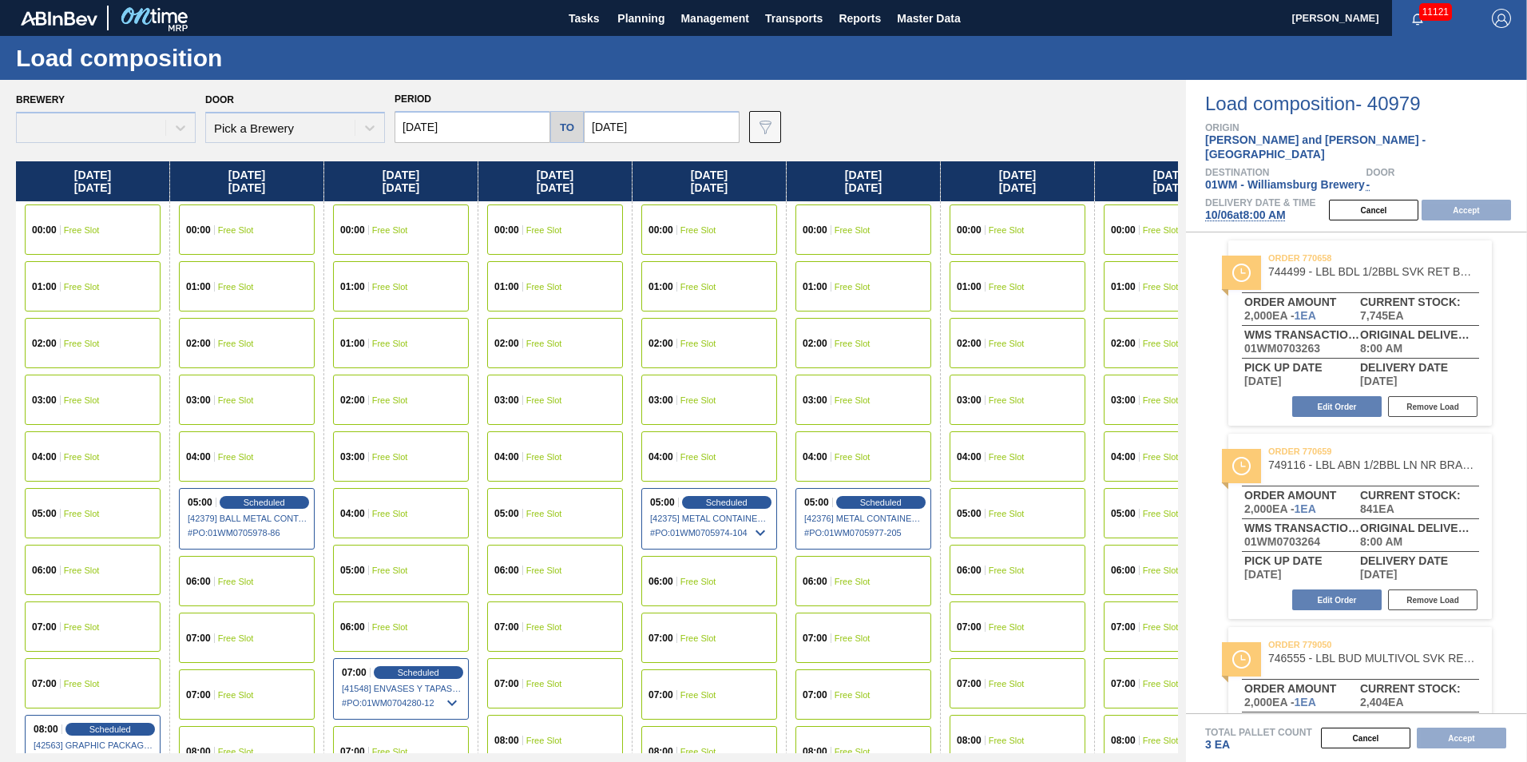
drag, startPoint x: 1231, startPoint y: 197, endPoint x: 1244, endPoint y: 201, distance: 14.2
click at [1244, 208] on span "10/06 at 8:00 AM" at bounding box center [1245, 214] width 81 height 13
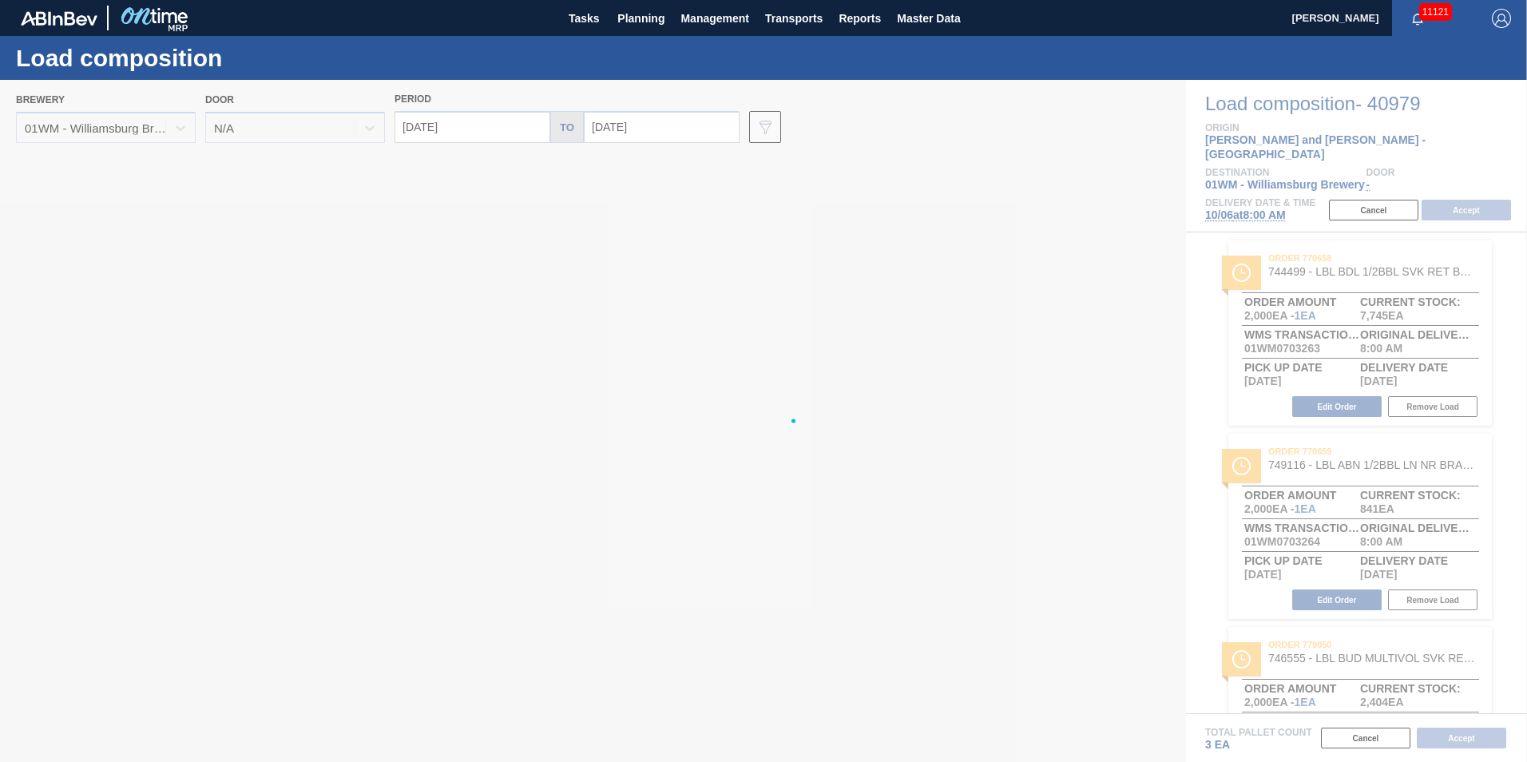
type input "10/06/2025"
type input "10/13/2025"
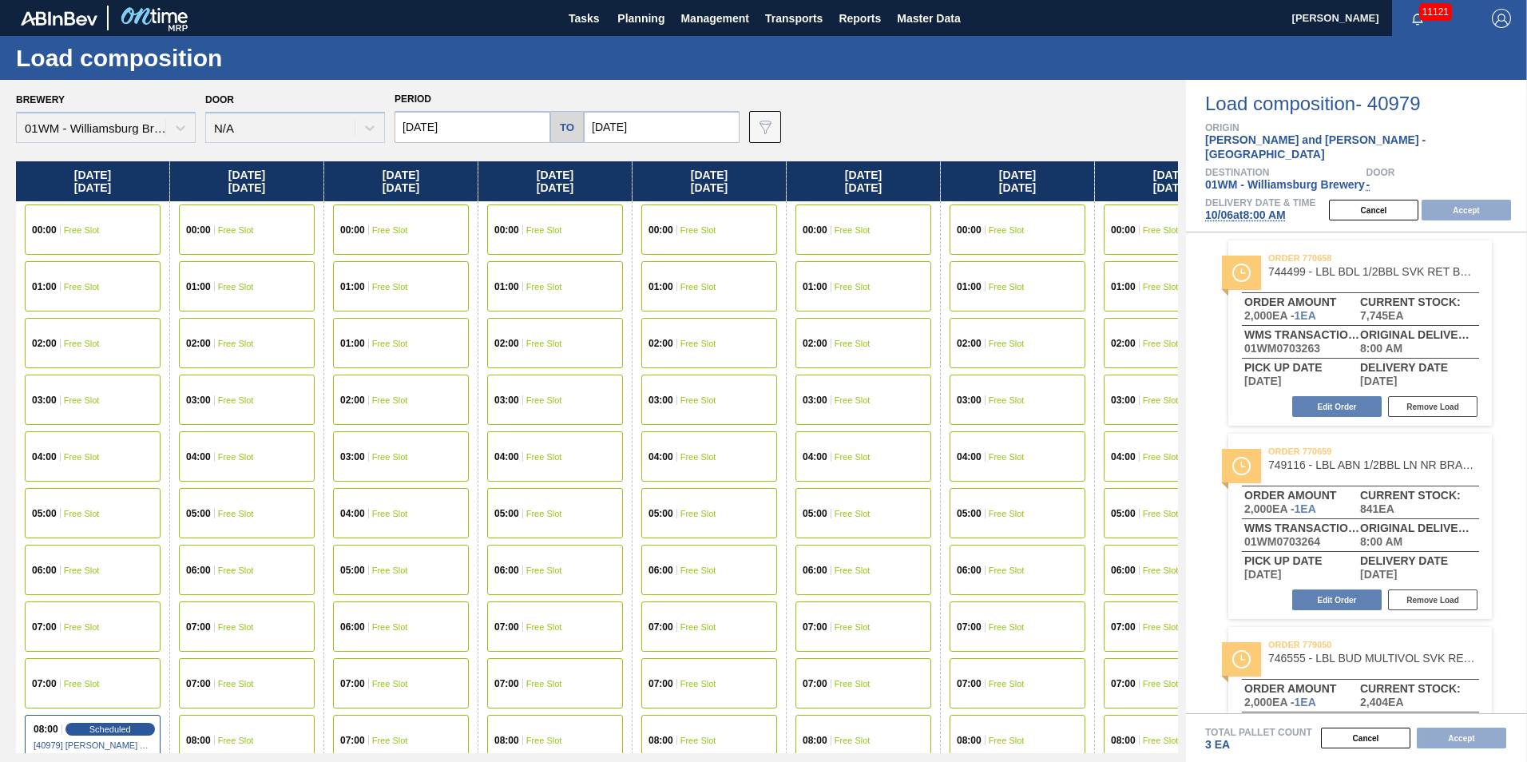
click at [442, 132] on input "10/06/2025" at bounding box center [473, 127] width 156 height 32
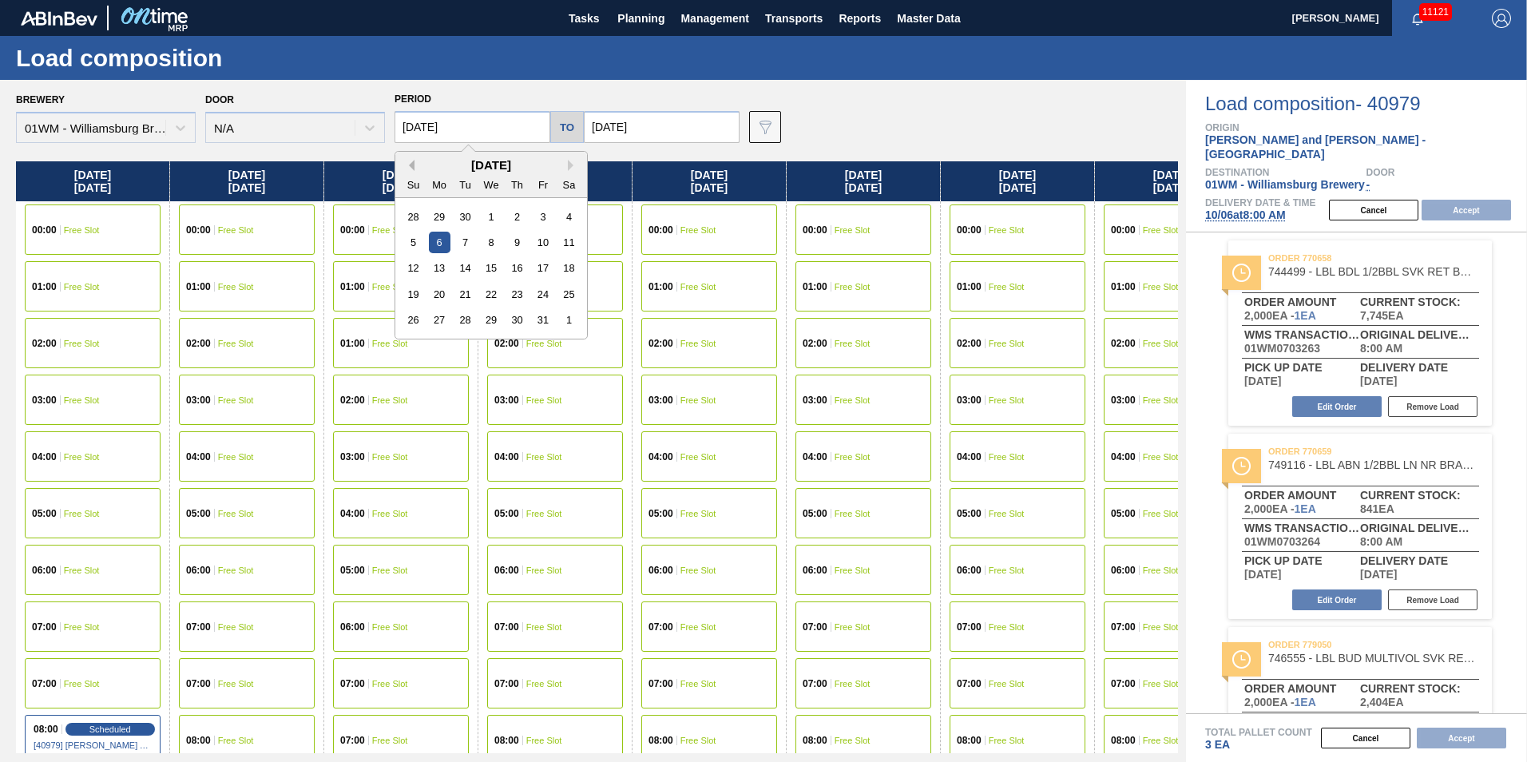
click at [411, 167] on button "Previous Month" at bounding box center [408, 165] width 11 height 11
click at [539, 295] on div "26" at bounding box center [543, 295] width 22 height 22
type input "09/26/2025"
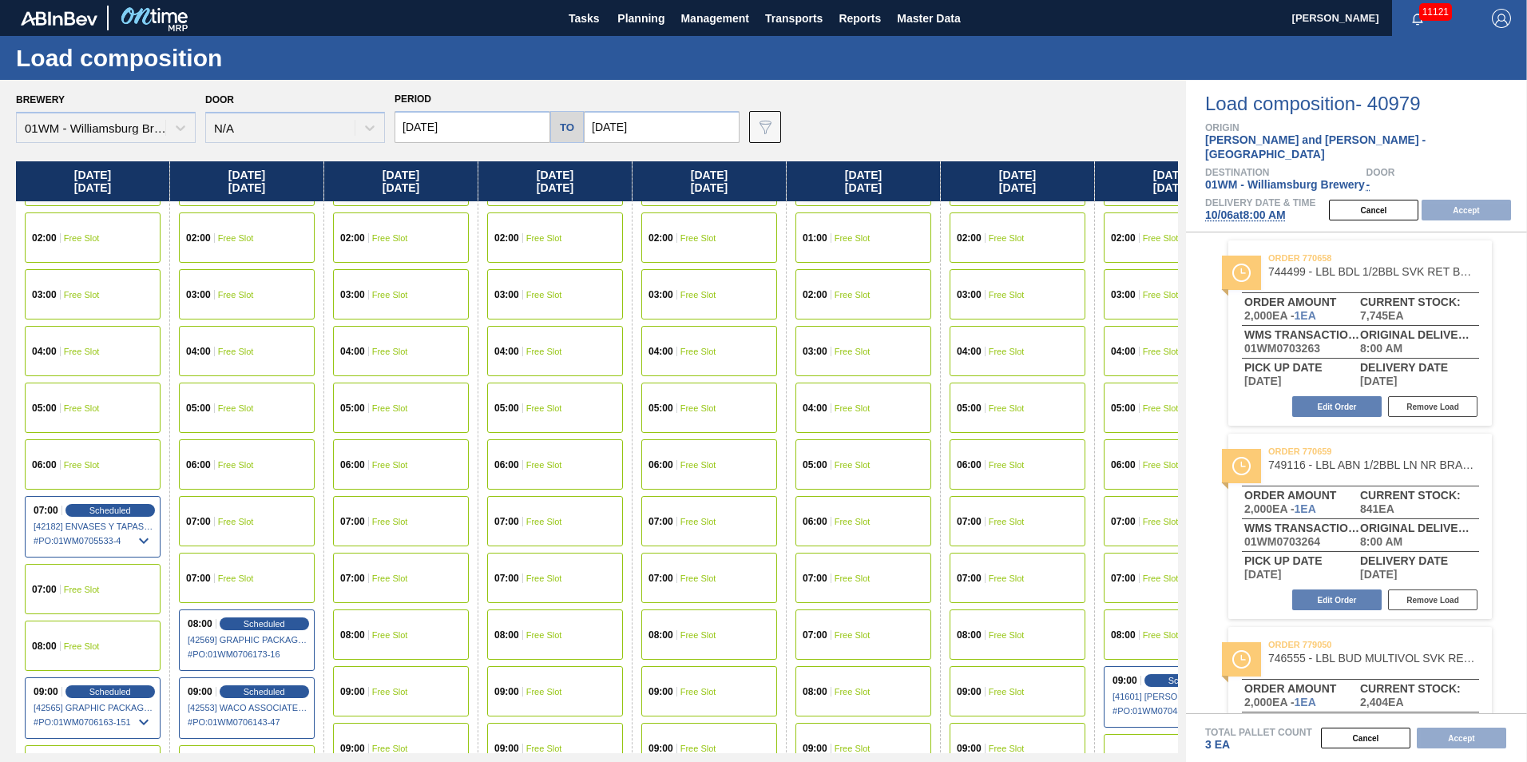
scroll to position [240, 0]
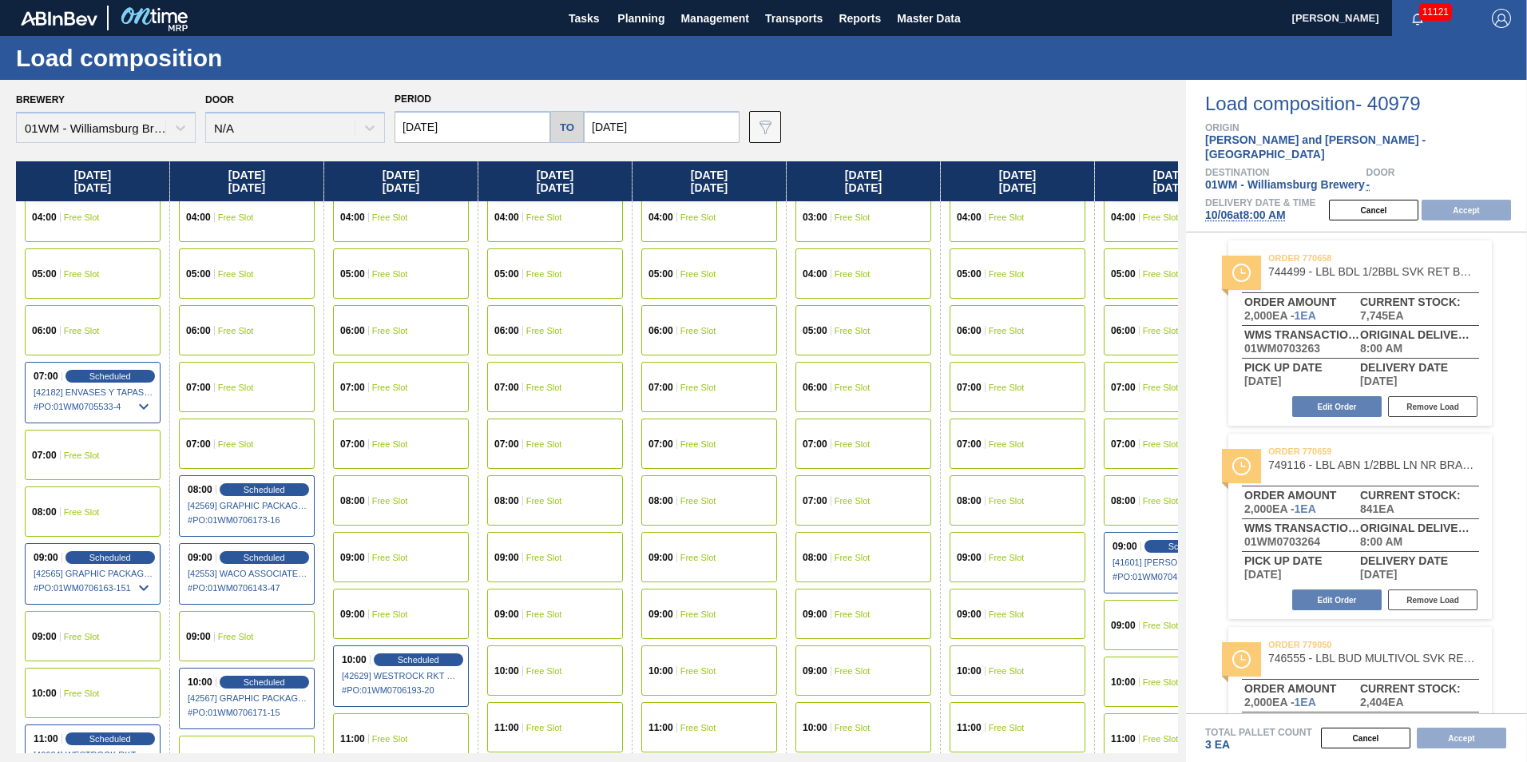
click at [107, 514] on div "08:00 Free Slot" at bounding box center [93, 511] width 136 height 50
click at [1455, 201] on button "Accept" at bounding box center [1466, 210] width 89 height 21
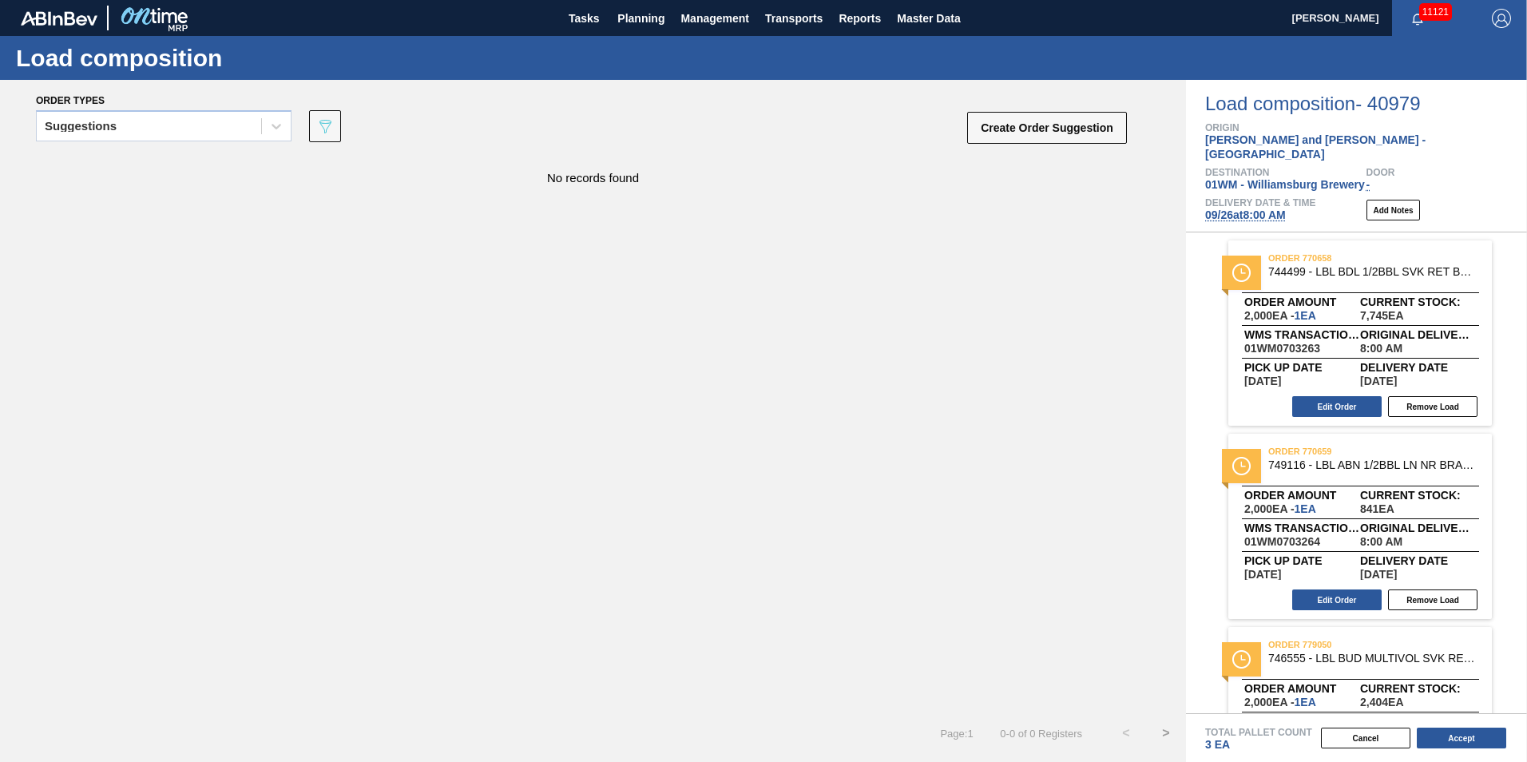
click at [1457, 734] on button "Accept" at bounding box center [1461, 738] width 89 height 21
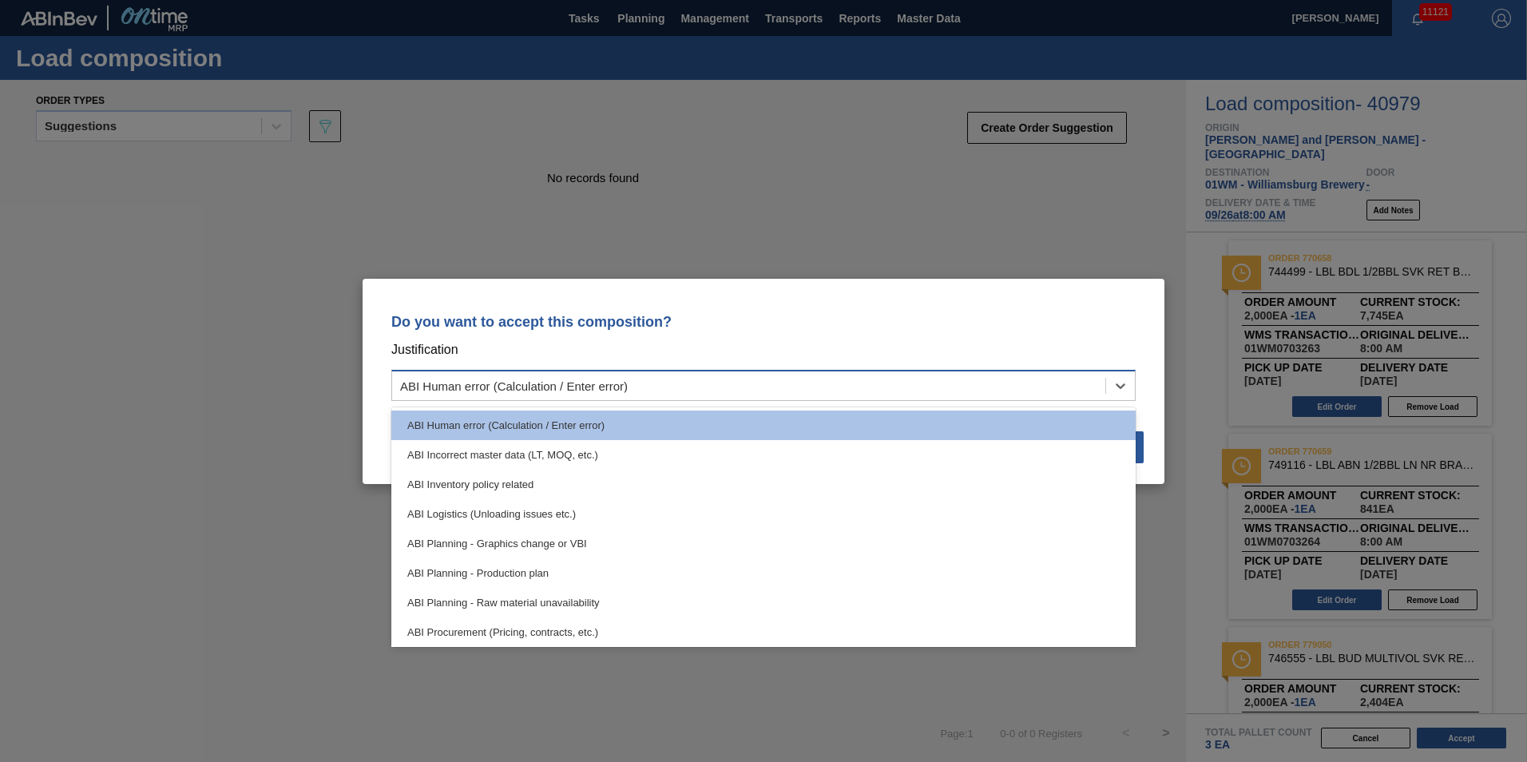
click at [921, 375] on div "ABI Human error (Calculation / Enter error)" at bounding box center [748, 385] width 713 height 23
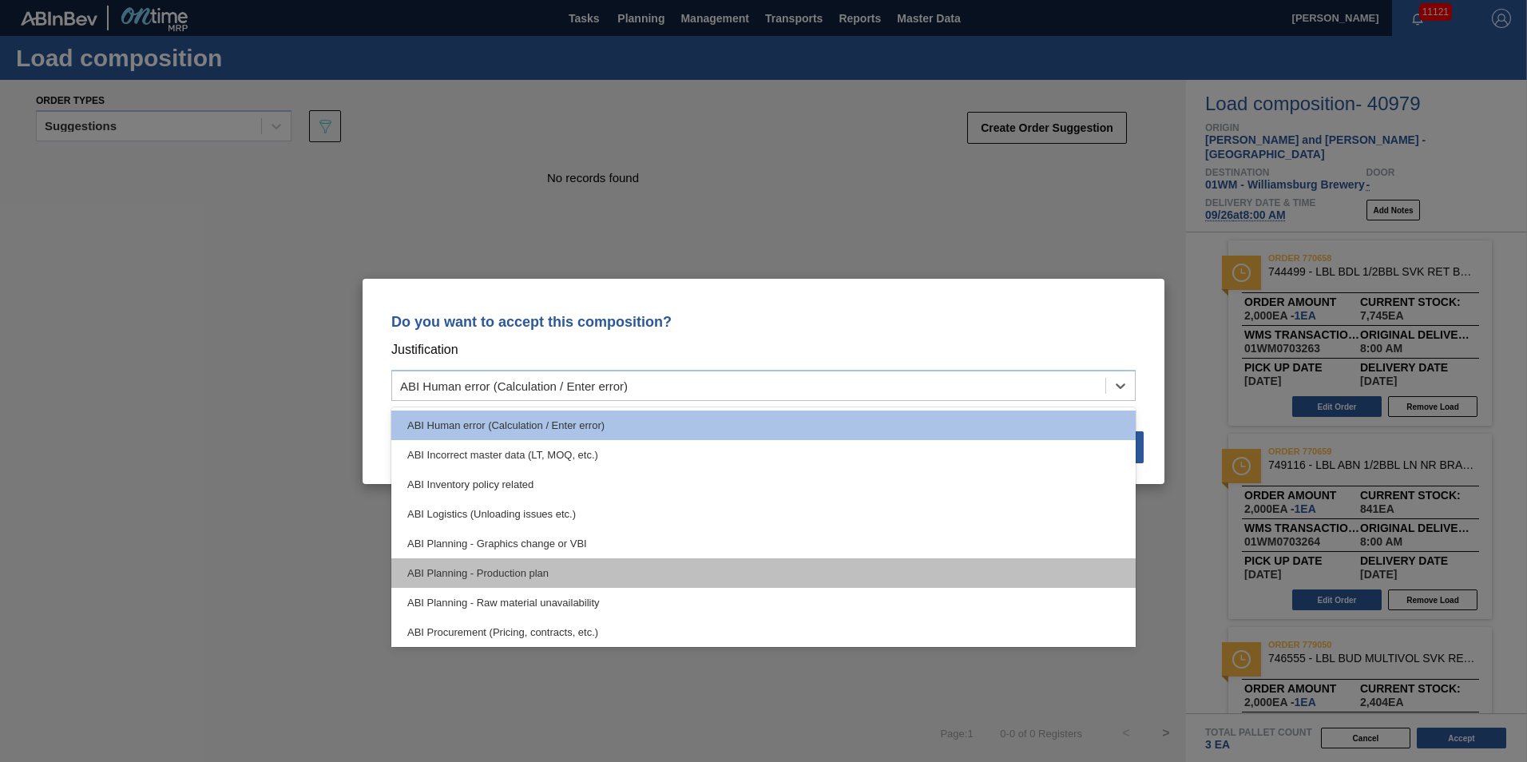
click at [566, 573] on div "ABI Planning - Production plan" at bounding box center [763, 573] width 744 height 30
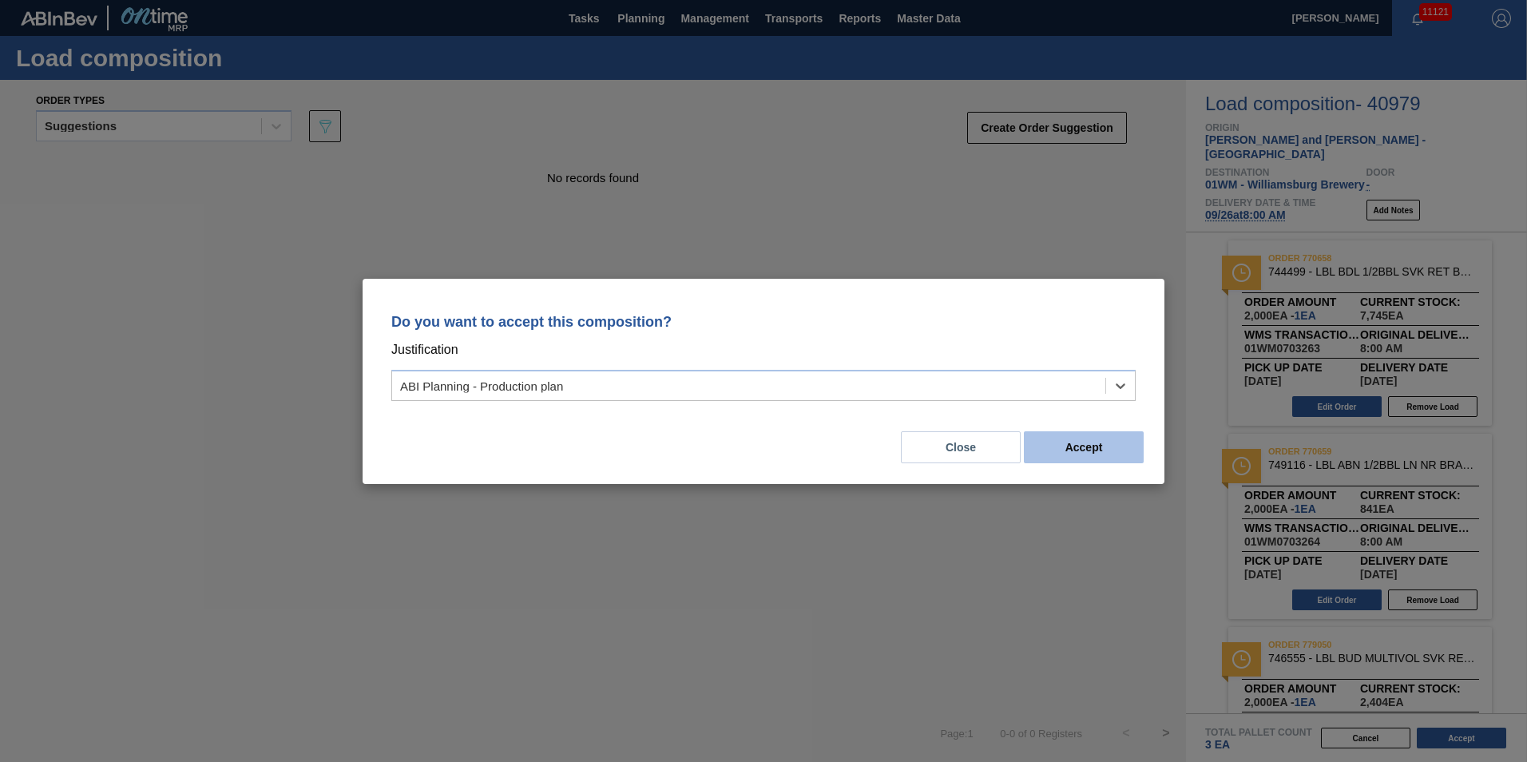
click at [1093, 434] on button "Accept" at bounding box center [1084, 447] width 120 height 32
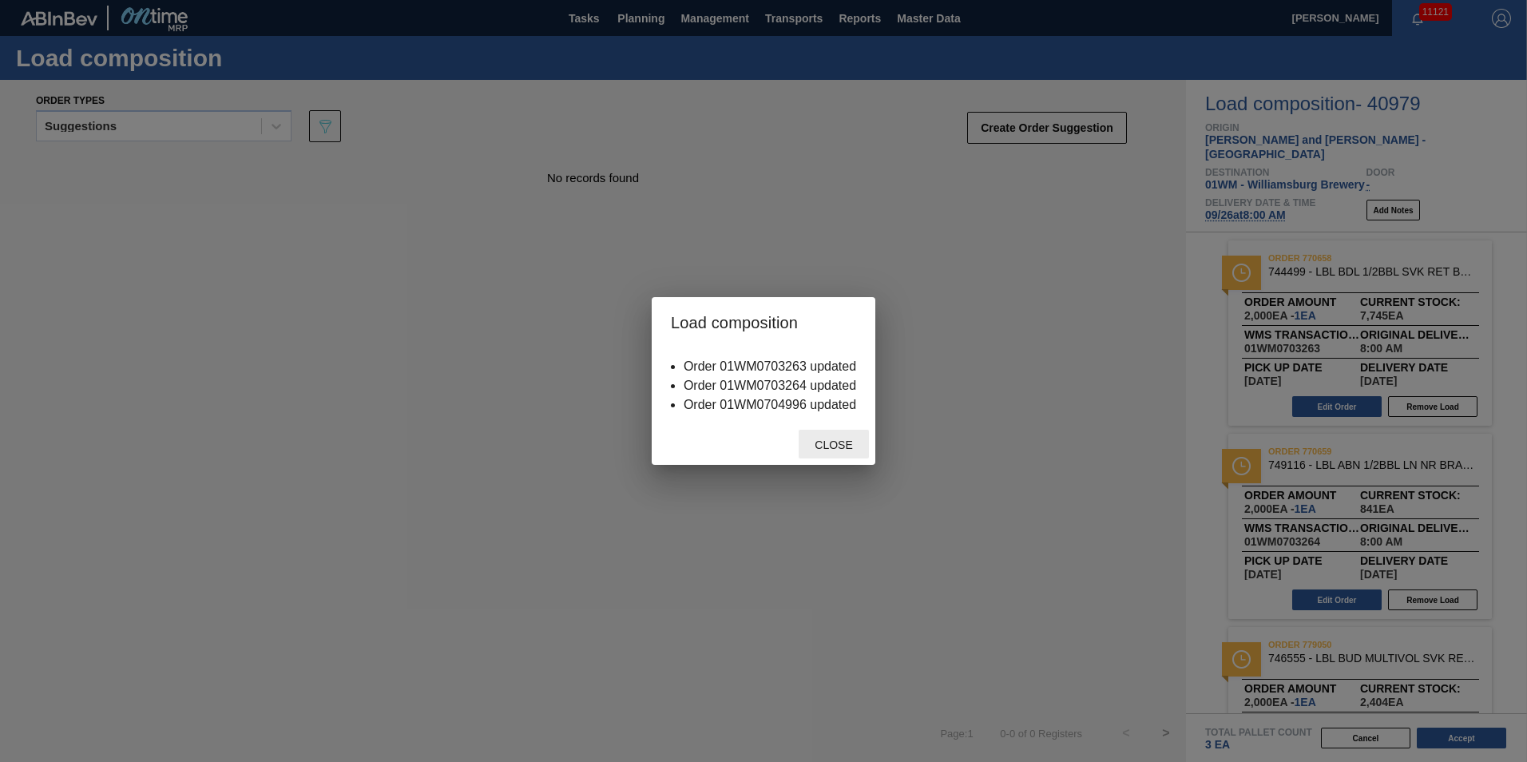
click at [826, 445] on span "Close" at bounding box center [833, 444] width 63 height 13
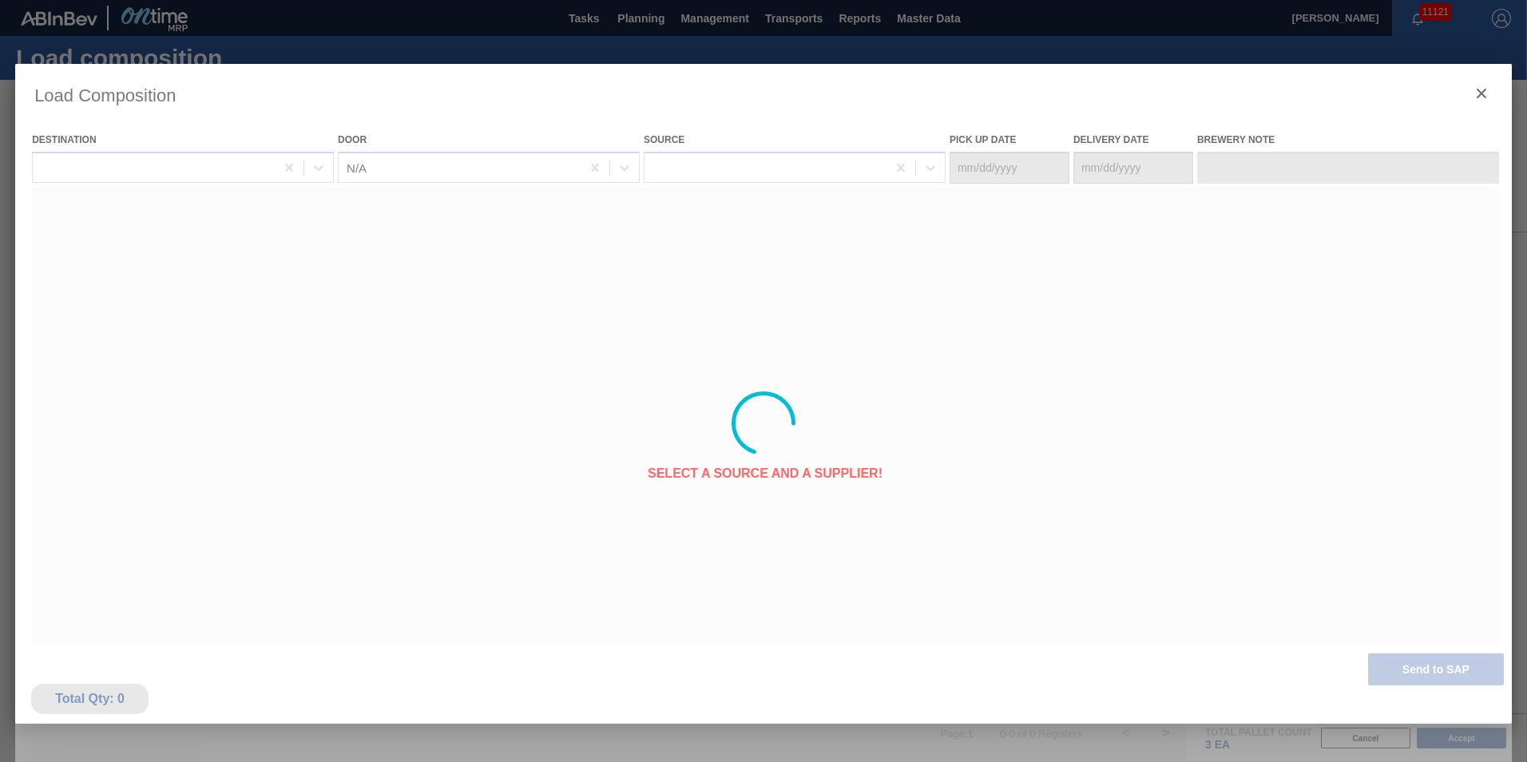
type Date "09/24/2025"
type Date "09/26/2025"
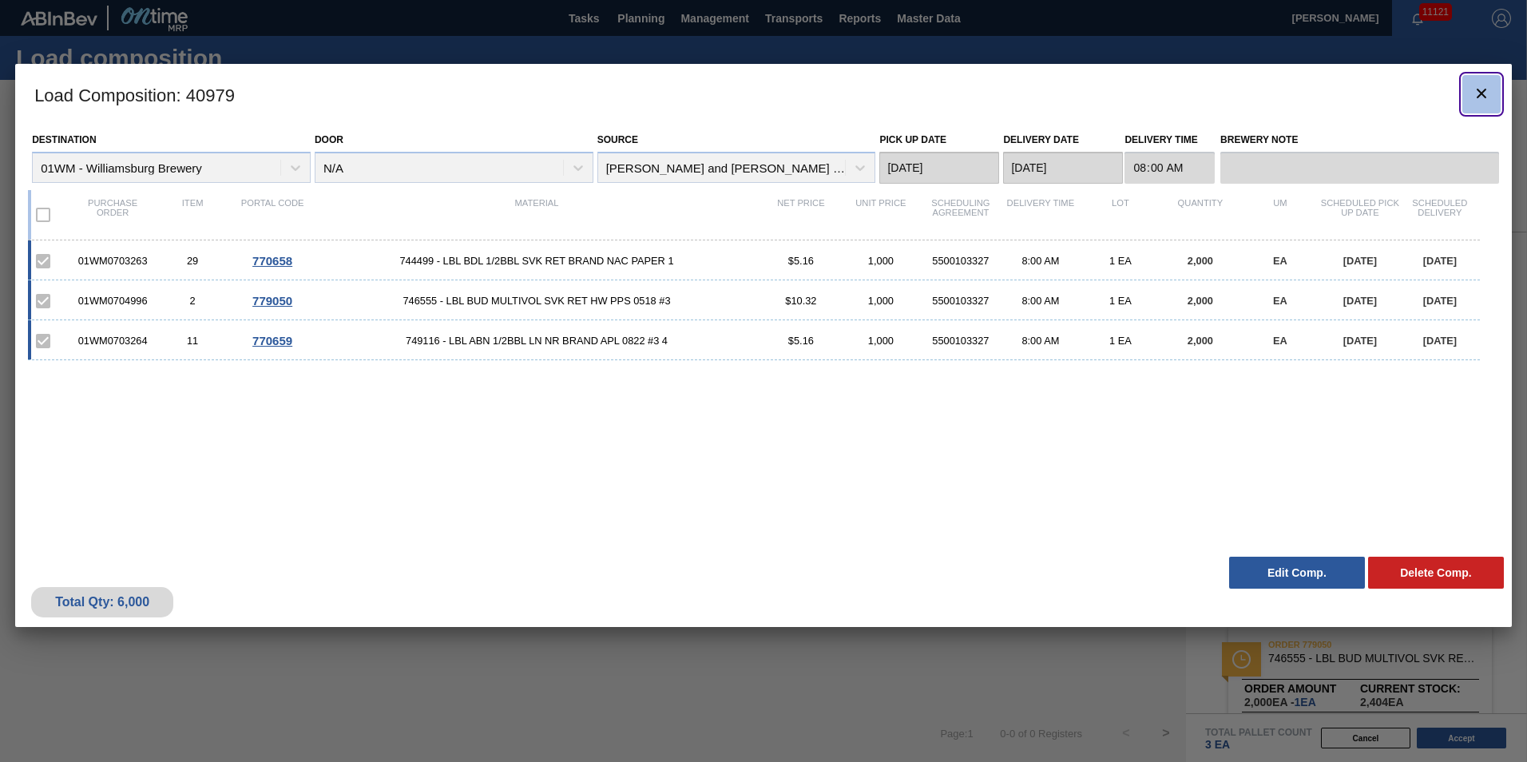
click at [1481, 95] on icon "botão de ícone" at bounding box center [1481, 93] width 19 height 19
